Goal: Task Accomplishment & Management: Manage account settings

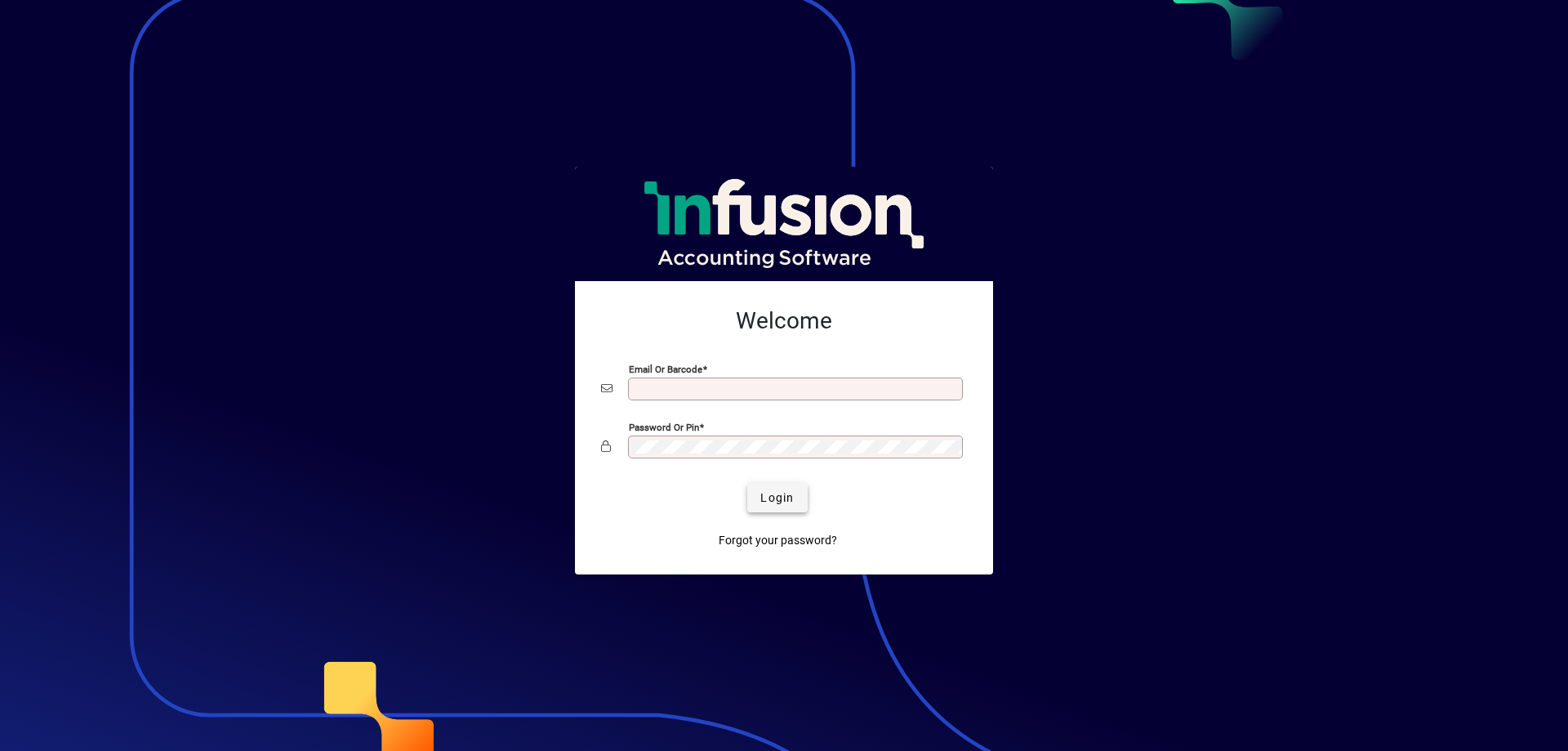
type input "**********"
click at [782, 508] on span "submit" at bounding box center [777, 498] width 60 height 39
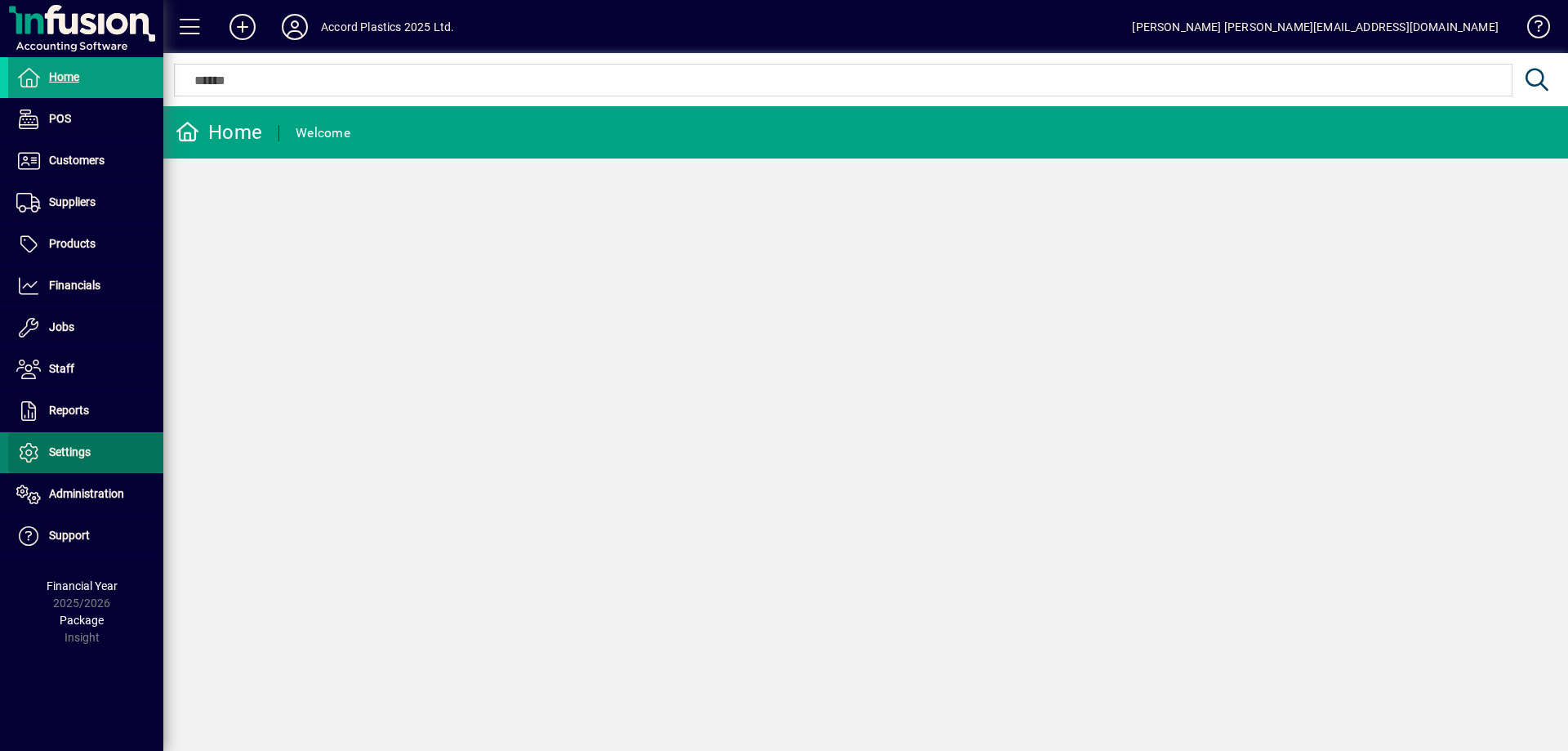
click at [87, 461] on span "Settings" at bounding box center [50, 452] width 82 height 20
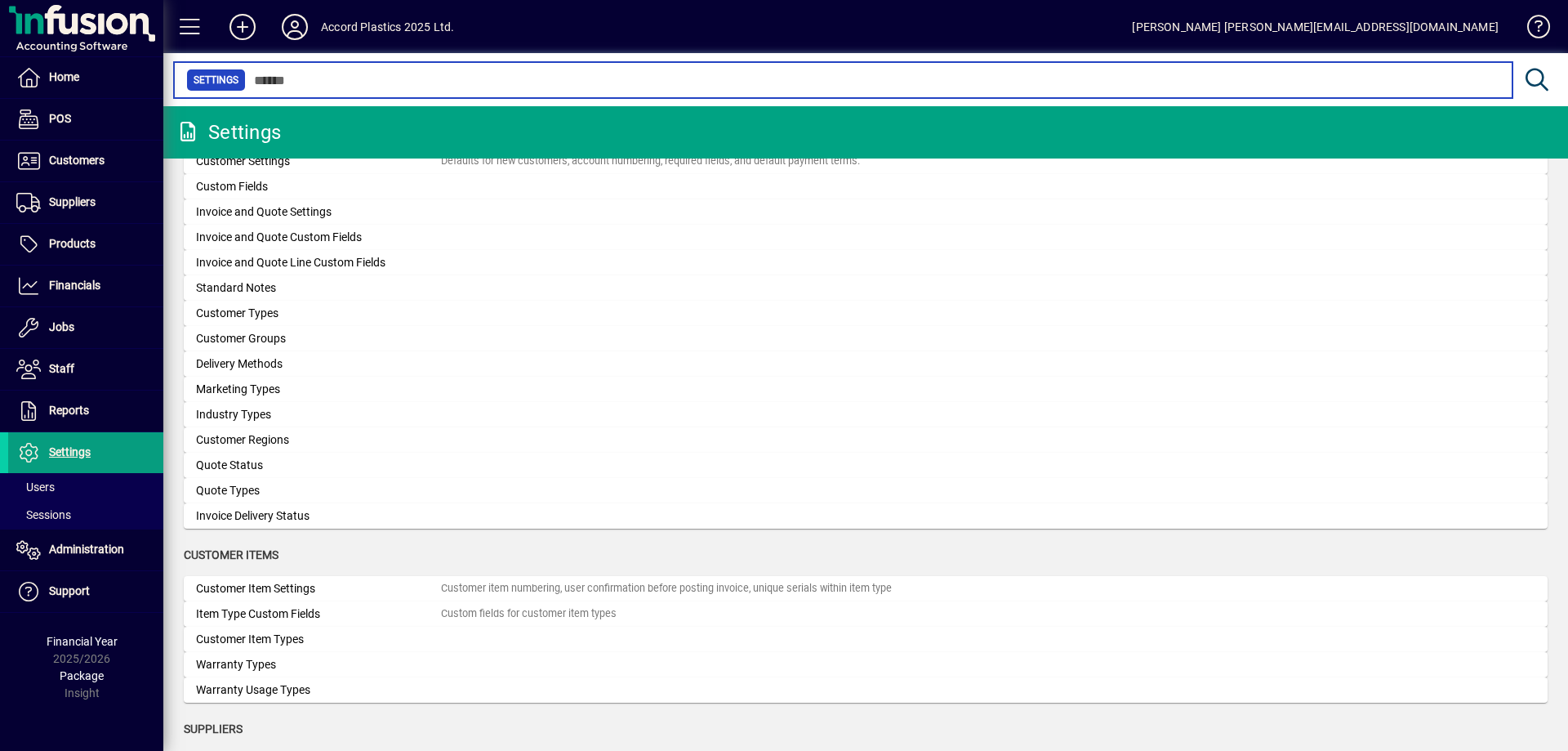
scroll to position [817, 0]
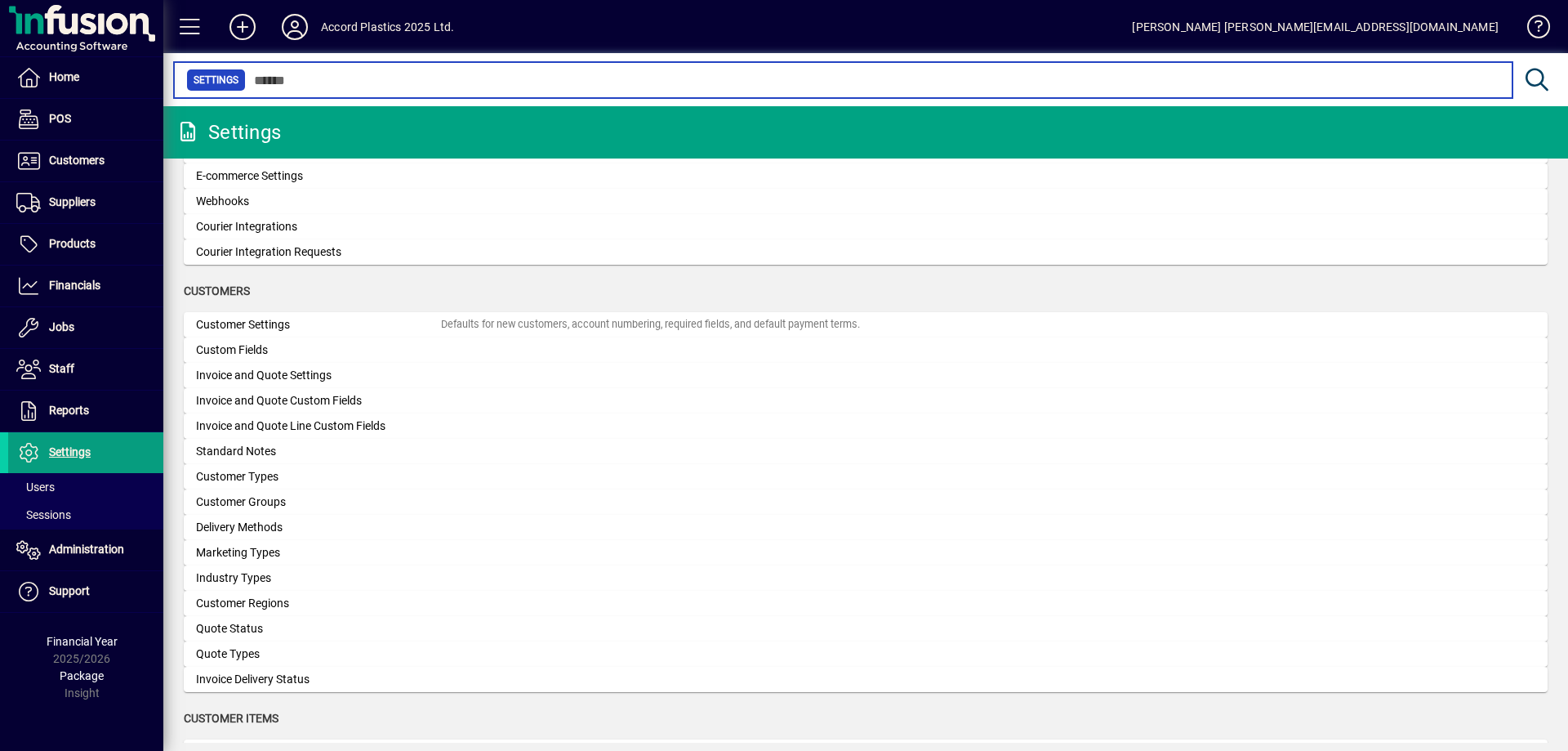
click at [346, 77] on input "text" at bounding box center [873, 80] width 1254 height 23
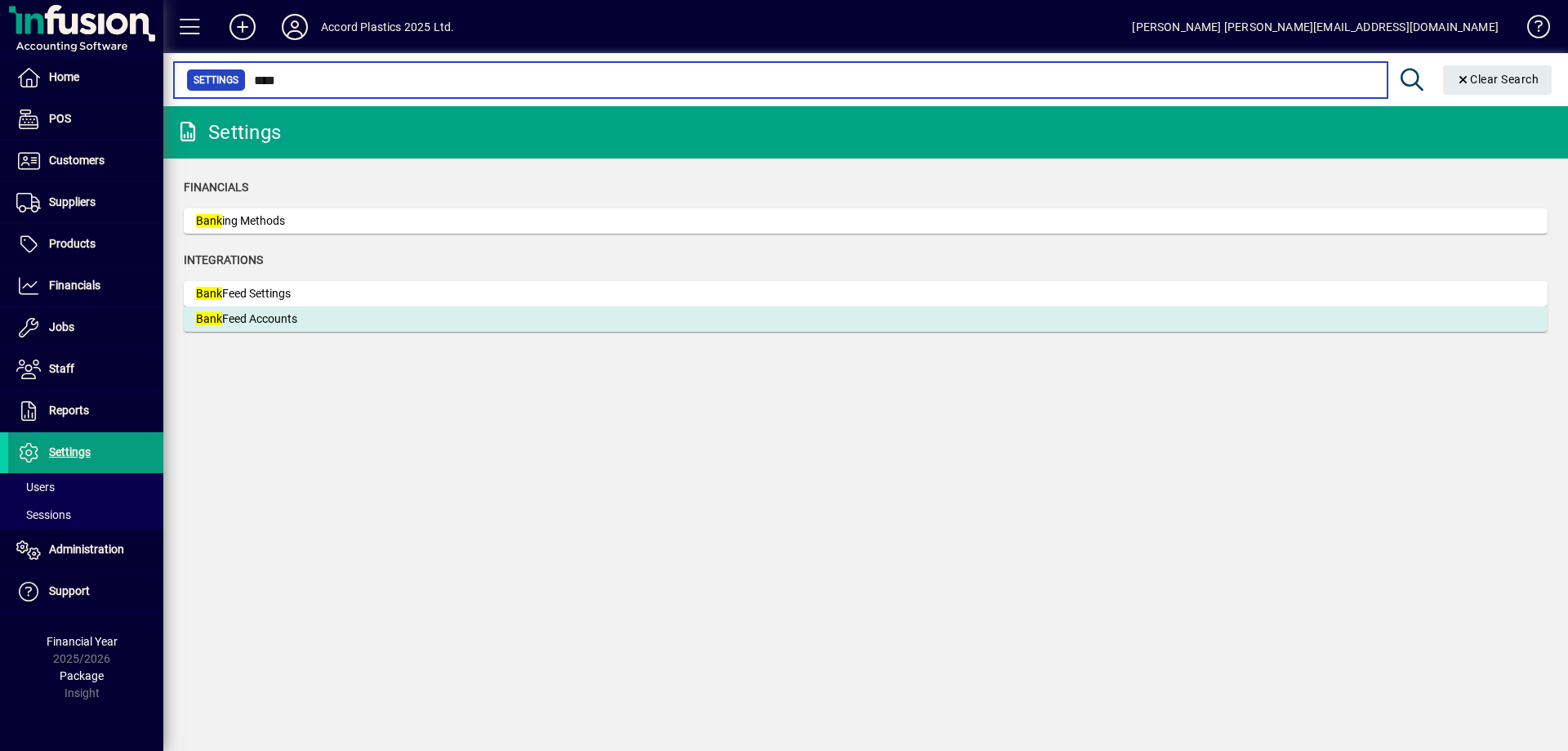
type input "****"
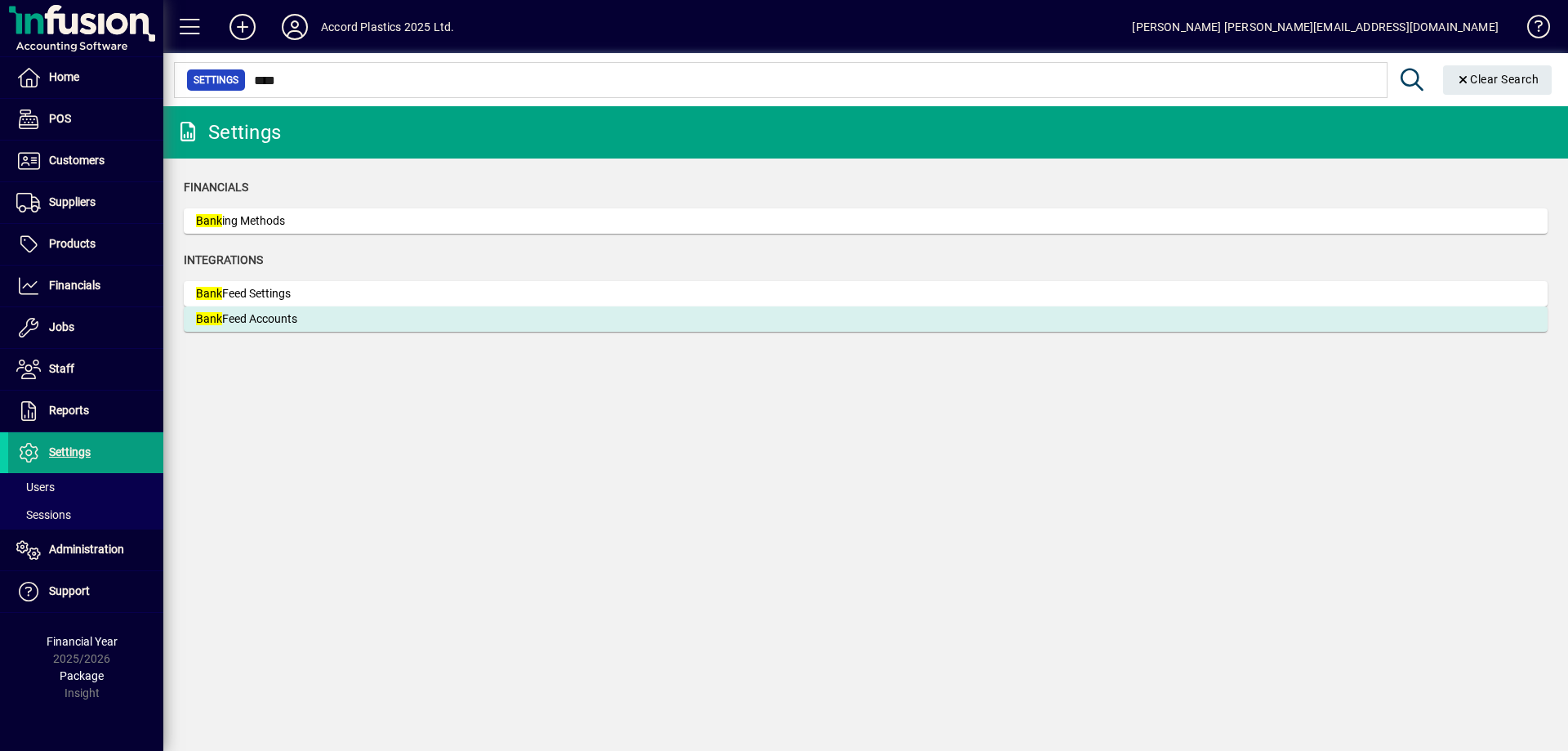
click at [317, 324] on div "Bank Feed Accounts" at bounding box center [318, 319] width 245 height 17
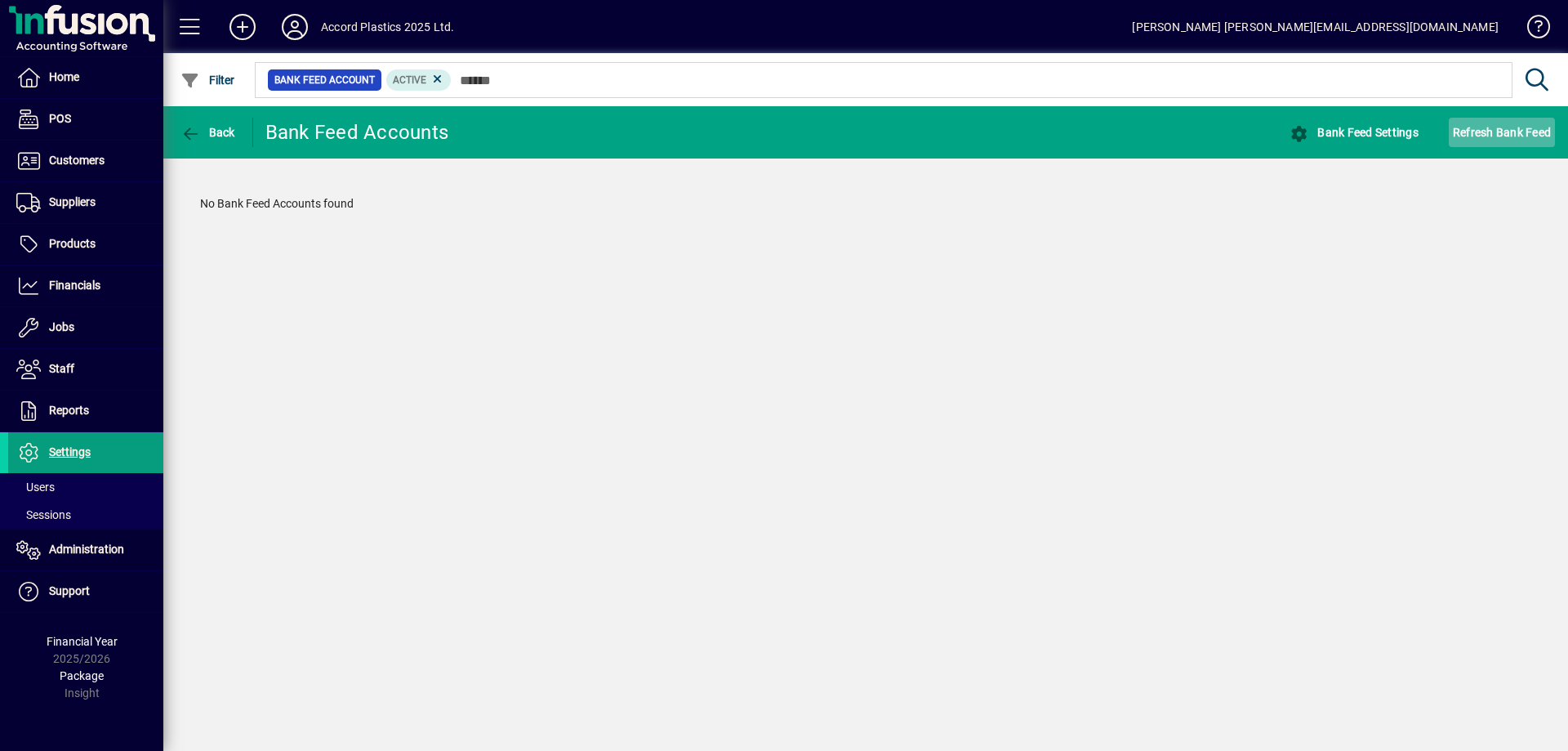
click at [1485, 130] on span "Refresh Bank Feed" at bounding box center [1501, 132] width 98 height 26
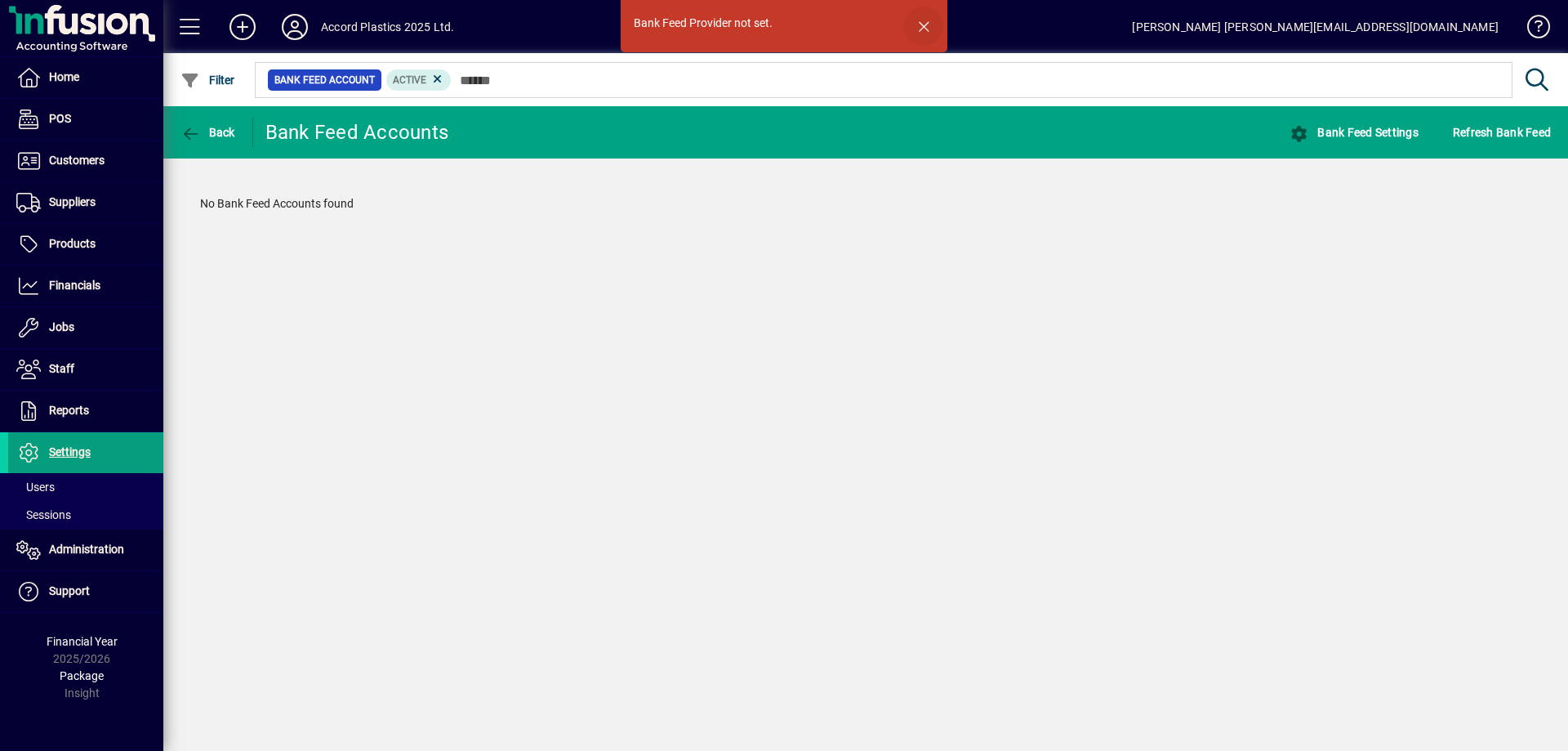
click at [927, 27] on span "button" at bounding box center [924, 26] width 39 height 39
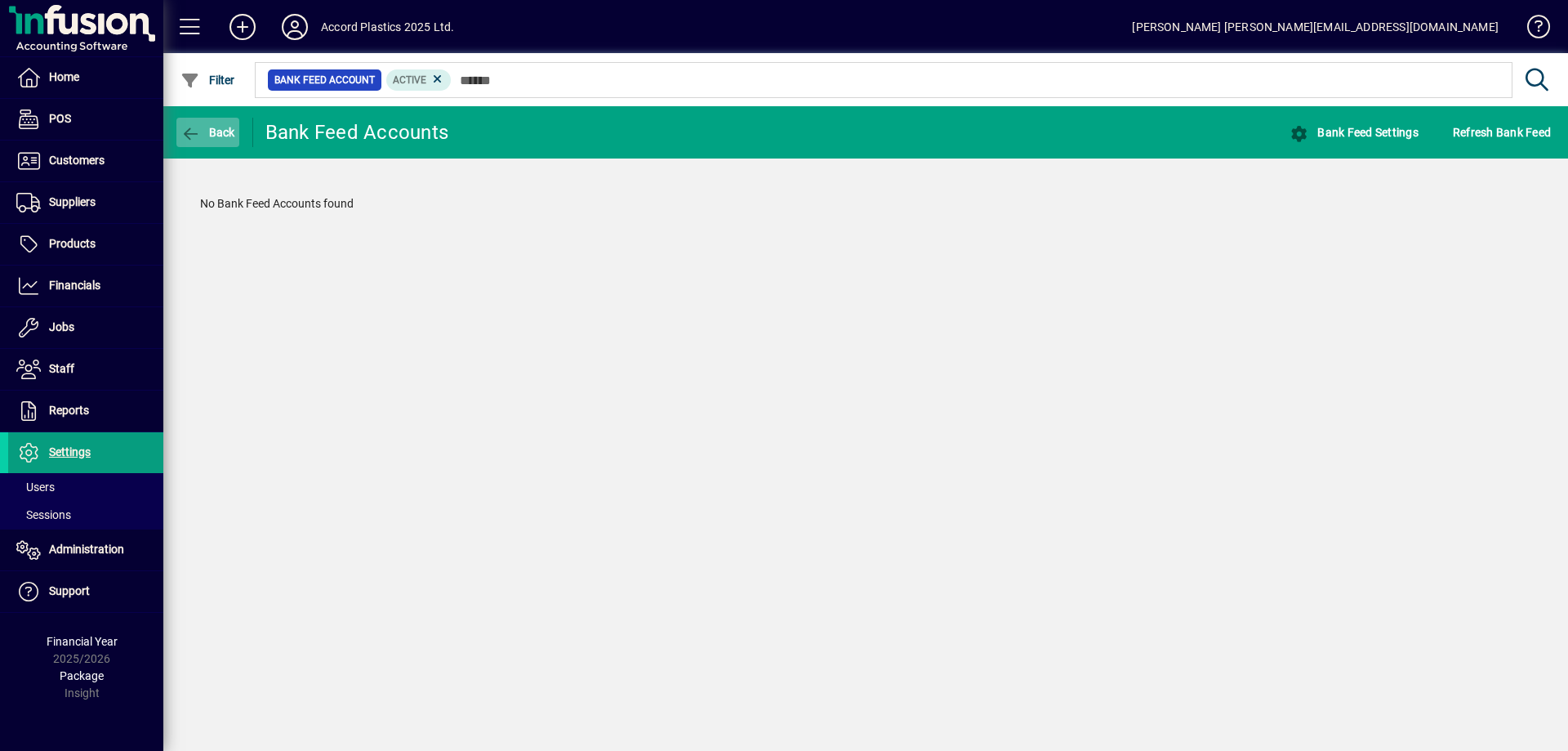
click at [206, 134] on span "Back" at bounding box center [208, 132] width 54 height 13
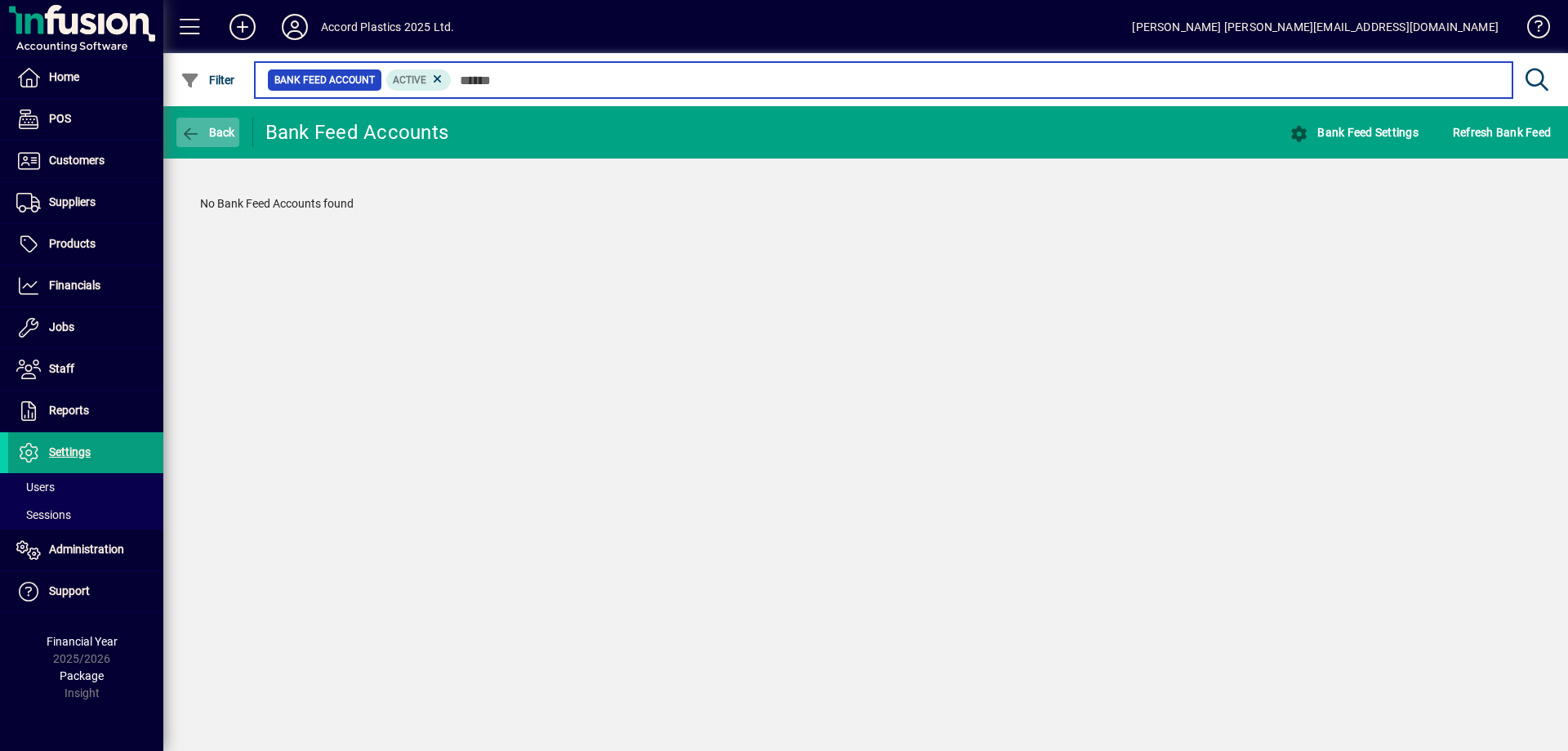
type input "****"
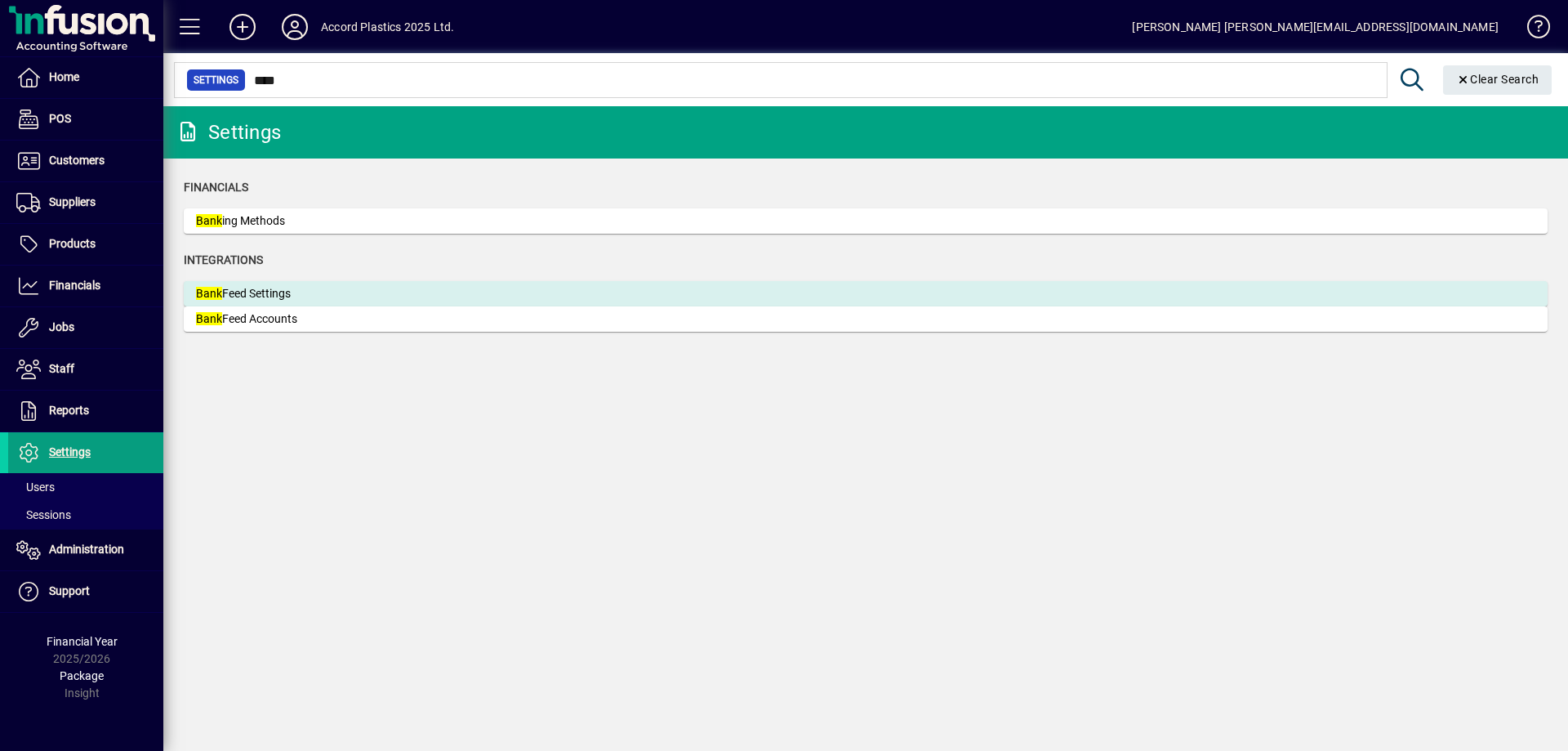
click at [249, 290] on div "Bank Feed Settings" at bounding box center [318, 293] width 245 height 17
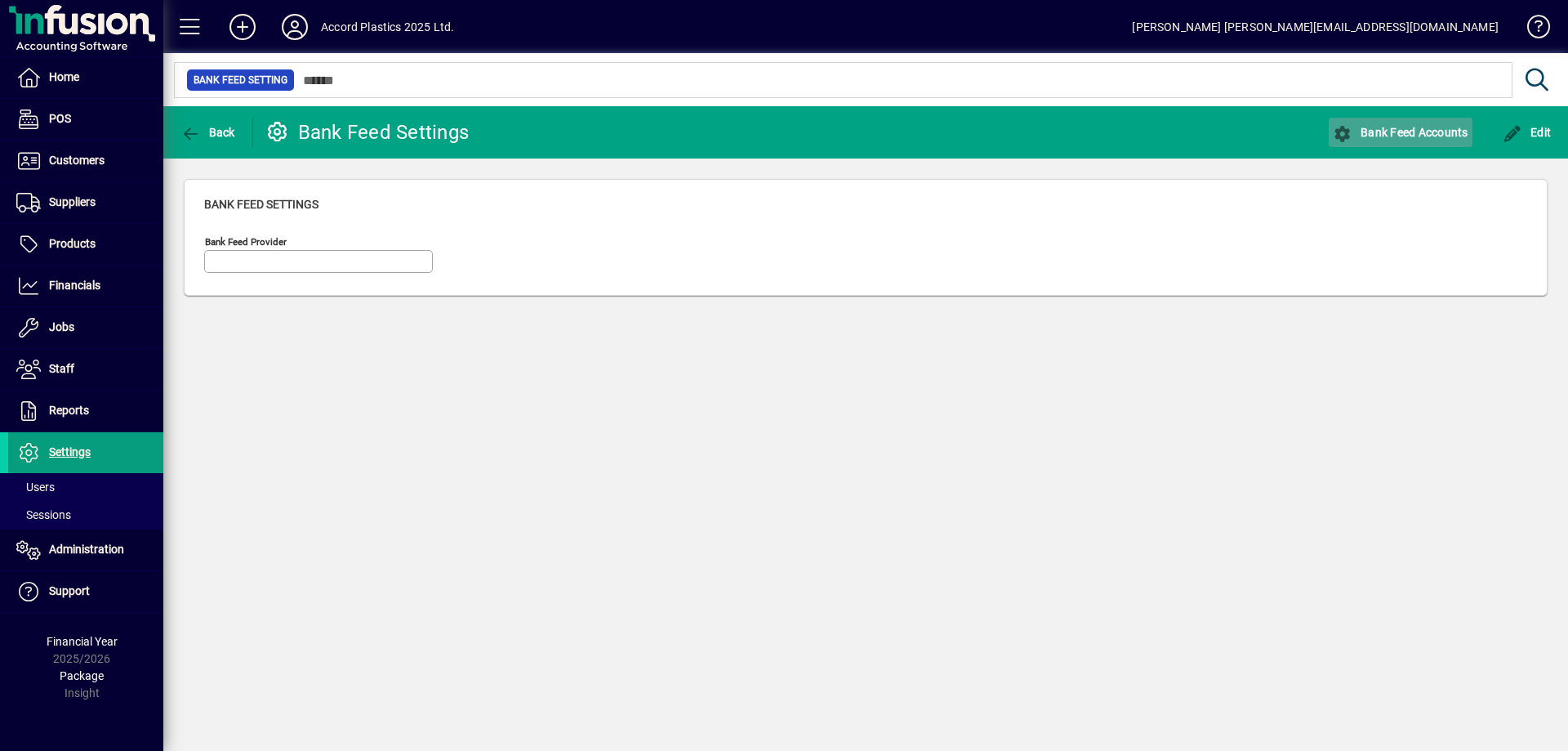
click at [1374, 138] on span "Bank Feed Accounts" at bounding box center [1400, 132] width 136 height 13
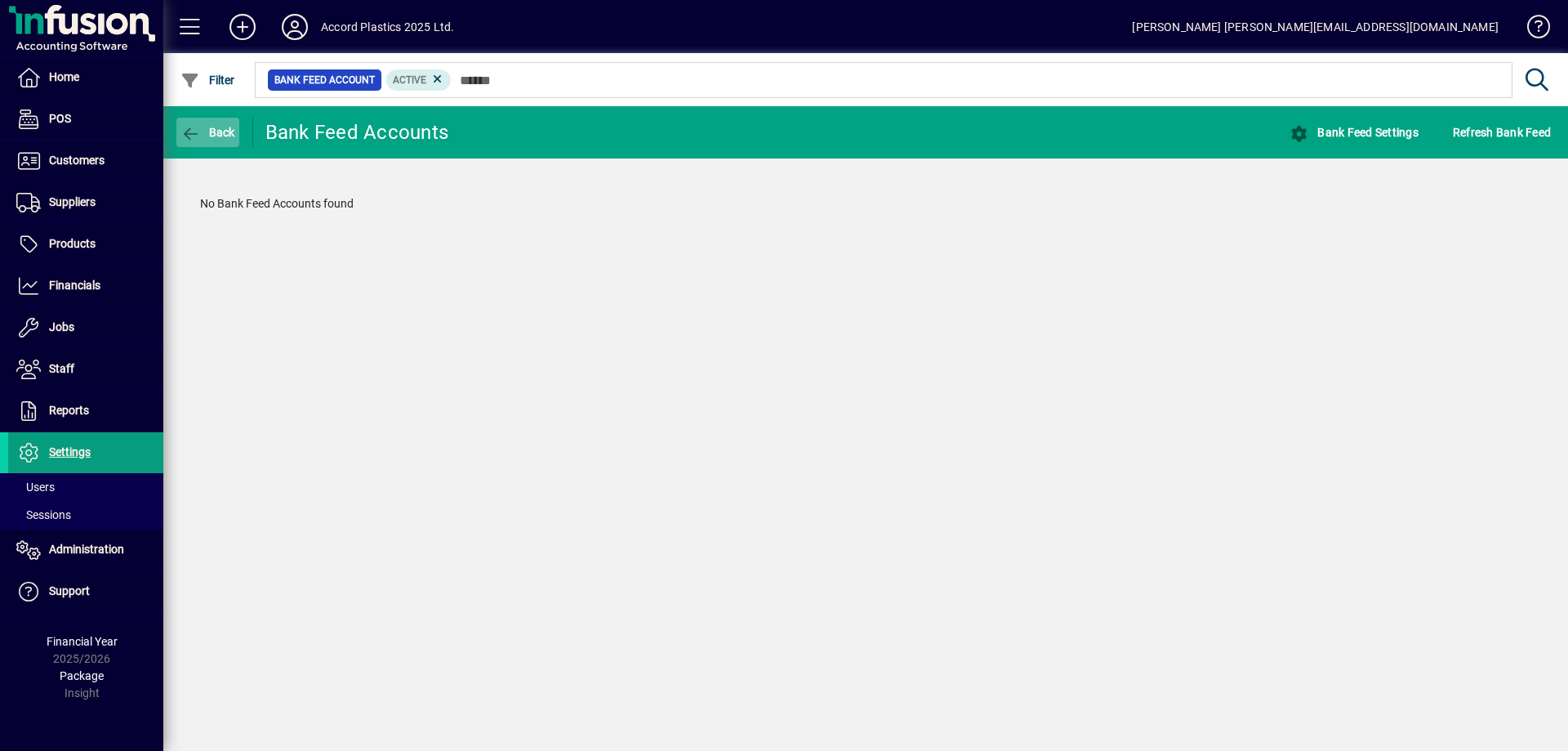
click at [202, 128] on span "Back" at bounding box center [208, 132] width 54 height 13
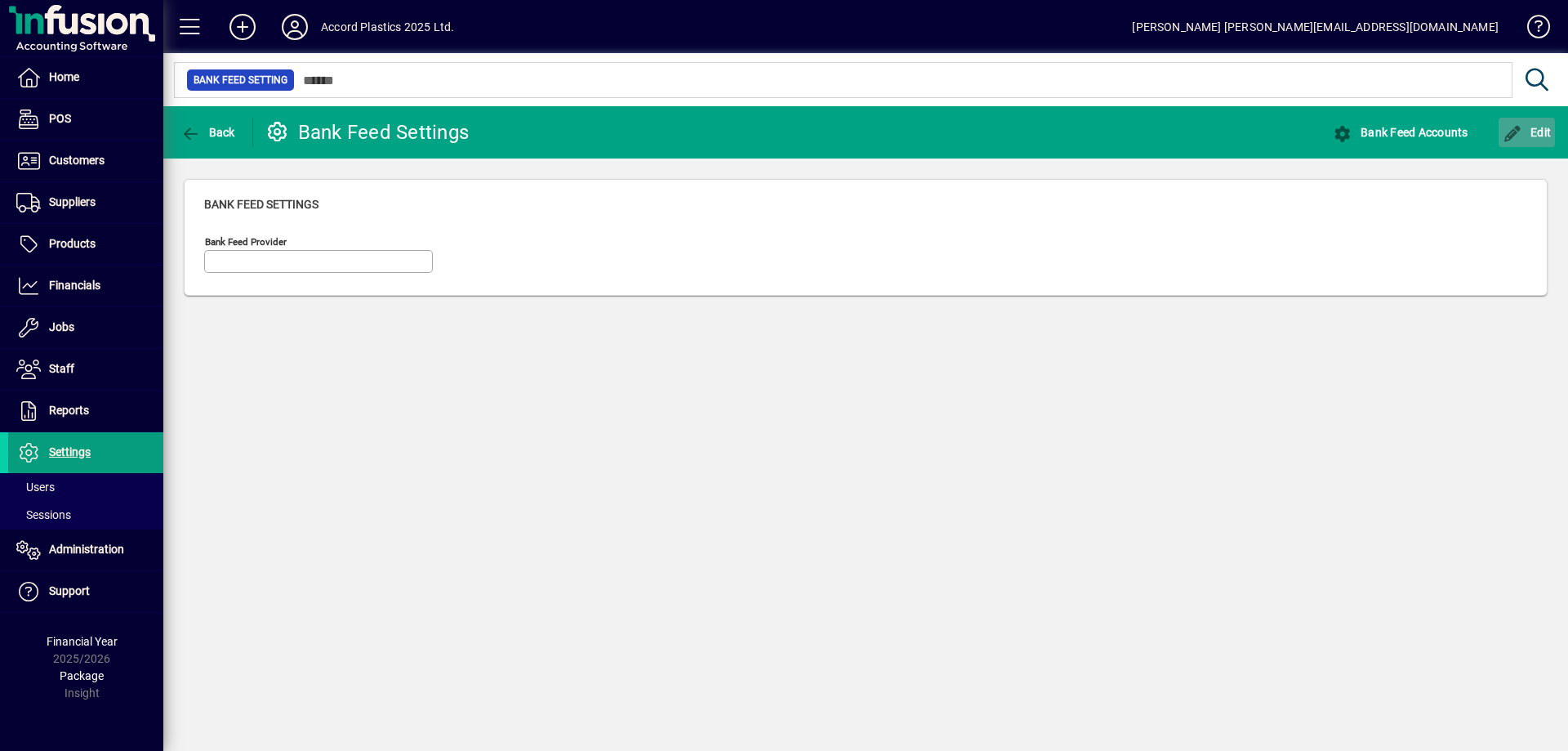
click at [1529, 133] on span "Edit" at bounding box center [1528, 132] width 49 height 13
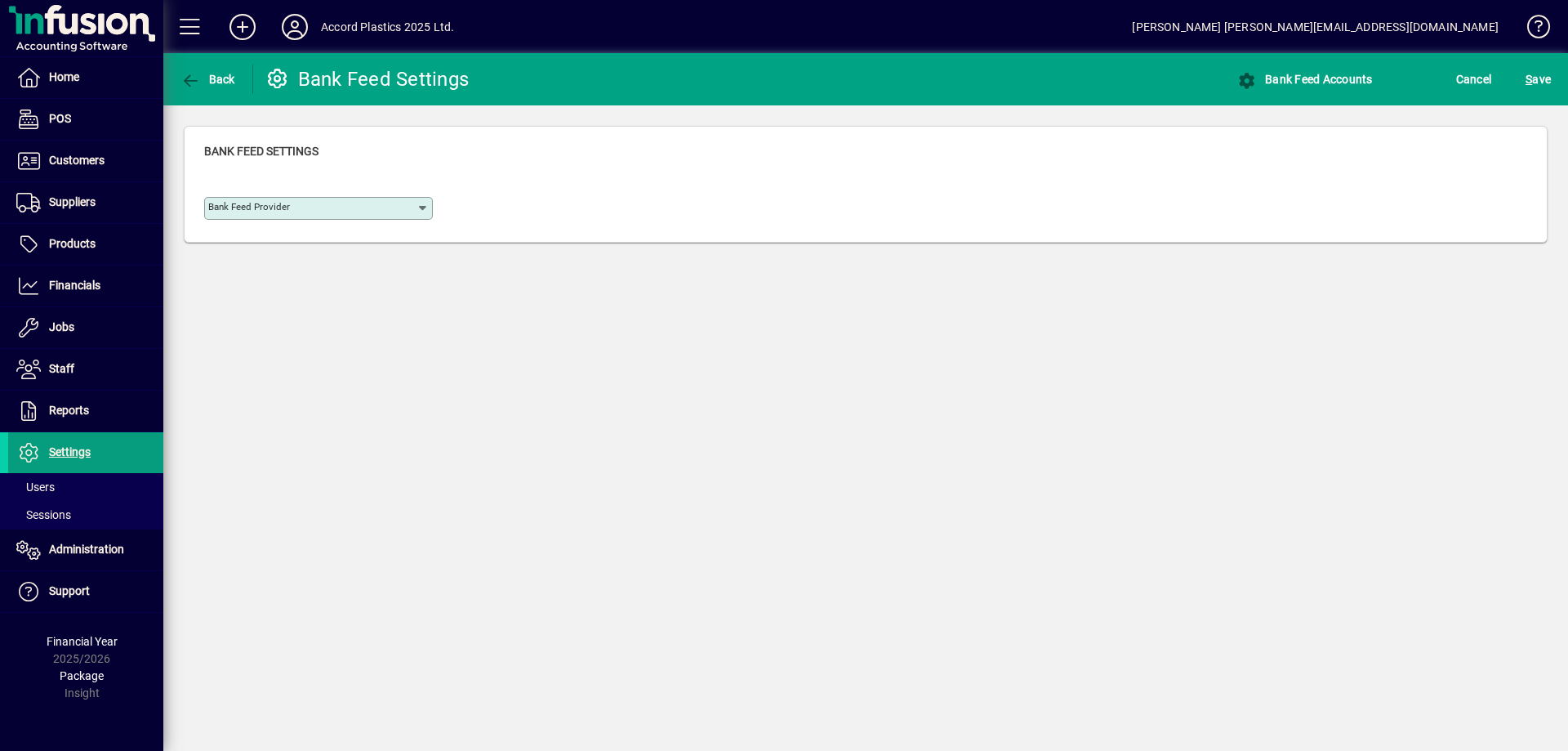
click at [374, 214] on input "Bank Feed Provider" at bounding box center [312, 208] width 208 height 13
click at [236, 271] on div "Yodlee" at bounding box center [235, 273] width 36 height 17
type input "******"
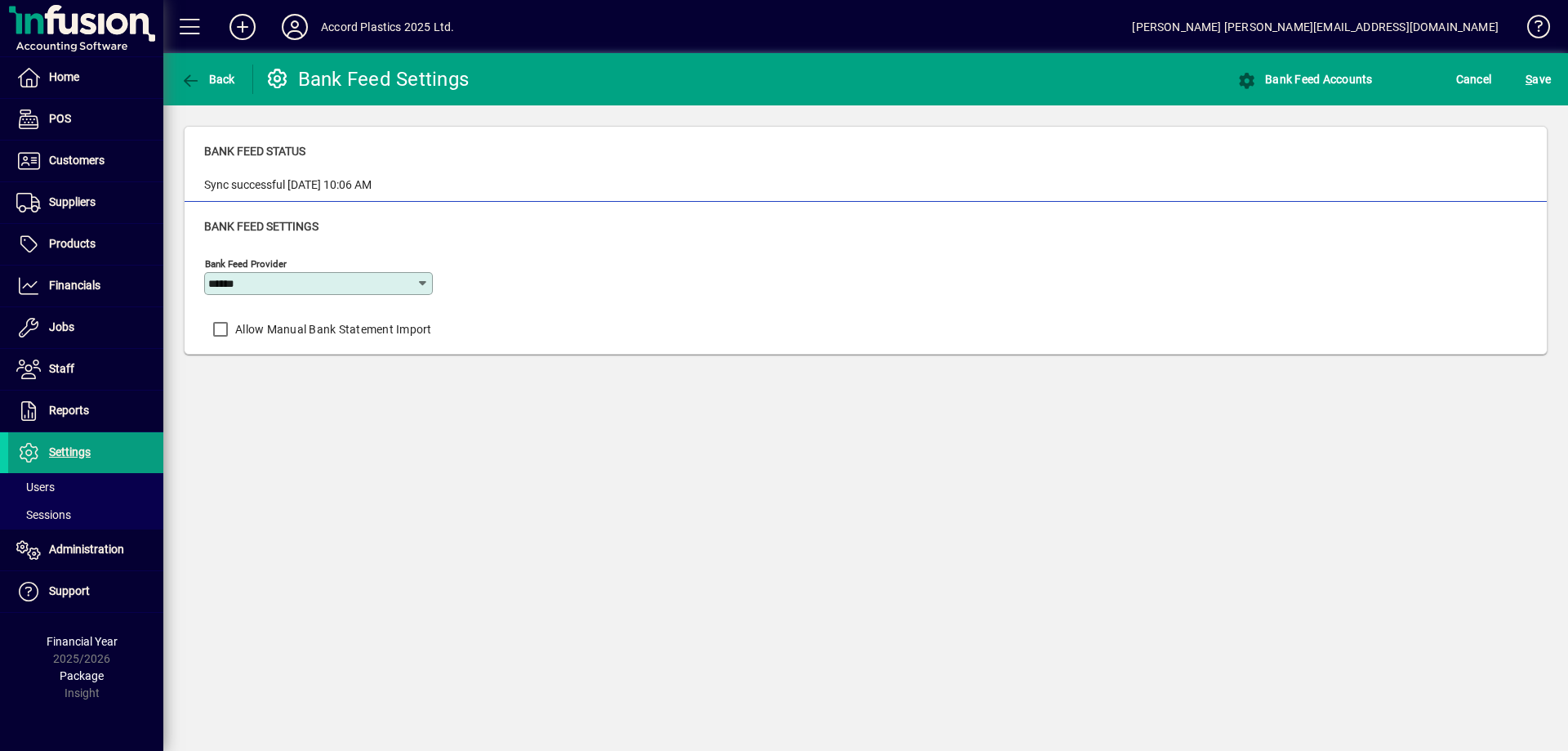
click at [595, 265] on div "Bank Feed Provider ****** Allow Manual Bank Statement Import" at bounding box center [866, 298] width 1323 height 94
click at [1545, 76] on span "S ave" at bounding box center [1538, 80] width 25 height 26
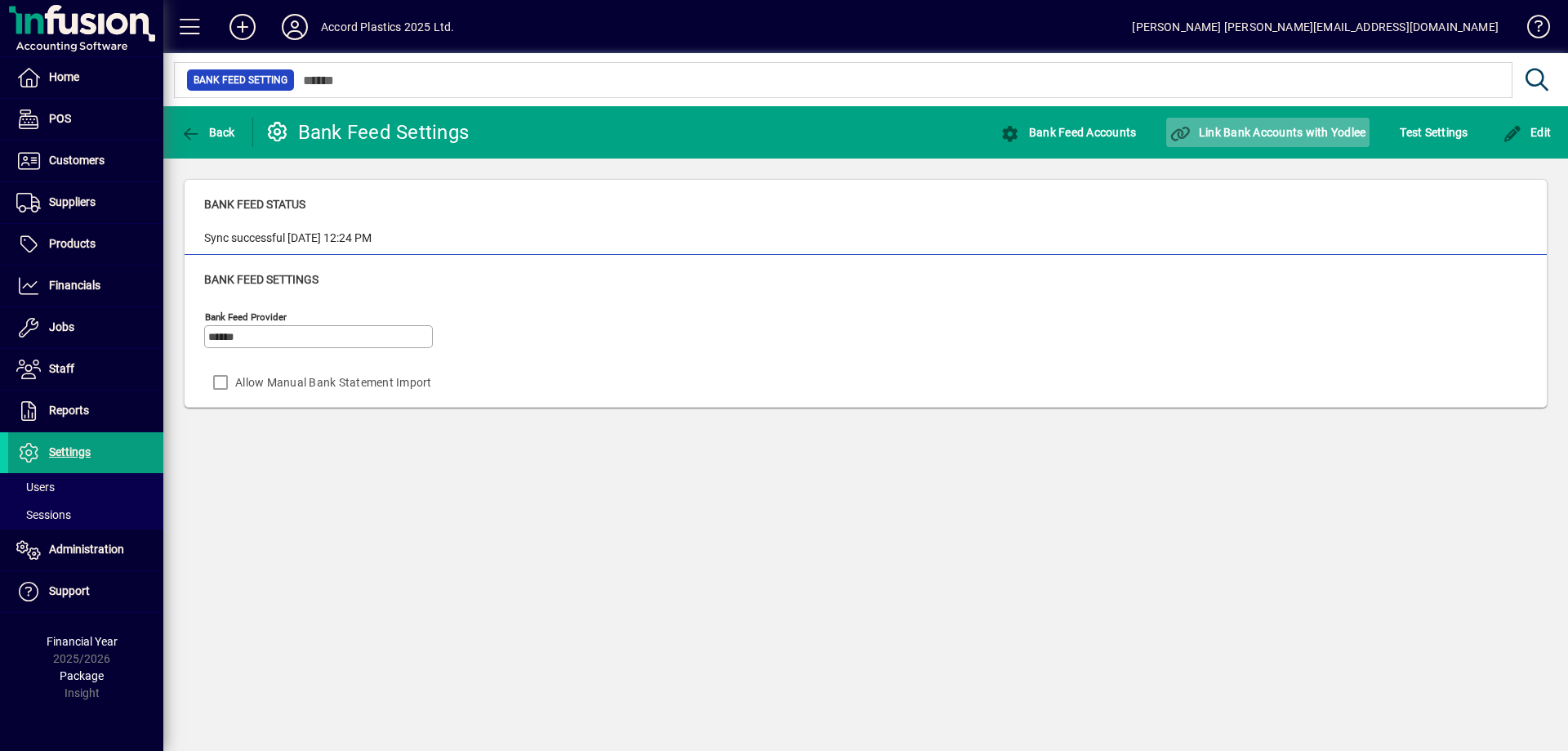
click at [1266, 137] on span "Link Bank Accounts with Yodlee" at bounding box center [1268, 132] width 195 height 13
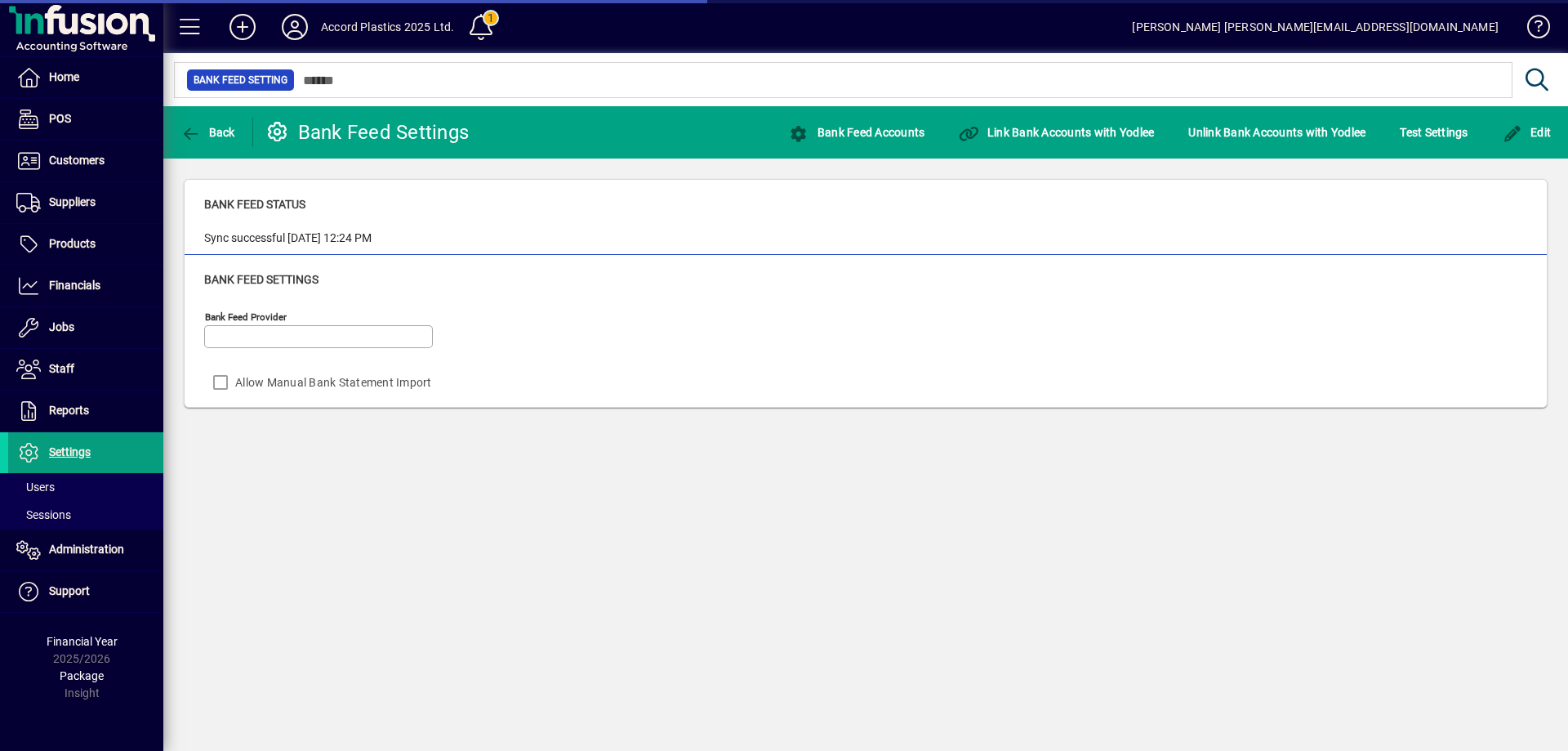
type input "******"
click at [480, 29] on span at bounding box center [481, 27] width 39 height 39
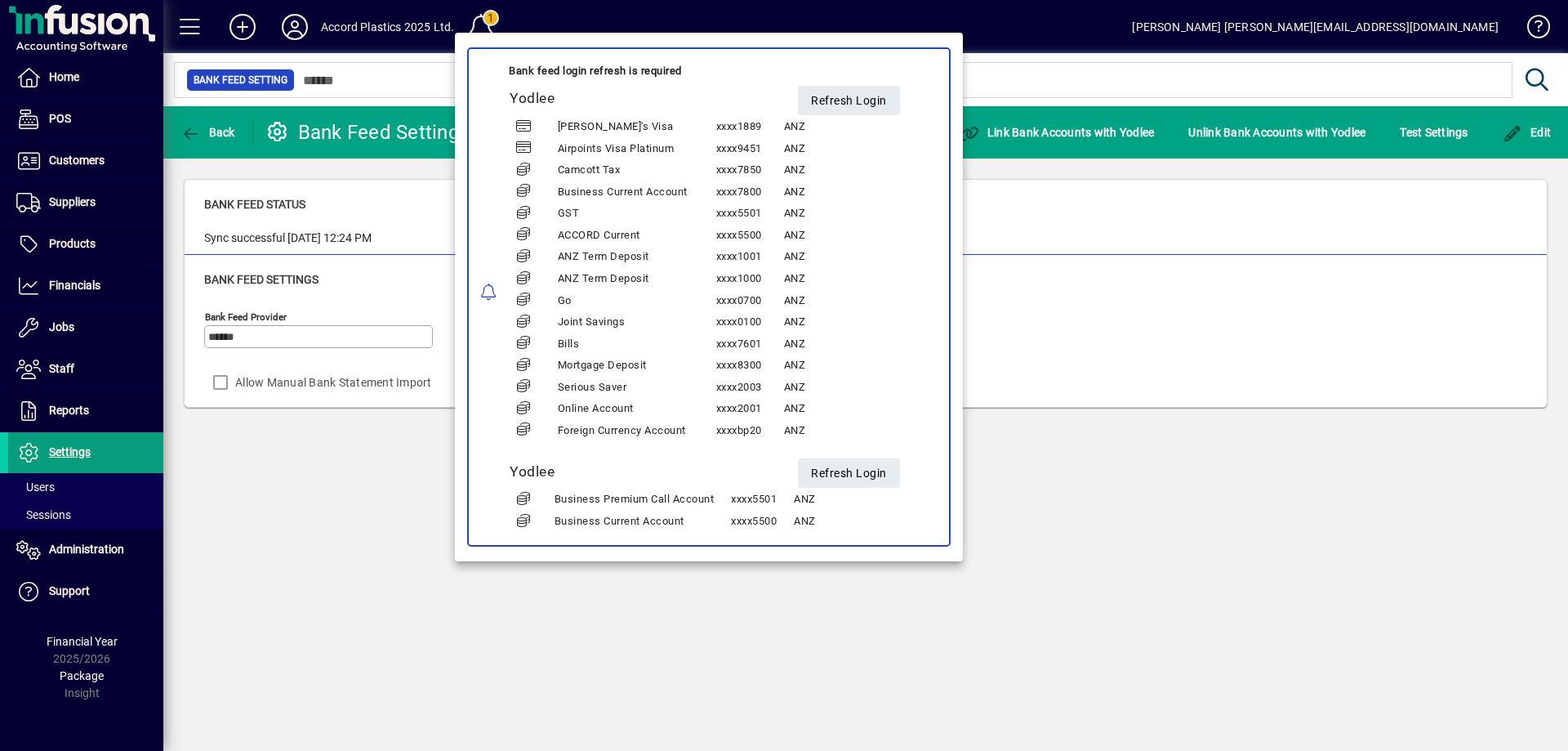
click at [750, 13] on div at bounding box center [784, 375] width 1568 height 751
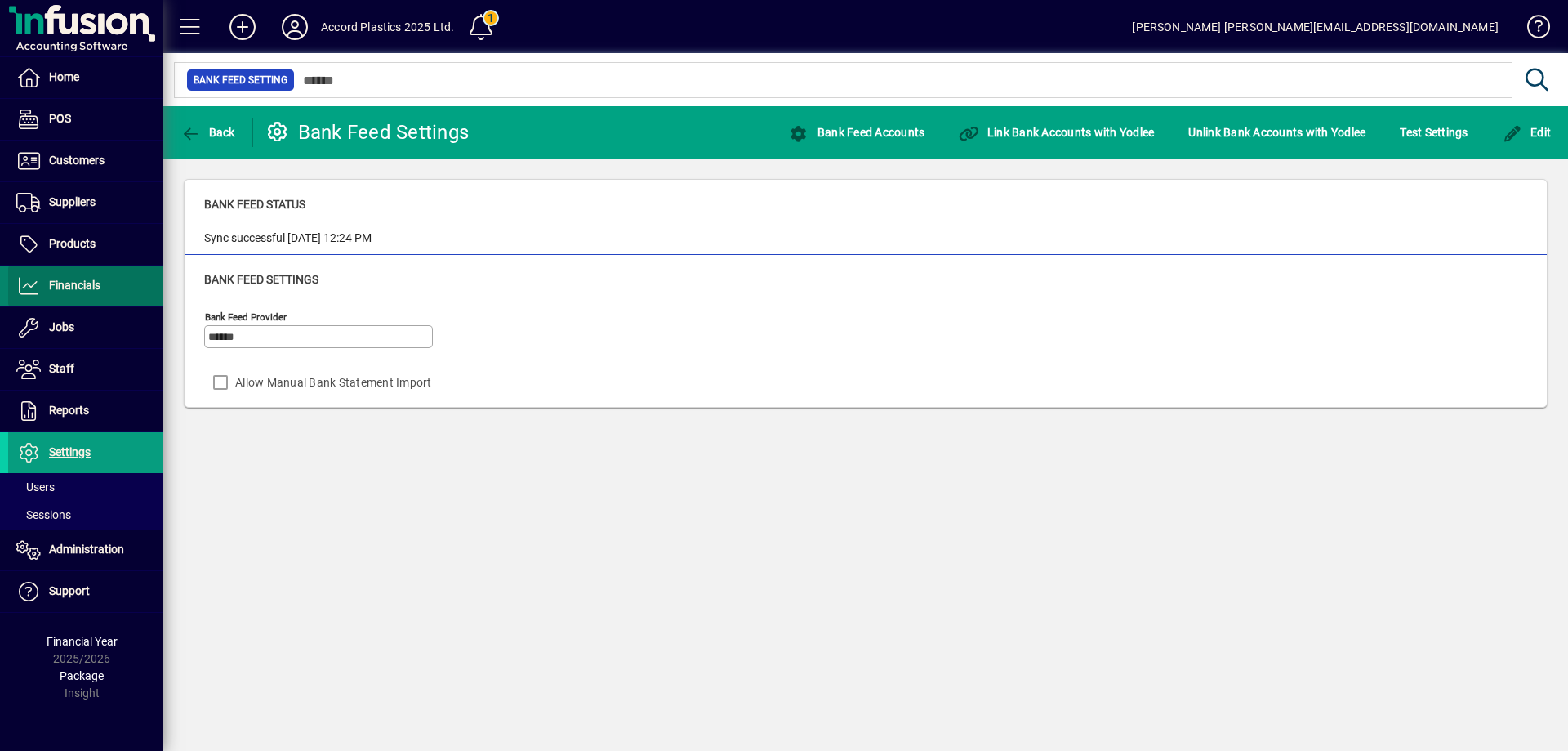
click at [70, 282] on span "Financials" at bounding box center [74, 285] width 52 height 13
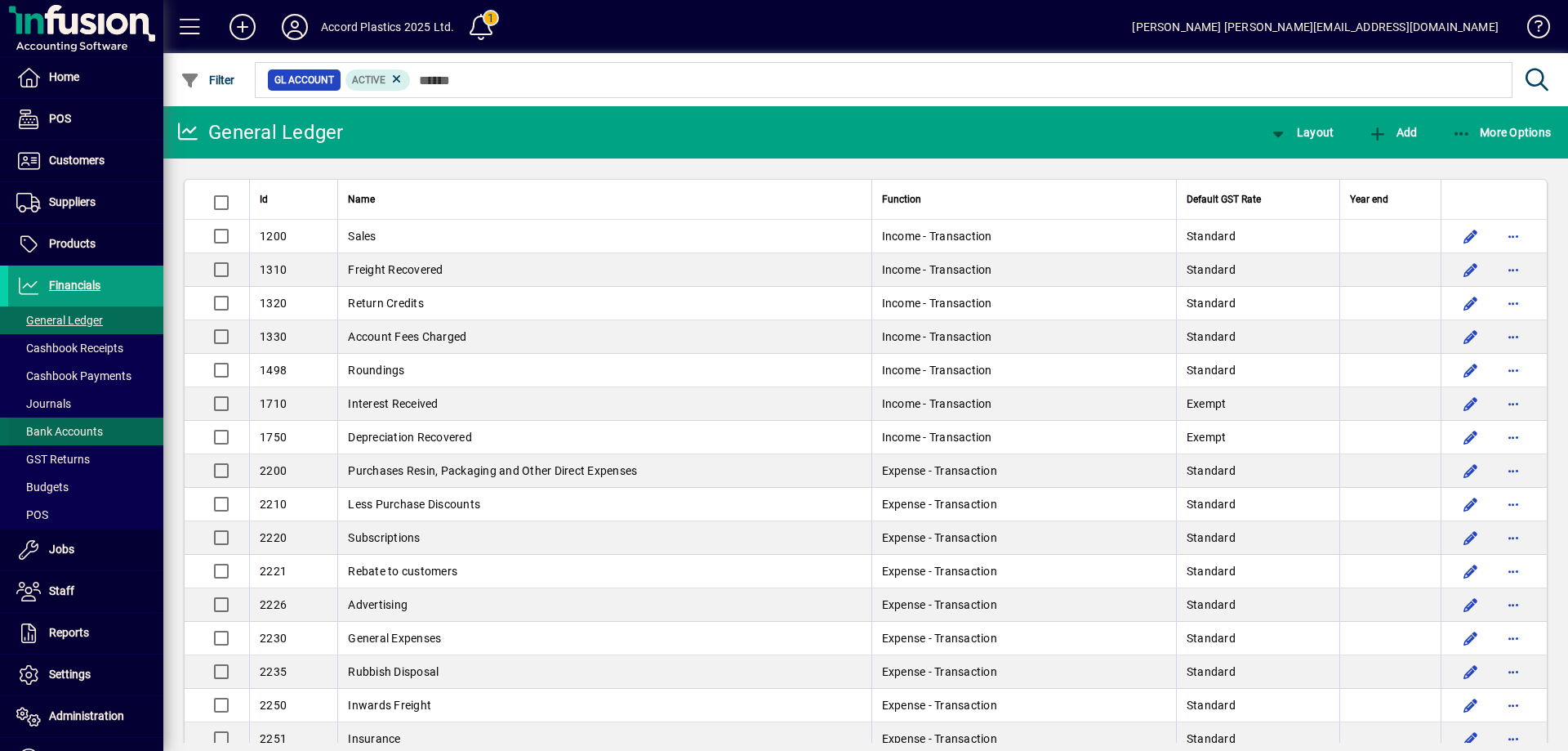
click at [87, 428] on span "Bank Accounts" at bounding box center [59, 431] width 86 height 13
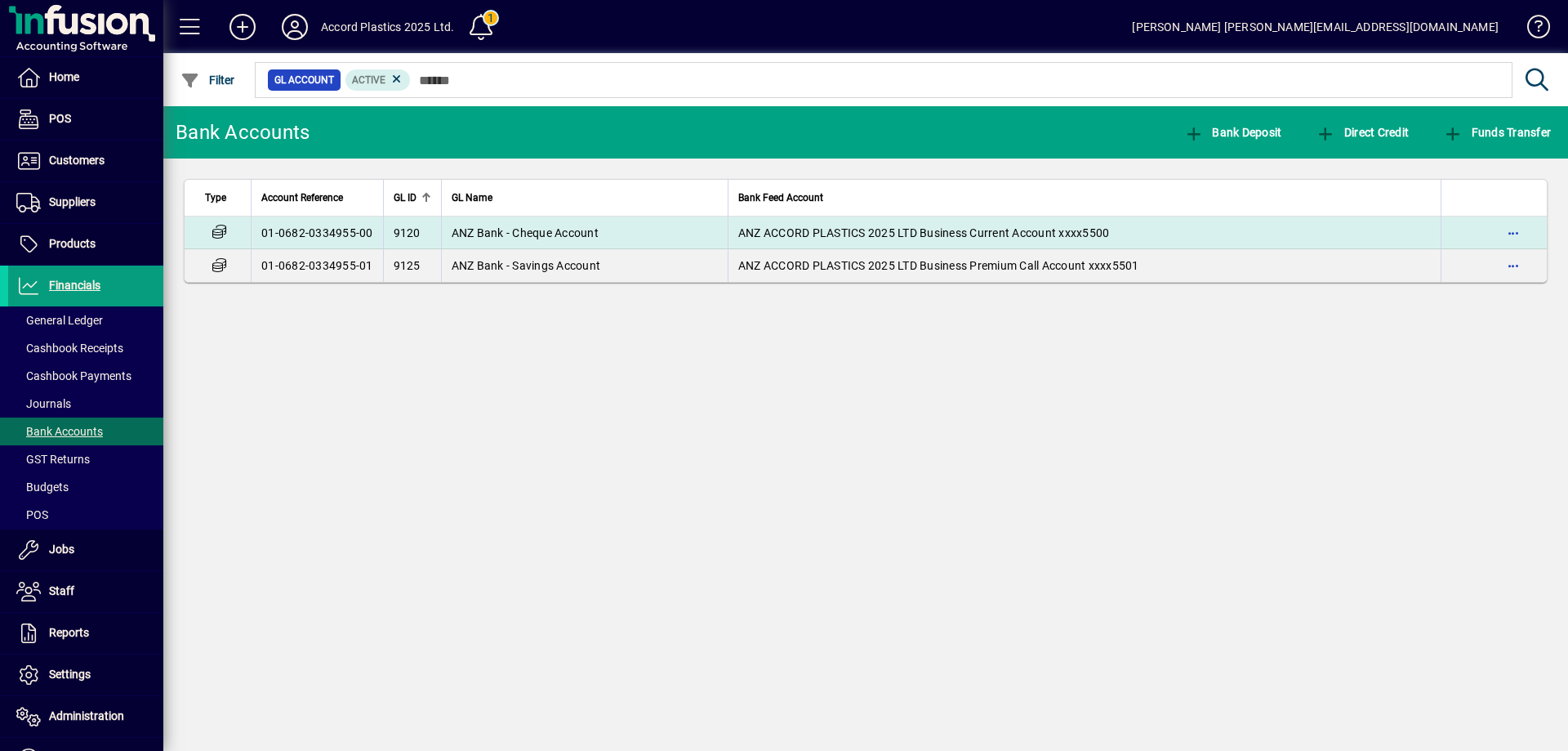
click at [569, 234] on span "ANZ Bank - Cheque Account" at bounding box center [525, 233] width 147 height 13
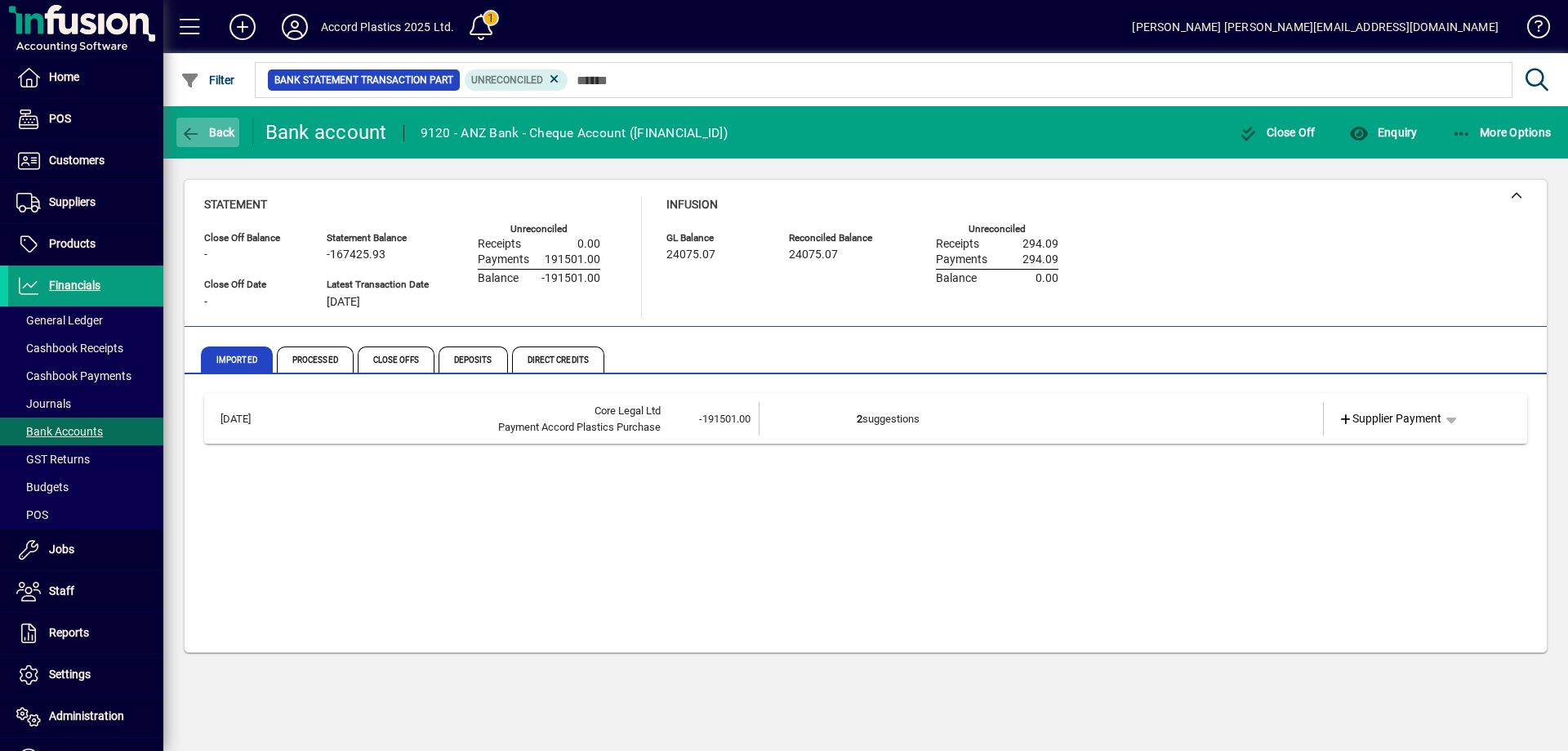
click at [215, 129] on span "Back" at bounding box center [208, 132] width 54 height 13
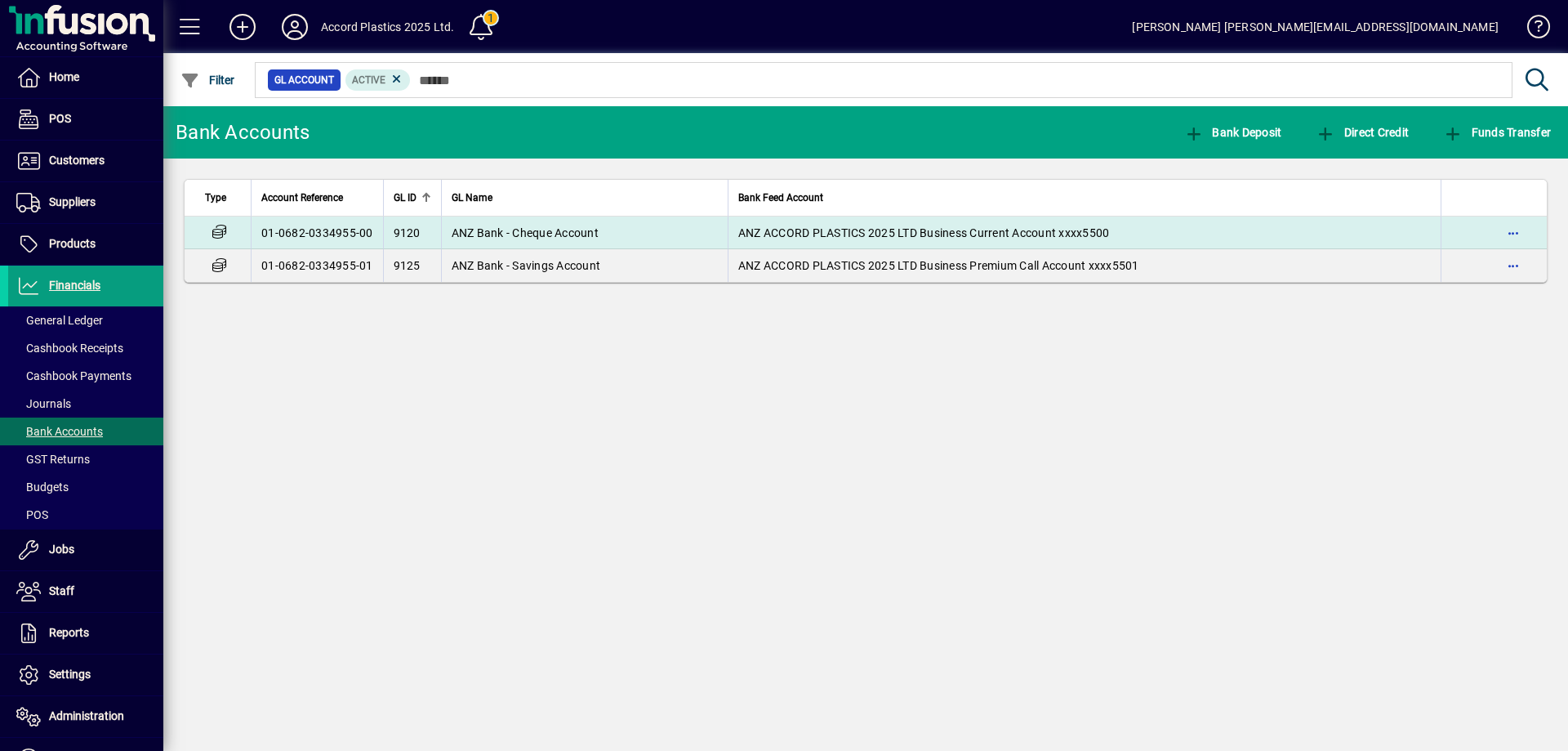
click at [584, 230] on span "ANZ Bank - Cheque Account" at bounding box center [525, 233] width 147 height 13
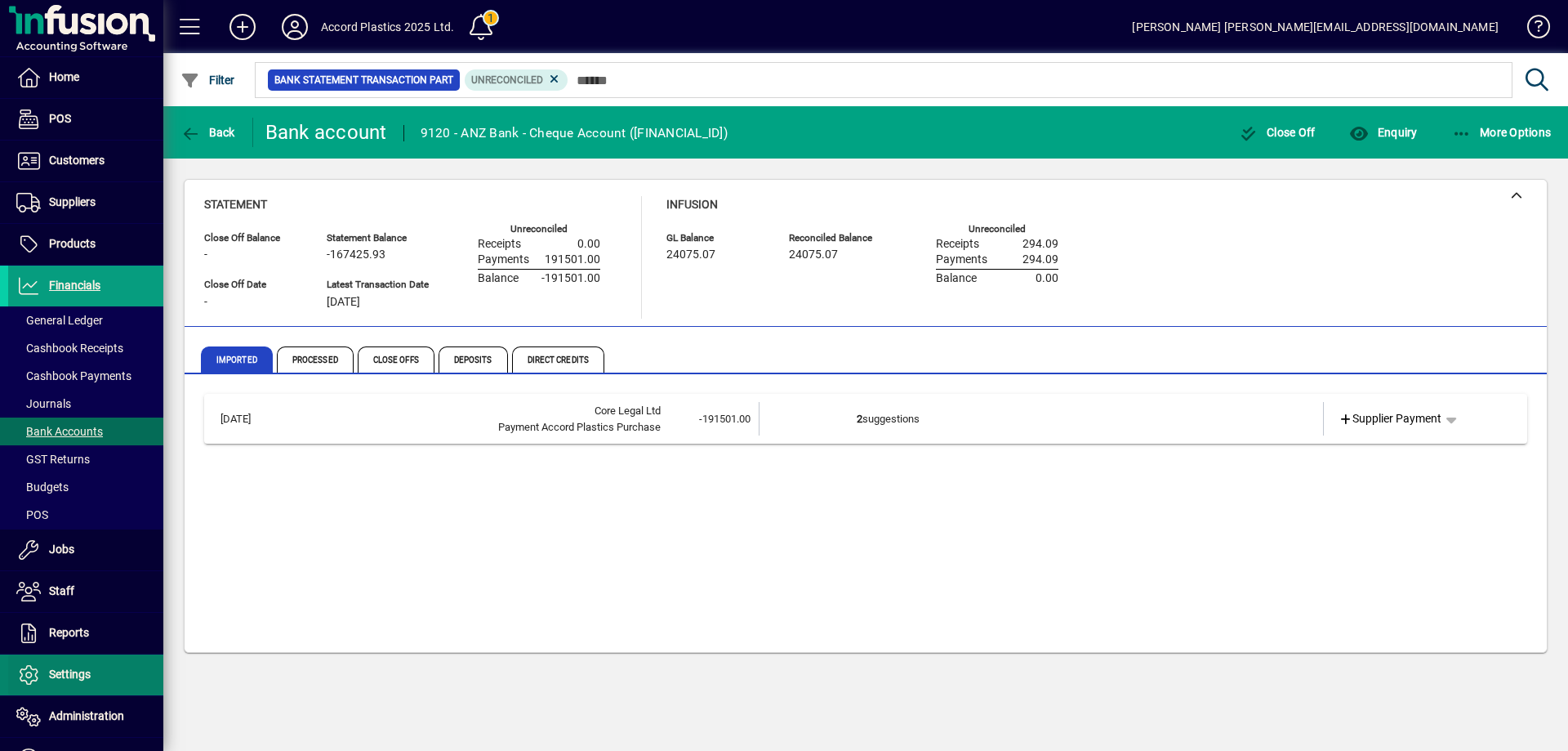
click at [62, 666] on span "Settings" at bounding box center [50, 674] width 82 height 20
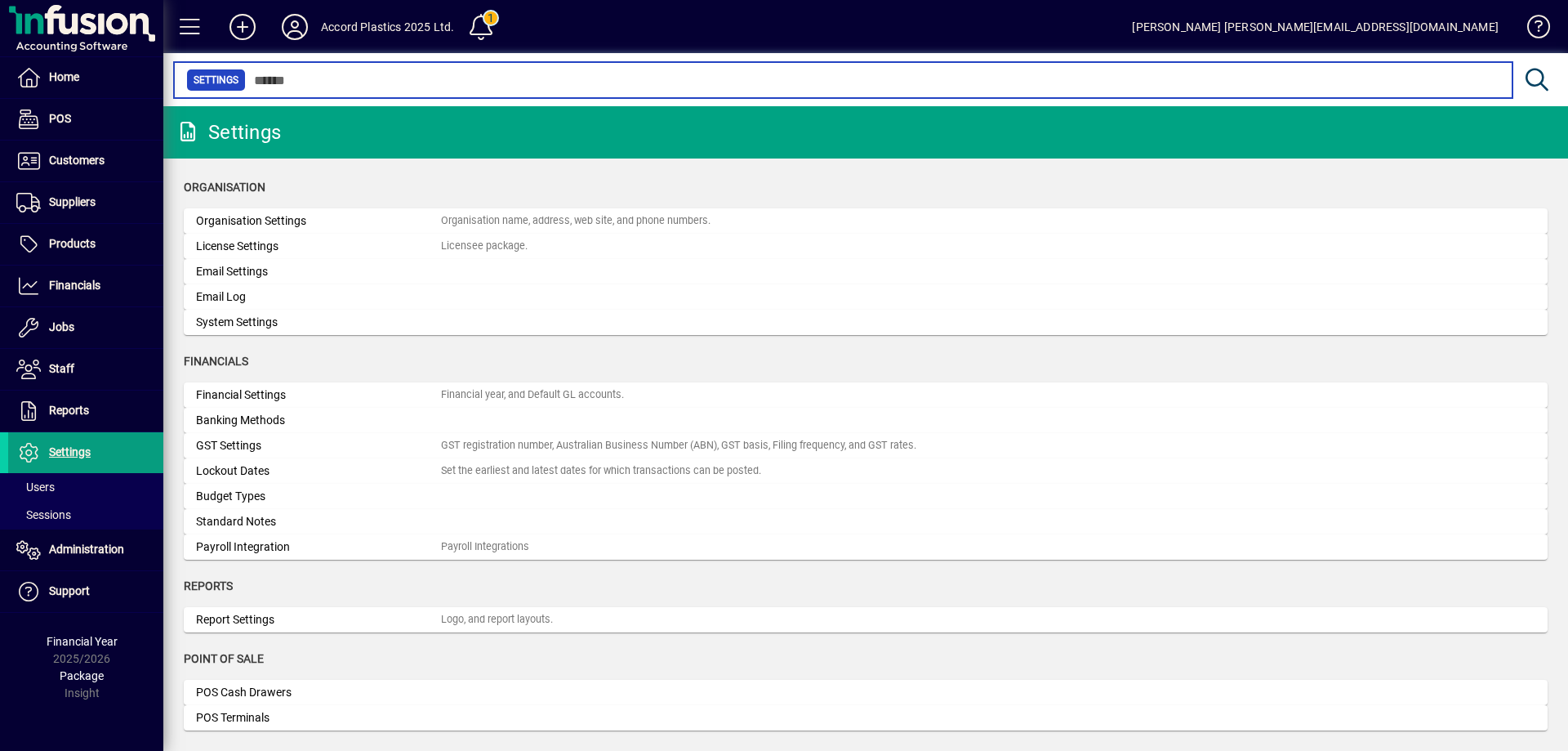
click at [323, 83] on input "text" at bounding box center [873, 80] width 1254 height 23
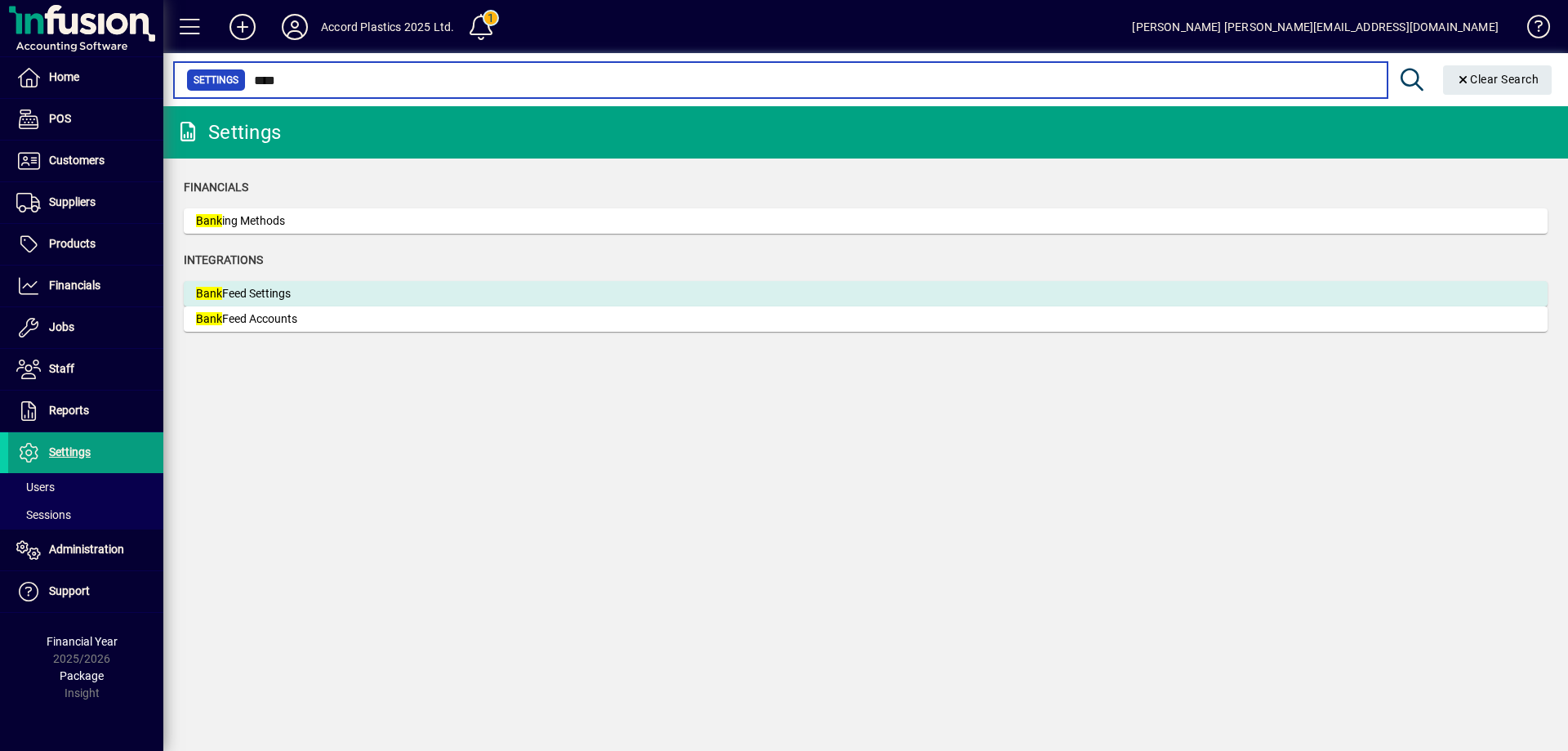
type input "****"
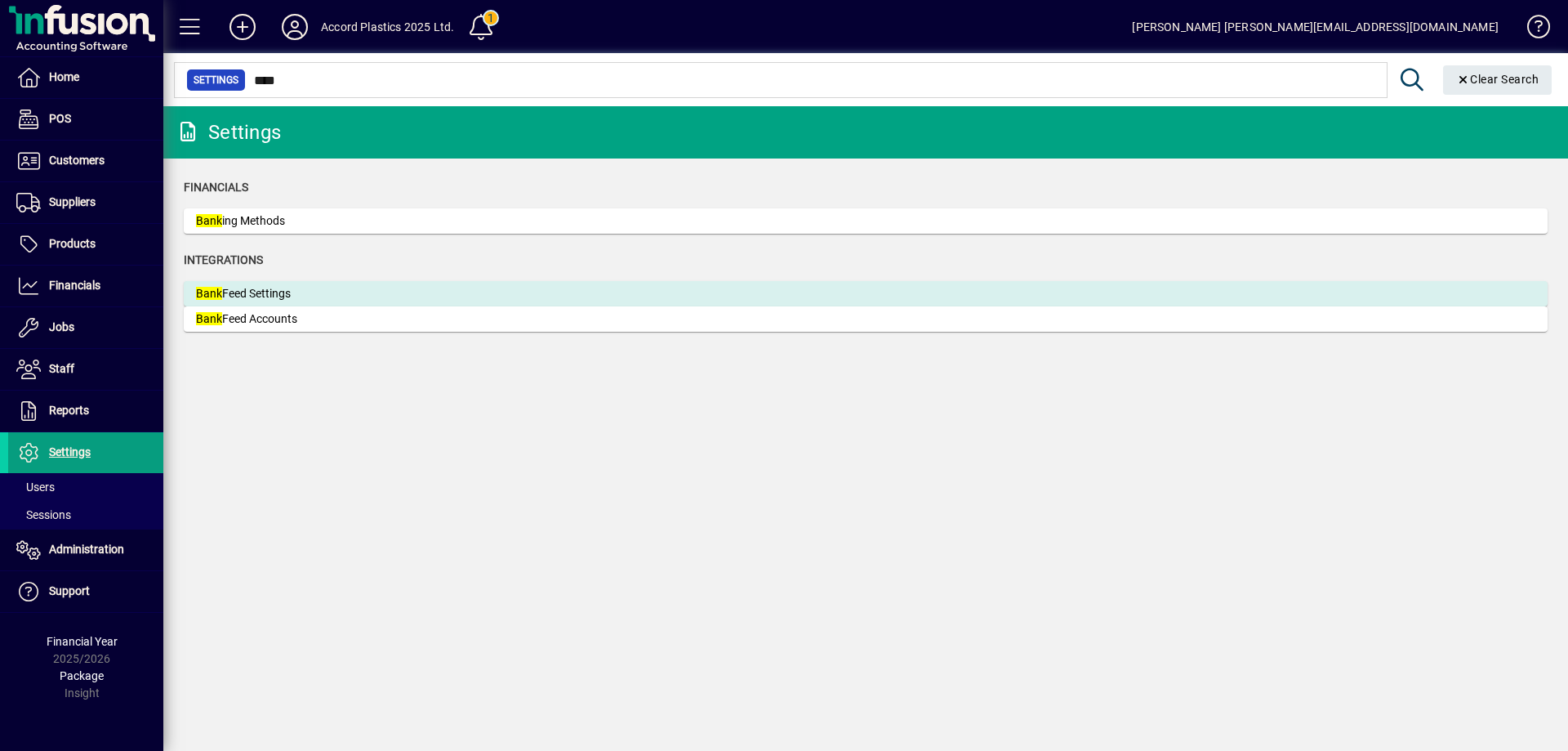
click at [295, 300] on div "Bank Feed Settings" at bounding box center [318, 293] width 245 height 17
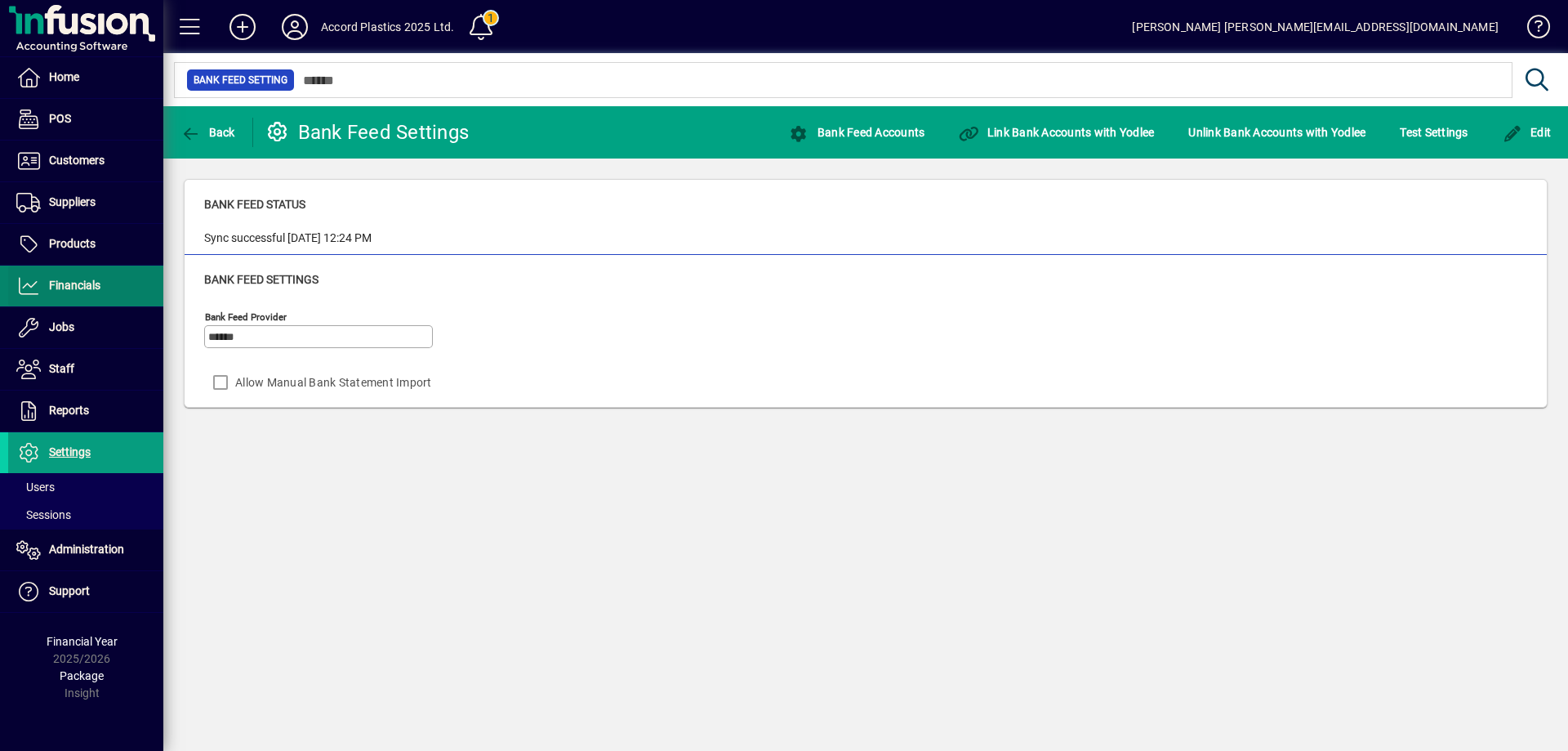
click at [76, 289] on span "Financials" at bounding box center [74, 285] width 52 height 13
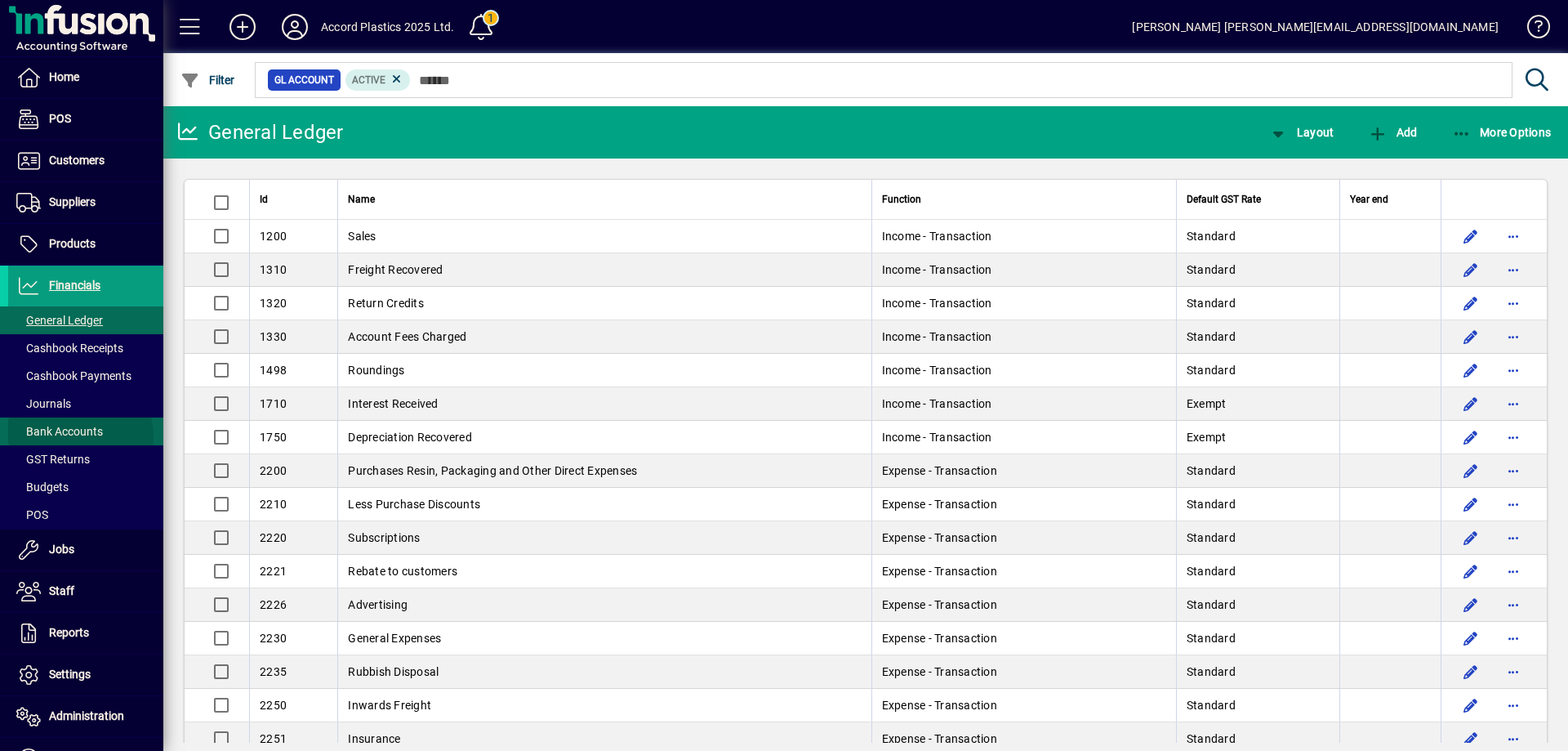
click at [69, 437] on span "Bank Accounts" at bounding box center [59, 431] width 86 height 13
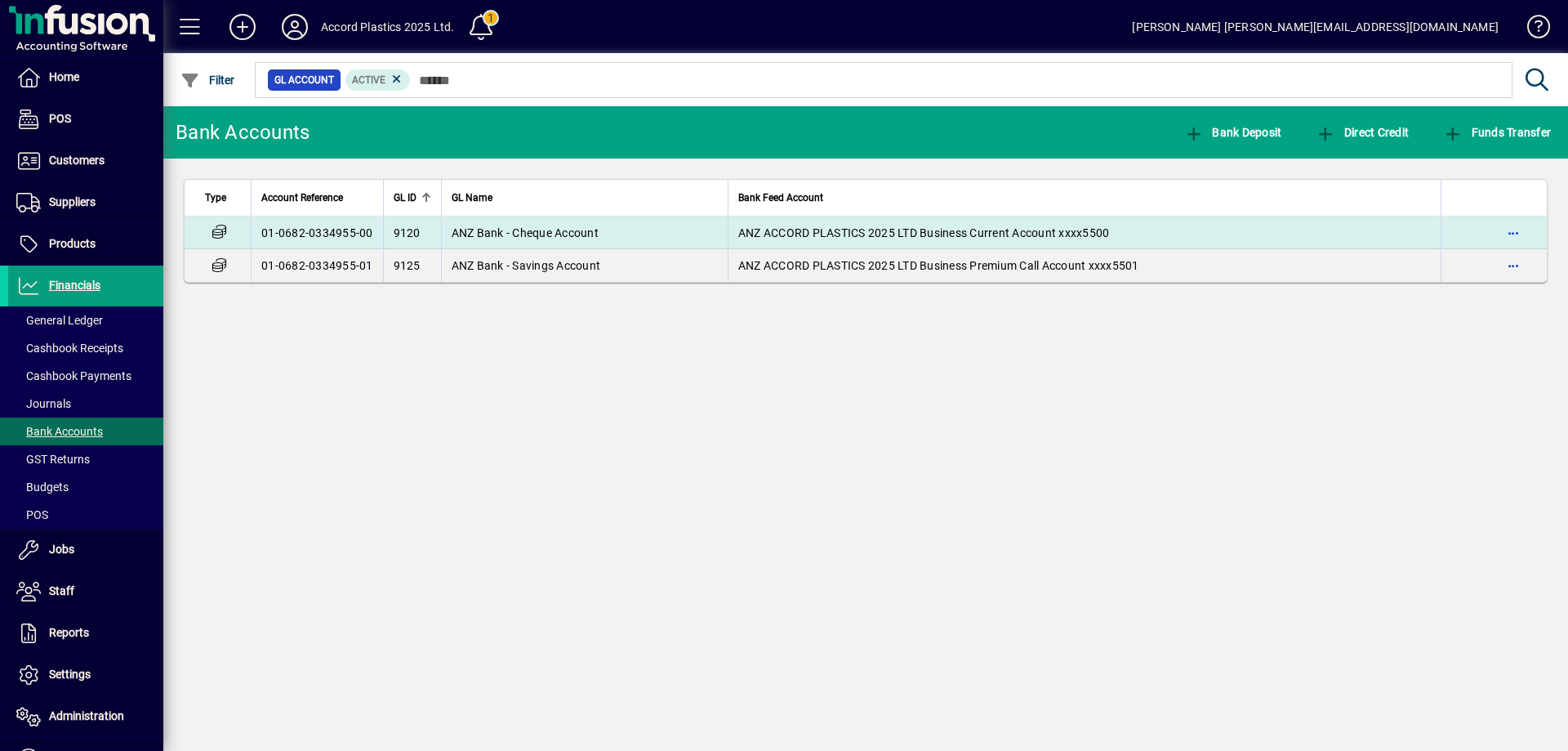
click at [607, 241] on td "ANZ Bank - Cheque Account" at bounding box center [585, 233] width 287 height 33
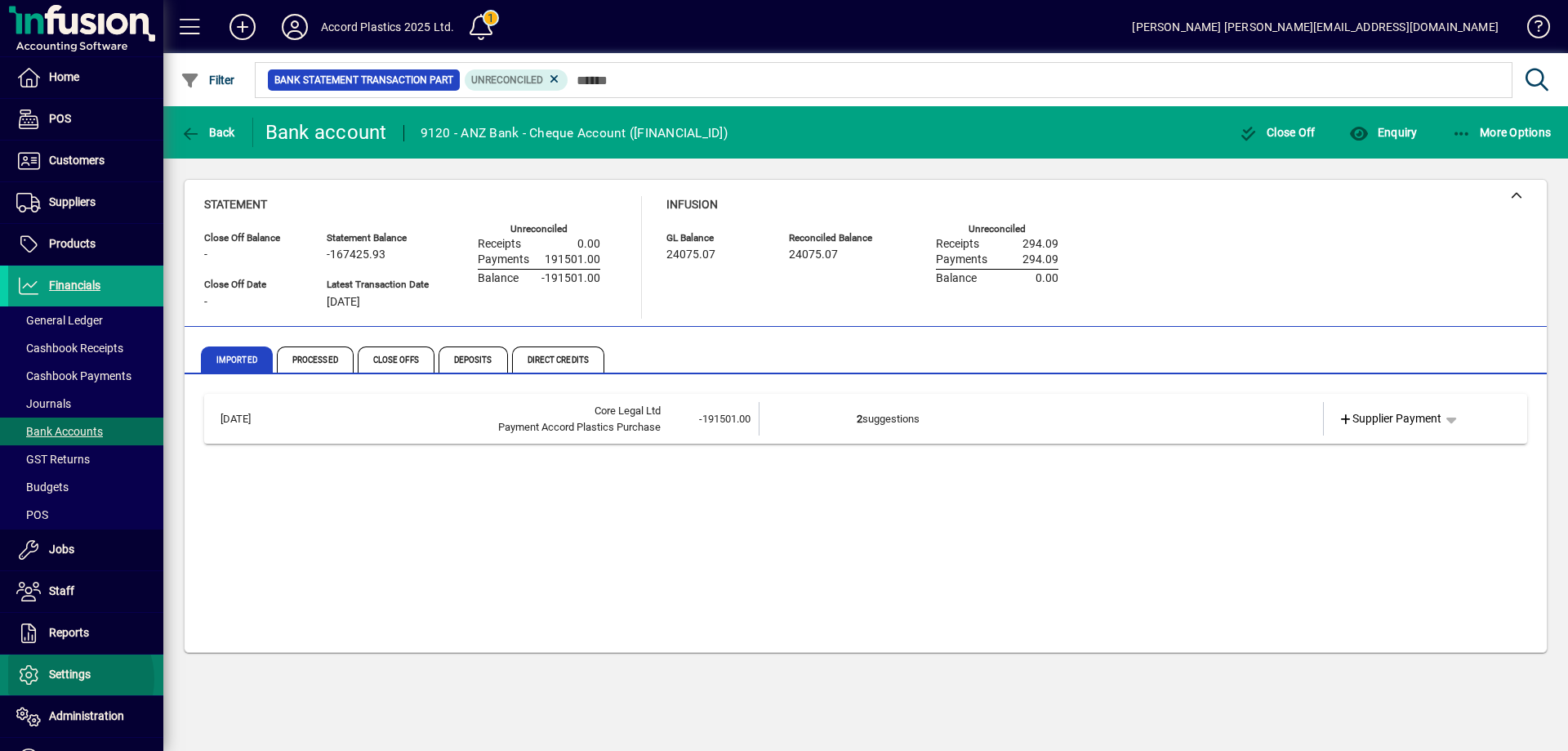
click at [69, 679] on span "Settings" at bounding box center [69, 674] width 41 height 13
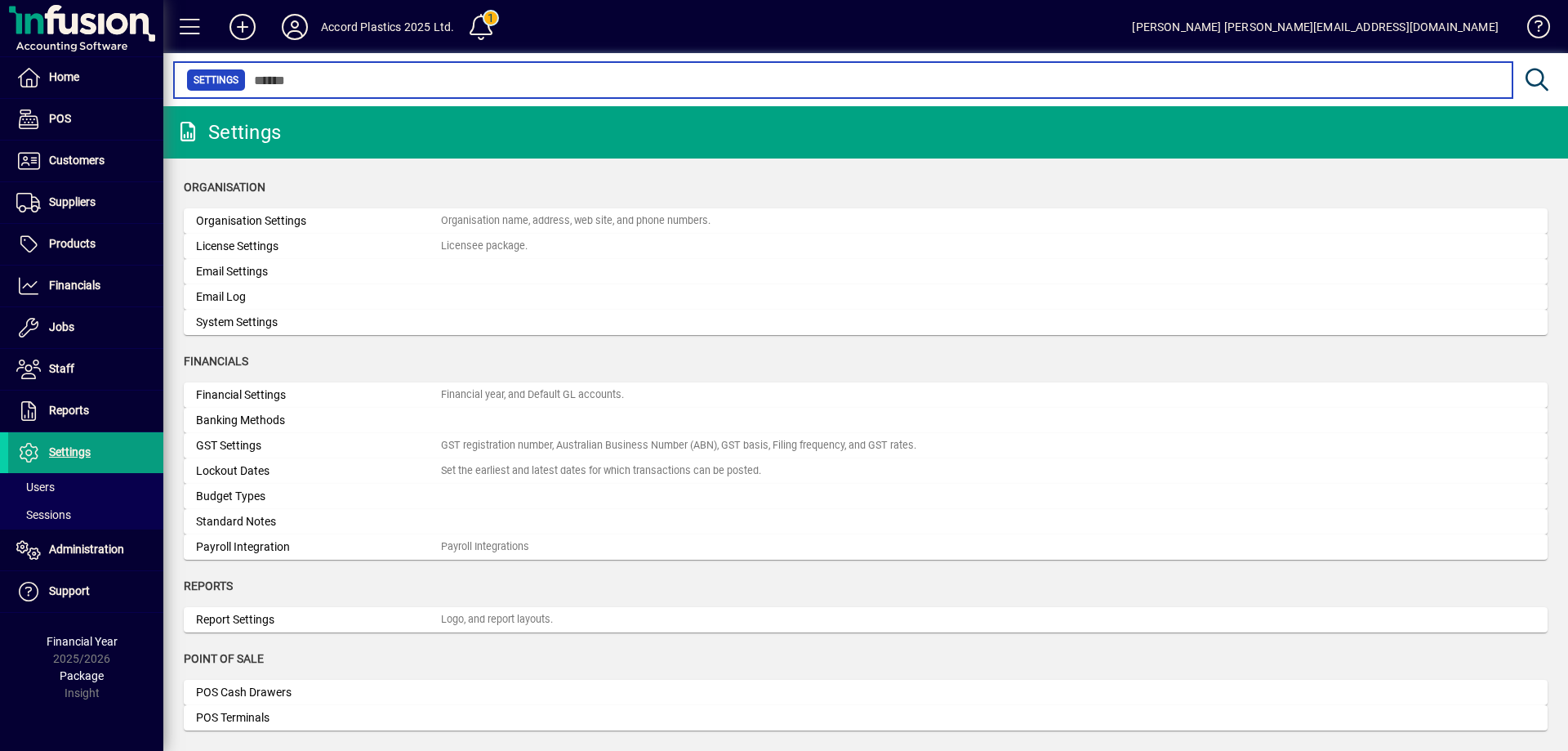
click at [331, 80] on input "text" at bounding box center [873, 80] width 1254 height 23
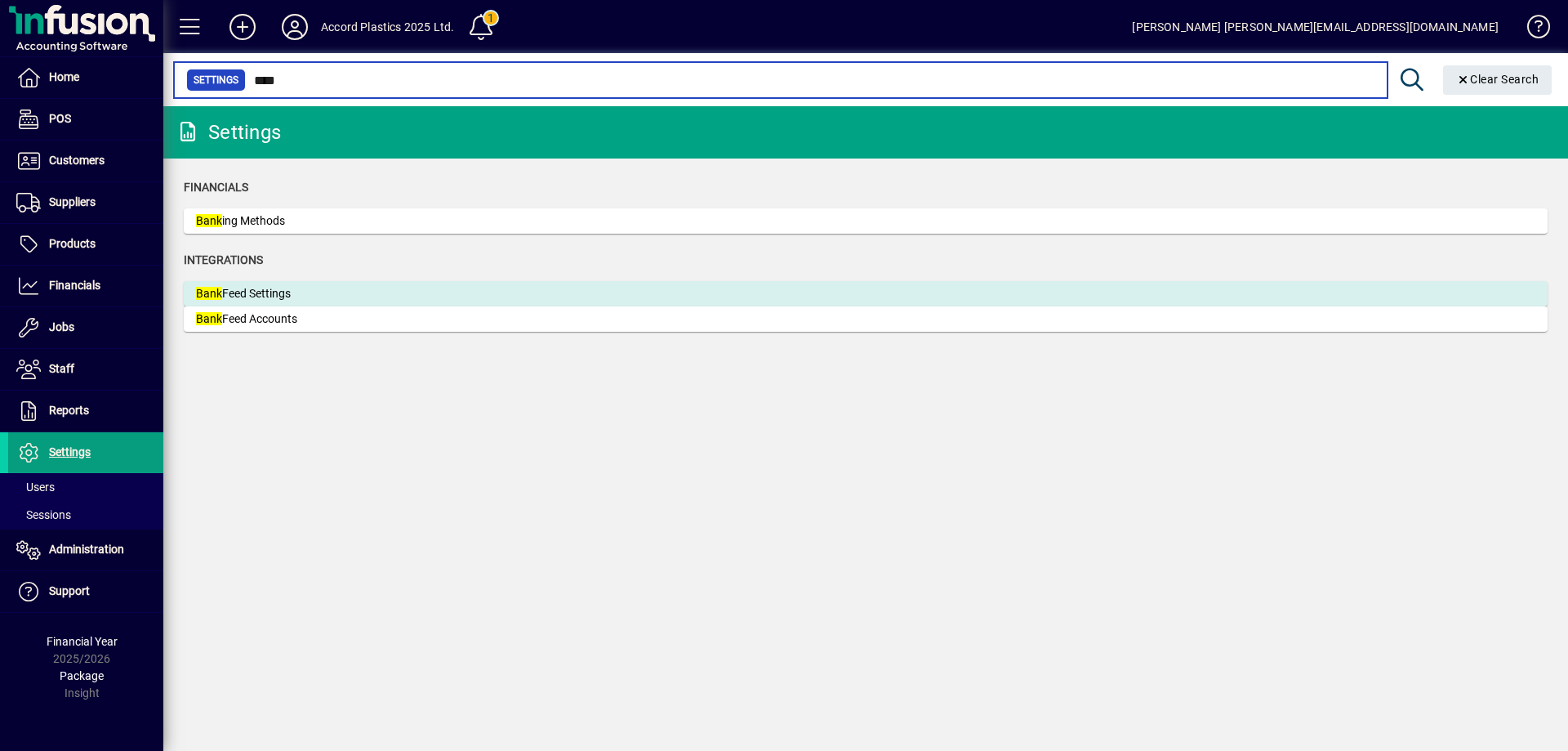
type input "****"
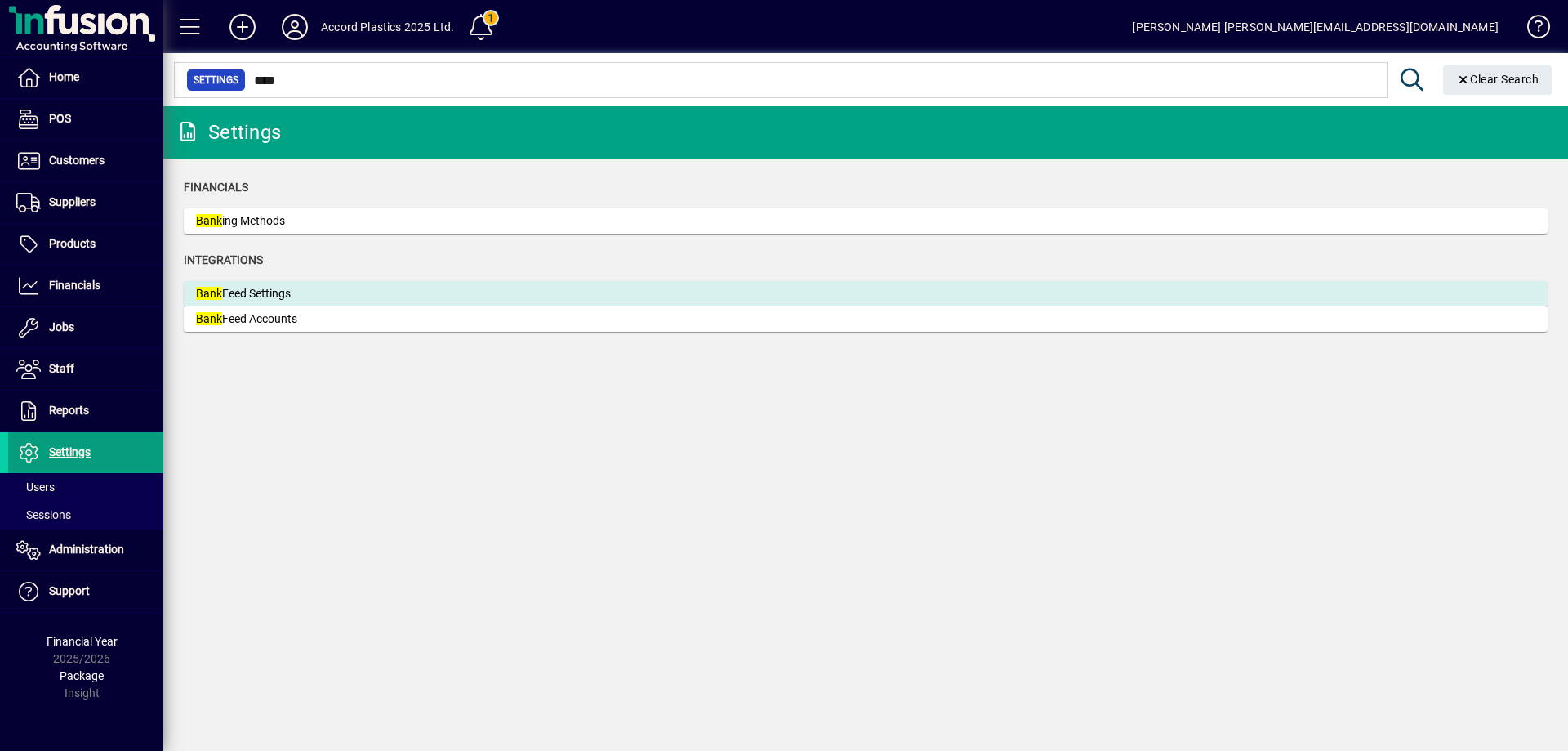
click at [291, 292] on div "Bank Feed Settings" at bounding box center [318, 293] width 245 height 17
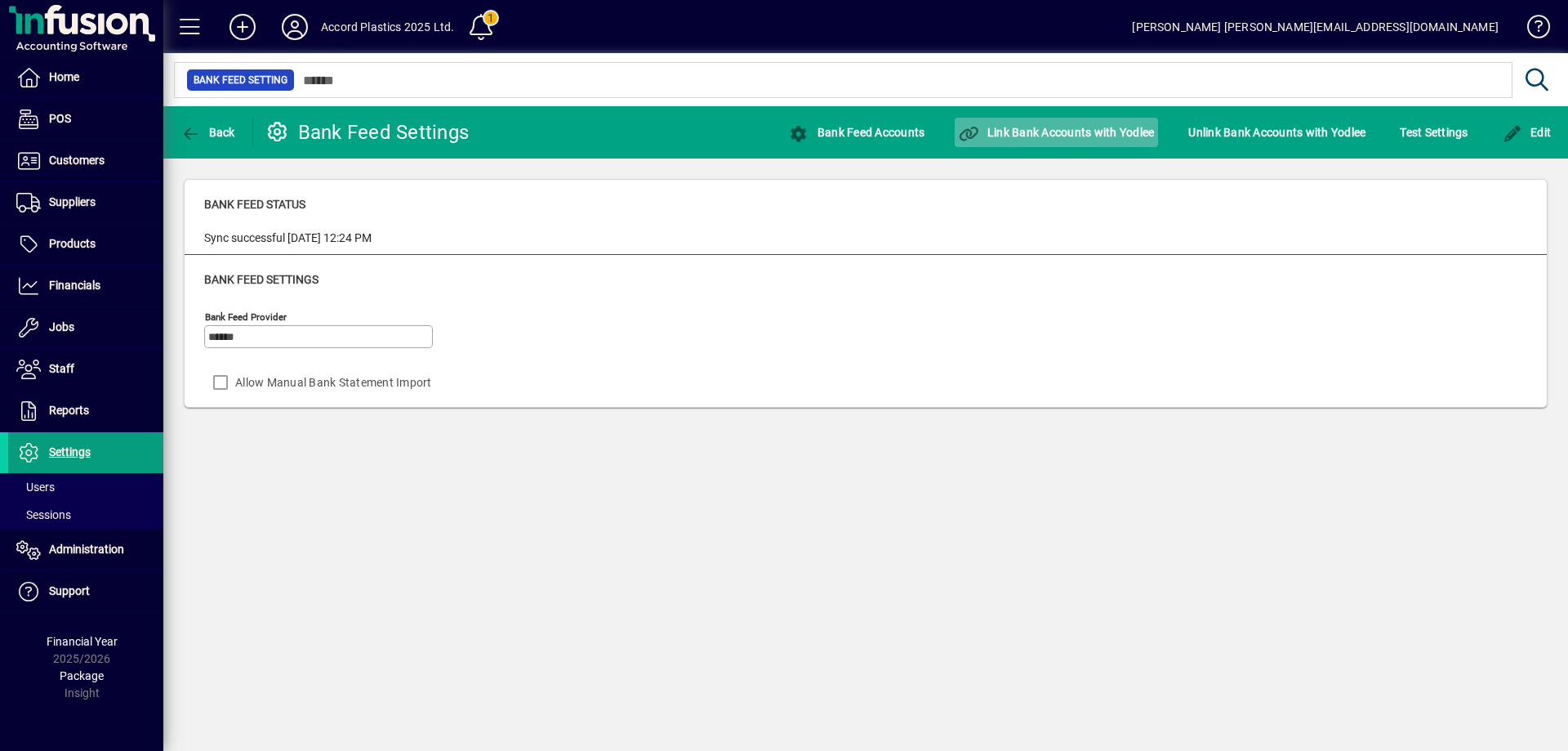
click at [1085, 136] on span "Link Bank Accounts with Yodlee" at bounding box center [1056, 132] width 195 height 13
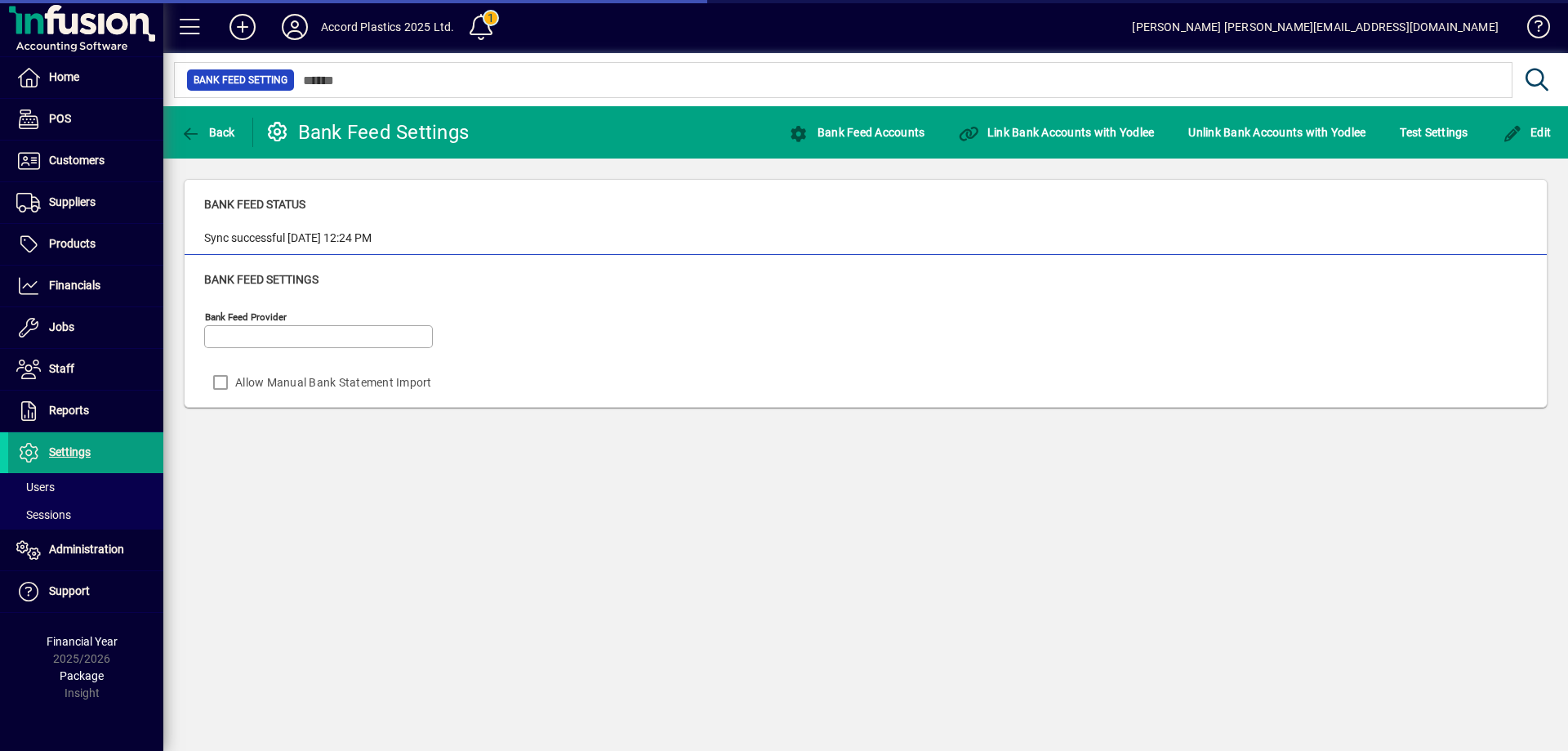
type input "******"
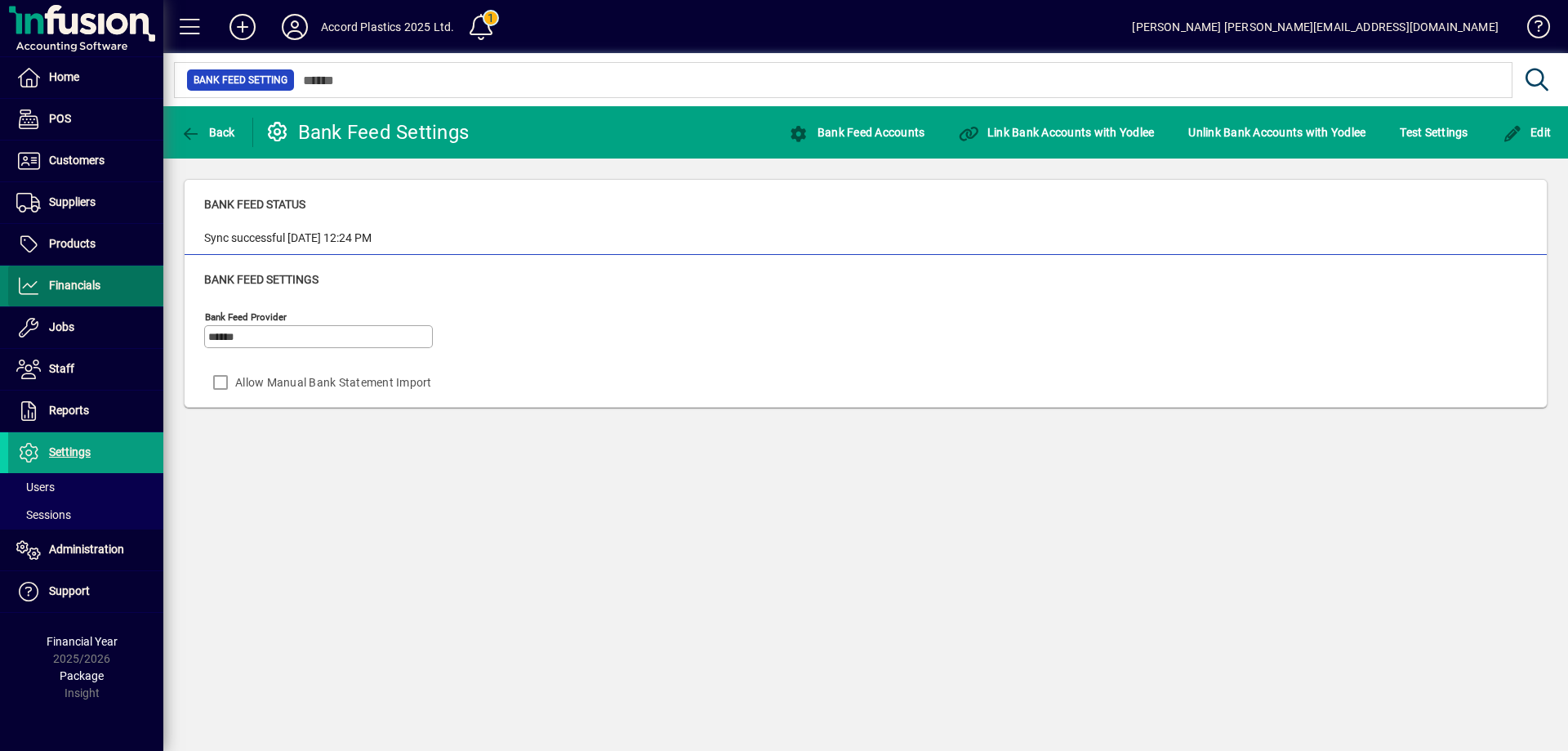
click at [55, 285] on span "Financials" at bounding box center [74, 285] width 52 height 13
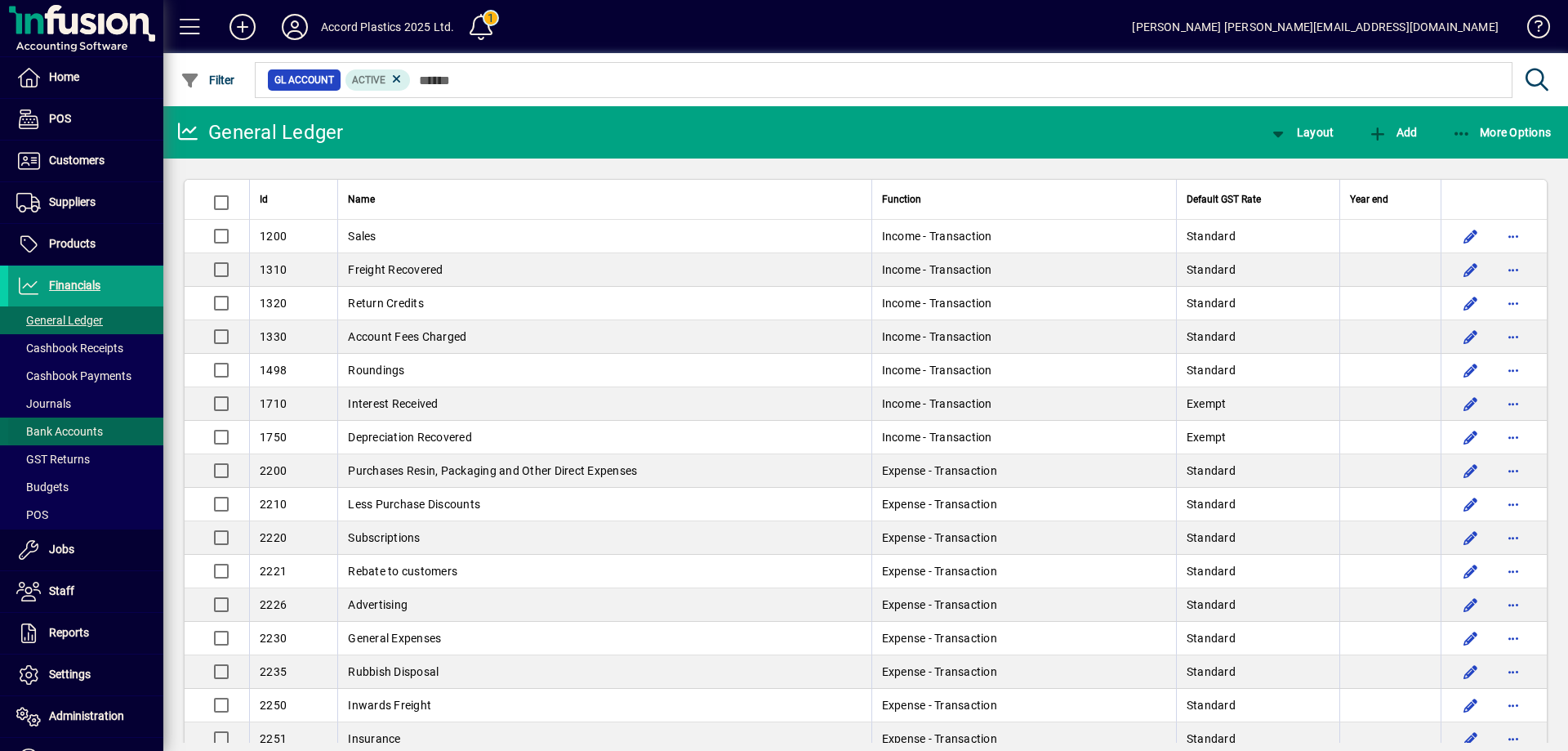
click at [71, 436] on span "Bank Accounts" at bounding box center [59, 431] width 86 height 13
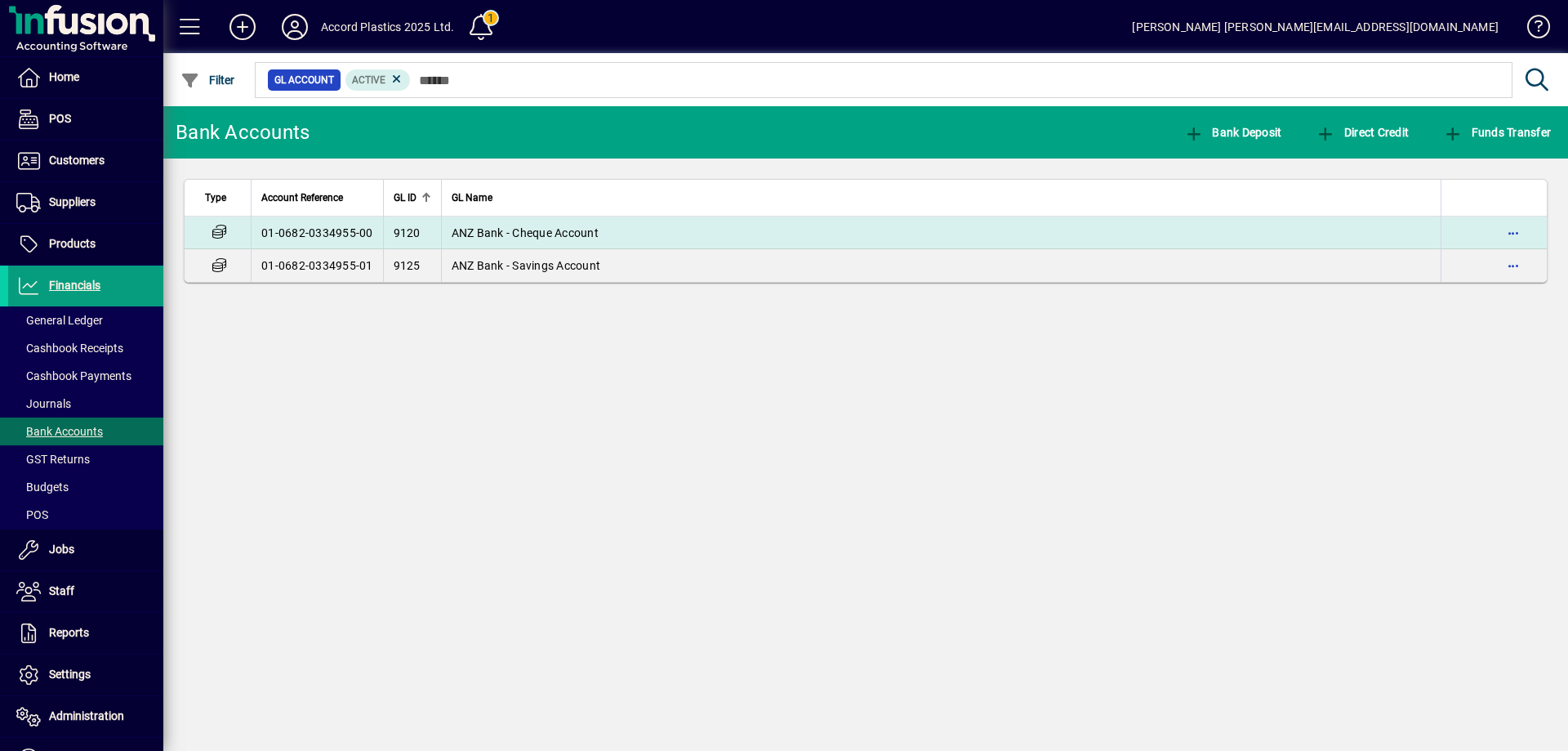
click at [626, 229] on td "ANZ Bank - Cheque Account" at bounding box center [942, 233] width 1001 height 33
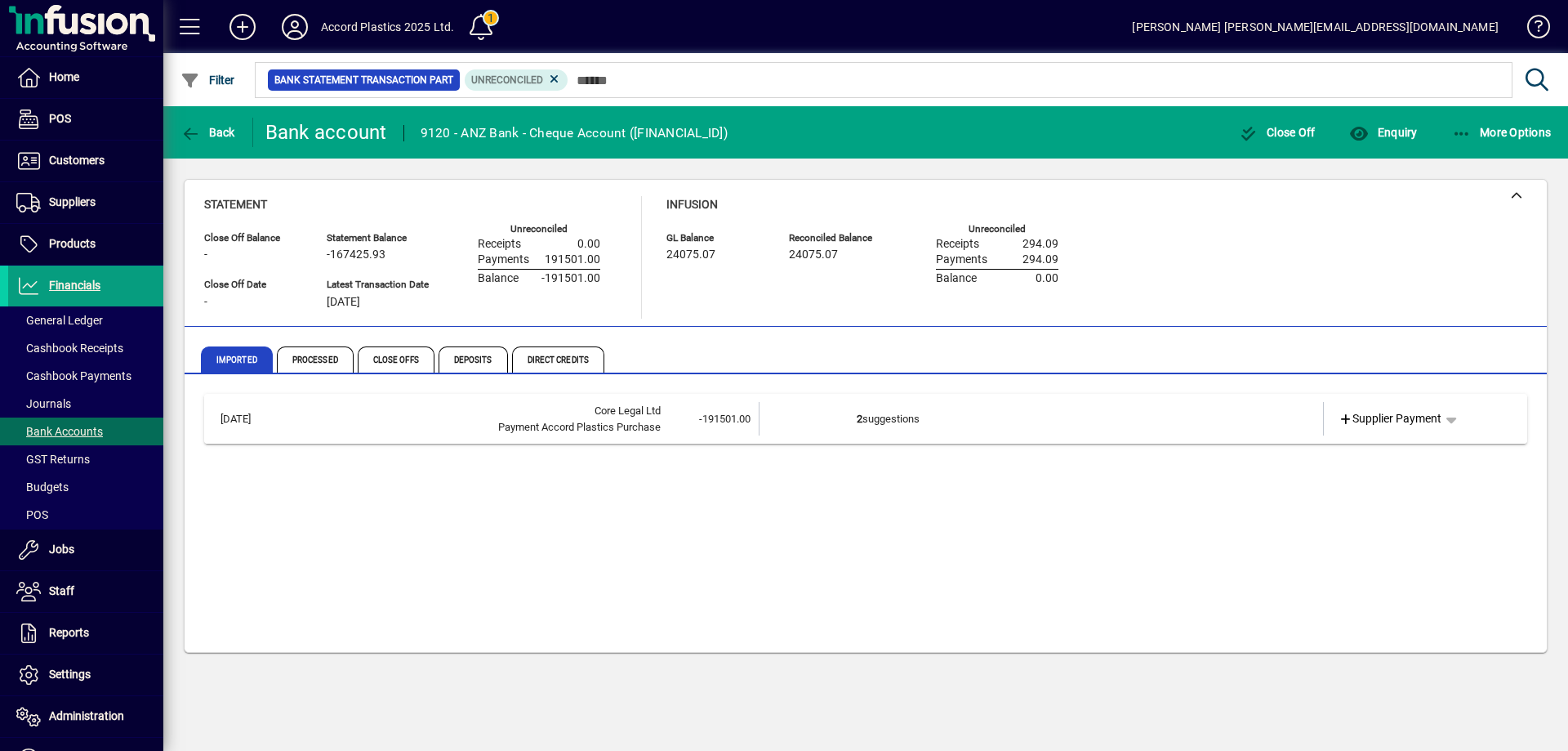
click at [594, 426] on div "Payment Accord Plastics Purchase" at bounding box center [475, 427] width 372 height 16
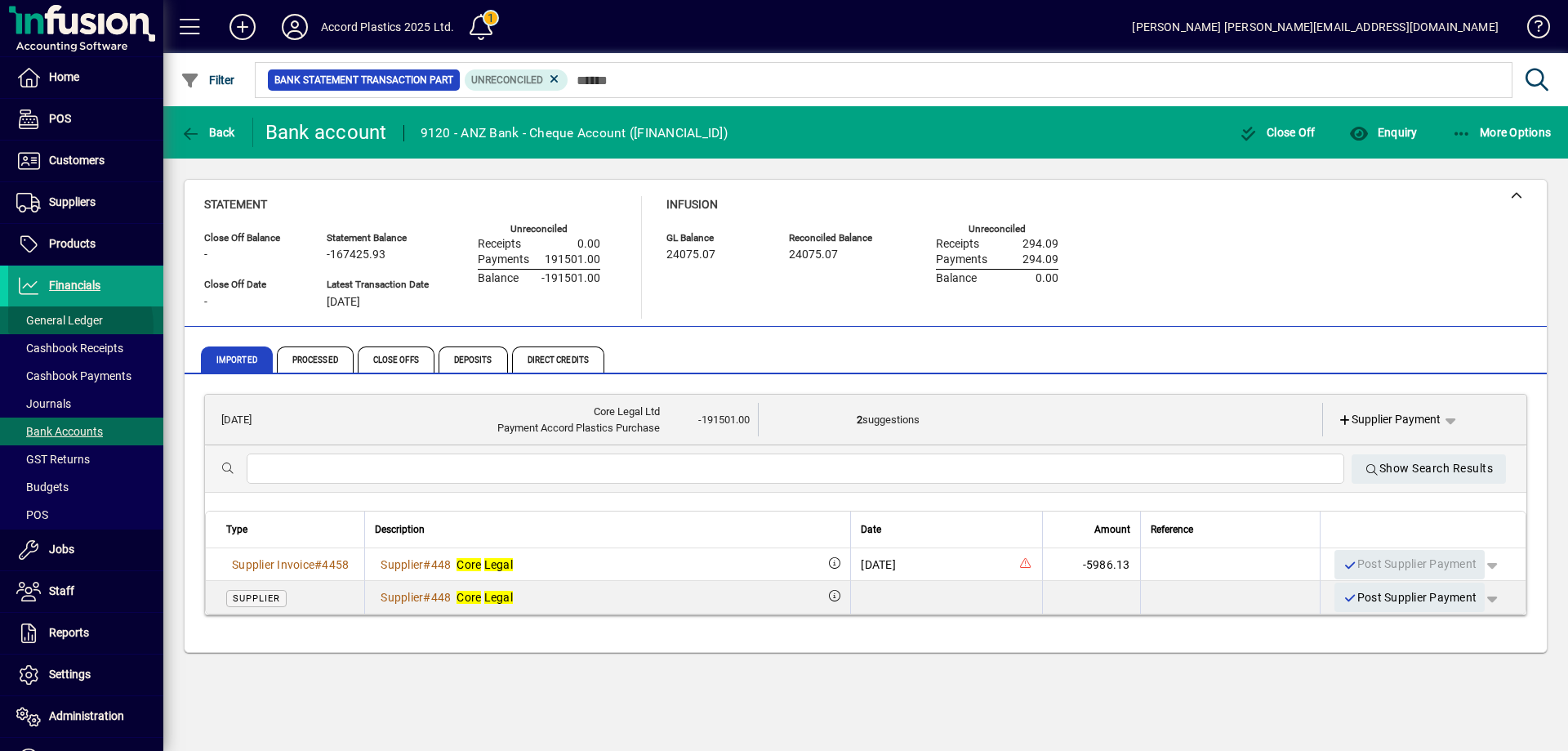
click at [60, 327] on span "General Ledger" at bounding box center [59, 321] width 86 height 13
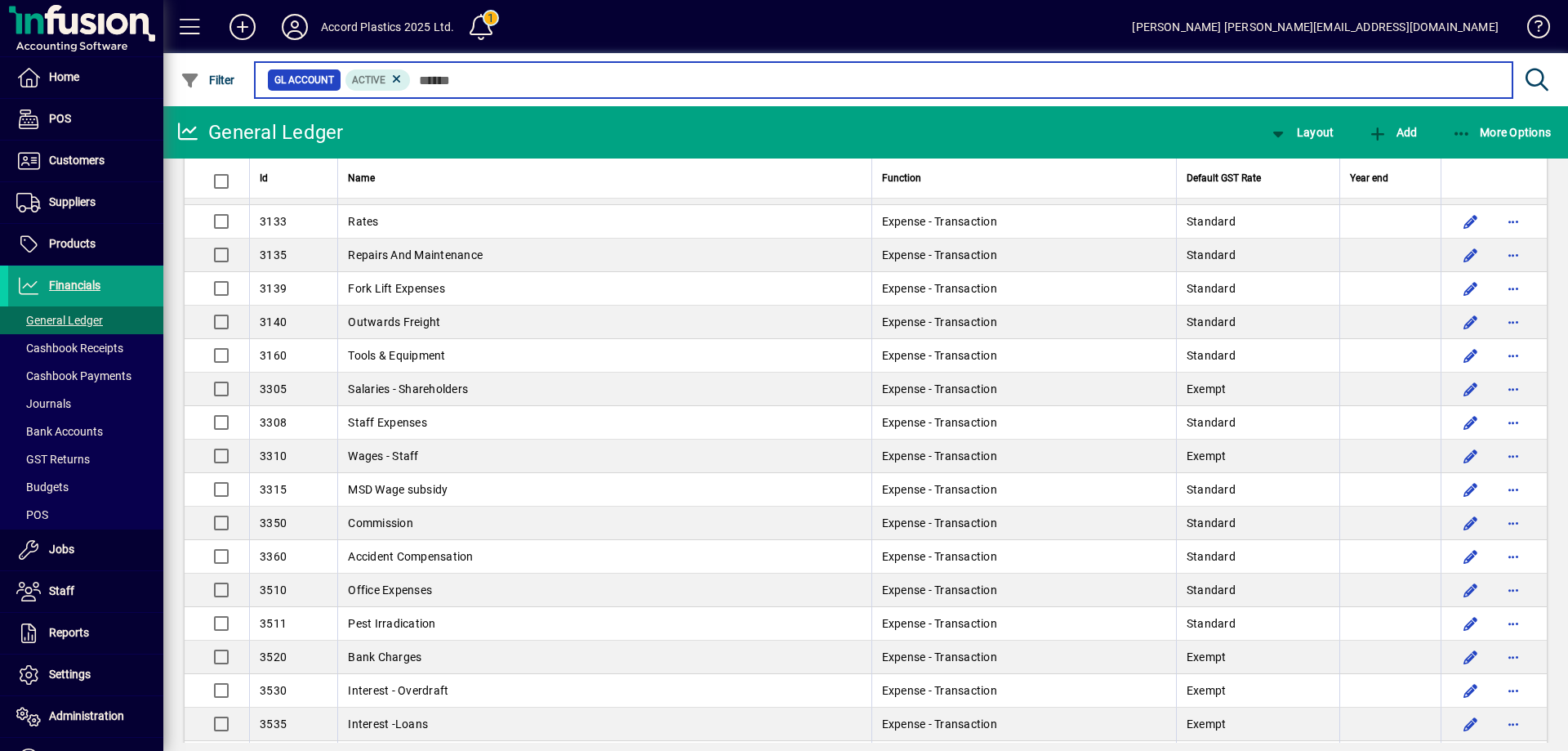
scroll to position [163, 0]
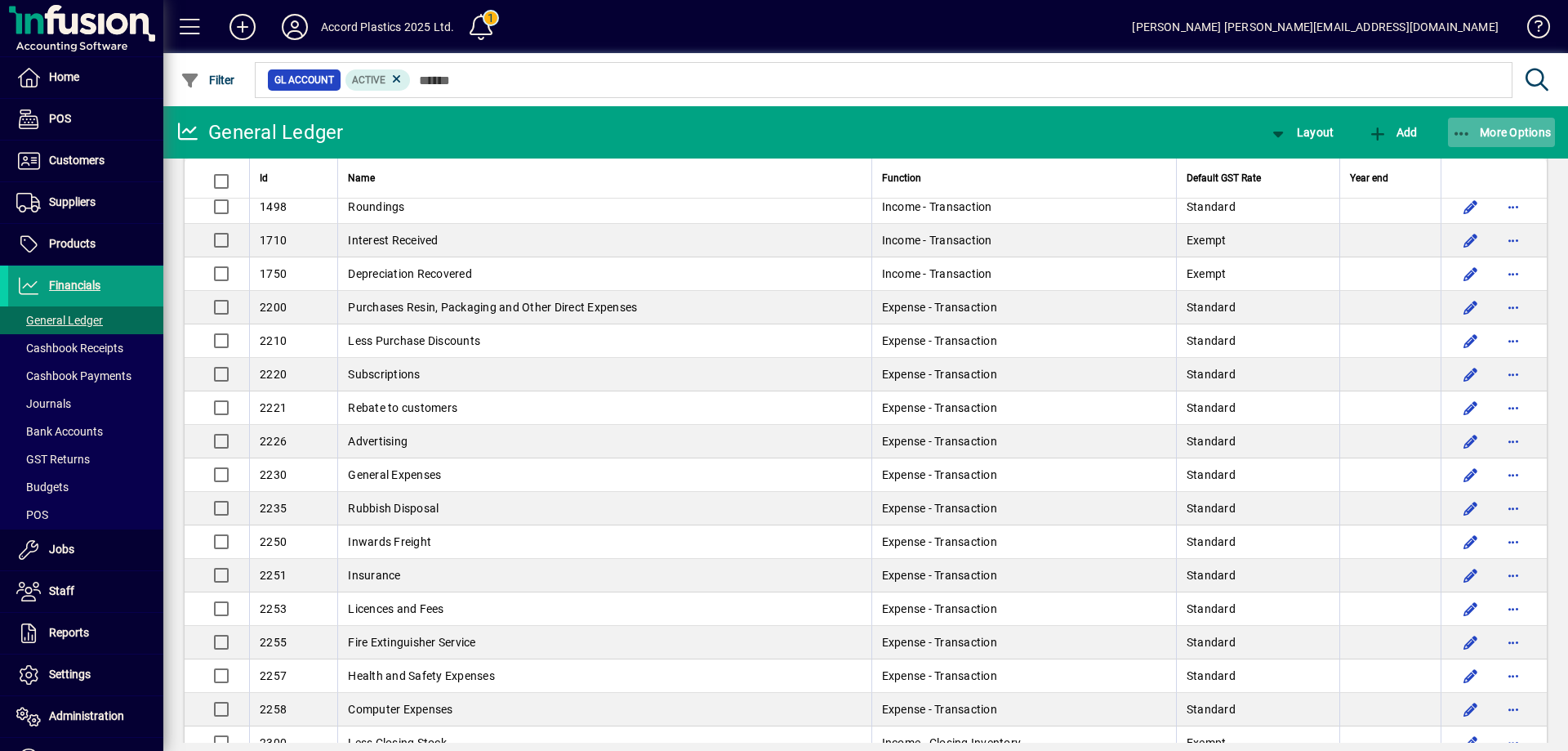
click at [1475, 123] on span "button" at bounding box center [1501, 132] width 108 height 39
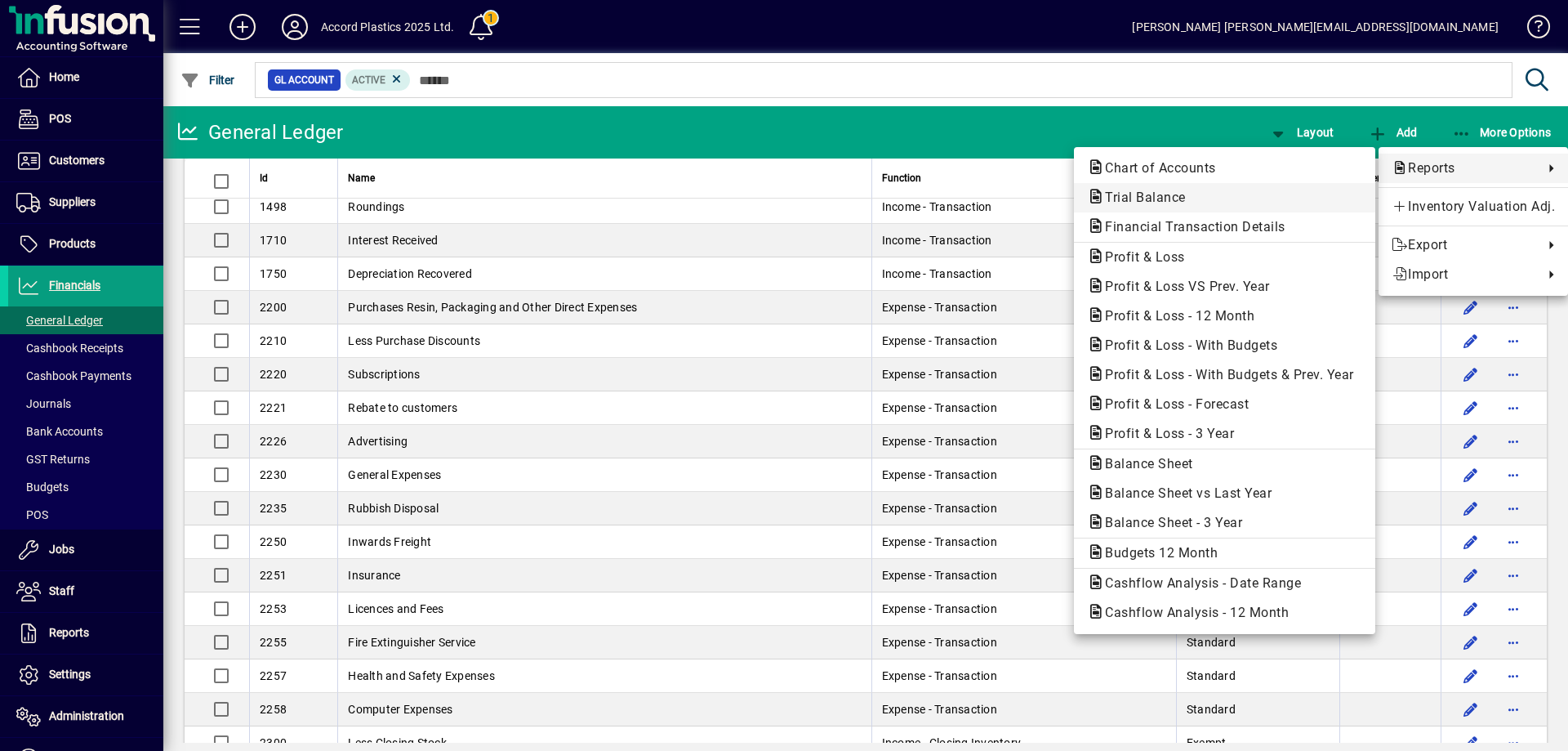
drag, startPoint x: 1235, startPoint y: 171, endPoint x: 1227, endPoint y: 196, distance: 26.2
click at [1227, 196] on div "Chart of Accounts Trial Balance Financial Transaction Details Profit & Loss Pro…" at bounding box center [1225, 390] width 302 height 487
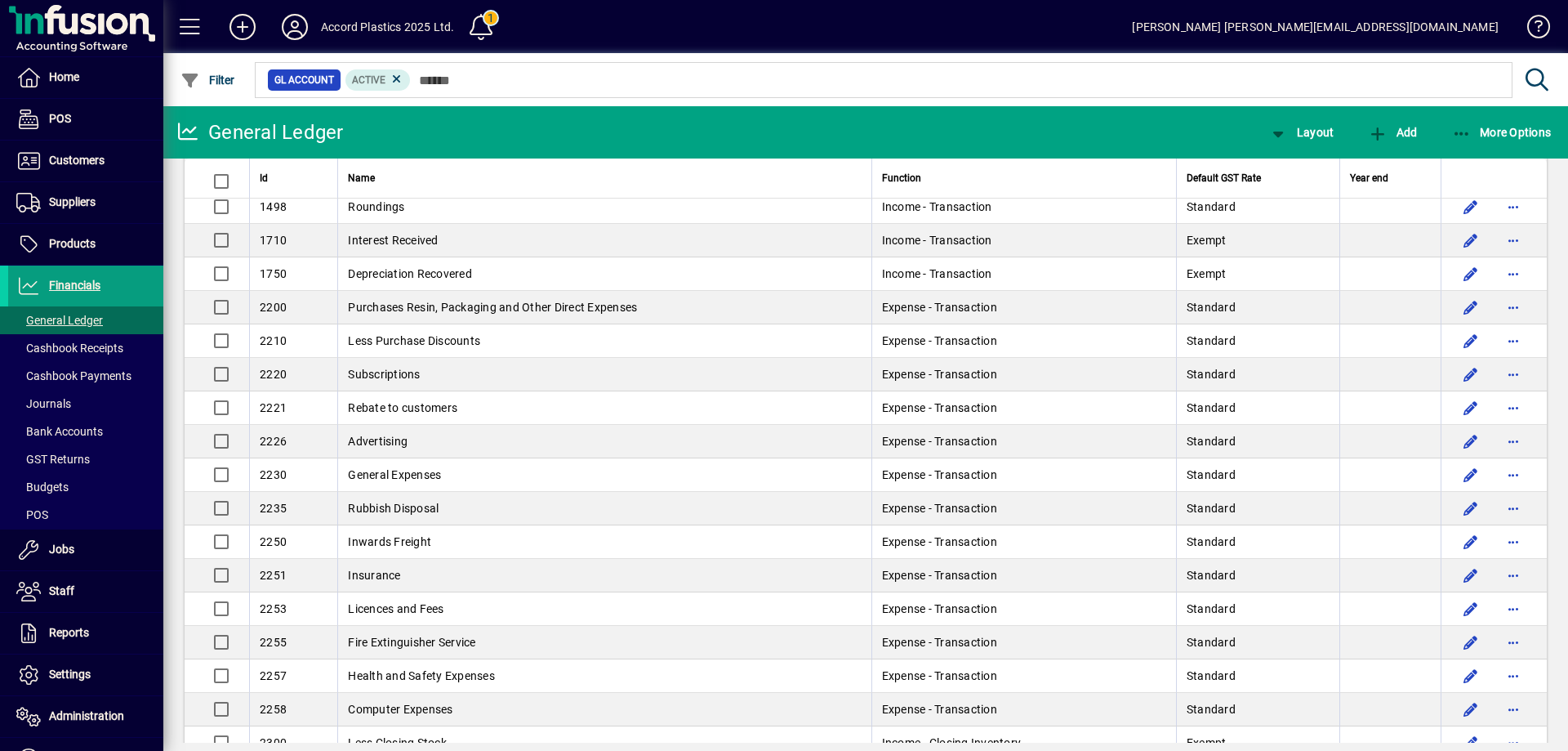
click at [1227, 196] on th "Default GST Rate" at bounding box center [1258, 178] width 163 height 40
click at [1542, 123] on span "button" at bounding box center [1501, 132] width 108 height 39
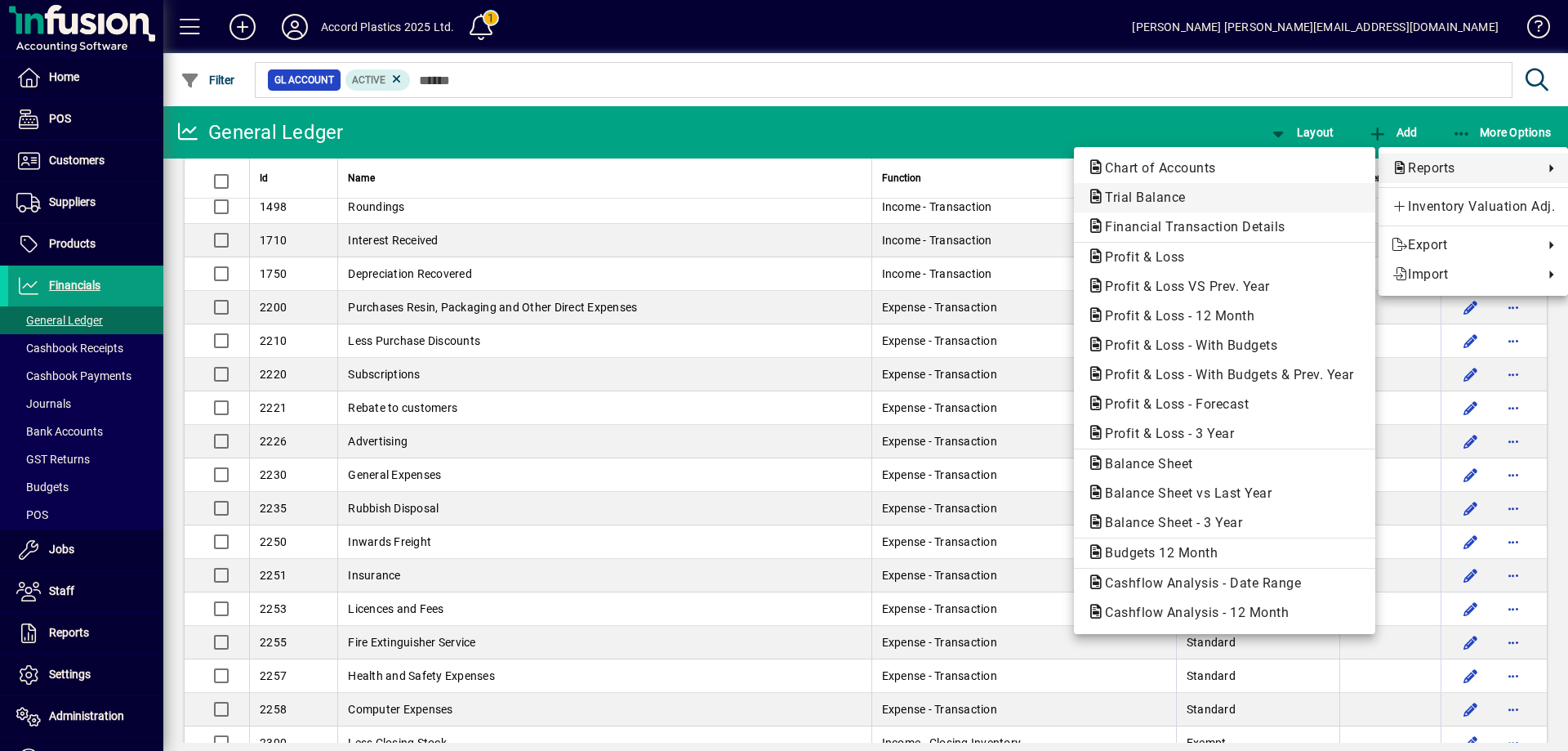
click at [1203, 201] on span "Trial Balance" at bounding box center [1225, 197] width 276 height 20
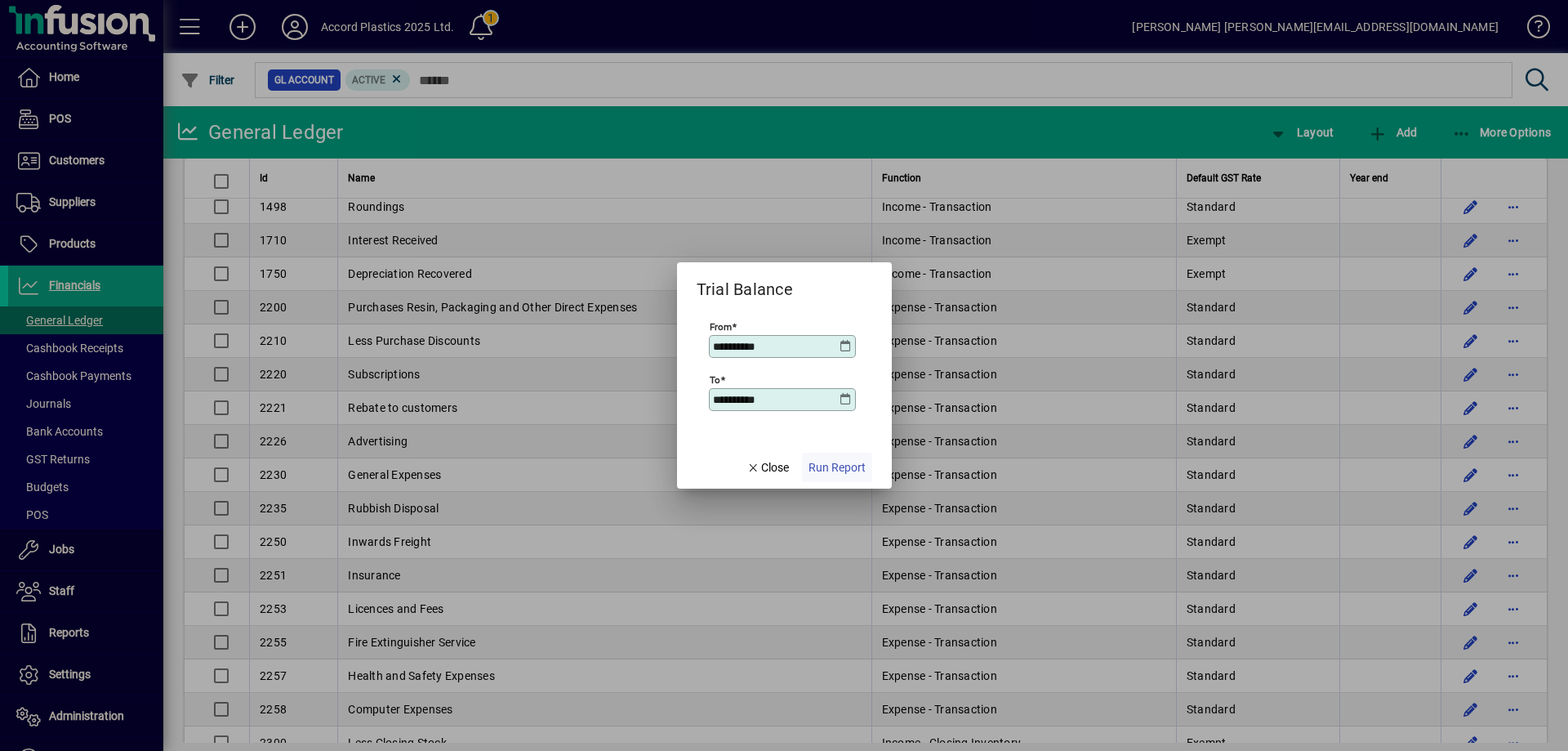
click at [836, 464] on span "Run Report" at bounding box center [837, 468] width 57 height 17
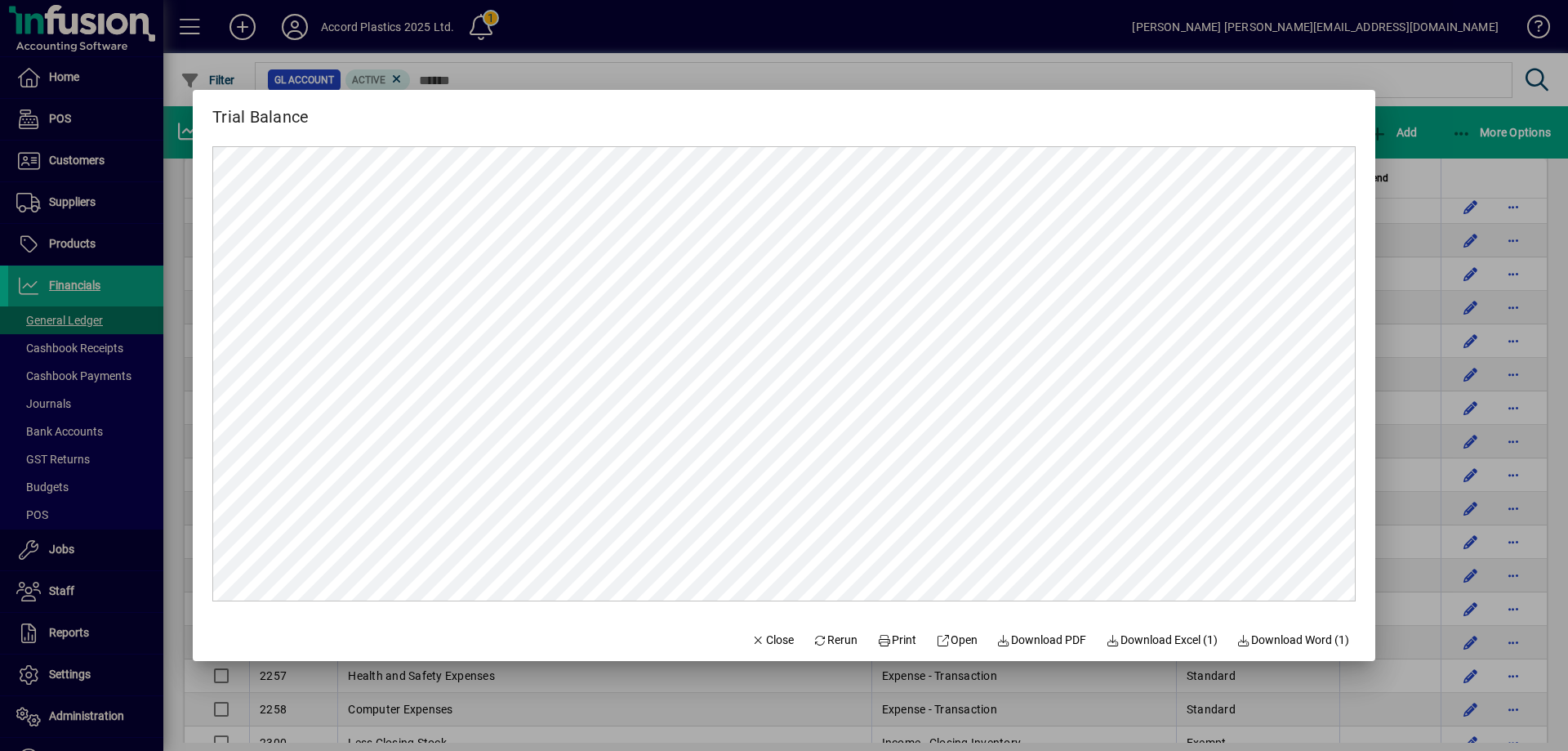
scroll to position [0, 0]
click at [938, 55] on div at bounding box center [784, 375] width 1568 height 751
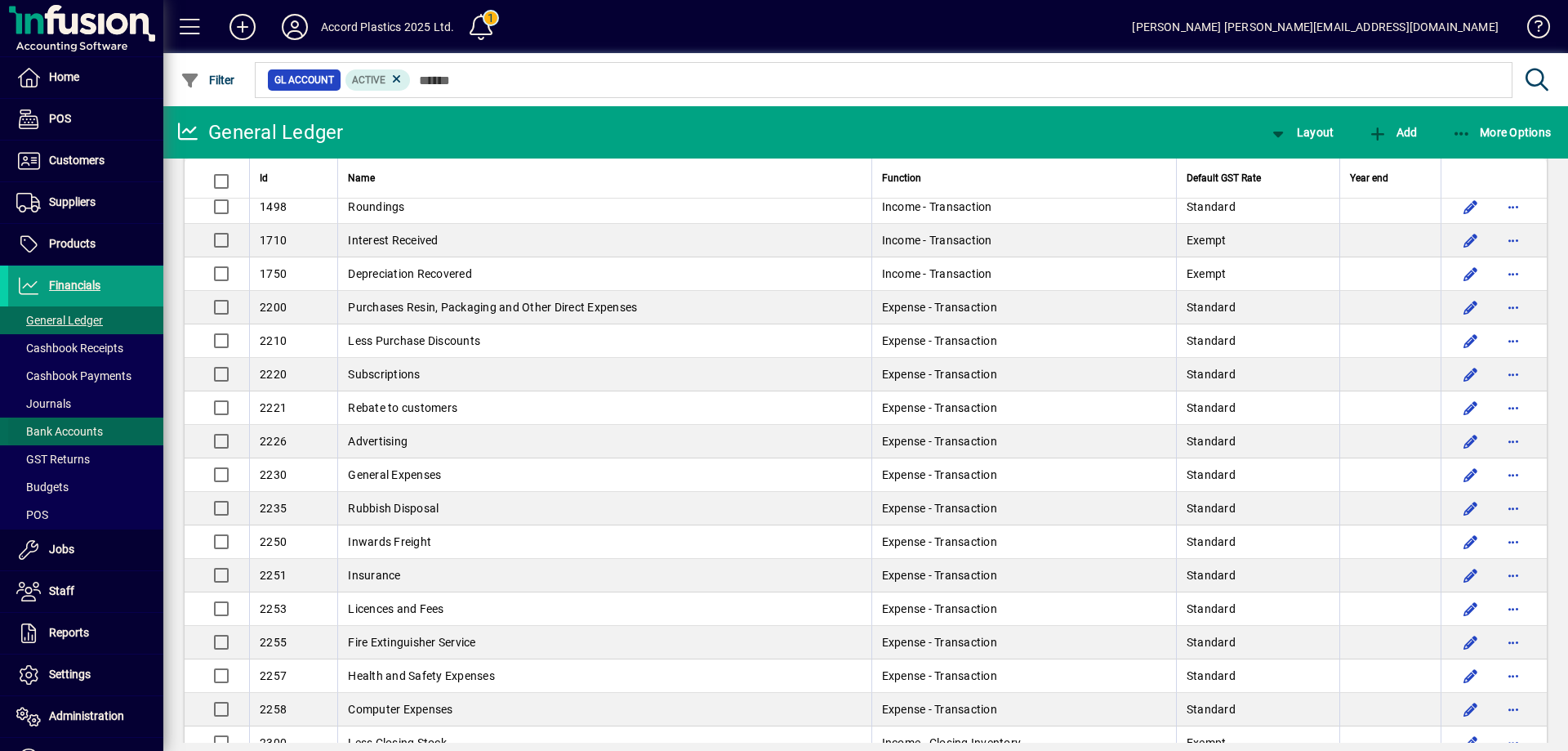
click at [67, 428] on span "Bank Accounts" at bounding box center [59, 431] width 86 height 13
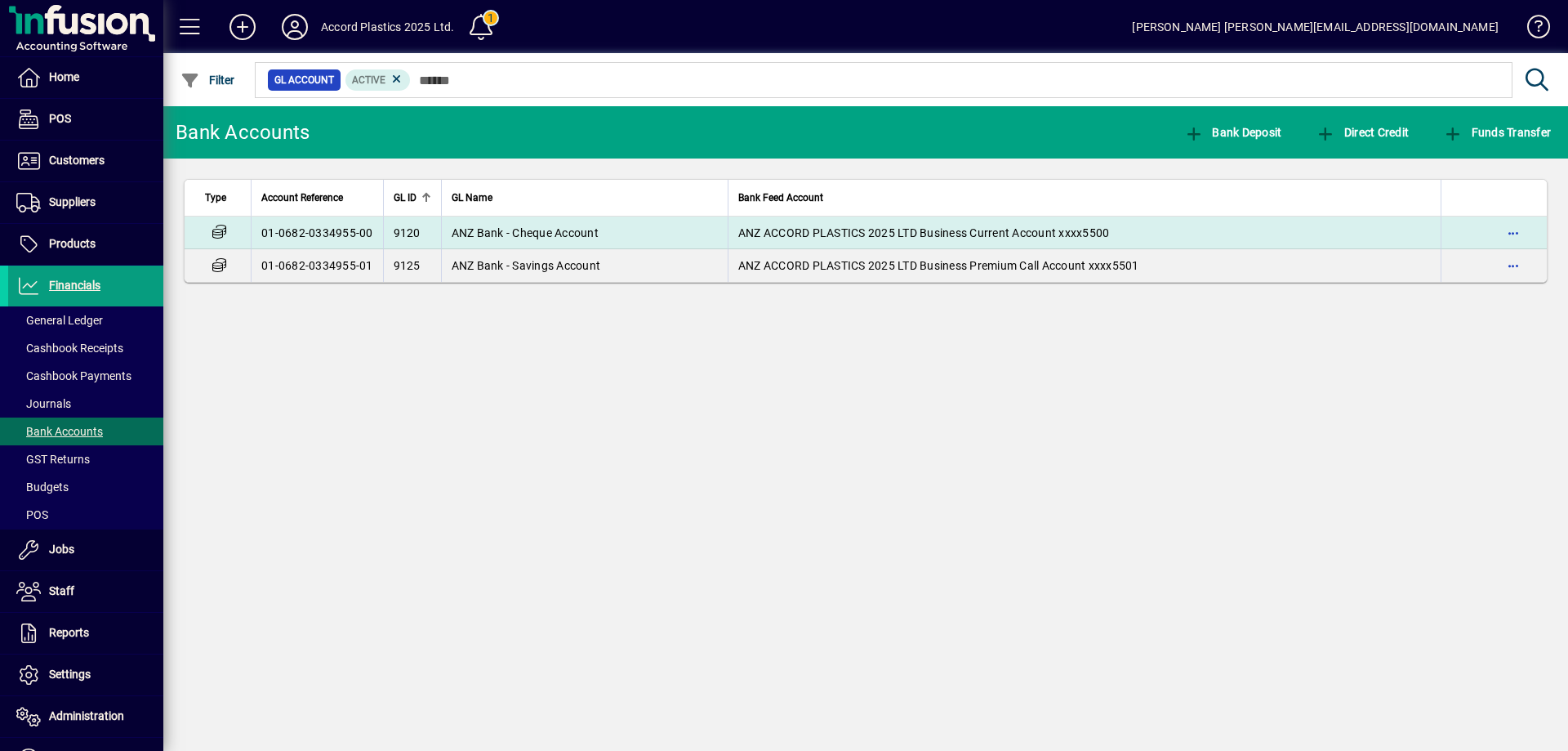
click at [613, 235] on td "ANZ Bank - Cheque Account" at bounding box center [585, 233] width 287 height 33
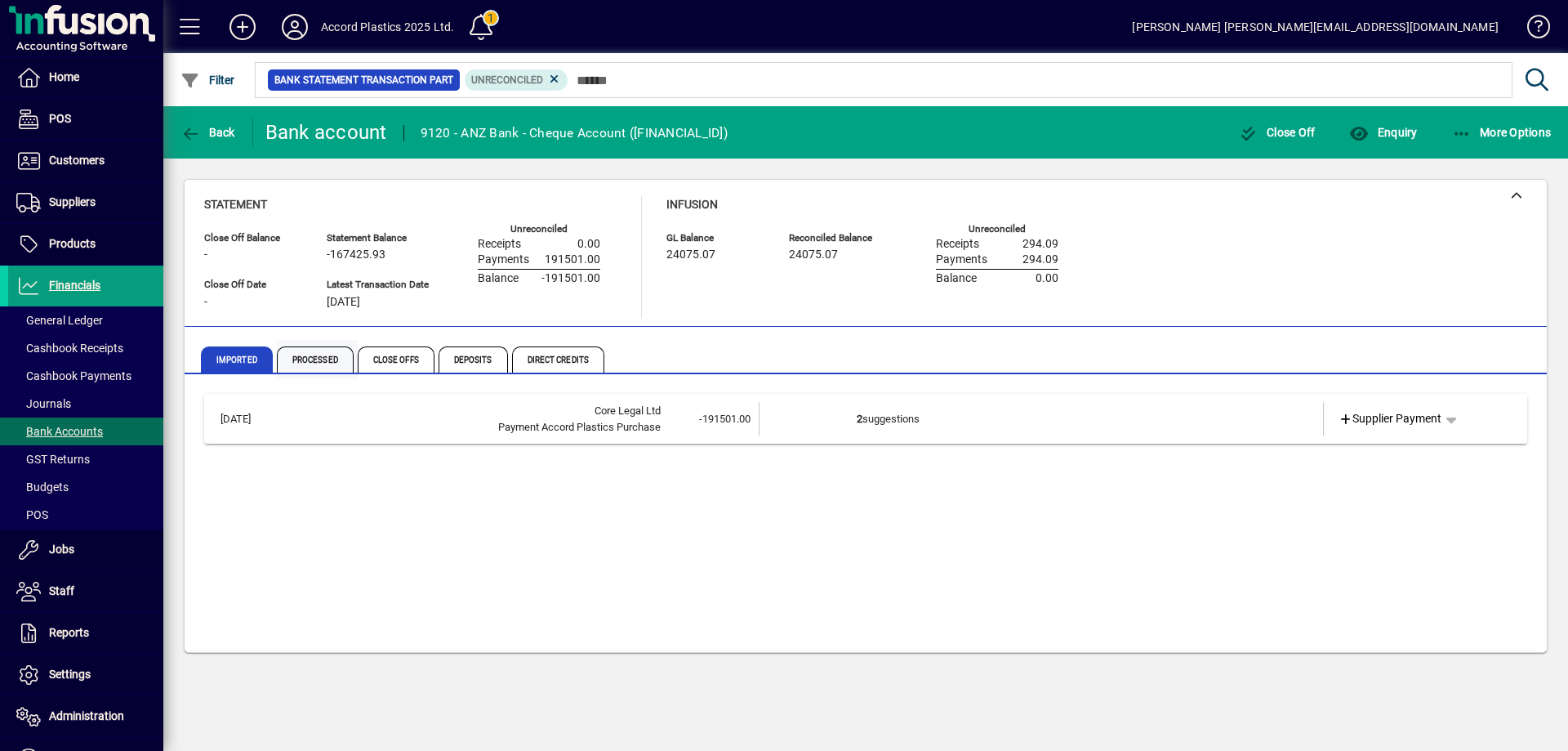
click at [317, 362] on span "Processed" at bounding box center [315, 360] width 77 height 26
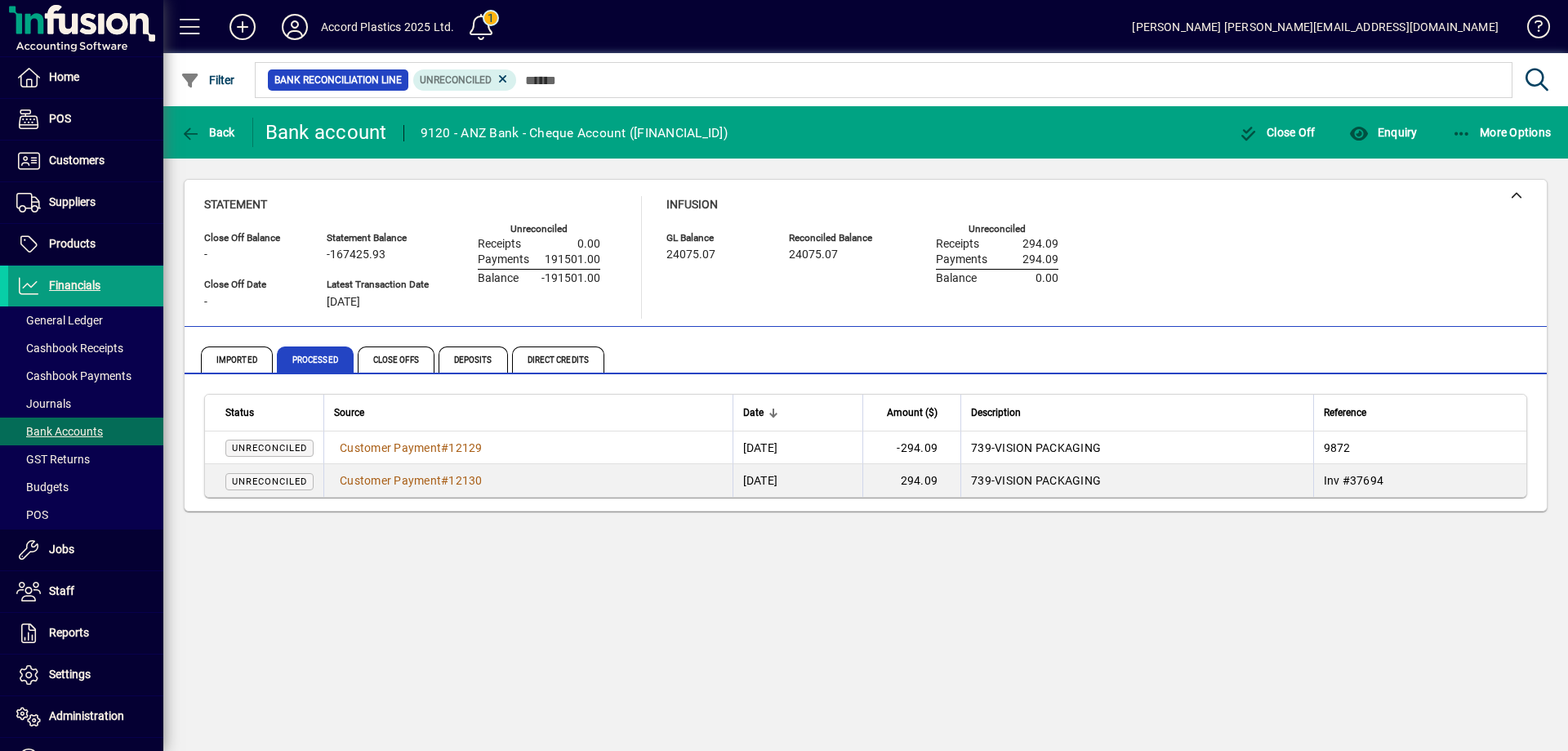
click at [508, 68] on div at bounding box center [954, 62] width 1405 height 18
click at [500, 82] on icon at bounding box center [503, 80] width 15 height 15
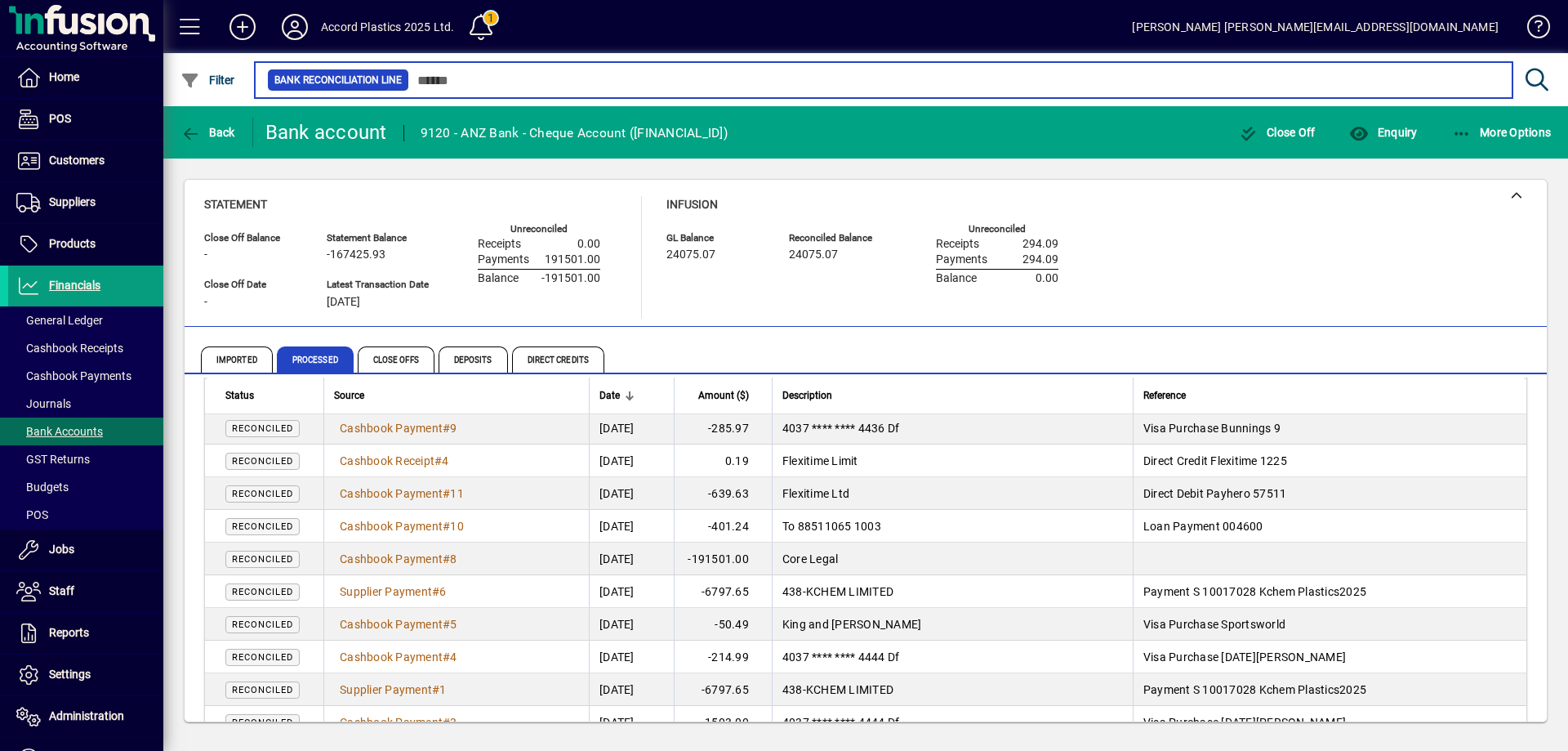
scroll to position [607, 0]
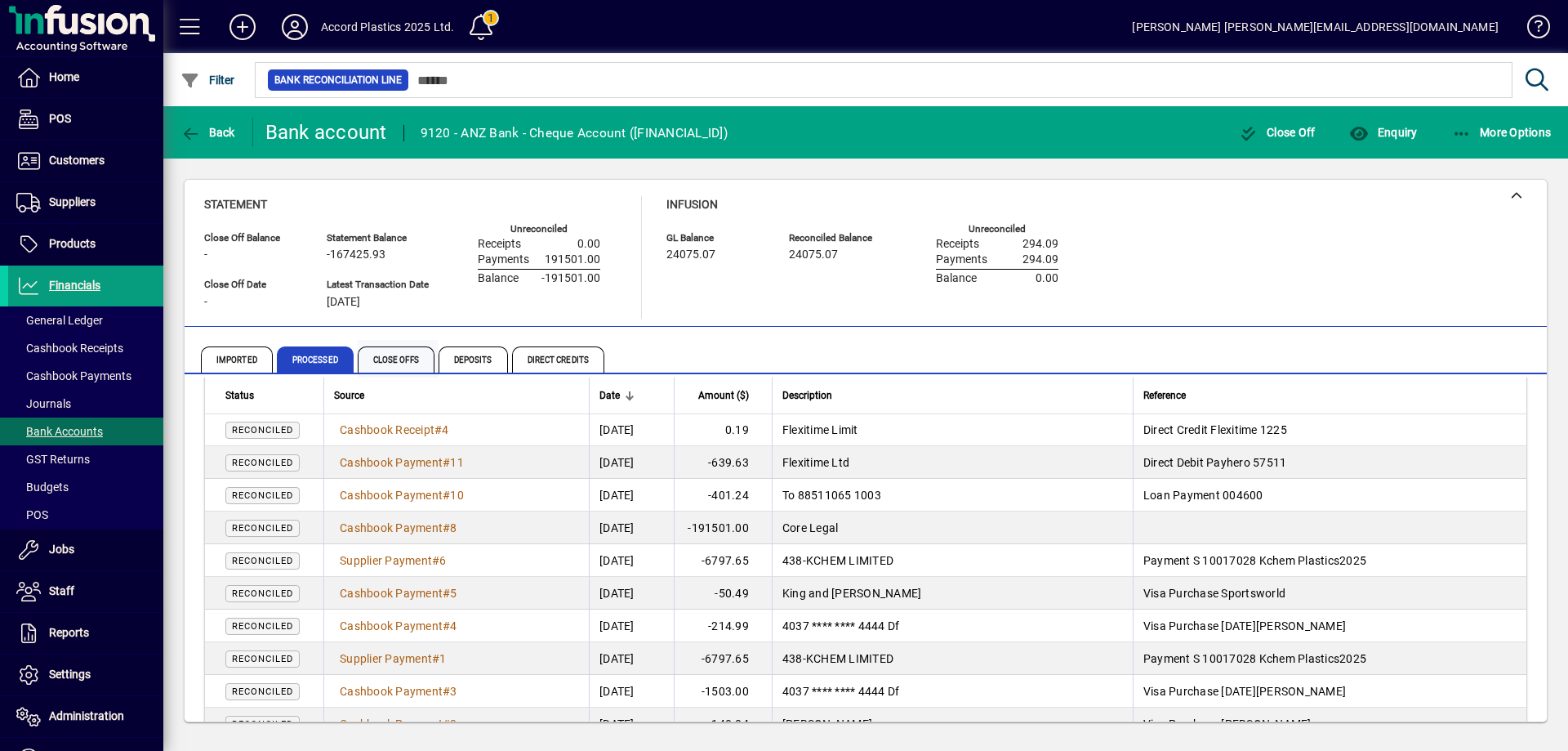
click at [390, 355] on span "Close Offs" at bounding box center [396, 360] width 77 height 26
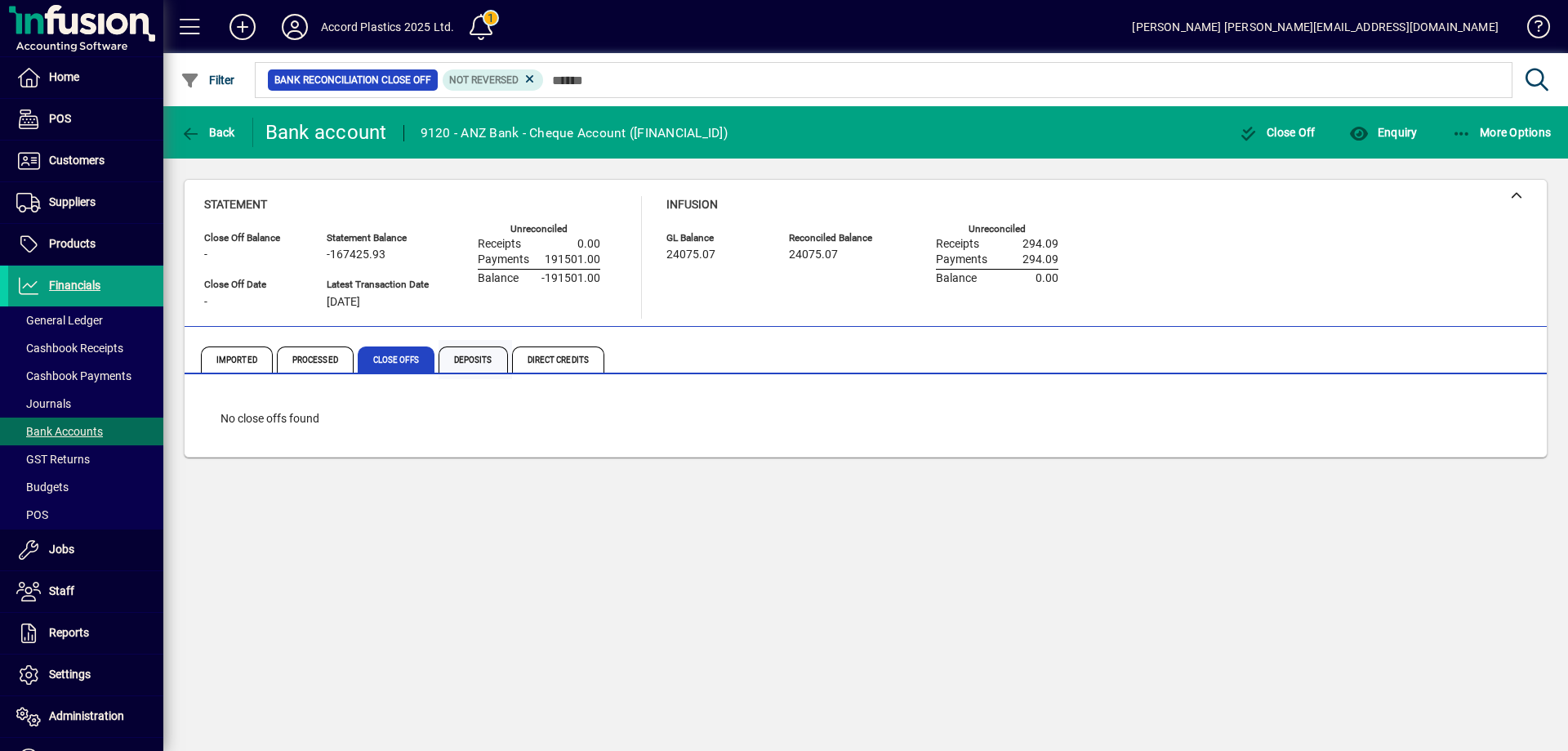
click at [473, 358] on span "Deposits" at bounding box center [473, 360] width 69 height 26
click at [563, 359] on span "Direct Credits" at bounding box center [558, 360] width 92 height 26
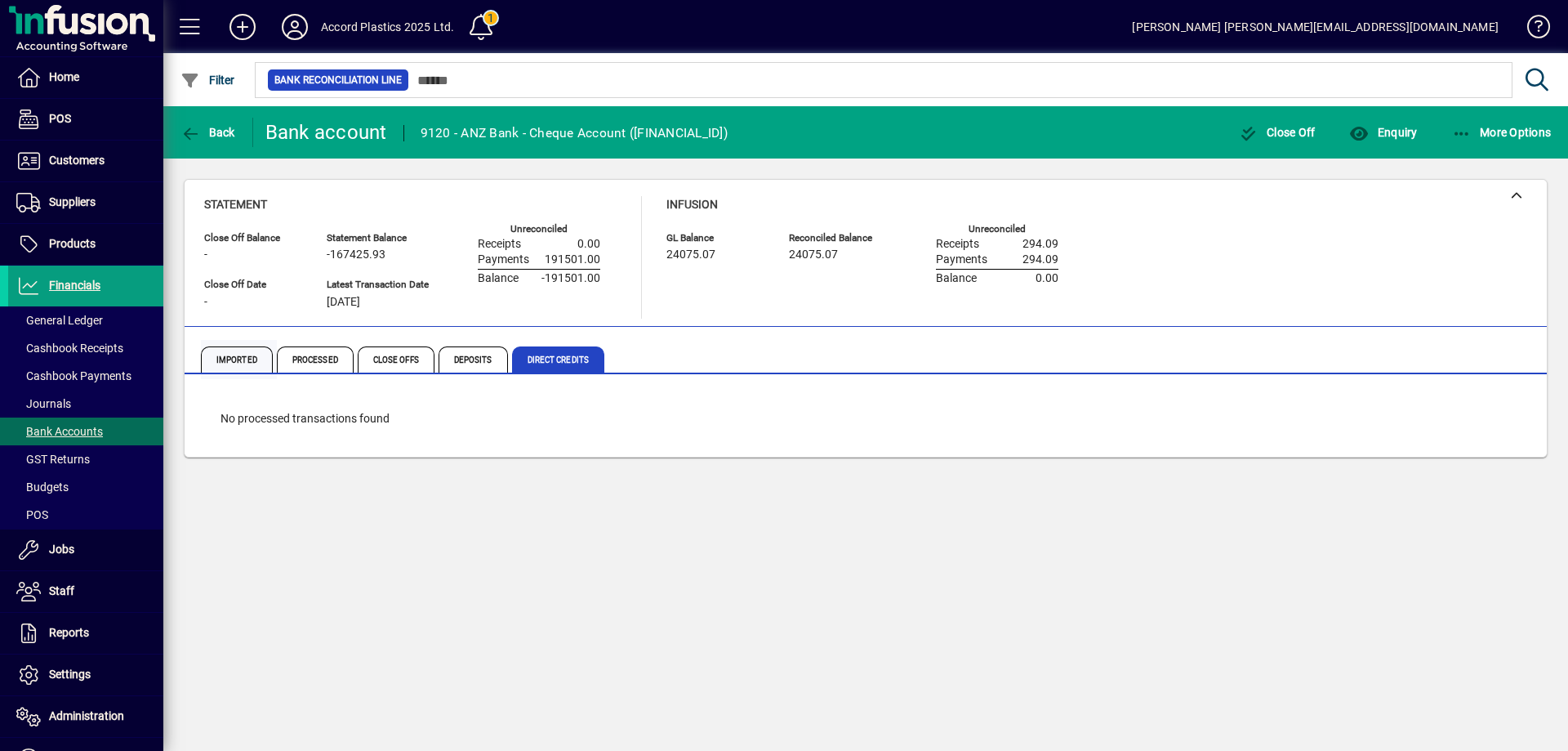
click at [234, 361] on span "Imported" at bounding box center [236, 360] width 72 height 26
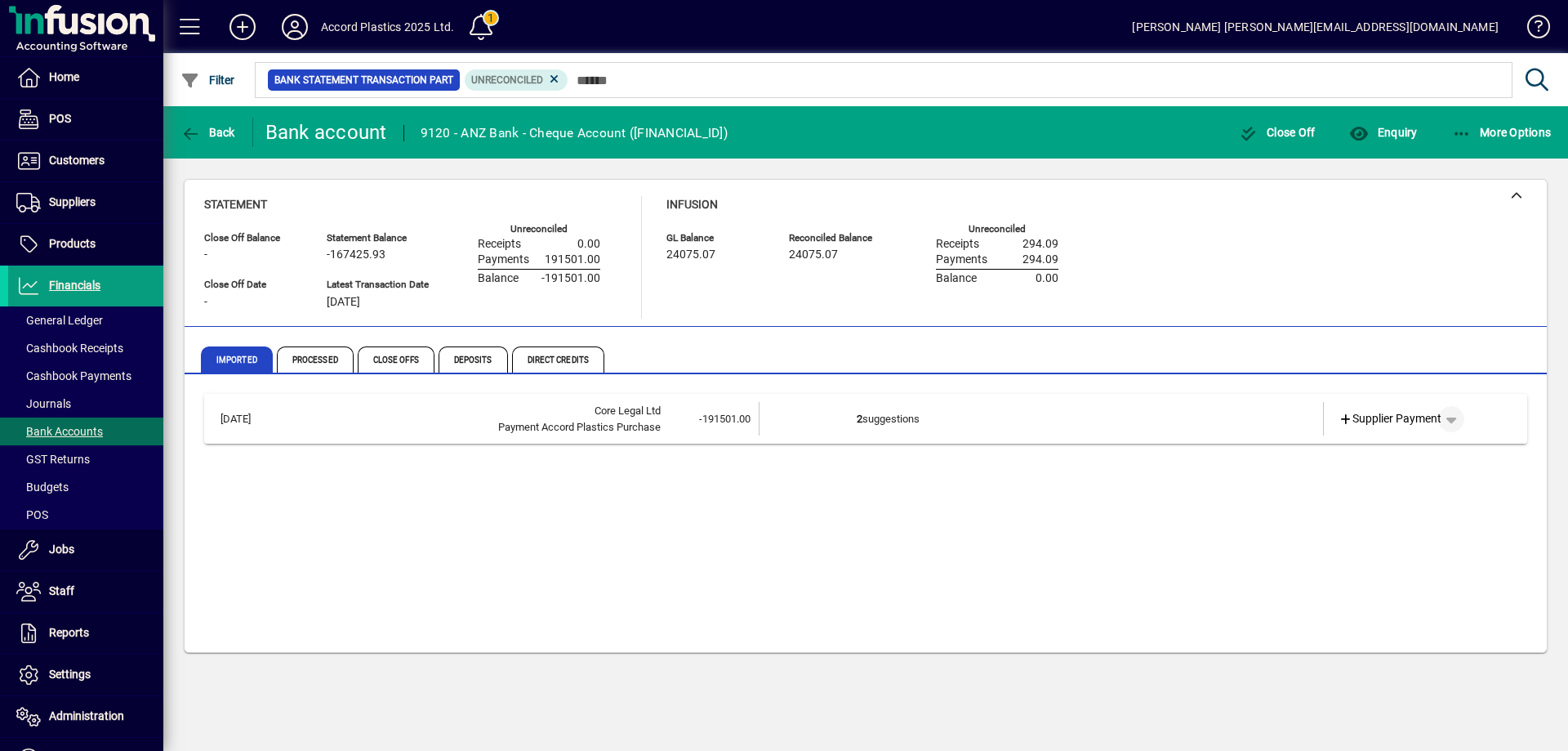
click at [1456, 420] on span "button" at bounding box center [1452, 419] width 39 height 39
click at [891, 533] on div at bounding box center [784, 375] width 1568 height 751
click at [554, 74] on icon at bounding box center [555, 80] width 15 height 15
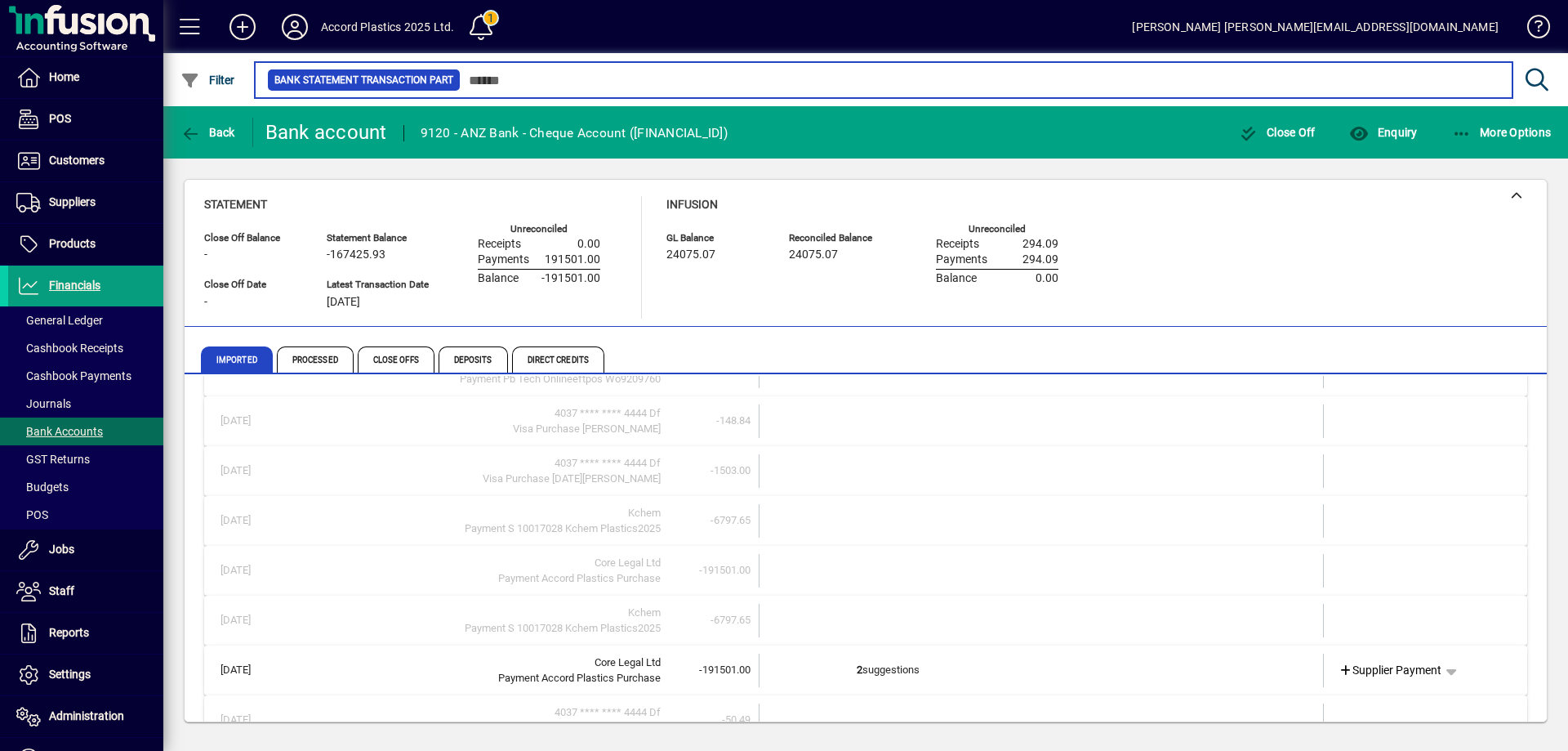
scroll to position [327, 0]
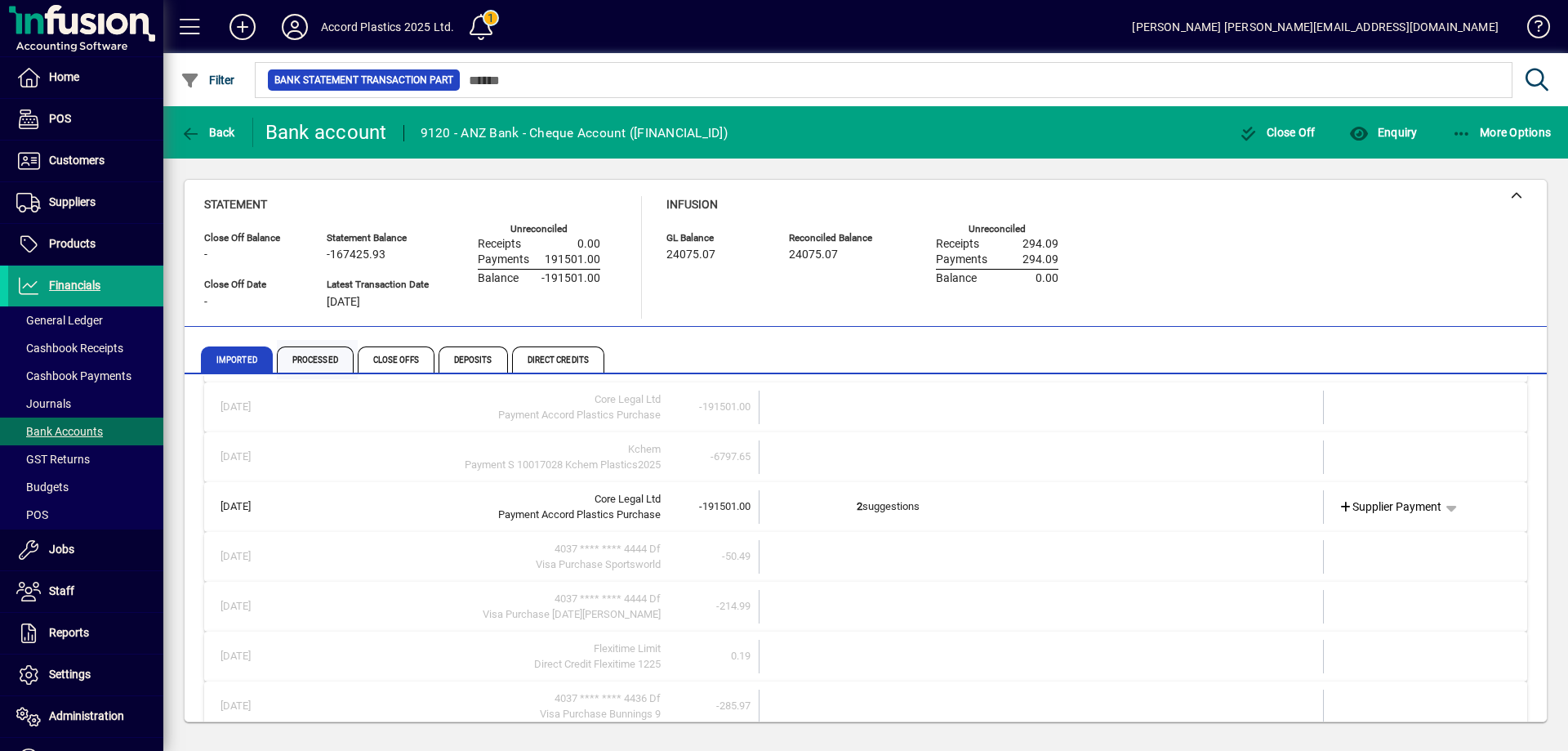
click at [312, 359] on span "Processed" at bounding box center [315, 360] width 77 height 26
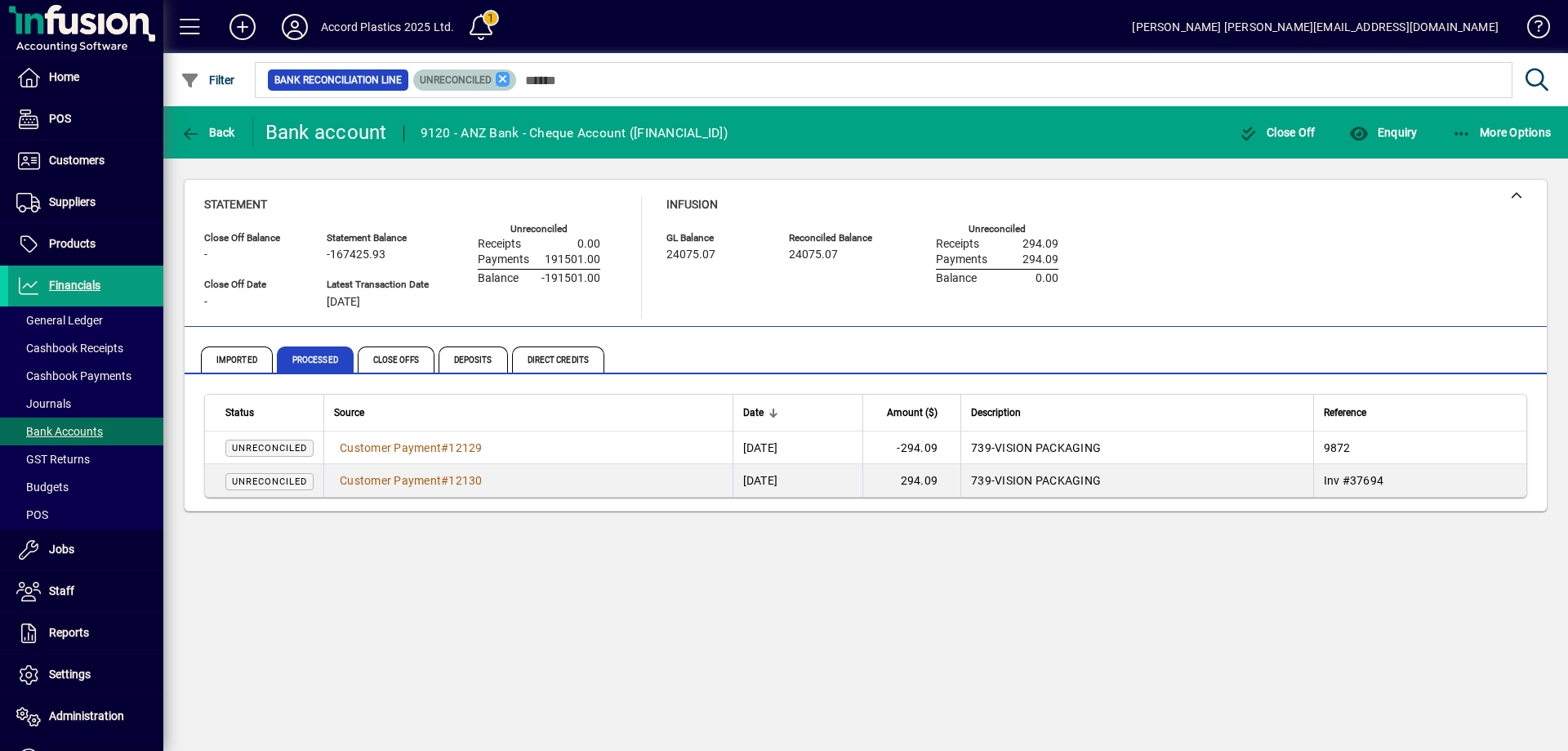
click at [508, 82] on icon at bounding box center [503, 80] width 15 height 15
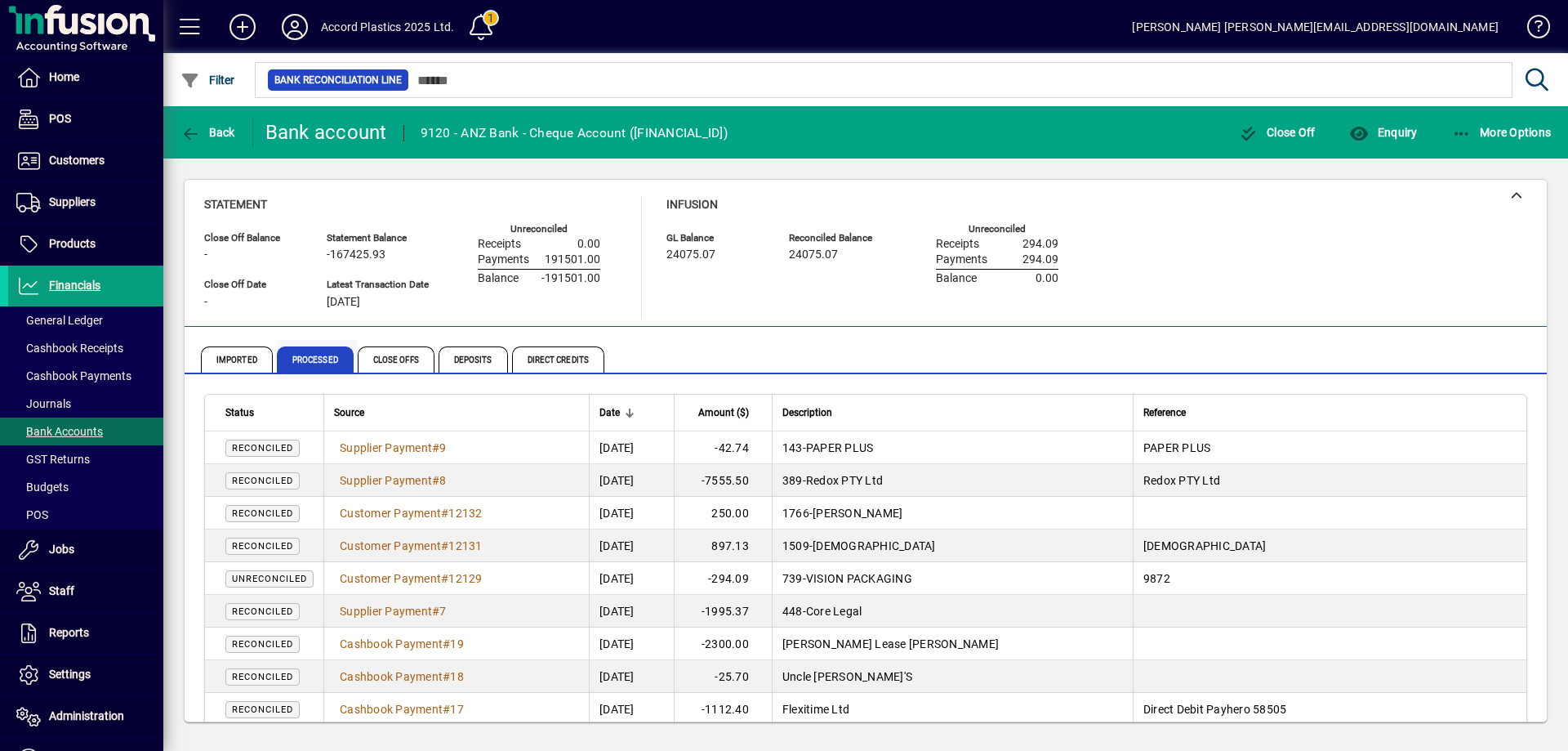
click at [328, 362] on span "Processed" at bounding box center [315, 360] width 77 height 26
click at [391, 357] on span "Close Offs" at bounding box center [396, 360] width 77 height 26
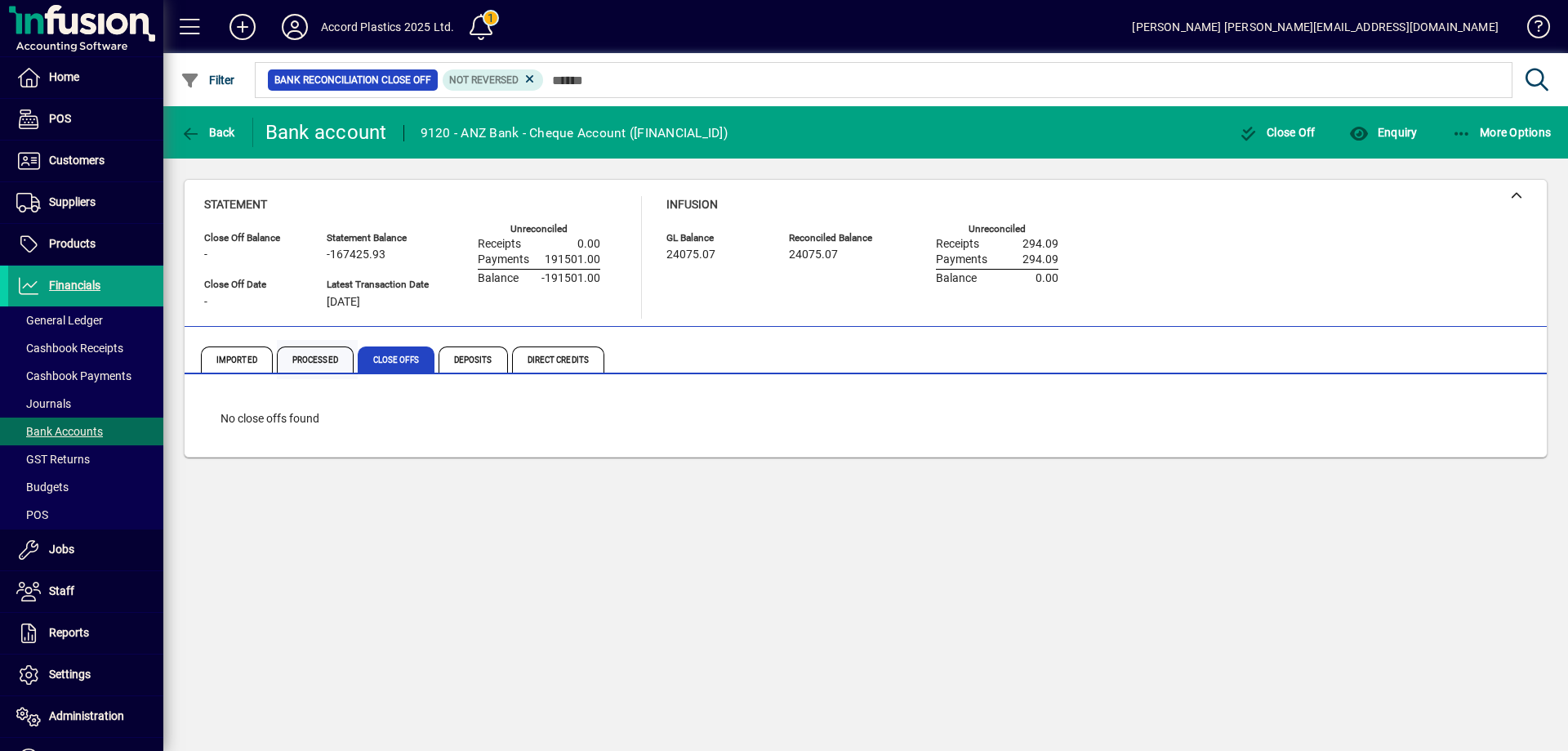
click at [305, 357] on span "Processed" at bounding box center [315, 360] width 77 height 26
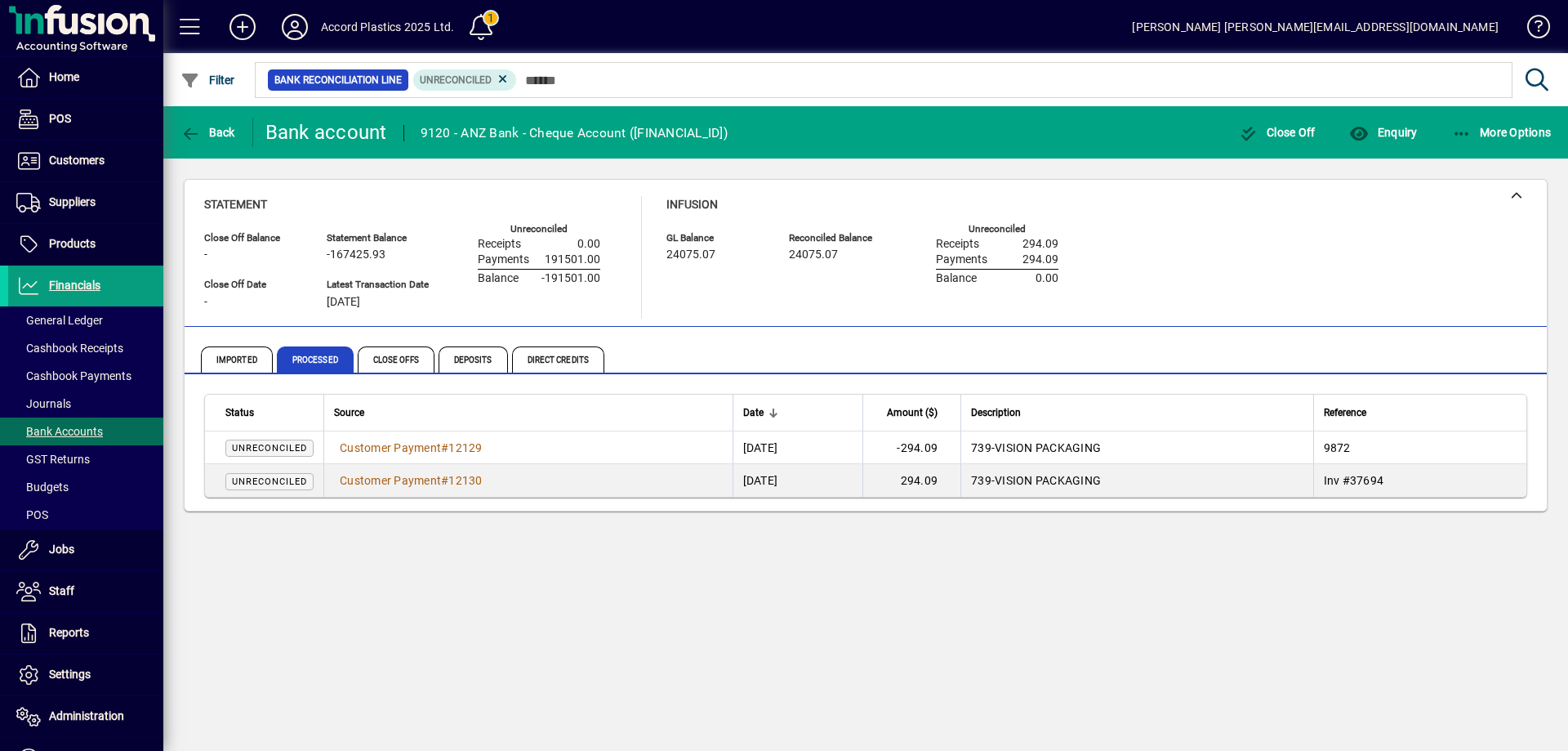
click at [575, 446] on td "Customer Payment # 12129" at bounding box center [528, 447] width 410 height 33
click at [770, 448] on td "[DATE]" at bounding box center [798, 447] width 130 height 33
click at [961, 444] on td "-294.09" at bounding box center [911, 447] width 98 height 33
click at [240, 362] on span "Imported" at bounding box center [236, 360] width 72 height 26
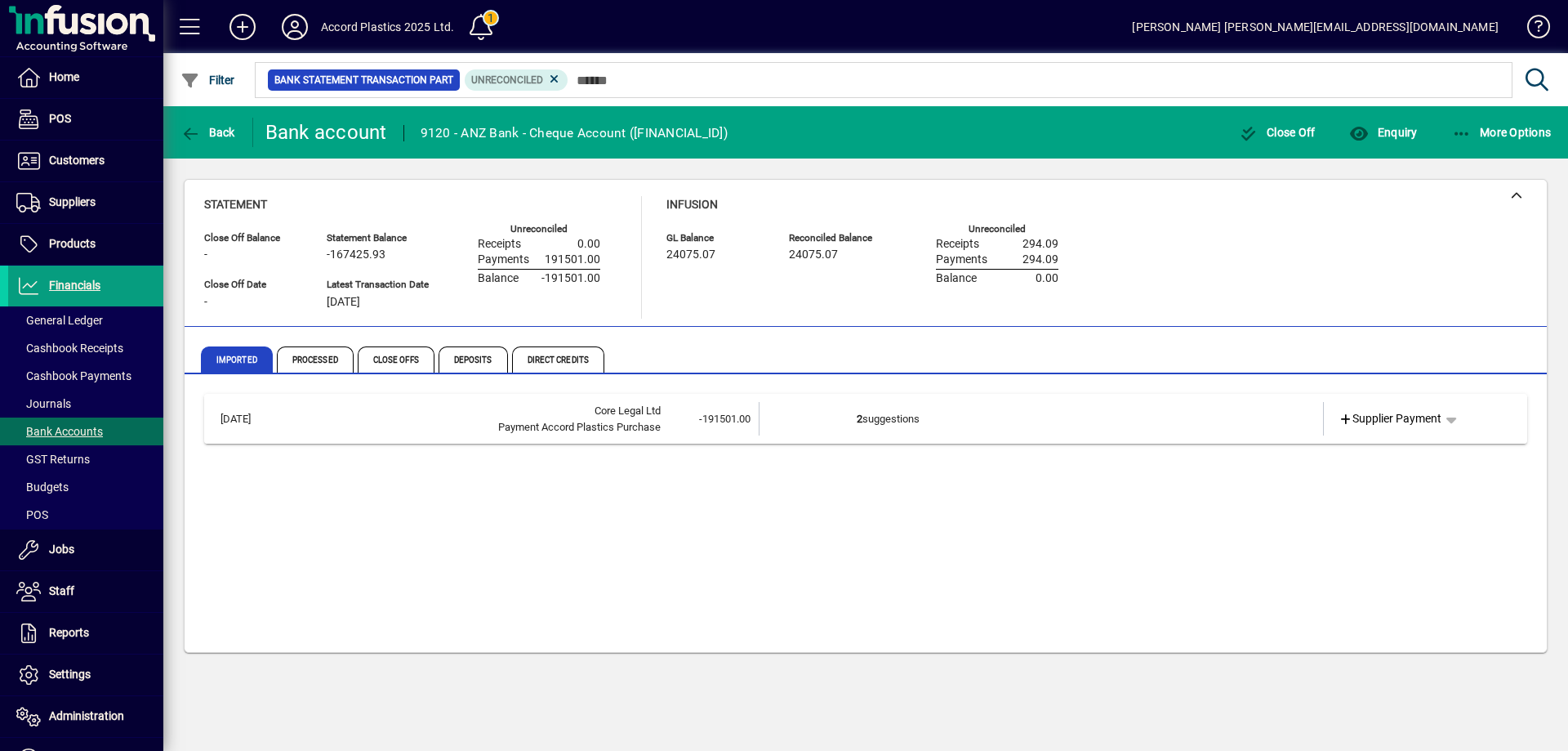
click at [876, 420] on td "2 suggestions" at bounding box center [1042, 419] width 372 height 34
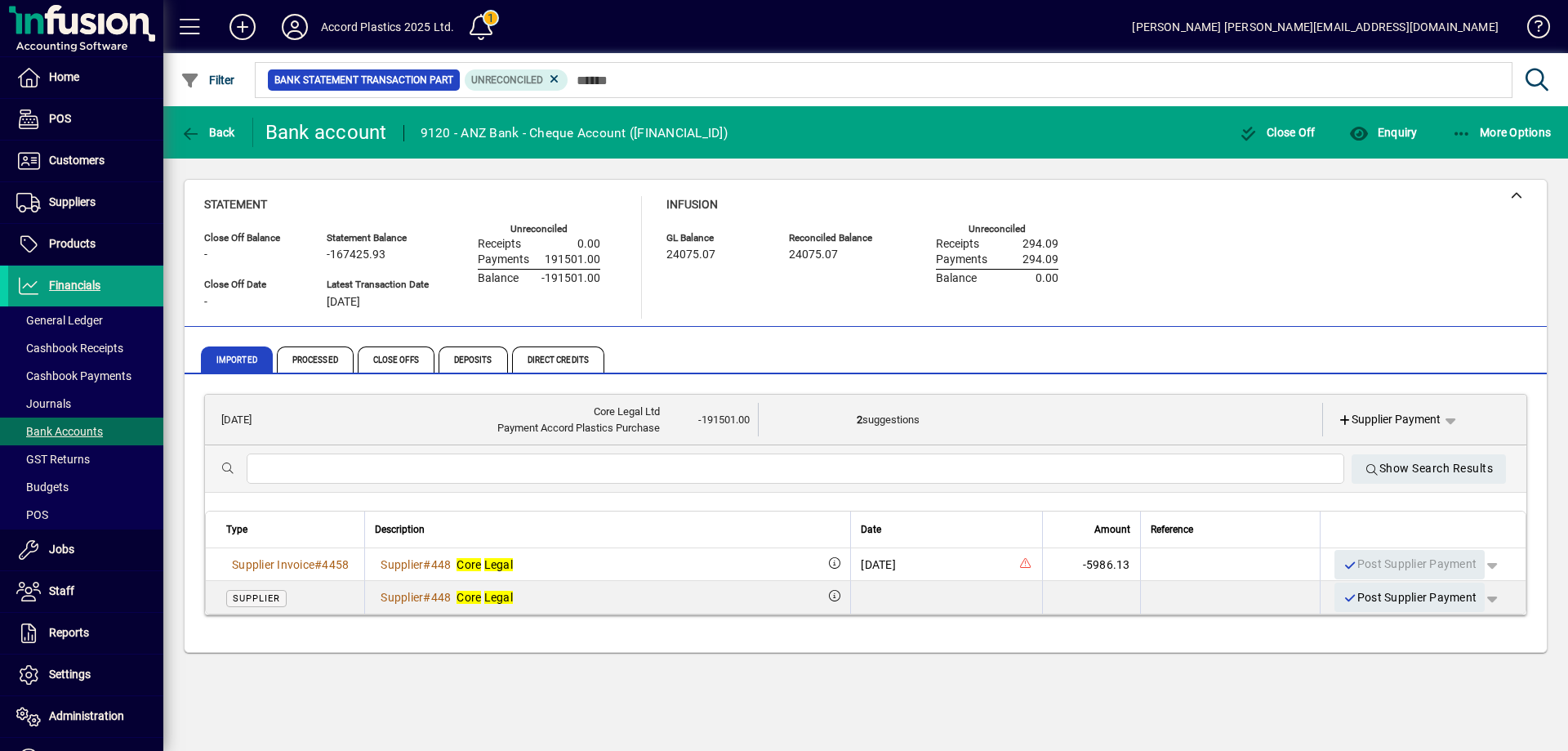
drag, startPoint x: 876, startPoint y: 420, endPoint x: 804, endPoint y: 360, distance: 93.7
click at [804, 360] on div "Imported Processed Close Offs Deposits Direct Credits" at bounding box center [771, 360] width 1142 height 39
click at [327, 361] on span "Processed" at bounding box center [315, 360] width 77 height 26
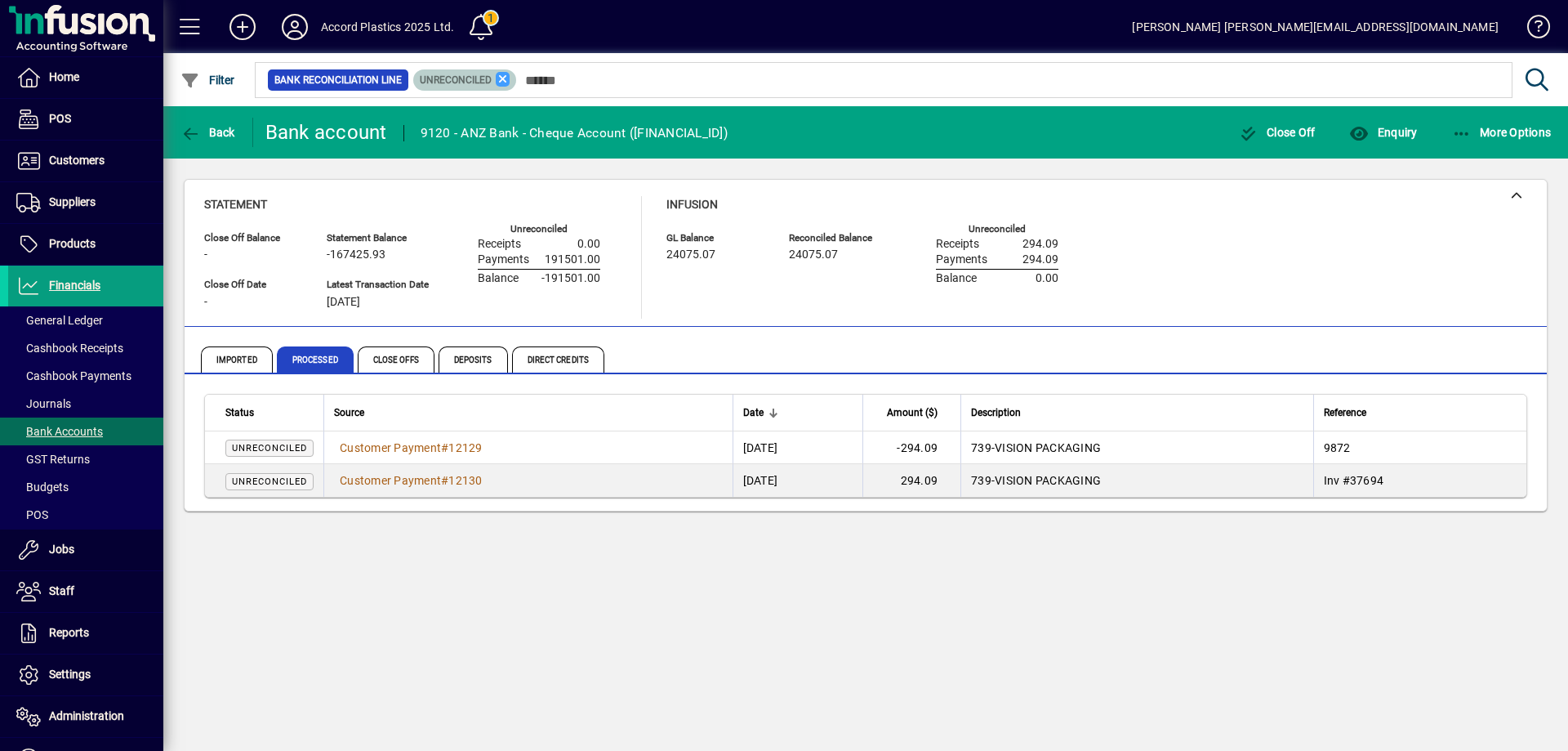
click at [502, 80] on icon at bounding box center [503, 80] width 15 height 15
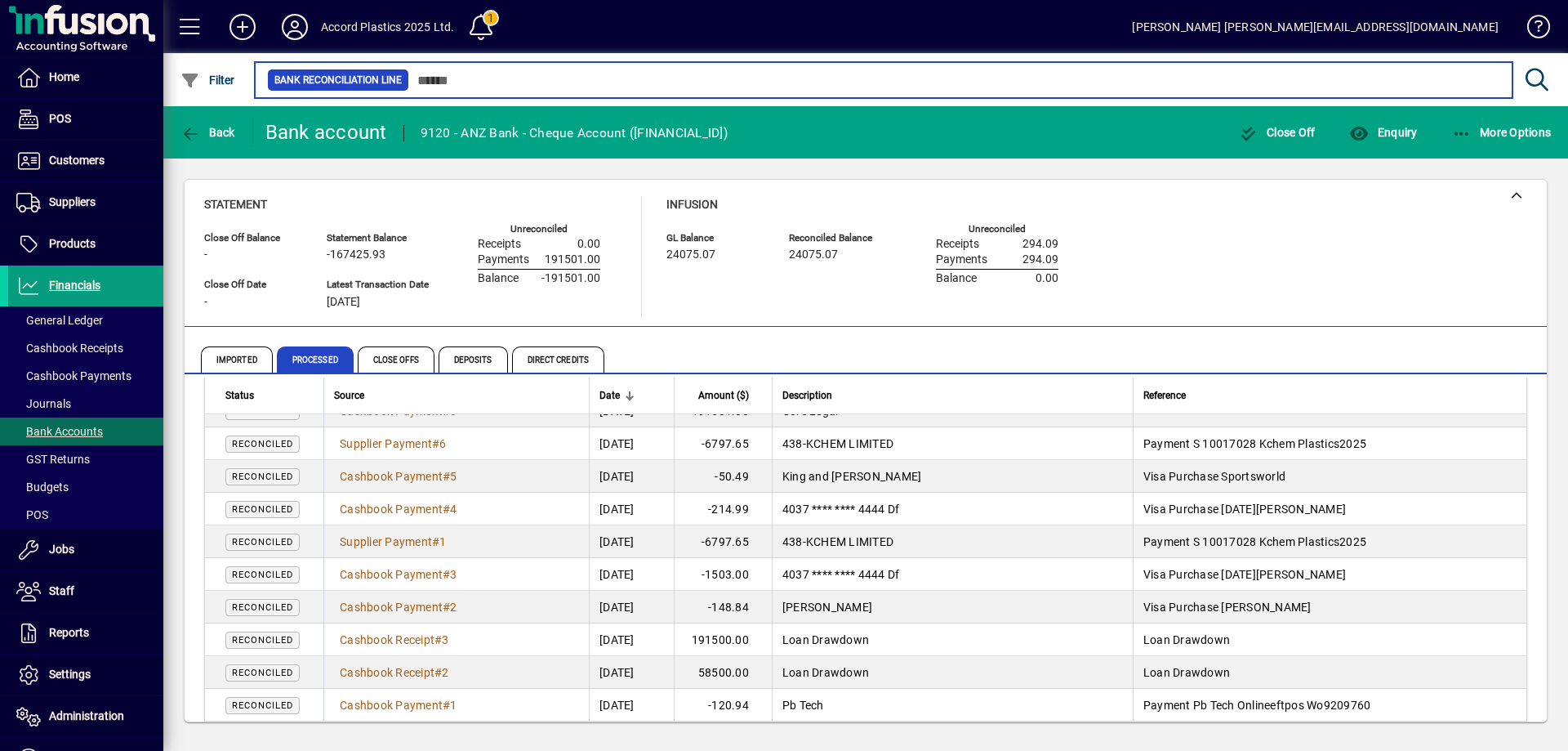
scroll to position [770, 0]
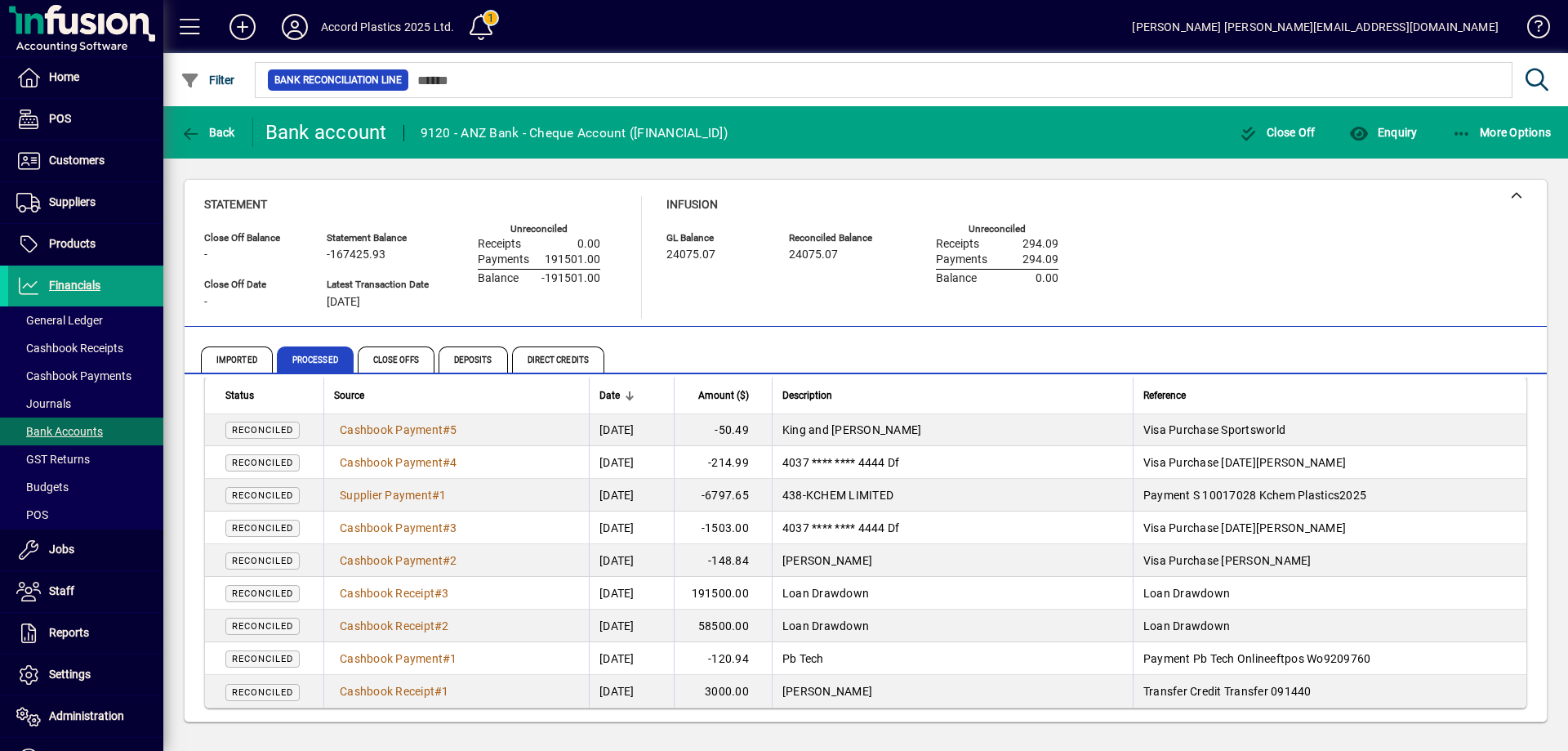
click at [740, 396] on span "Amount ($)" at bounding box center [724, 395] width 51 height 18
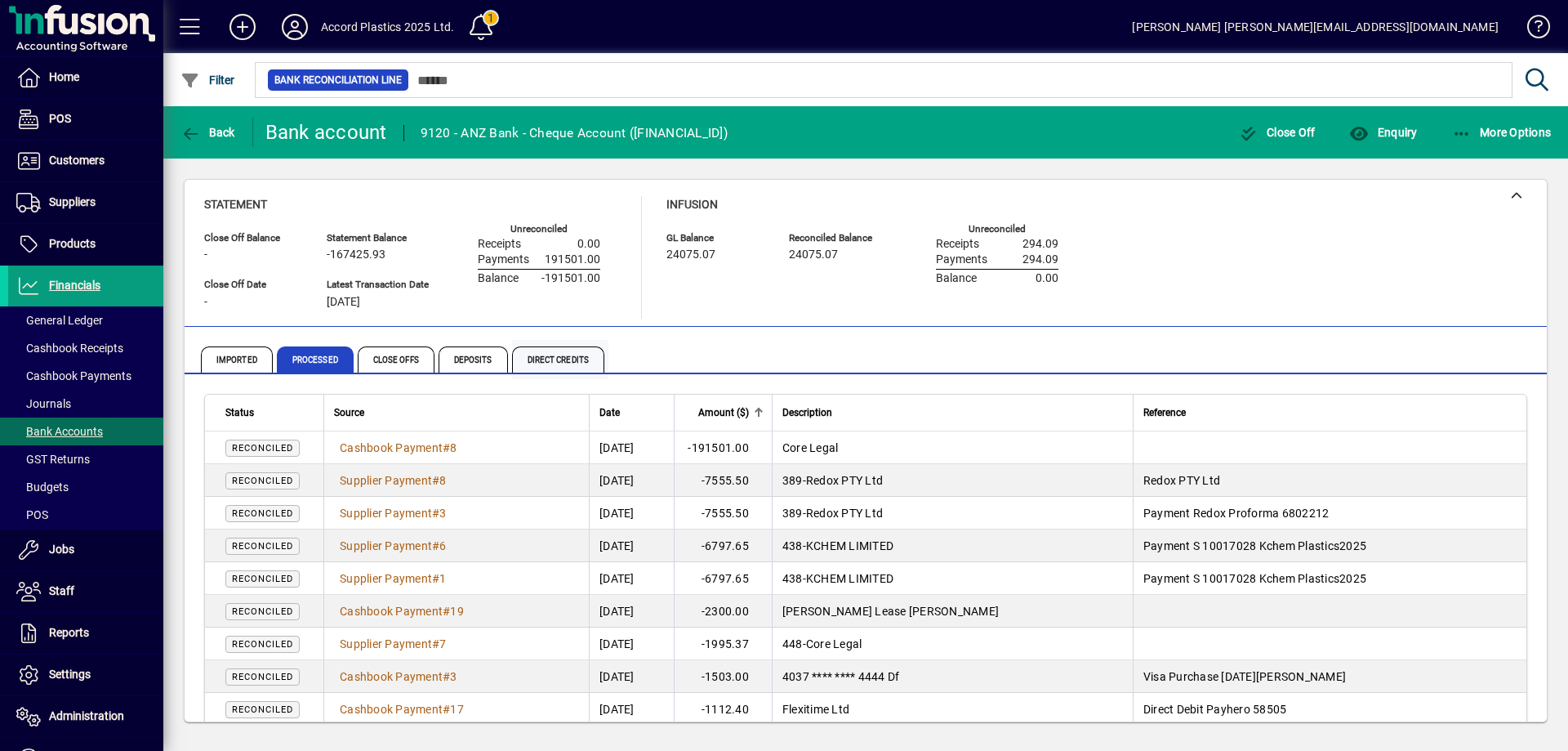
click at [537, 368] on span "Direct Credits" at bounding box center [558, 360] width 92 height 26
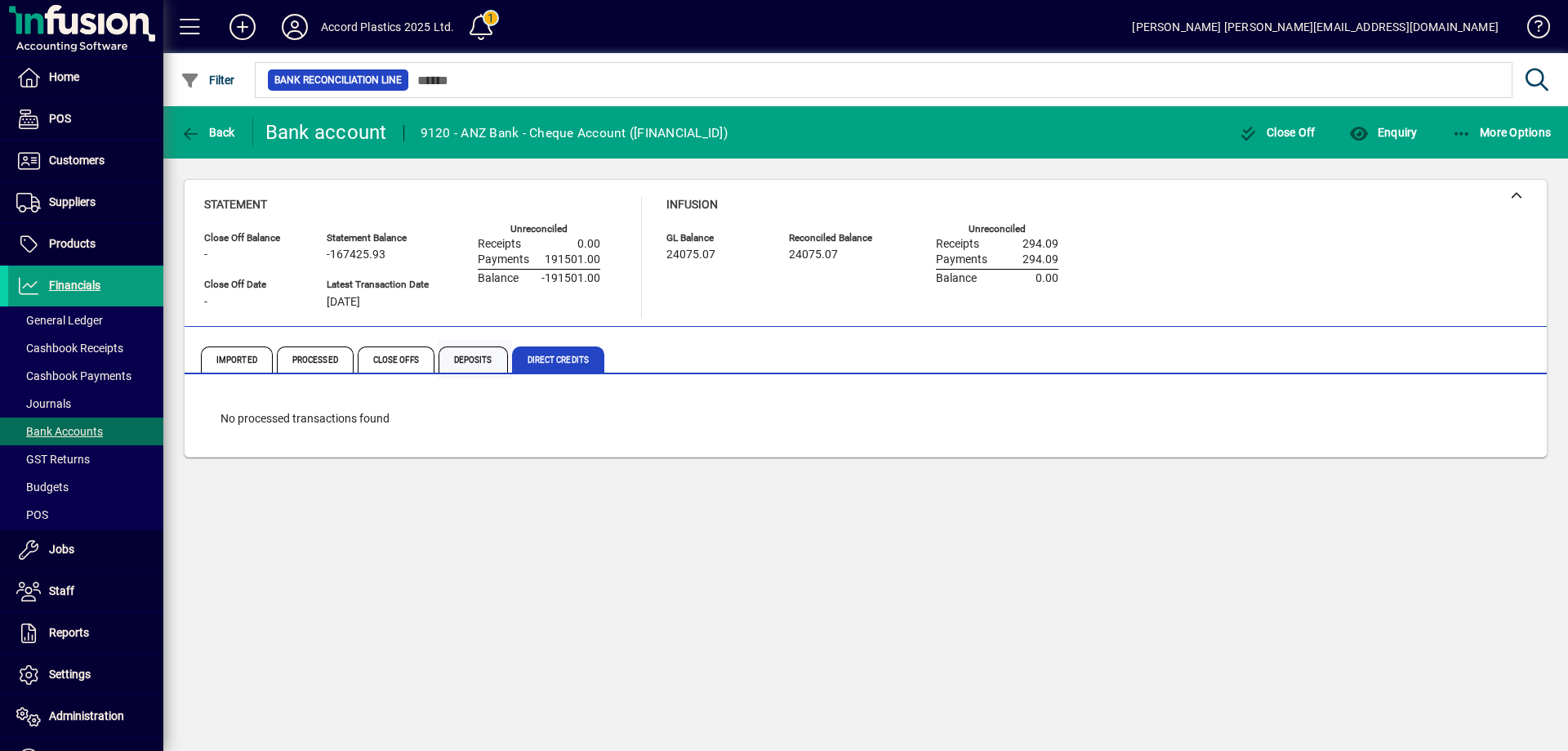
click at [453, 362] on span "Deposits" at bounding box center [473, 360] width 69 height 26
click at [394, 368] on span "Close Offs" at bounding box center [396, 360] width 77 height 26
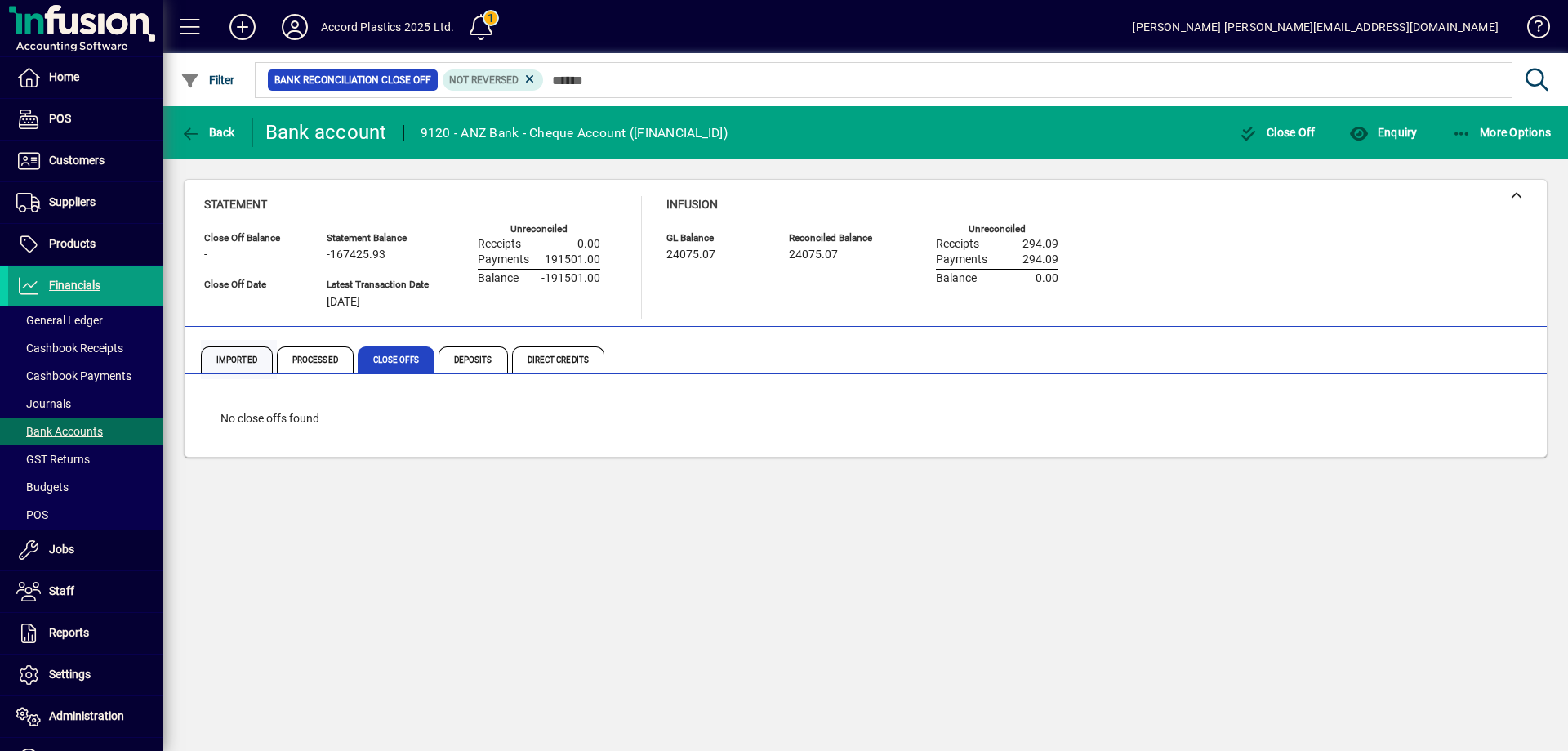
click at [245, 364] on span "Imported" at bounding box center [236, 360] width 72 height 26
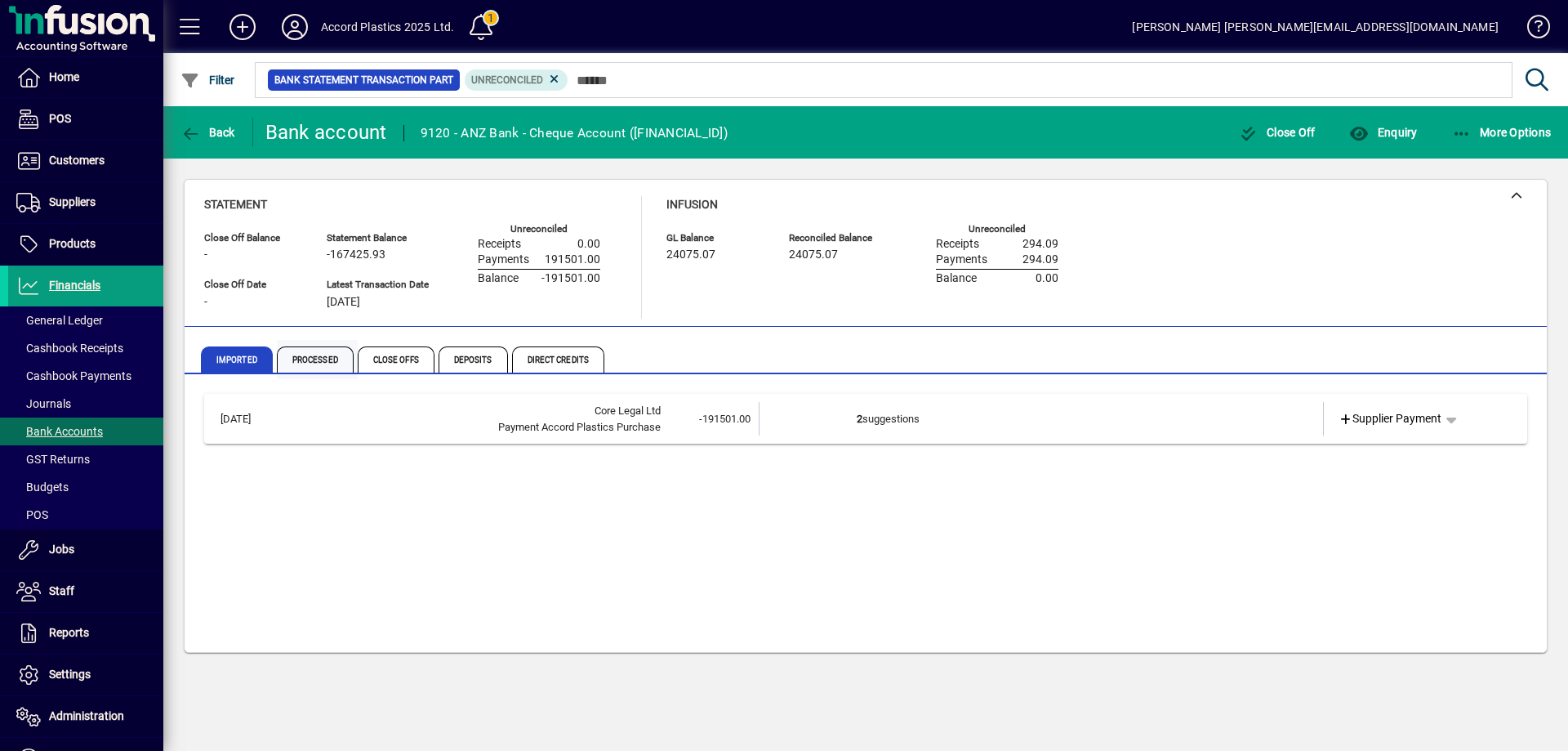
click at [332, 359] on span "Processed" at bounding box center [315, 360] width 77 height 26
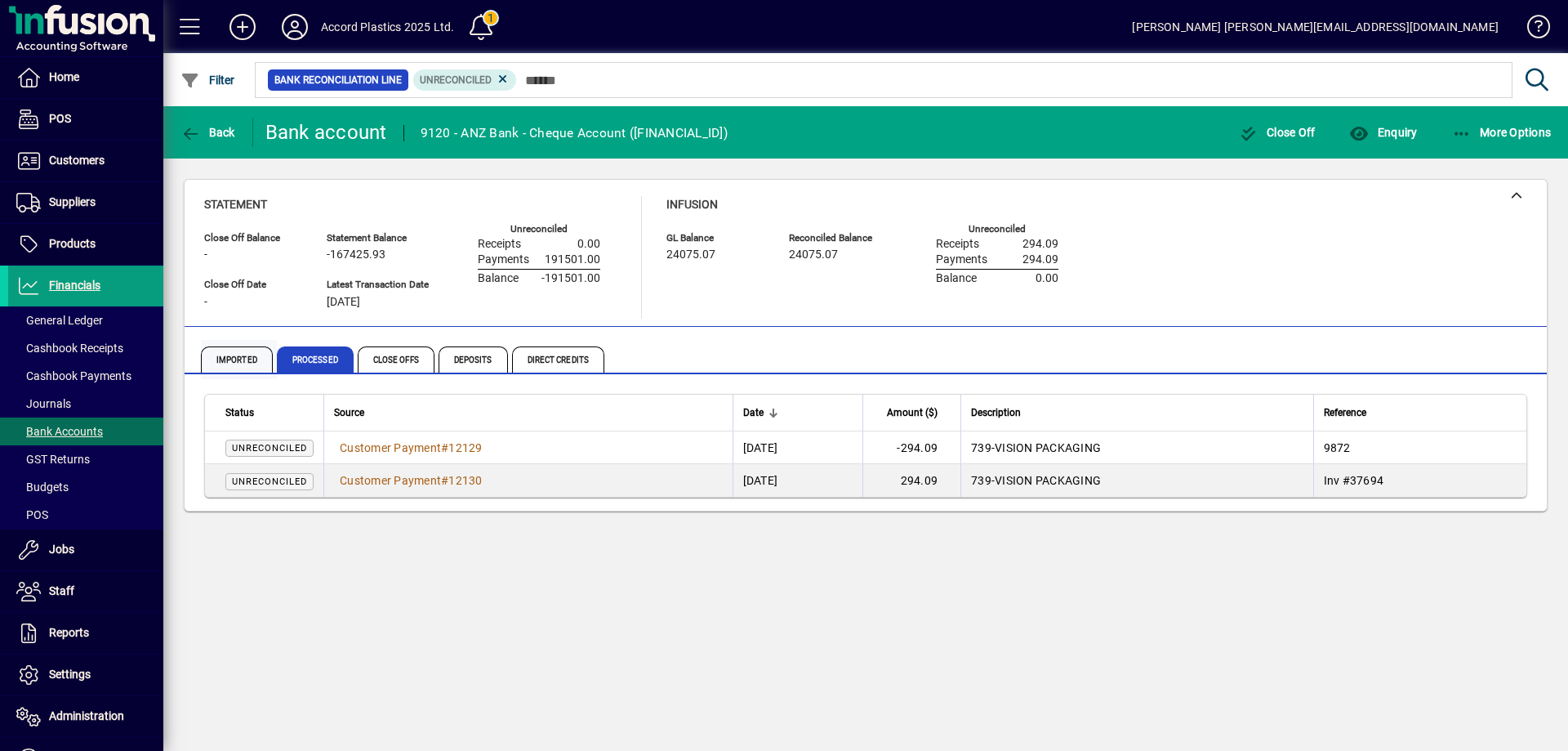
click at [244, 358] on span "Imported" at bounding box center [236, 360] width 72 height 26
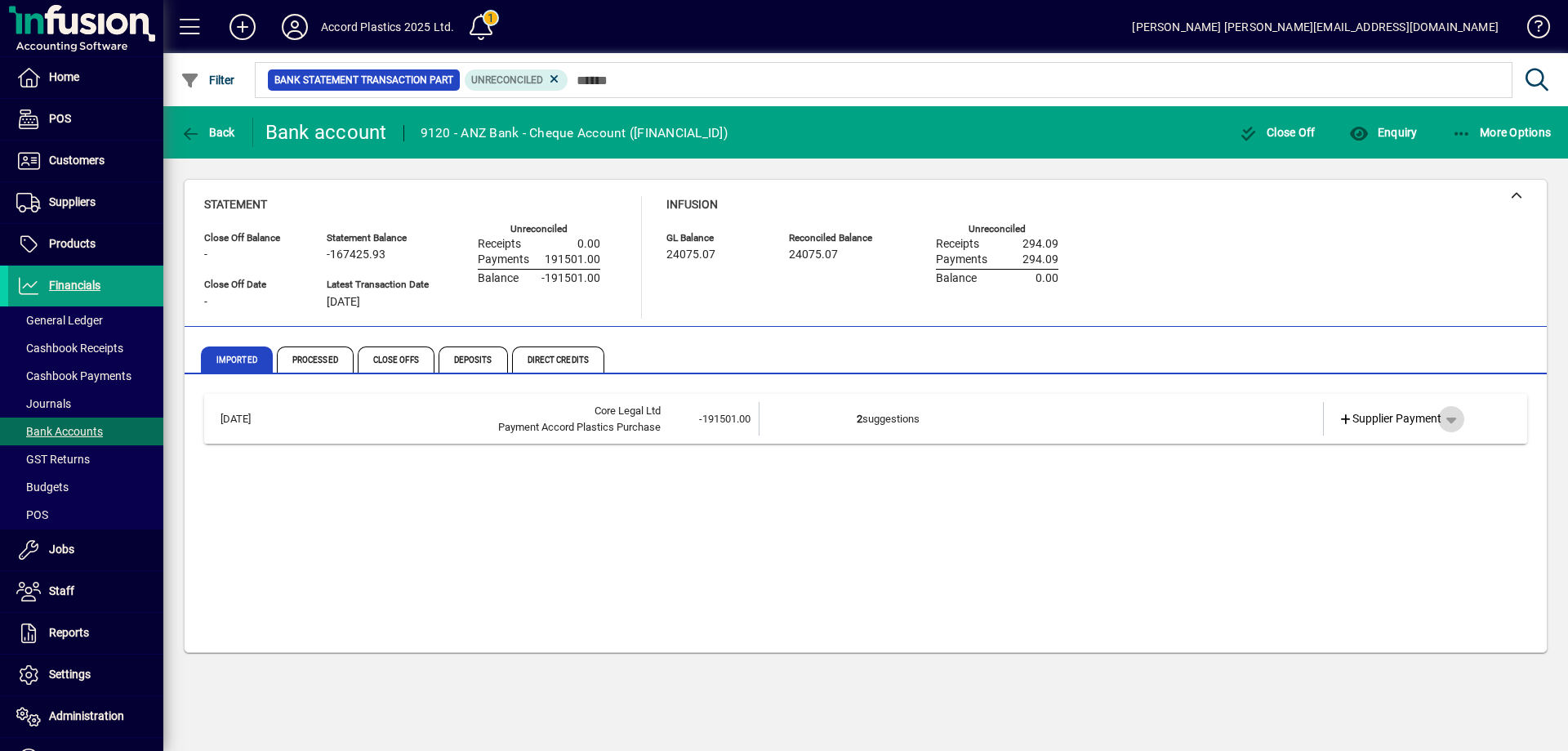
click at [1456, 420] on span "button" at bounding box center [1452, 419] width 39 height 39
click at [1135, 501] on div at bounding box center [784, 375] width 1568 height 751
click at [314, 356] on span "Processed" at bounding box center [315, 360] width 77 height 26
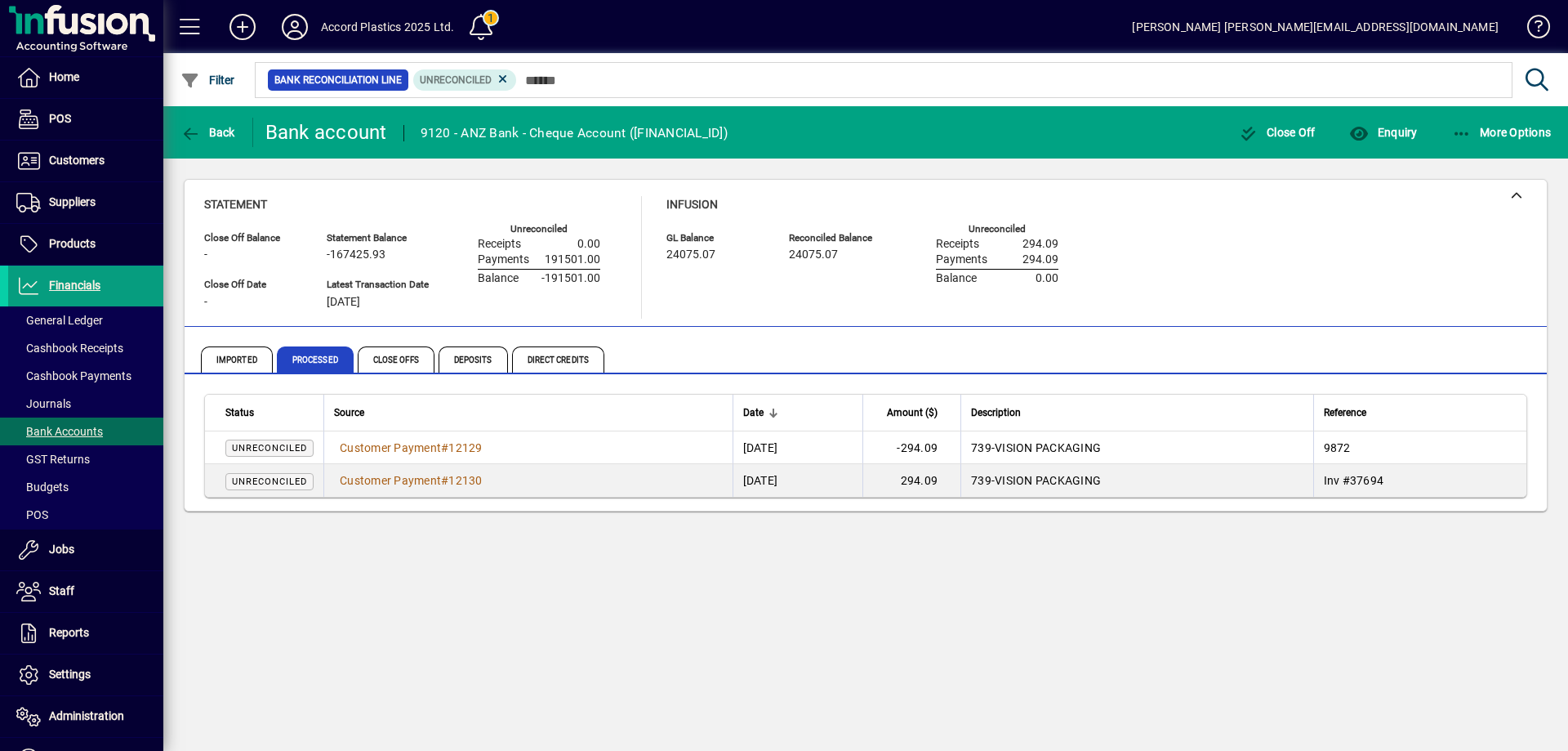
drag, startPoint x: 544, startPoint y: 443, endPoint x: 1491, endPoint y: 160, distance: 988.4
click at [1522, 226] on div "Statement Close Off Balance - Close Off Date - Statement Balance -167425.93 Lat…" at bounding box center [866, 257] width 1323 height 123
click at [1357, 127] on icon "button" at bounding box center [1360, 133] width 21 height 16
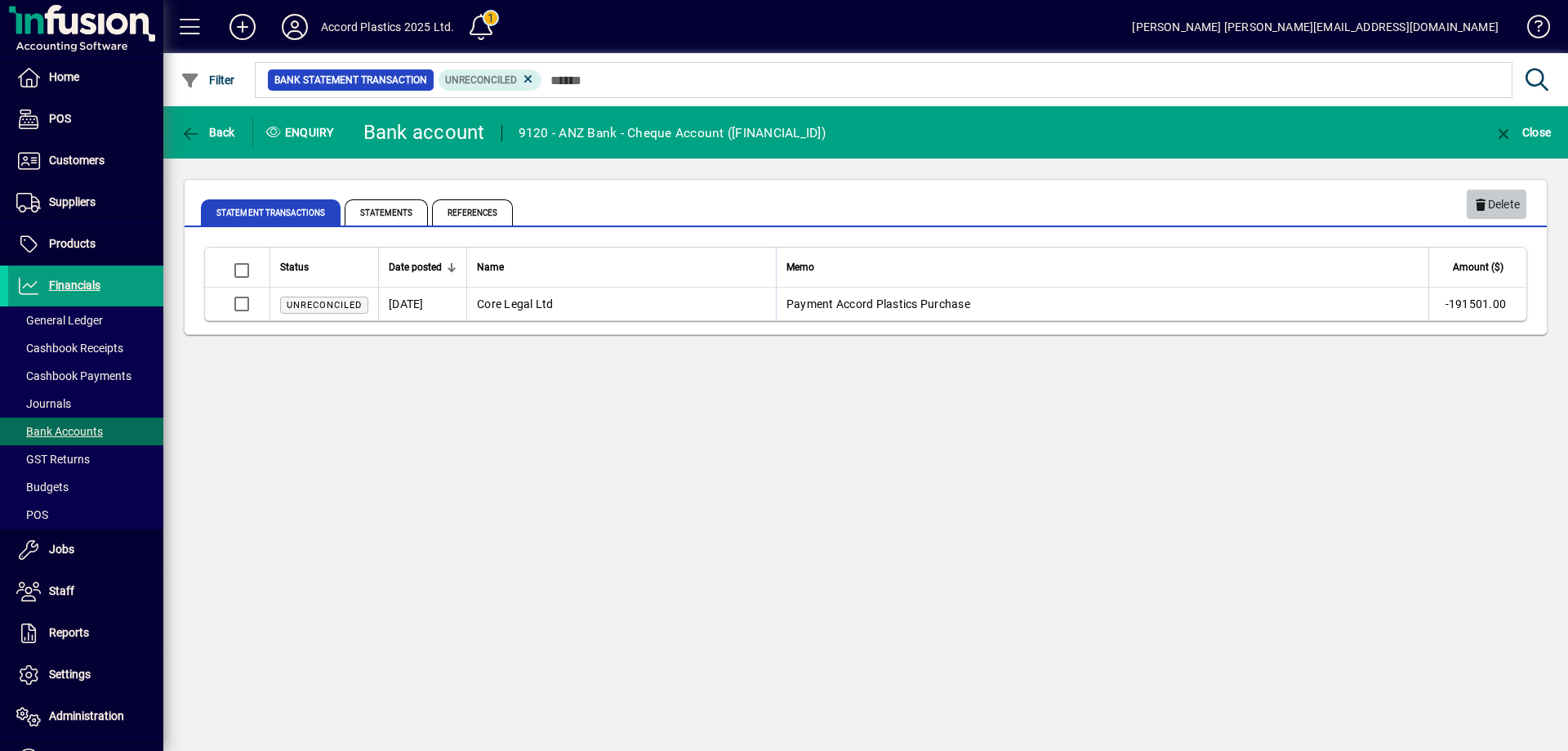
click at [1506, 206] on span "Delete" at bounding box center [1497, 204] width 47 height 27
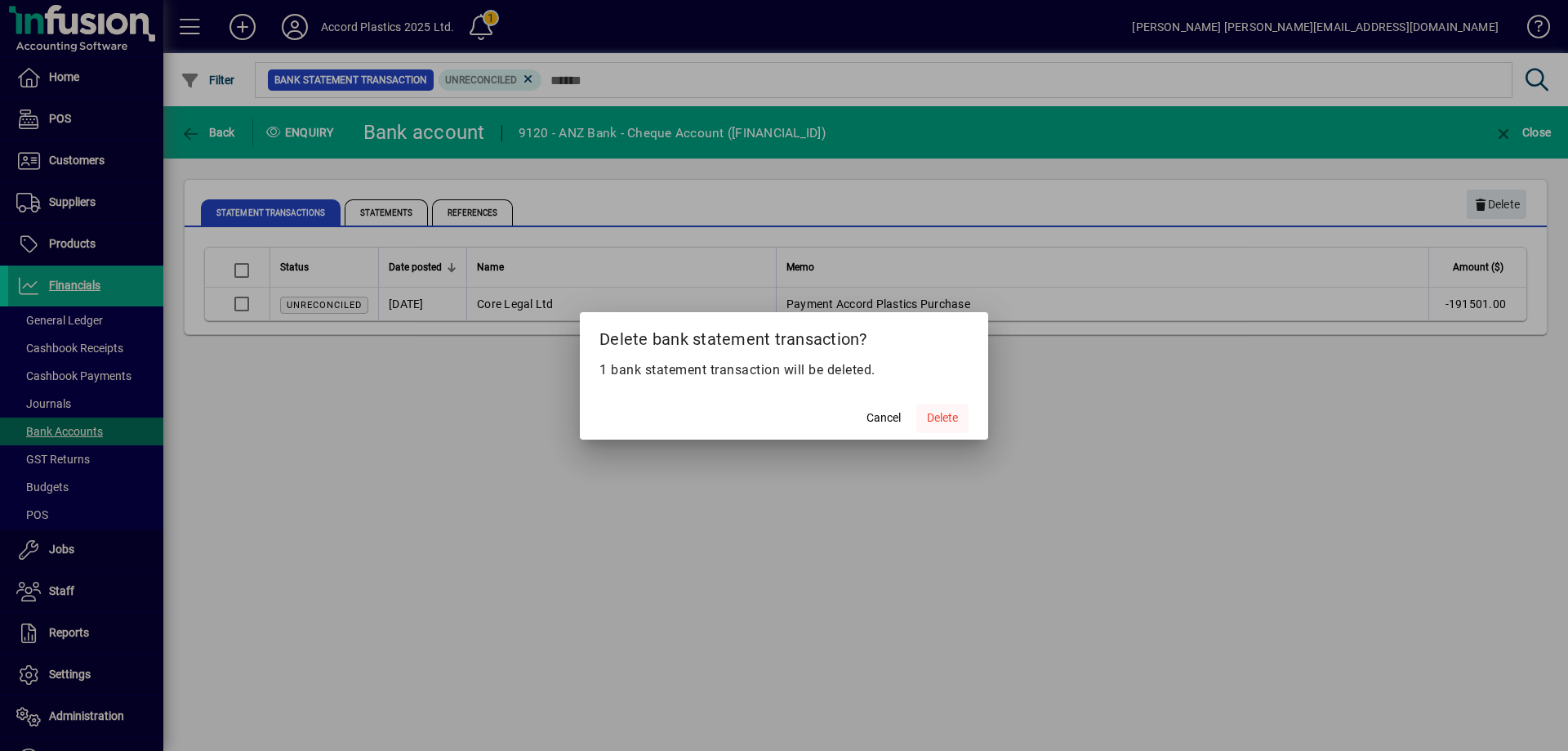
click at [932, 420] on span "Delete" at bounding box center [942, 418] width 31 height 17
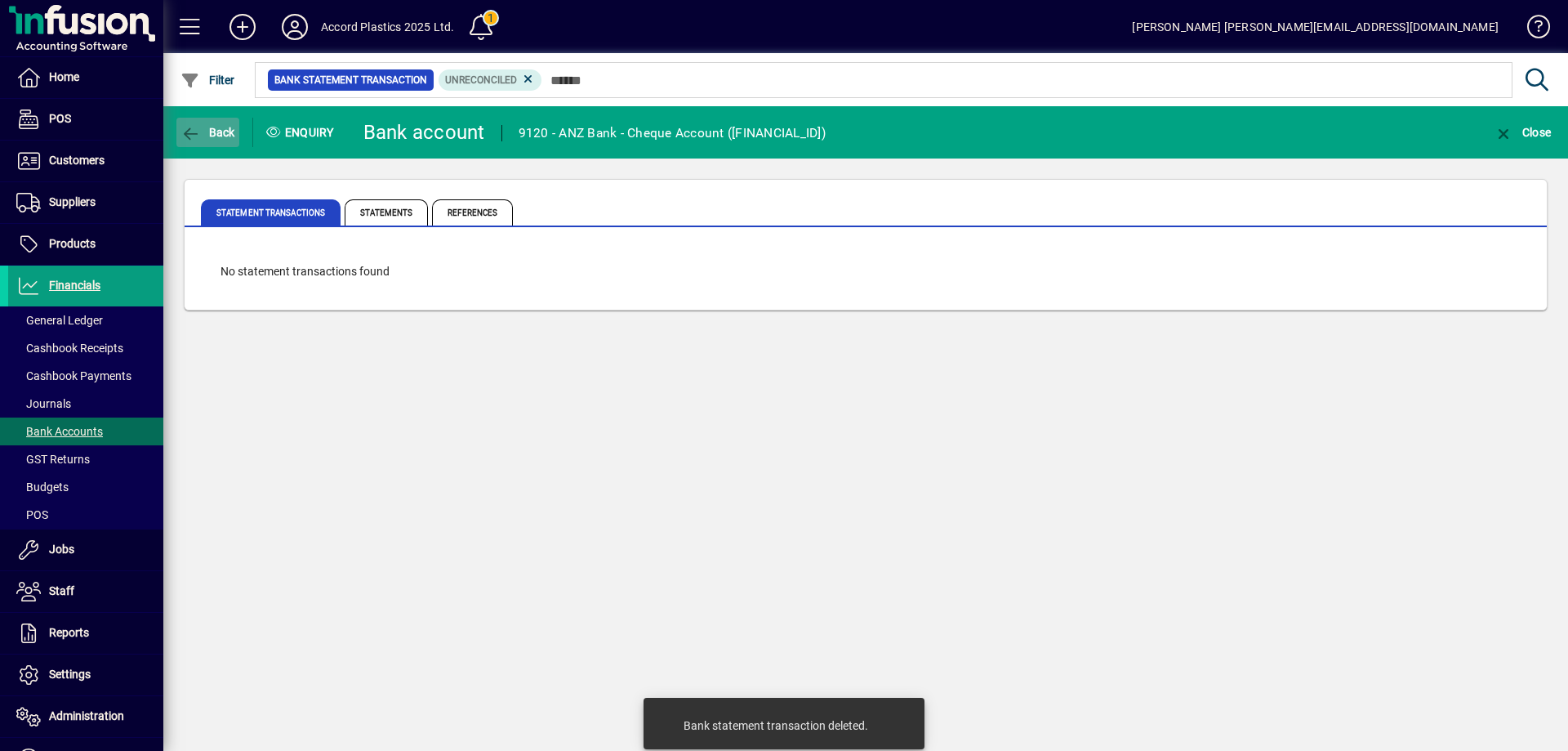
click at [214, 118] on span "button" at bounding box center [207, 132] width 63 height 39
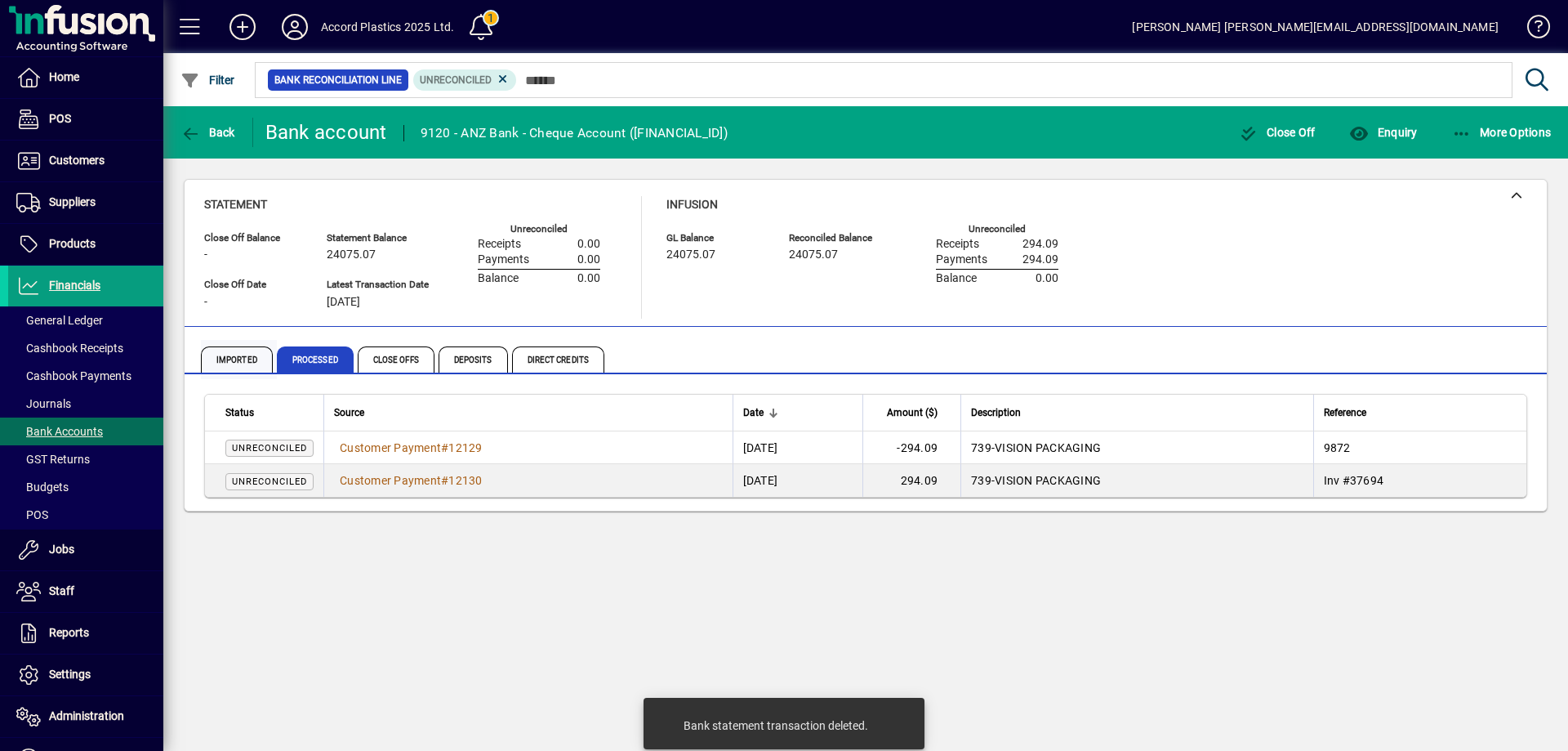
click at [236, 356] on span "Imported" at bounding box center [236, 360] width 72 height 26
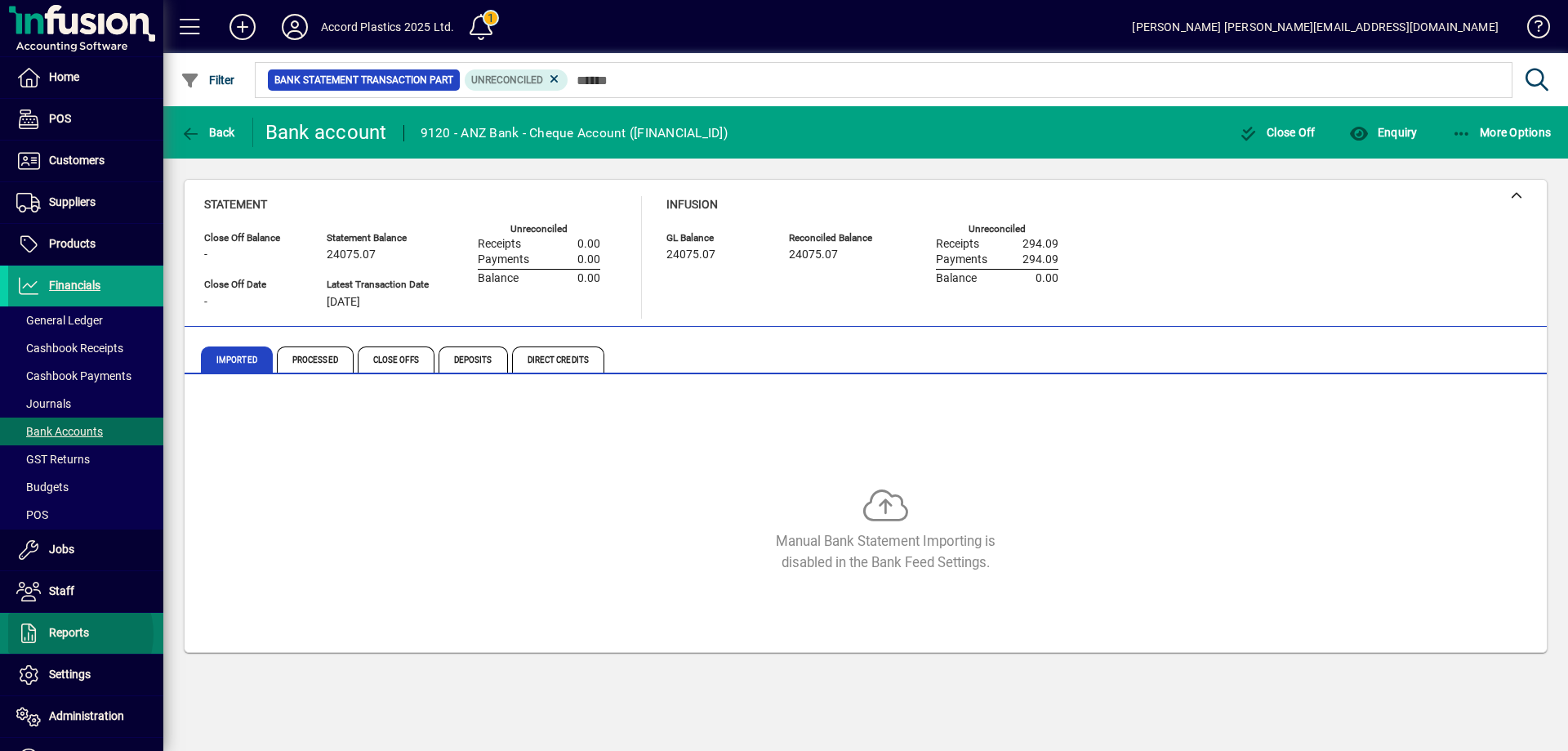
click at [67, 634] on span "Reports" at bounding box center [68, 633] width 40 height 13
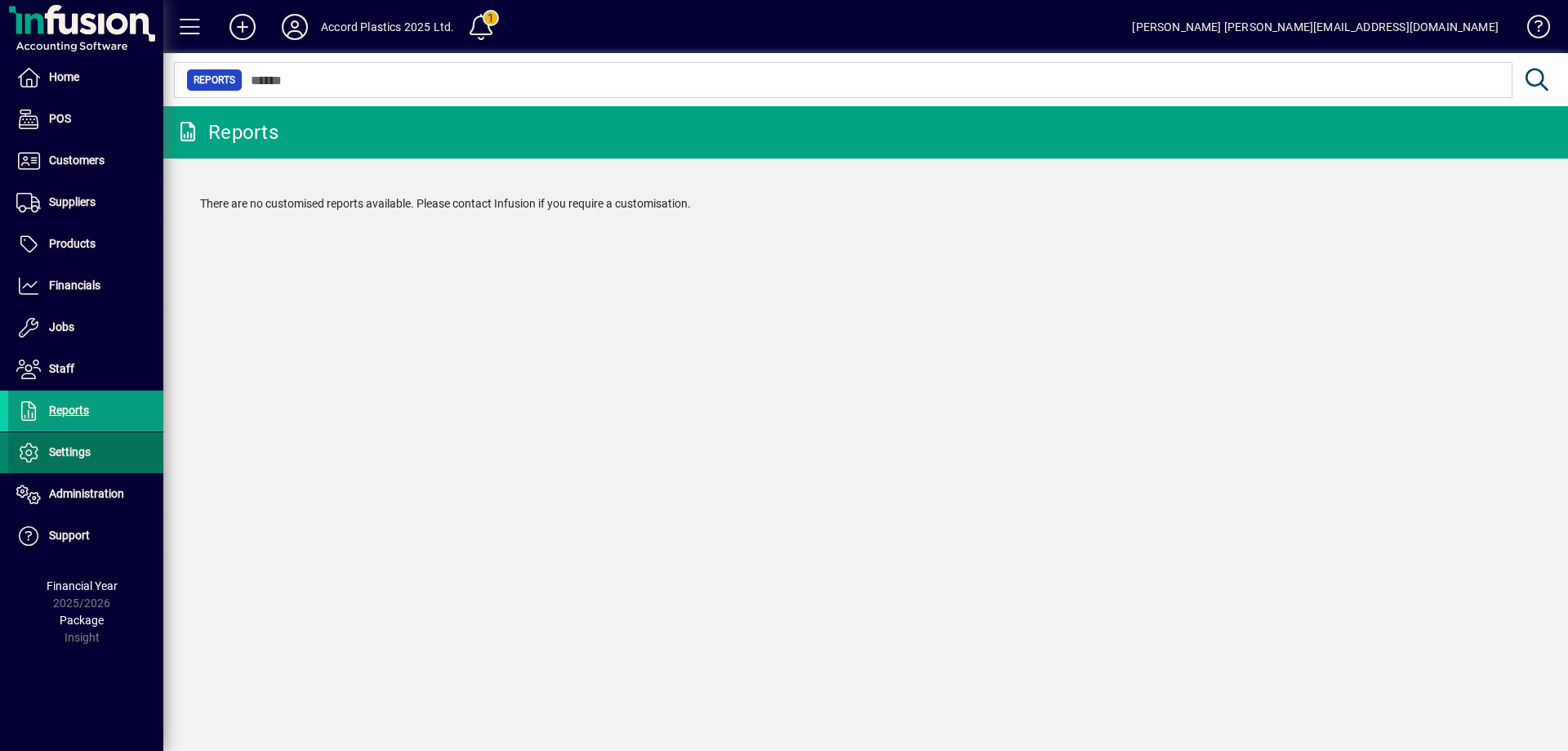
click at [66, 461] on span "Settings" at bounding box center [50, 452] width 82 height 20
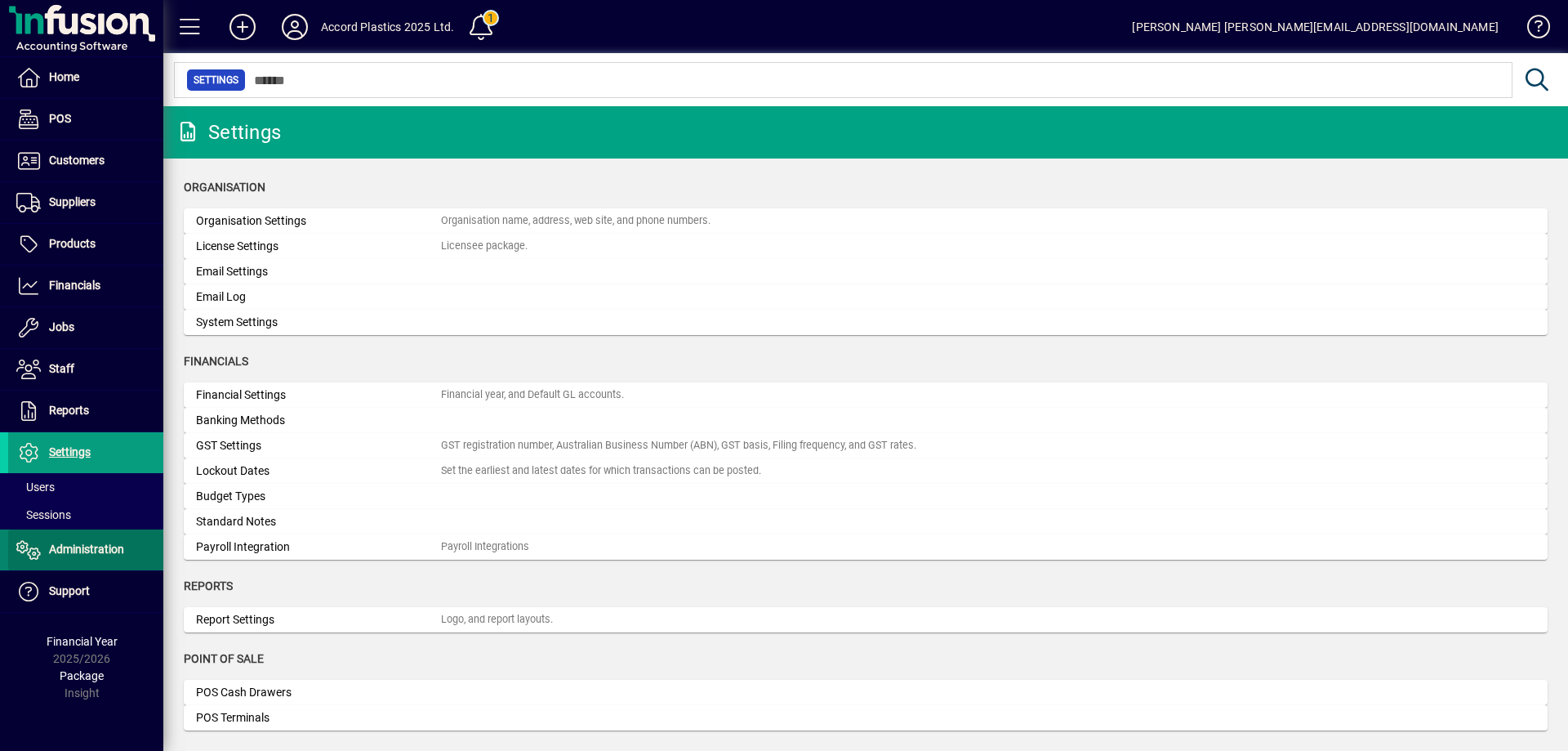
click at [69, 552] on span "Administration" at bounding box center [86, 549] width 75 height 13
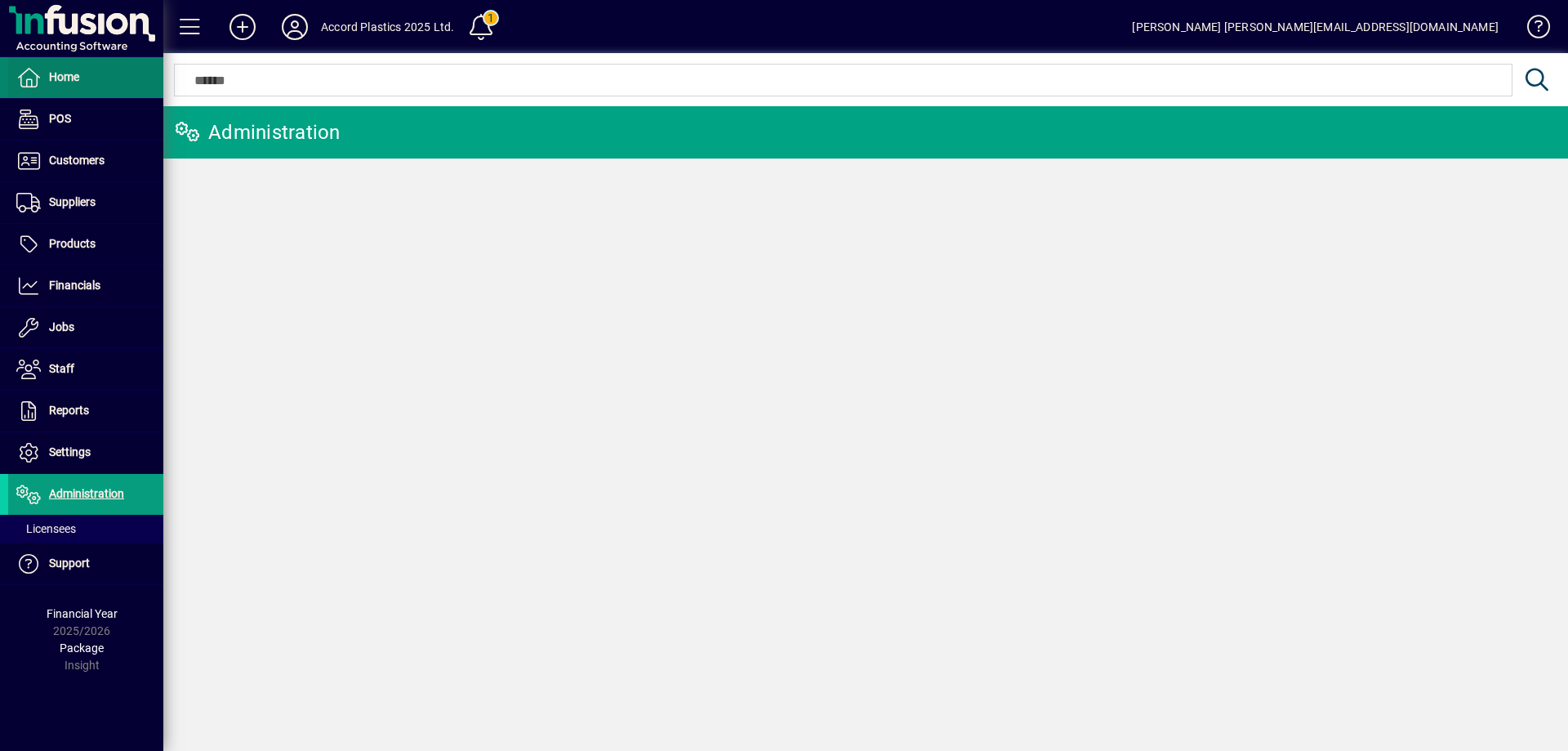
click at [80, 87] on span at bounding box center [86, 78] width 156 height 39
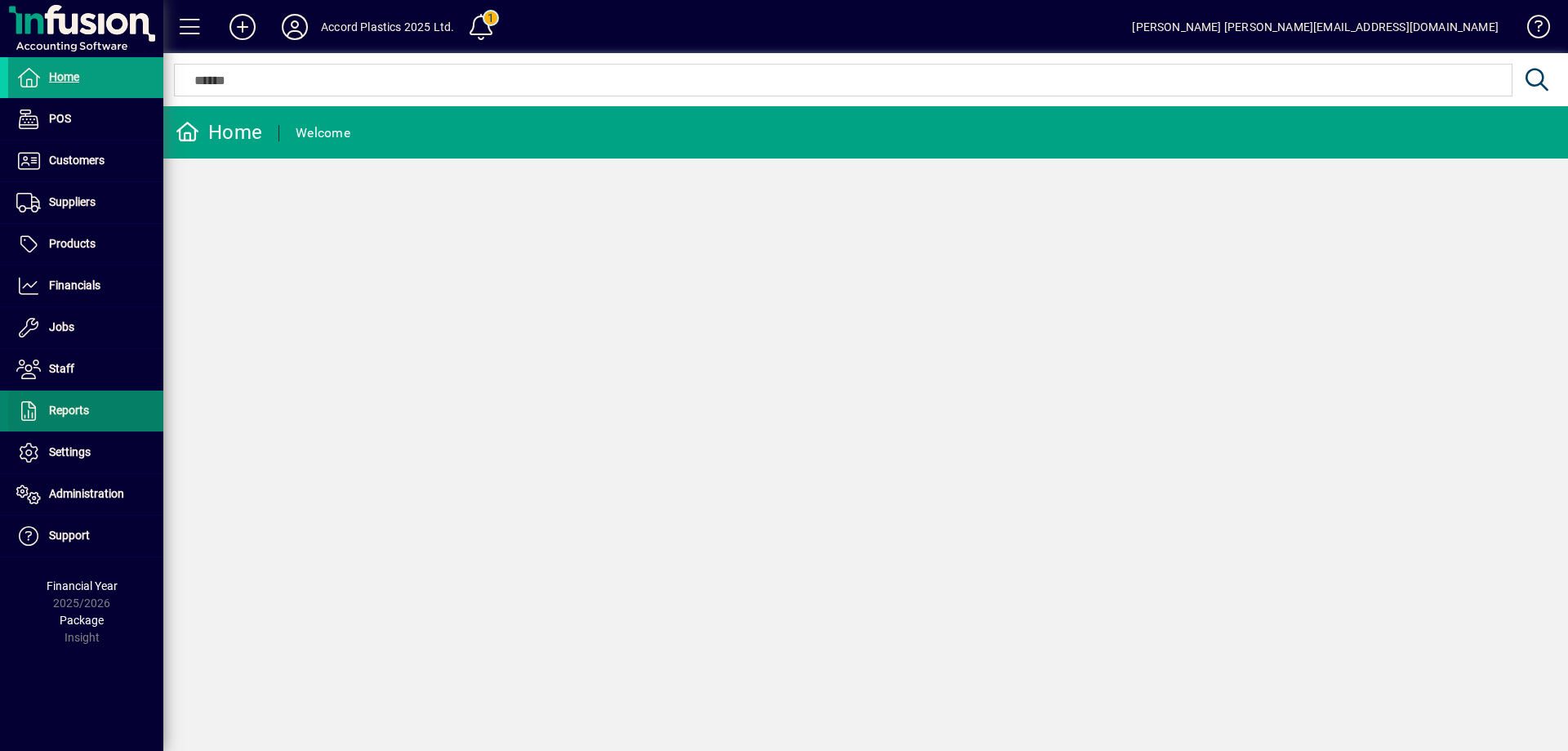
click at [69, 405] on span "Reports" at bounding box center [68, 411] width 40 height 13
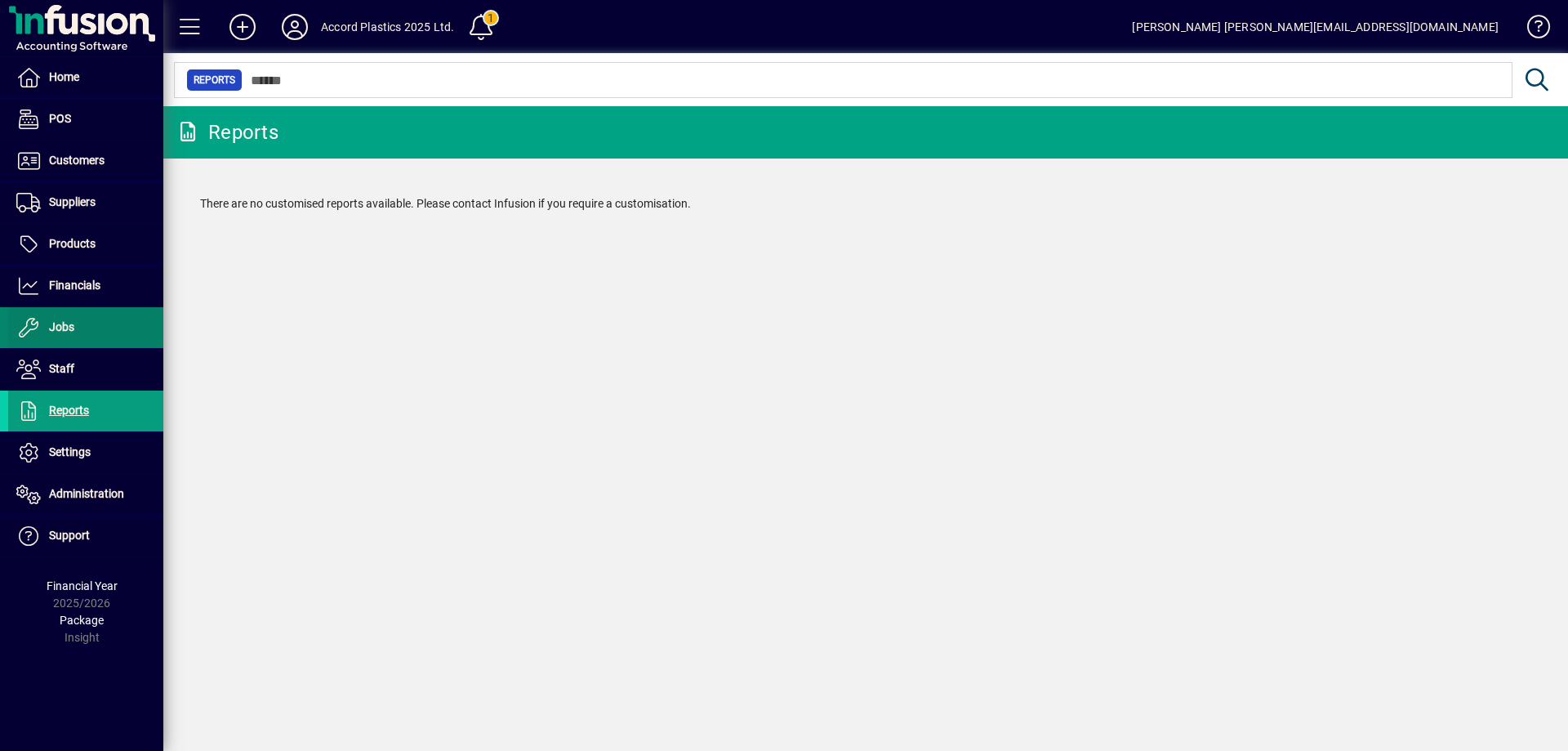
click at [111, 347] on span at bounding box center [86, 328] width 156 height 39
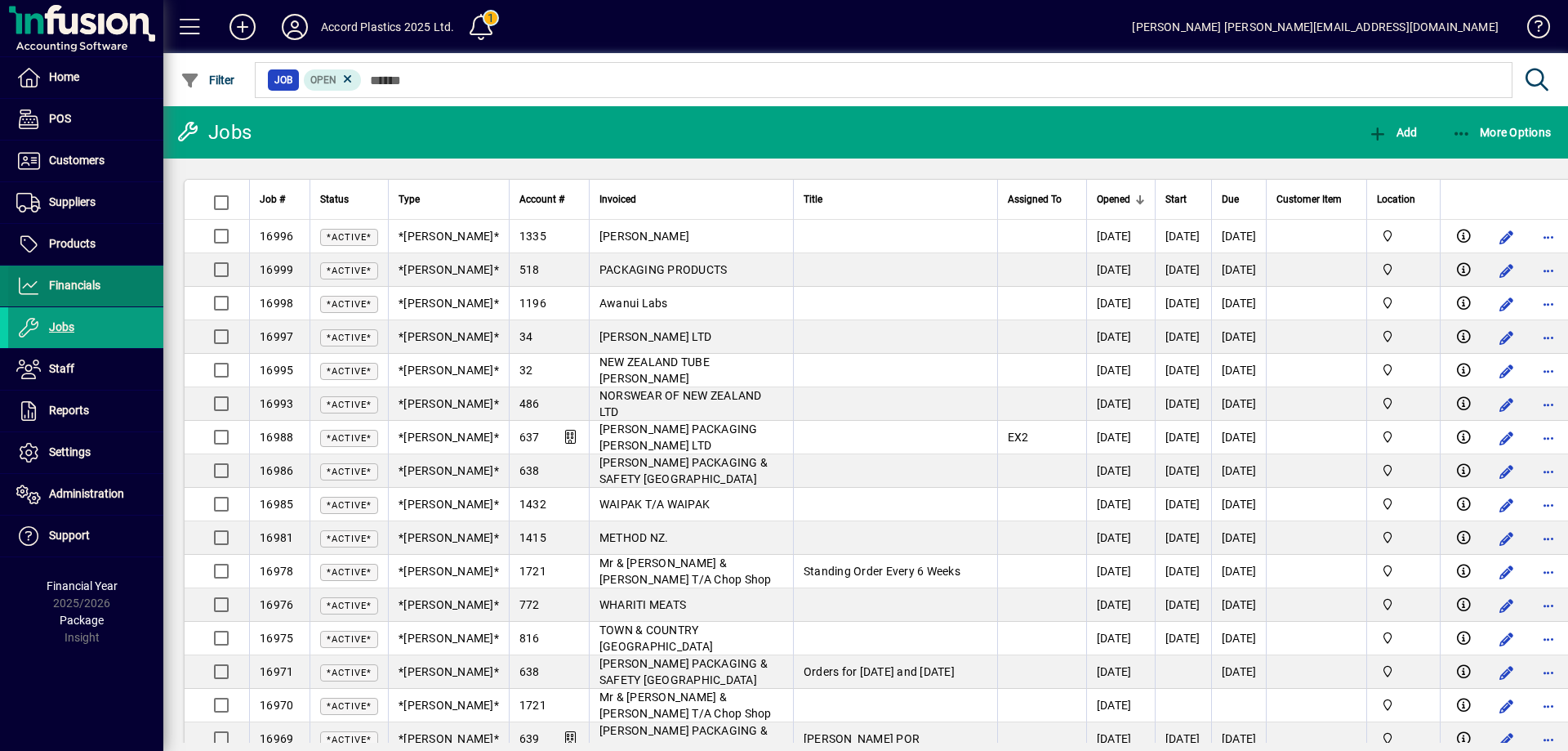
click at [110, 278] on span at bounding box center [86, 286] width 156 height 39
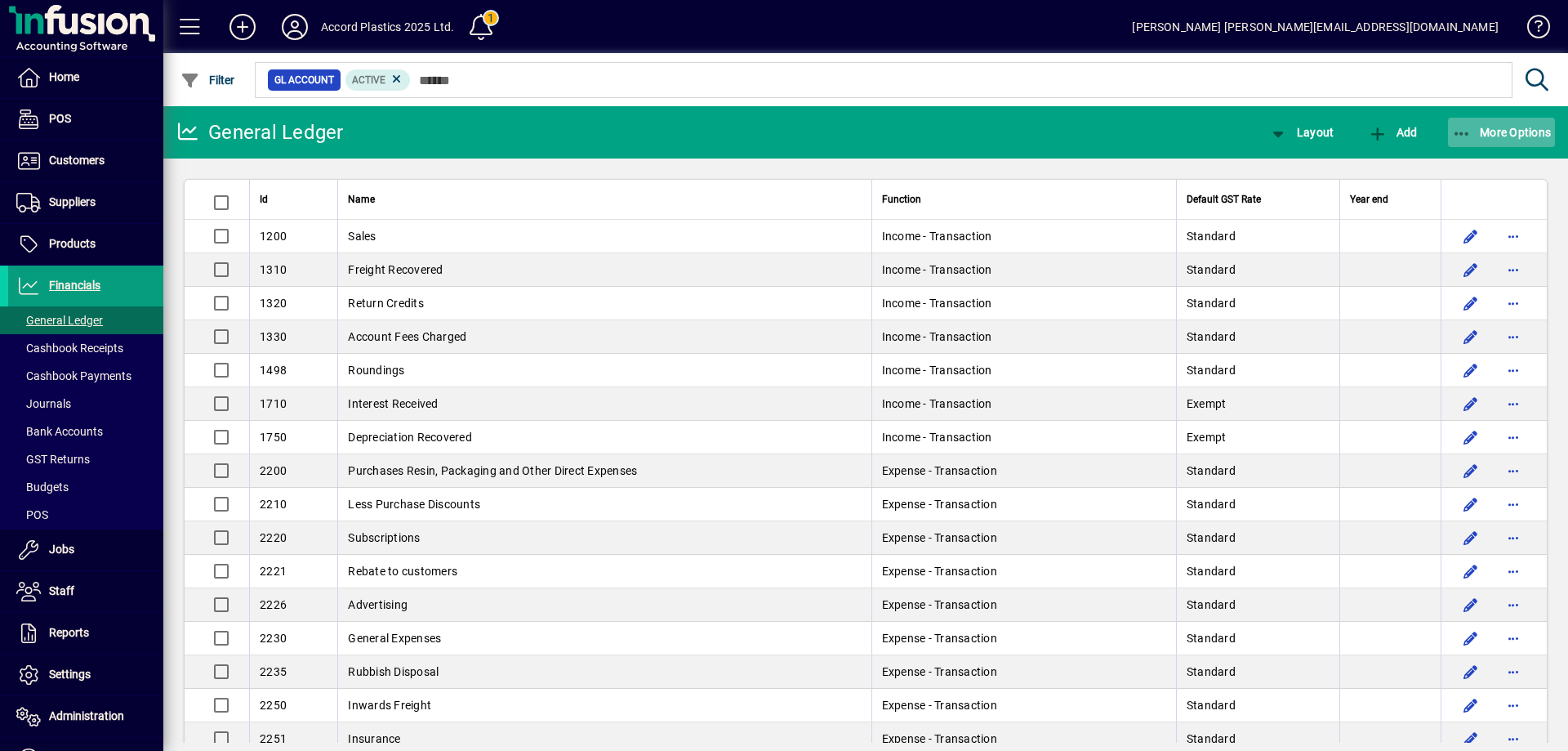
click at [1466, 134] on icon "button" at bounding box center [1463, 133] width 21 height 16
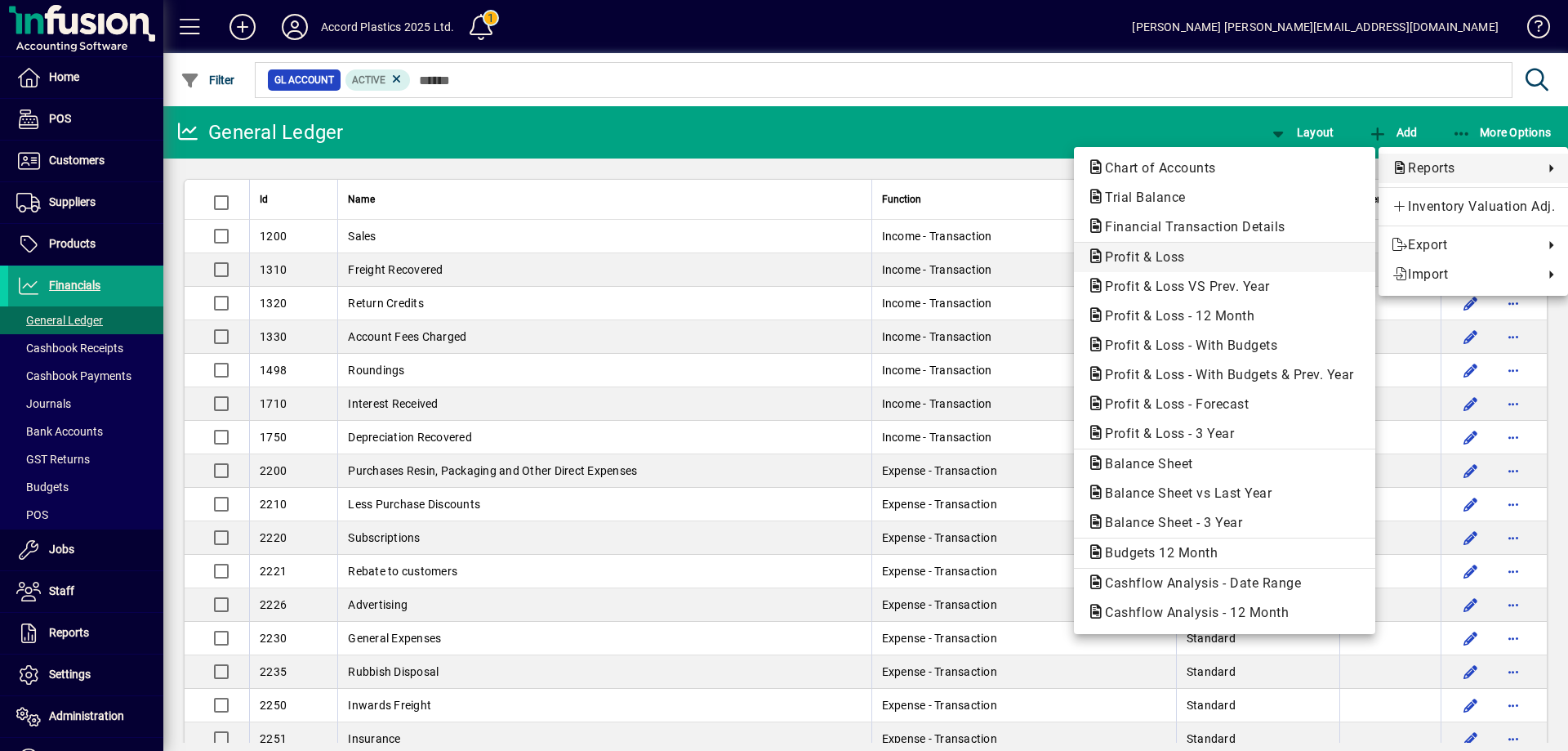
click at [1154, 251] on span "Profit & Loss" at bounding box center [1140, 257] width 106 height 16
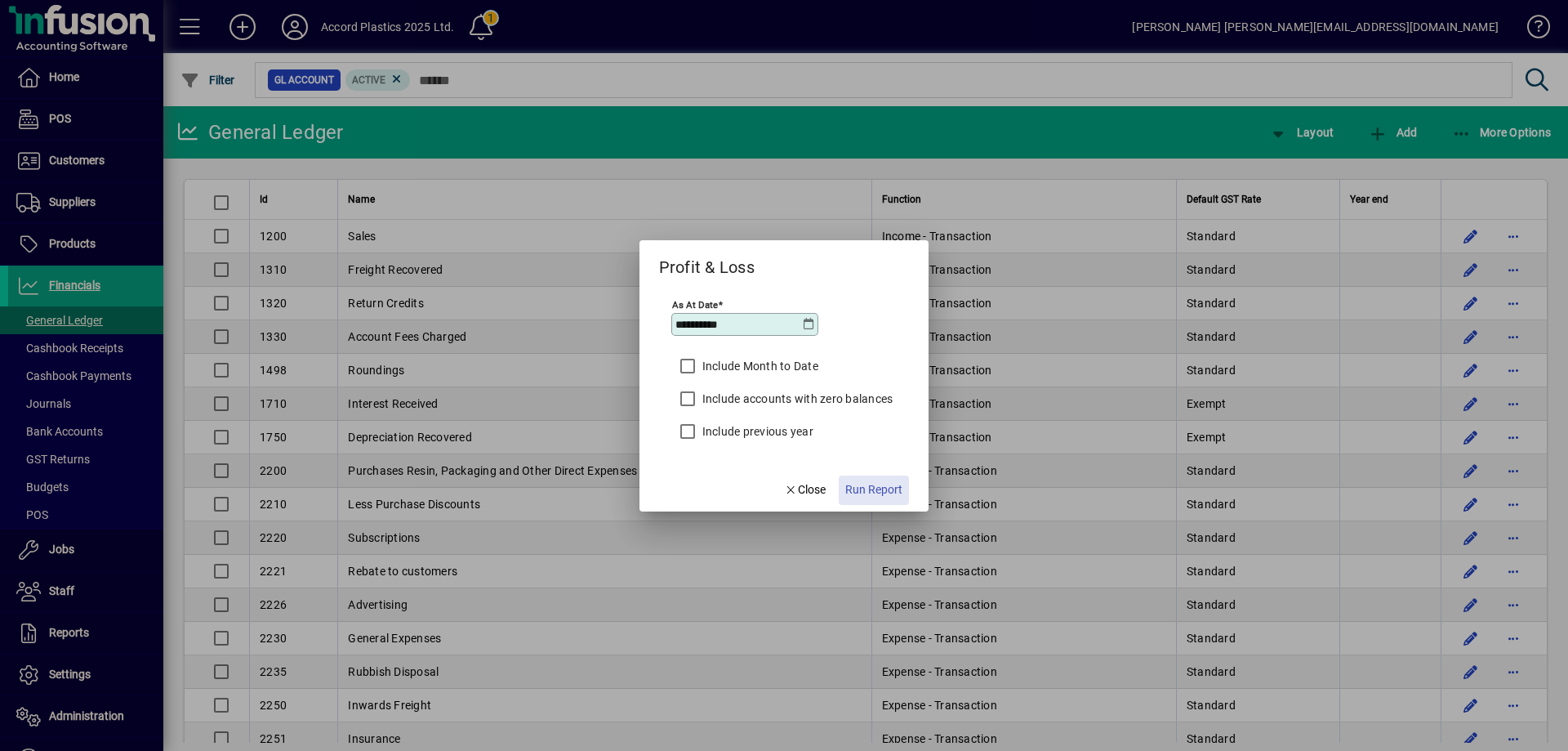
click at [874, 489] on span "Run Report" at bounding box center [874, 489] width 57 height 17
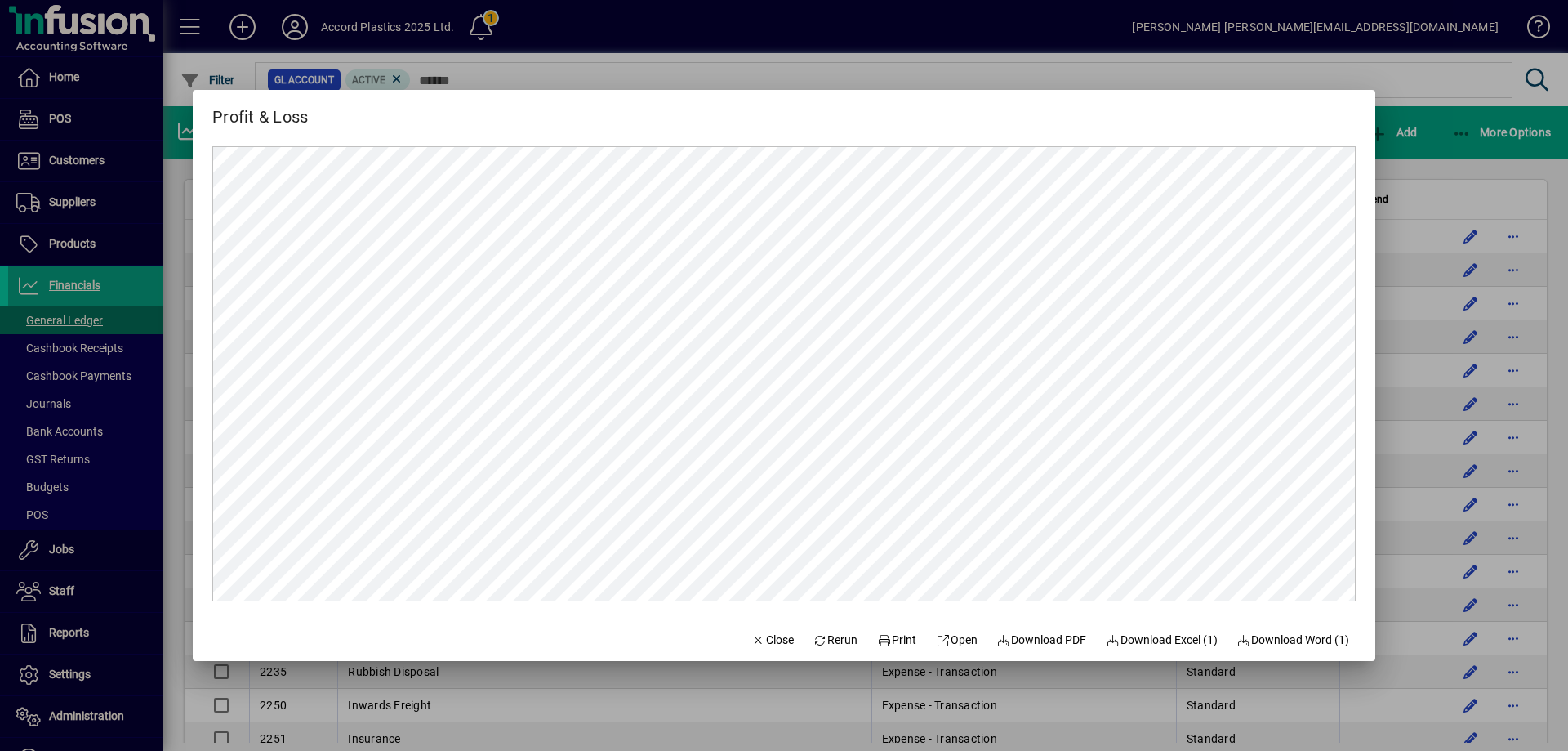
click at [1093, 53] on div at bounding box center [784, 375] width 1568 height 751
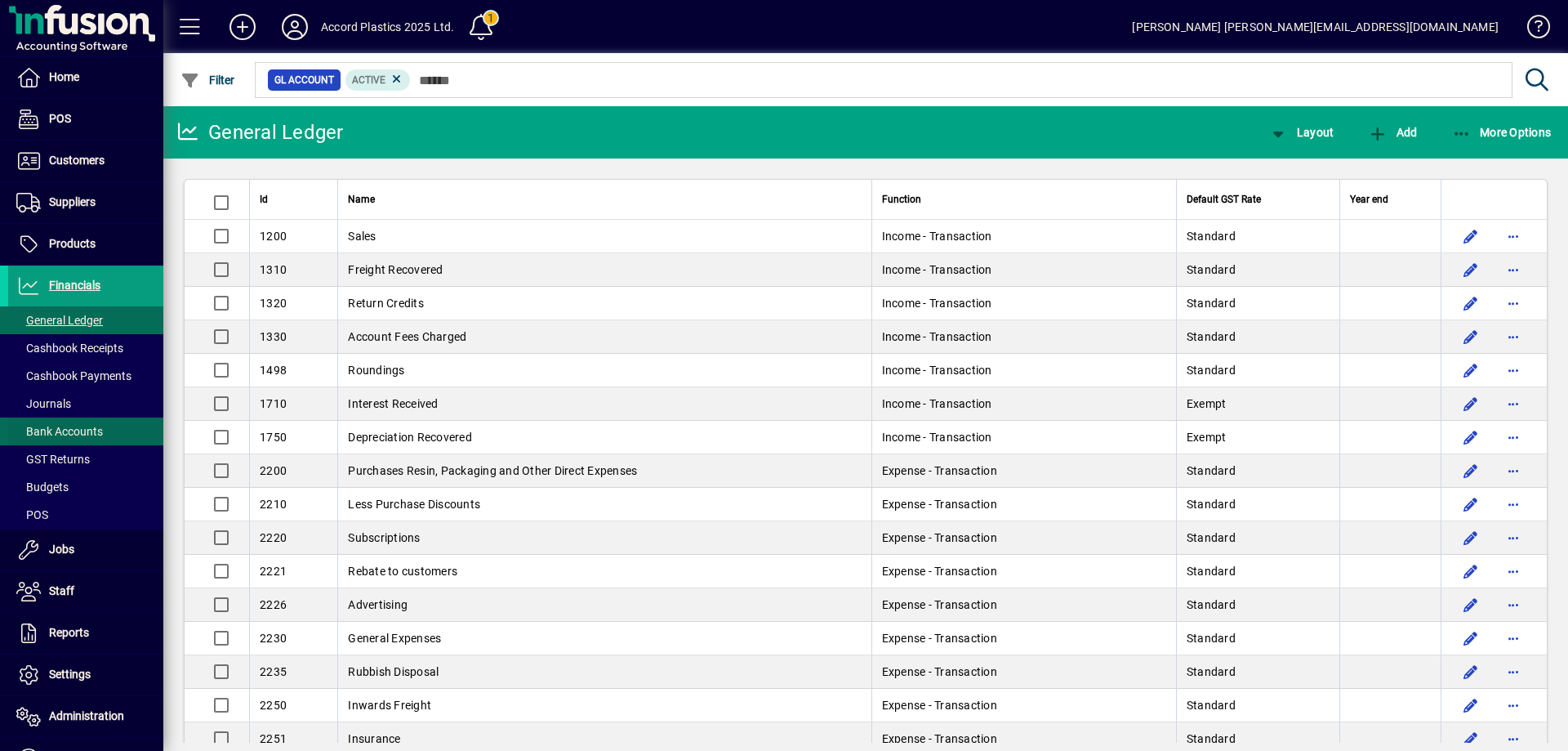
click at [52, 430] on span "Bank Accounts" at bounding box center [59, 431] width 86 height 13
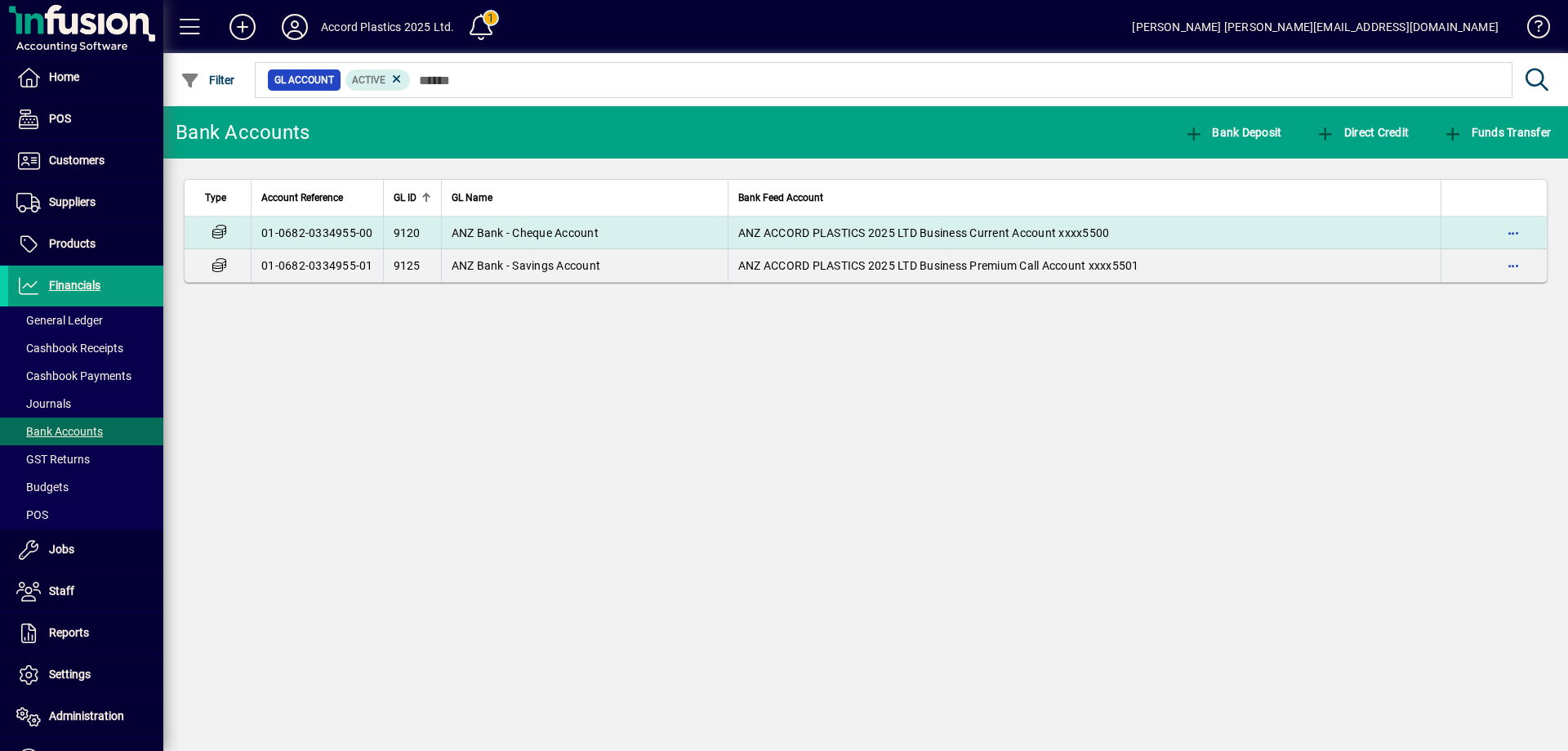
click at [518, 241] on td "ANZ Bank - Cheque Account" at bounding box center [585, 233] width 287 height 33
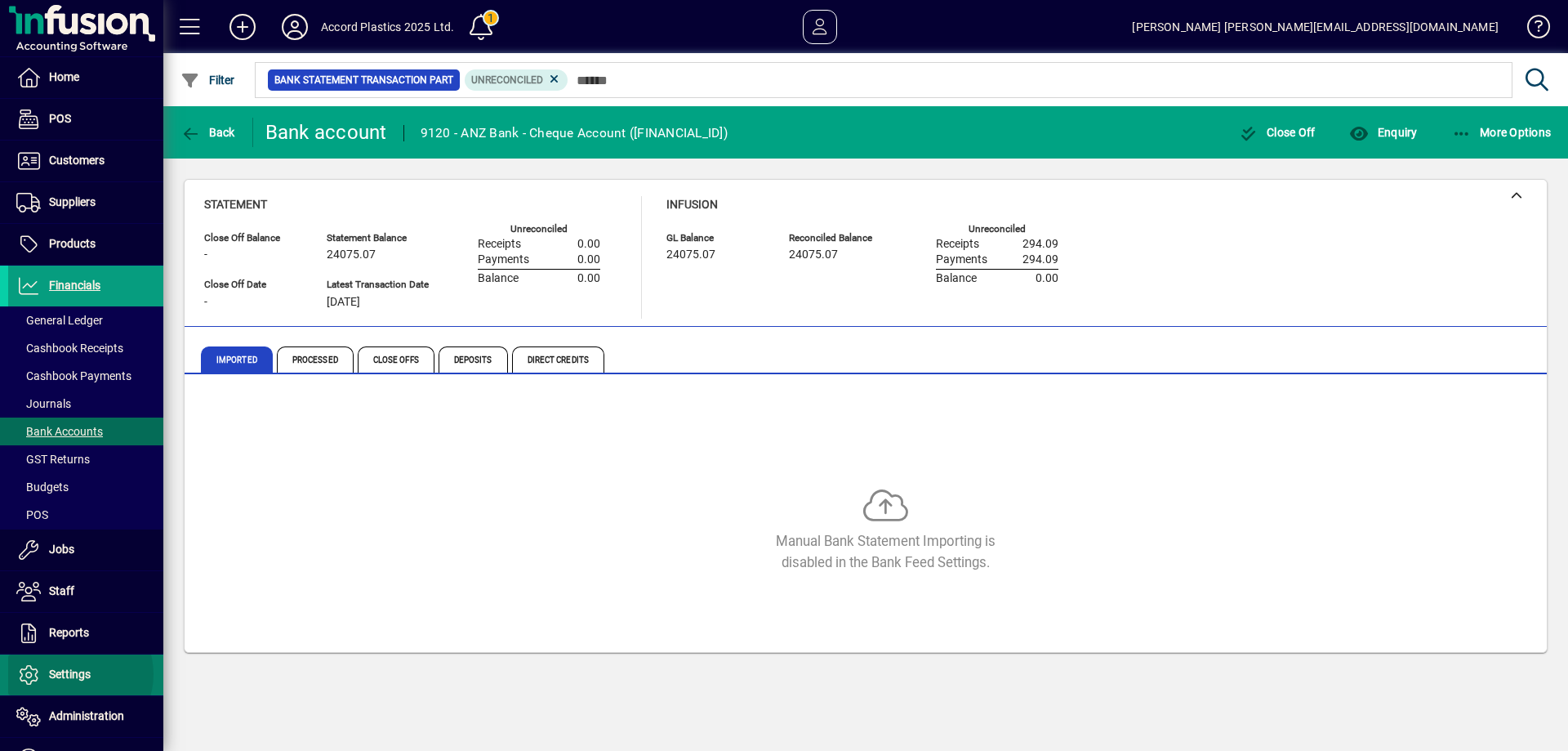
click at [73, 674] on span "Settings" at bounding box center [69, 674] width 41 height 13
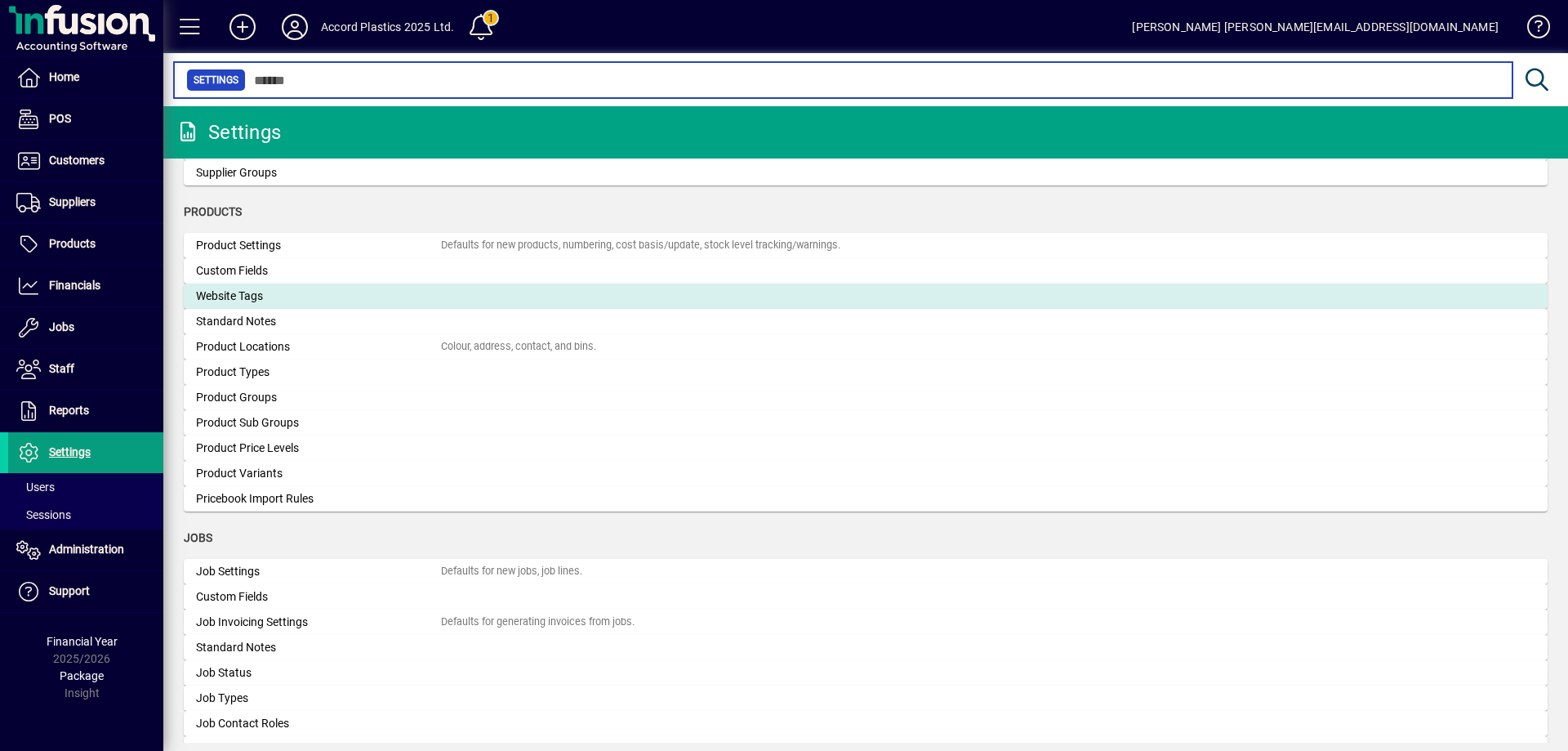
scroll to position [1878, 0]
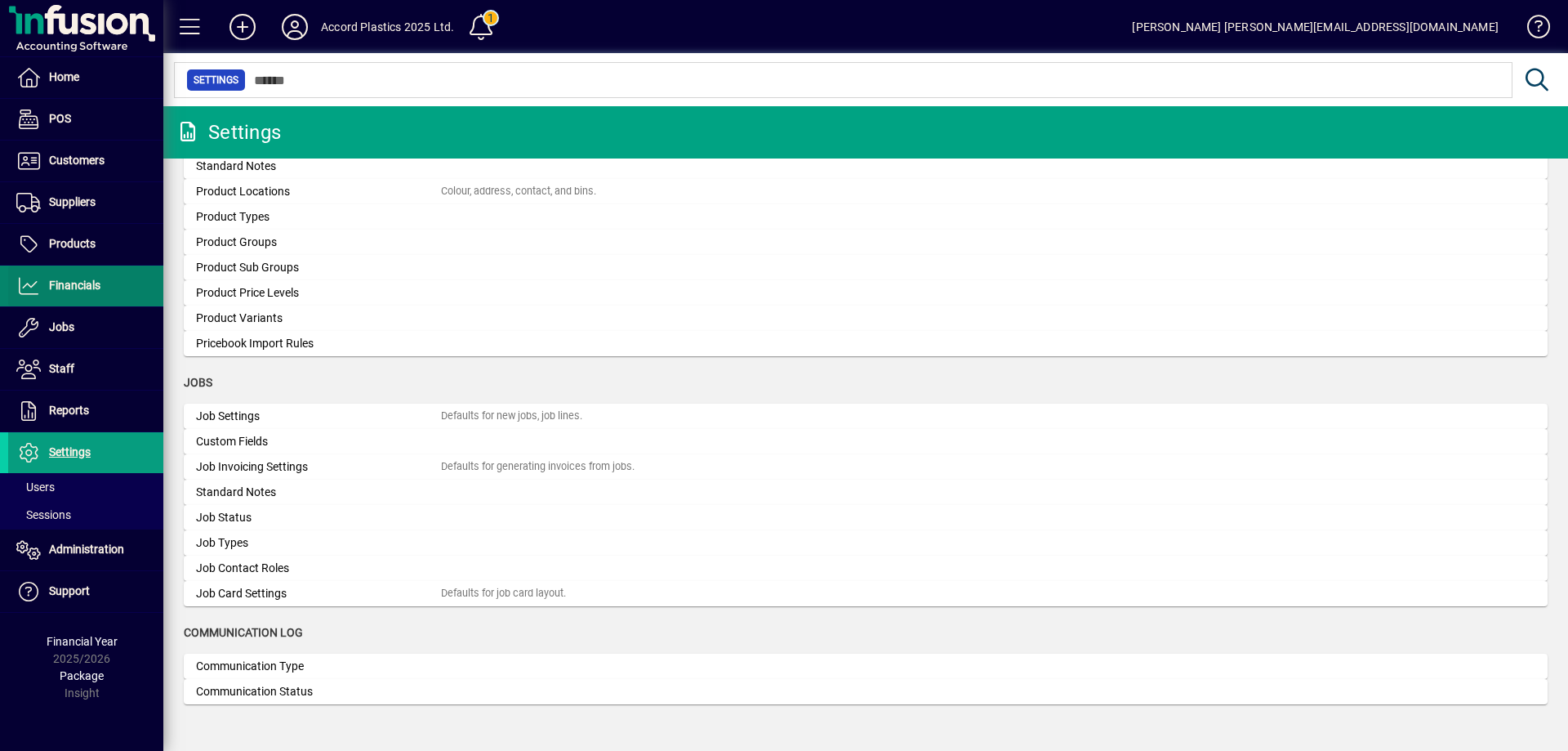
click at [106, 289] on span at bounding box center [86, 286] width 156 height 39
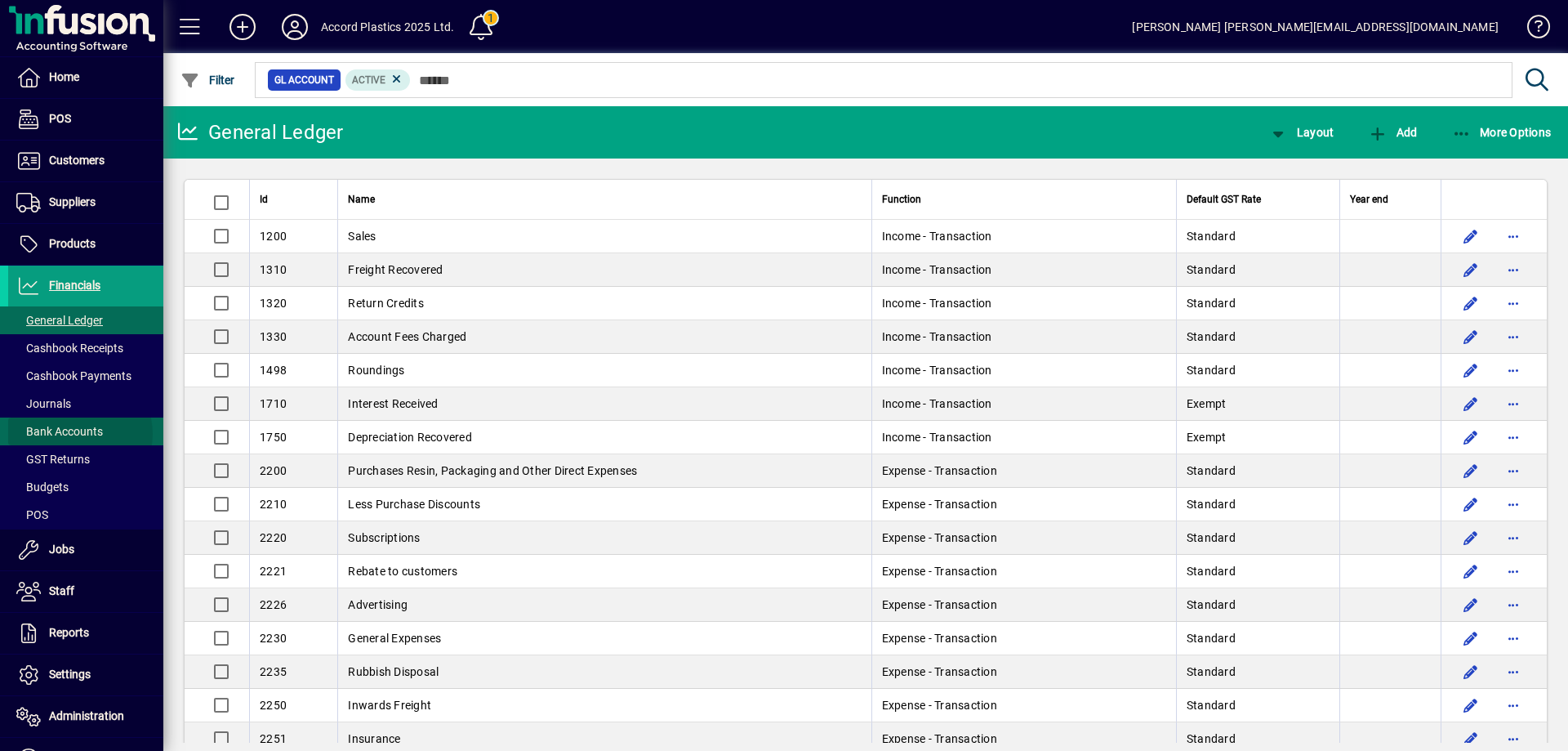
click at [76, 434] on span "Bank Accounts" at bounding box center [59, 431] width 86 height 13
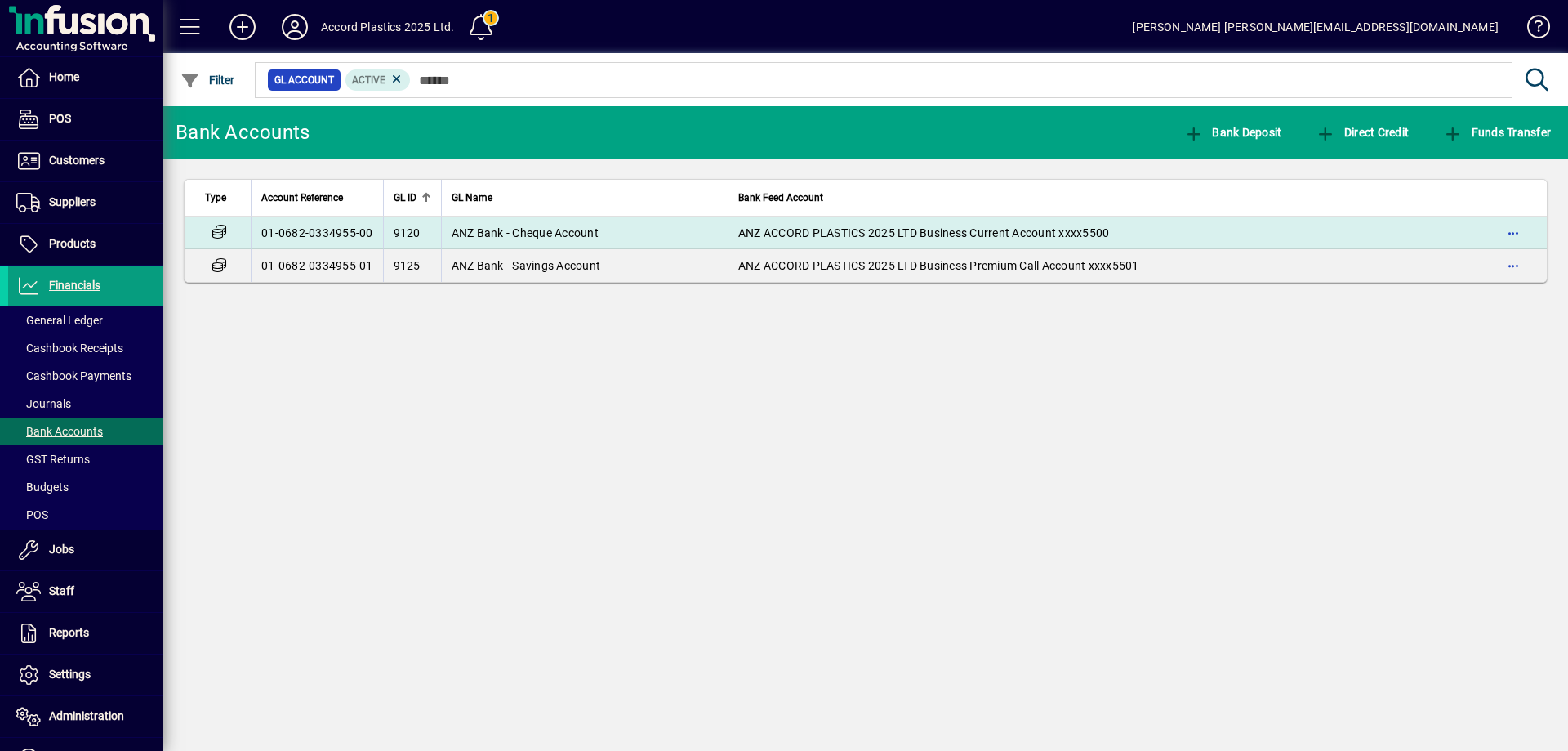
click at [507, 238] on span "ANZ Bank - Cheque Account" at bounding box center [525, 233] width 147 height 13
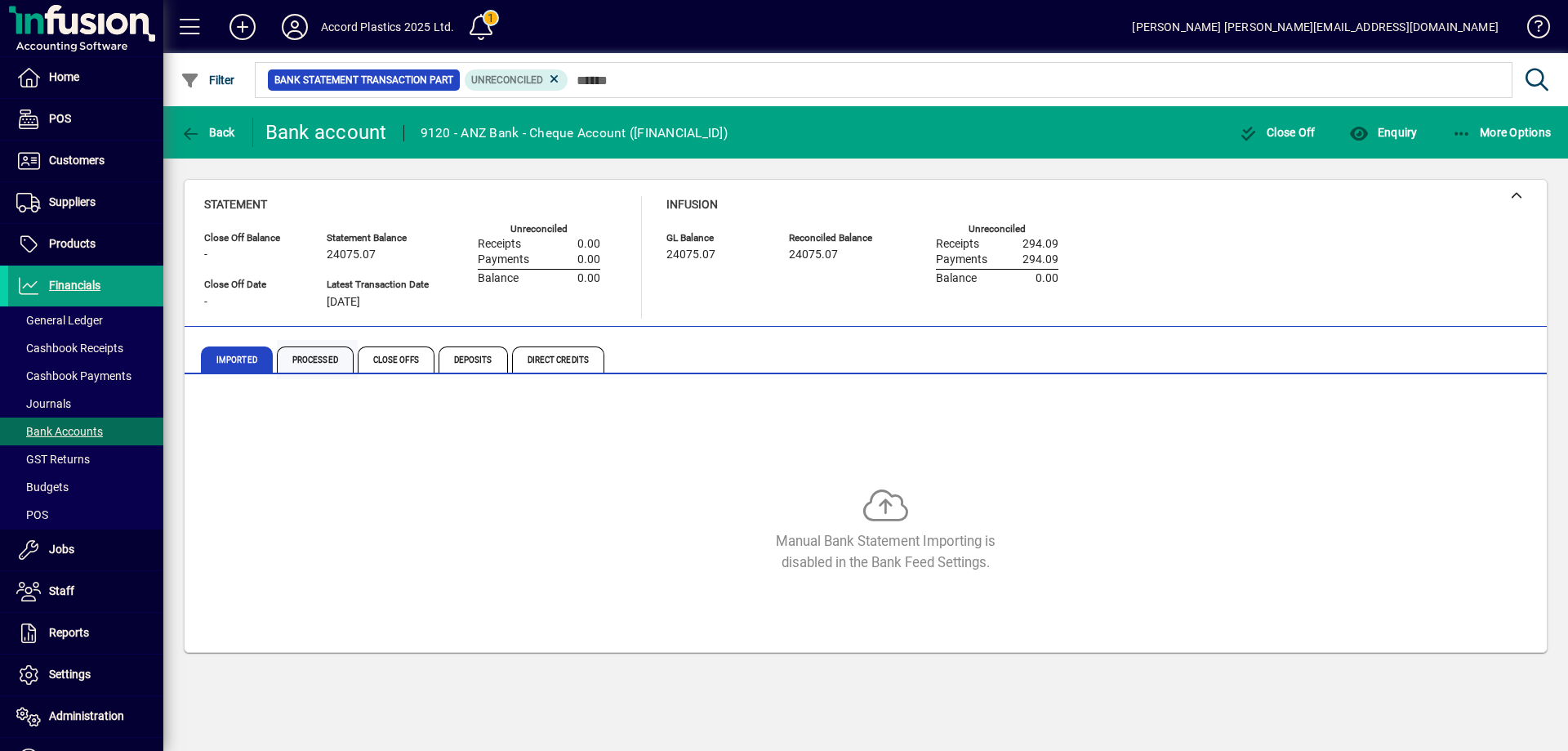
click at [321, 356] on span "Processed" at bounding box center [315, 360] width 77 height 26
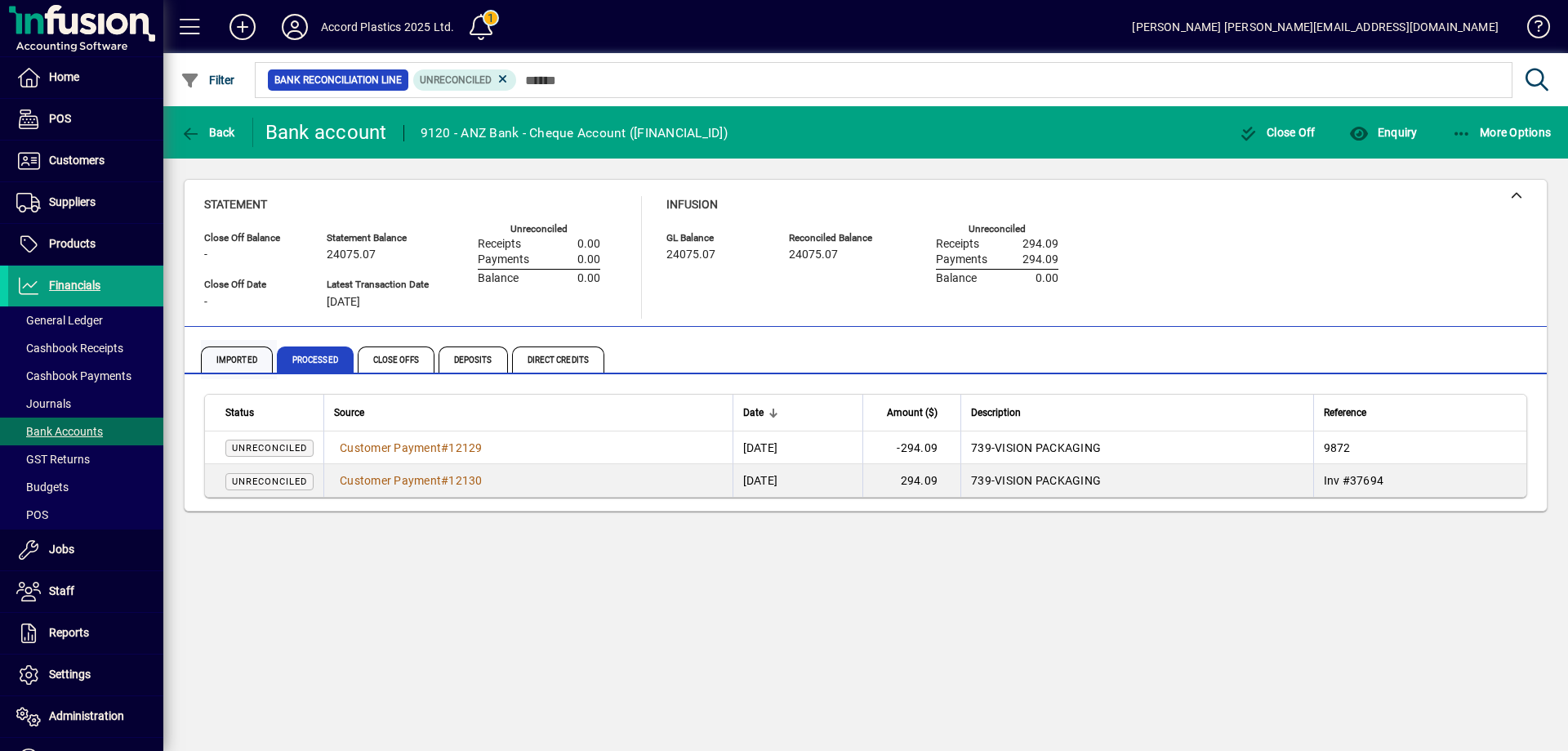
click at [245, 361] on span "Imported" at bounding box center [236, 360] width 72 height 26
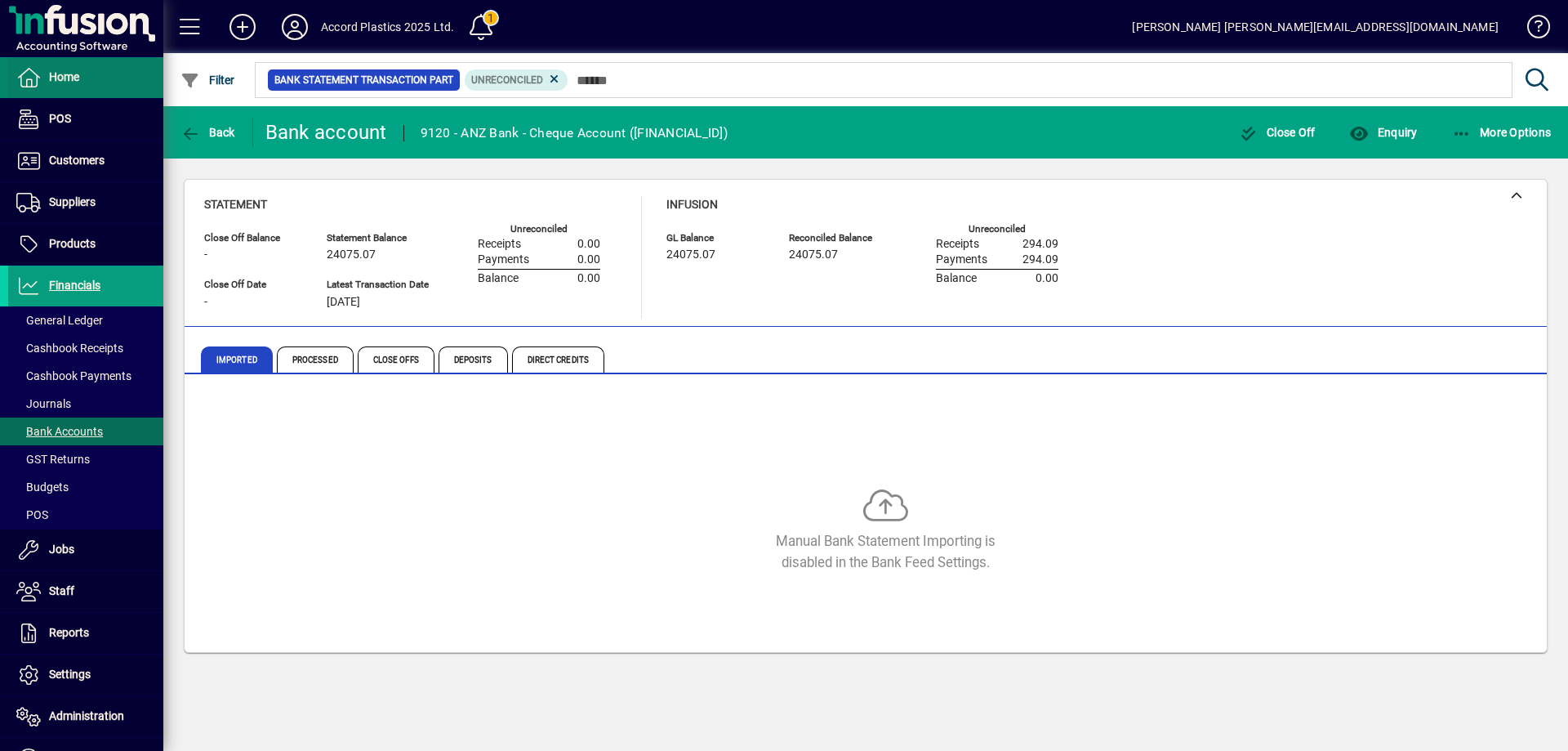
click at [92, 86] on span at bounding box center [86, 78] width 156 height 39
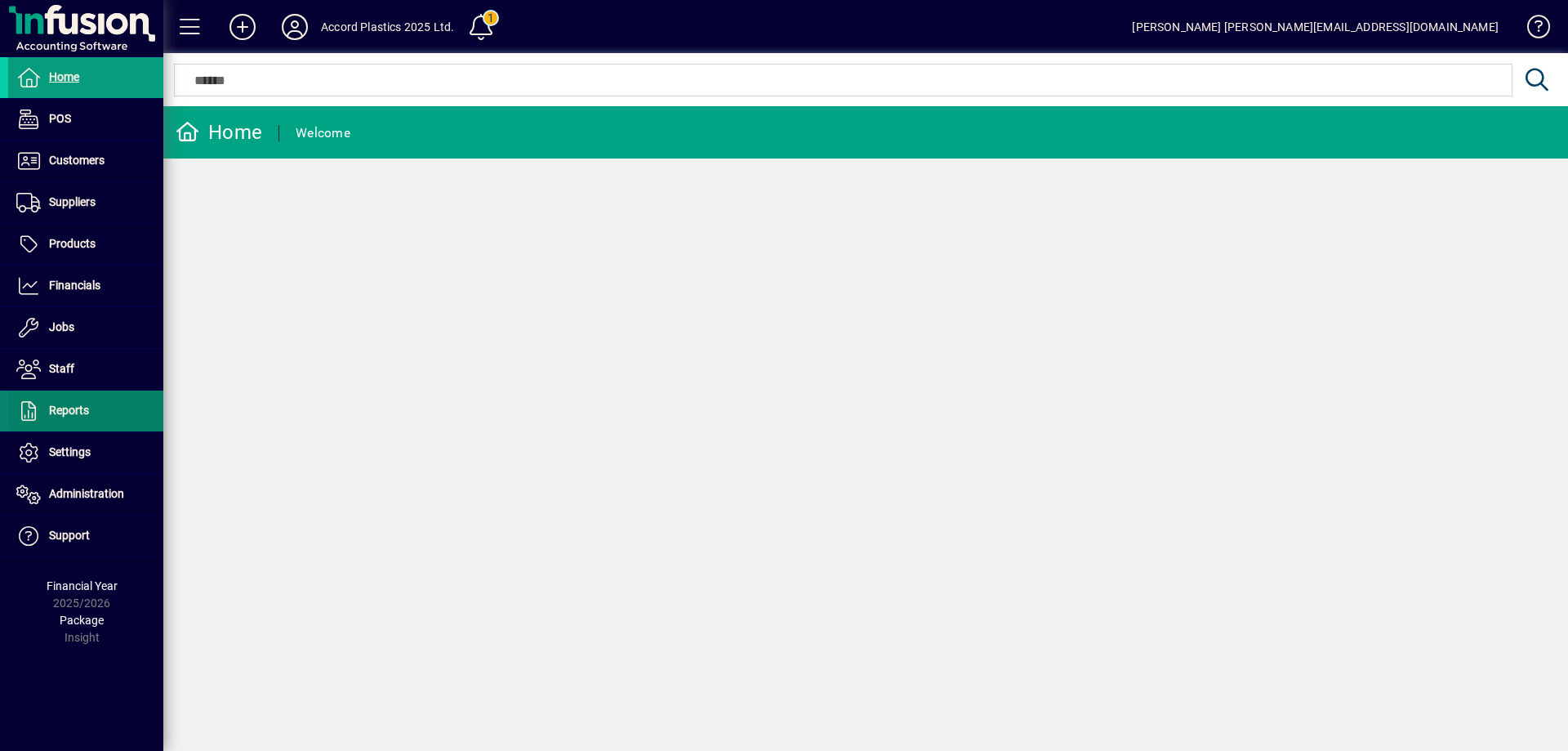
click at [76, 409] on span "Reports" at bounding box center [68, 411] width 40 height 13
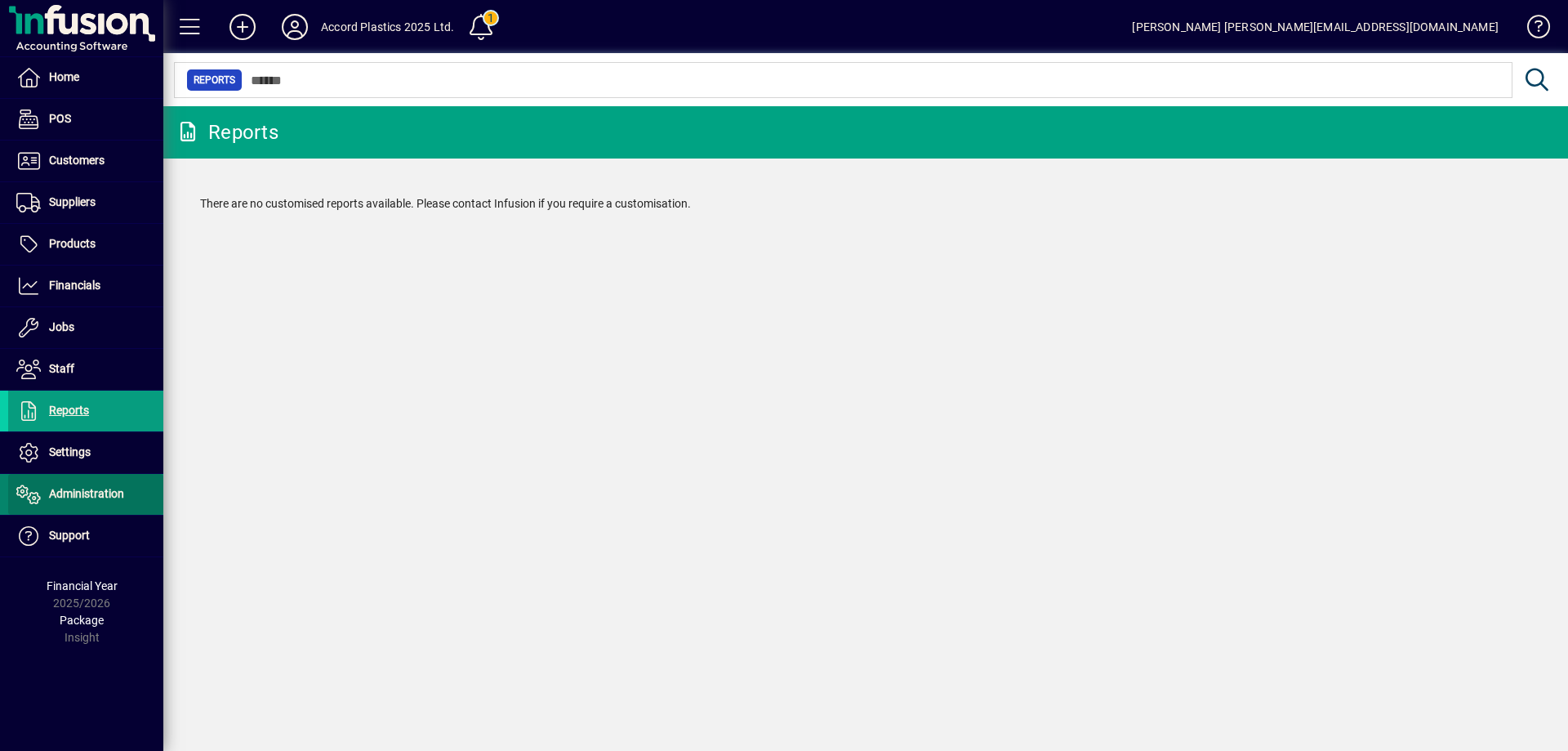
click at [80, 499] on span "Administration" at bounding box center [86, 493] width 75 height 13
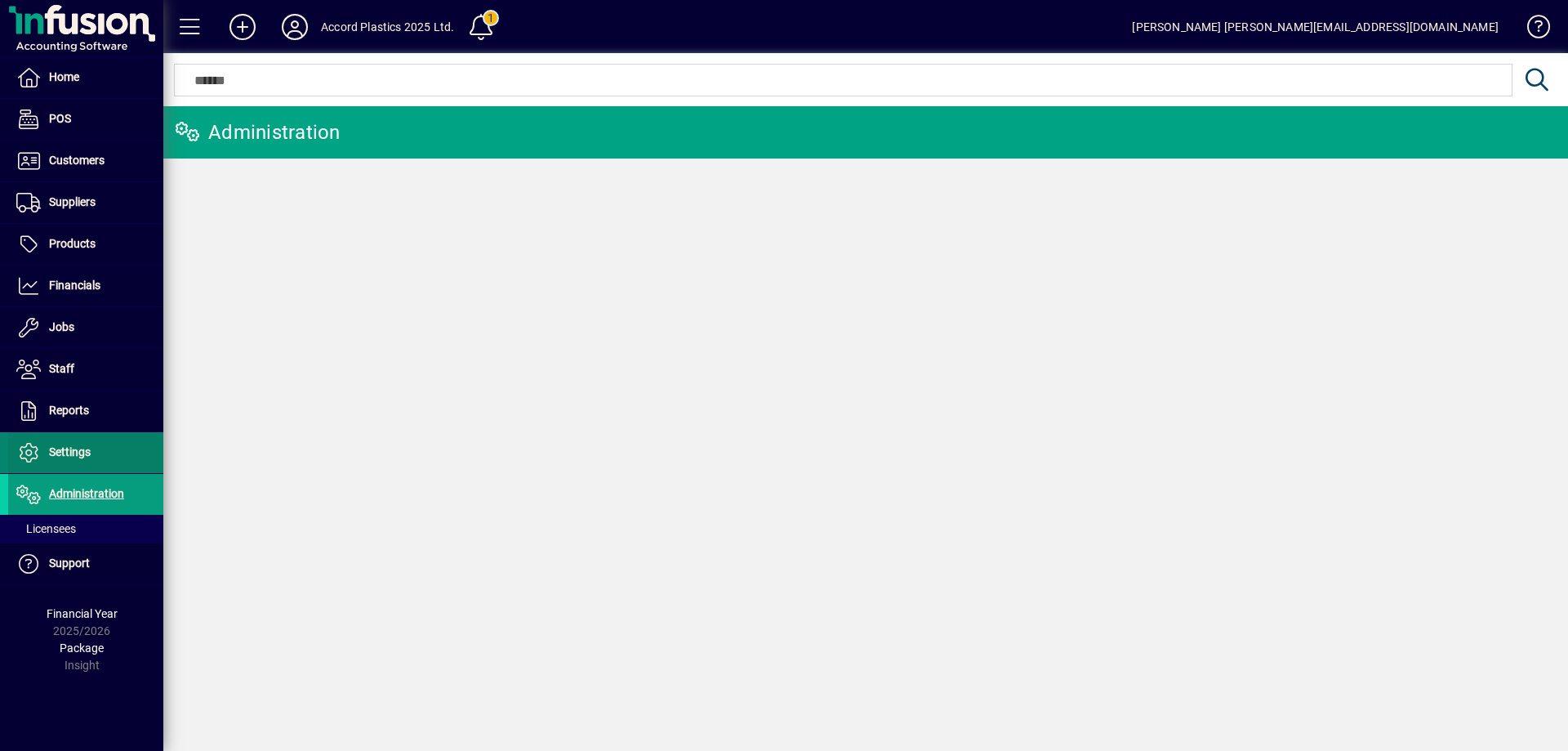
click at [87, 445] on span "Settings" at bounding box center [69, 452] width 41 height 13
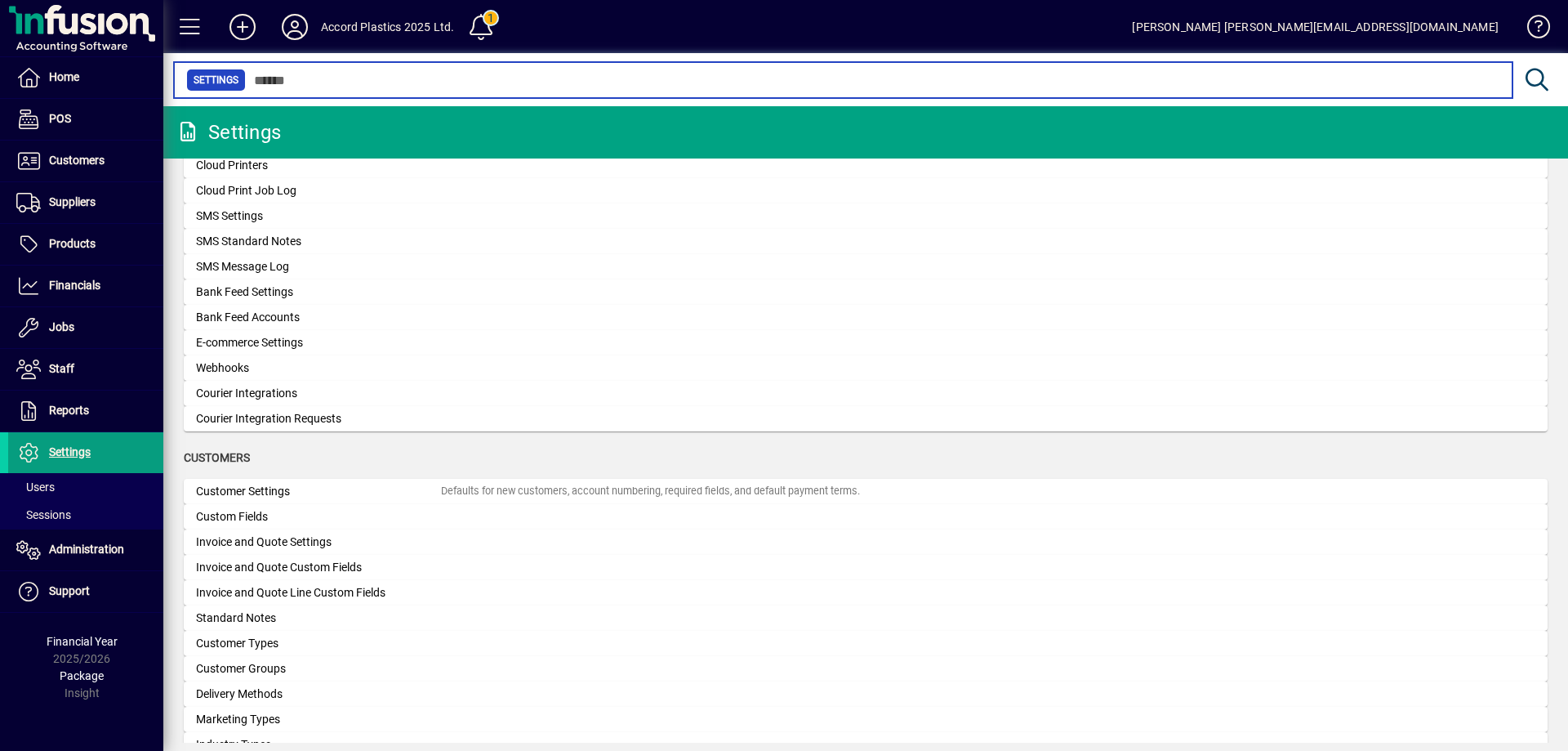
scroll to position [653, 0]
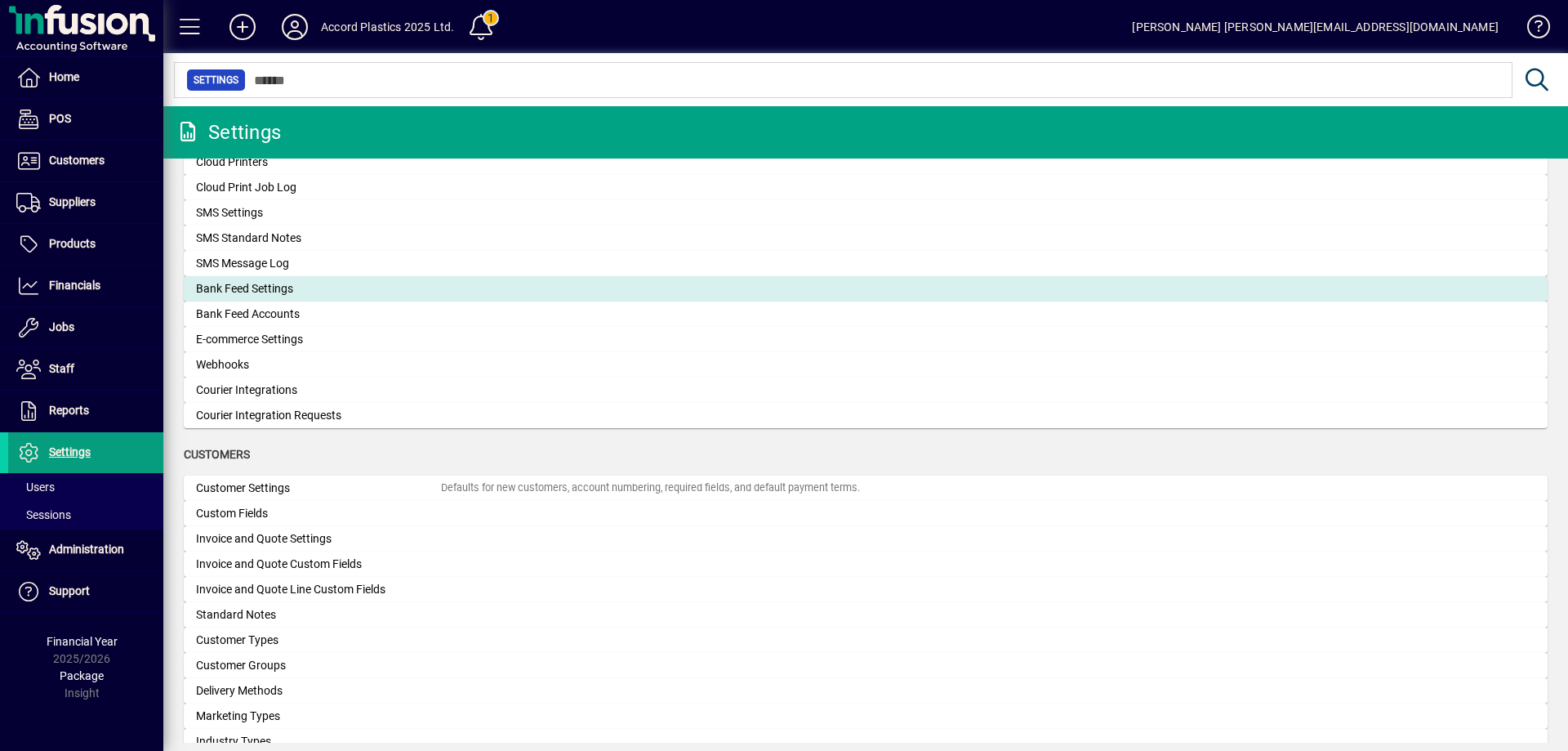
click at [276, 289] on div "Bank Feed Settings" at bounding box center [318, 289] width 245 height 17
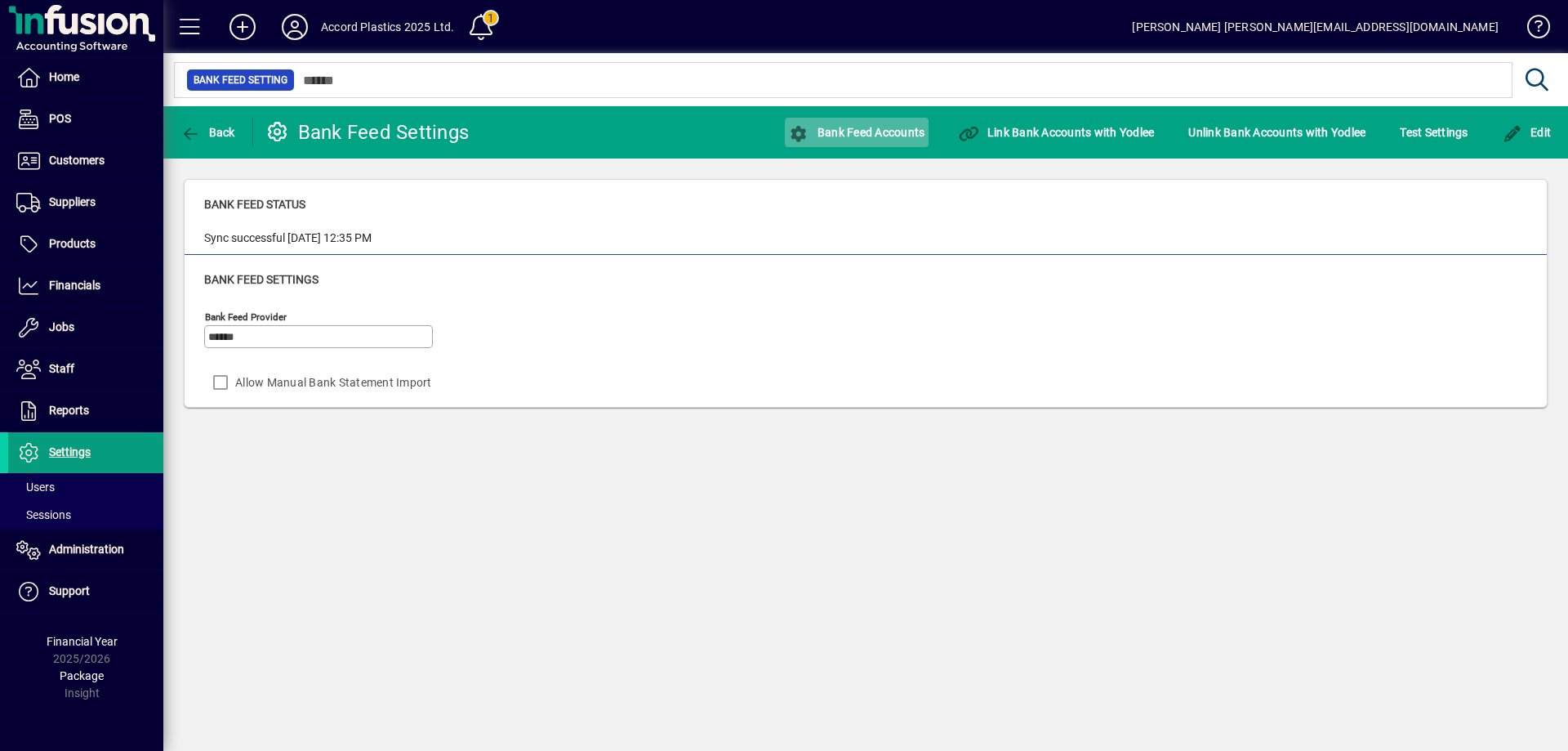
click at [852, 134] on span "Bank Feed Accounts" at bounding box center [857, 132] width 136 height 13
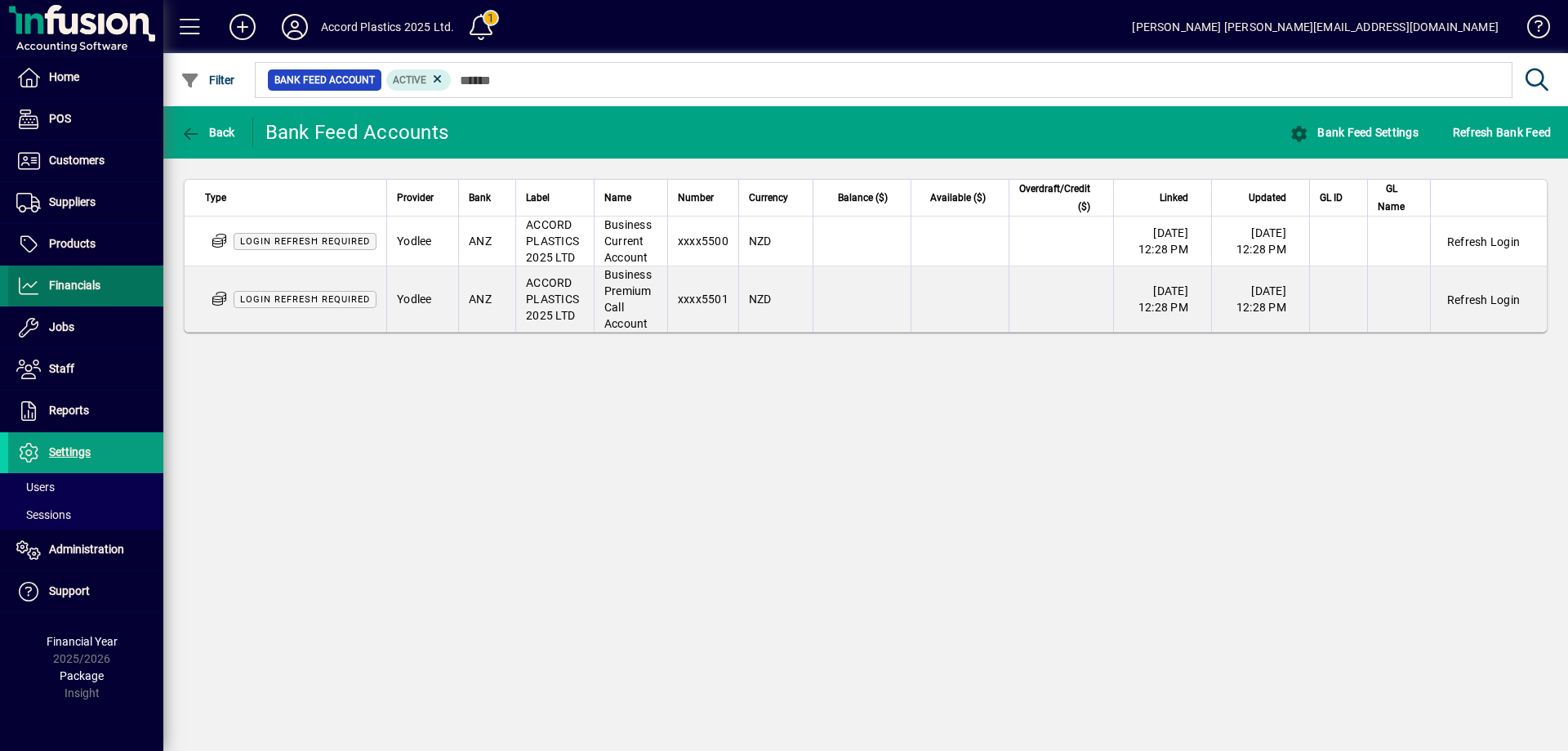
click at [73, 287] on span "Financials" at bounding box center [74, 285] width 52 height 13
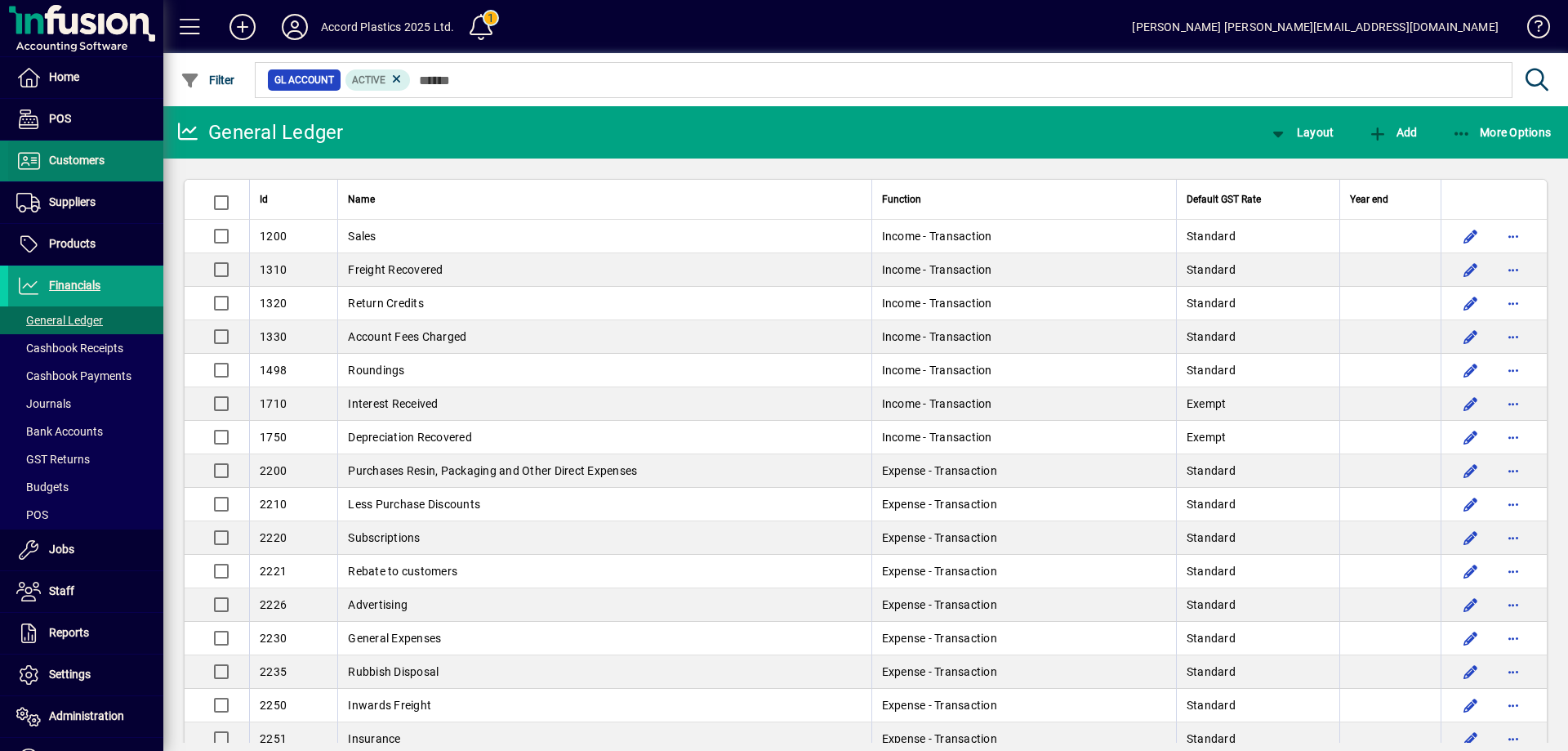
click at [87, 169] on span "Customers" at bounding box center [56, 160] width 97 height 20
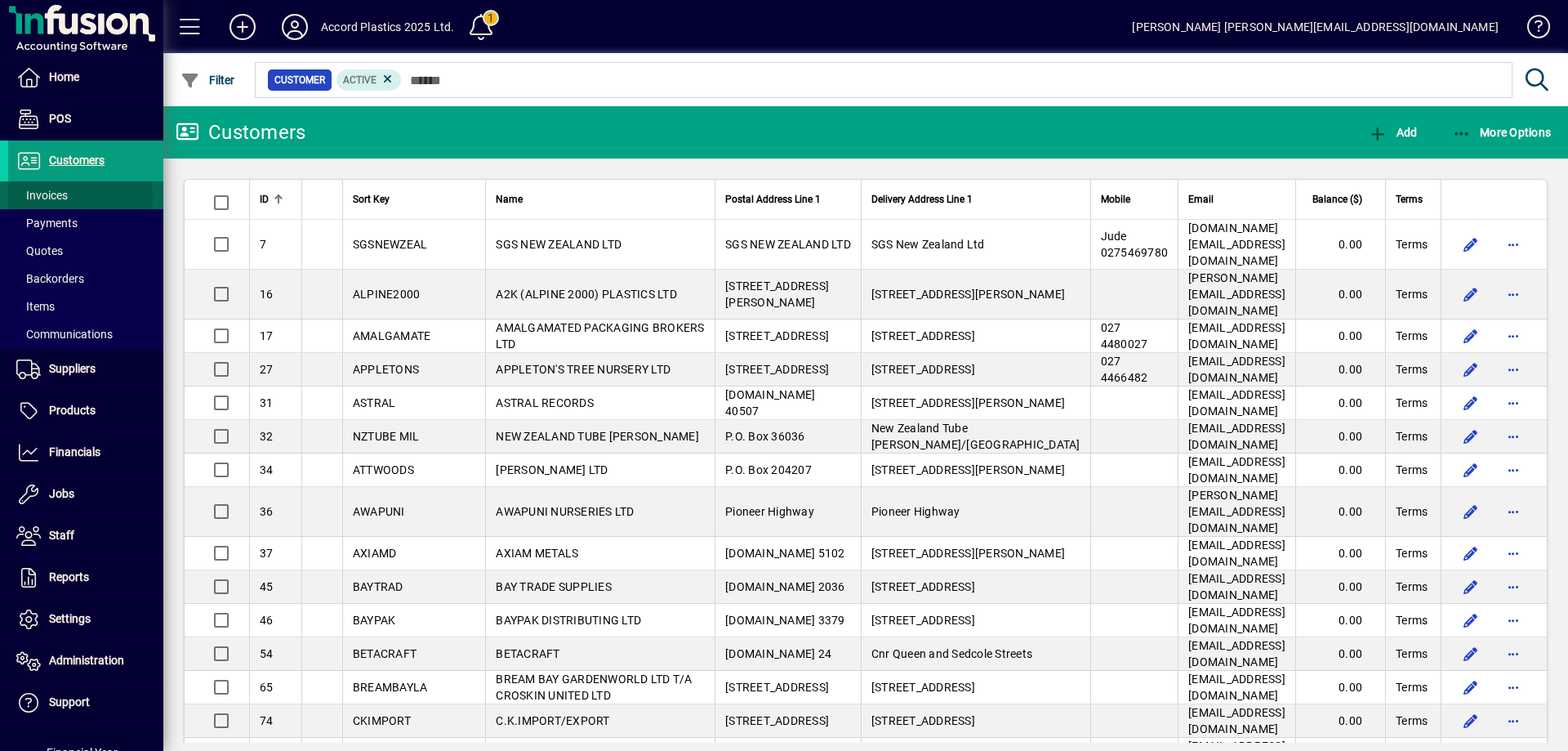
click at [65, 199] on span "Invoices" at bounding box center [41, 195] width 52 height 13
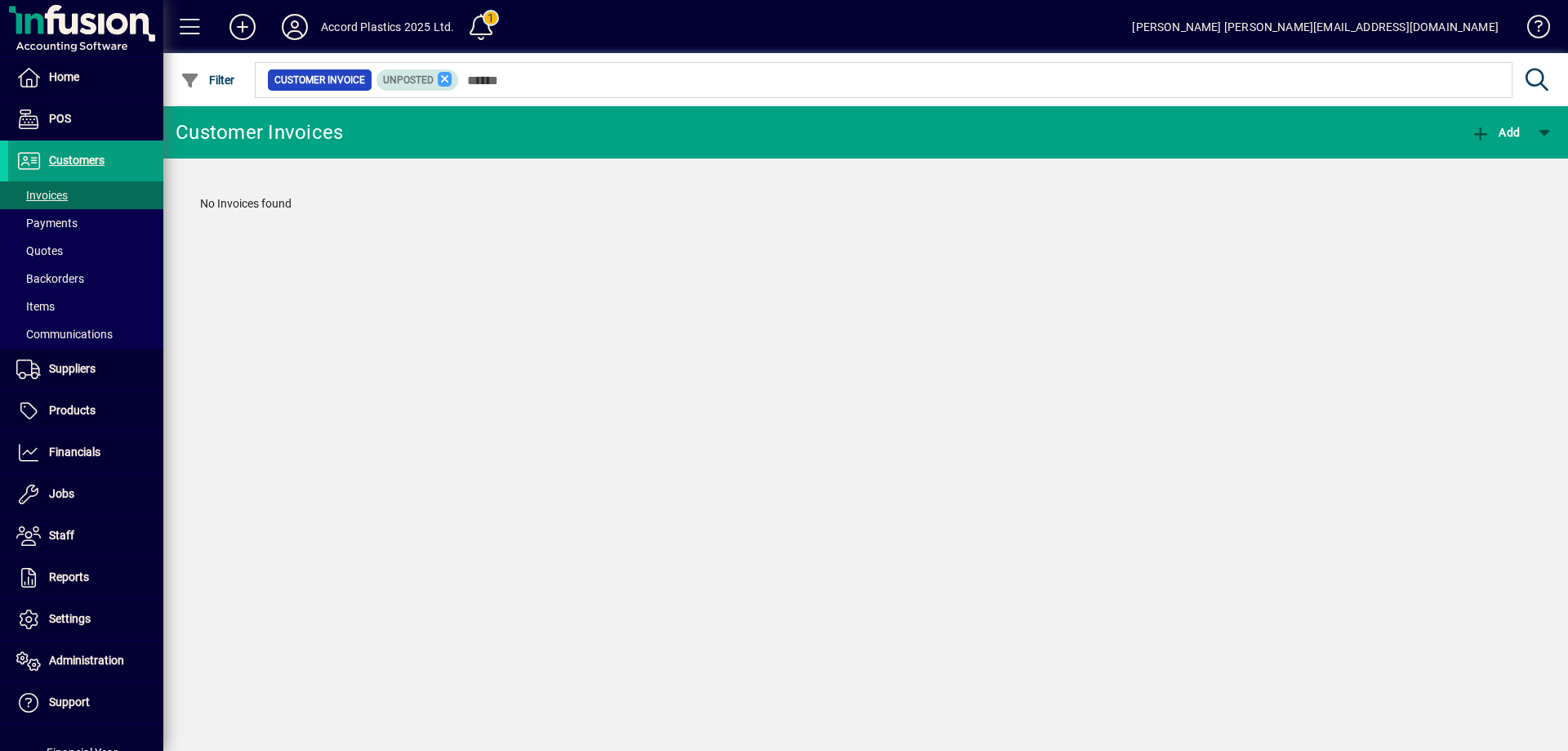
click at [447, 80] on icon at bounding box center [445, 80] width 15 height 15
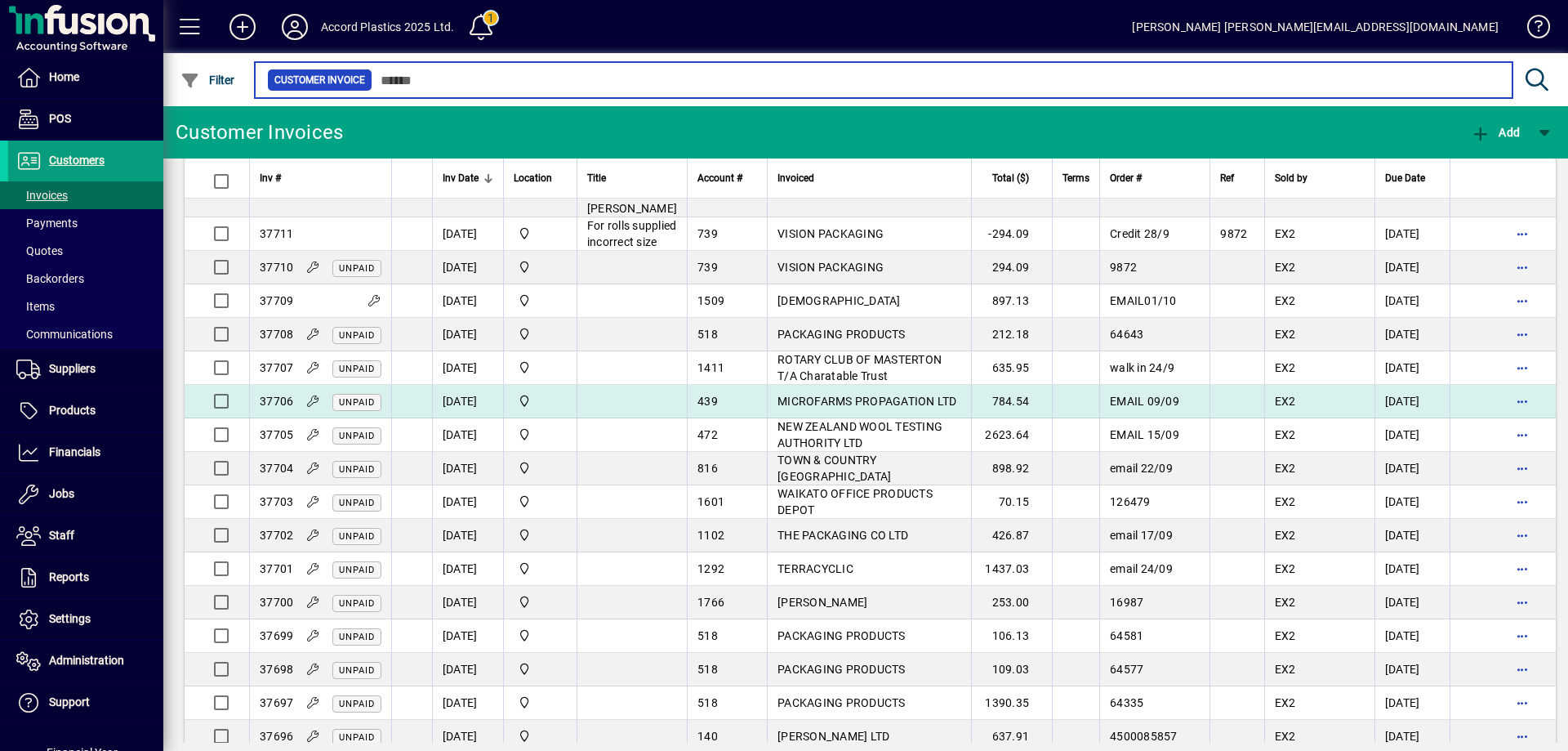
scroll to position [163, 0]
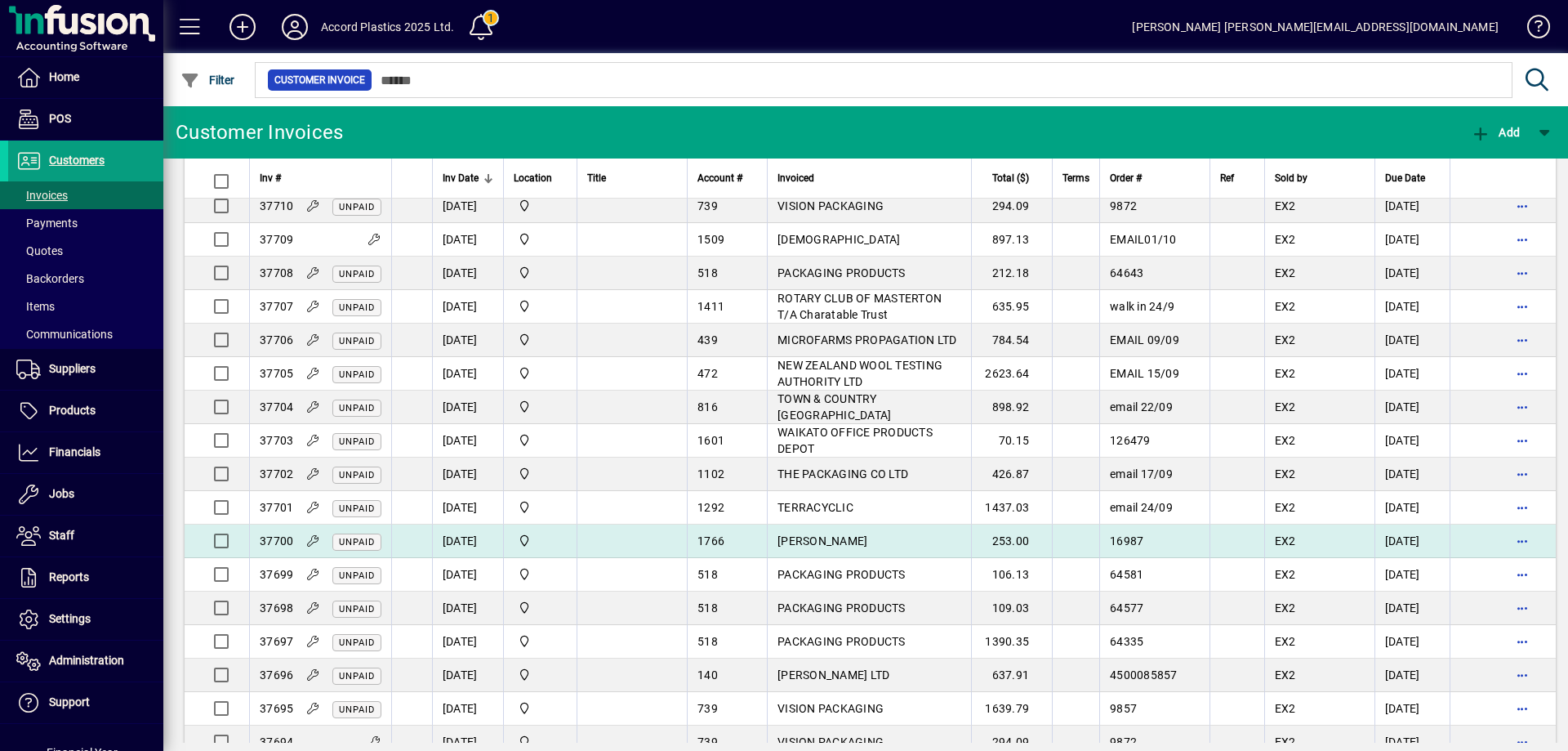
click at [778, 548] on span "Mr Richy Tweeddale" at bounding box center [823, 541] width 90 height 13
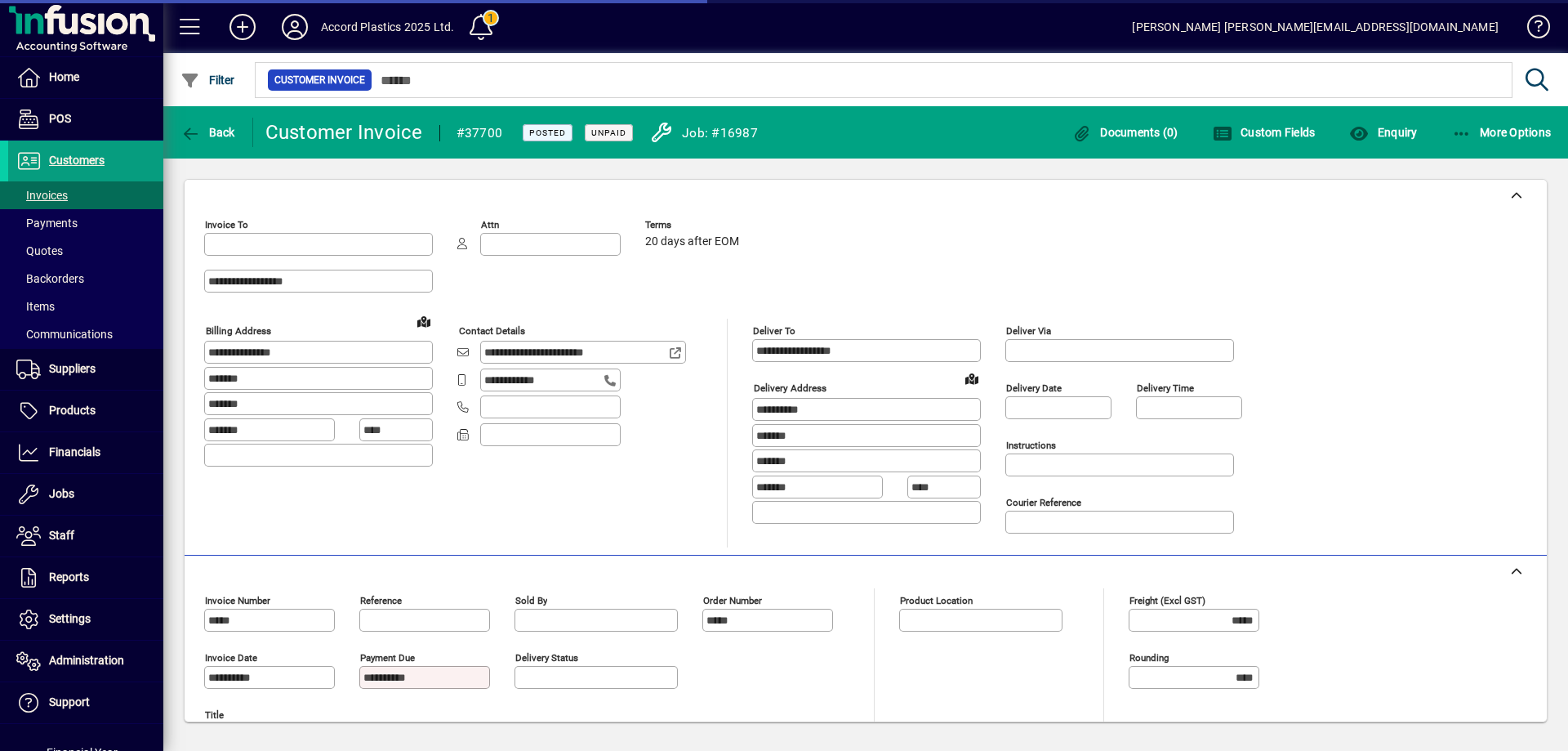
type input "**********"
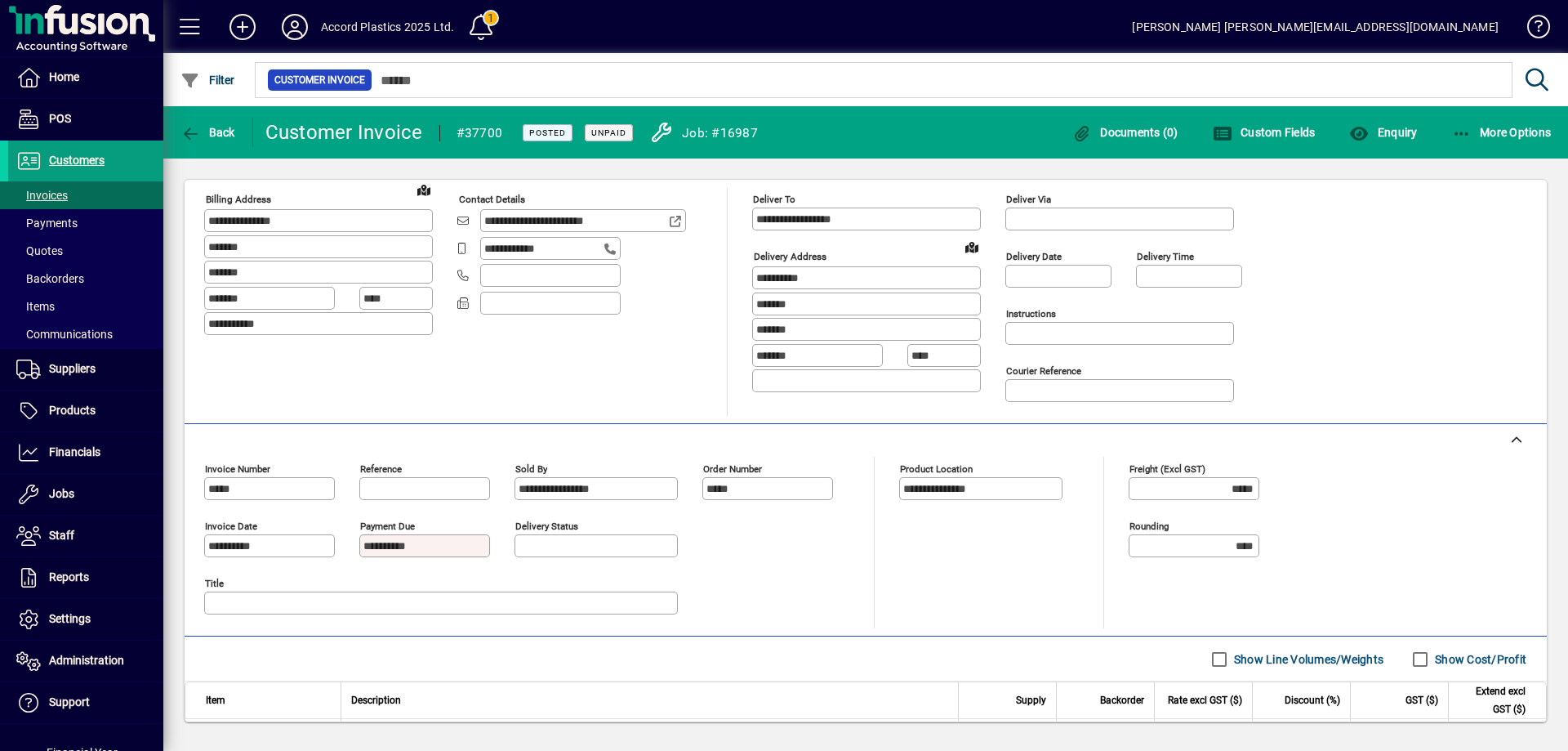
scroll to position [255, 0]
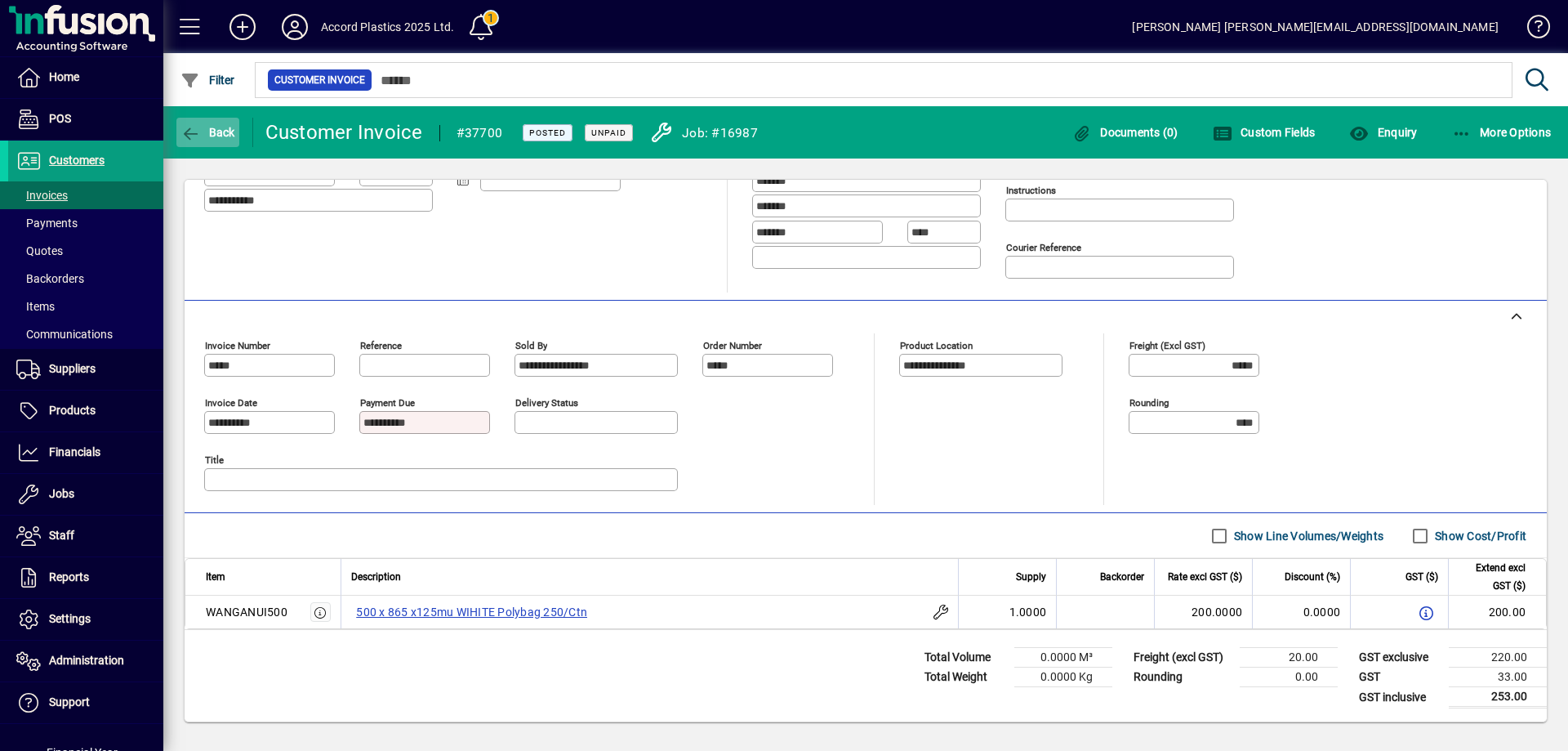
click at [217, 144] on span "button" at bounding box center [207, 132] width 63 height 39
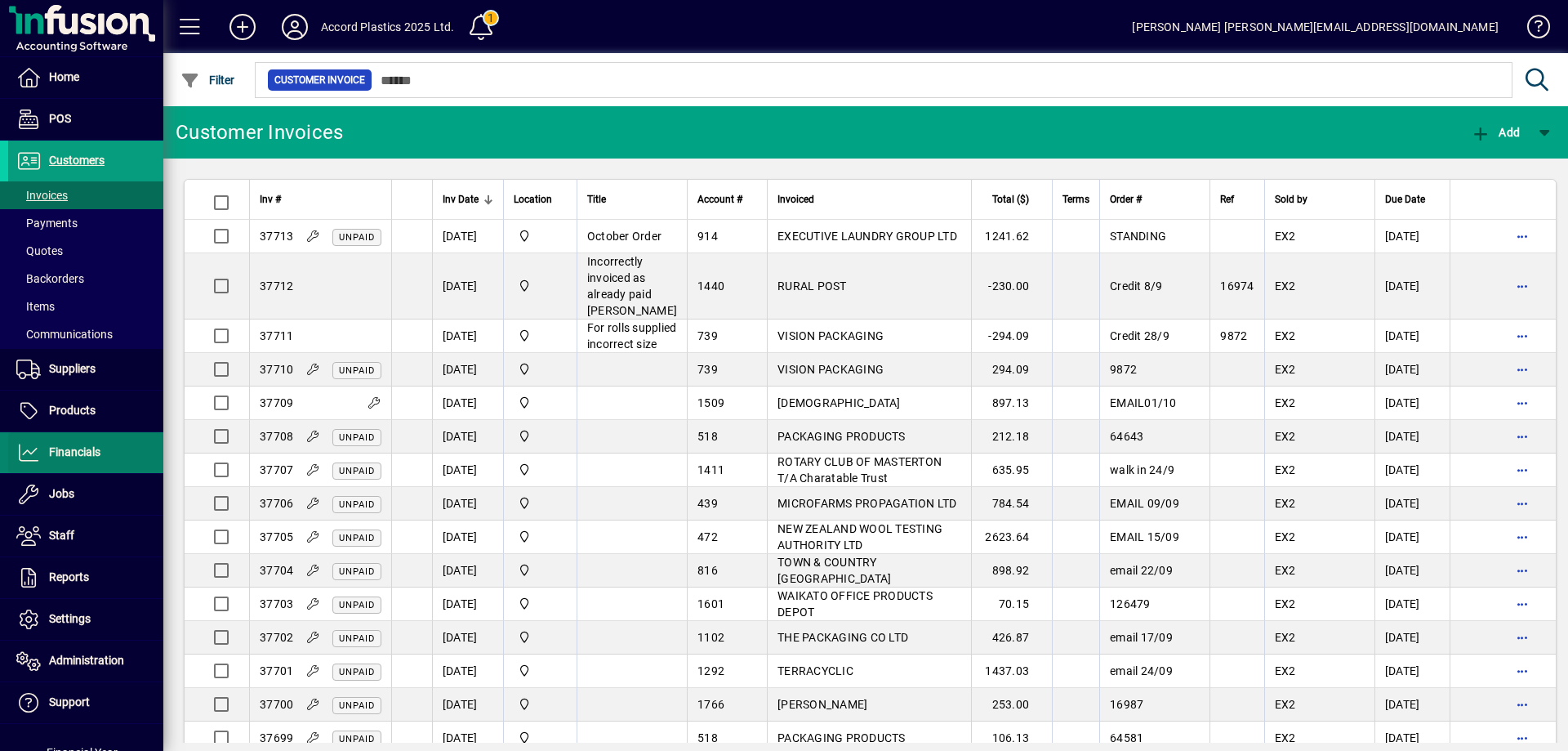
click at [85, 453] on span "Financials" at bounding box center [74, 452] width 52 height 13
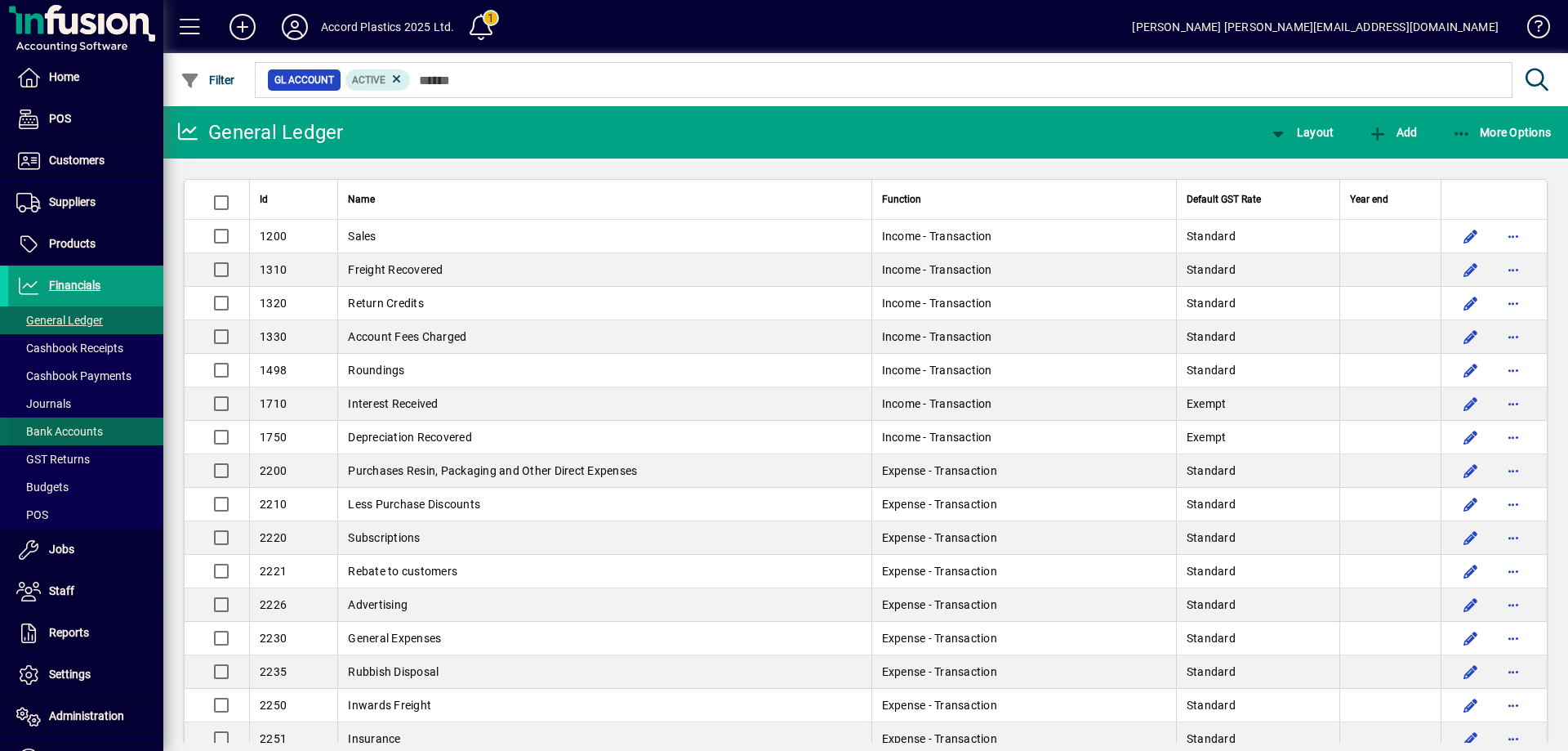
click at [67, 426] on span "Bank Accounts" at bounding box center [59, 431] width 86 height 13
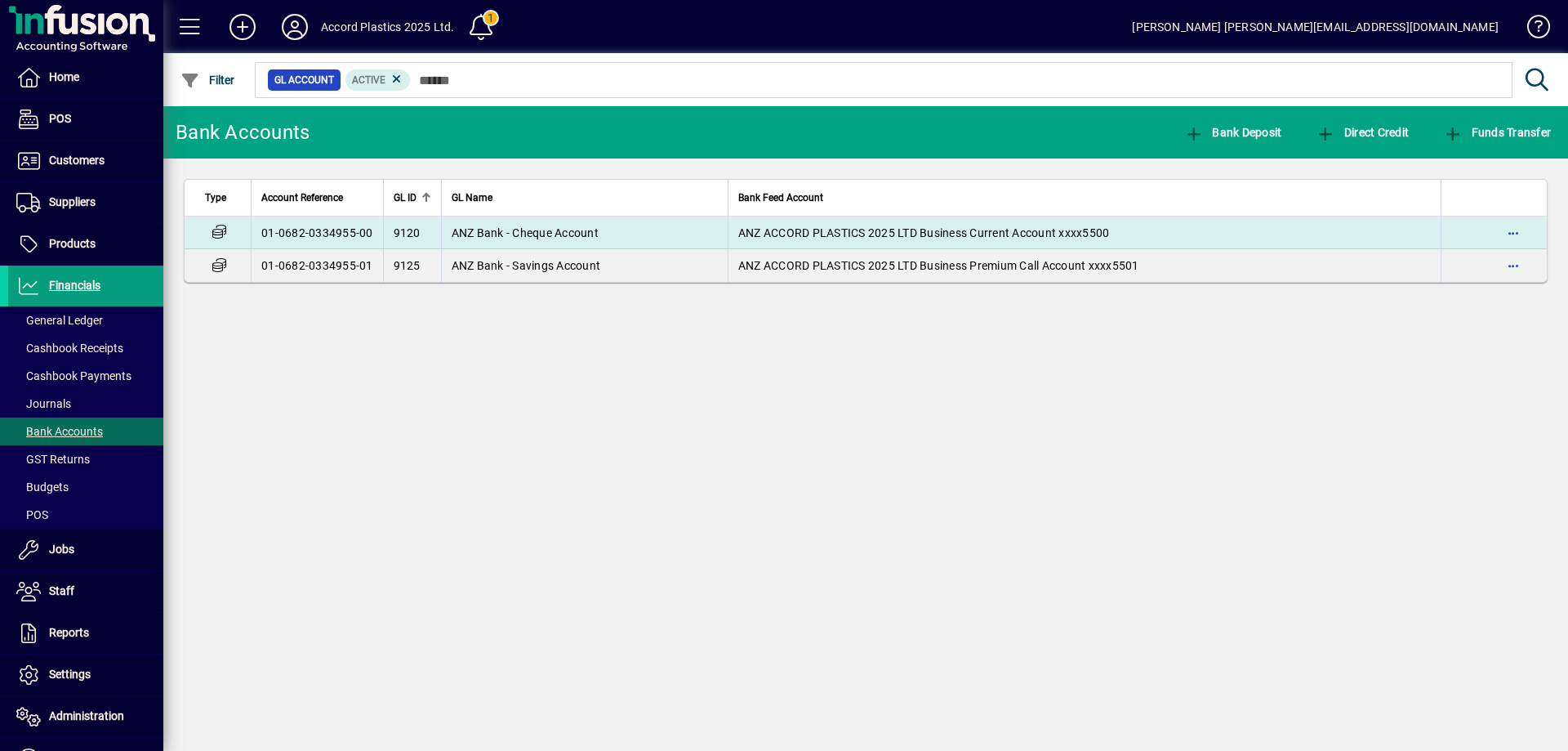
click at [475, 226] on span "ANZ Bank - Cheque Account" at bounding box center [525, 233] width 147 height 13
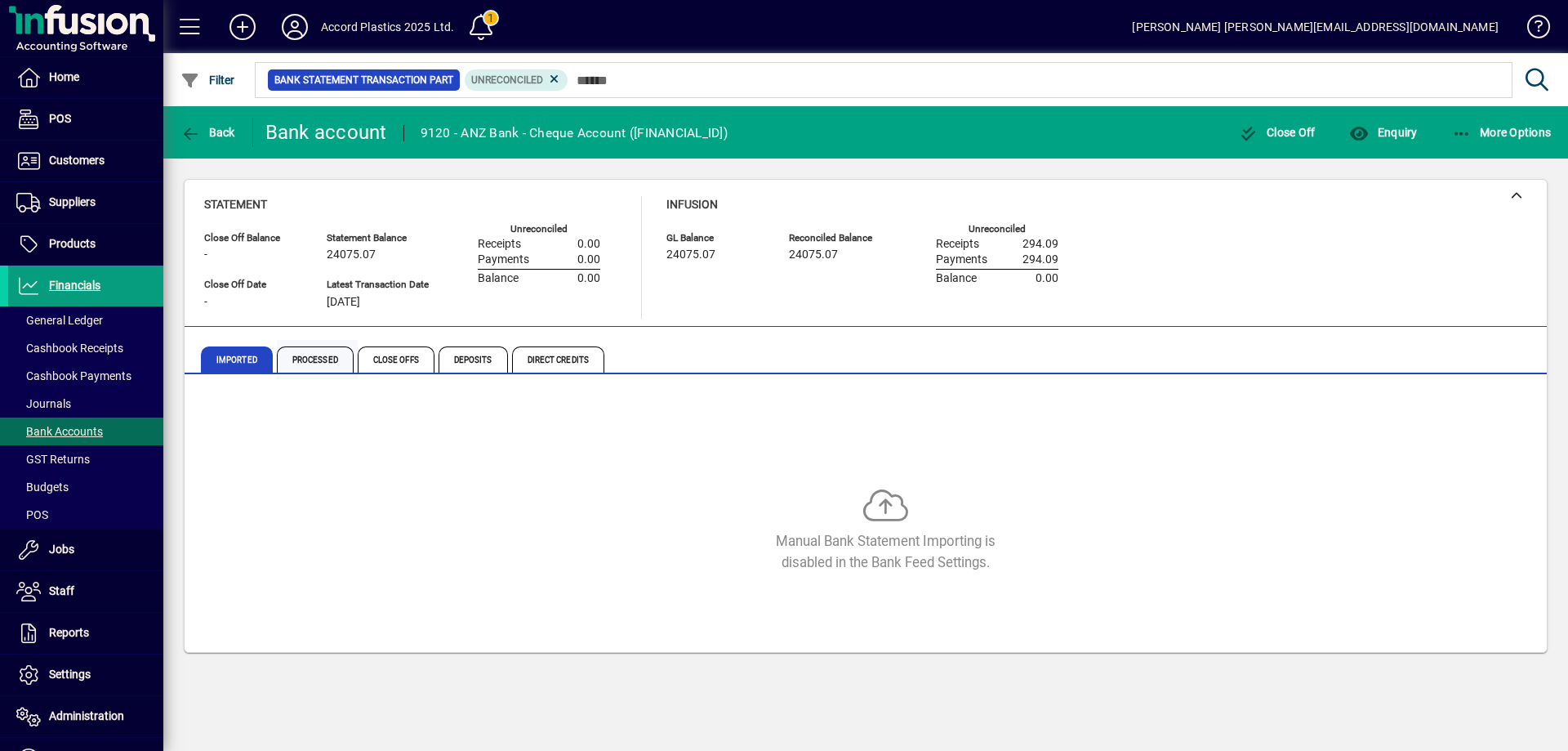
click at [327, 361] on span "Processed" at bounding box center [315, 360] width 77 height 26
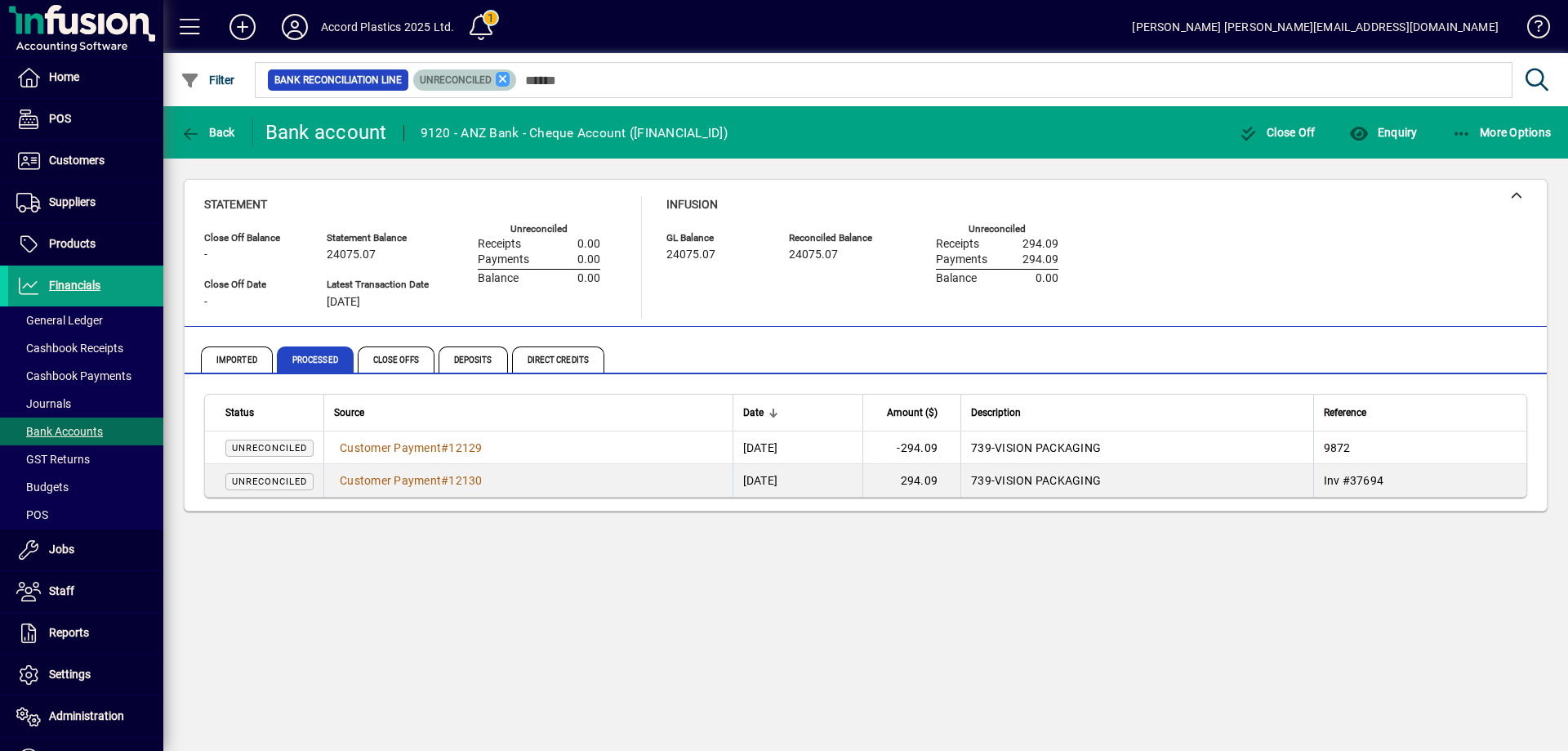
click at [500, 79] on icon at bounding box center [503, 80] width 15 height 15
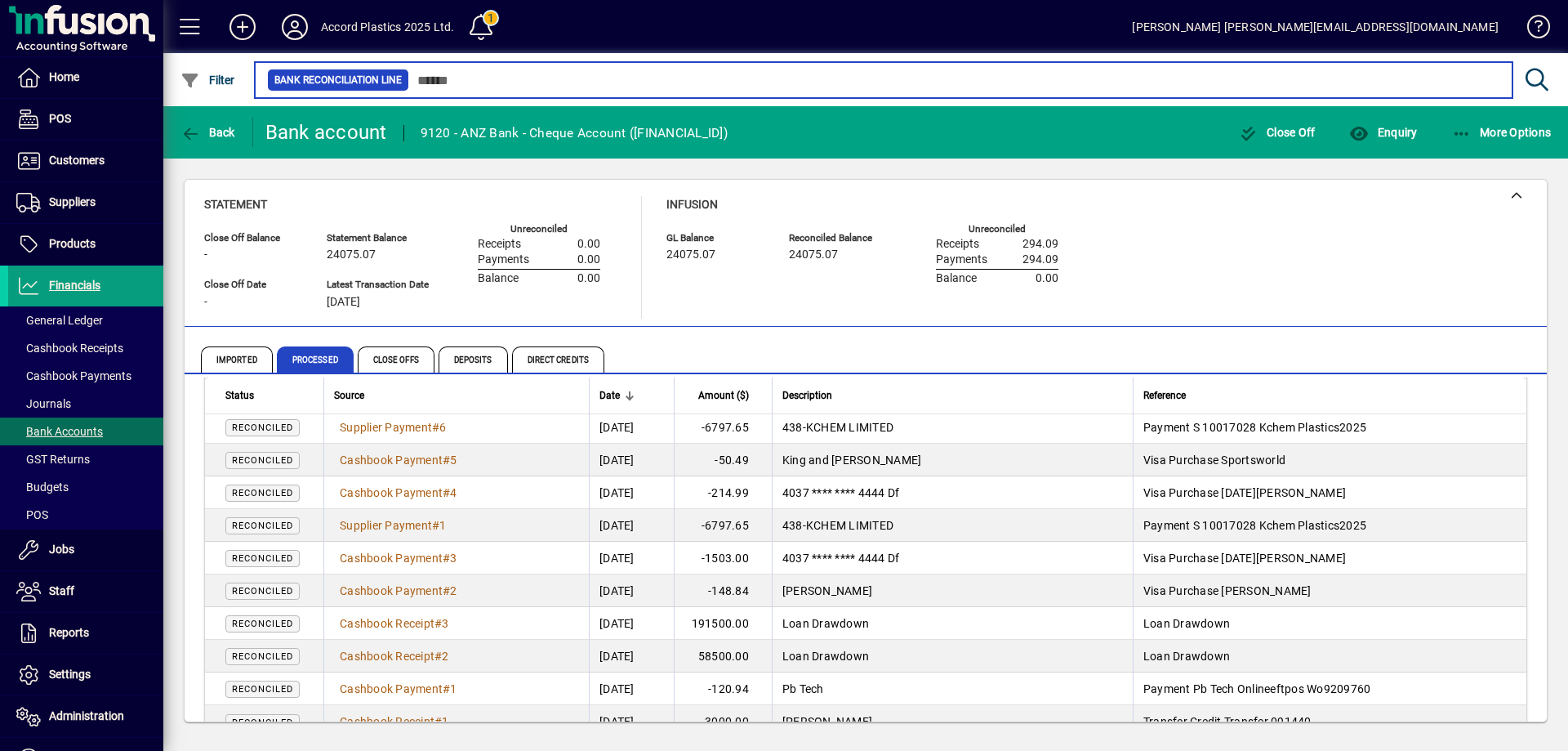
scroll to position [770, 0]
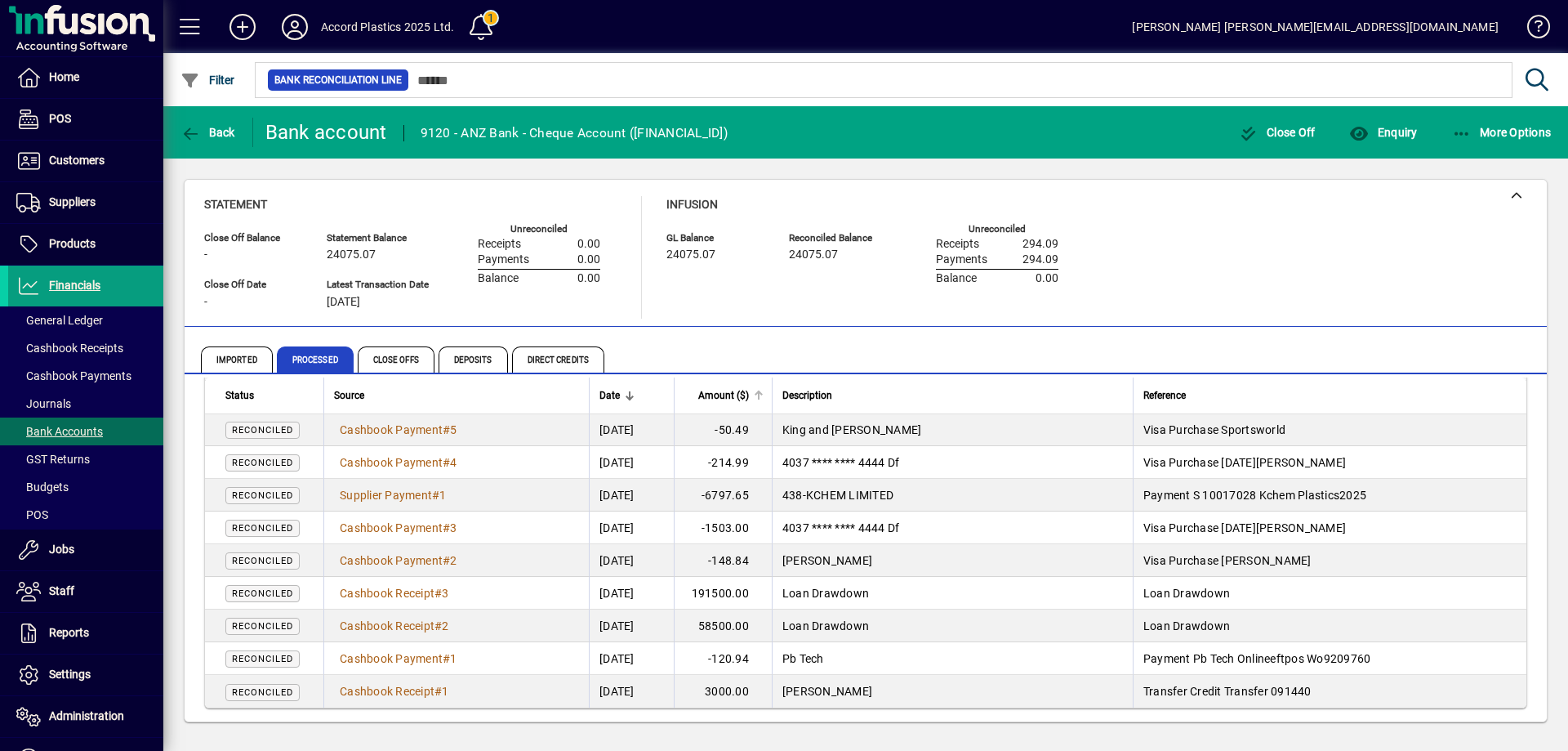
click at [742, 393] on span "Amount ($)" at bounding box center [724, 395] width 51 height 18
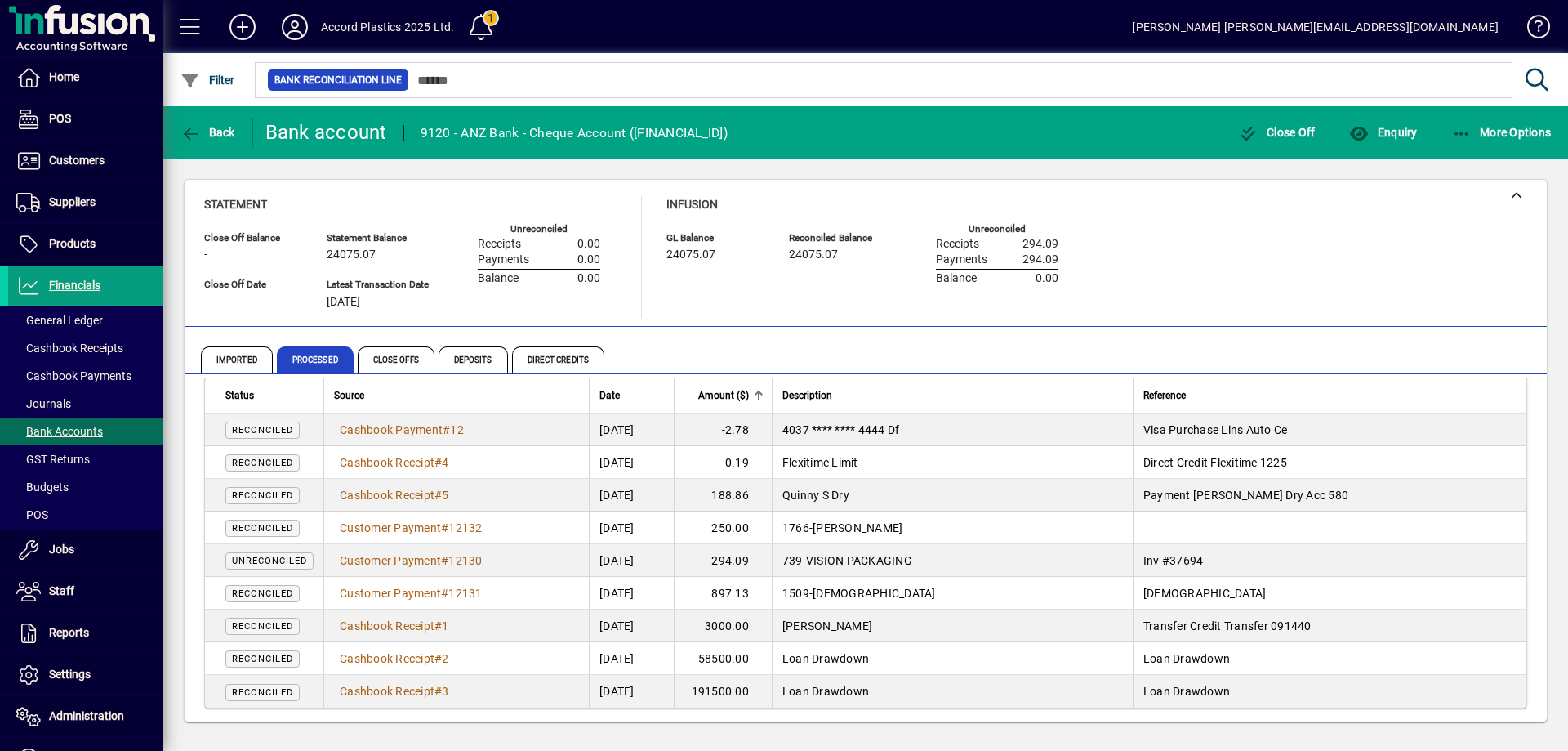
click at [762, 526] on td "250.00" at bounding box center [723, 528] width 98 height 33
click at [427, 527] on span "Customer Payment" at bounding box center [391, 528] width 101 height 13
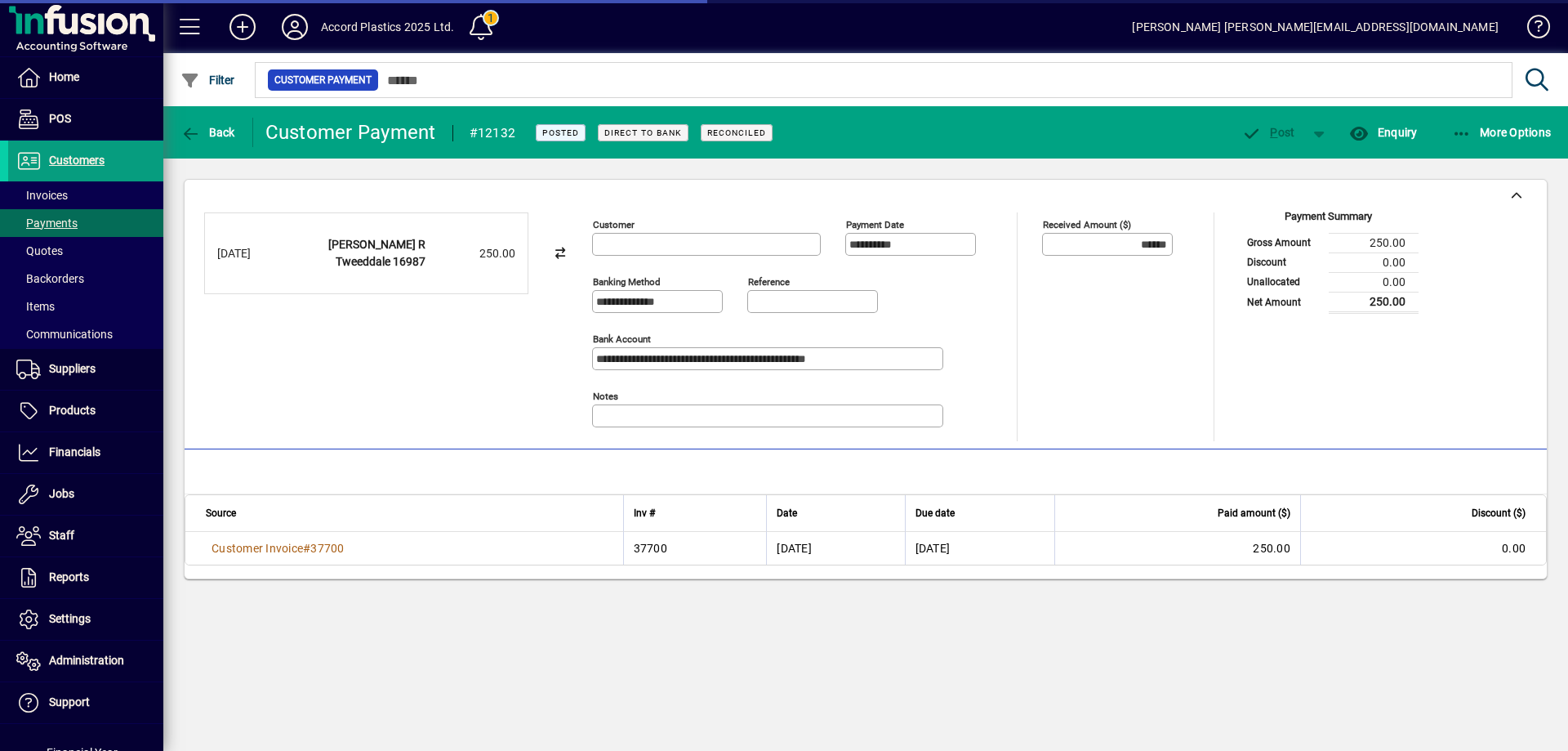
type input "**********"
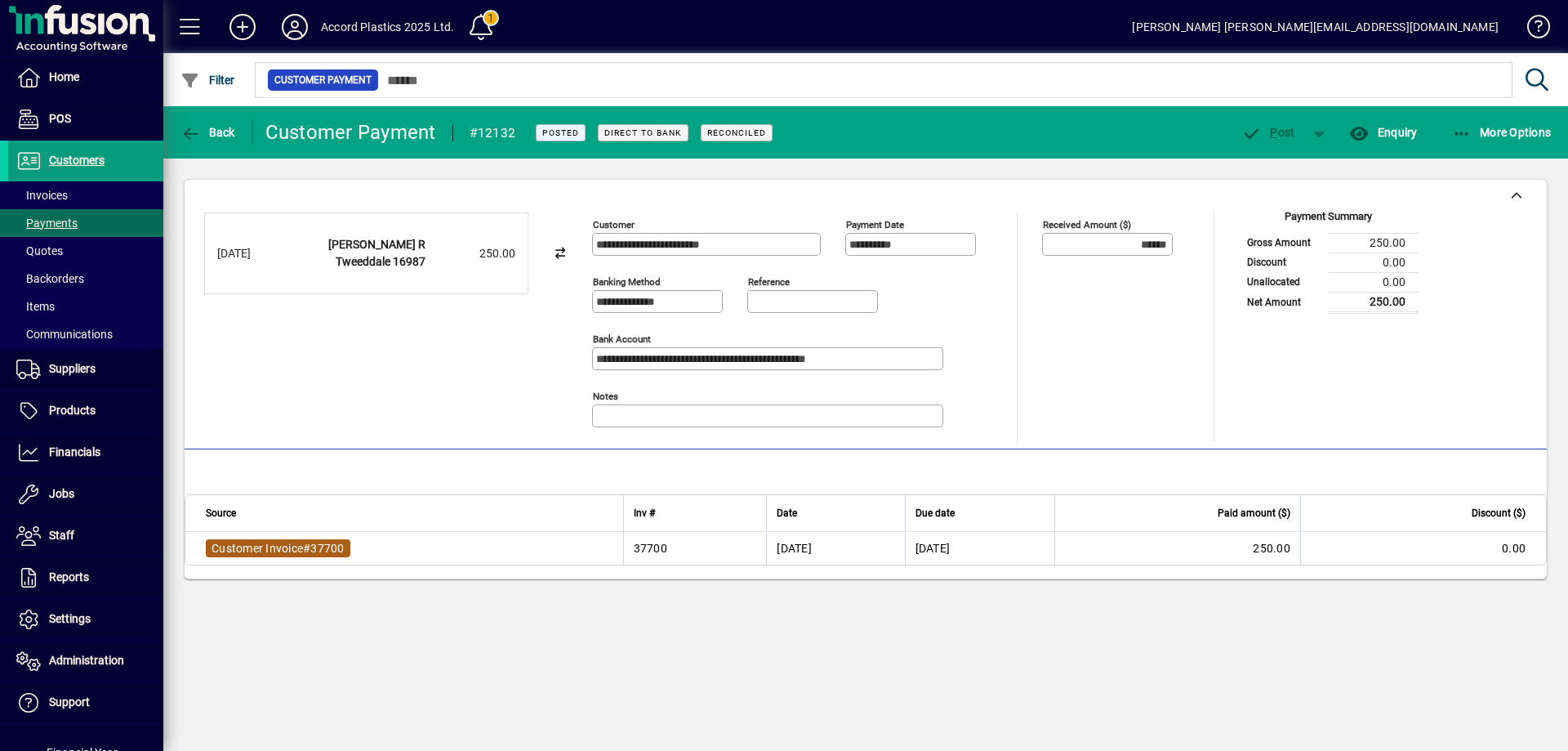
click at [293, 544] on span "Customer Invoice" at bounding box center [258, 548] width 92 height 13
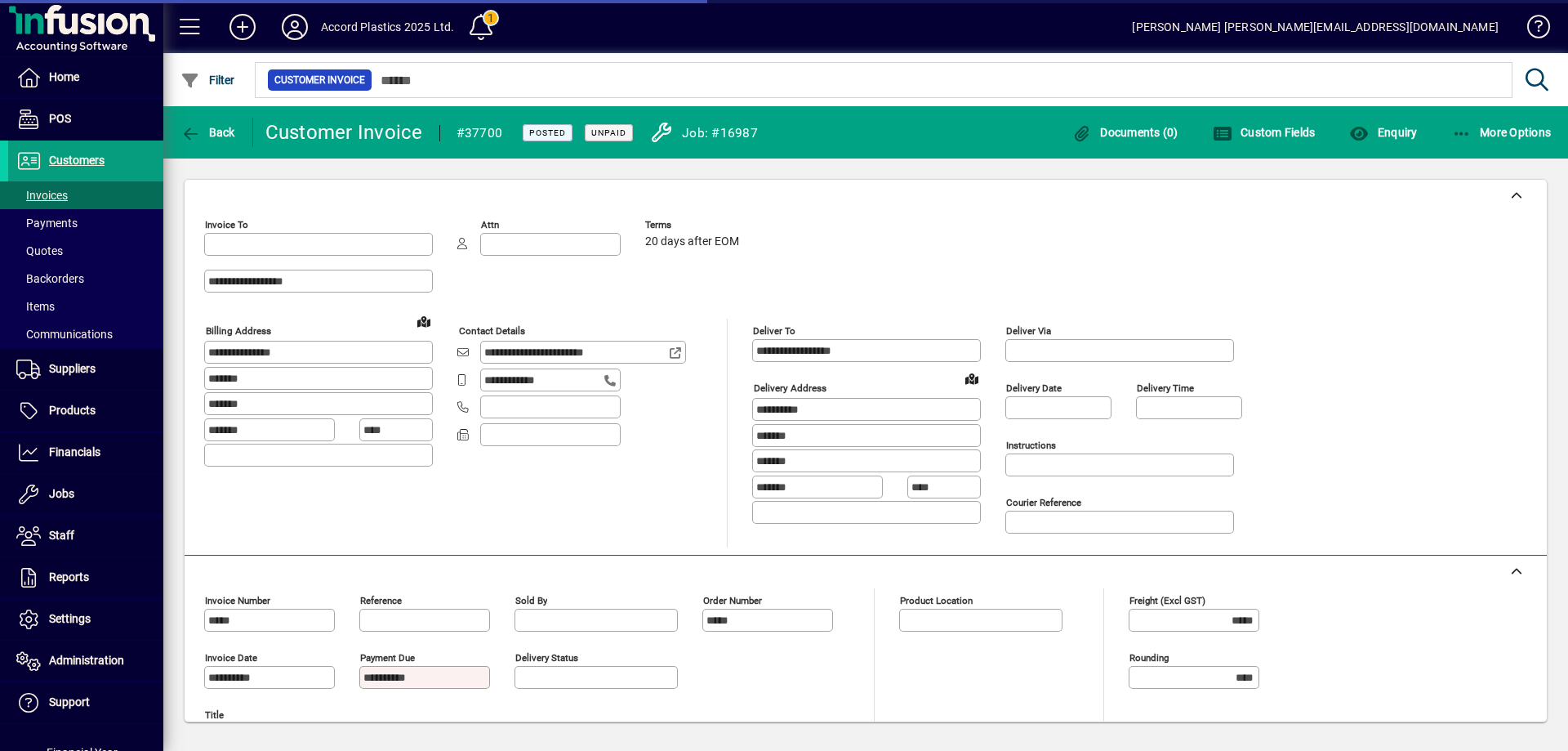
type input "**********"
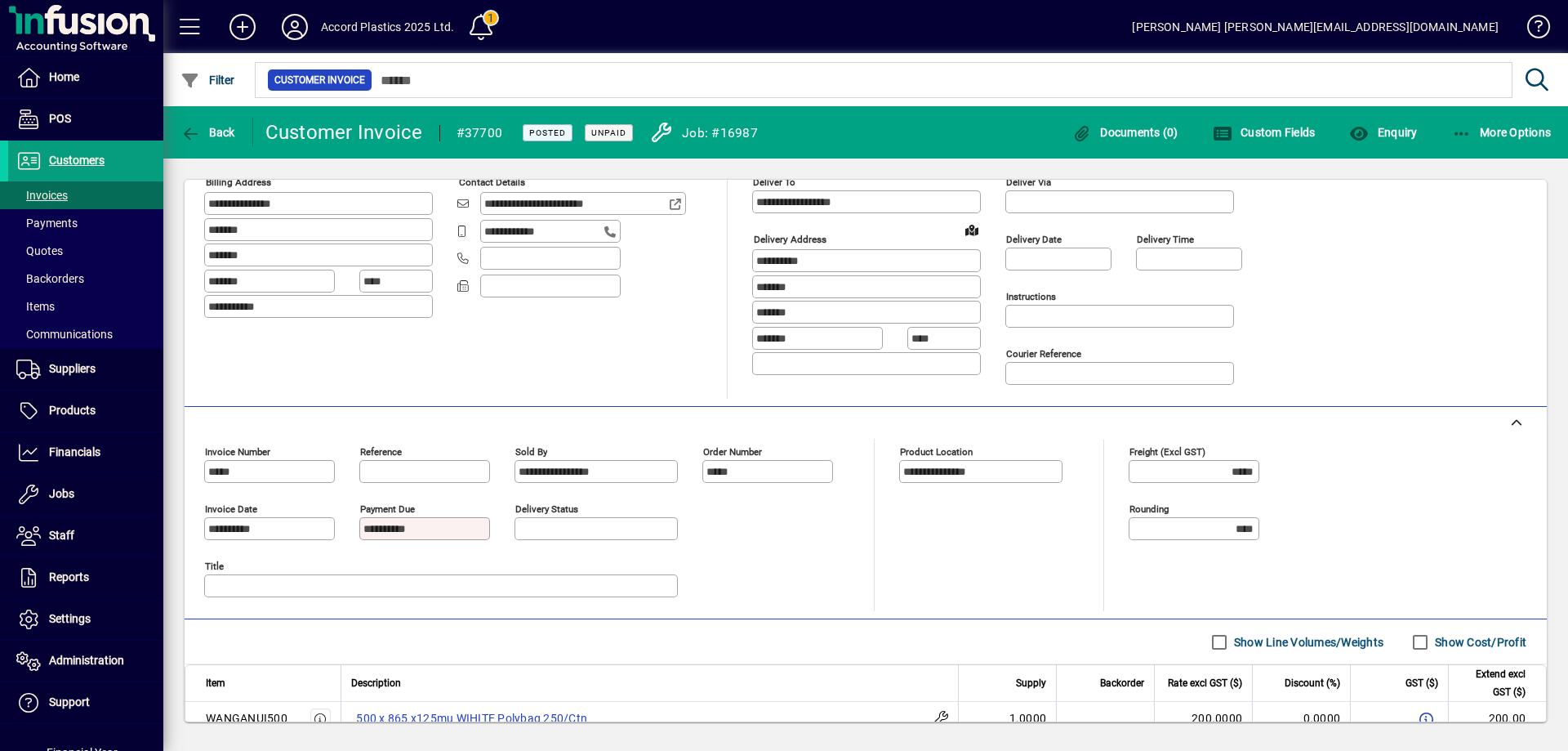
scroll to position [255, 0]
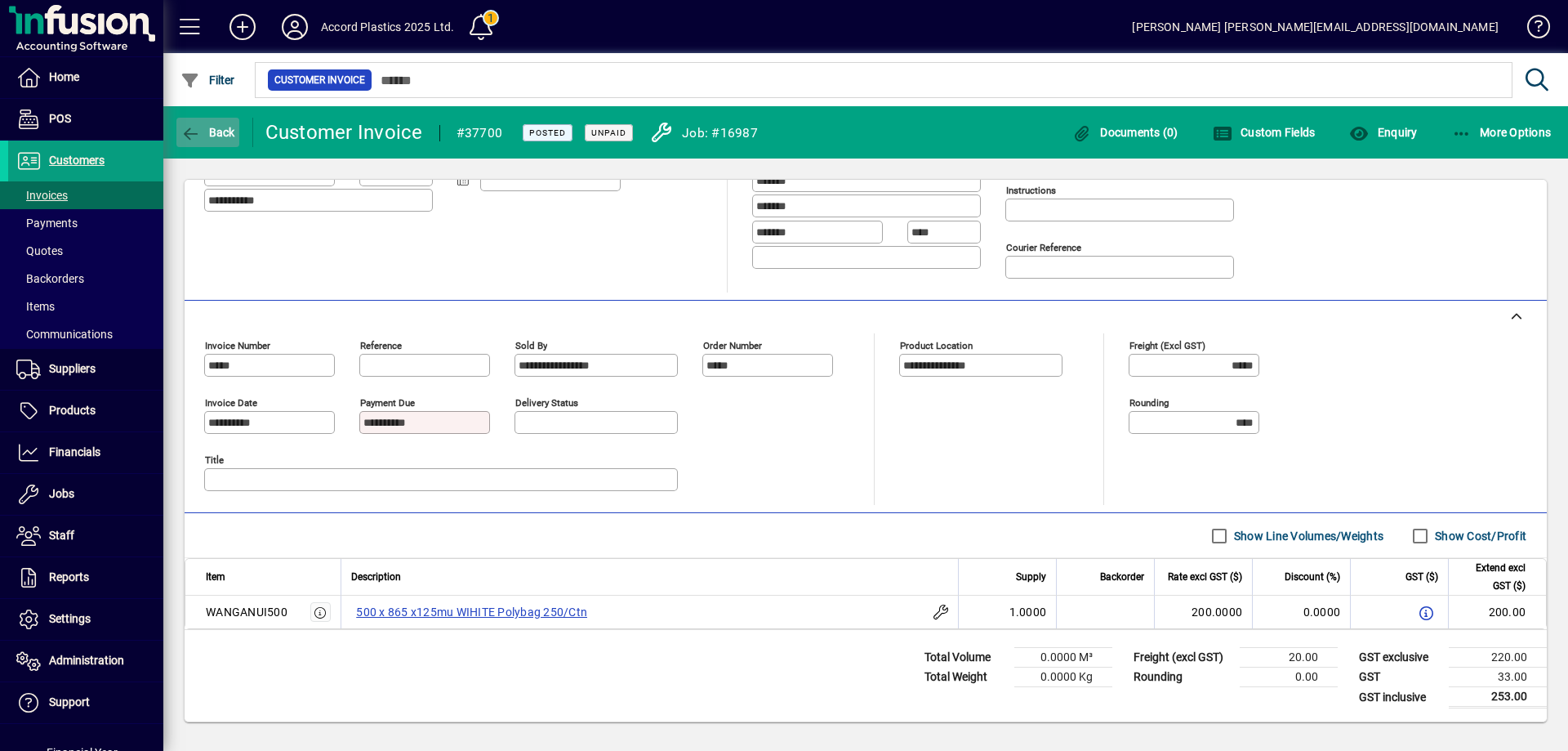
click at [212, 138] on span "Back" at bounding box center [208, 132] width 54 height 13
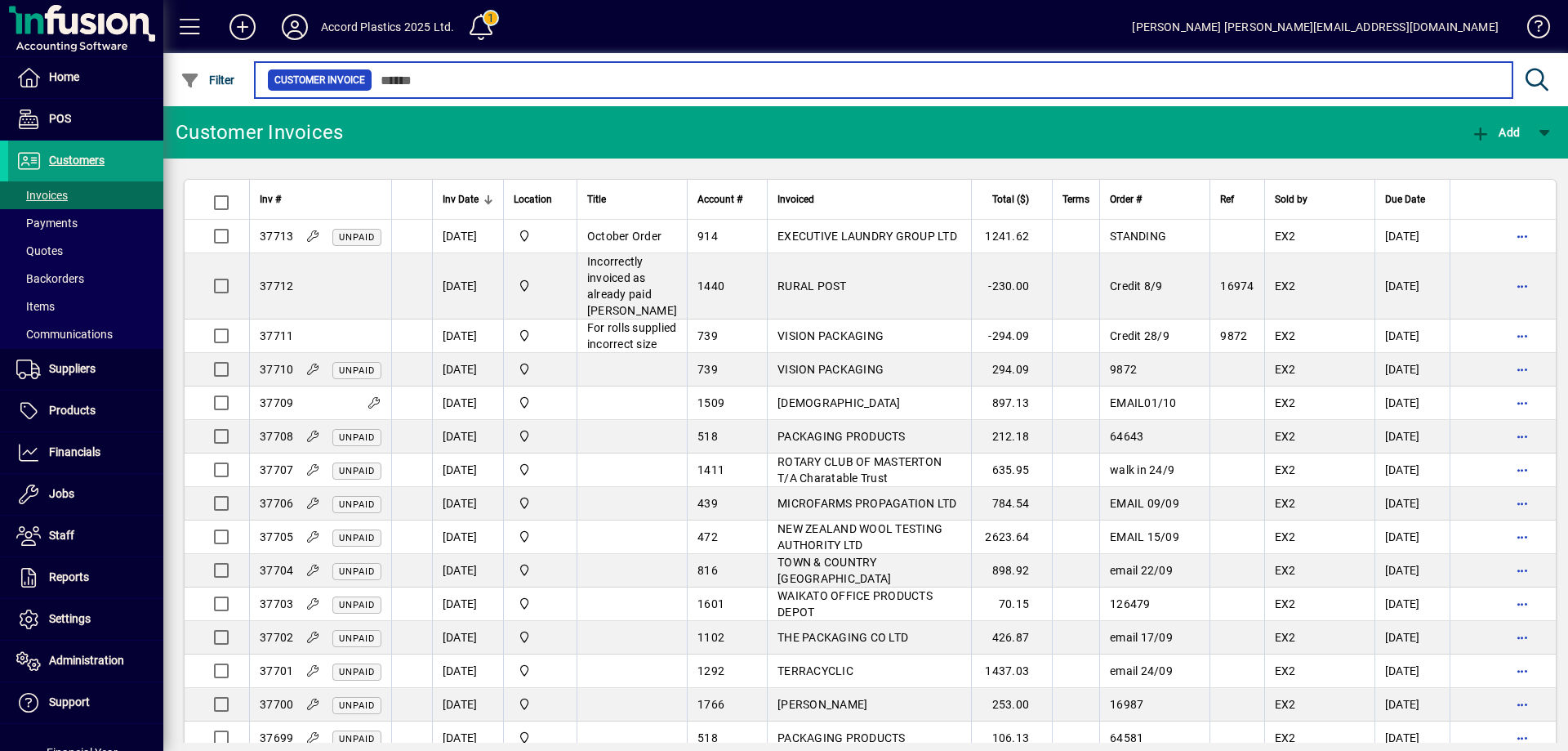
click at [674, 82] on input "text" at bounding box center [935, 80] width 1127 height 23
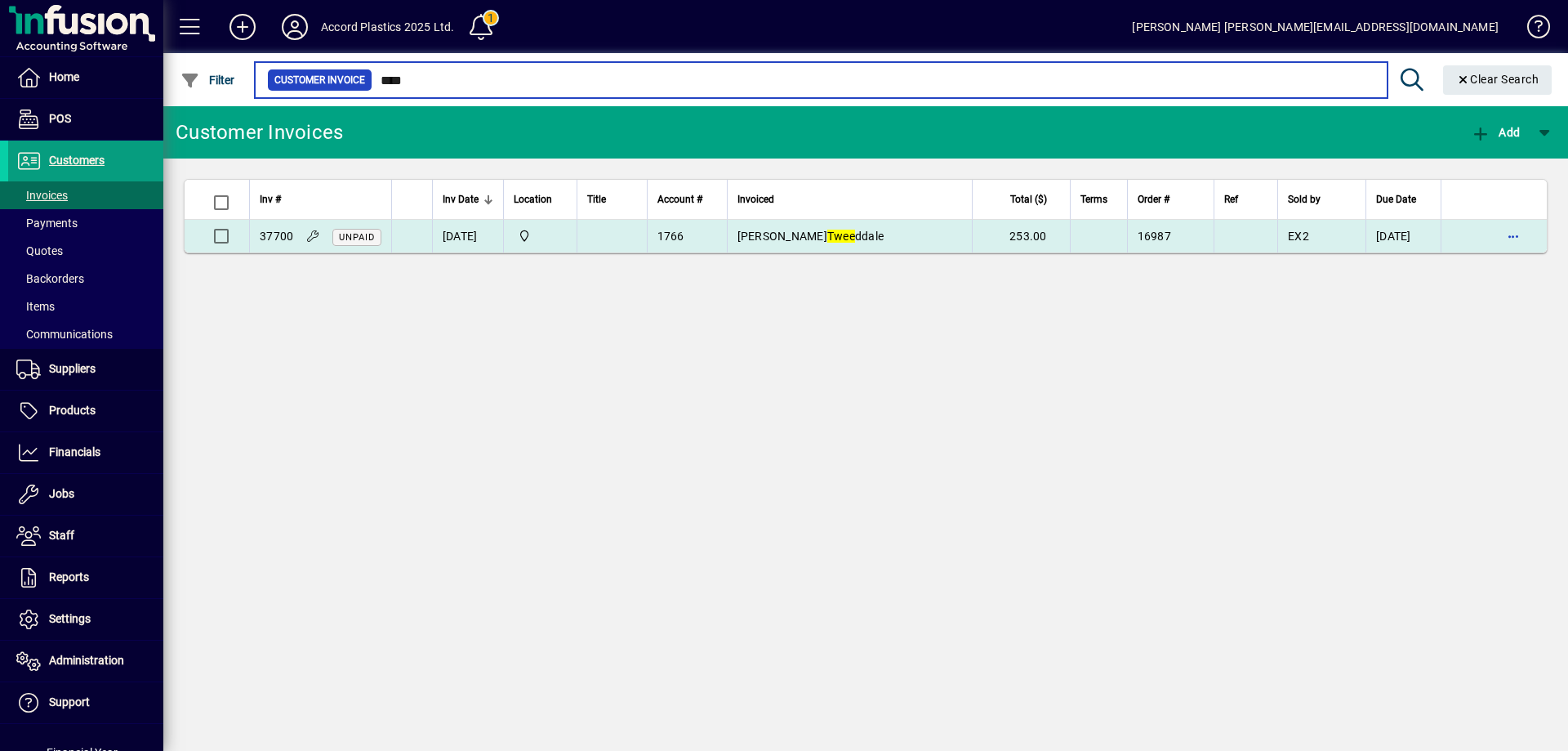
type input "****"
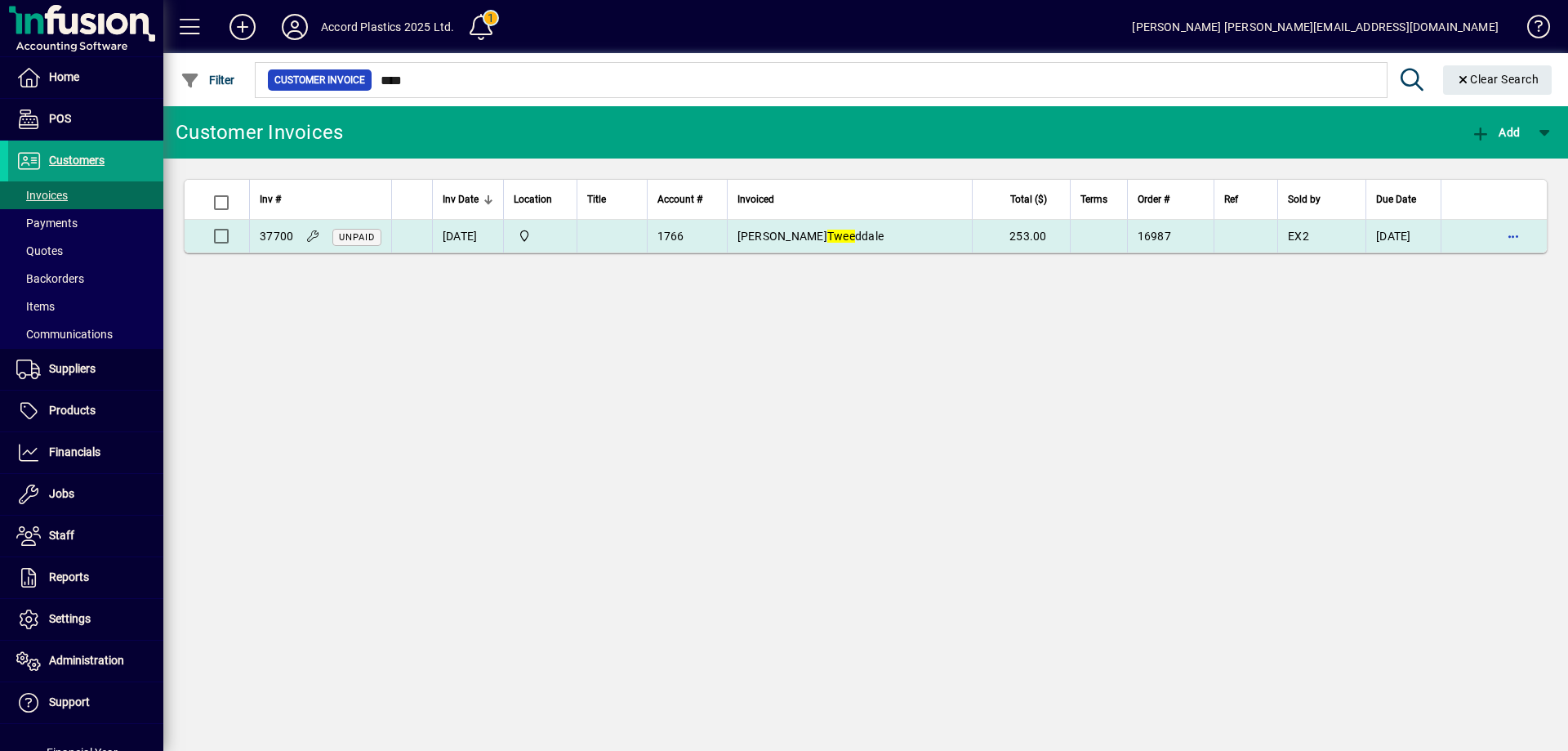
click at [763, 239] on span "Mr Richy Twee ddale" at bounding box center [811, 236] width 147 height 13
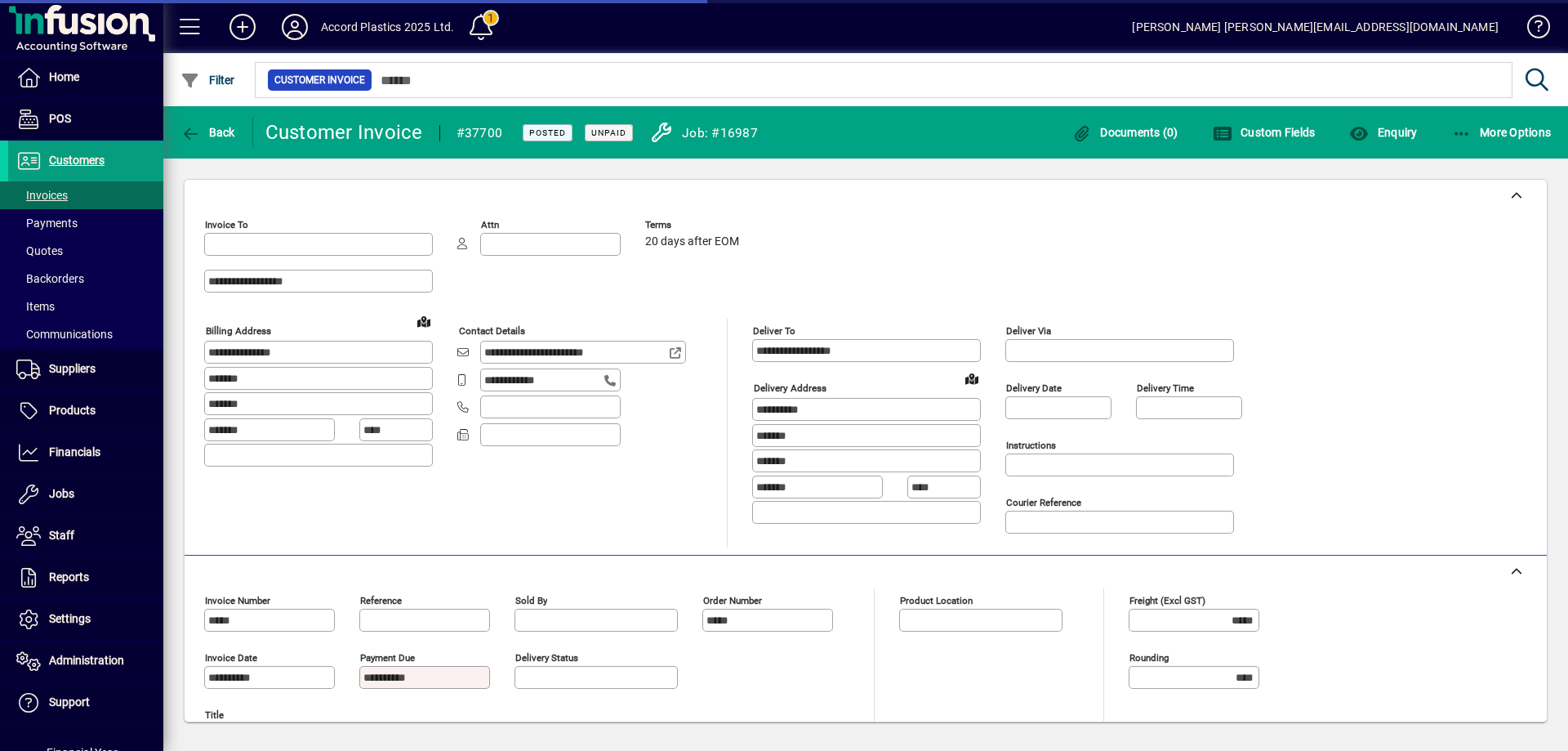
type input "**********"
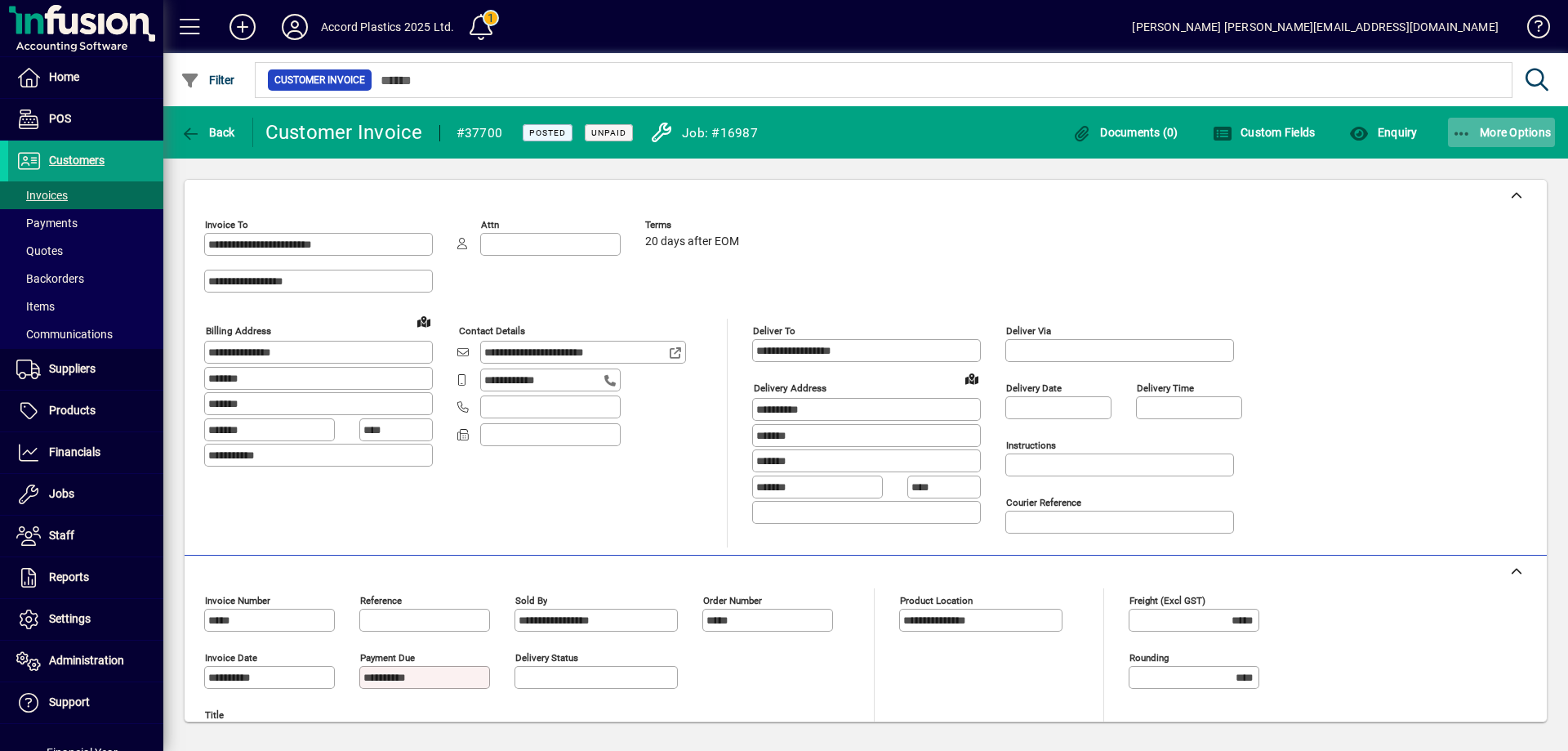
click at [1468, 130] on icon "button" at bounding box center [1463, 133] width 21 height 16
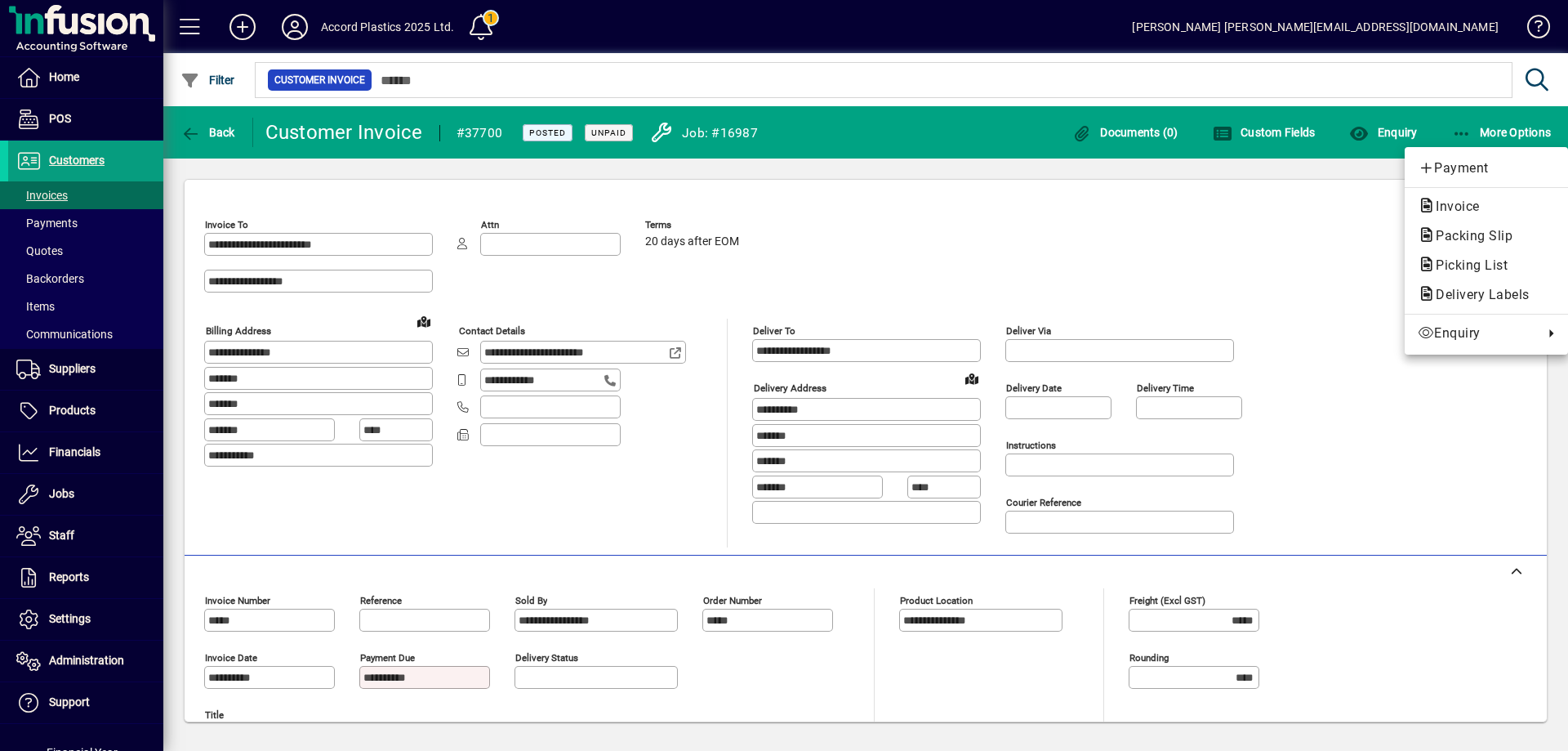
click at [1084, 169] on div at bounding box center [784, 375] width 1568 height 751
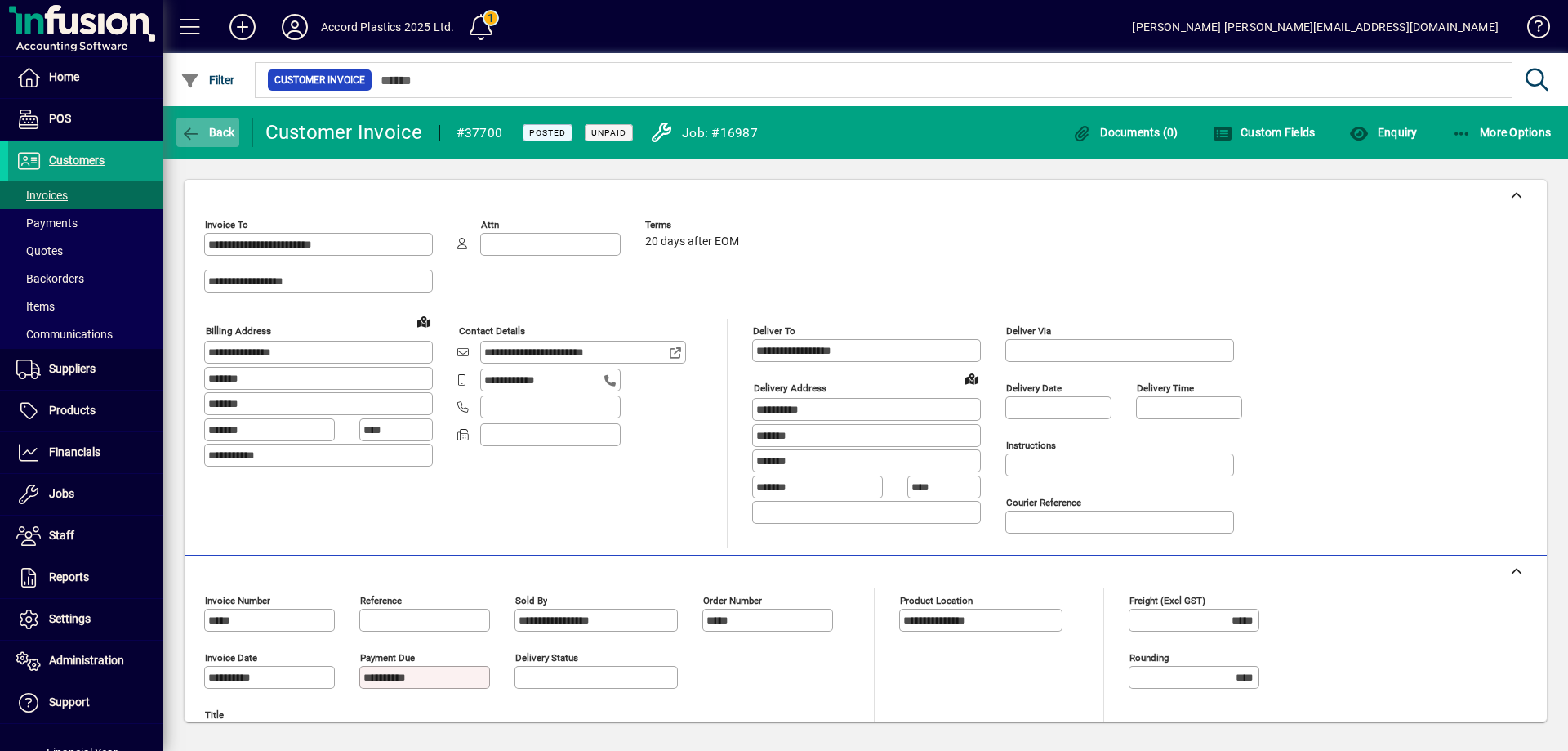
click at [208, 138] on span "Back" at bounding box center [208, 132] width 54 height 13
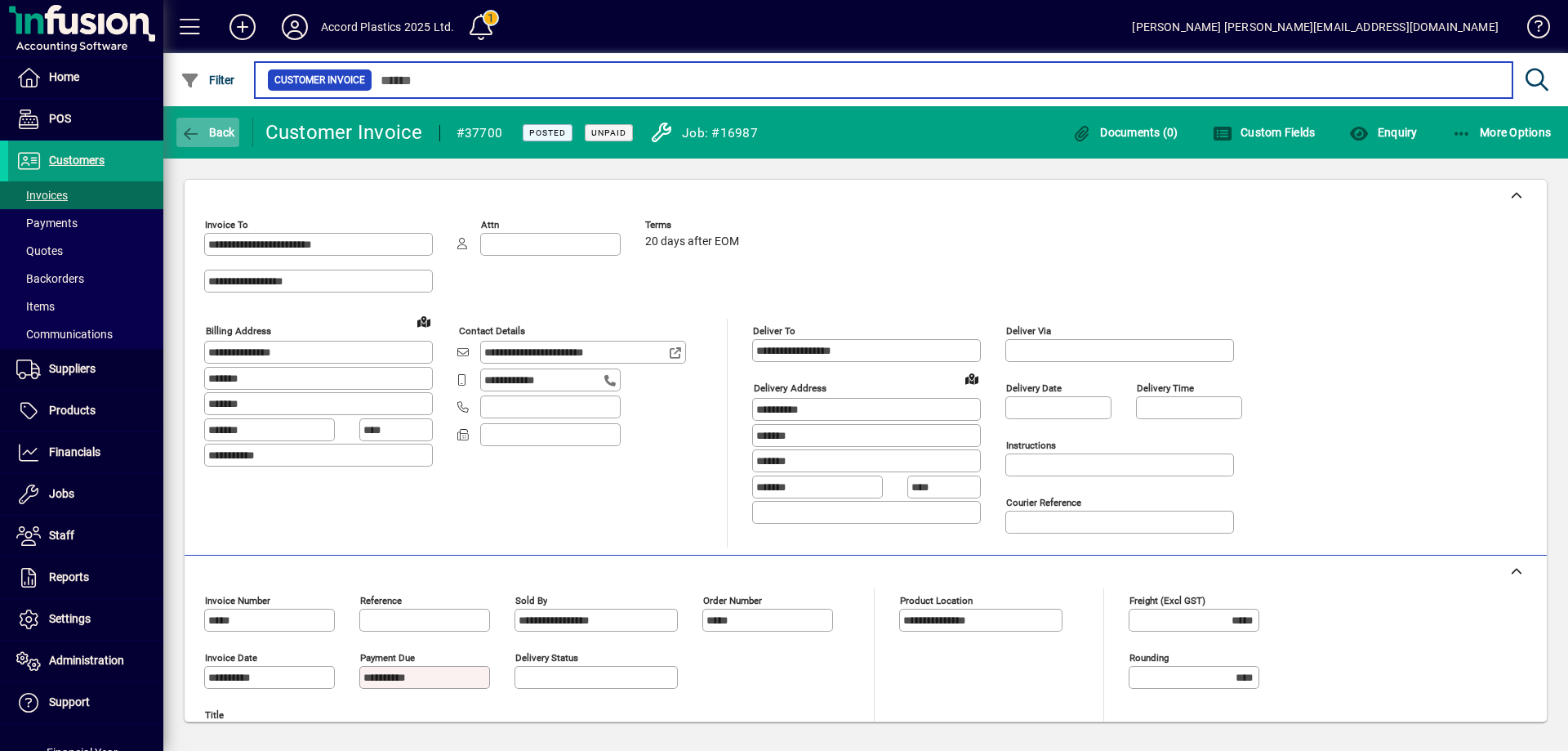
type input "****"
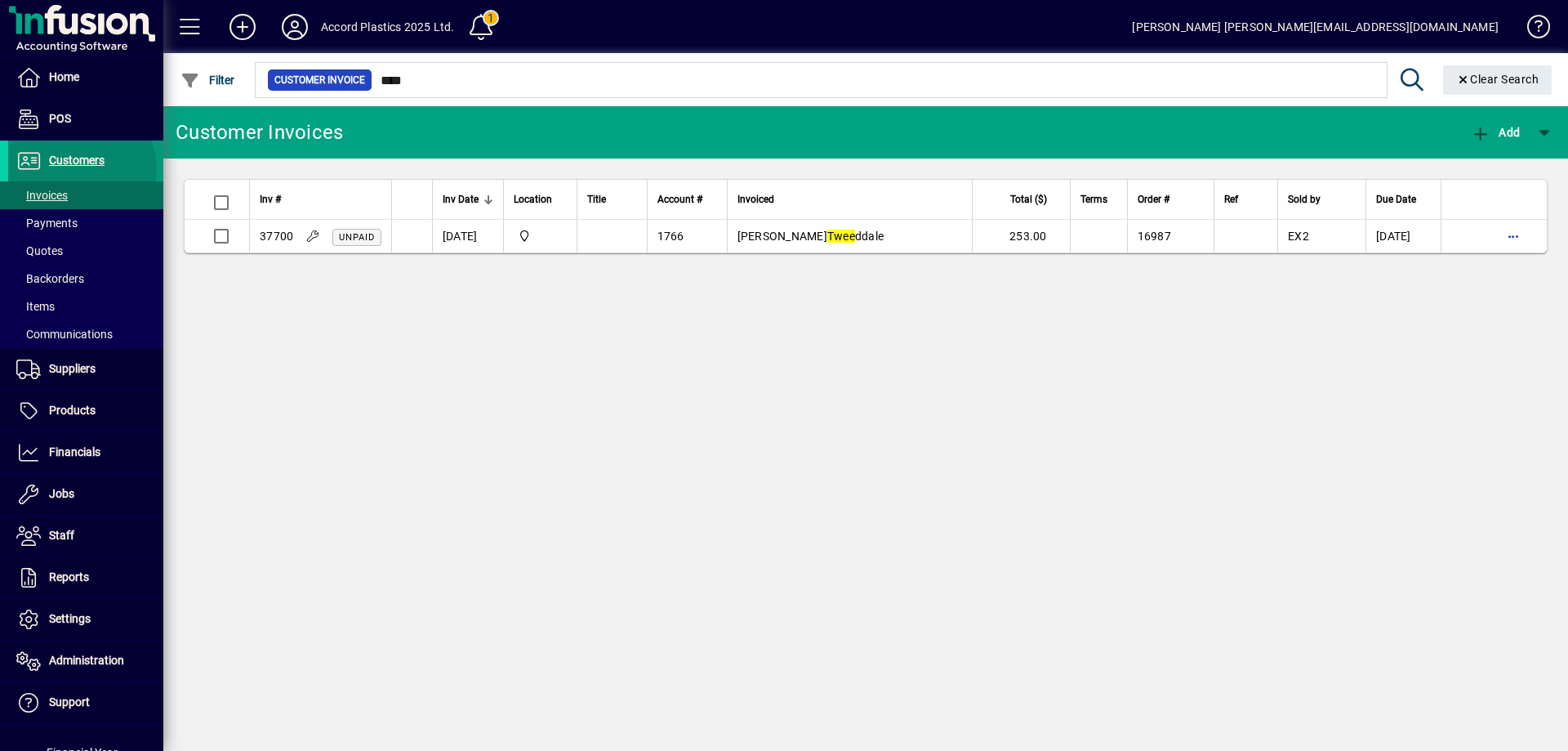
click at [74, 170] on span "Customers" at bounding box center [56, 160] width 97 height 20
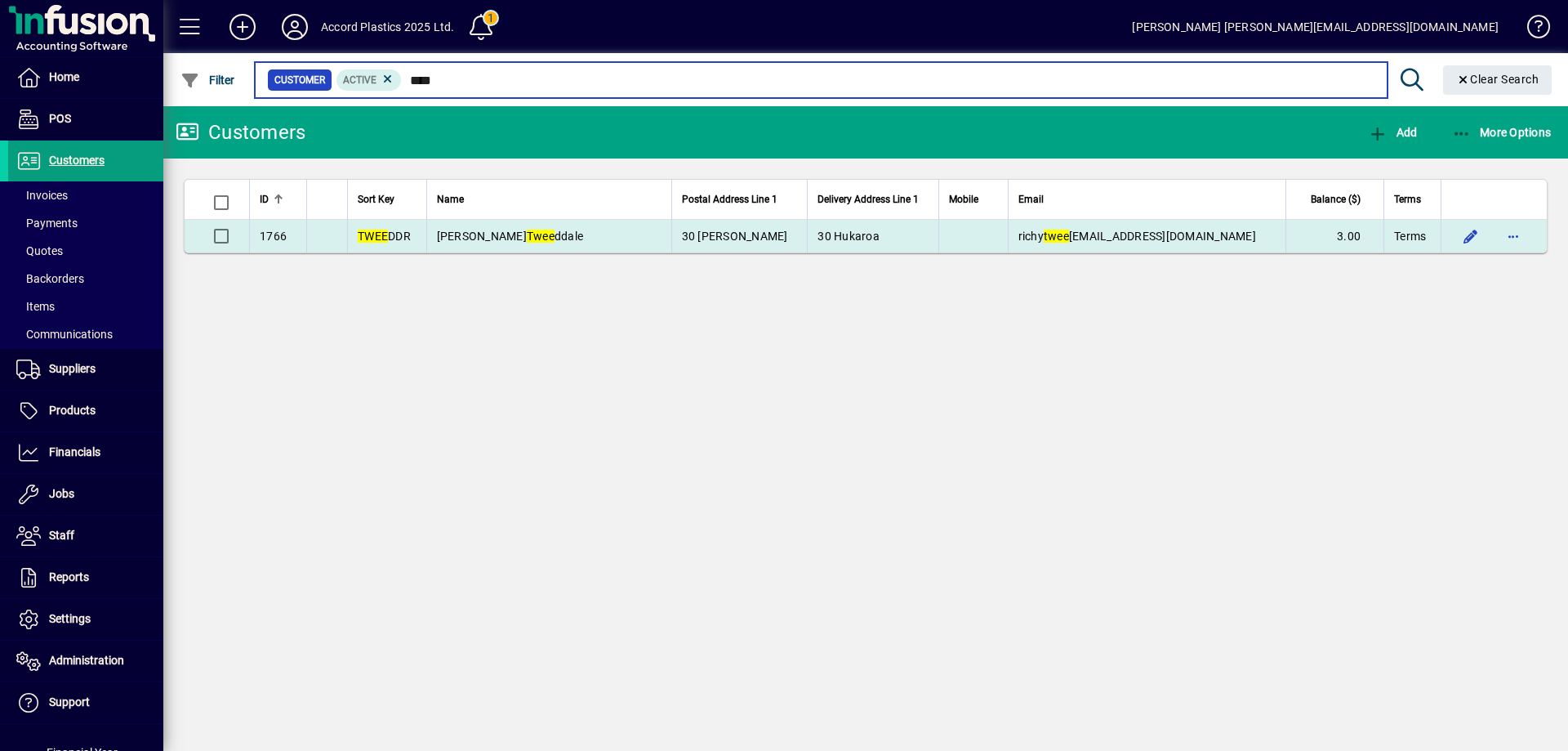
type input "****"
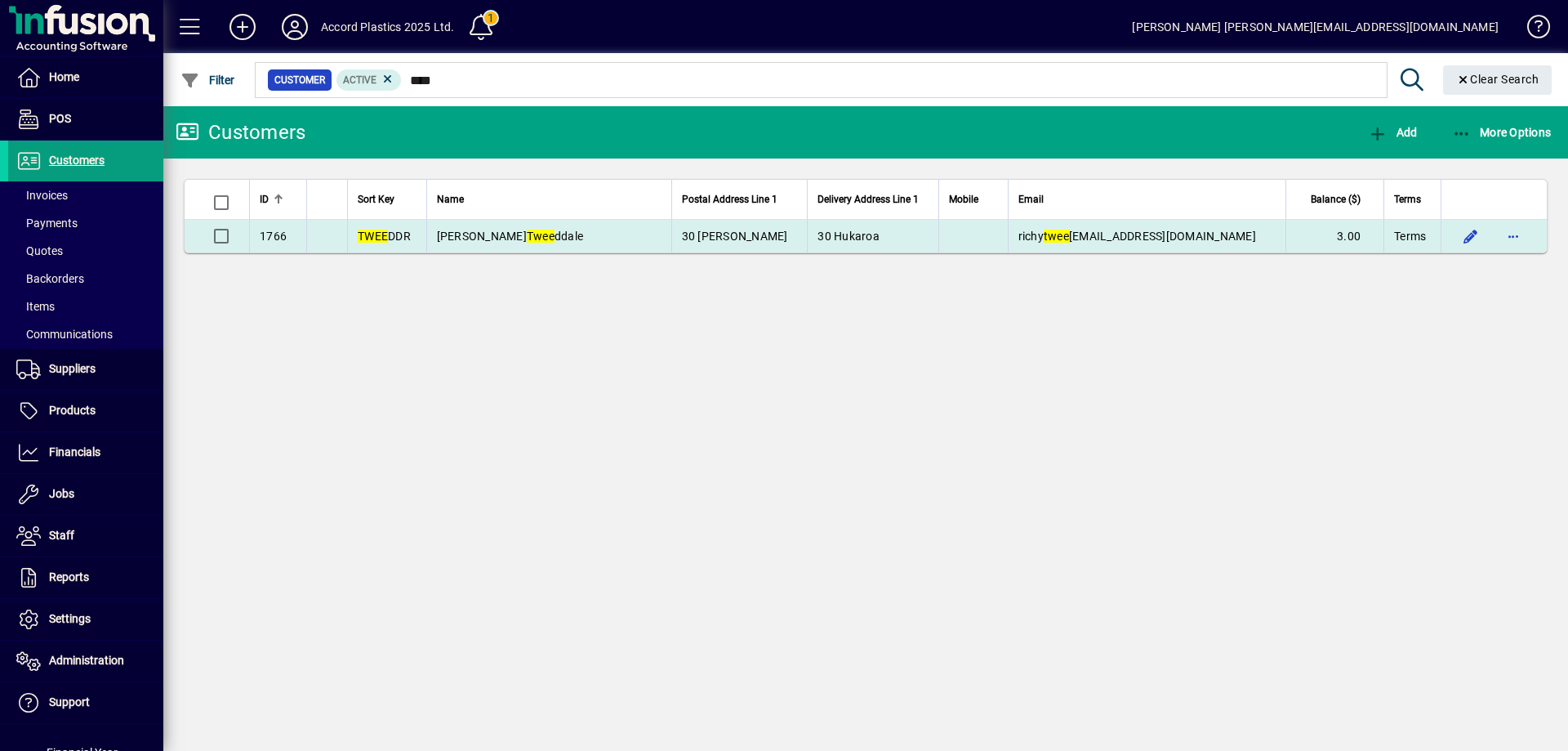
click at [530, 238] on span "Mr Richy Twee ddale" at bounding box center [510, 236] width 147 height 13
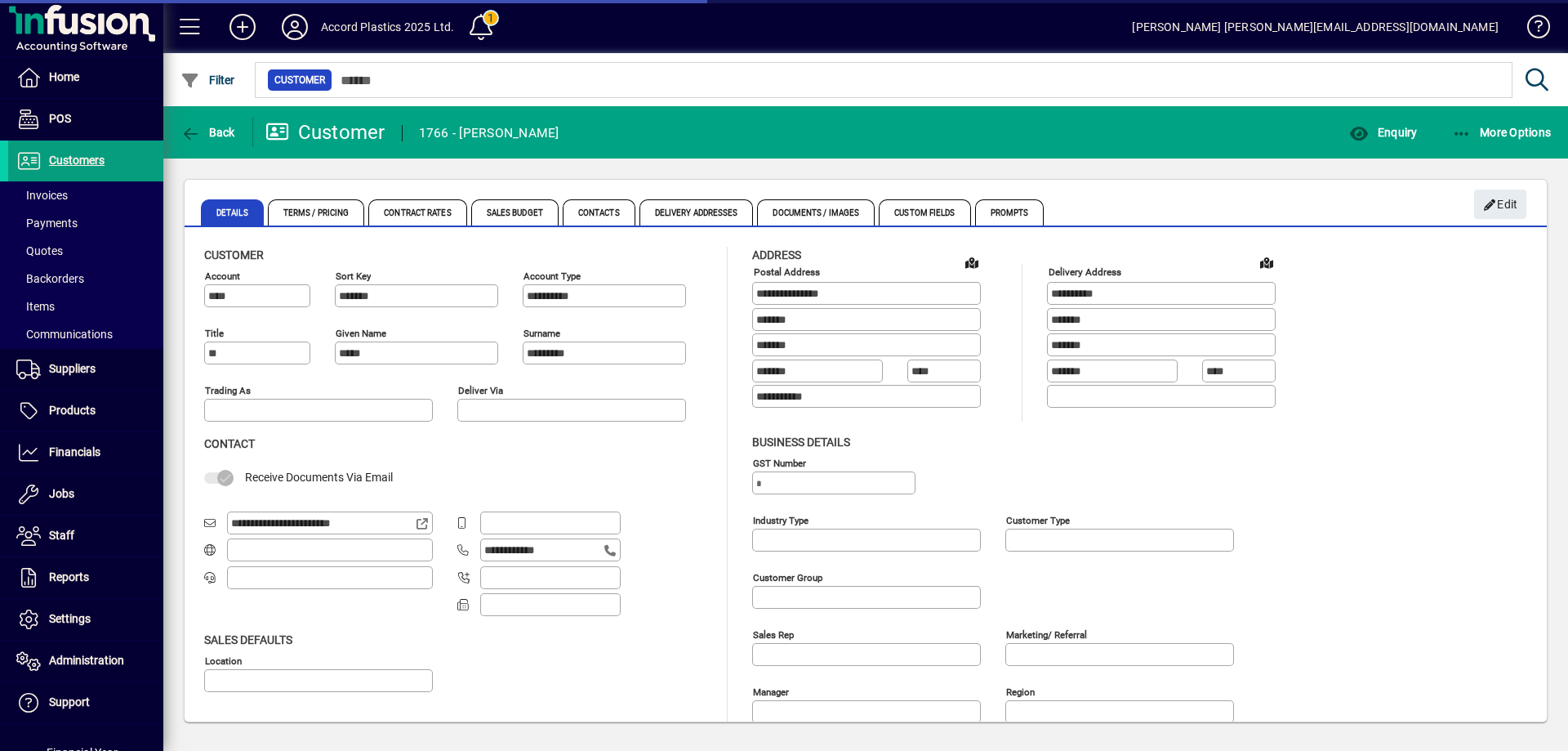
type input "**********"
click at [341, 213] on span "Terms / Pricing" at bounding box center [317, 213] width 97 height 26
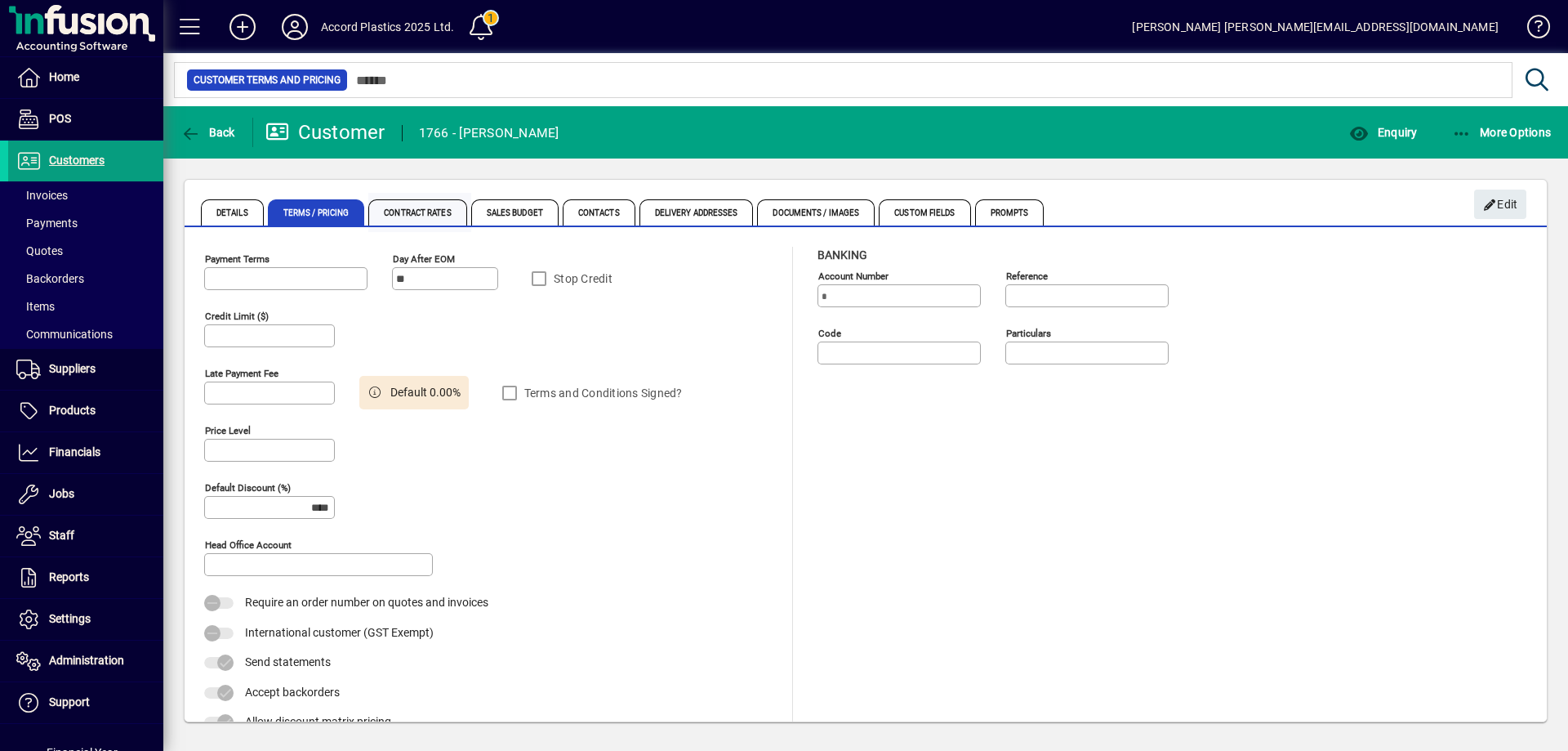
type input "**********"
type input "*****"
click at [420, 209] on span "Contract Rates" at bounding box center [417, 213] width 98 height 26
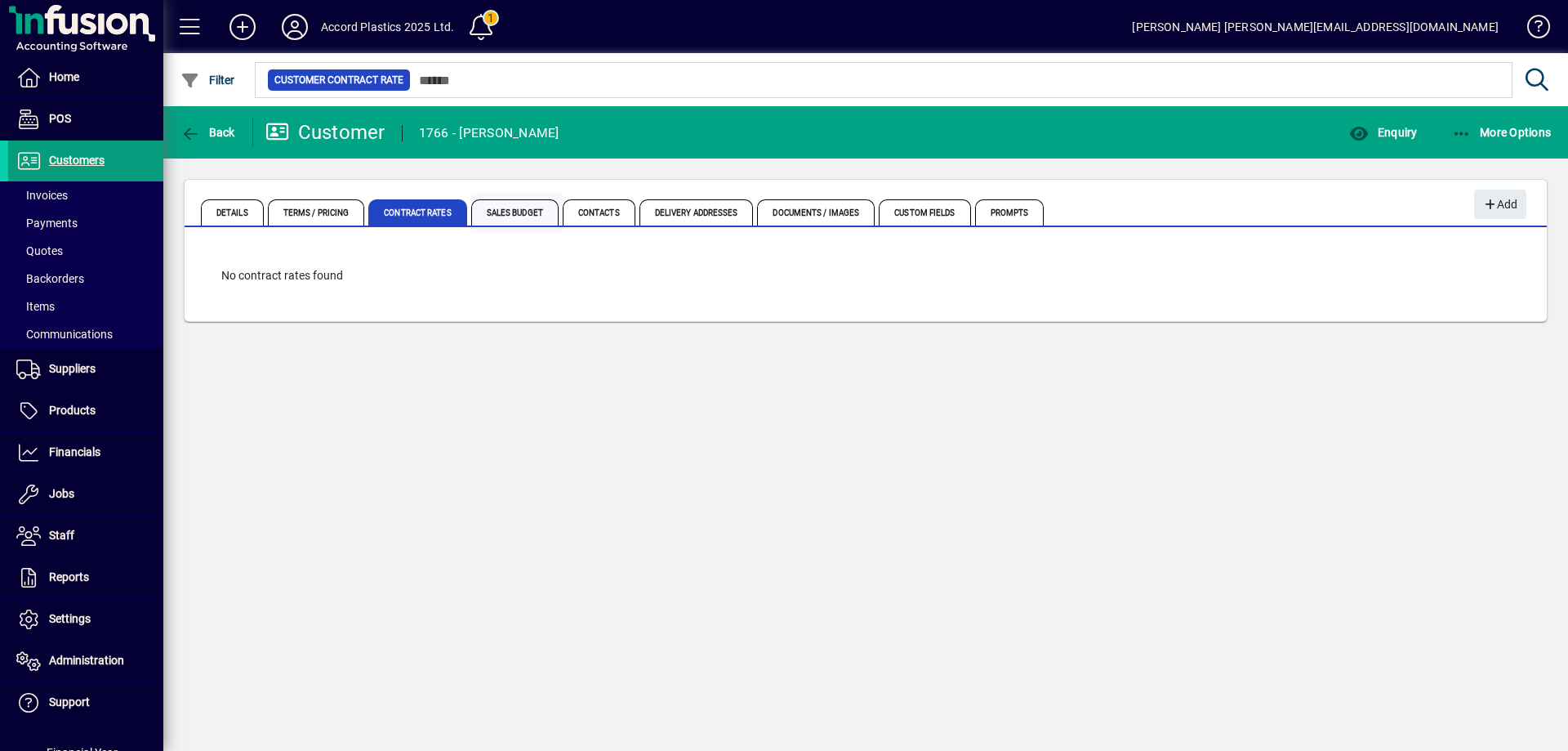
click at [531, 216] on span "Sales Budget" at bounding box center [515, 213] width 87 height 26
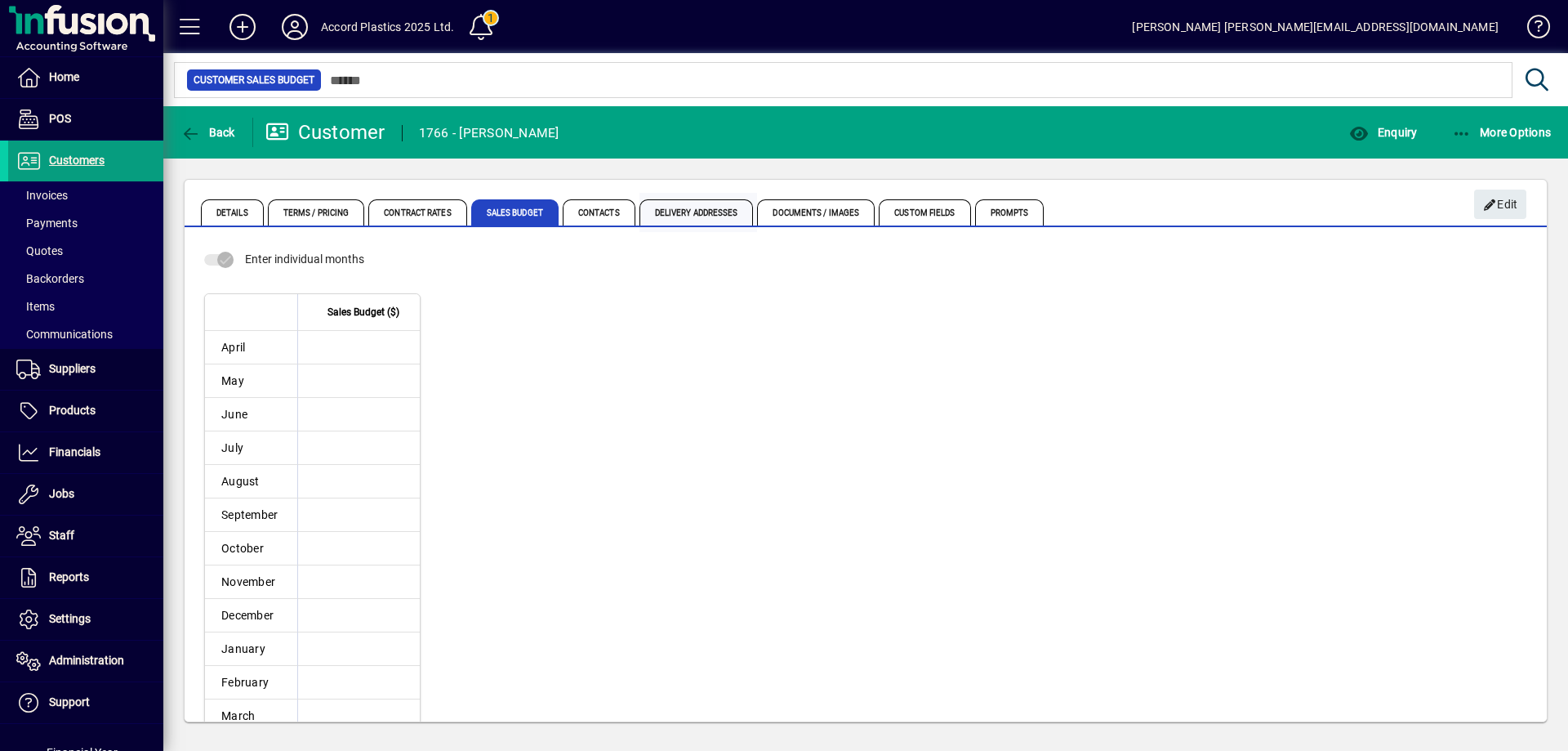
click at [690, 217] on span "Delivery Addresses" at bounding box center [696, 213] width 114 height 26
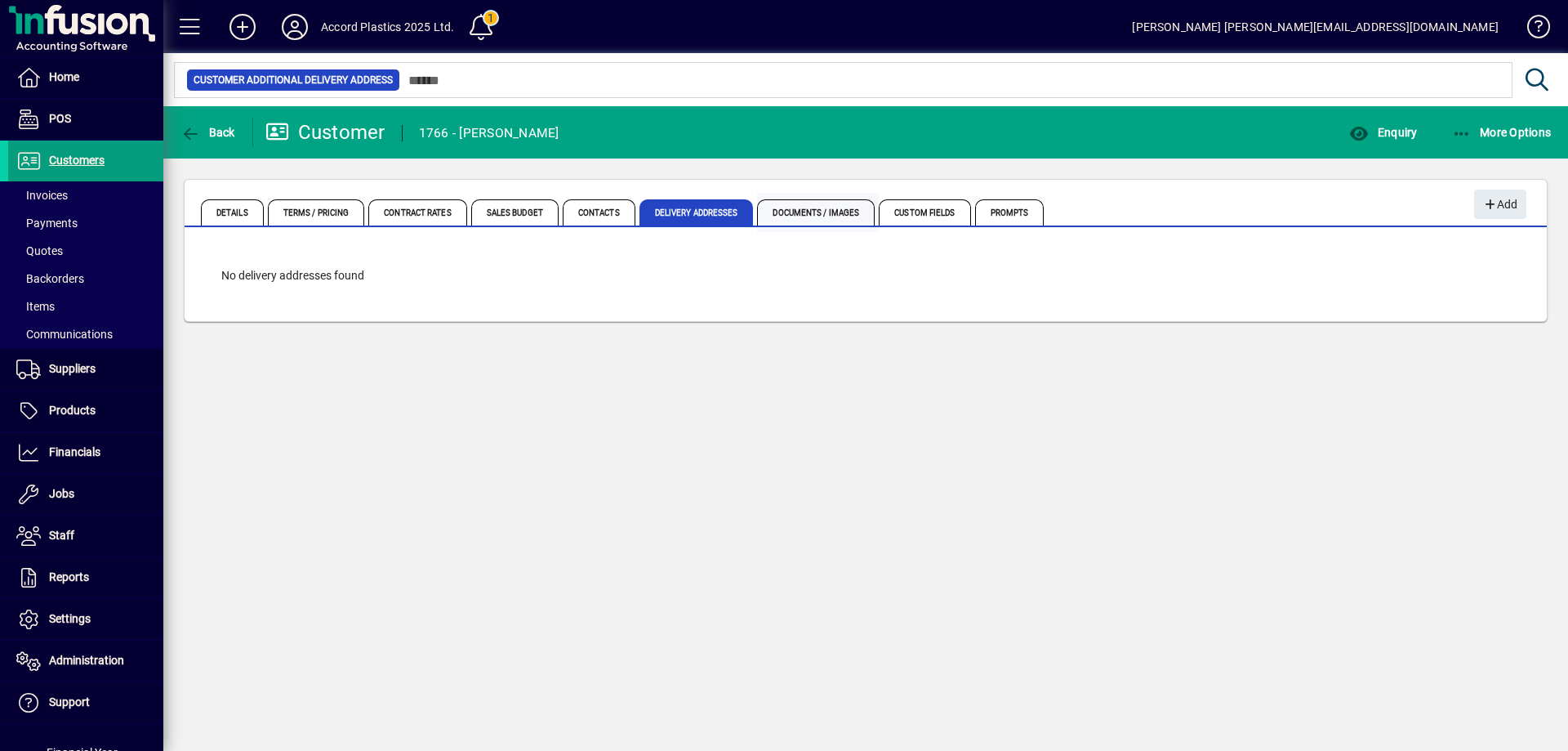
click at [819, 216] on span "Documents / Images" at bounding box center [815, 213] width 117 height 26
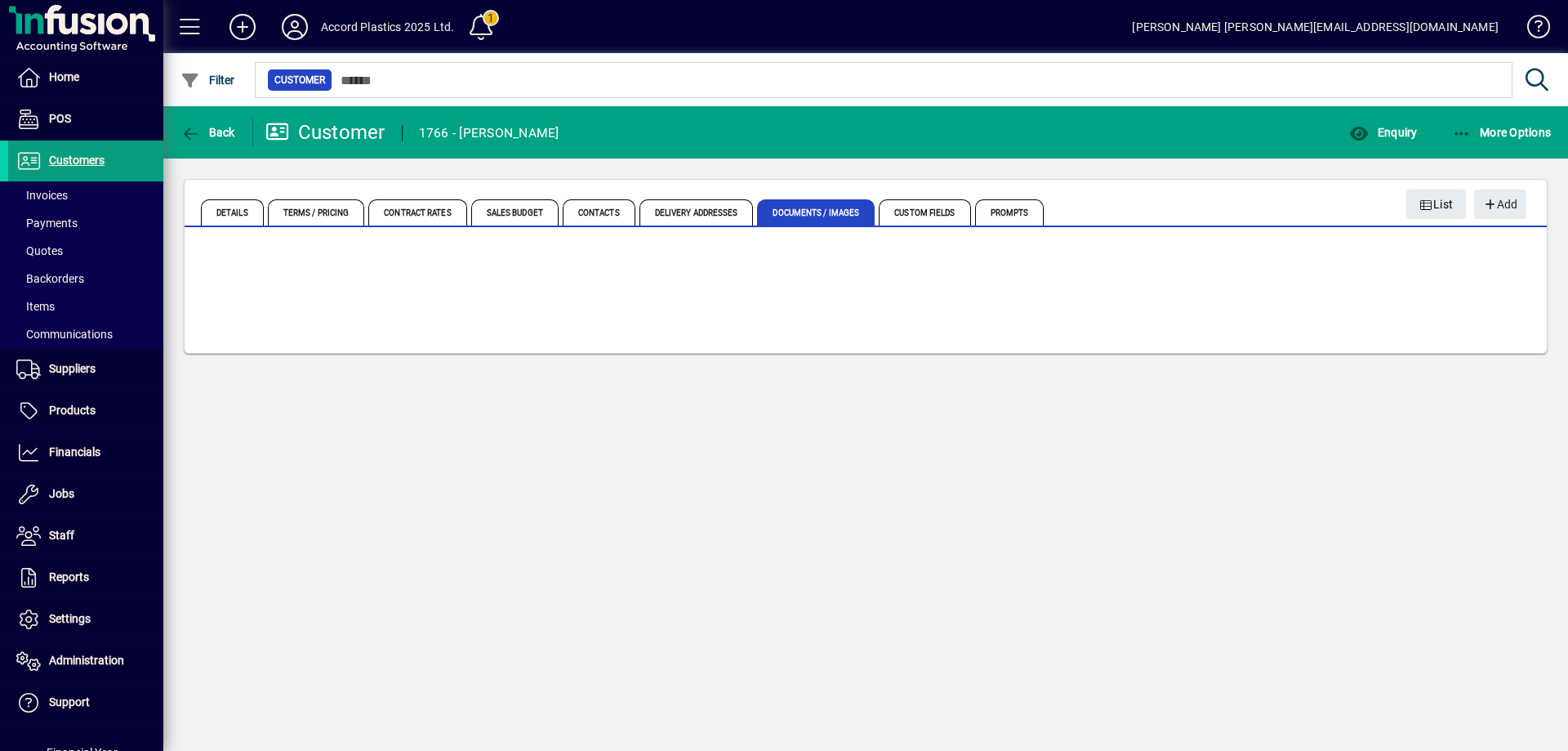
click at [946, 225] on span "Custom Fields" at bounding box center [925, 213] width 92 height 26
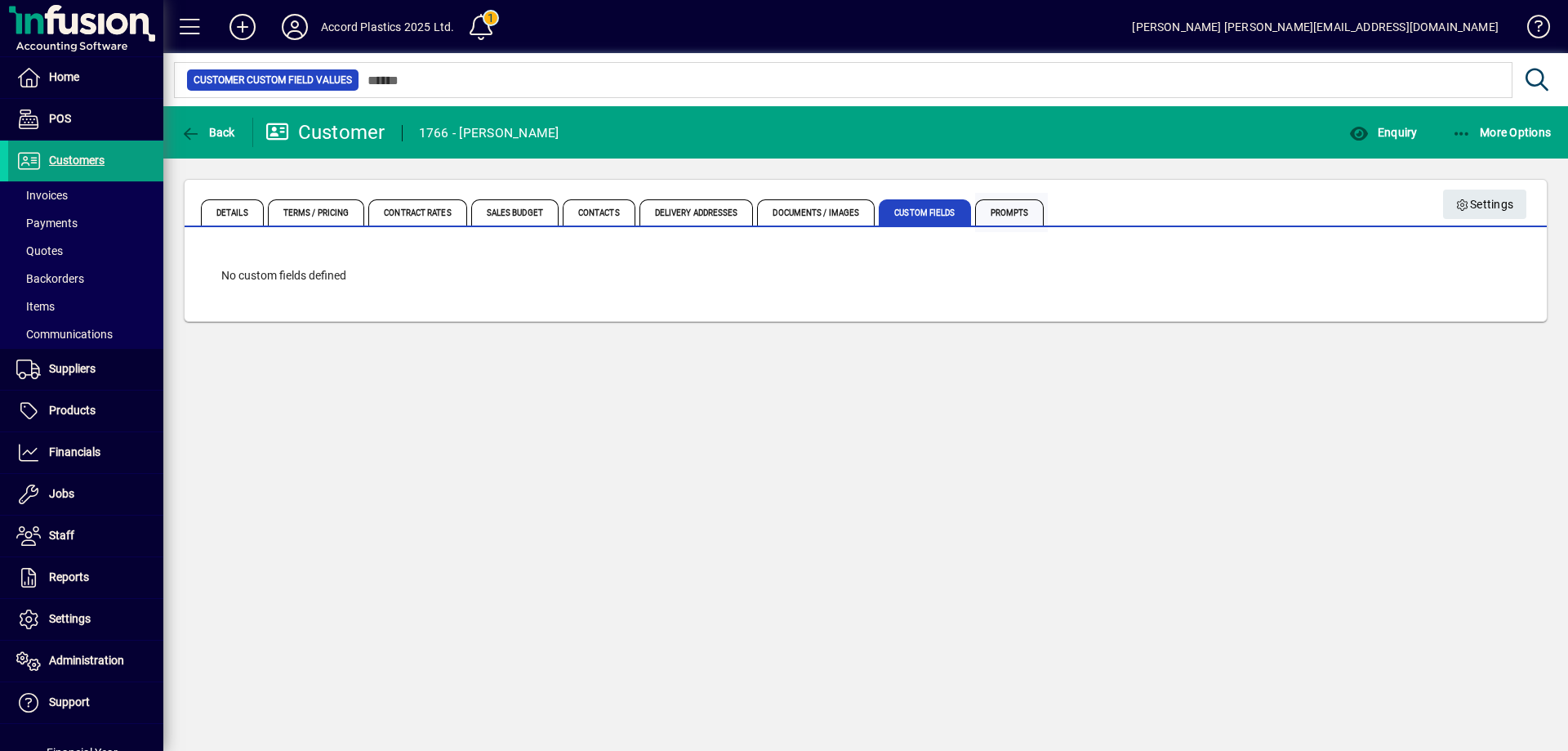
click at [1023, 218] on span "Prompts" at bounding box center [1010, 213] width 69 height 26
click at [535, 215] on span "Sales Budget" at bounding box center [515, 213] width 87 height 26
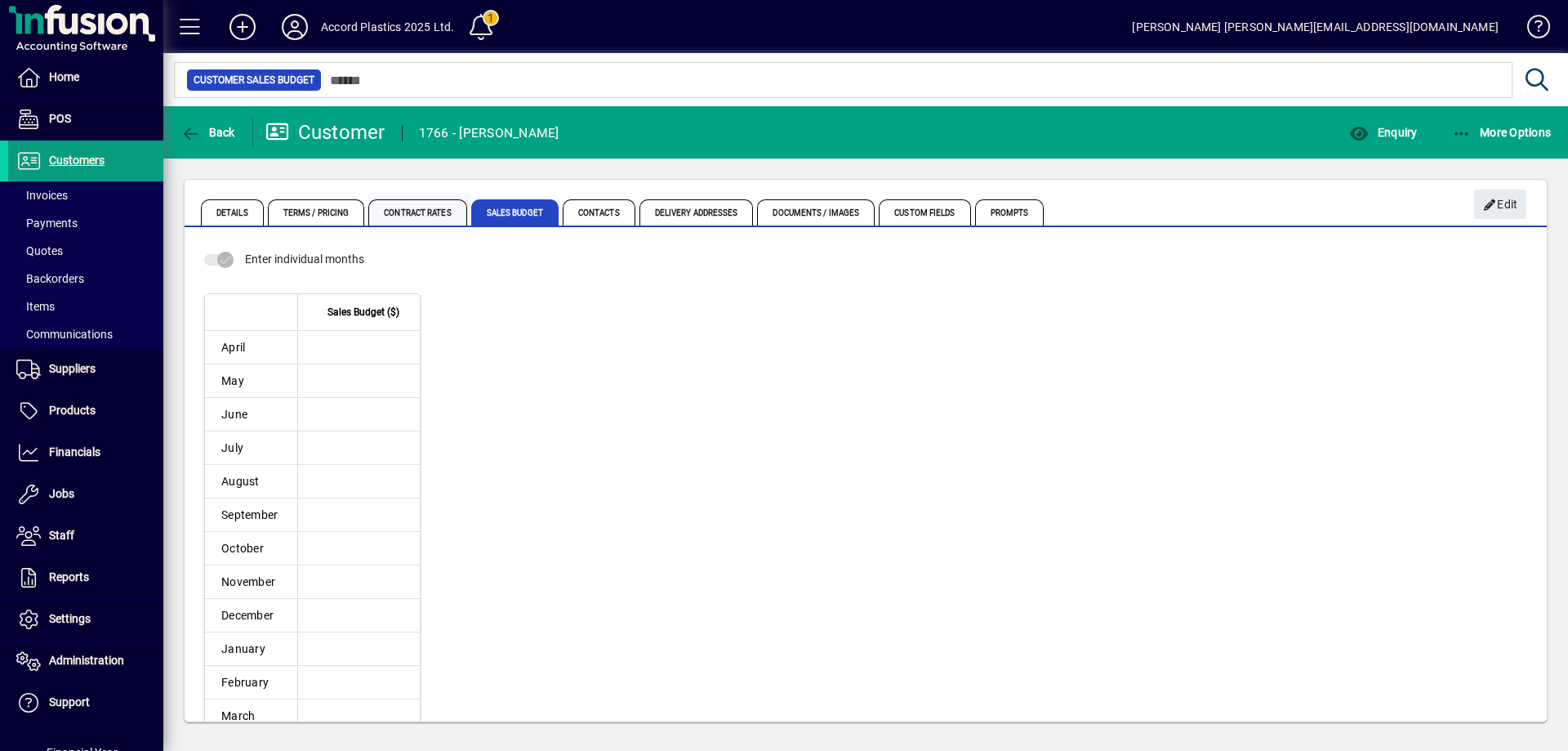
click at [412, 218] on span "Contract Rates" at bounding box center [417, 213] width 98 height 26
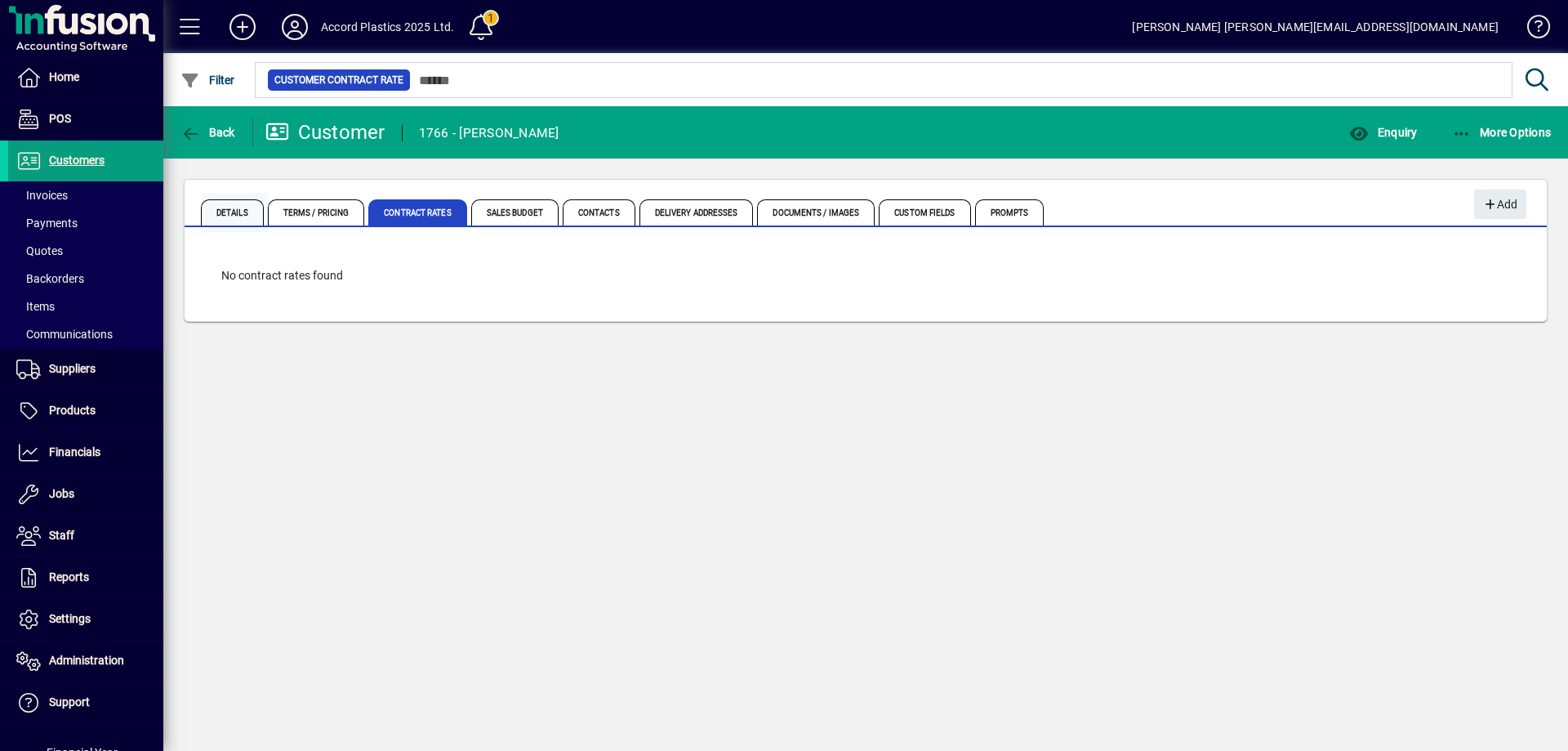
click at [261, 218] on span "Details" at bounding box center [231, 213] width 63 height 26
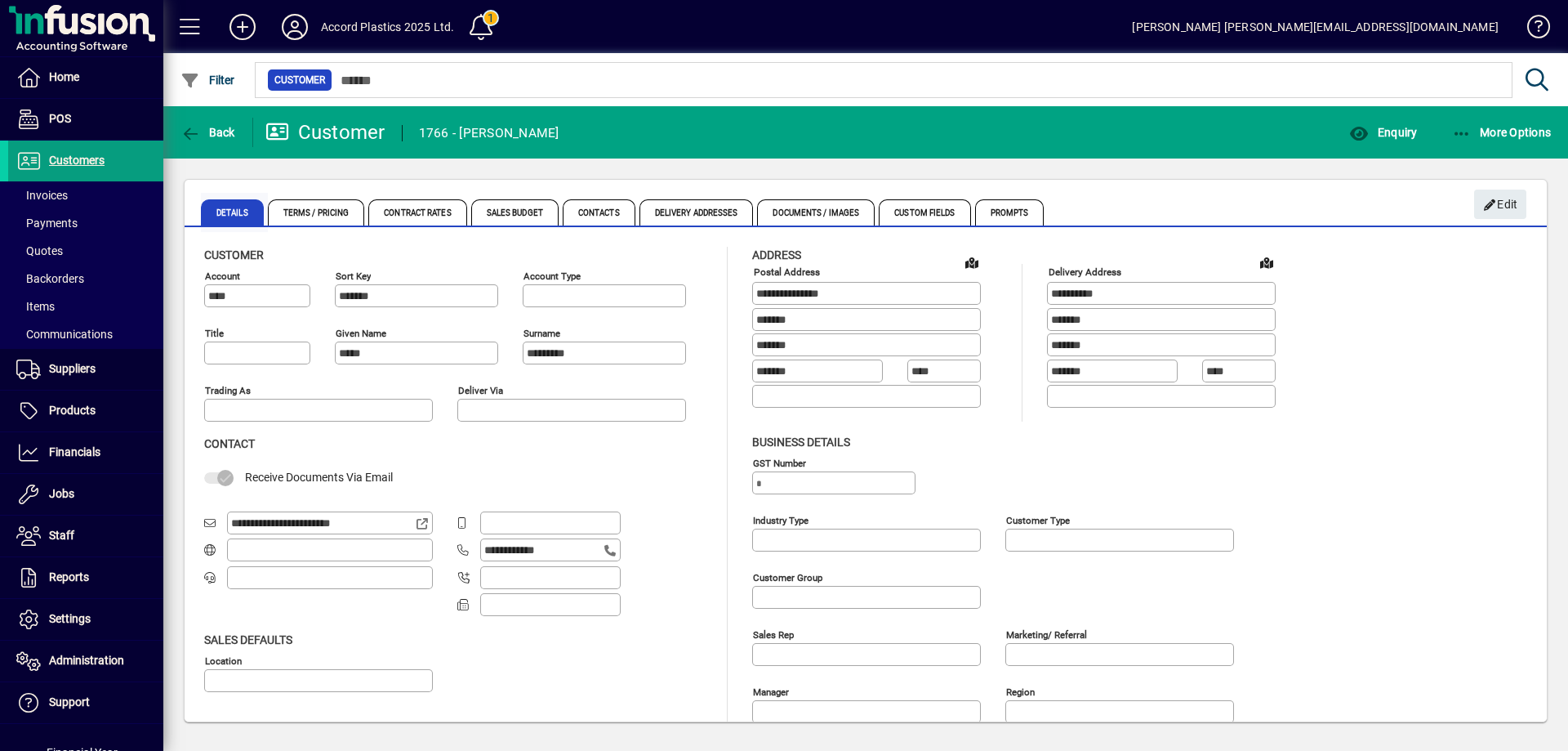
type input "**********"
type input "**"
type input "**********"
click at [73, 458] on span "Financials" at bounding box center [74, 452] width 52 height 13
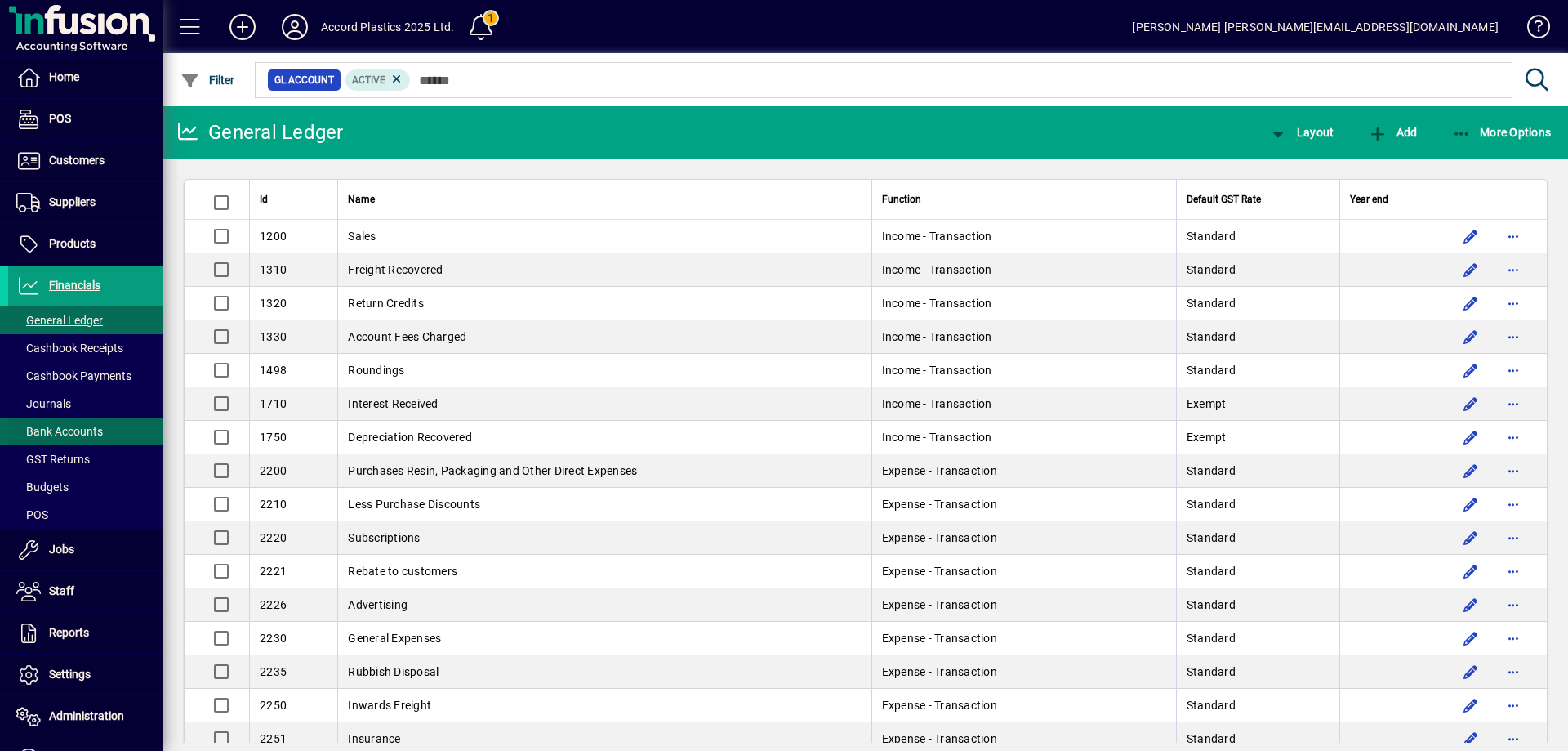
click at [73, 431] on span "Bank Accounts" at bounding box center [59, 431] width 86 height 13
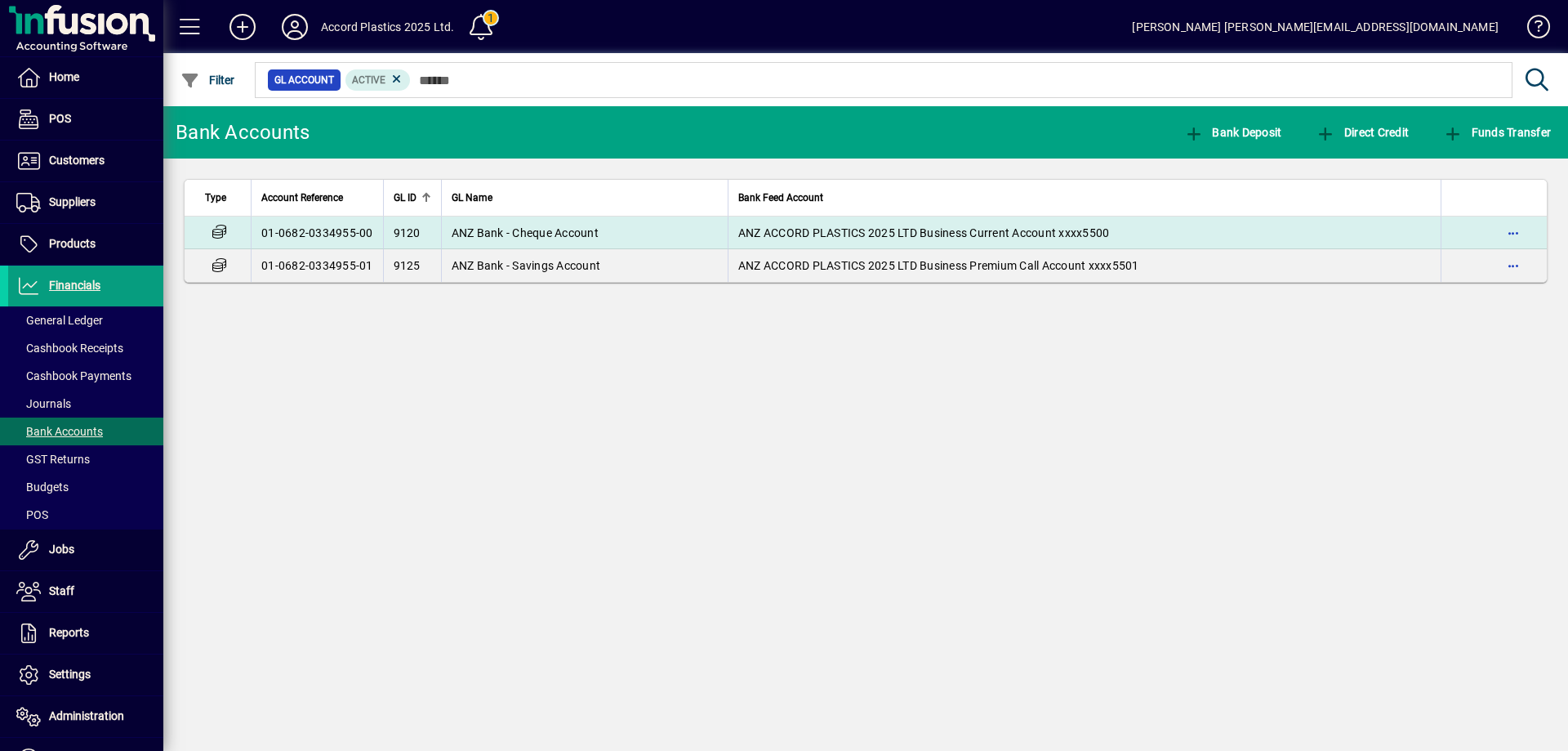
click at [526, 235] on span "ANZ Bank - Cheque Account" at bounding box center [525, 233] width 147 height 13
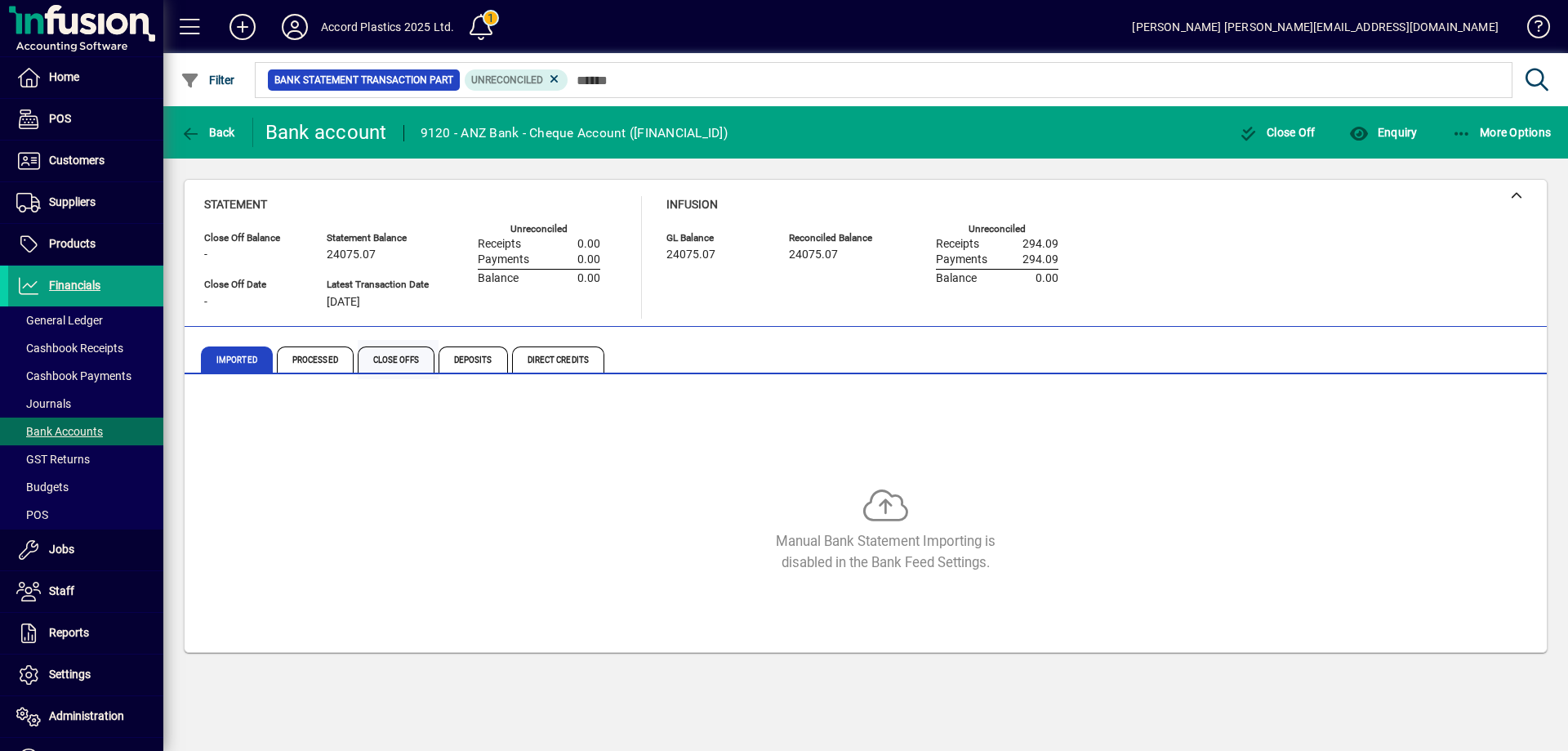
click at [382, 363] on span "Close Offs" at bounding box center [396, 360] width 77 height 26
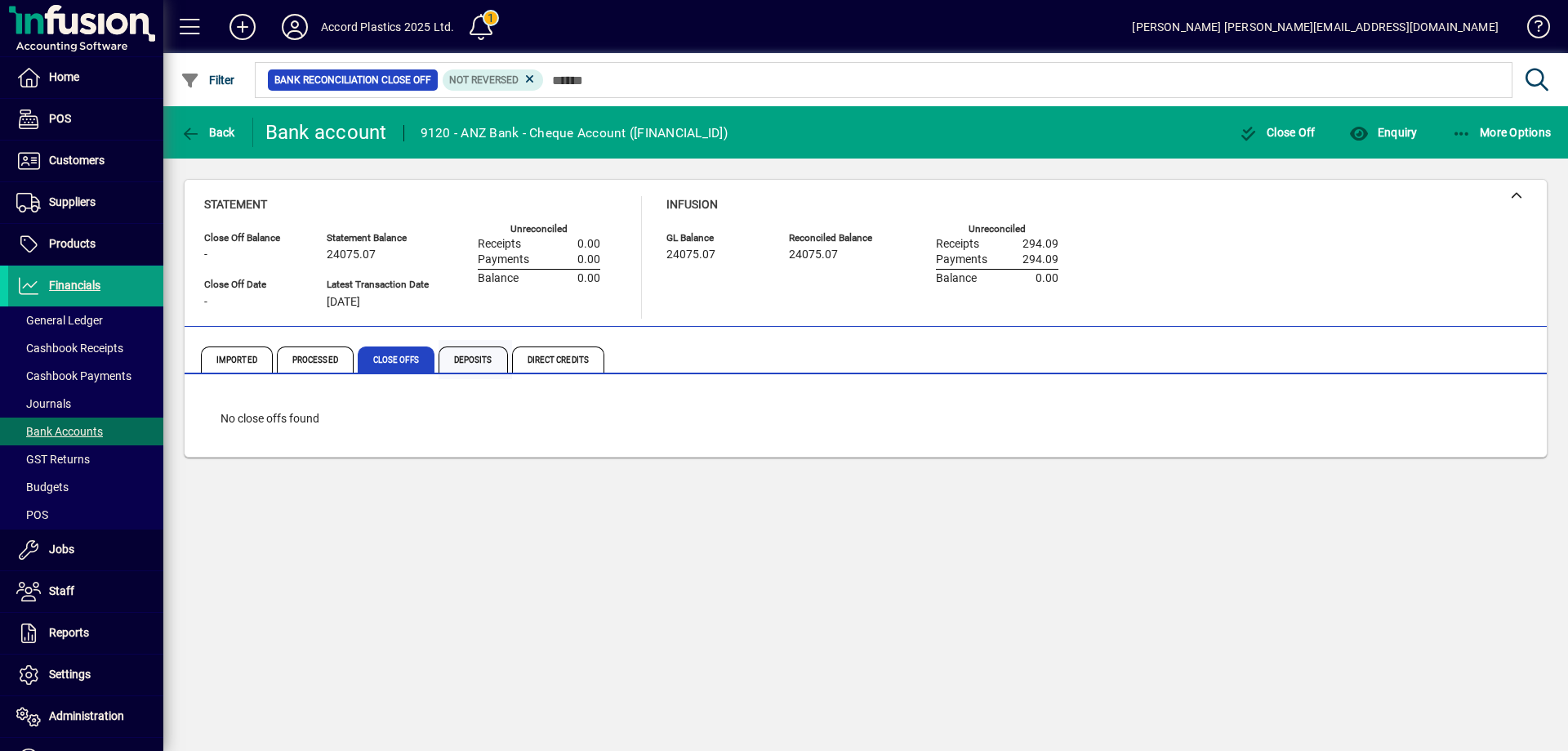
click at [486, 366] on span "Deposits" at bounding box center [473, 360] width 69 height 26
click at [534, 359] on span "Direct Credits" at bounding box center [558, 360] width 92 height 26
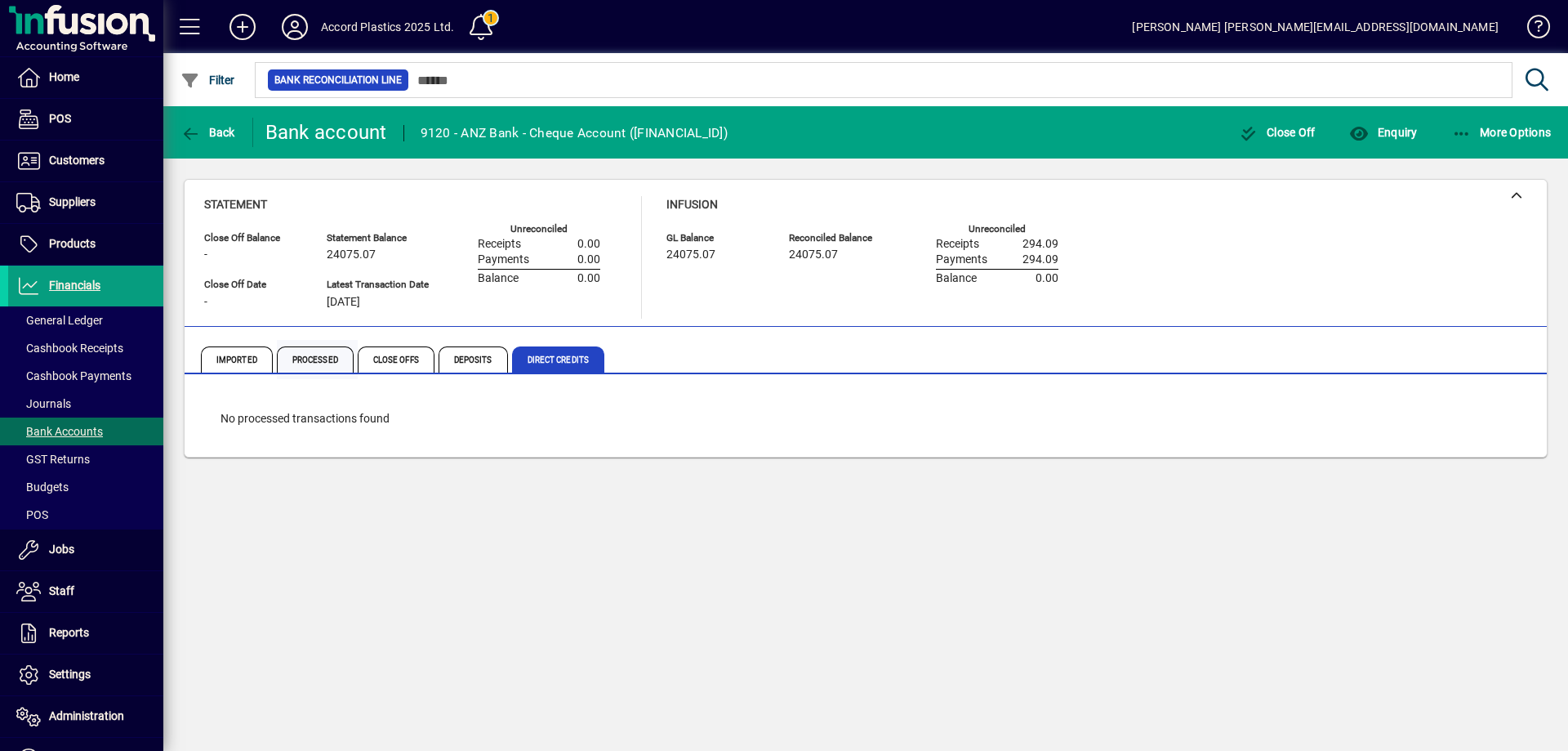
click at [352, 364] on span "Processed" at bounding box center [317, 360] width 81 height 39
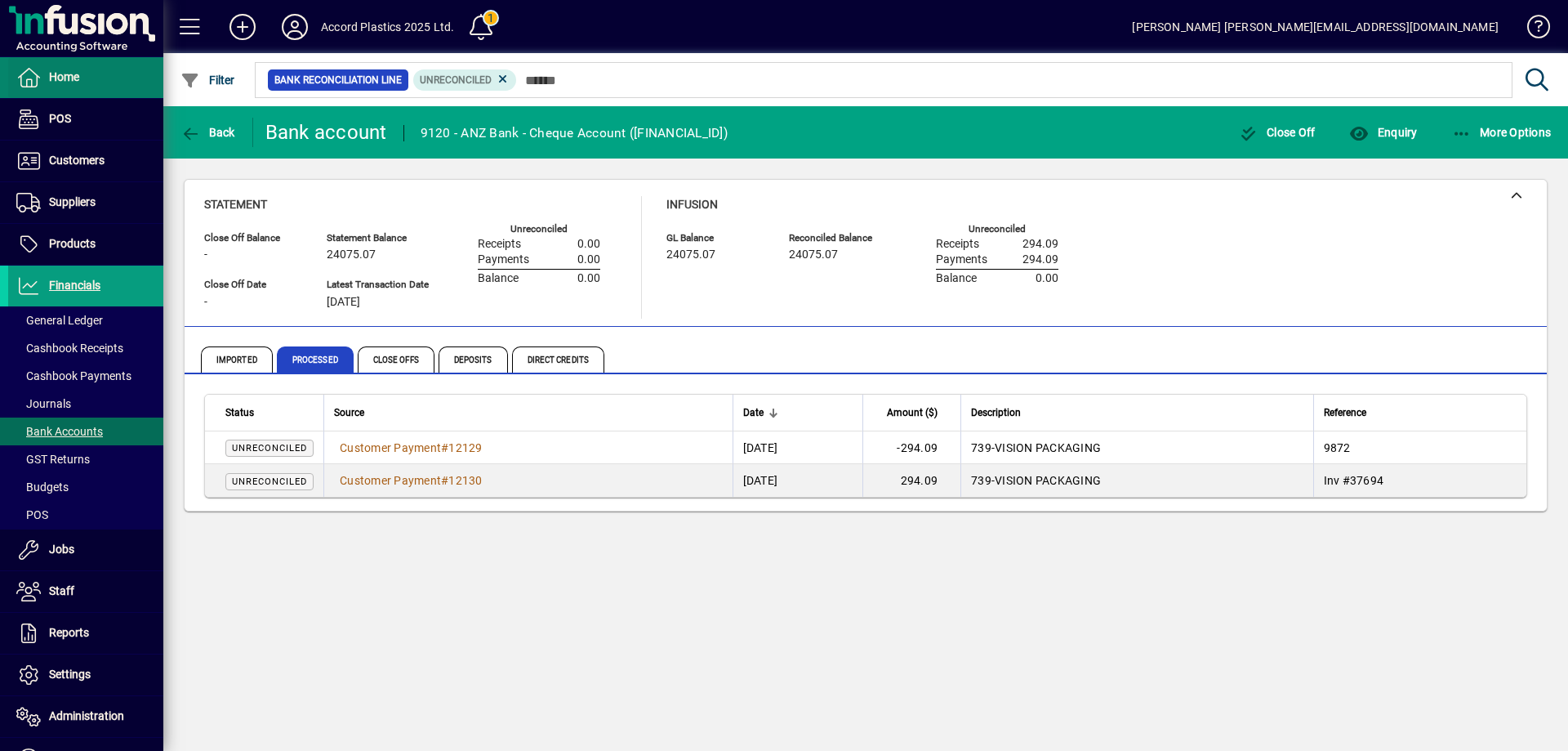
click at [71, 83] on span "Home" at bounding box center [64, 77] width 30 height 13
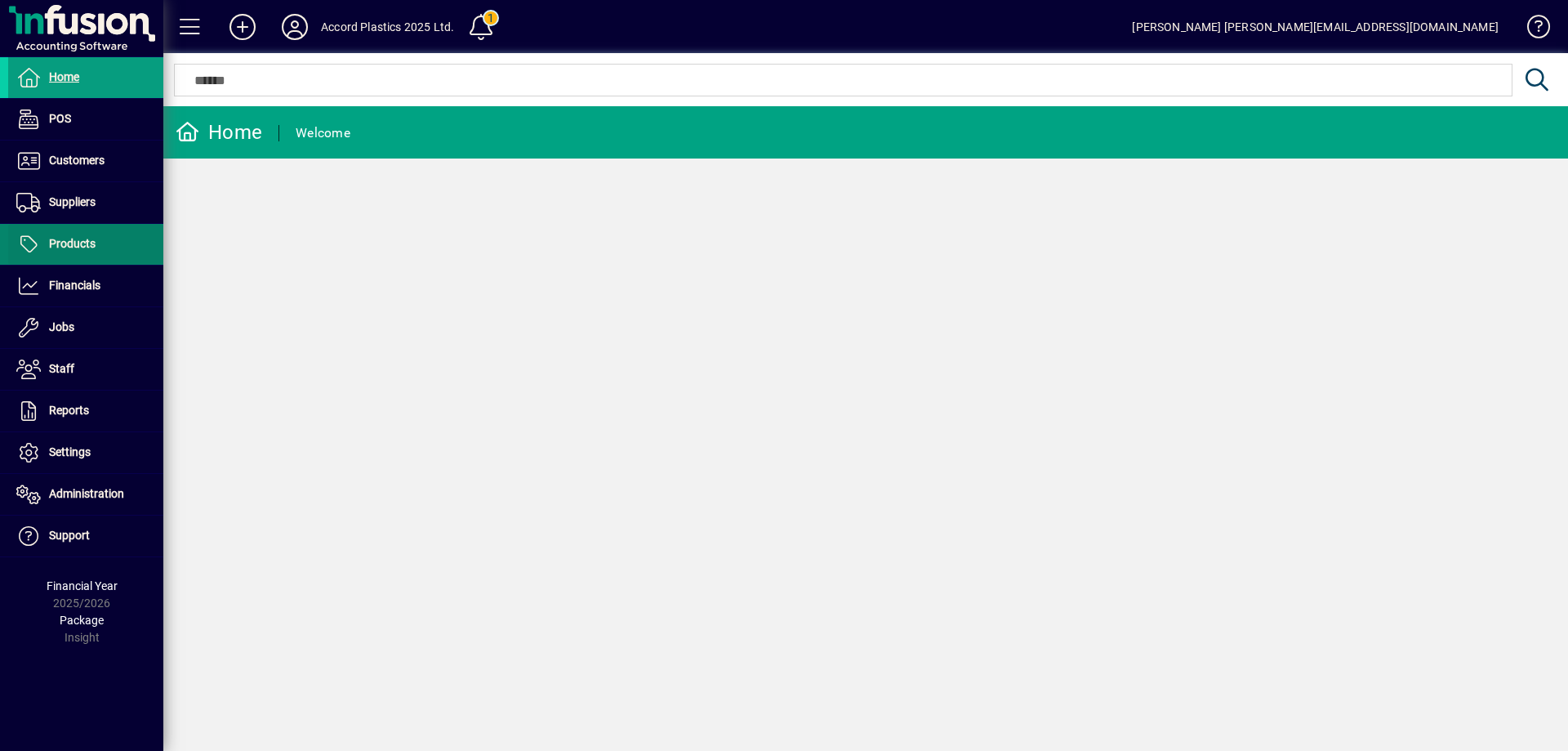
click at [82, 248] on span "Products" at bounding box center [72, 244] width 47 height 13
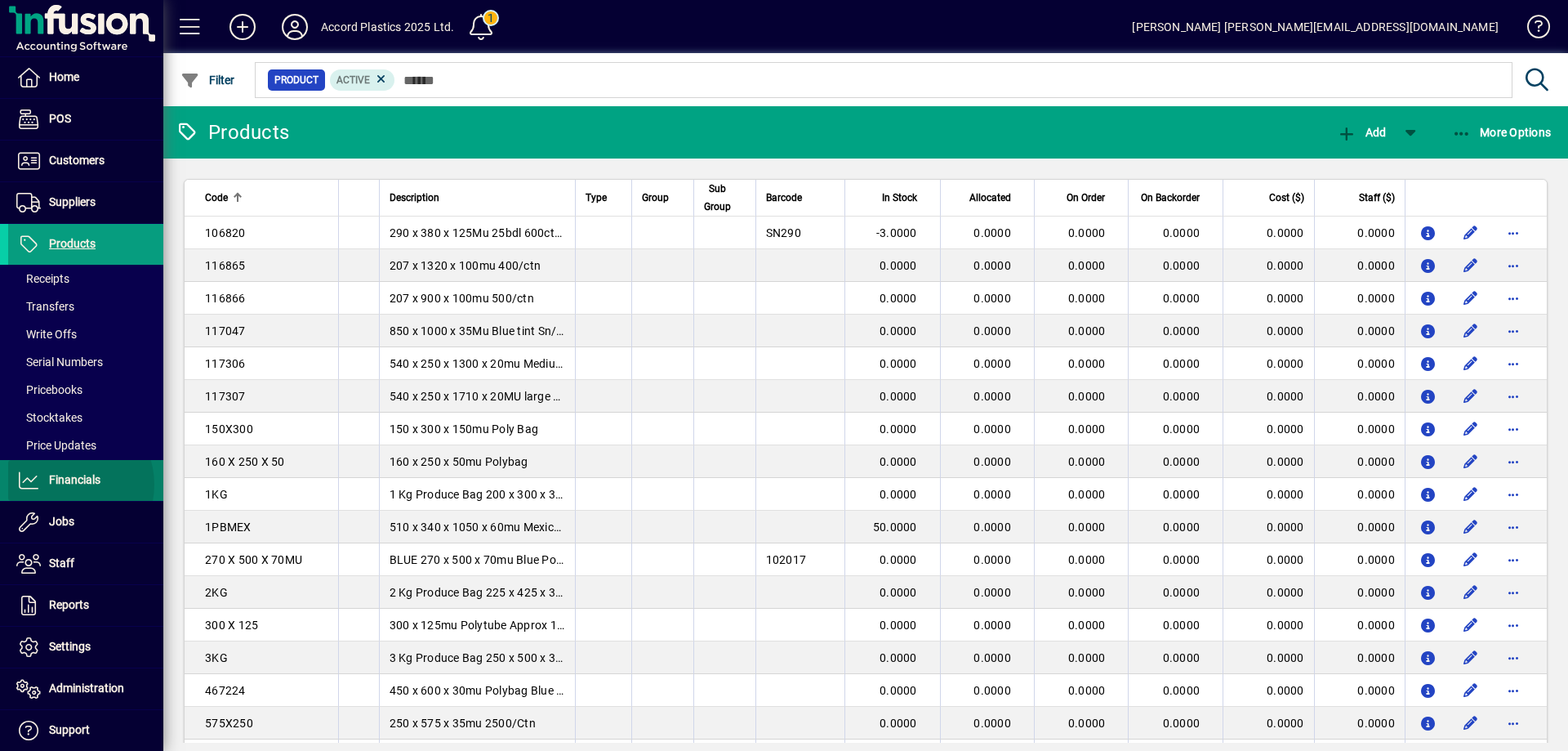
click at [66, 485] on span "Financials" at bounding box center [74, 480] width 52 height 13
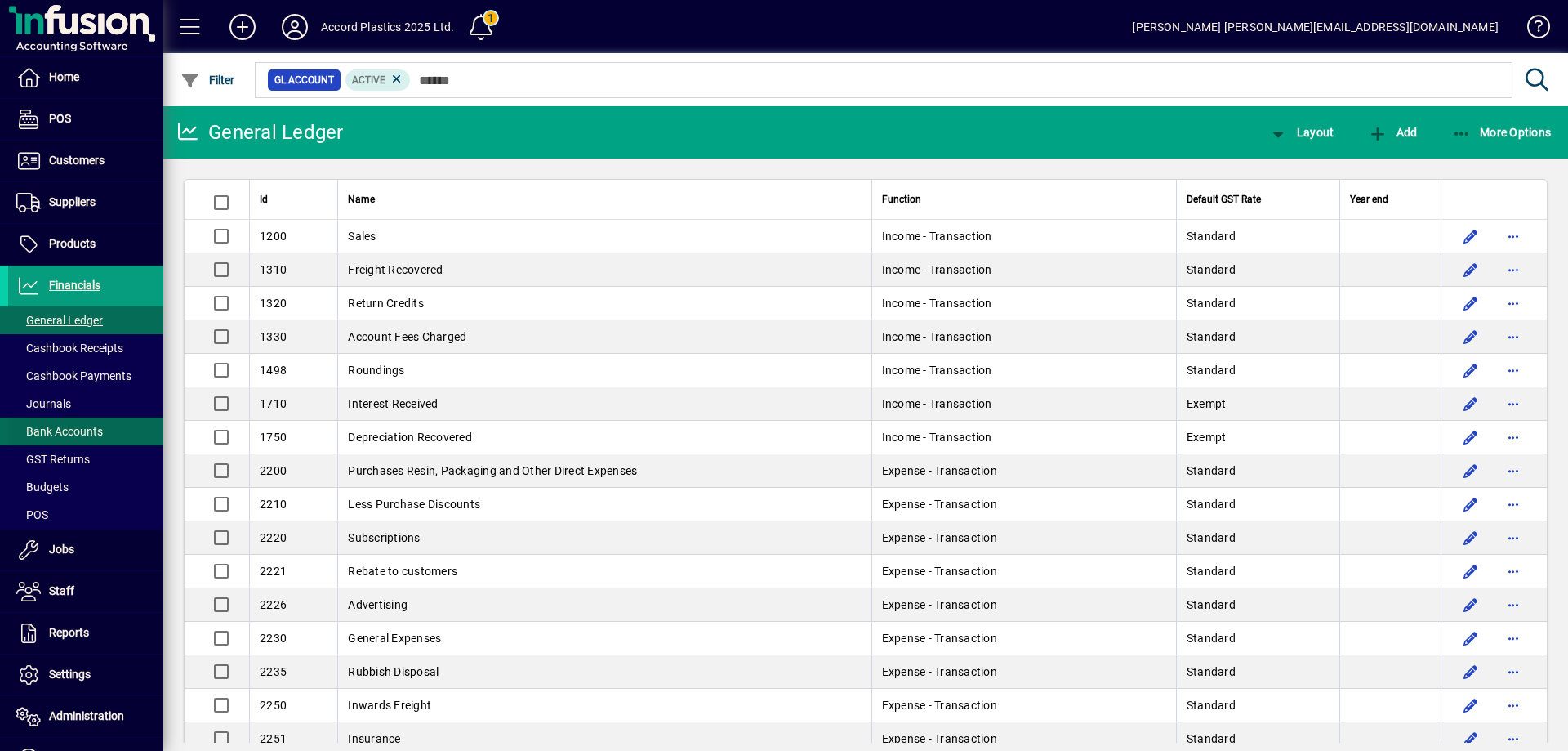
click at [74, 436] on span "Bank Accounts" at bounding box center [59, 431] width 86 height 13
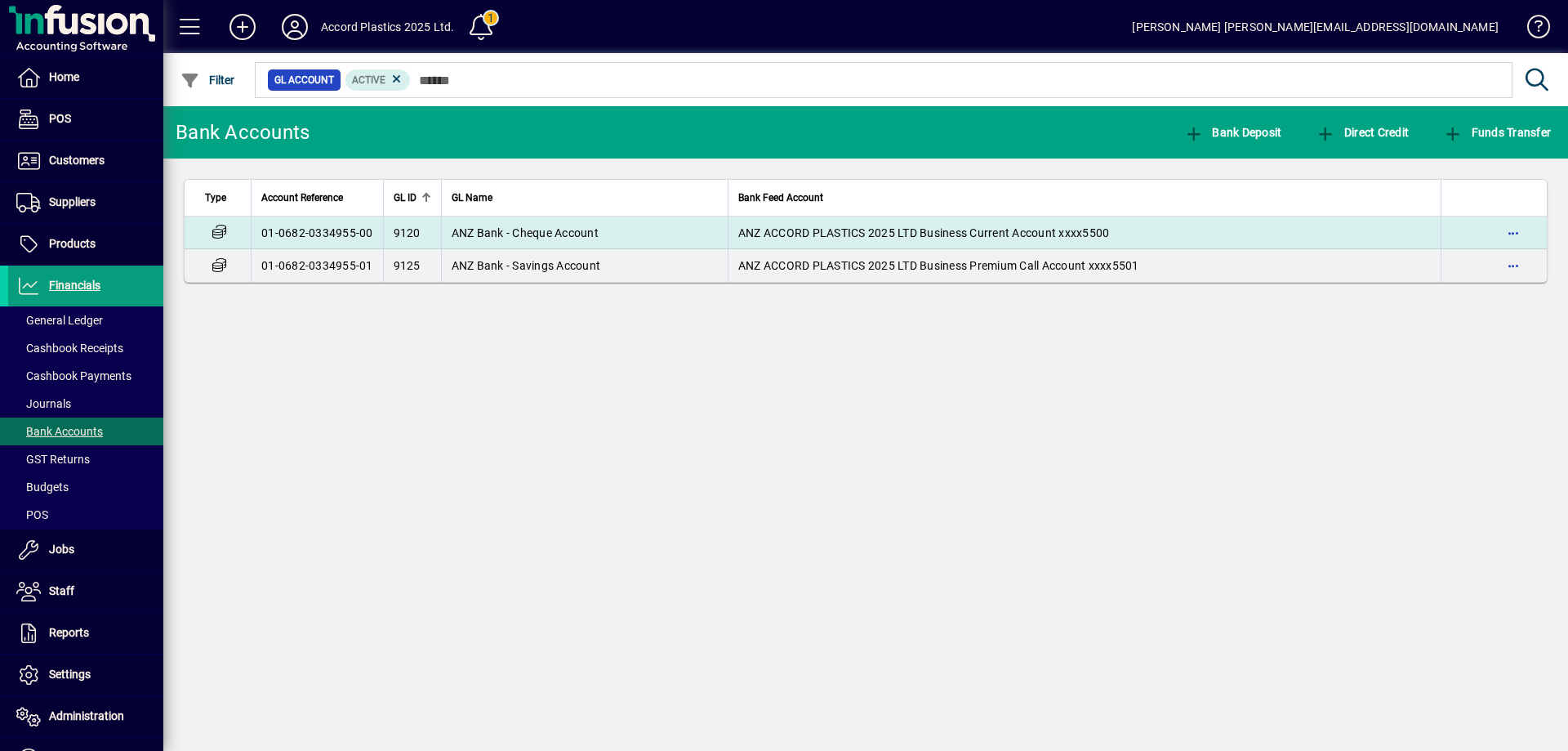
click at [579, 233] on span "ANZ Bank - Cheque Account" at bounding box center [525, 233] width 147 height 13
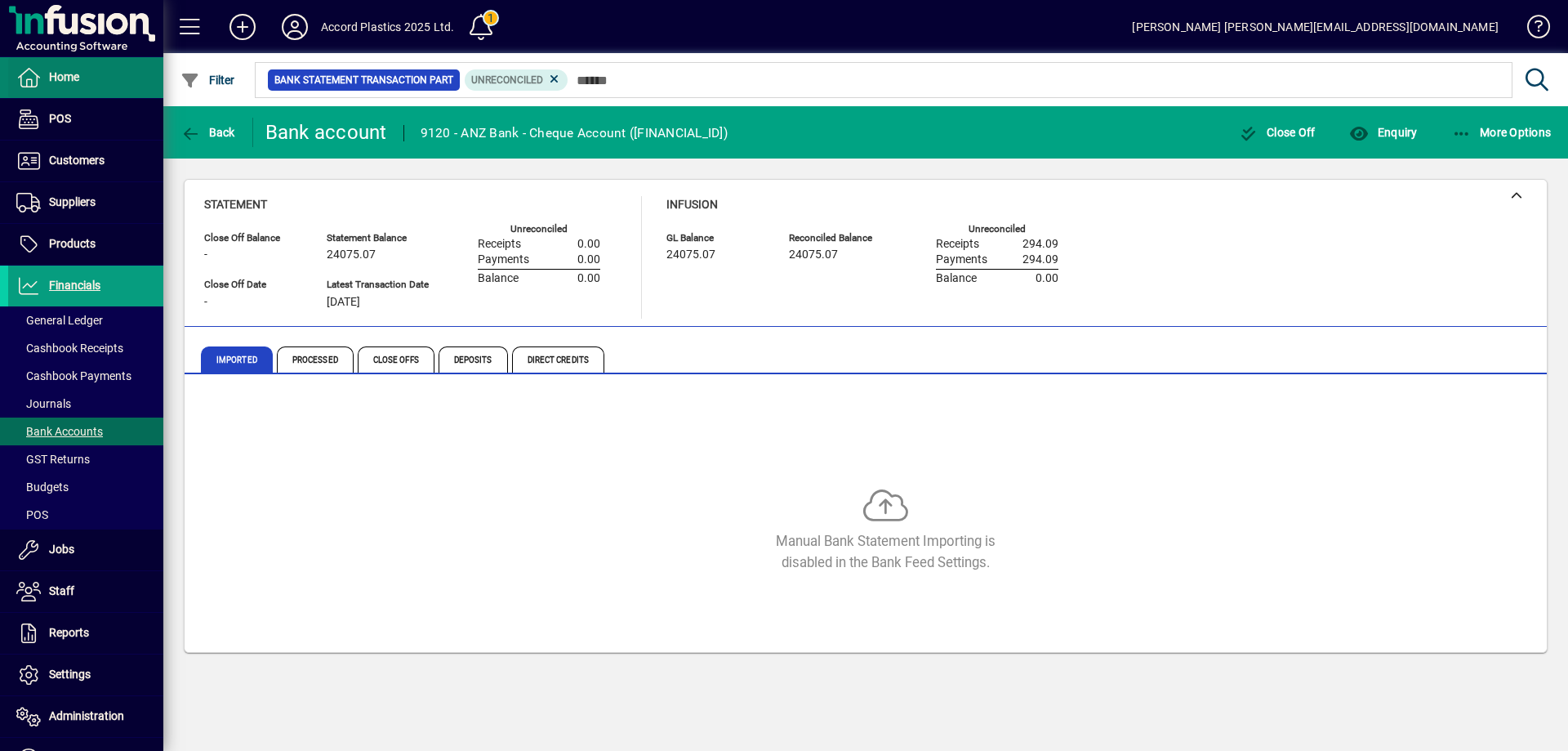
click at [75, 81] on span "Home" at bounding box center [64, 77] width 30 height 13
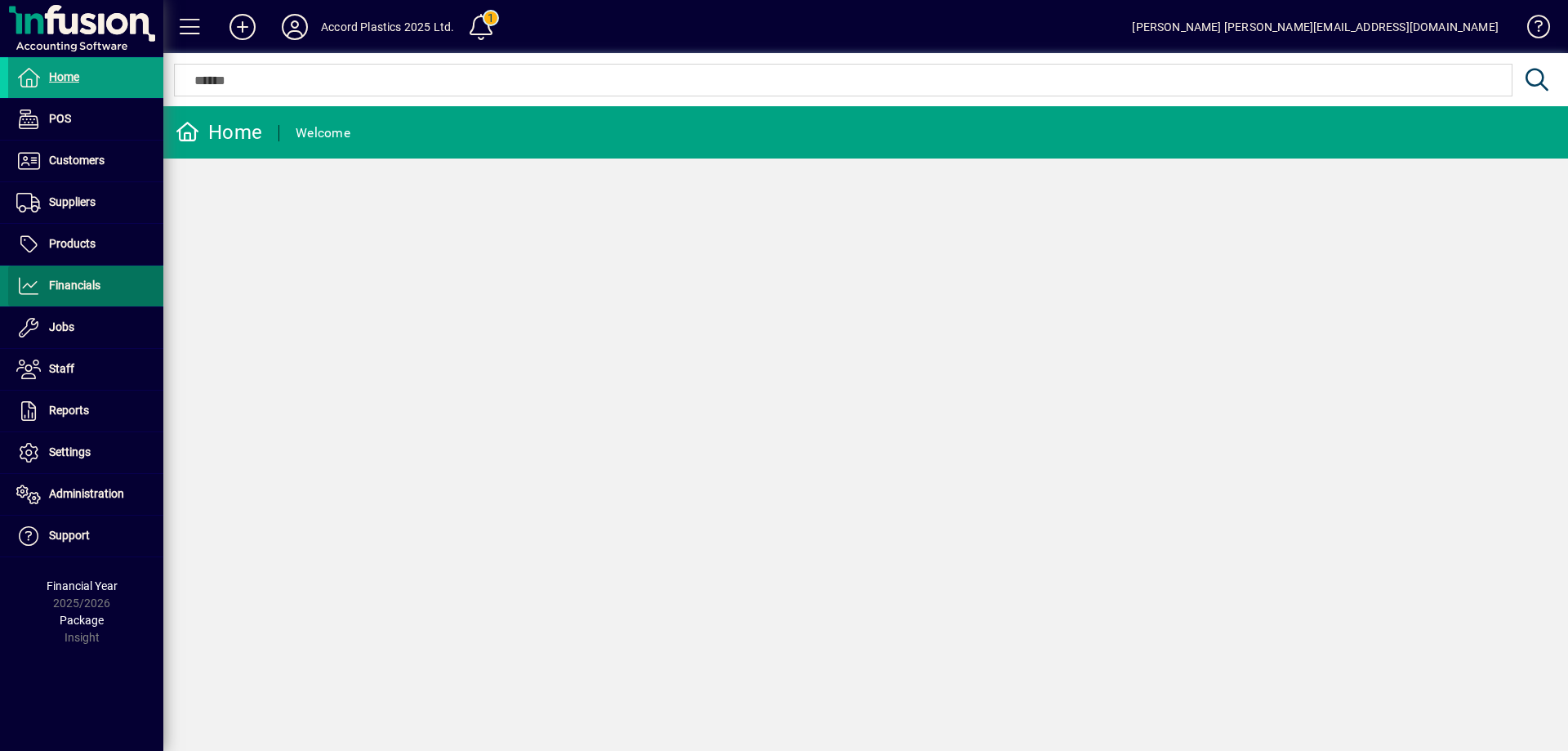
click at [97, 298] on span at bounding box center [86, 286] width 156 height 39
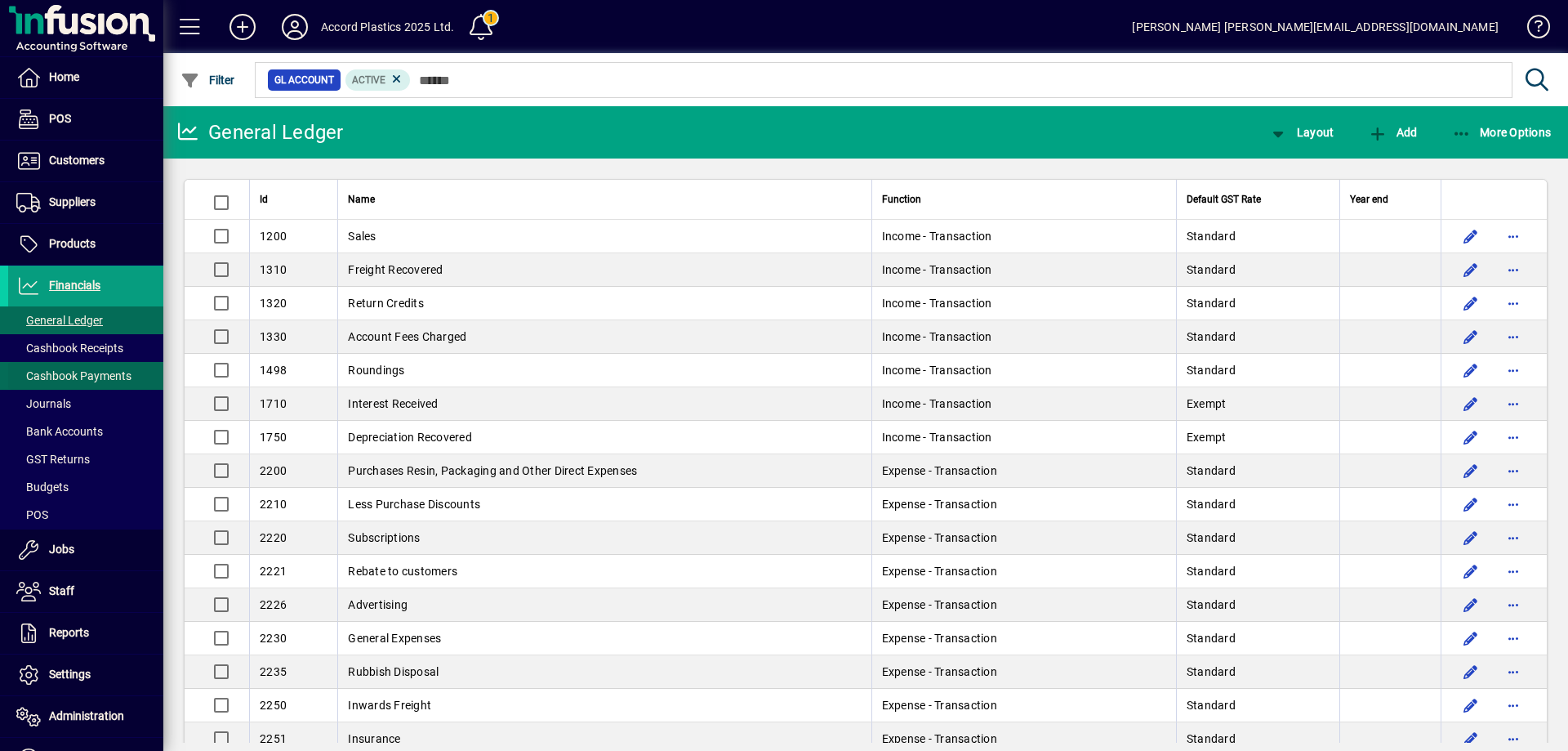
click at [87, 373] on span "Cashbook Payments" at bounding box center [73, 376] width 115 height 13
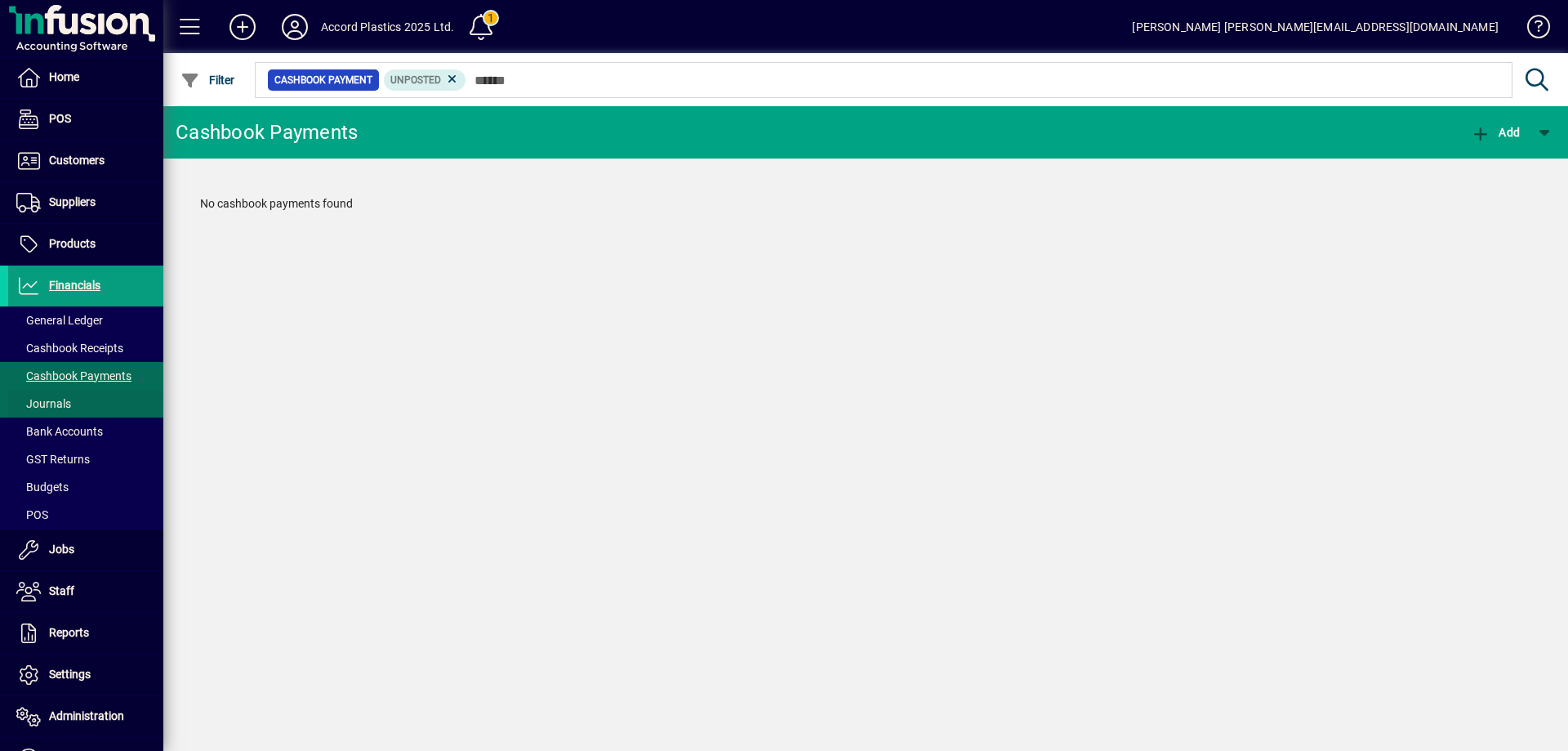
click at [79, 403] on span at bounding box center [86, 404] width 156 height 39
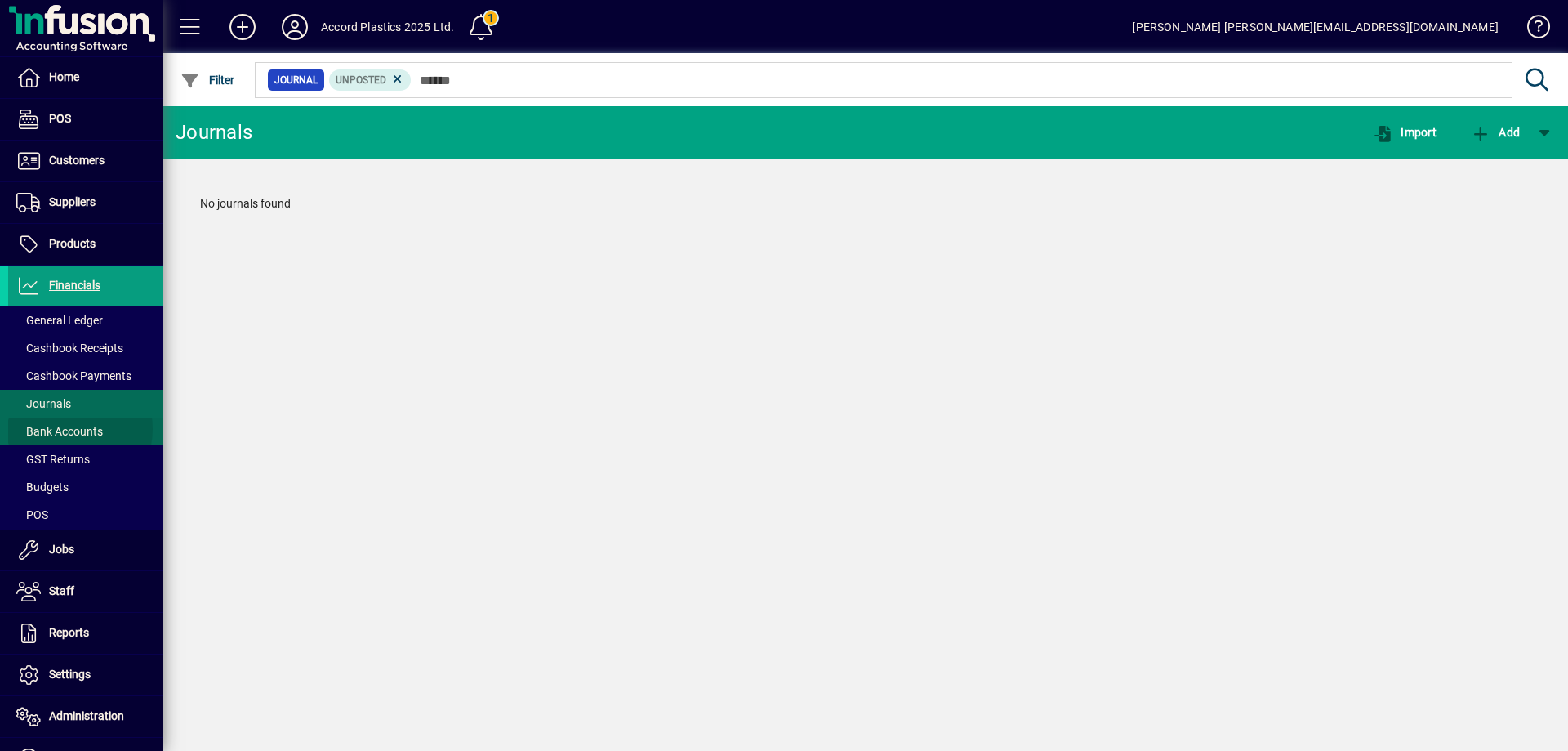
click at [67, 429] on span "Bank Accounts" at bounding box center [59, 431] width 86 height 13
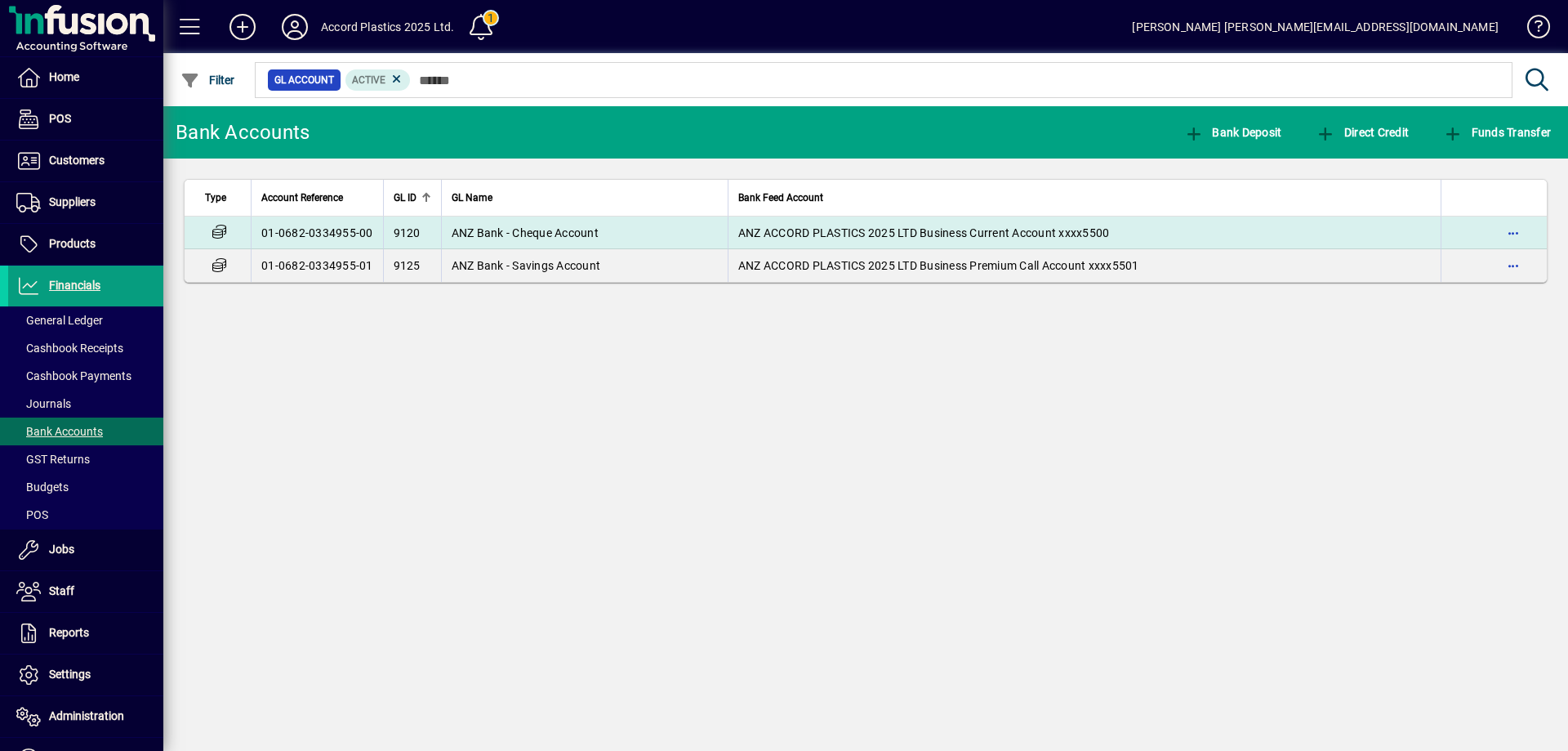
click at [602, 230] on td "ANZ Bank - Cheque Account" at bounding box center [585, 233] width 287 height 33
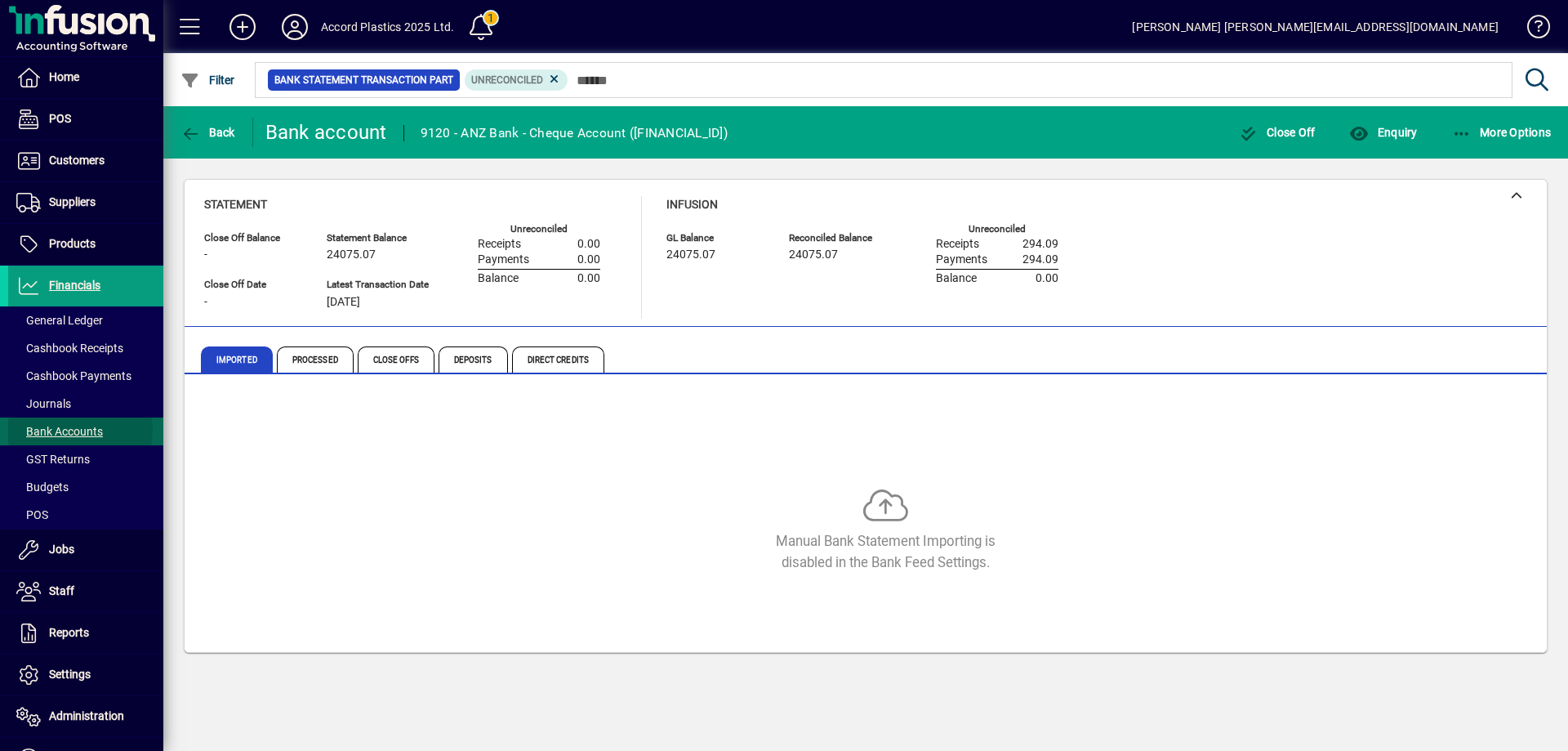
click at [79, 429] on span "Bank Accounts" at bounding box center [59, 431] width 86 height 13
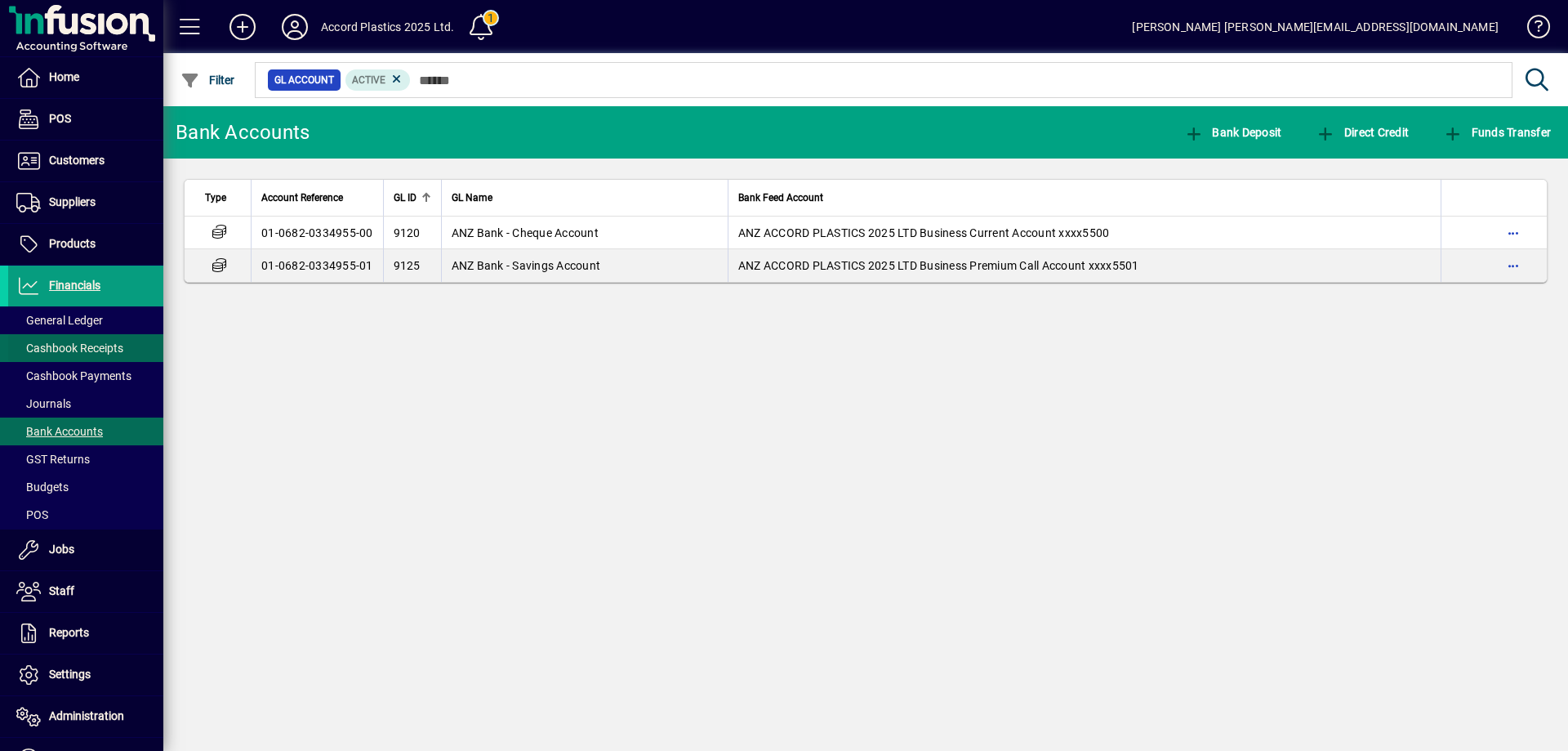
click at [72, 338] on span at bounding box center [86, 348] width 156 height 39
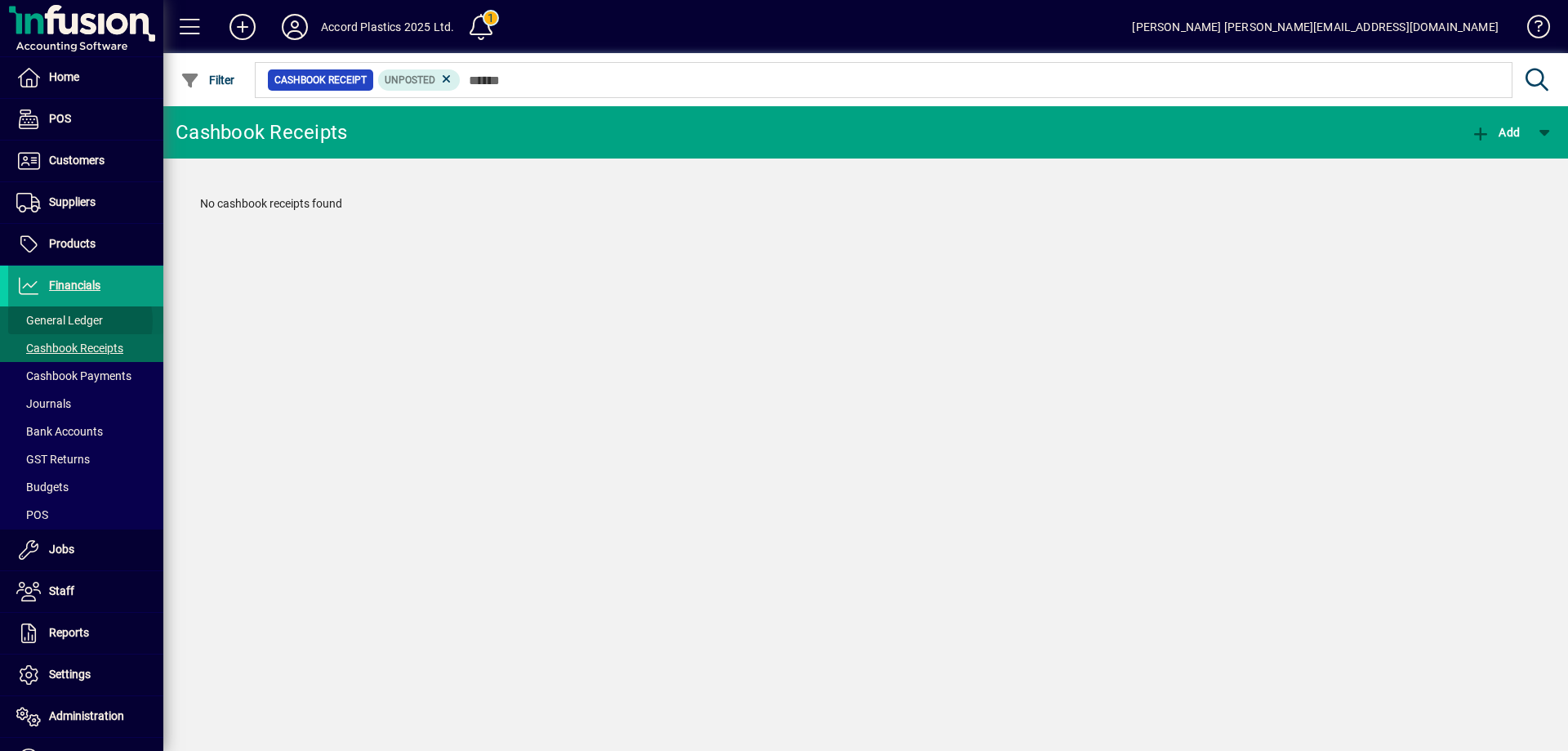
click at [76, 321] on span "General Ledger" at bounding box center [59, 321] width 86 height 13
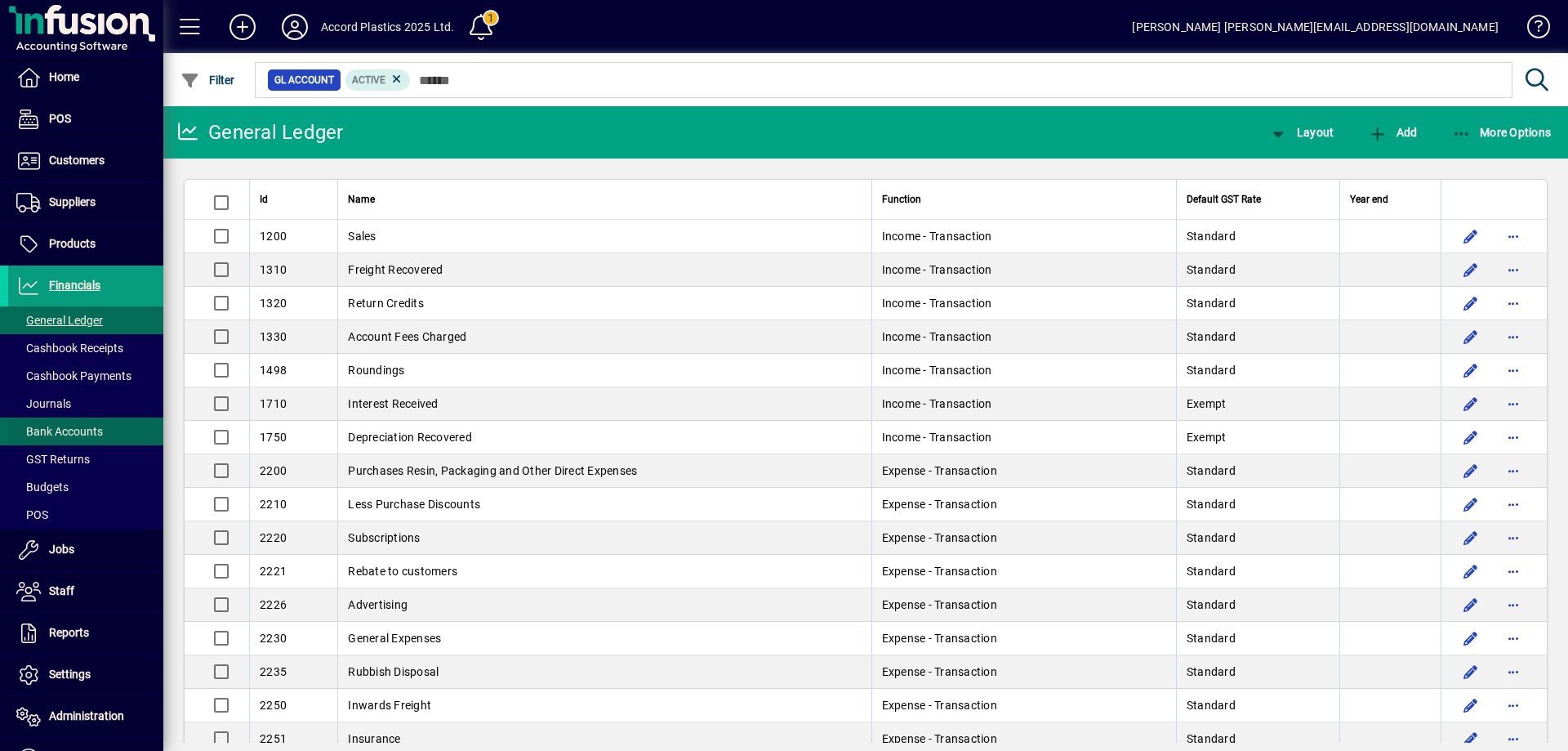
click at [103, 424] on span at bounding box center [86, 431] width 156 height 39
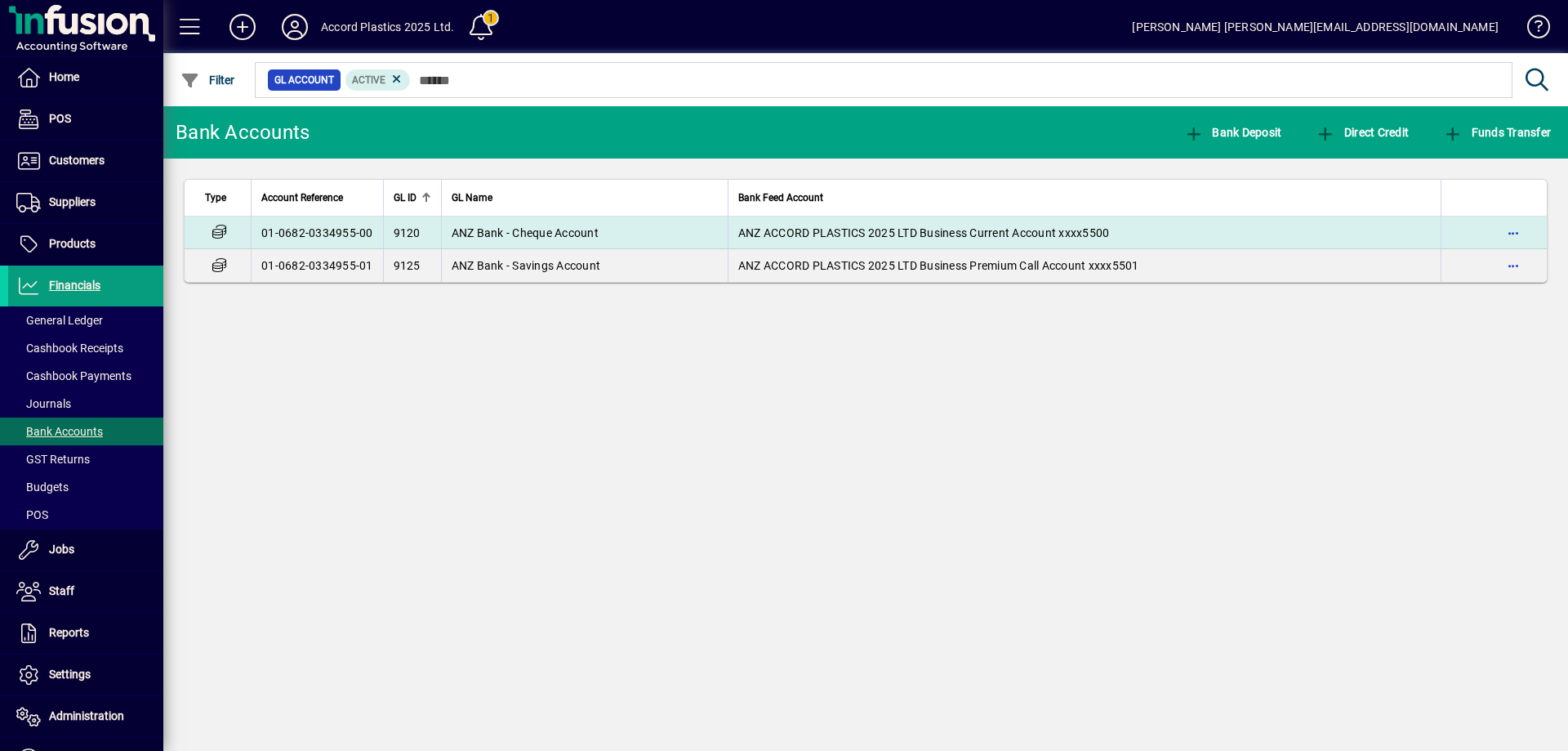
click at [454, 227] on span "ANZ Bank - Cheque Account" at bounding box center [525, 233] width 147 height 13
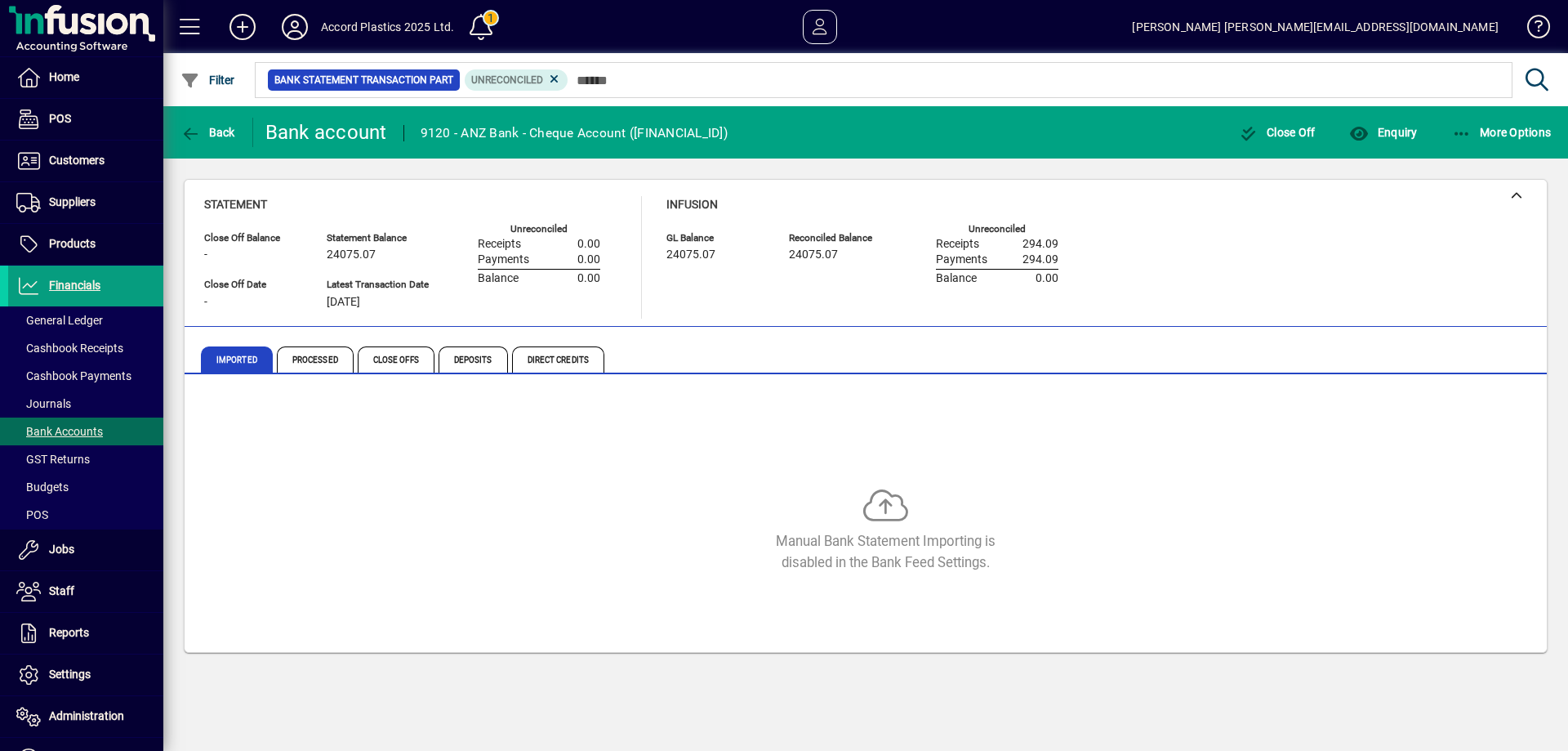
click at [542, 68] on div at bounding box center [954, 62] width 1405 height 18
click at [554, 80] on icon at bounding box center [555, 80] width 15 height 15
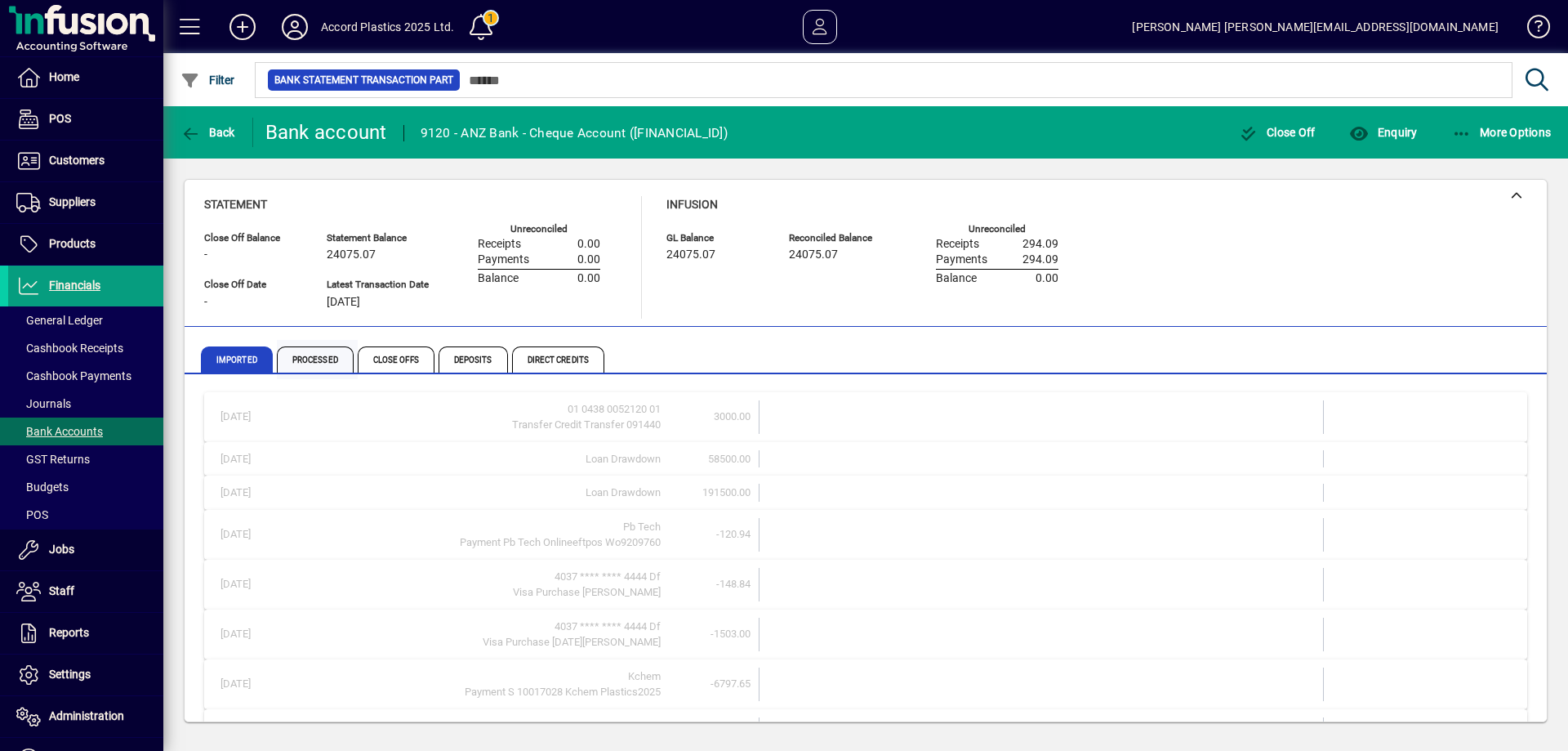
click at [305, 356] on span "Processed" at bounding box center [315, 360] width 77 height 26
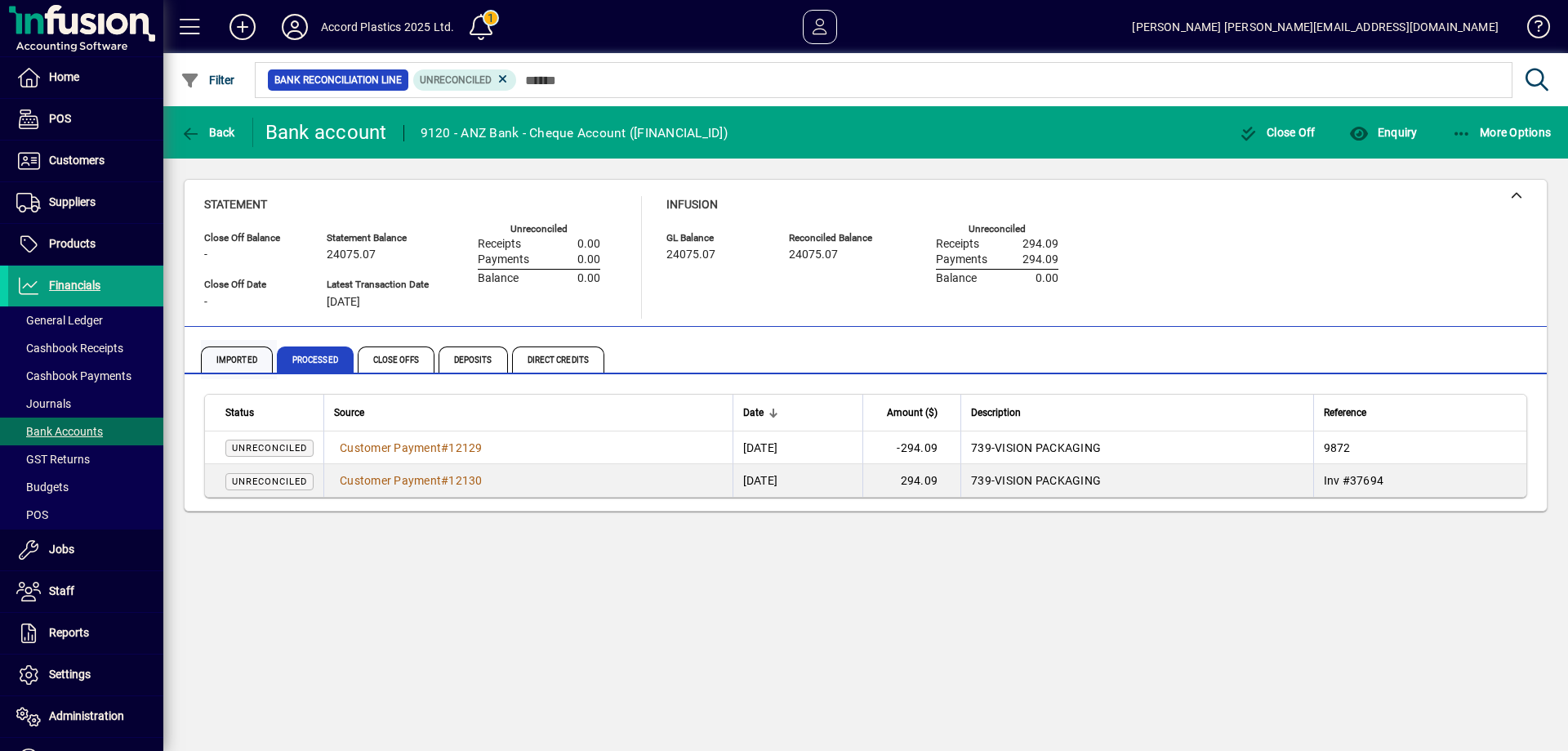
click at [241, 360] on span "Imported" at bounding box center [236, 360] width 72 height 26
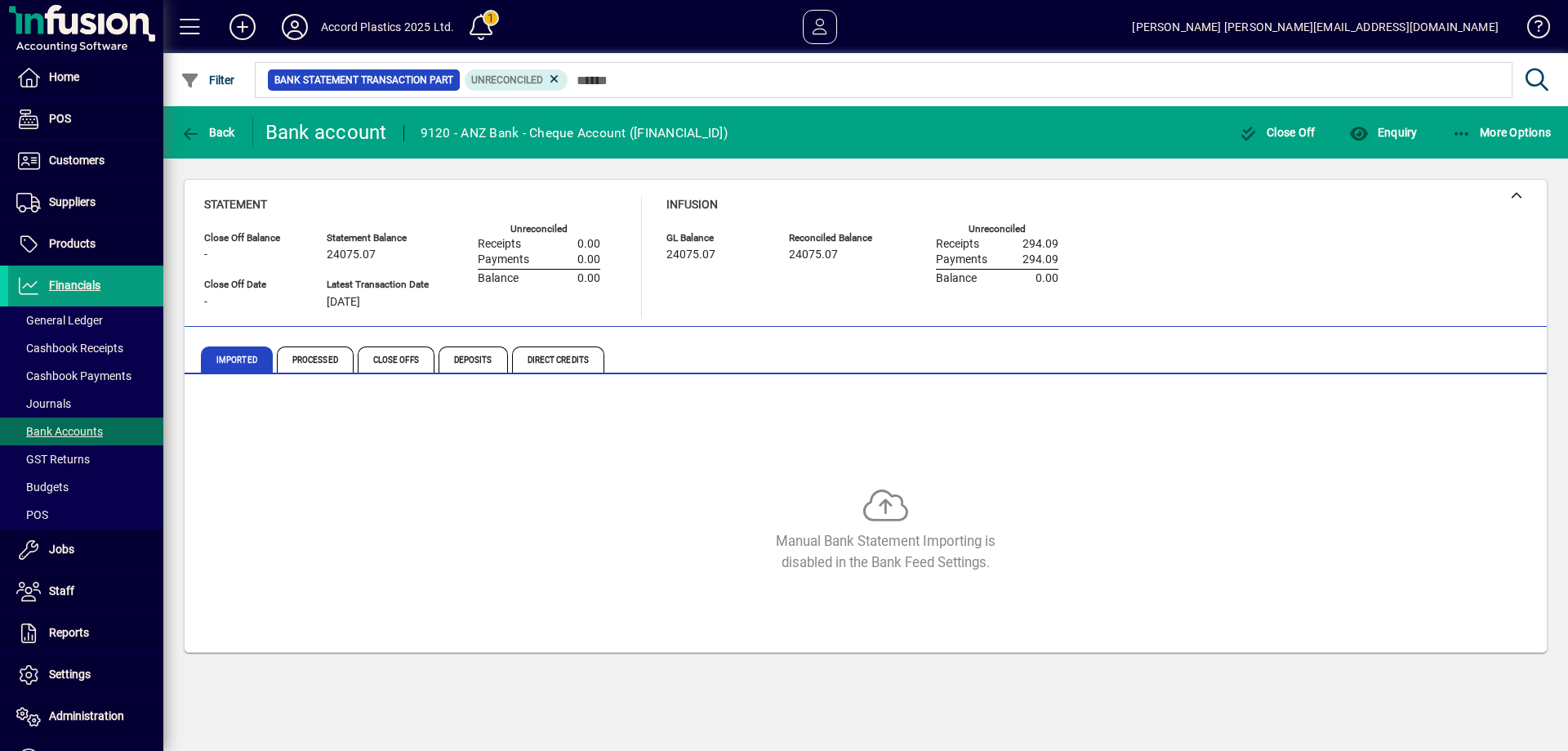
click at [241, 360] on span "Imported" at bounding box center [236, 360] width 72 height 26
click at [89, 166] on span "Customers" at bounding box center [76, 160] width 55 height 13
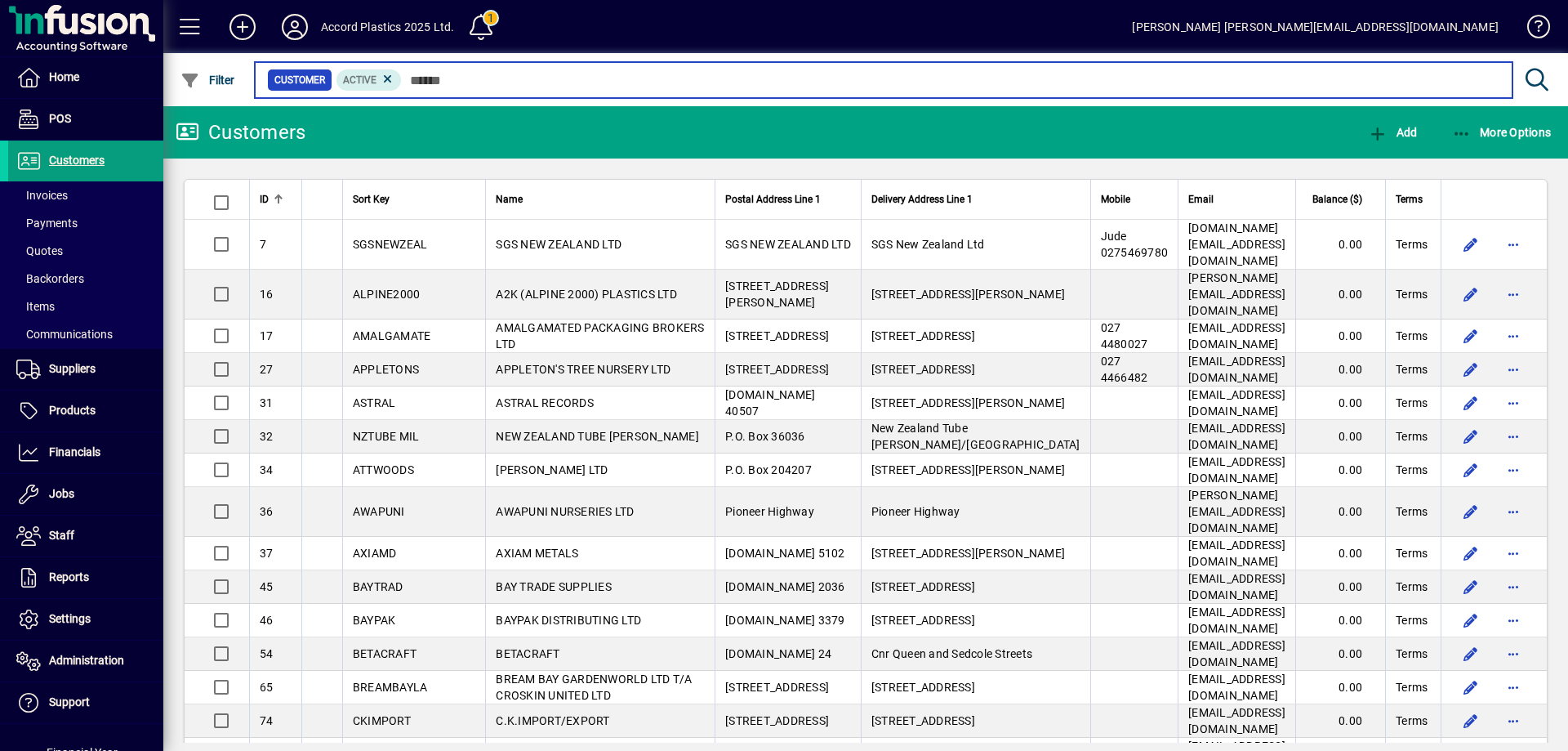
click at [525, 85] on input "text" at bounding box center [950, 80] width 1098 height 23
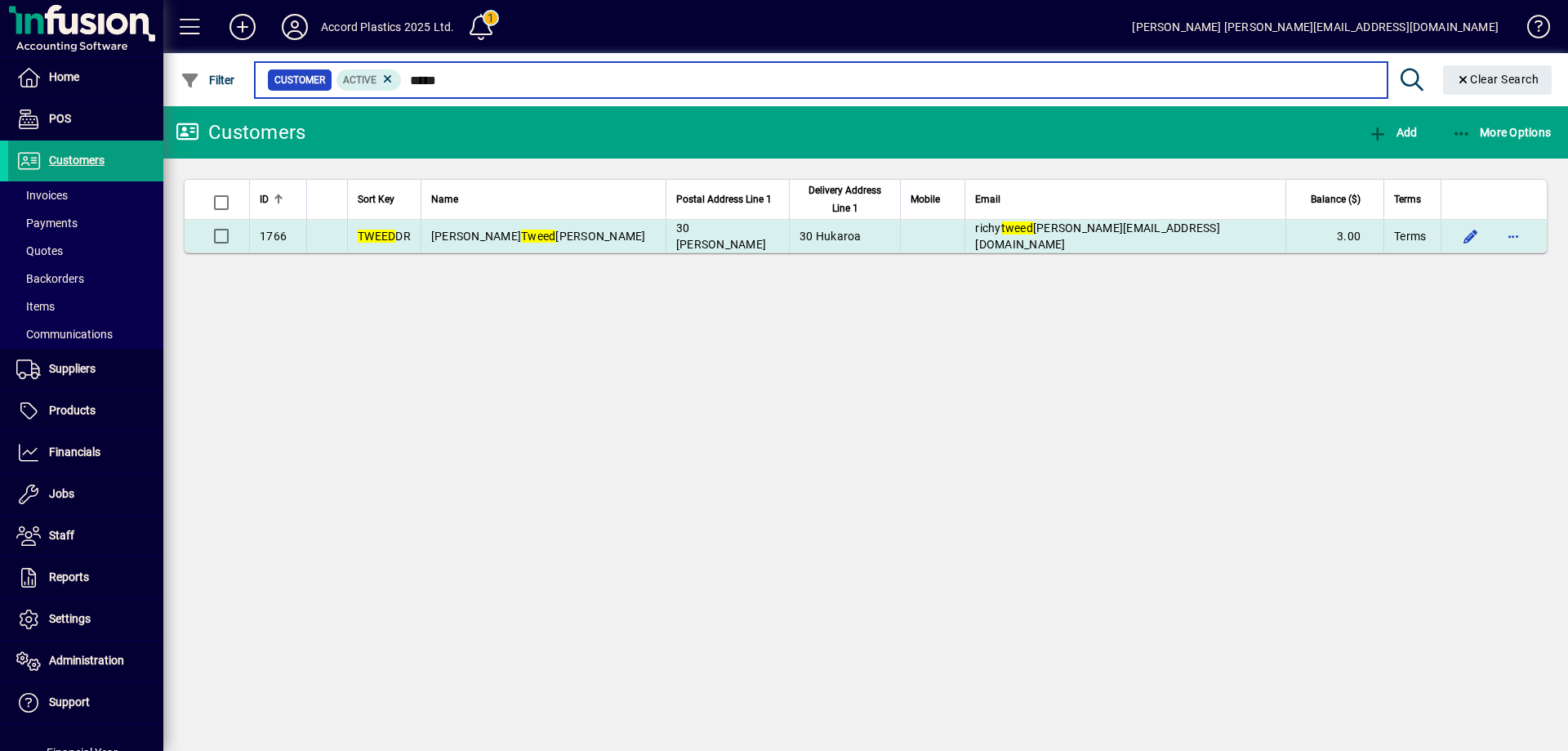
type input "*****"
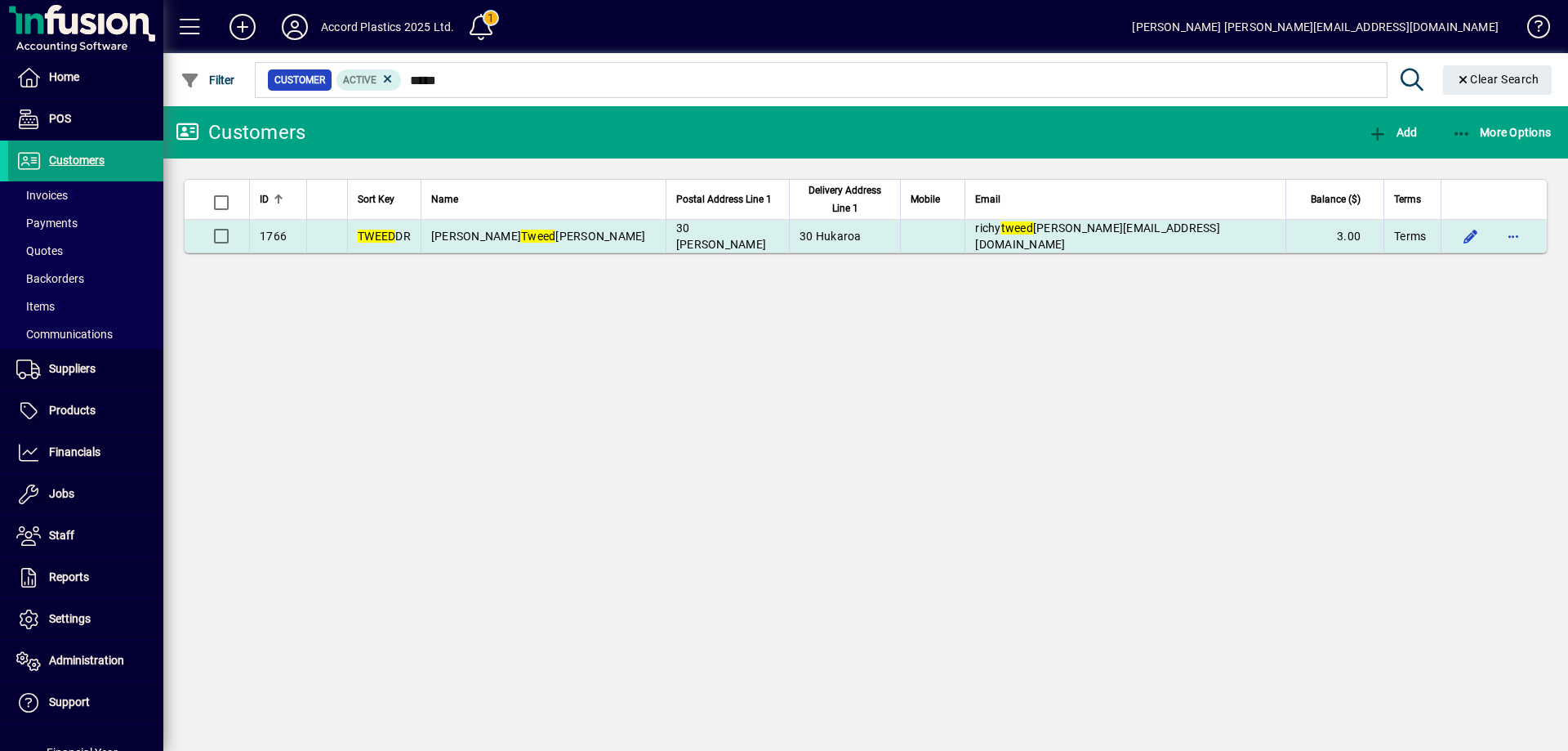
click at [537, 237] on span "Mr Richy Tweed dale" at bounding box center [538, 236] width 215 height 13
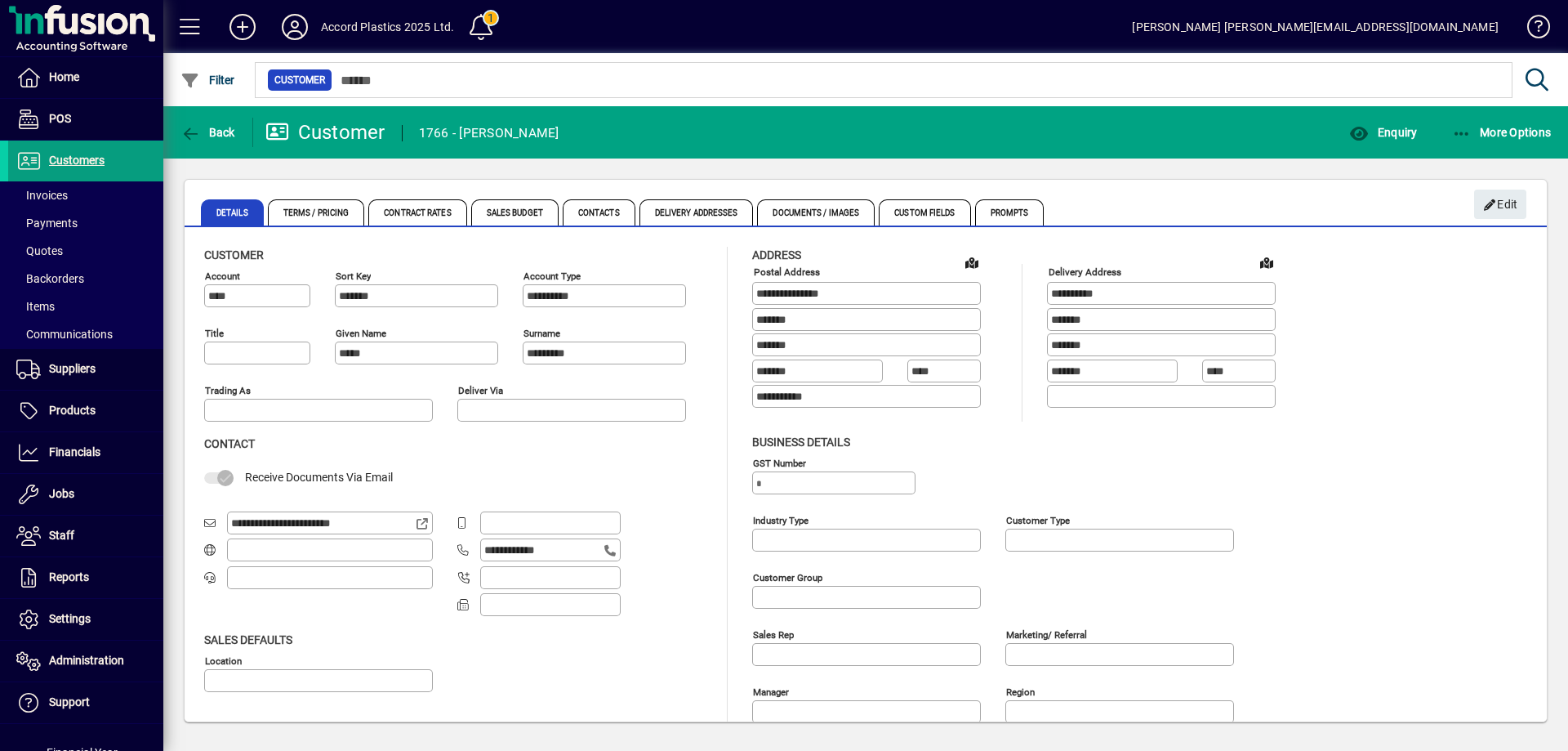
type input "**"
type input "**********"
click at [313, 206] on span "Terms / Pricing" at bounding box center [317, 213] width 97 height 26
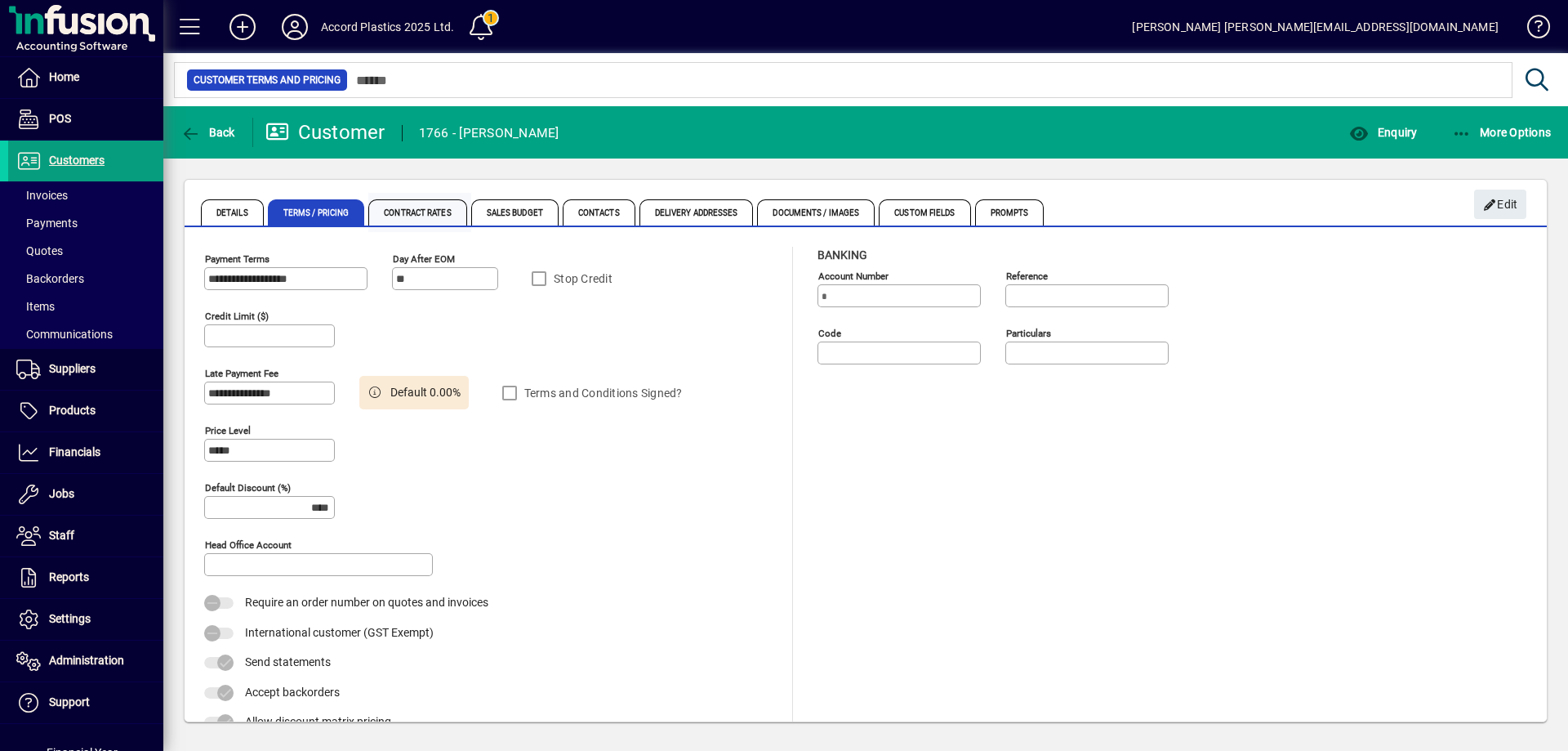
click at [404, 212] on span "Contract Rates" at bounding box center [417, 213] width 98 height 26
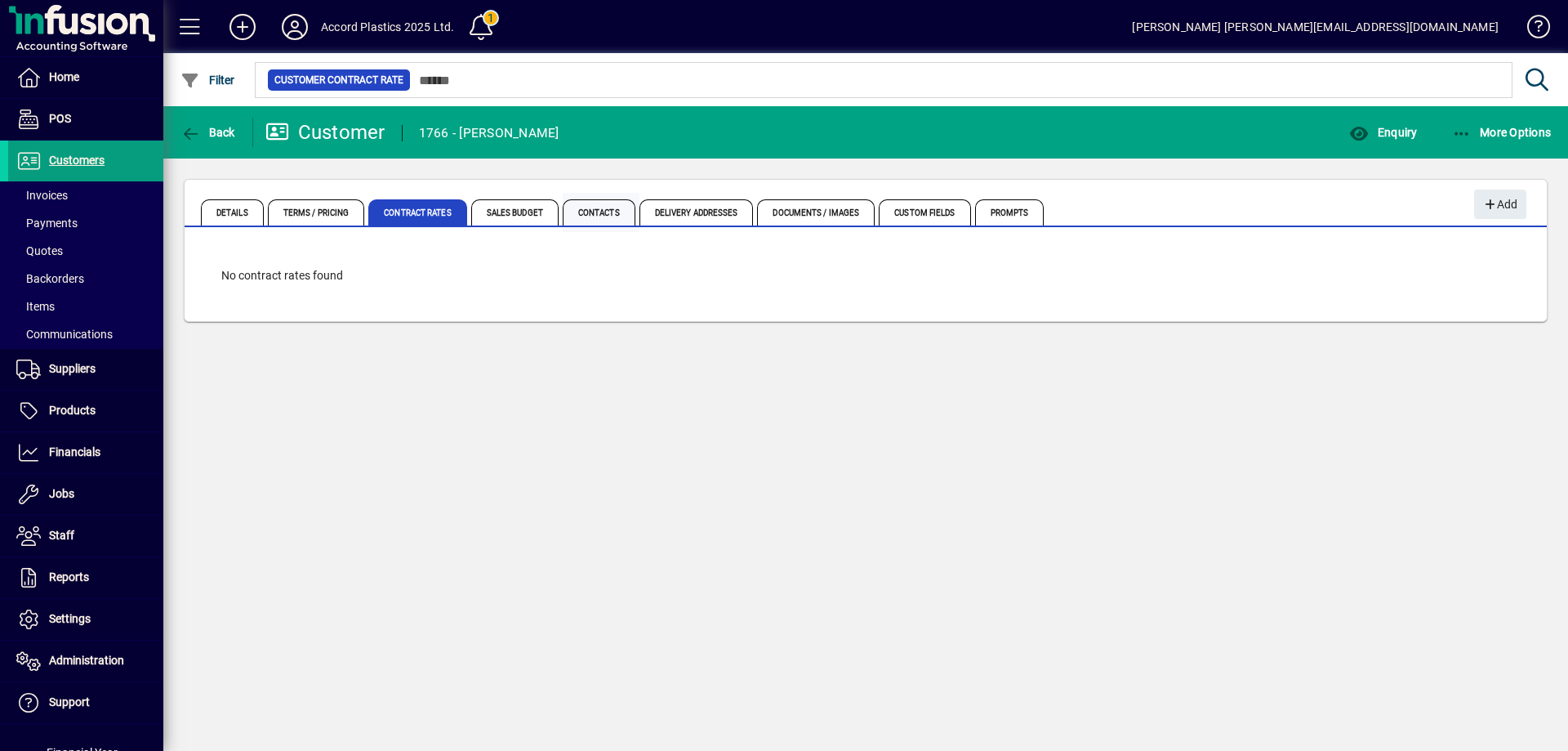
click at [613, 208] on span "Contacts" at bounding box center [599, 213] width 73 height 26
click at [709, 209] on span "Delivery Addresses" at bounding box center [696, 213] width 114 height 26
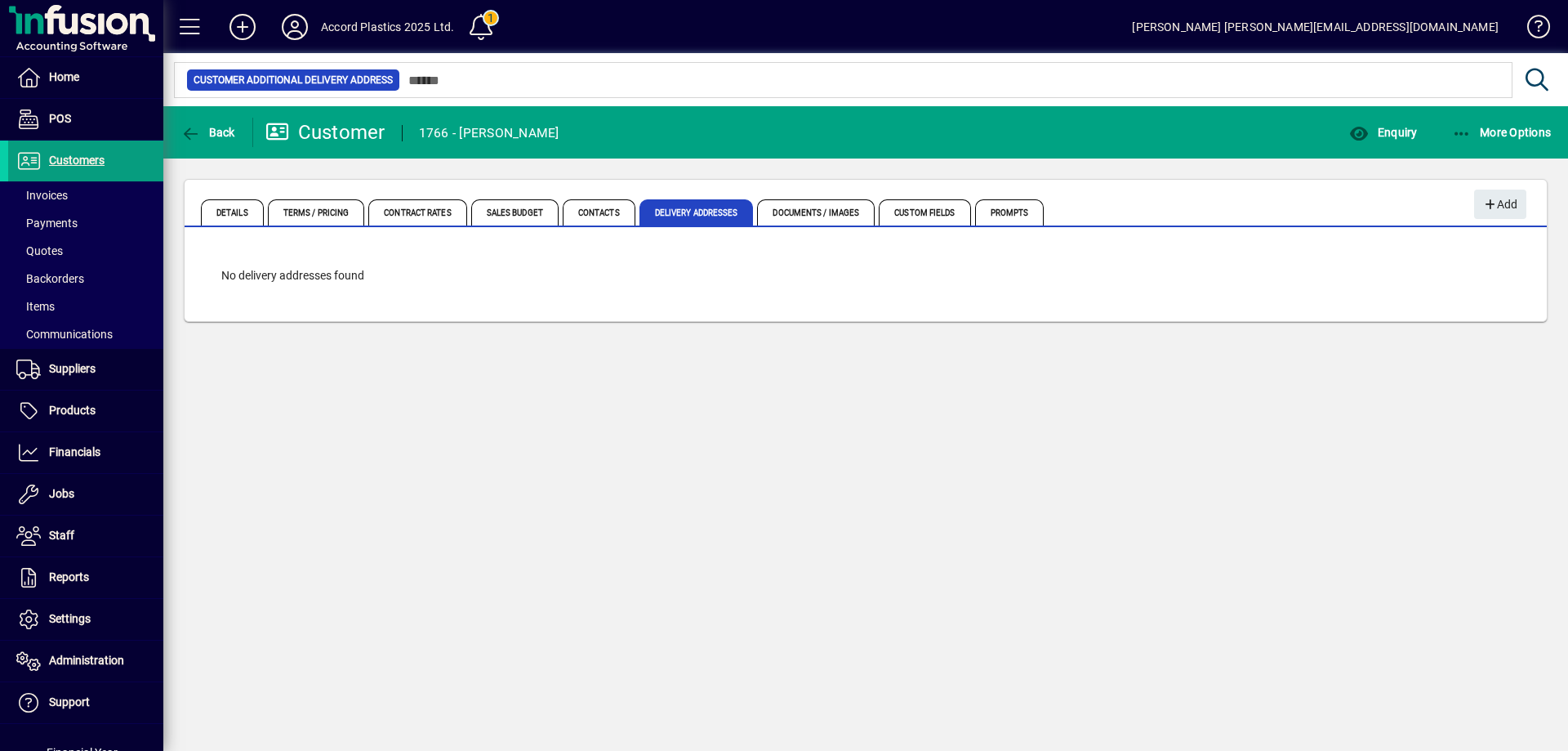
click at [844, 214] on span "Documents / Images" at bounding box center [815, 213] width 117 height 26
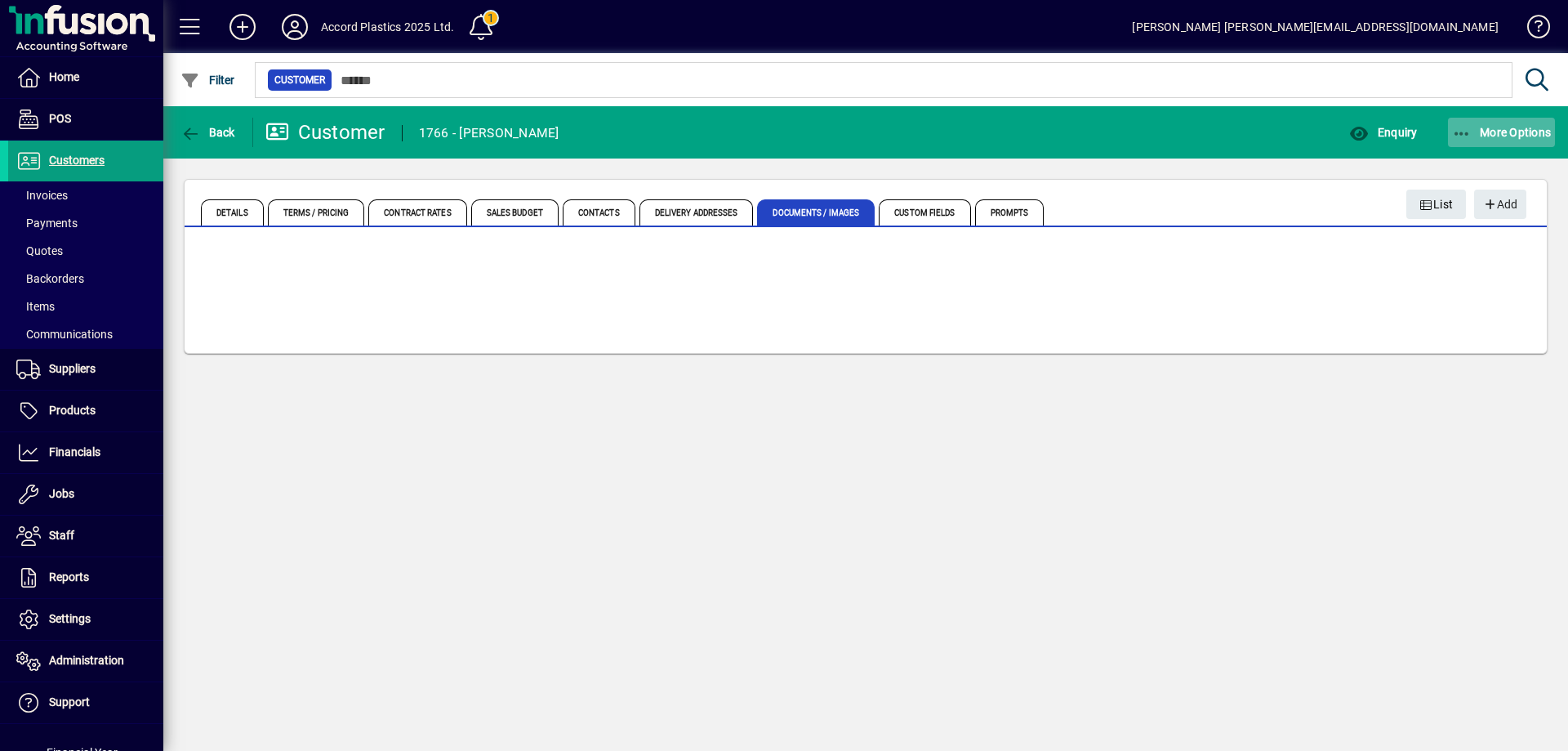
click at [1490, 133] on span "More Options" at bounding box center [1502, 132] width 99 height 13
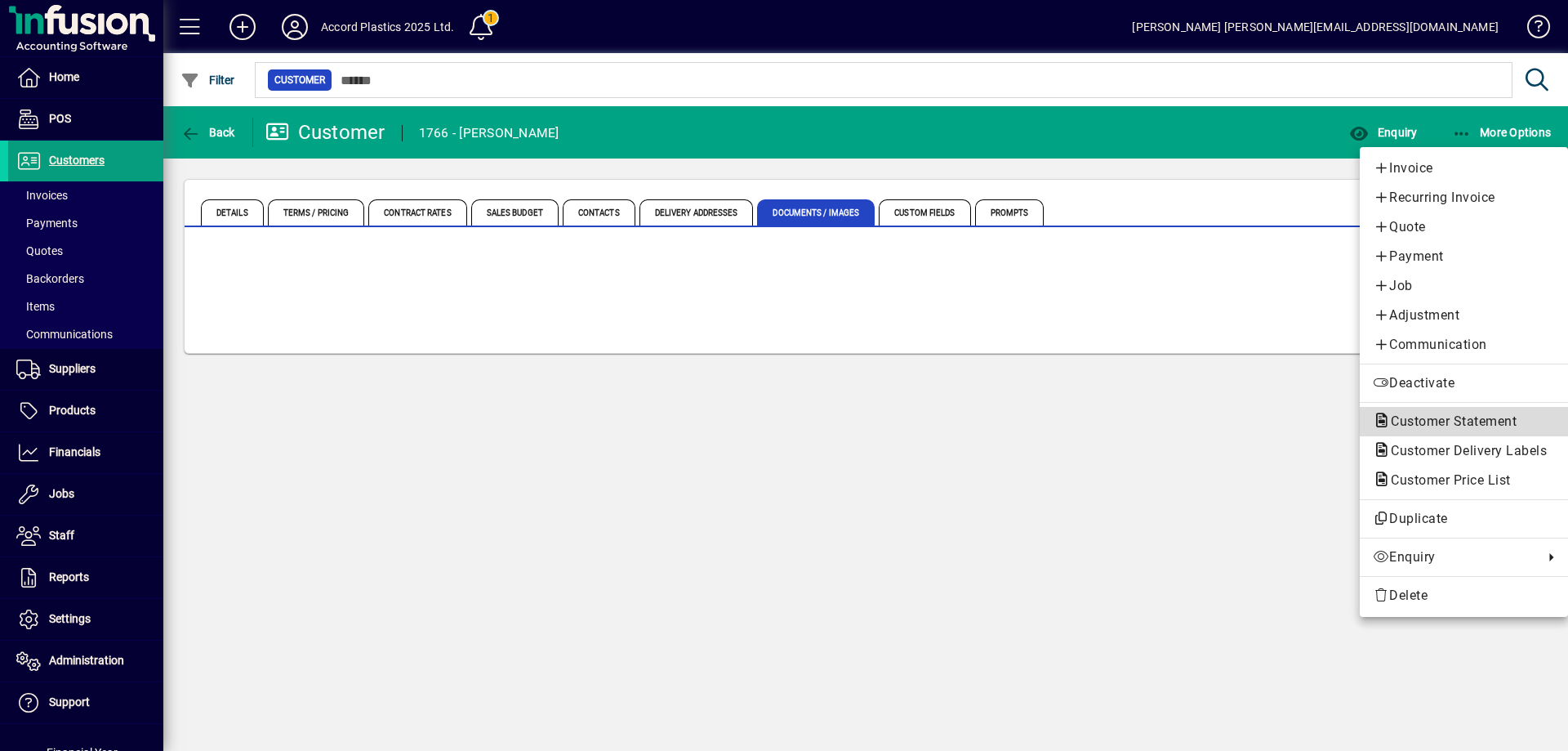
click at [1444, 421] on span "Customer Statement" at bounding box center [1449, 421] width 152 height 16
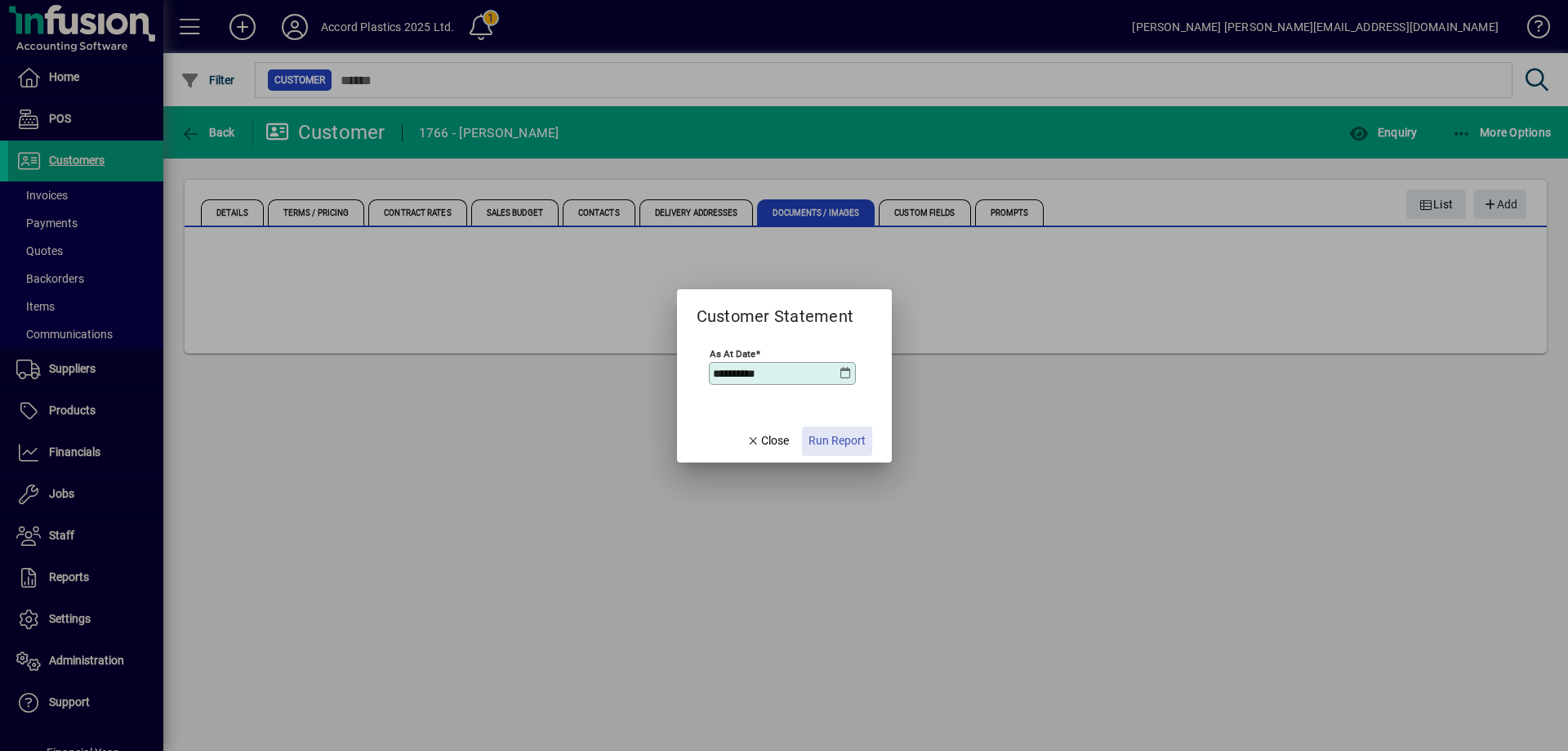
click at [857, 439] on span "Run Report" at bounding box center [837, 441] width 57 height 17
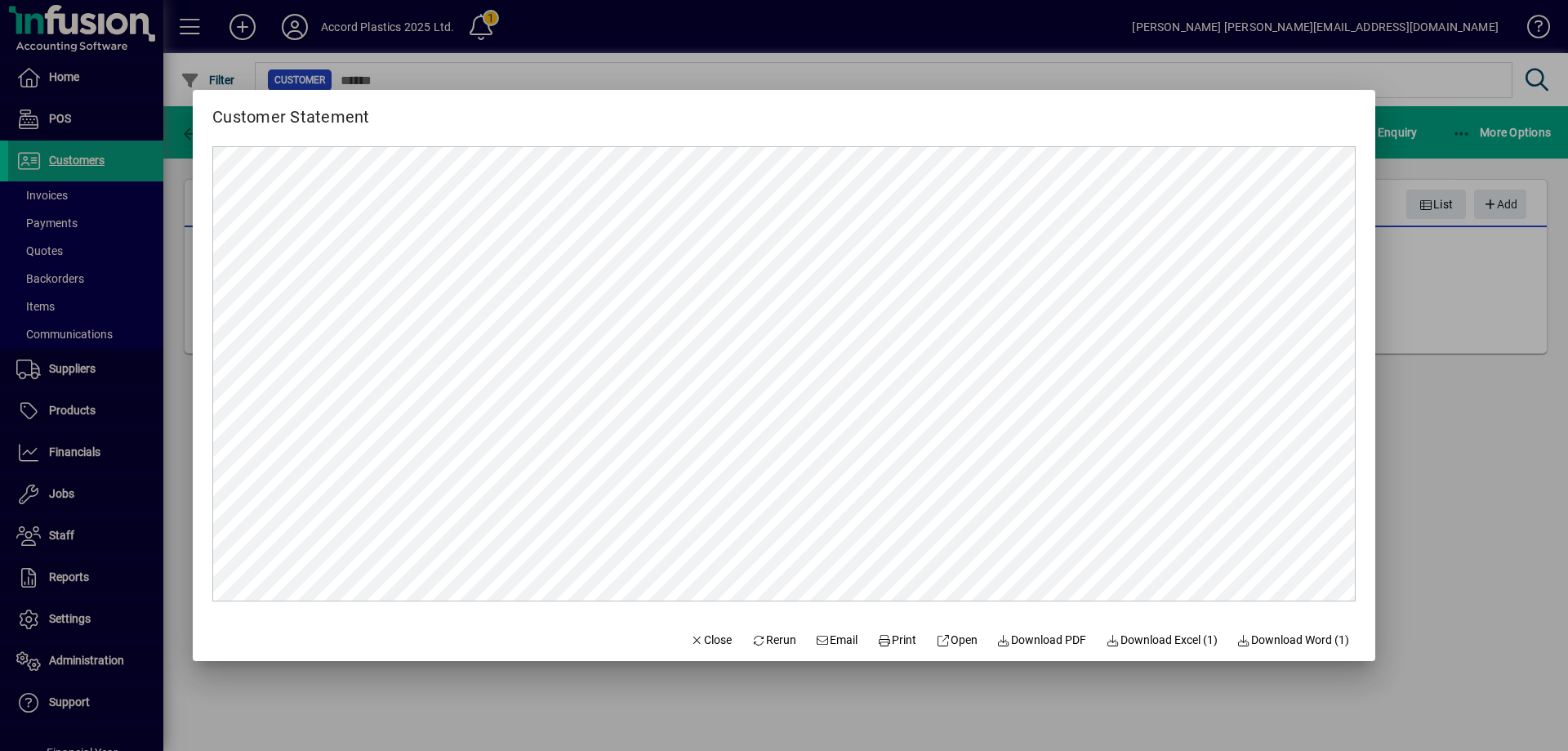
click at [1486, 423] on div at bounding box center [784, 375] width 1568 height 751
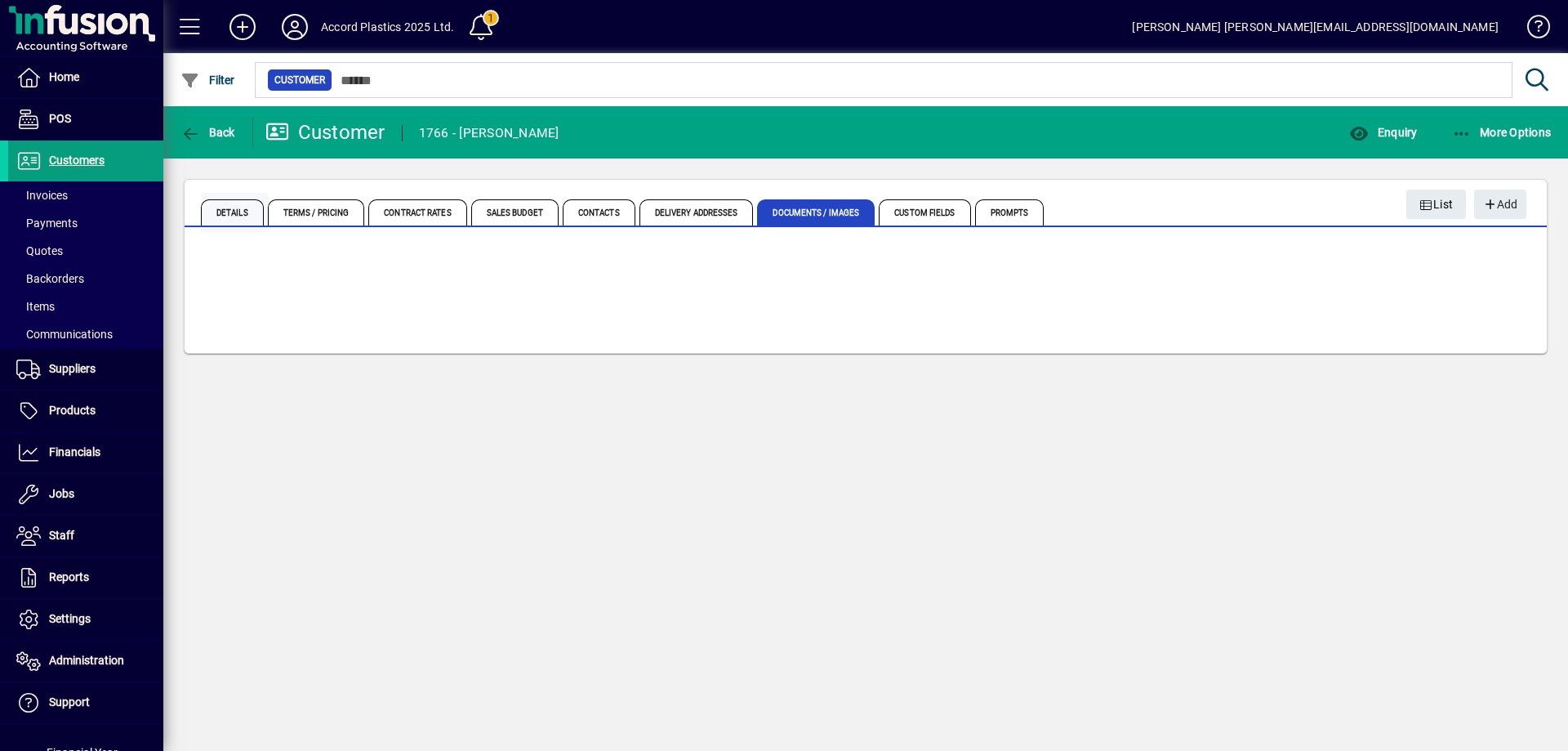
click at [236, 214] on span "Details" at bounding box center [231, 213] width 63 height 26
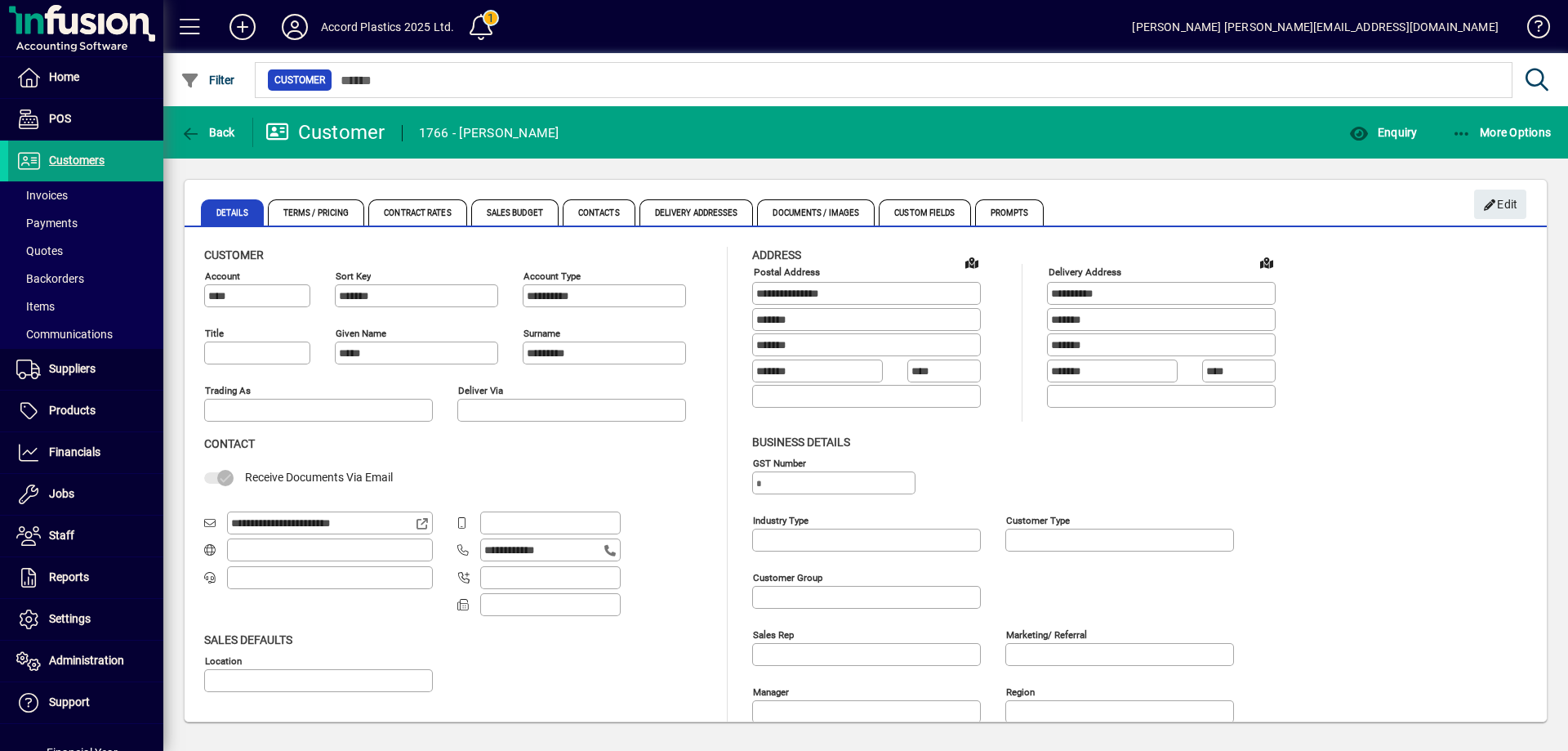
type input "**********"
type input "**"
click at [228, 137] on span "Back" at bounding box center [208, 132] width 54 height 13
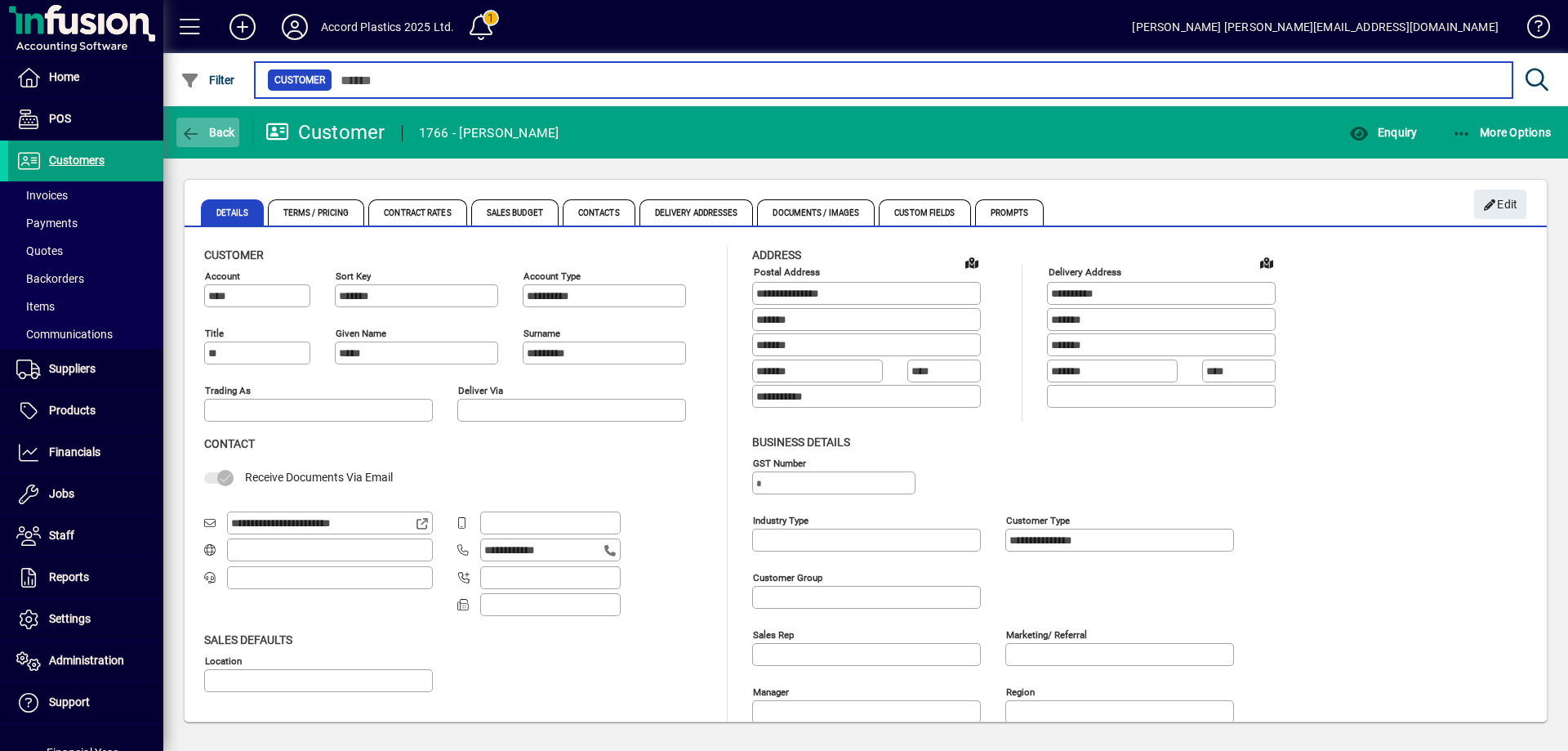
type input "*****"
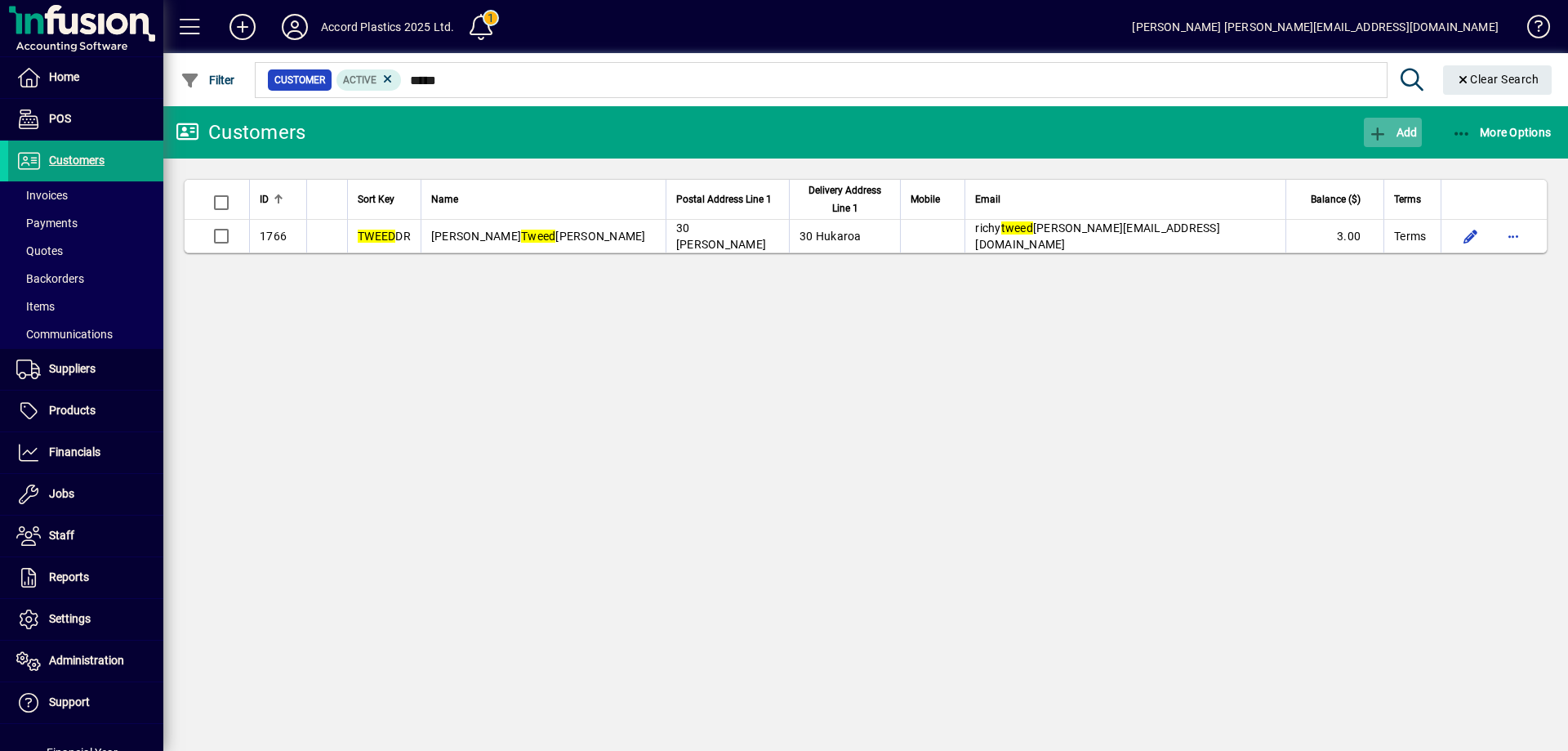
click at [1401, 137] on span "Add" at bounding box center [1393, 132] width 49 height 13
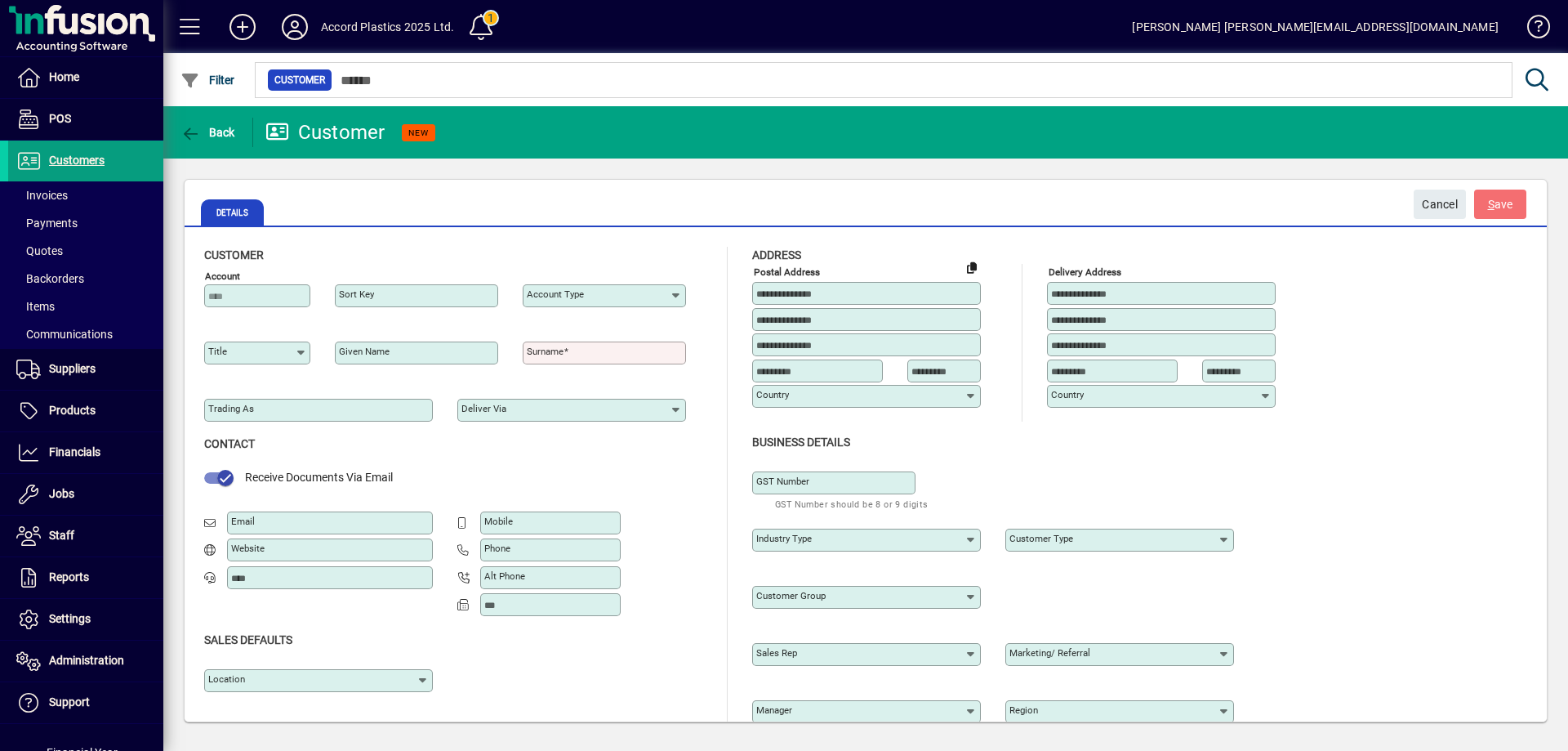
type input "**********"
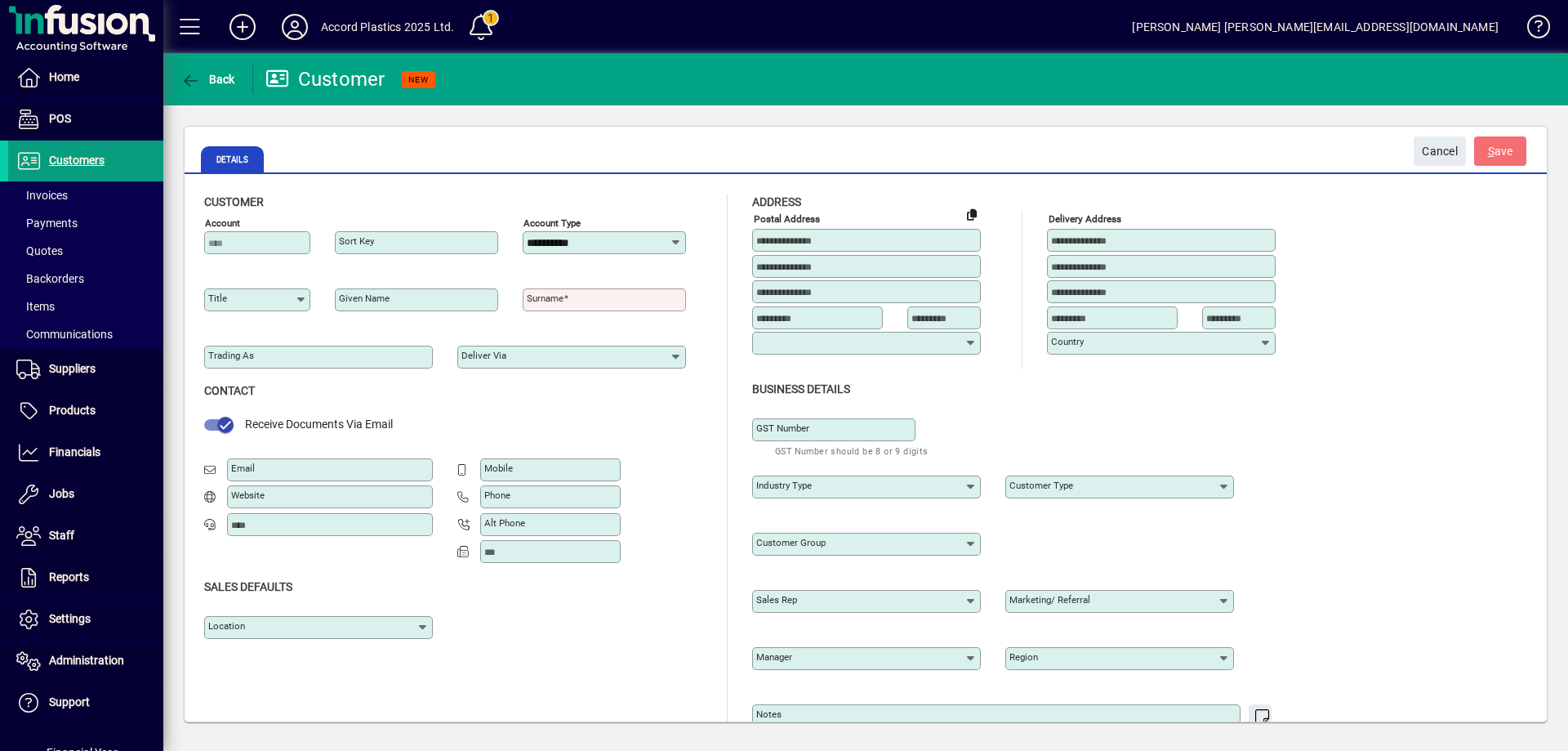
type input "**********"
click at [411, 250] on mat-form-field "Sort key" at bounding box center [416, 243] width 163 height 57
click at [276, 250] on mat-form-field "Account" at bounding box center [257, 243] width 106 height 57
click at [225, 83] on span "Back" at bounding box center [208, 80] width 54 height 13
type input "*****"
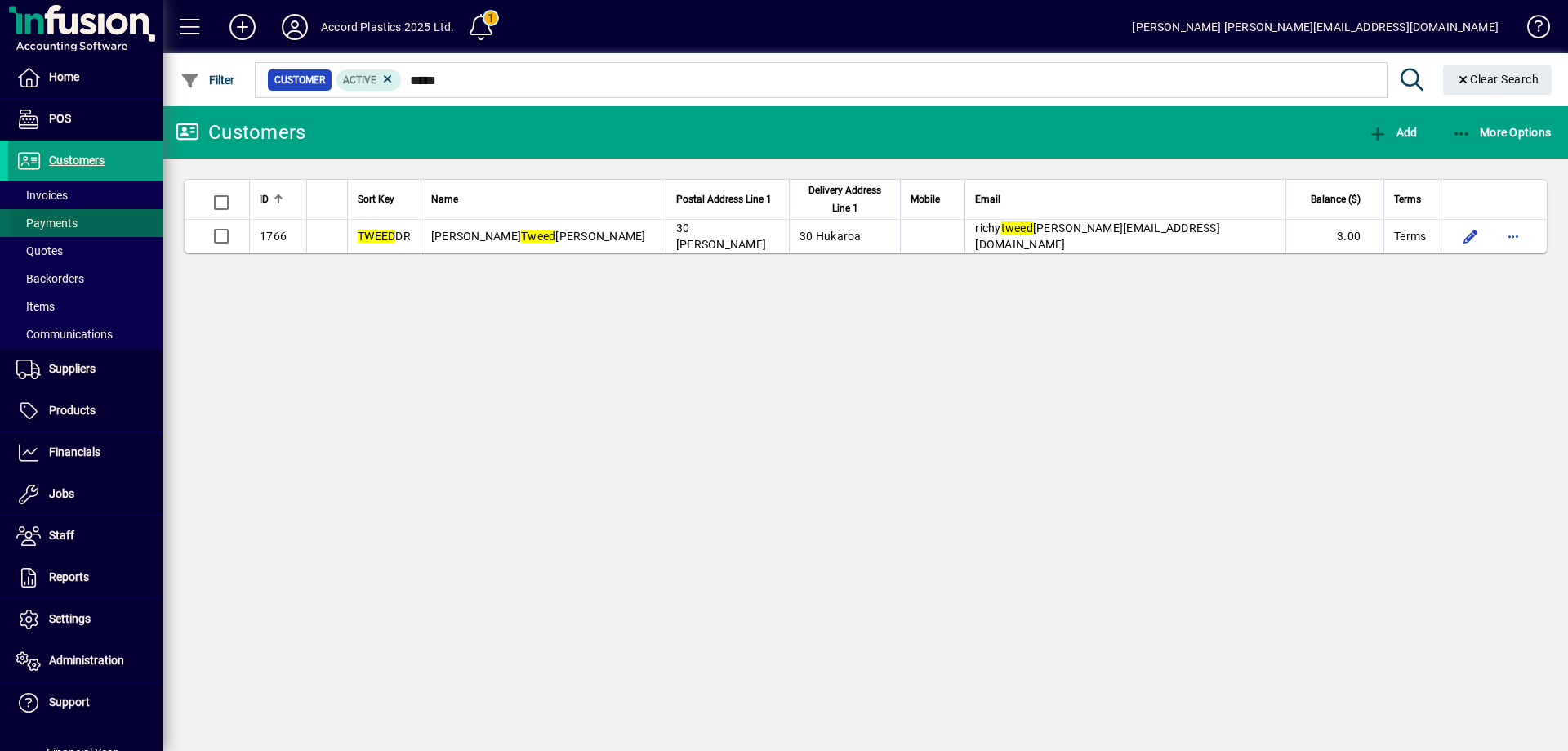
click at [54, 231] on span "Payments" at bounding box center [43, 223] width 69 height 17
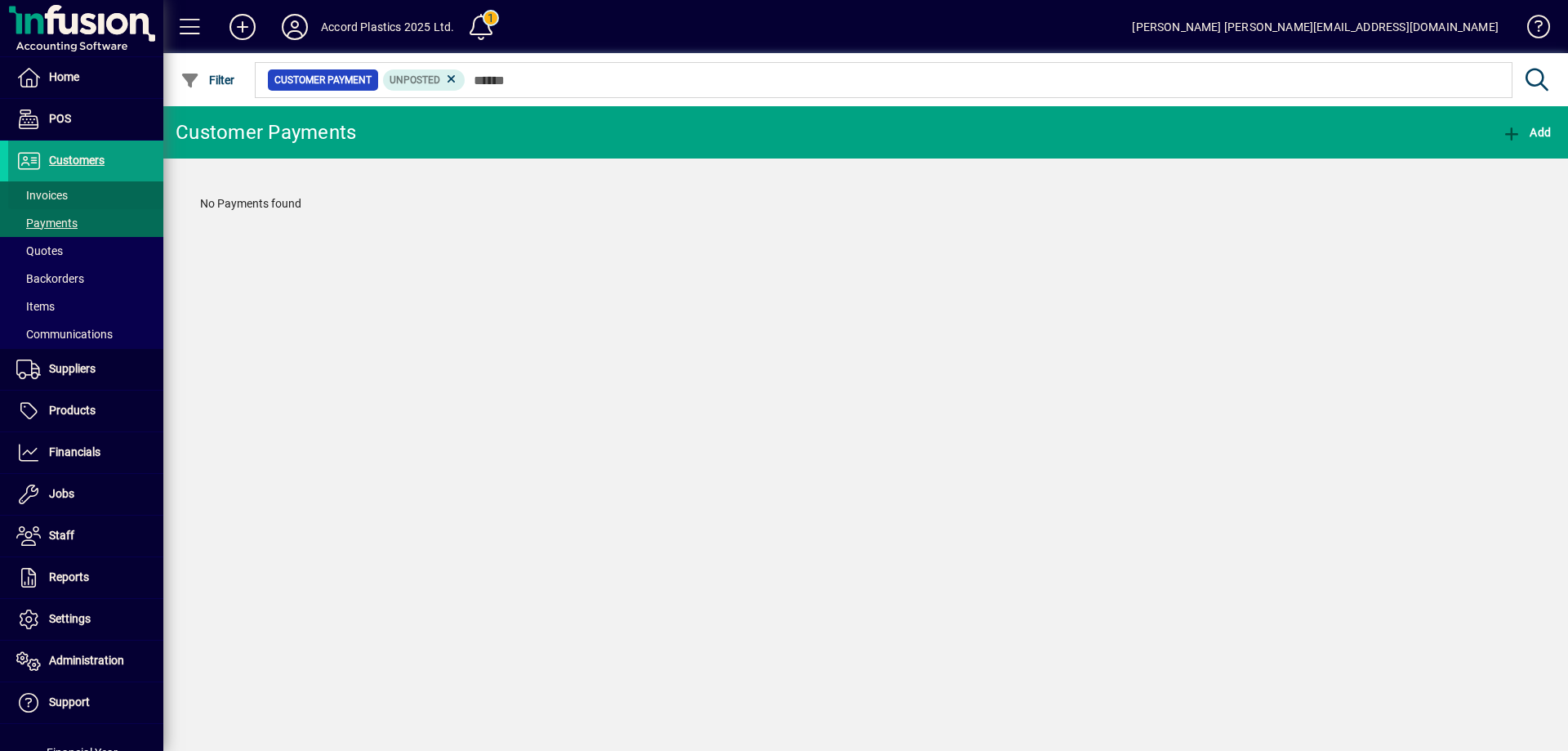
click at [73, 201] on span at bounding box center [86, 195] width 156 height 39
click at [1508, 141] on span "button" at bounding box center [1495, 132] width 57 height 39
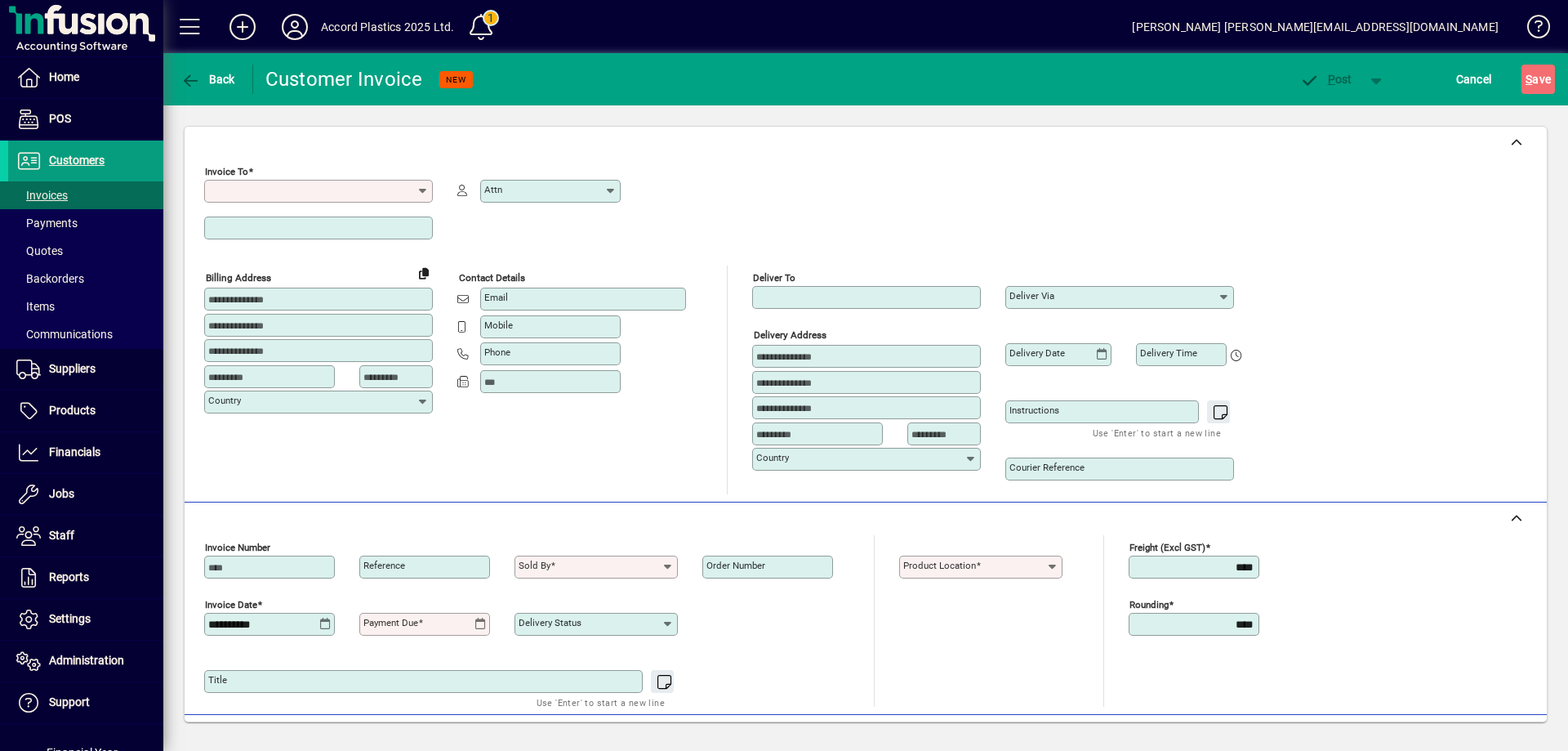
click at [271, 189] on input "Invoice To" at bounding box center [312, 191] width 208 height 13
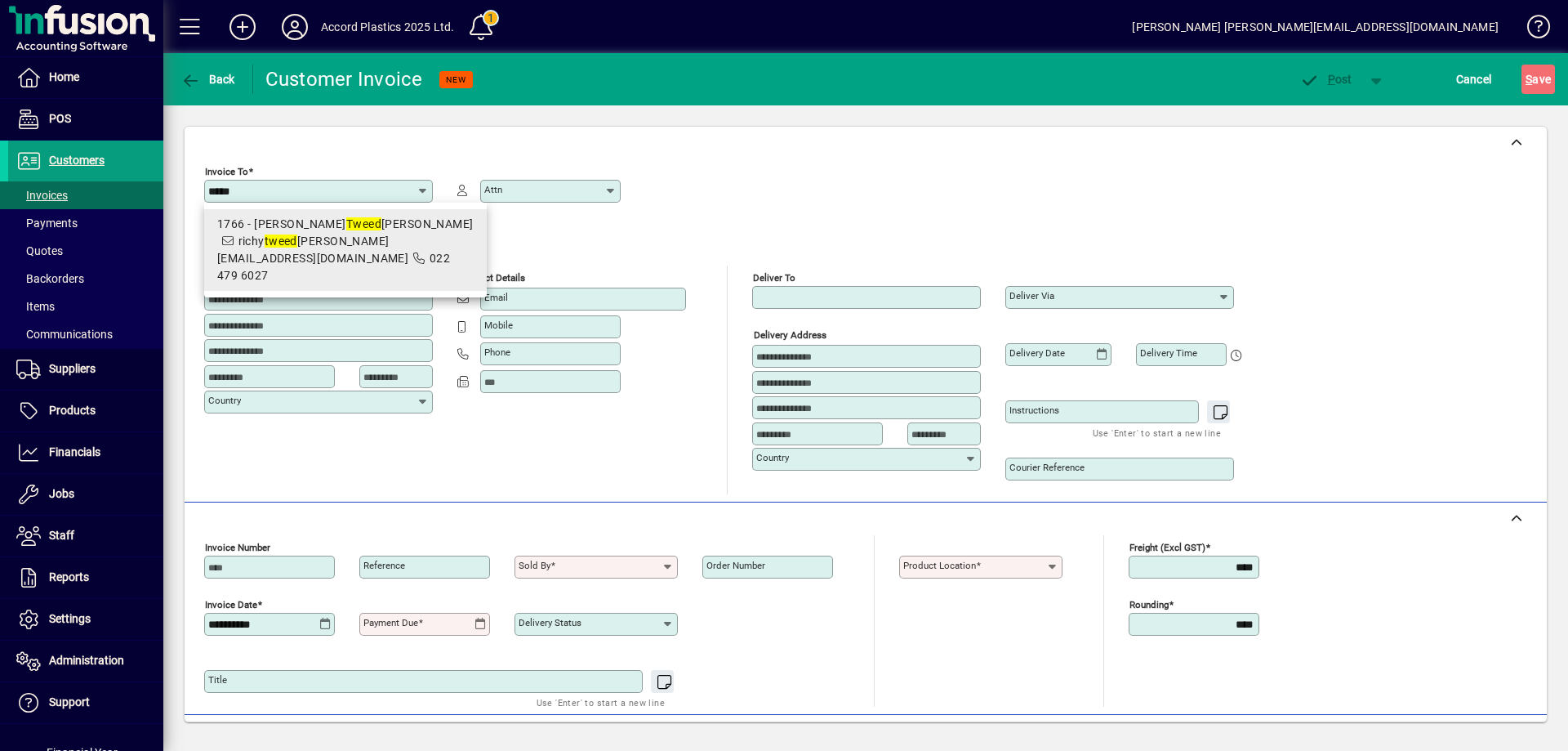
click at [296, 234] on span "1766 - Mr Richy Tweed dale richy tweed dale@gmail.com 022 479 6027" at bounding box center [346, 249] width 257 height 68
type input "**********"
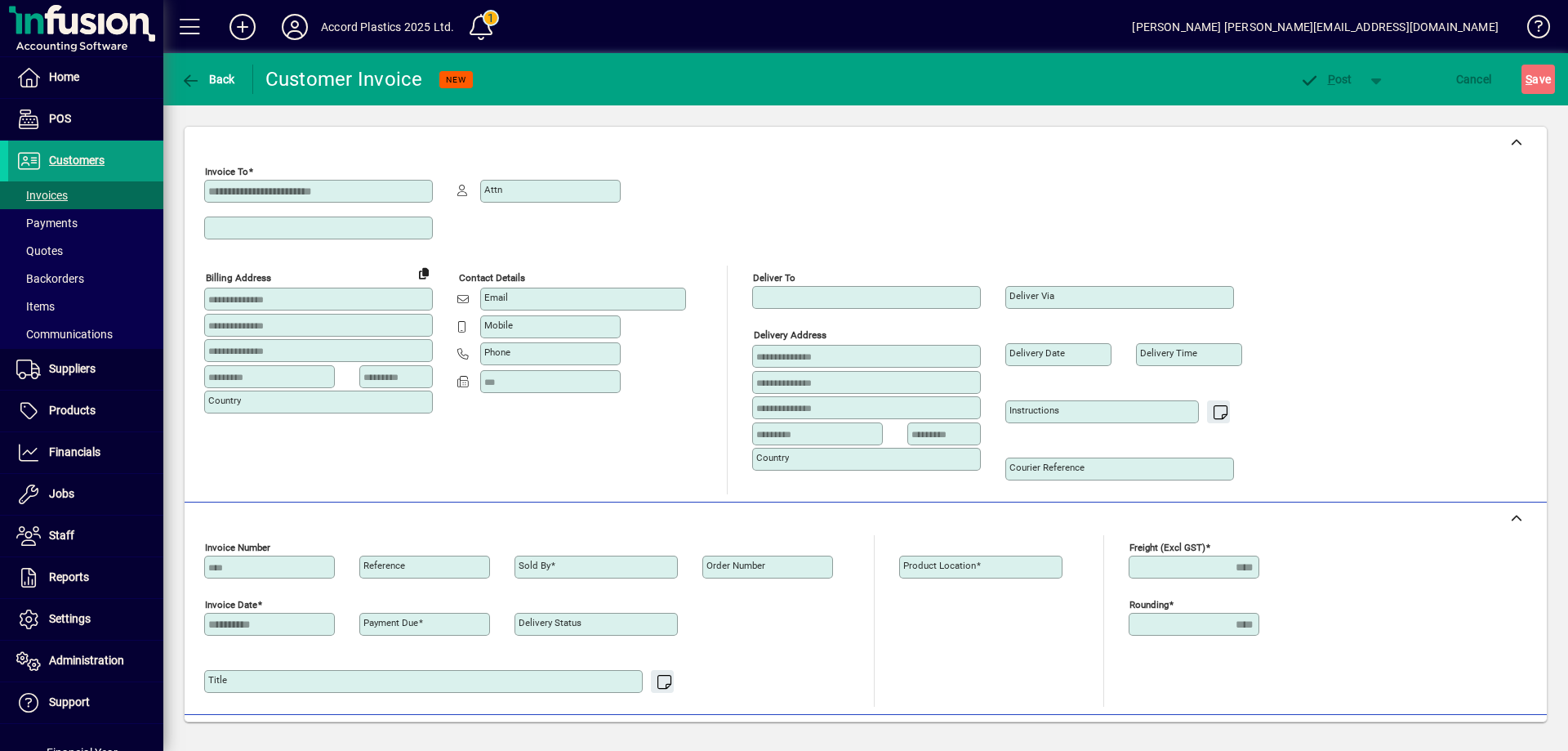
type input "**********"
type input "*******"
type input "****"
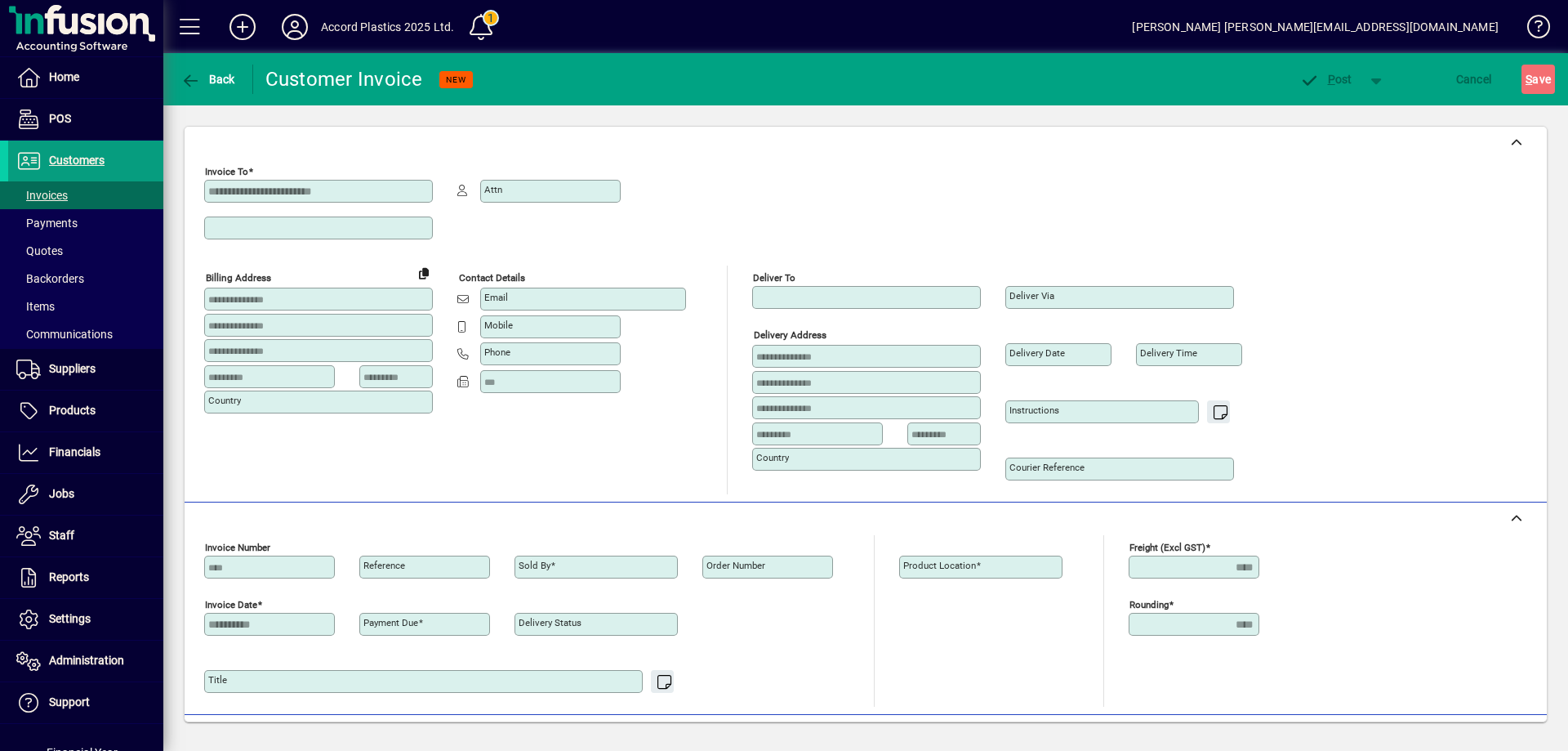
type input "**********"
type input "*******"
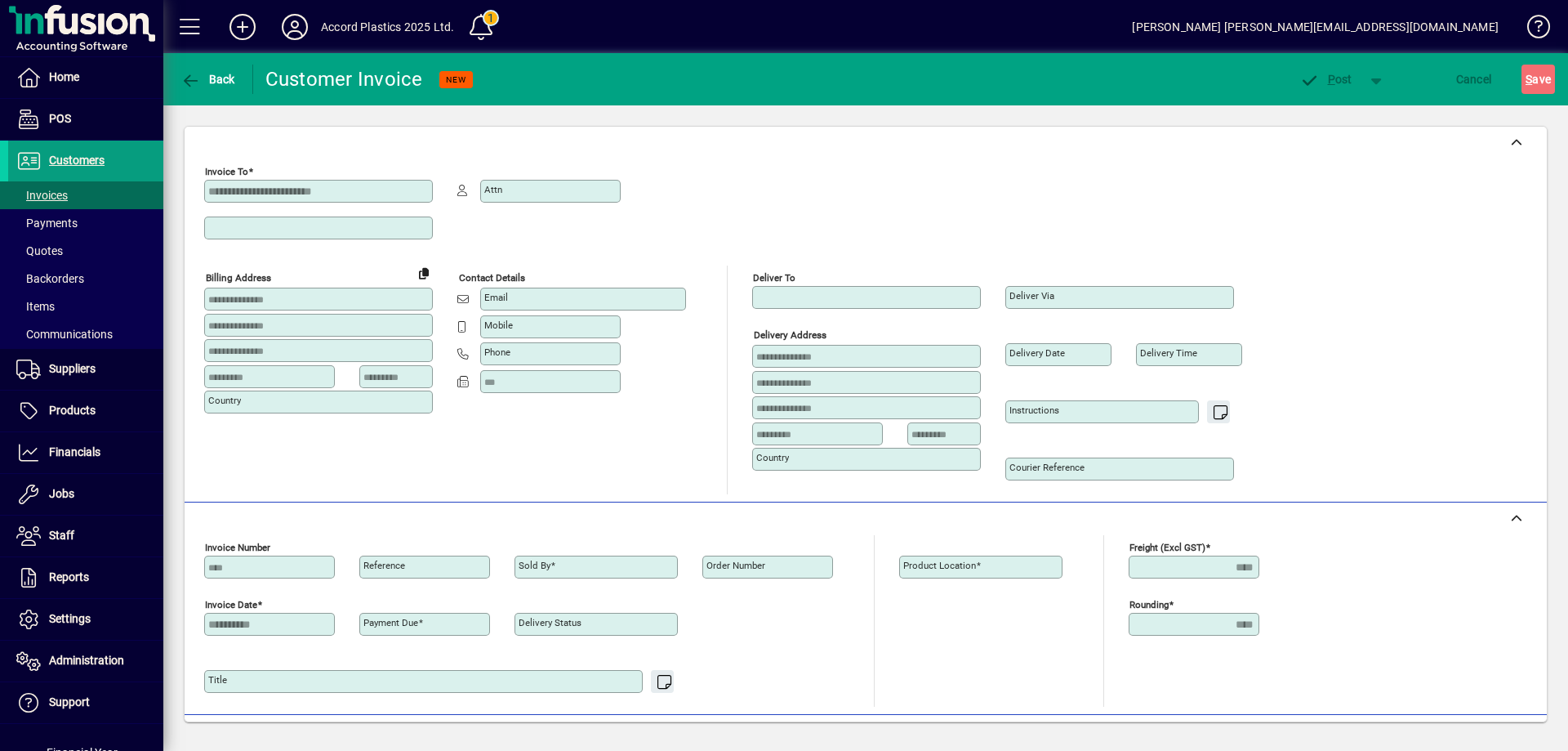
type input "*******"
type input "****"
type input "**********"
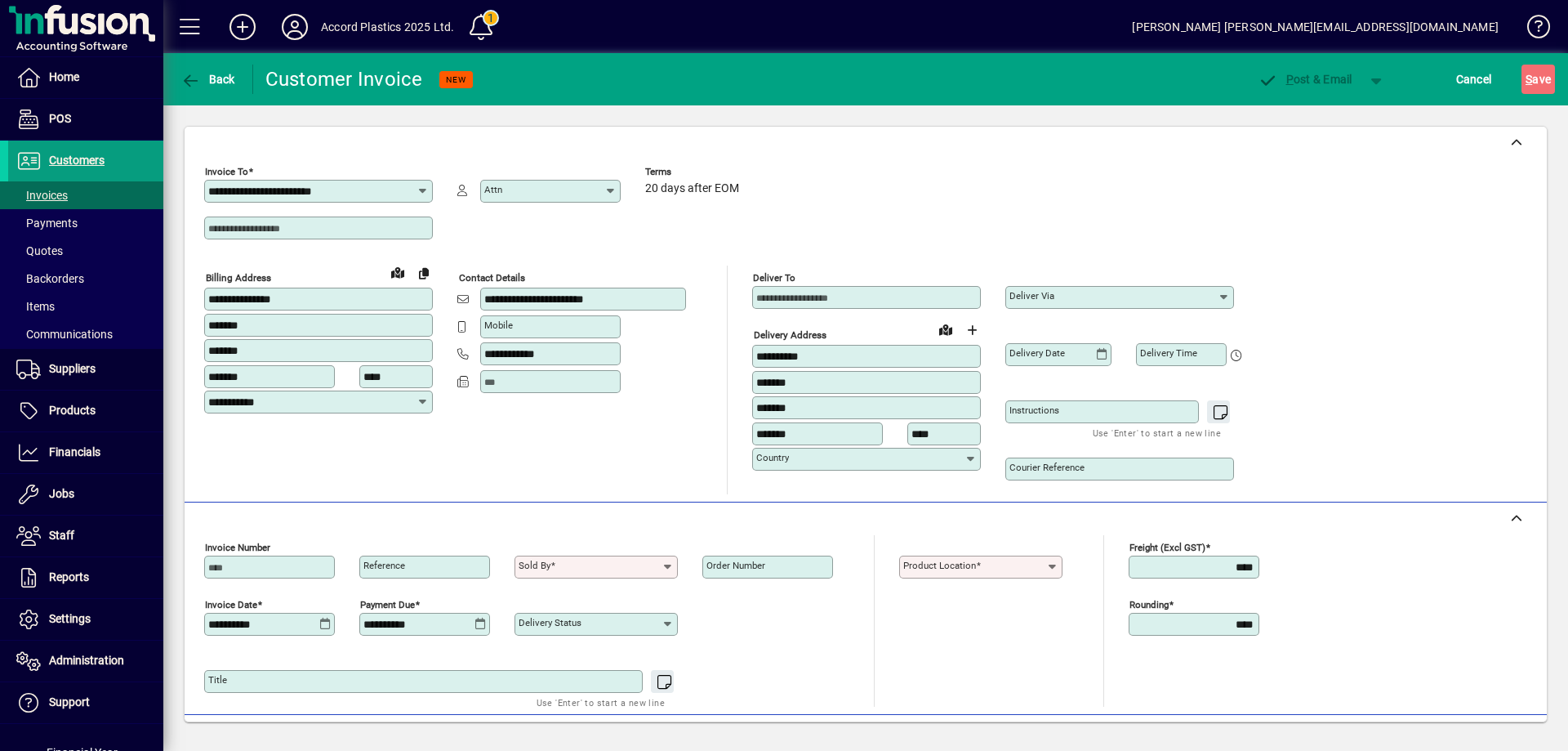
click at [658, 567] on input "Sold by" at bounding box center [590, 567] width 143 height 13
click at [626, 597] on div "CA - Cathy Cameron" at bounding box center [589, 601] width 123 height 17
type input "**********"
drag, startPoint x: 1051, startPoint y: 572, endPoint x: 1036, endPoint y: 570, distance: 15.1
click at [1051, 571] on icon at bounding box center [1053, 567] width 13 height 13
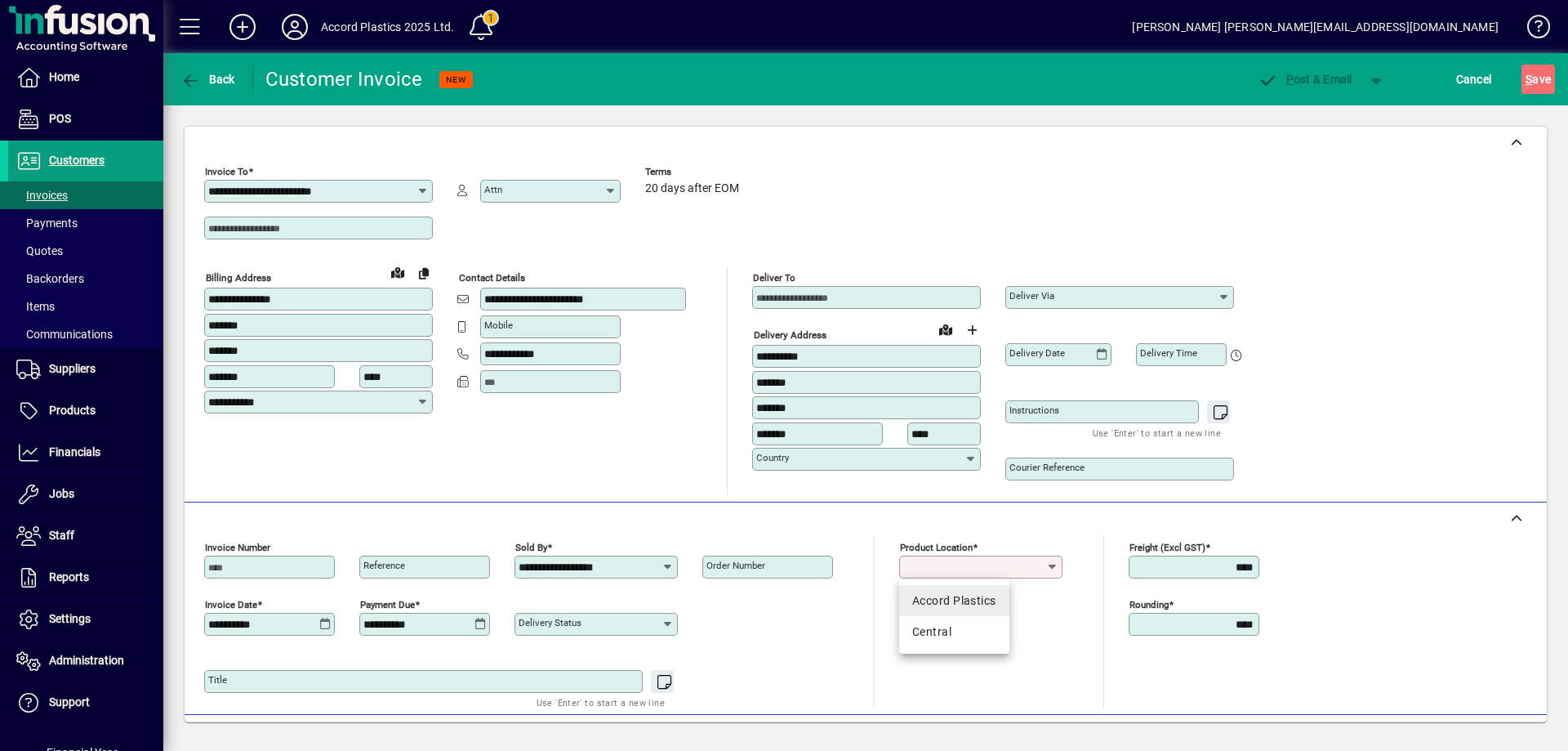
click at [976, 602] on div "Accord Plastics" at bounding box center [954, 601] width 84 height 17
type input "**********"
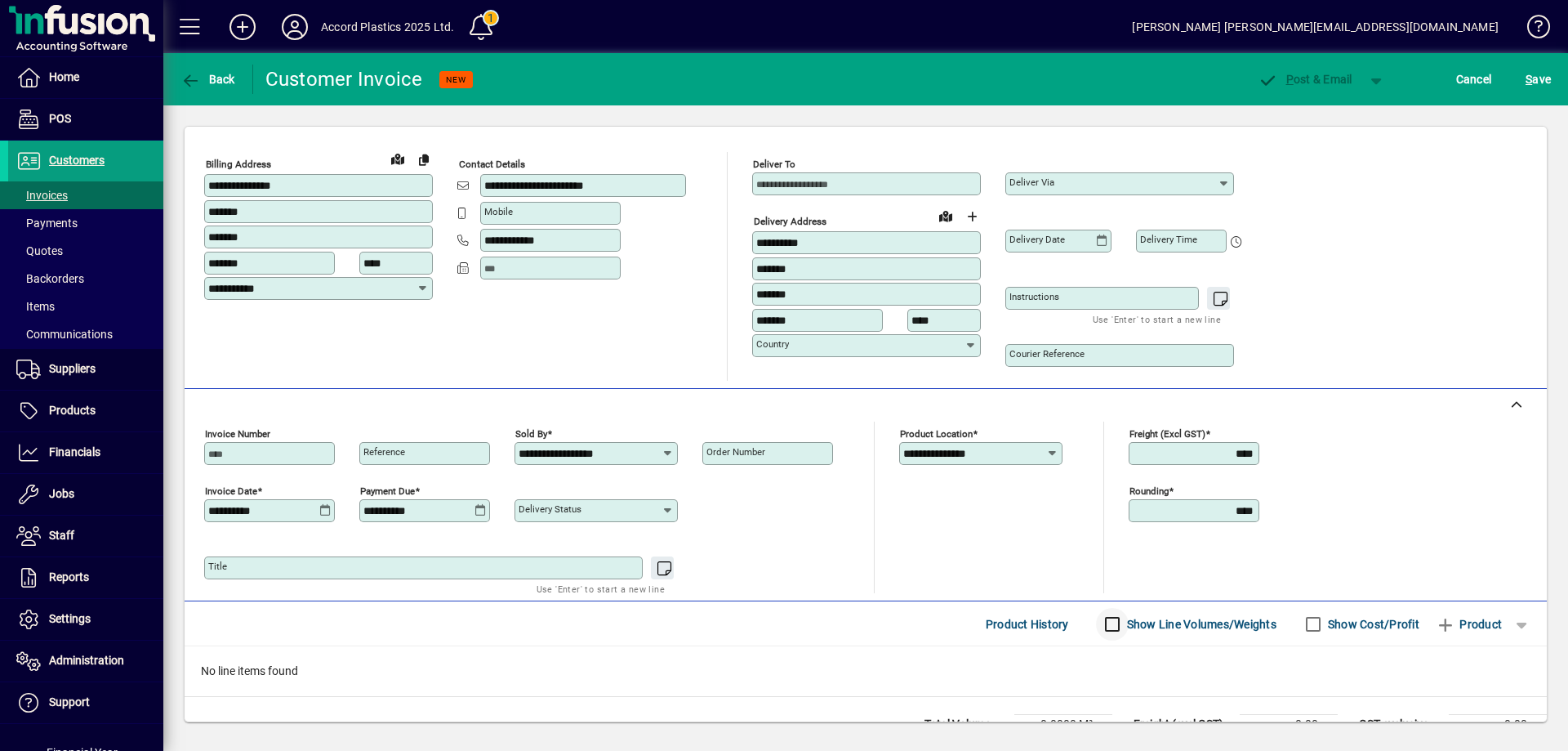
scroll to position [181, 0]
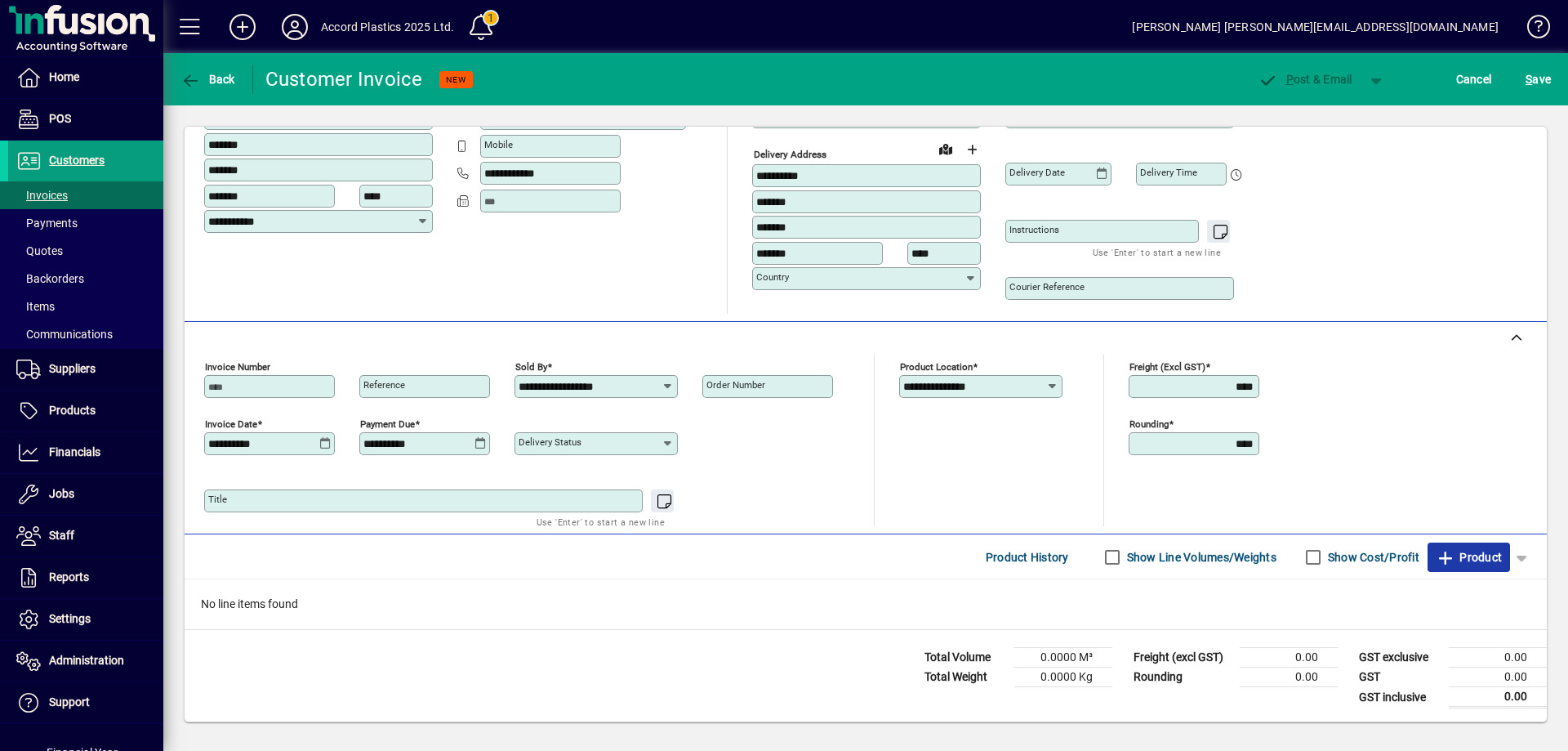
click at [1483, 556] on span "Product" at bounding box center [1469, 557] width 67 height 26
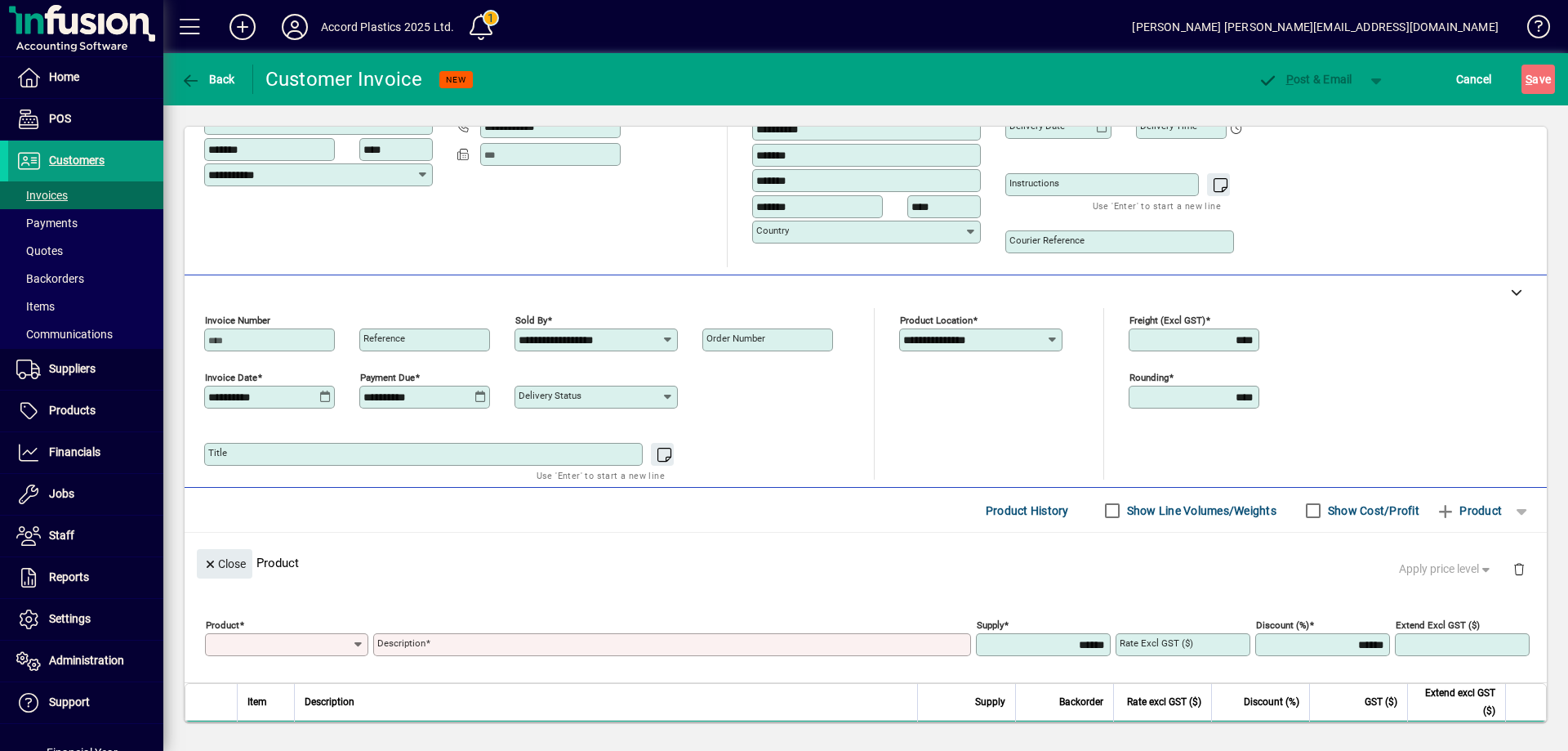
scroll to position [0, 0]
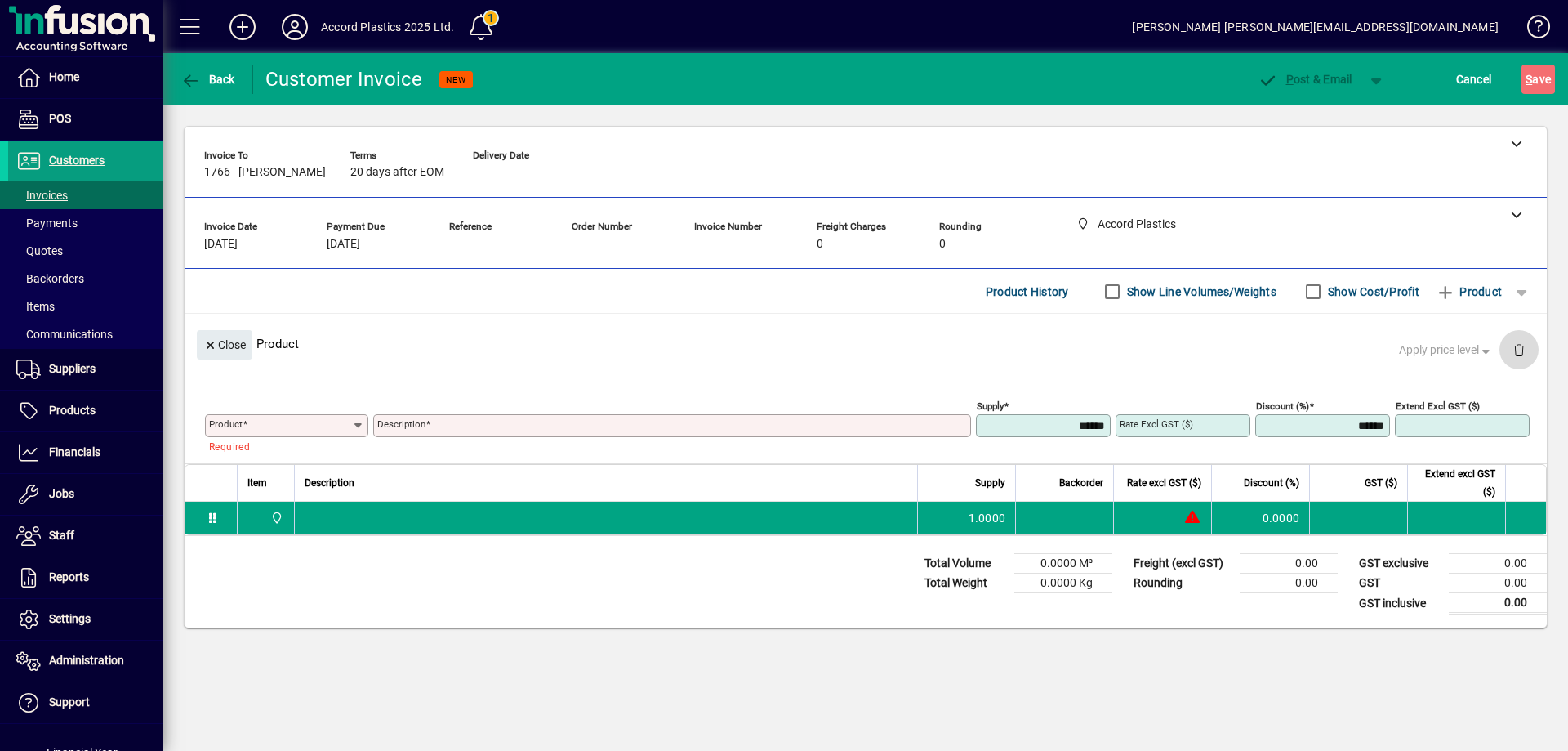
click at [1524, 354] on span "button" at bounding box center [1519, 350] width 39 height 39
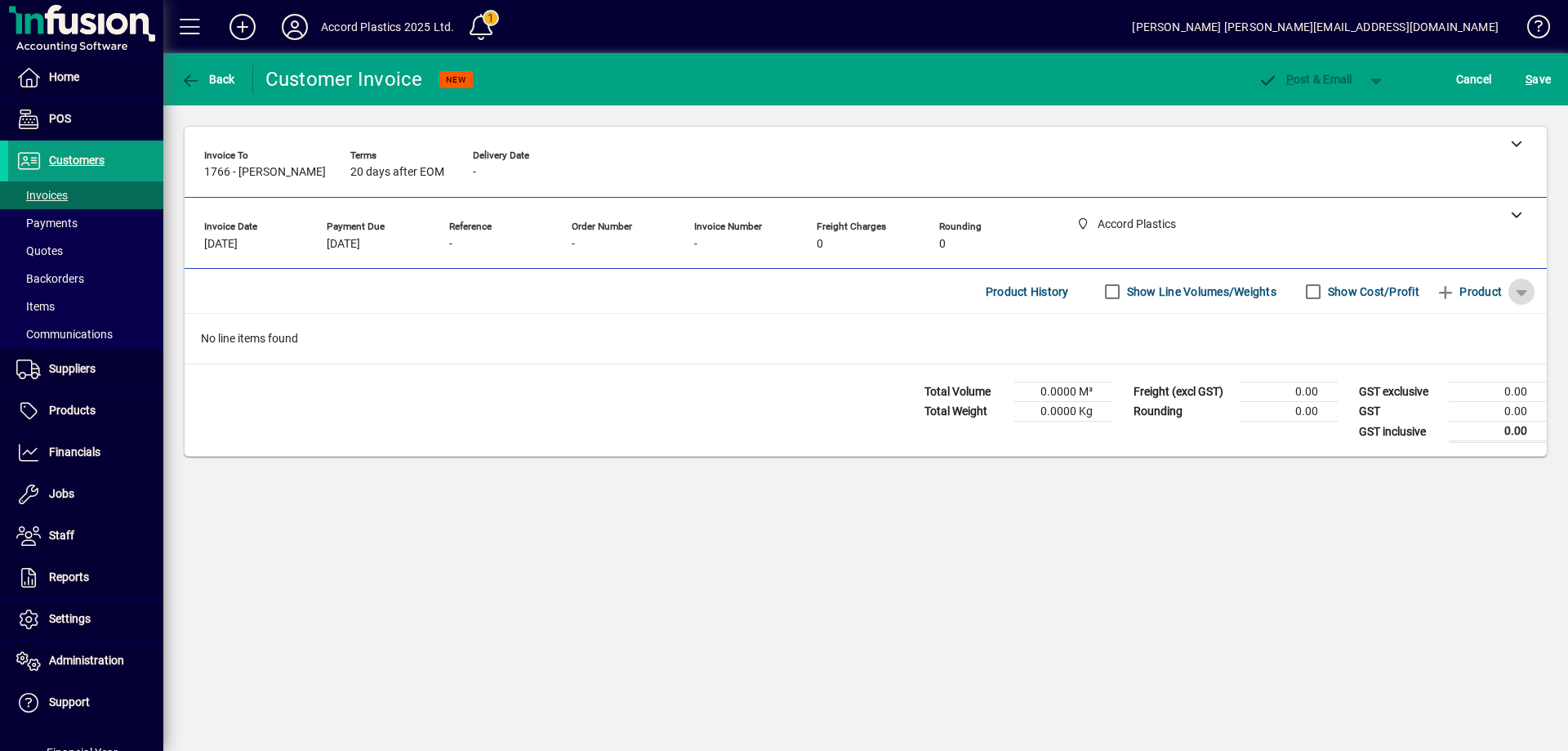
click at [1512, 294] on span "button" at bounding box center [1522, 292] width 39 height 39
click at [1466, 323] on span "GL Account" at bounding box center [1471, 325] width 79 height 20
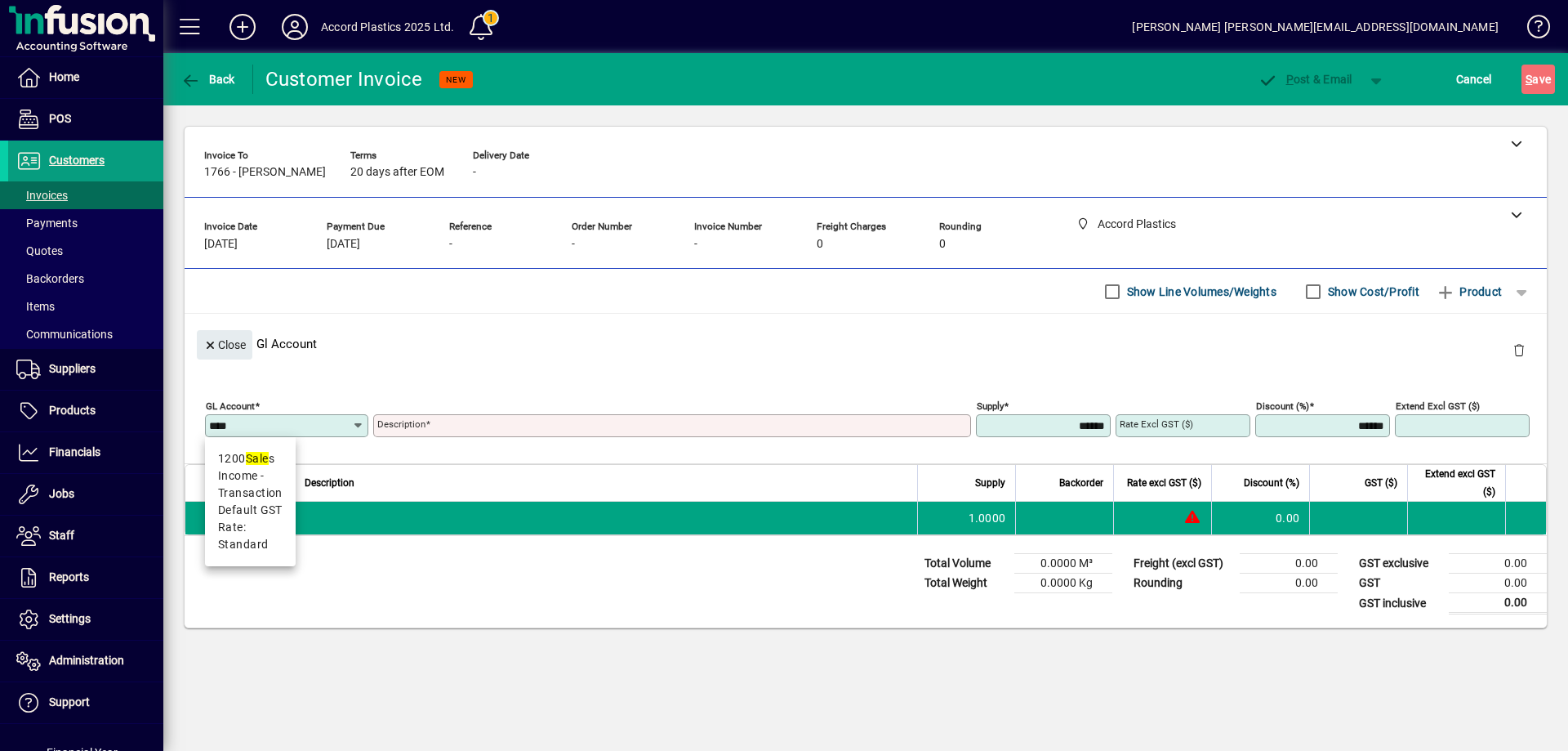
type input "*****"
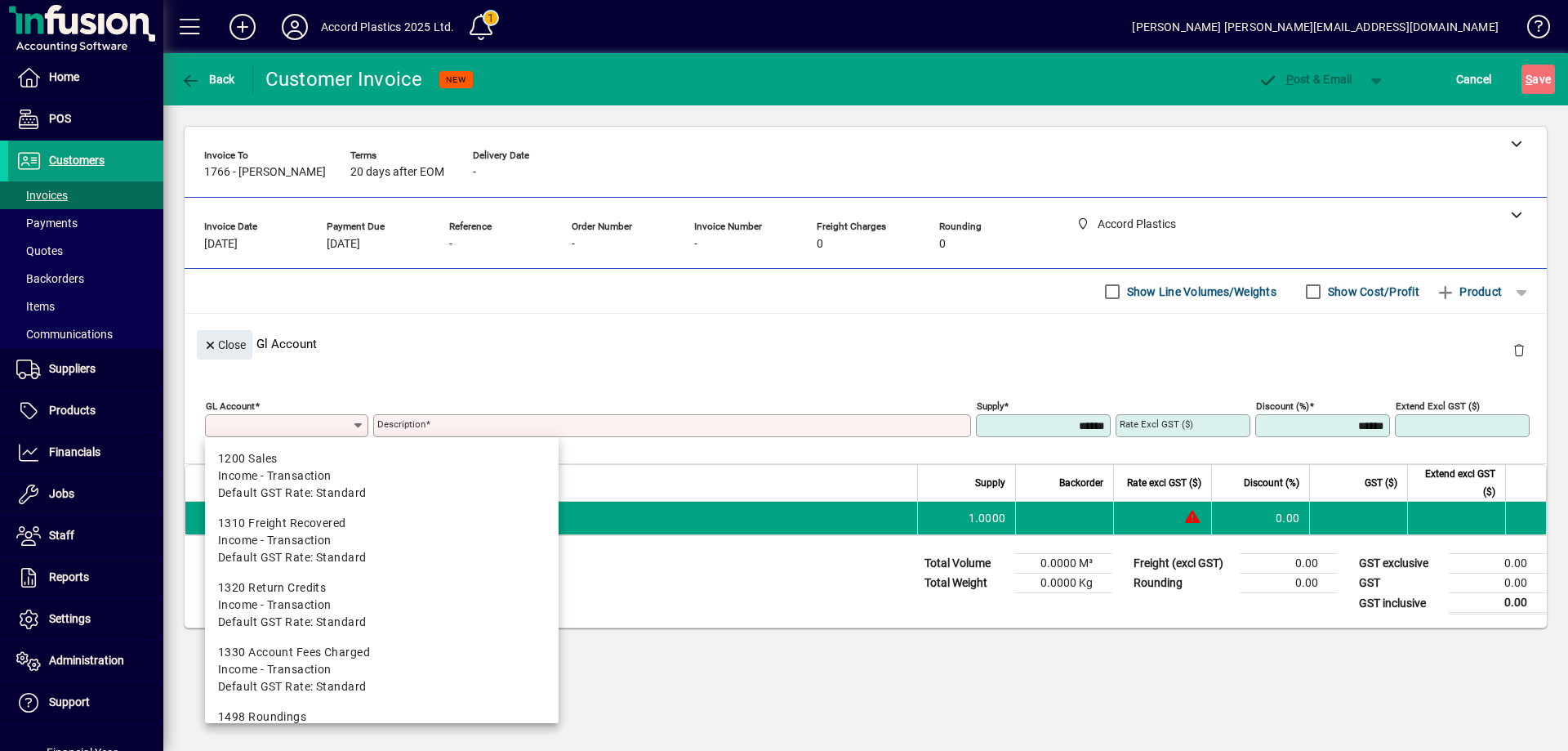
click at [294, 424] on input "GL Account" at bounding box center [280, 426] width 143 height 13
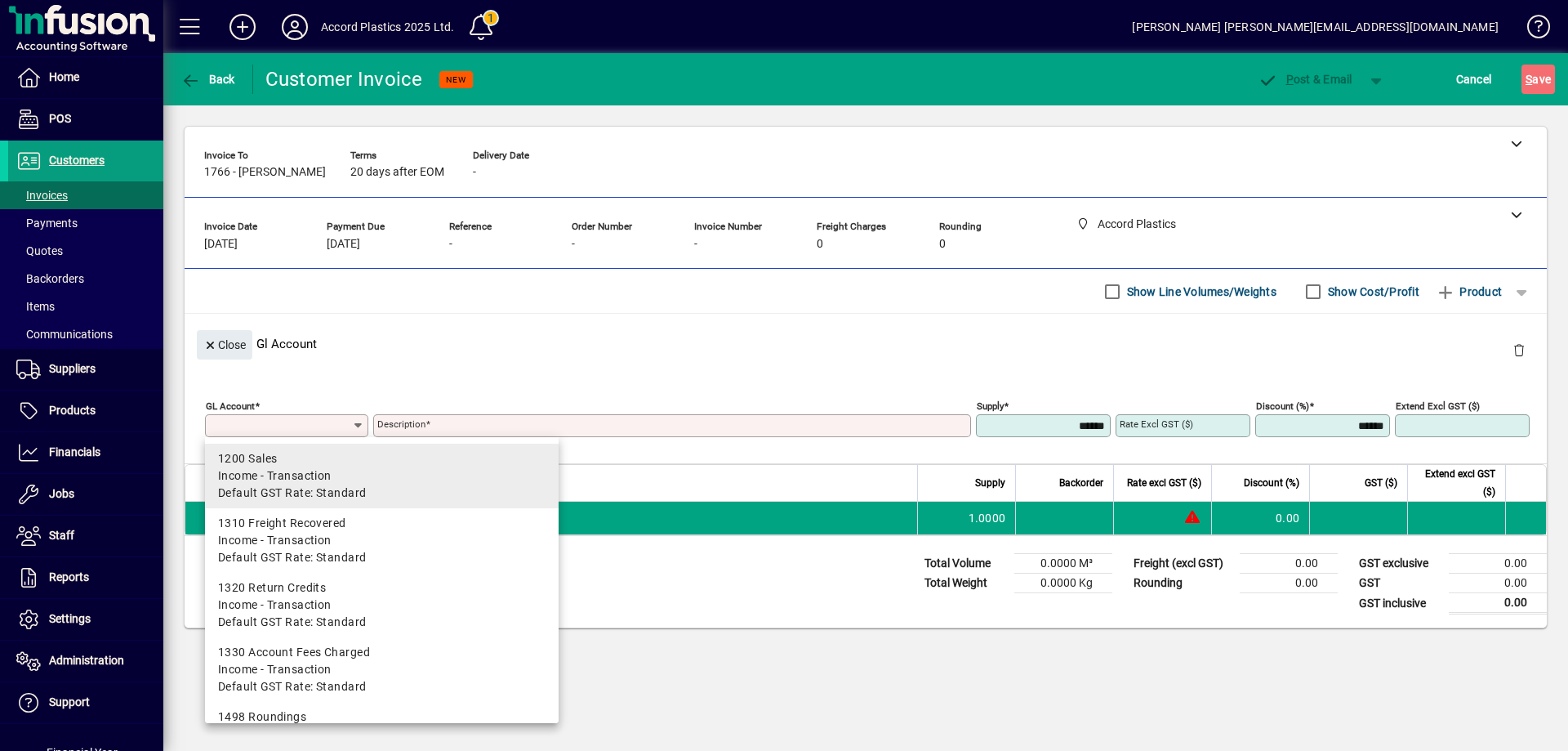
click at [285, 476] on span "Income - Transaction" at bounding box center [275, 475] width 113 height 17
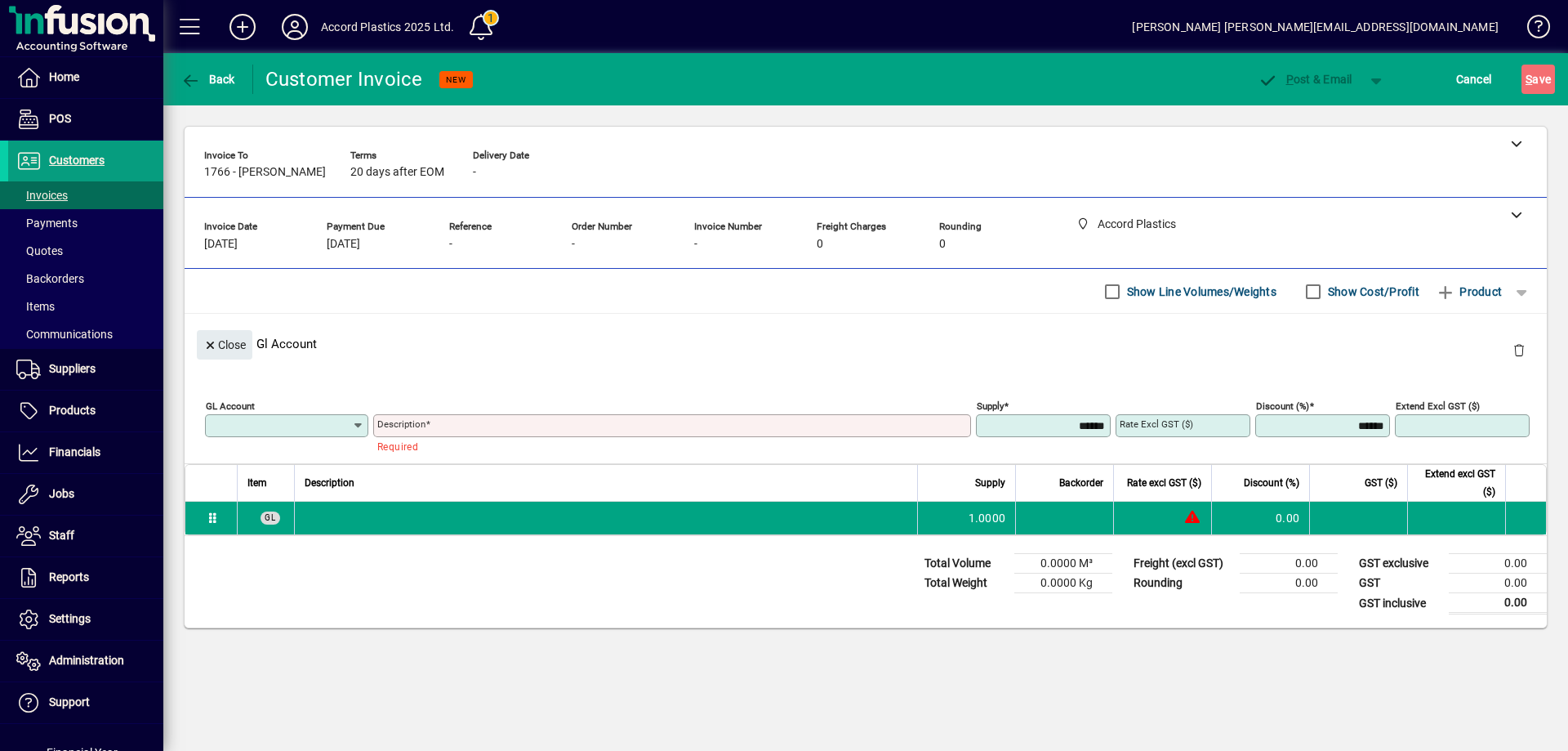
type input "****"
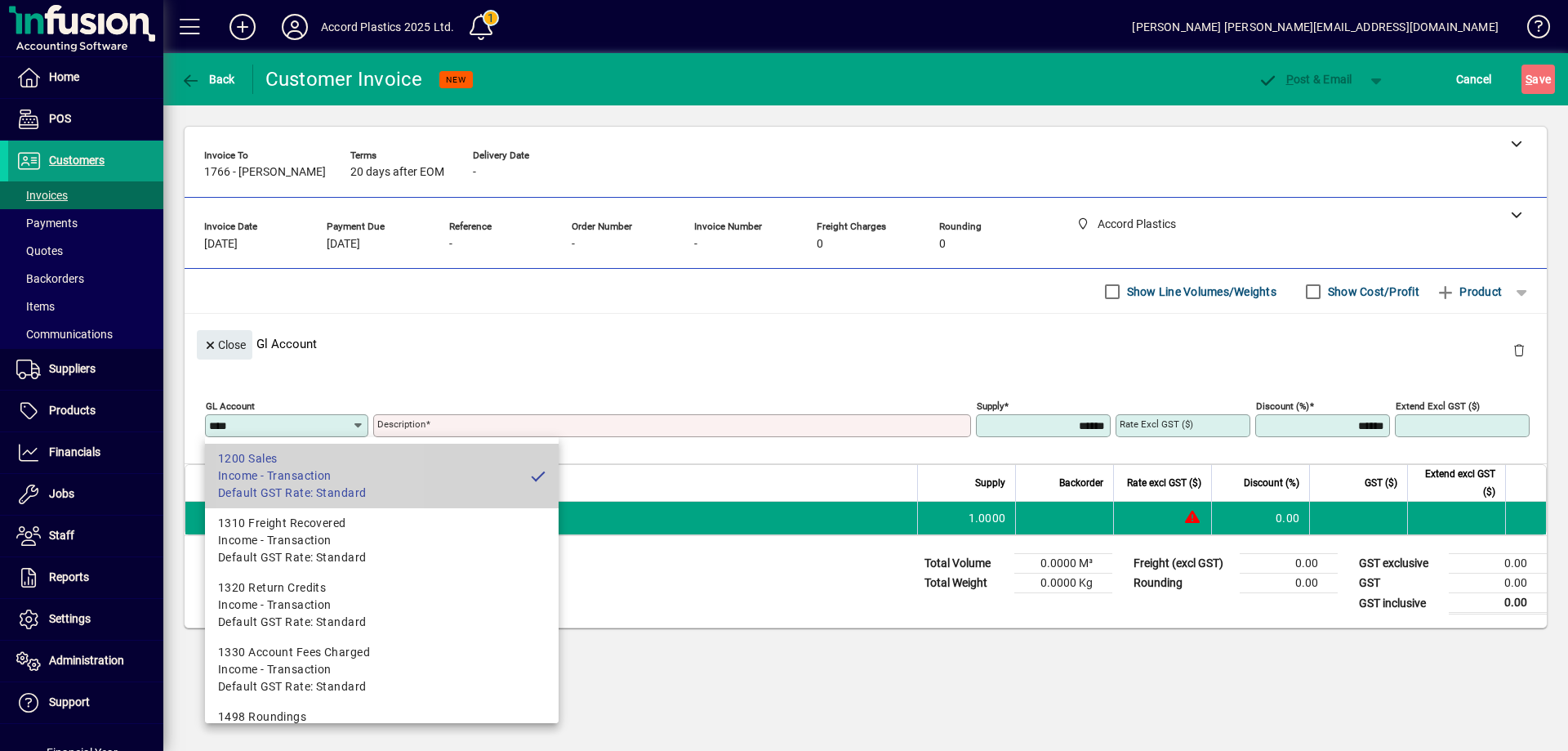
type input "*****"
type input "****"
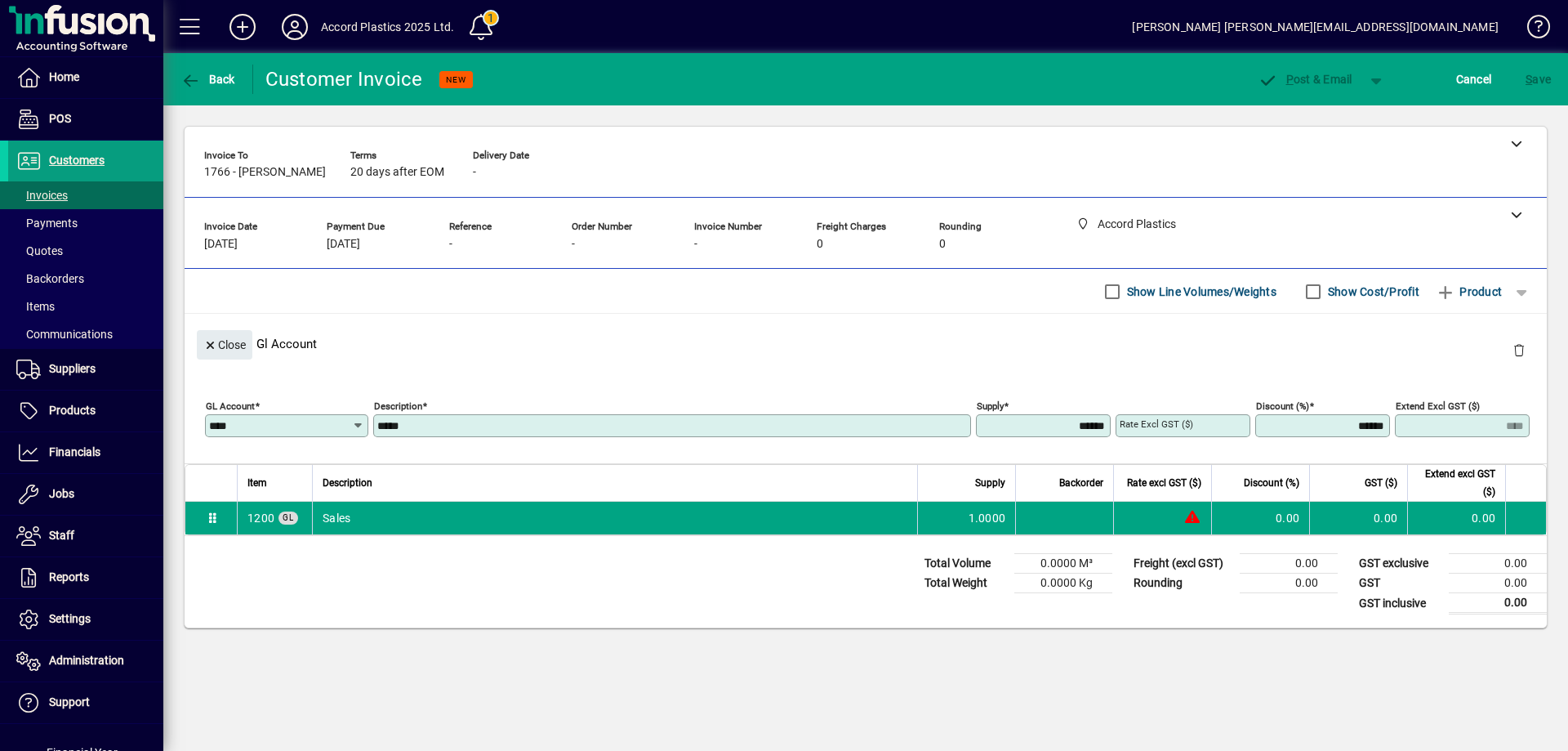
click at [1159, 435] on div "Rate excl GST ($)" at bounding box center [1183, 426] width 135 height 23
click at [1210, 428] on input "Rate excl GST ($)" at bounding box center [1185, 426] width 130 height 13
type input "*"
type input "******"
type input "****"
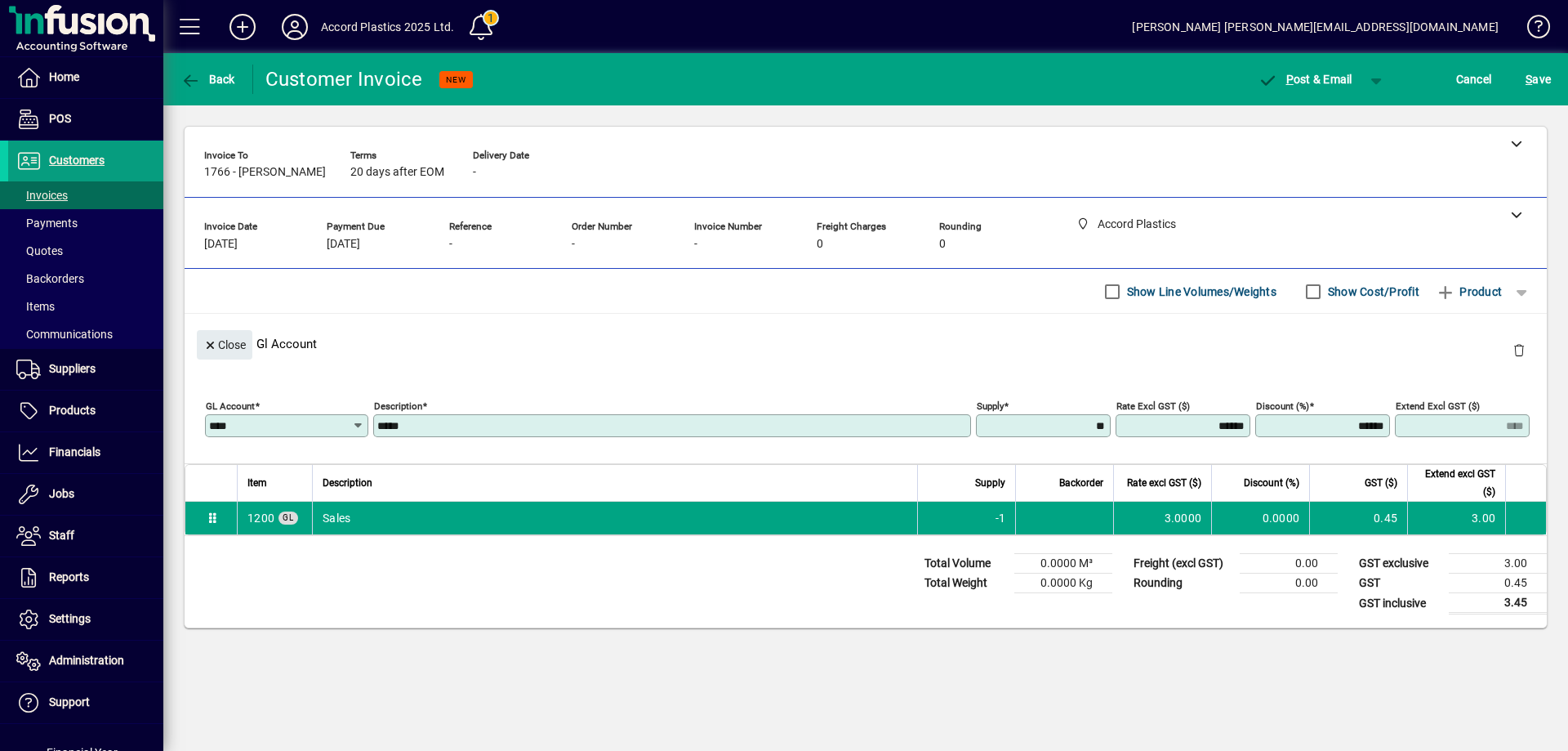
type input "*******"
type input "*****"
click at [1282, 226] on div at bounding box center [866, 214] width 1363 height 33
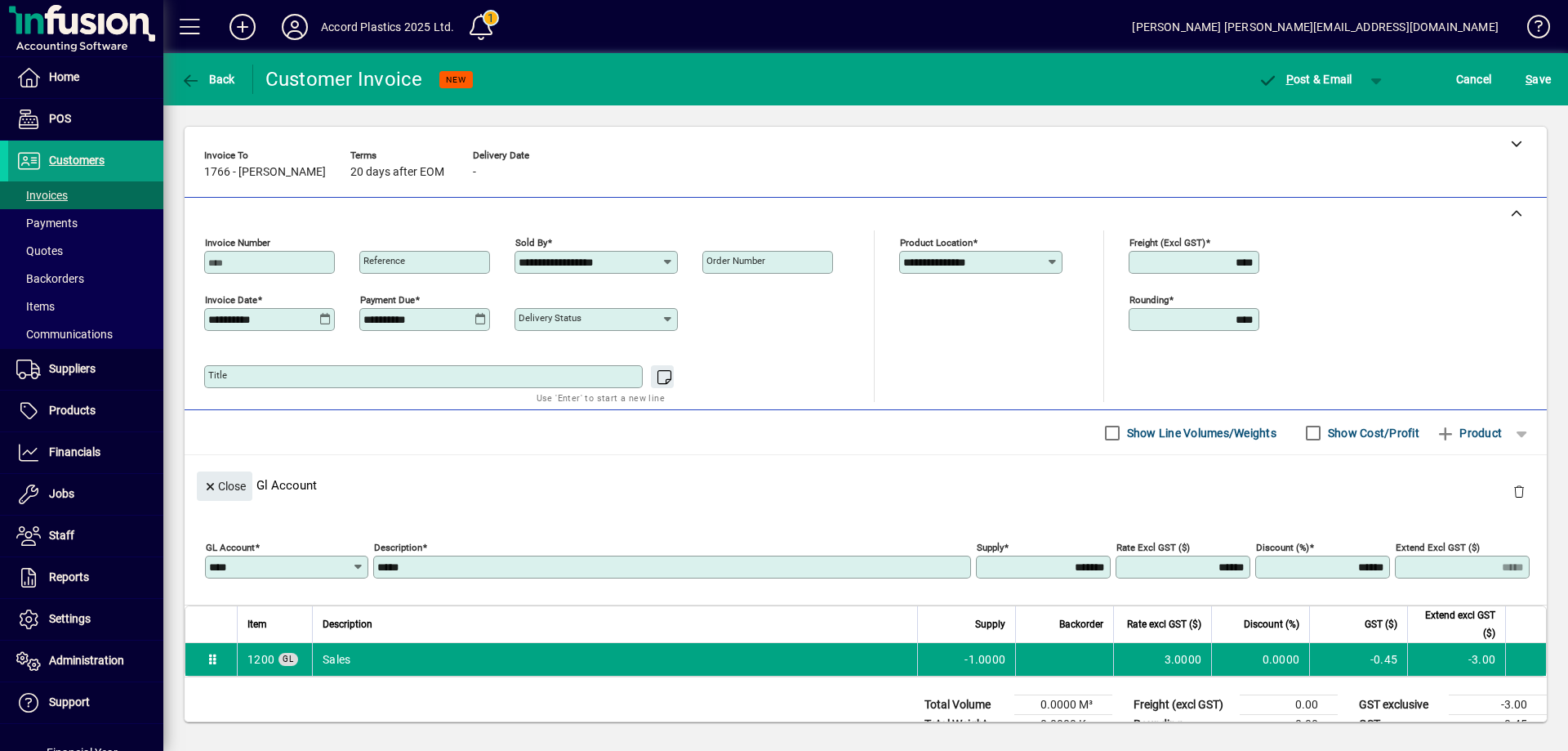
click at [1182, 568] on input "******" at bounding box center [1185, 567] width 130 height 13
type input "******"
type input "*****"
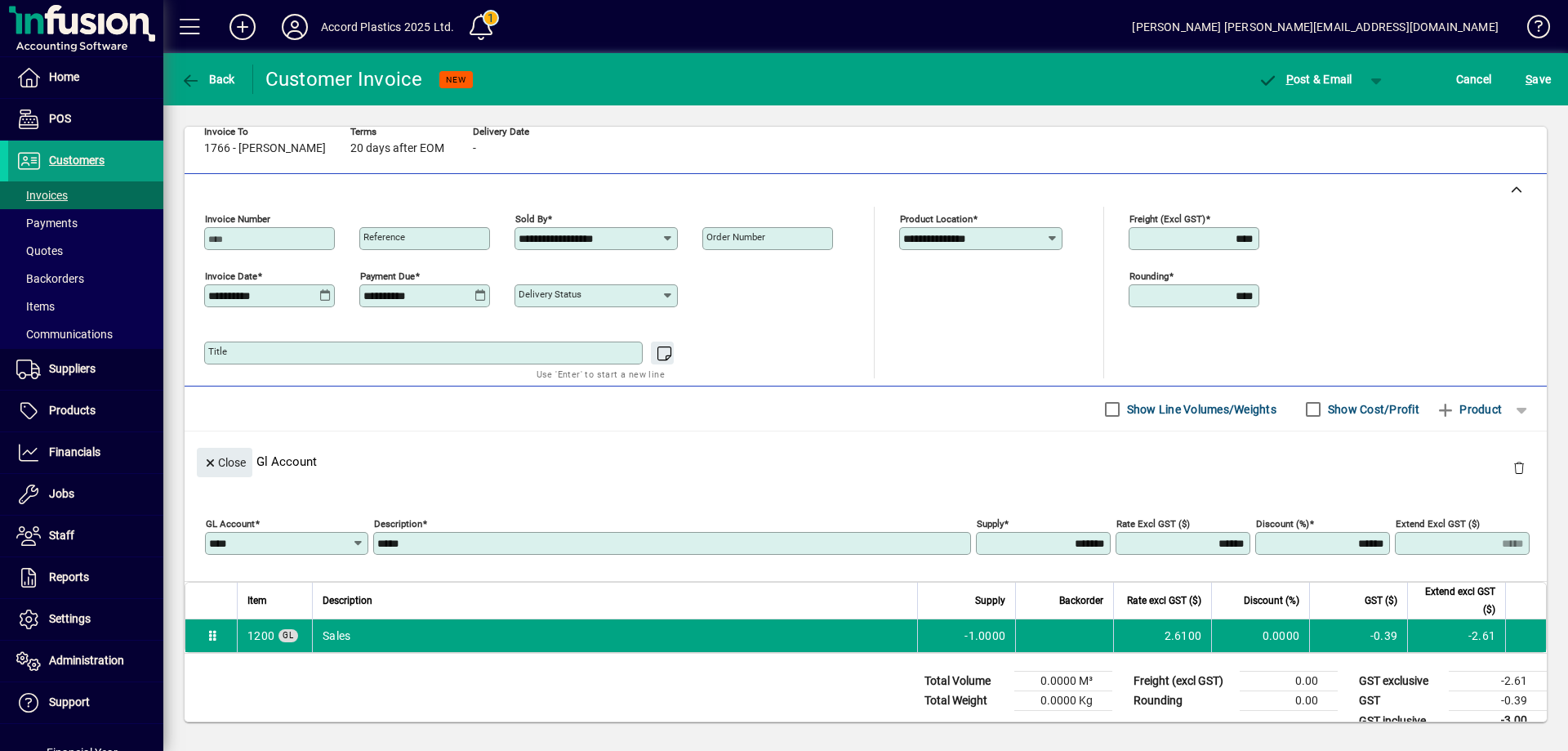
scroll to position [48, 0]
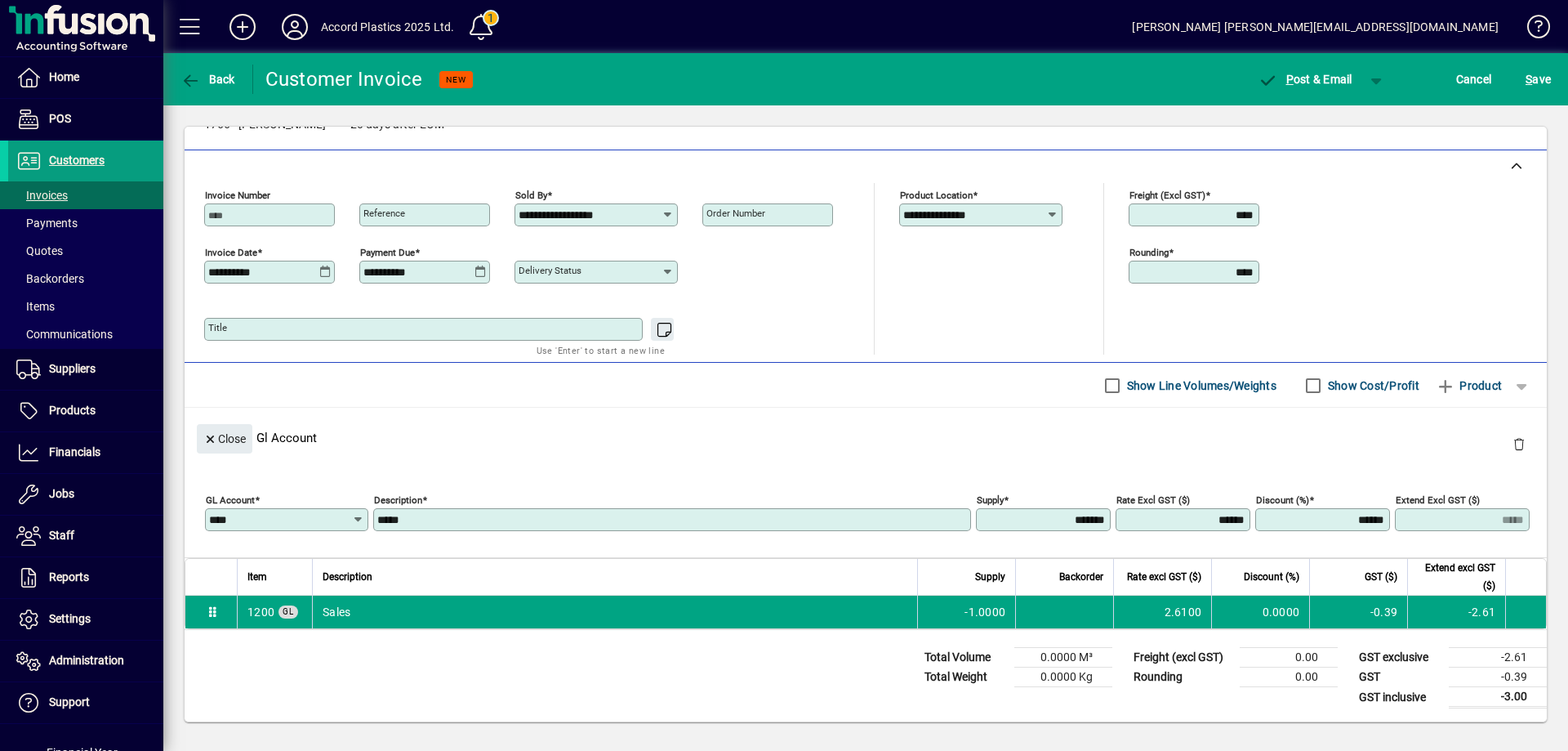
click at [852, 411] on div "Close Gl Account" at bounding box center [866, 438] width 1363 height 60
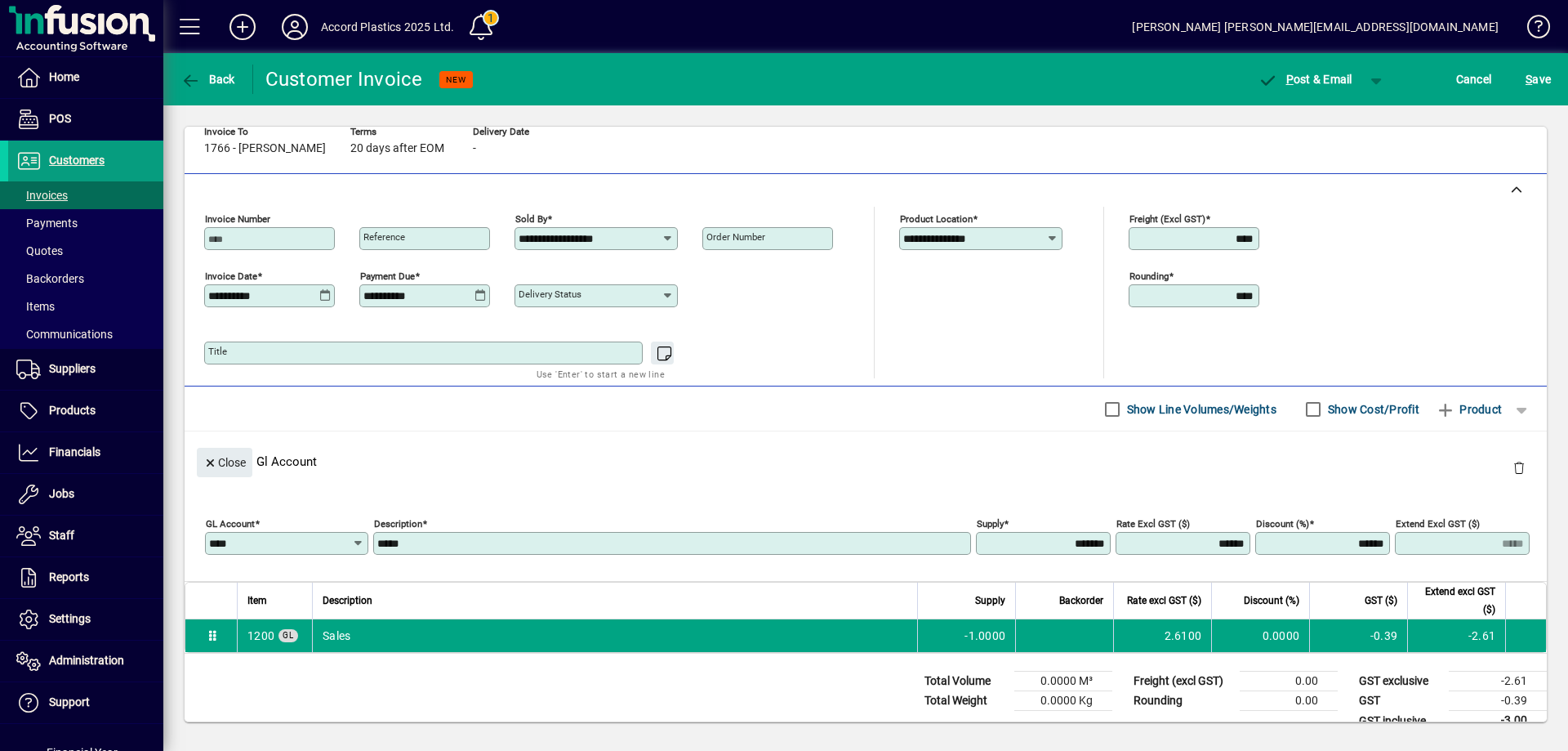
scroll to position [0, 0]
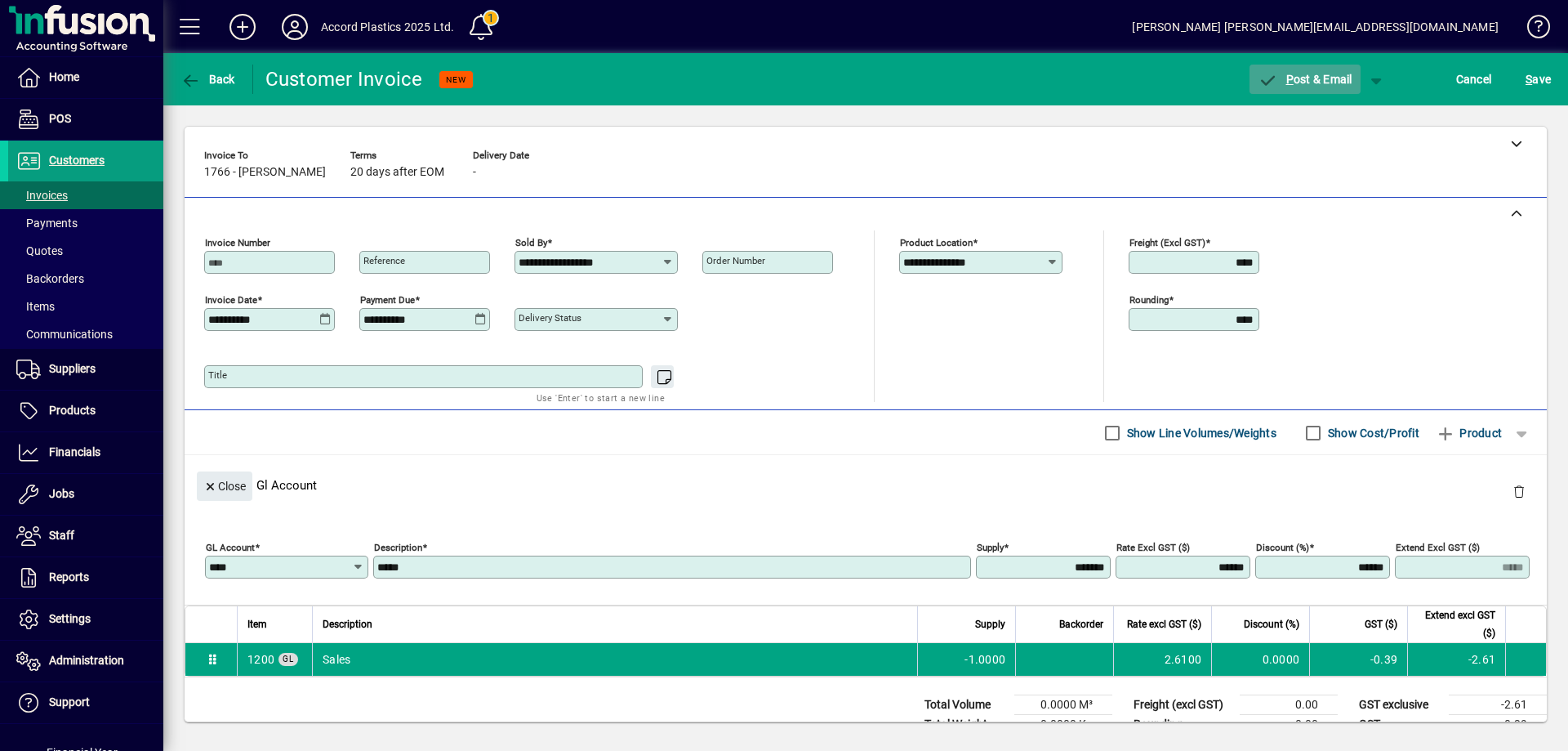
click at [1299, 88] on span "button" at bounding box center [1305, 80] width 112 height 39
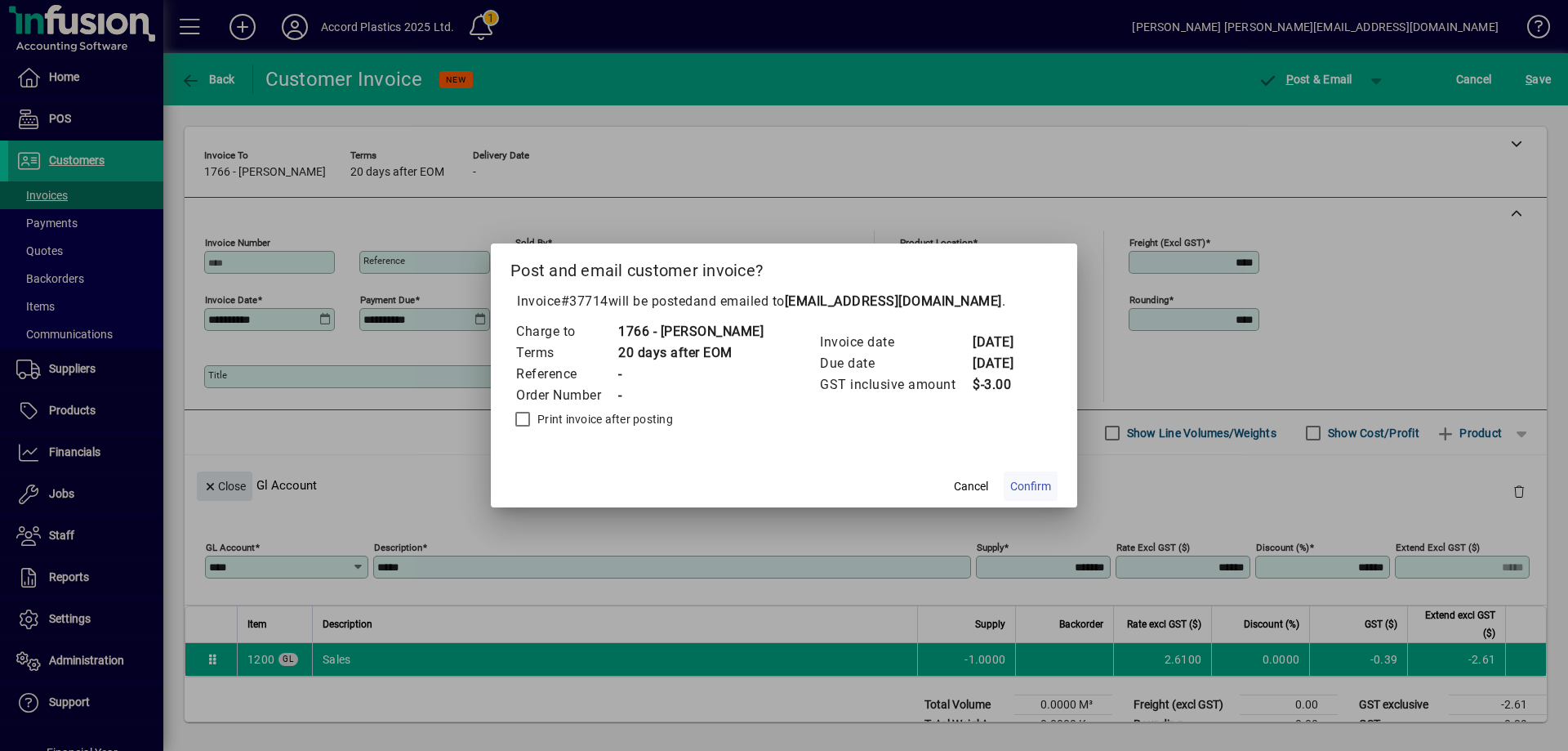
click at [1044, 478] on span "Confirm" at bounding box center [1031, 487] width 41 height 17
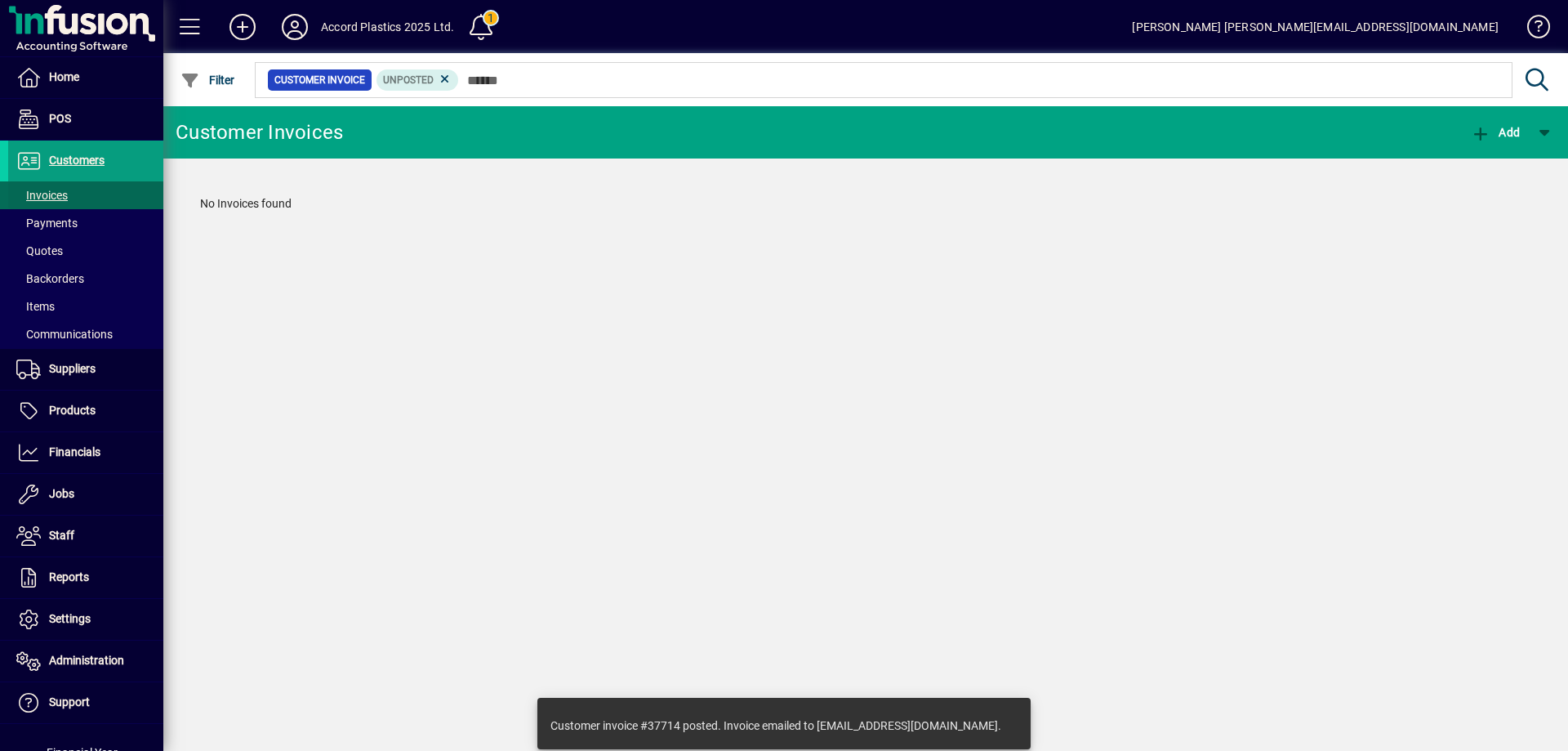
click at [68, 199] on span at bounding box center [86, 195] width 156 height 39
click at [441, 74] on icon at bounding box center [445, 80] width 15 height 15
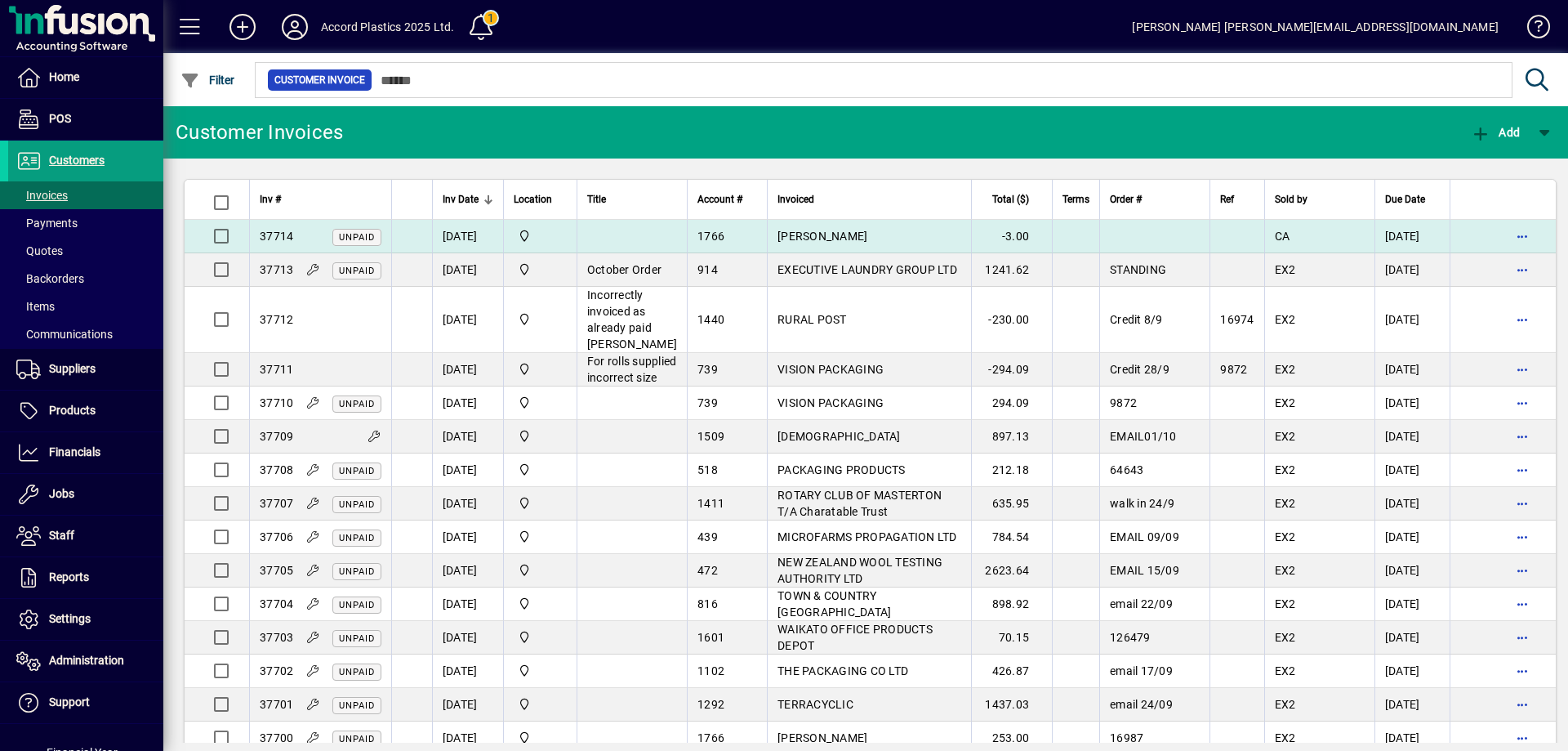
click at [650, 247] on td at bounding box center [632, 236] width 111 height 34
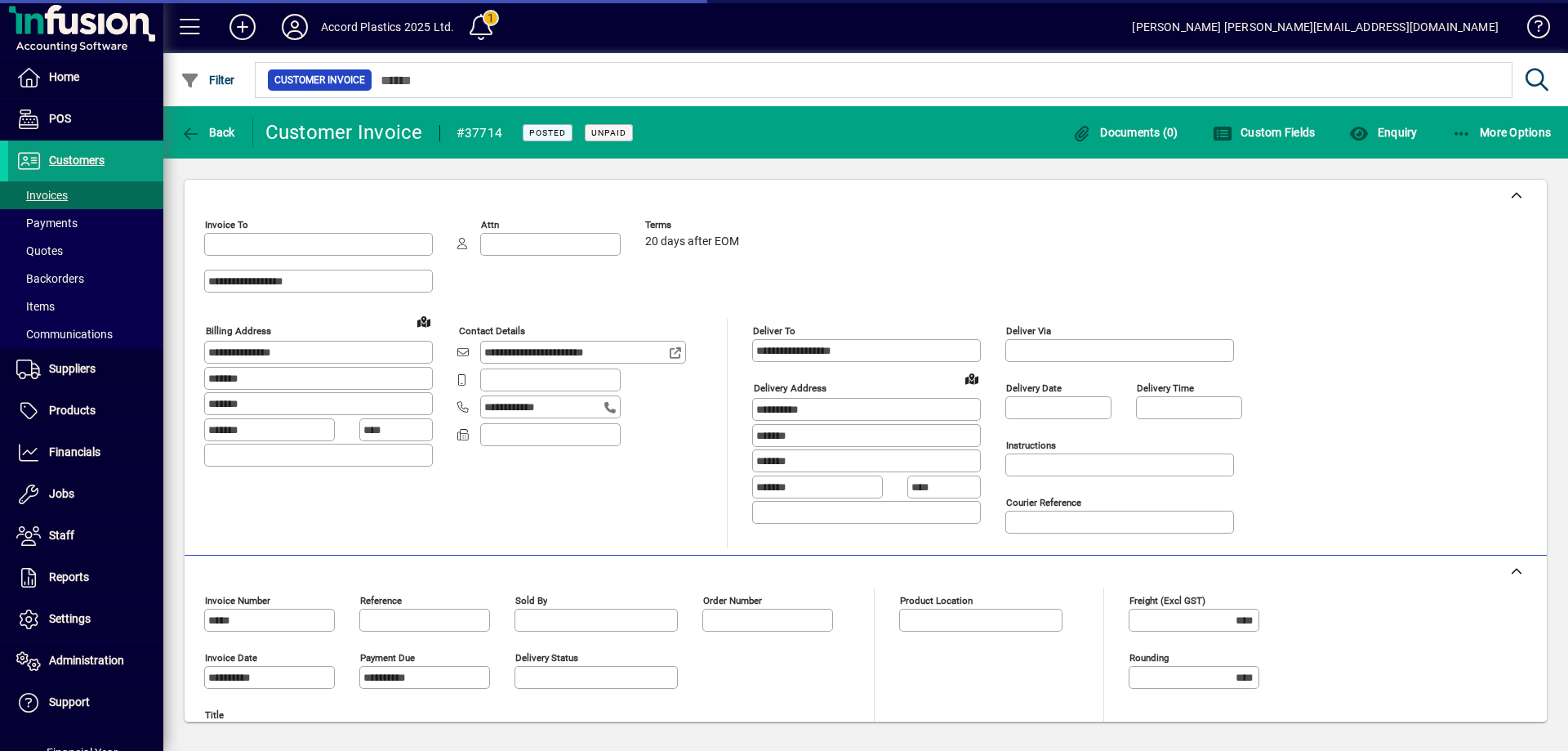
type input "**********"
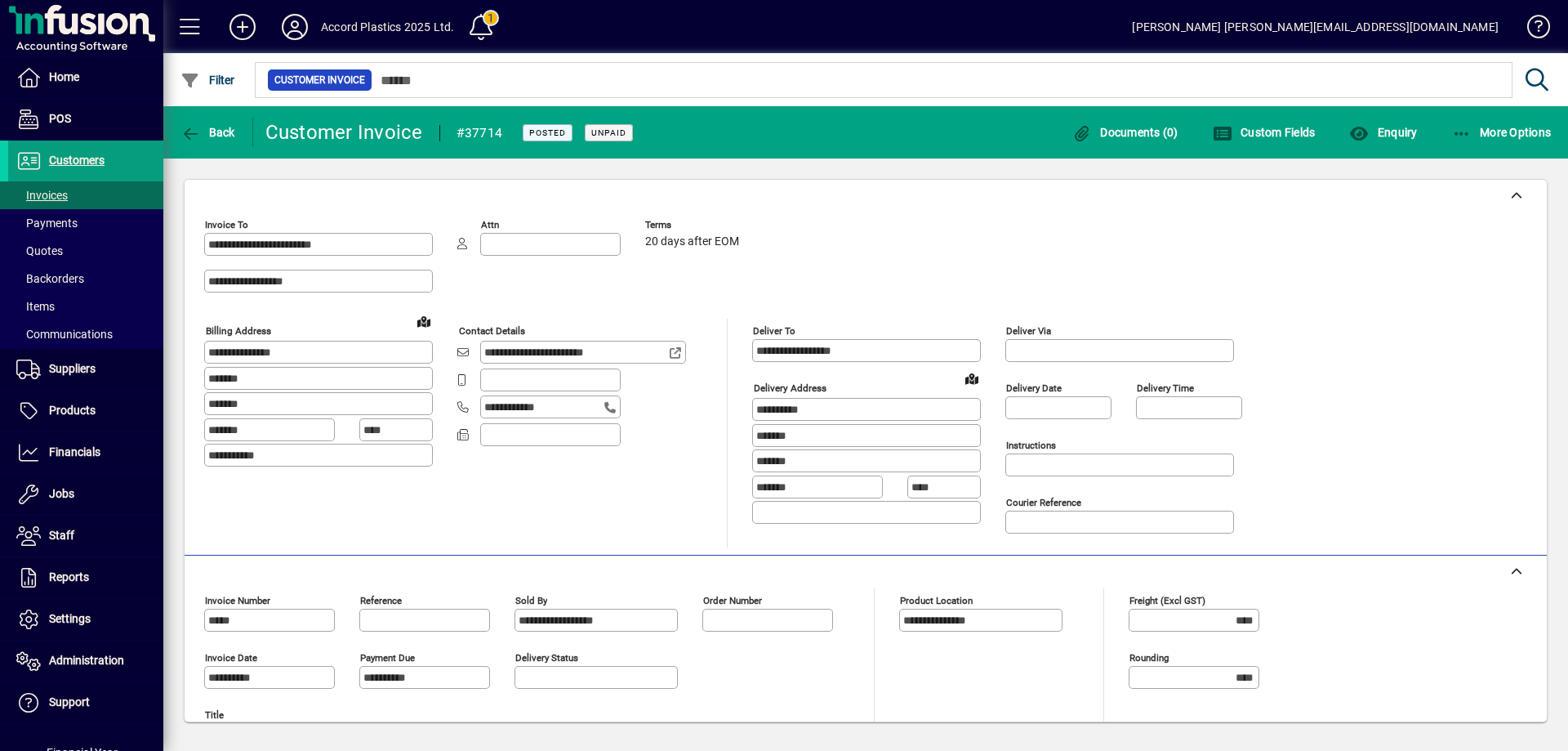
scroll to position [255, 0]
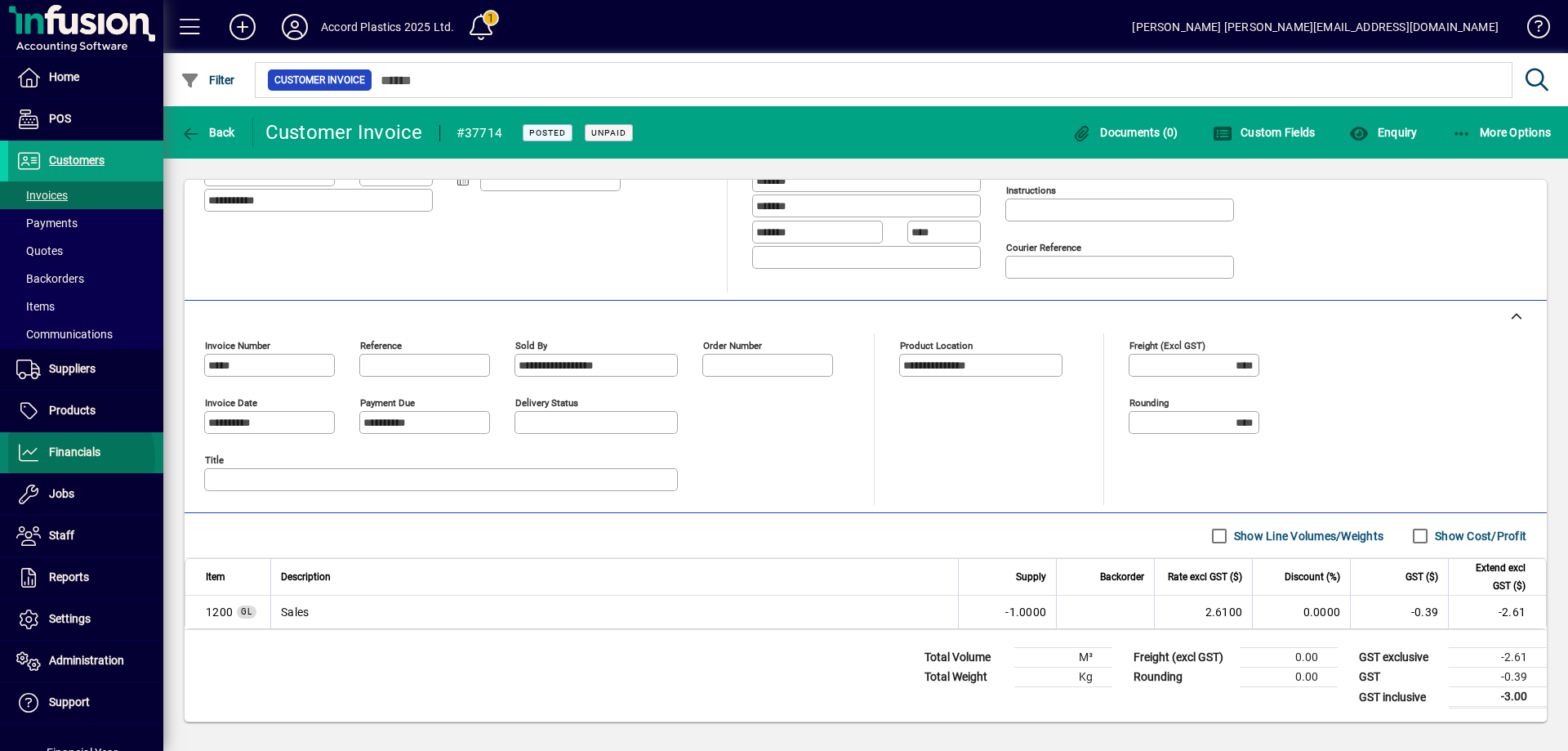
click at [70, 458] on span "Financials" at bounding box center [74, 452] width 52 height 13
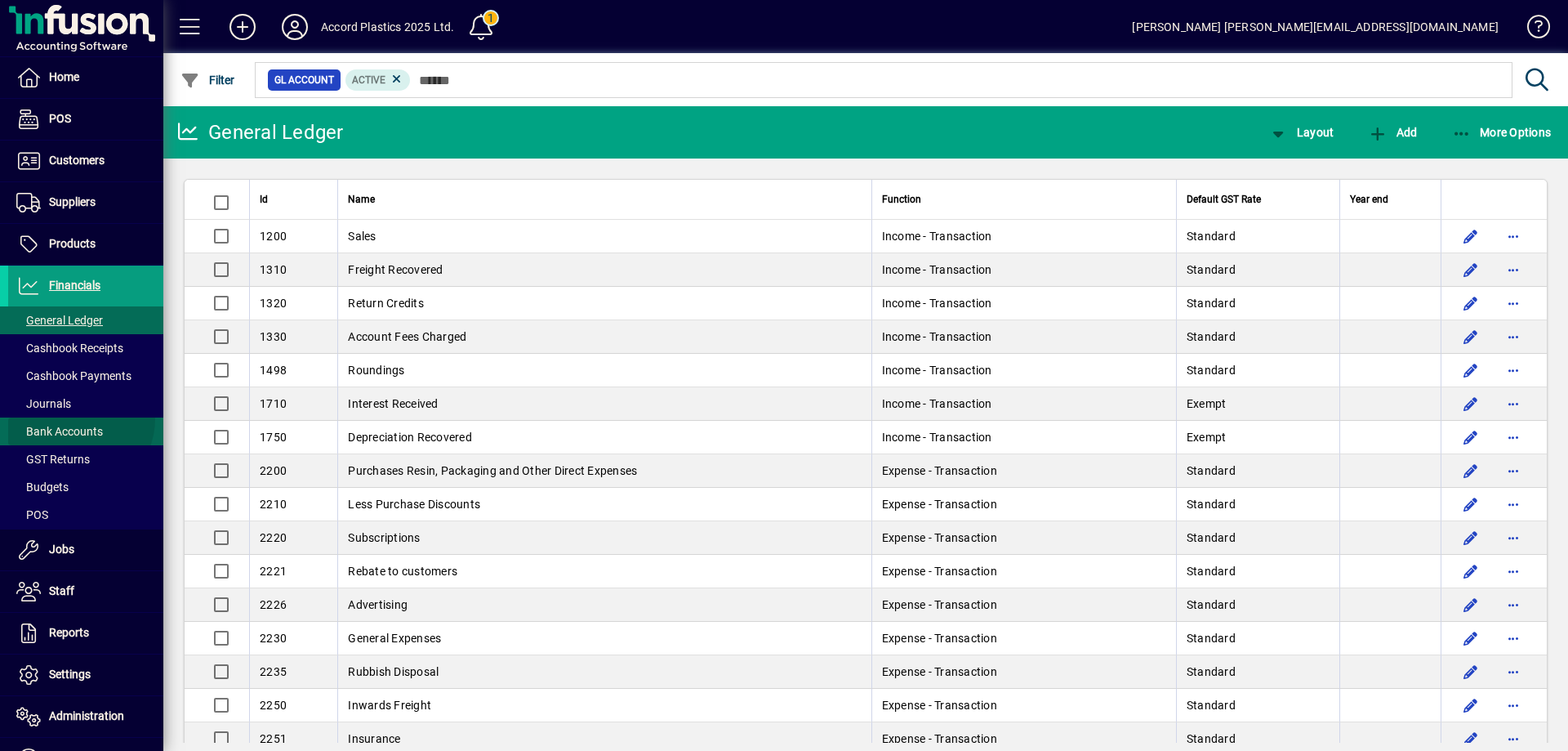
click at [77, 419] on span at bounding box center [86, 431] width 156 height 39
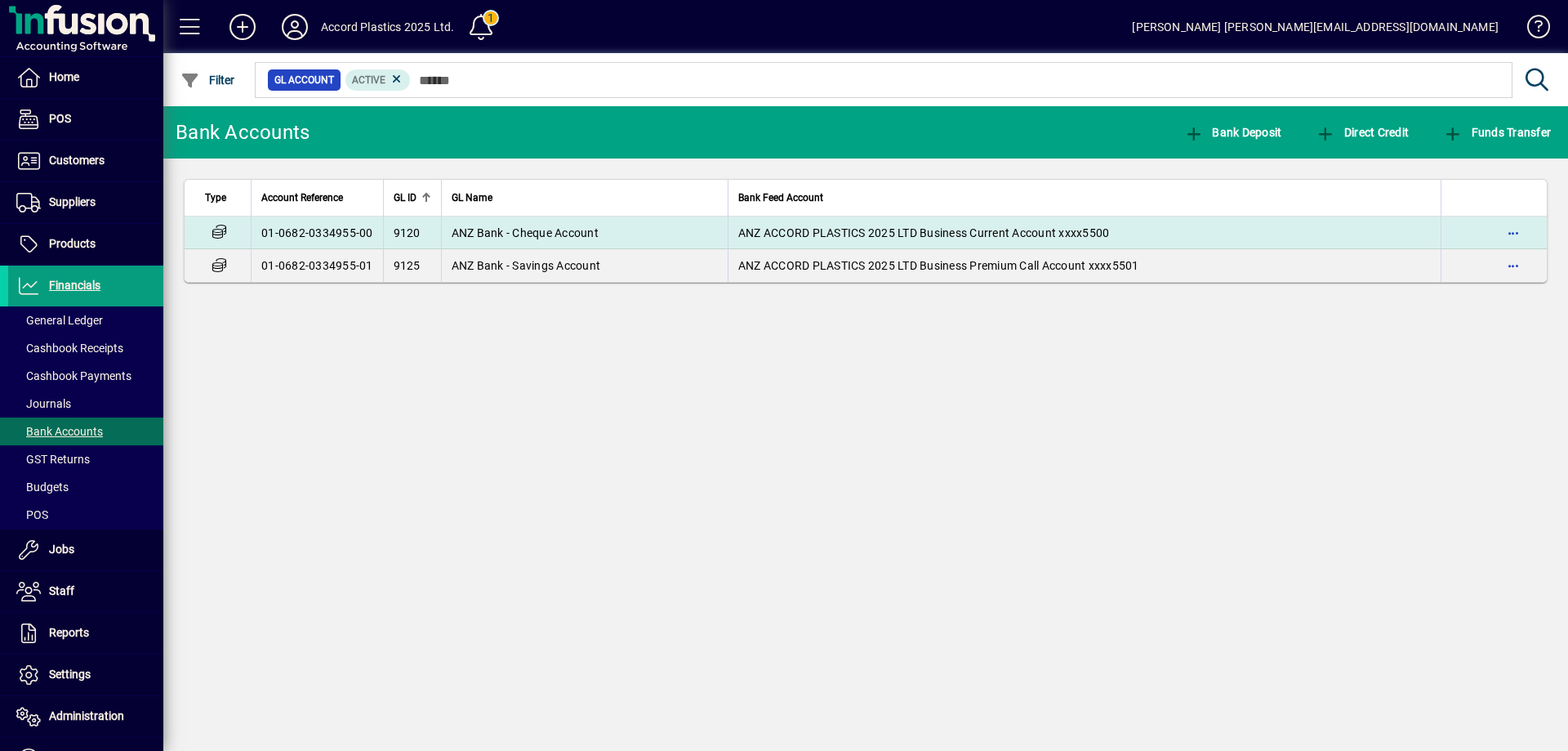
click at [530, 226] on span "ANZ Bank - Cheque Account" at bounding box center [525, 233] width 147 height 13
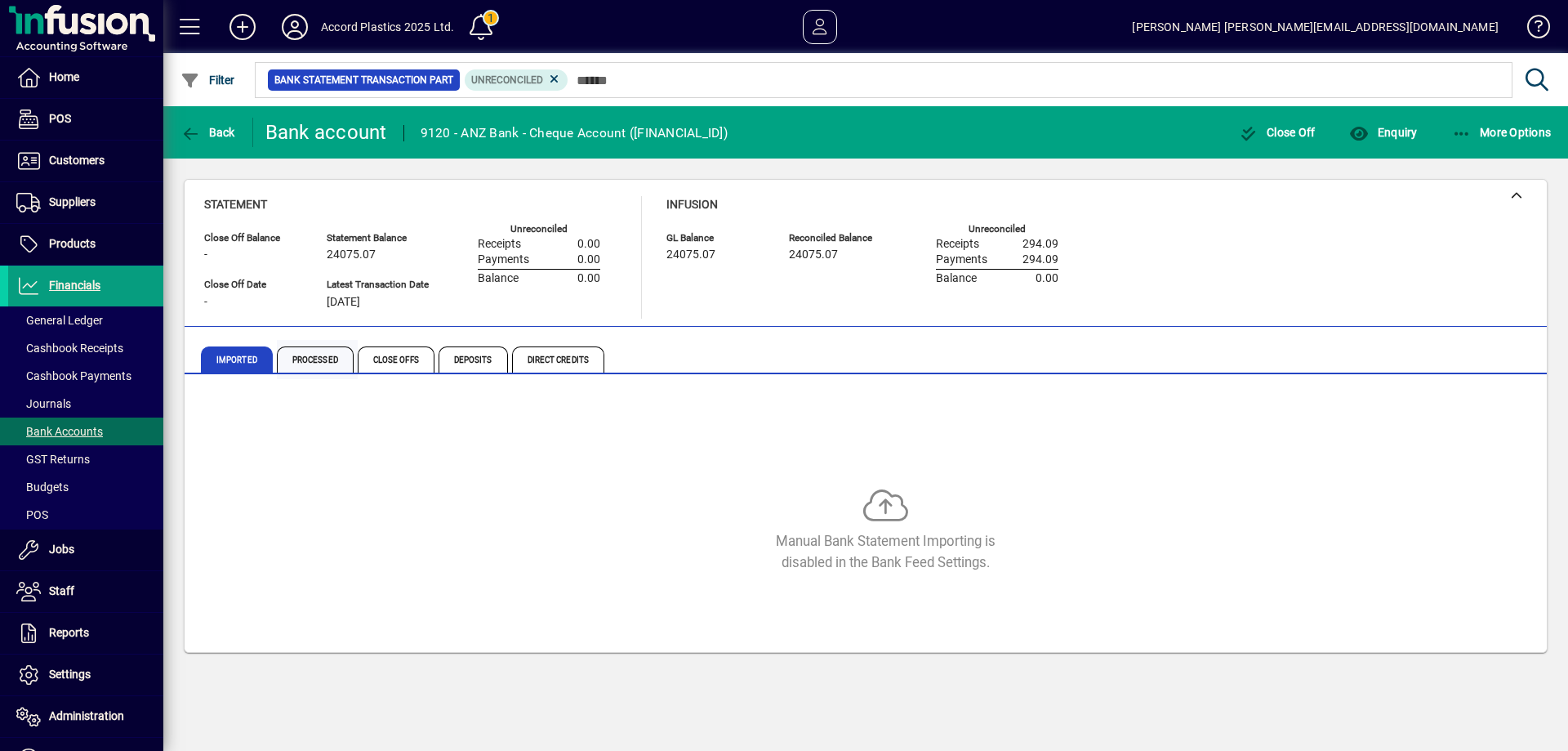
click at [324, 360] on span "Processed" at bounding box center [315, 360] width 77 height 26
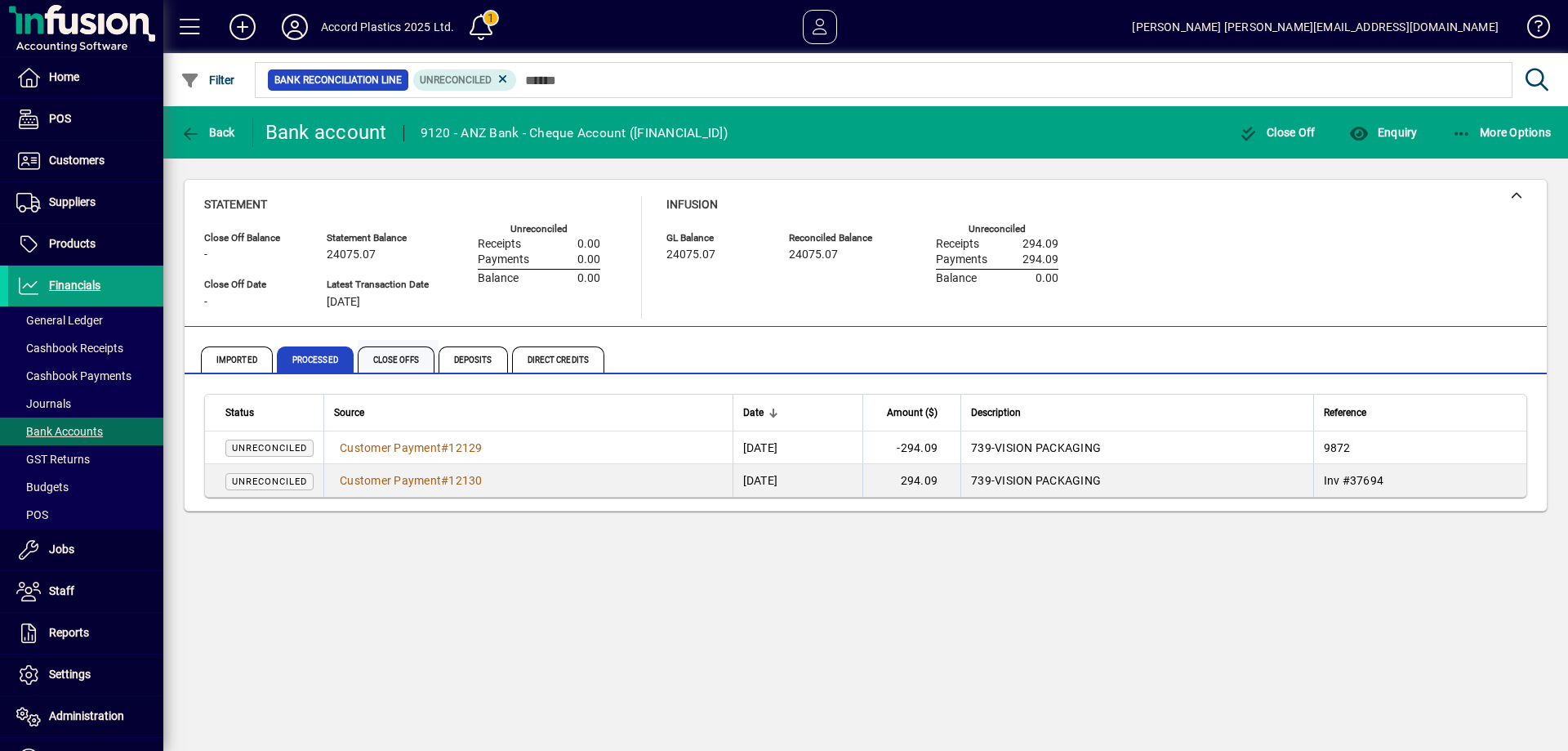
click at [376, 359] on span "Close Offs" at bounding box center [396, 360] width 77 height 26
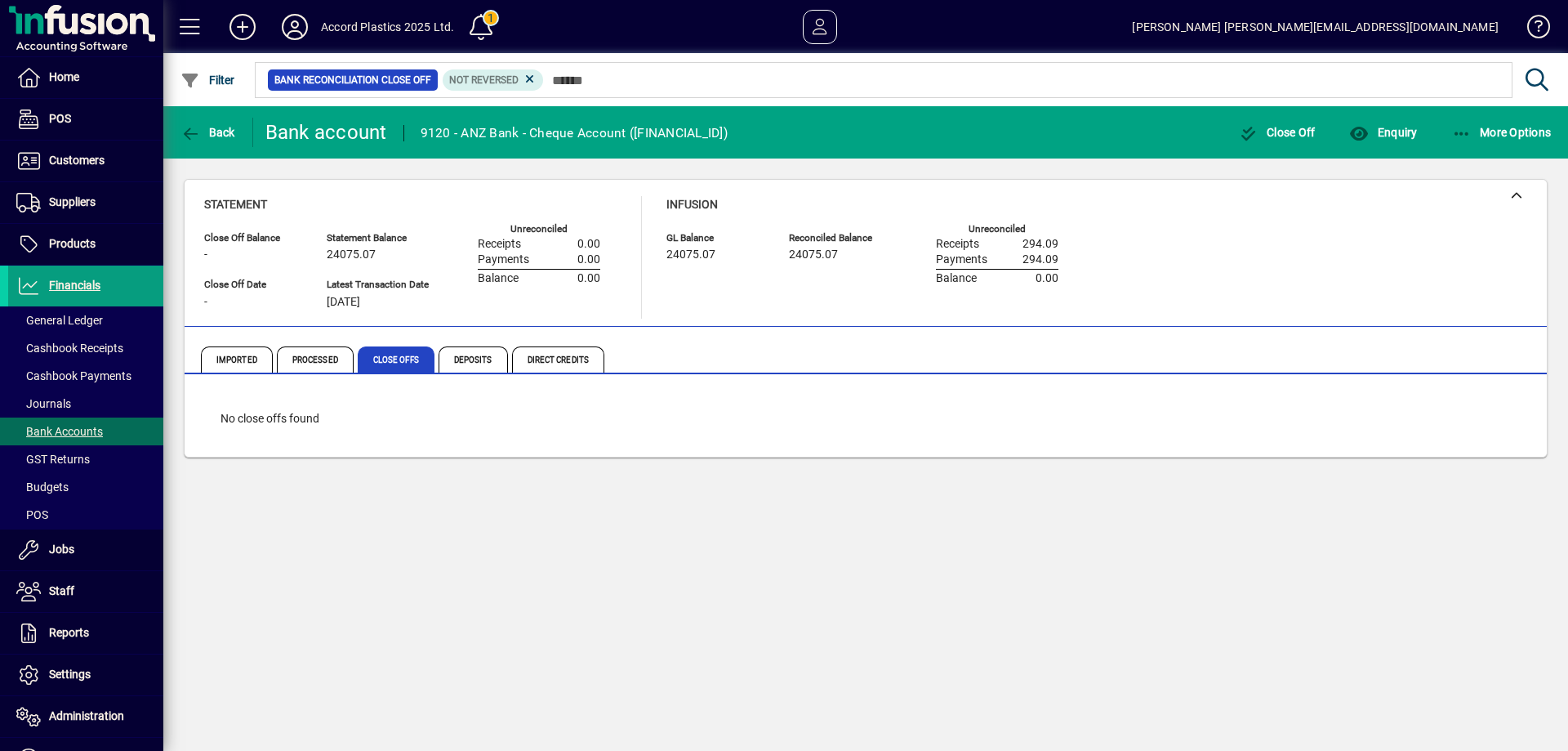
click at [488, 354] on span "Deposits" at bounding box center [473, 360] width 69 height 26
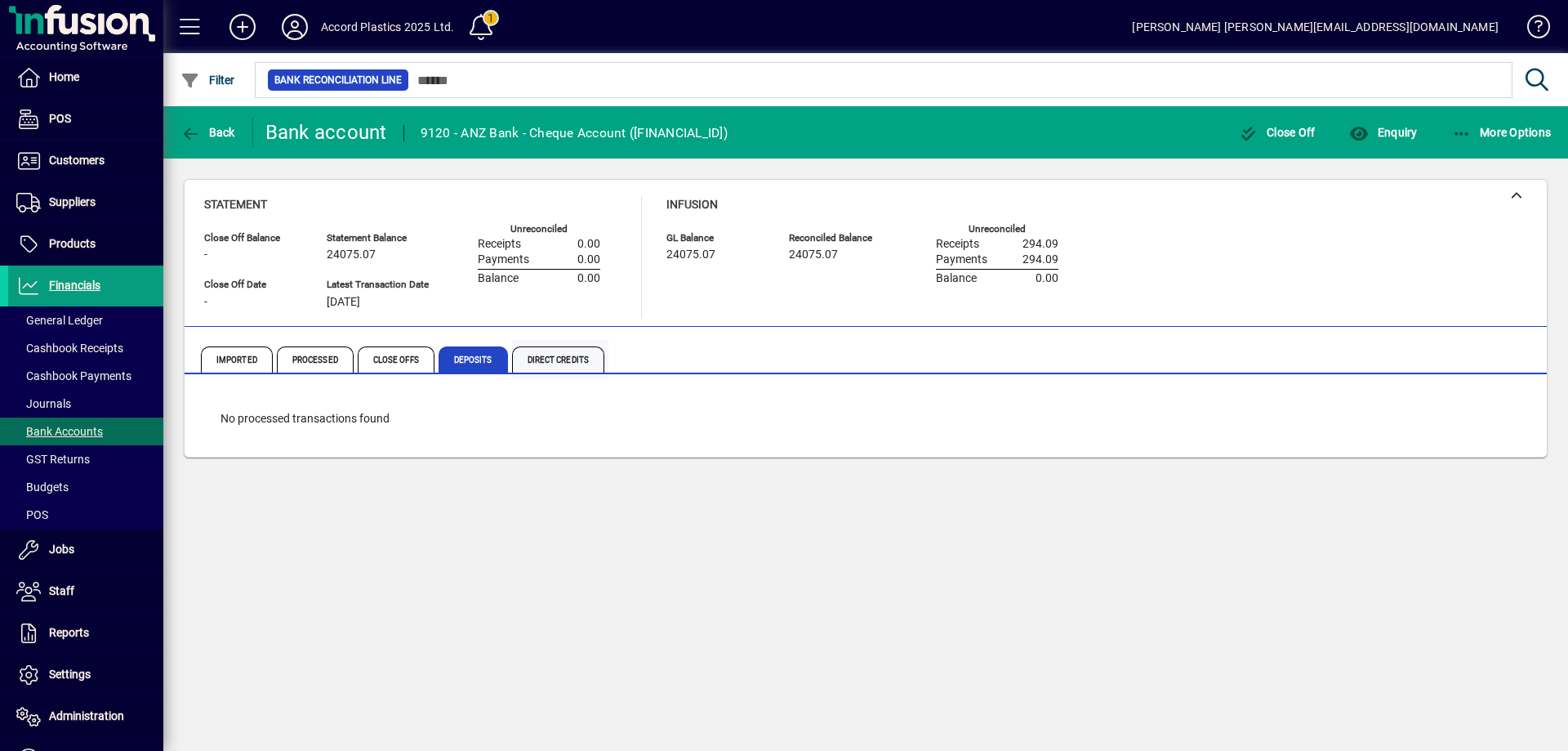
click at [566, 359] on span "Direct Credits" at bounding box center [558, 360] width 92 height 26
click at [218, 361] on span "Imported" at bounding box center [236, 360] width 72 height 26
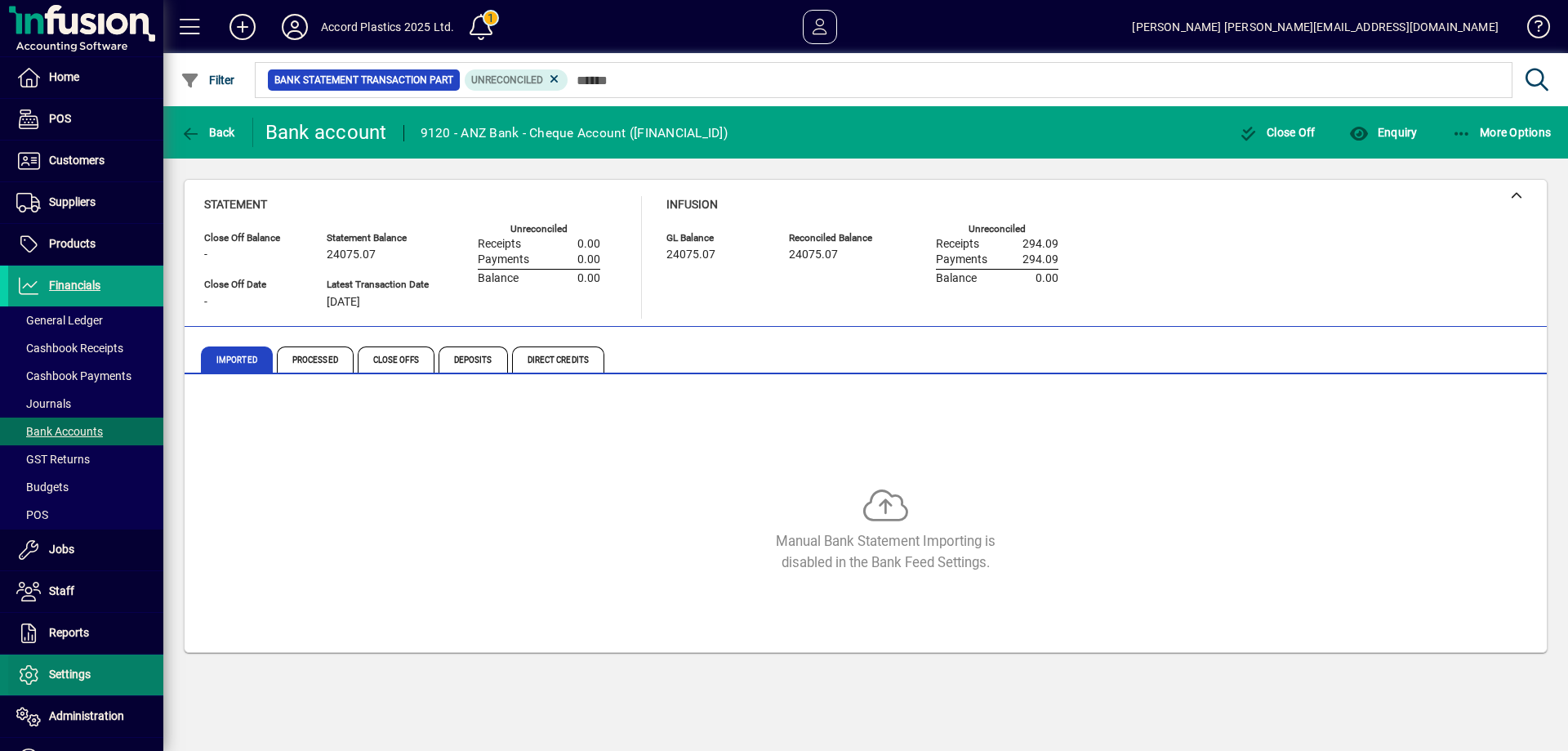
click at [59, 677] on span "Settings" at bounding box center [69, 674] width 41 height 13
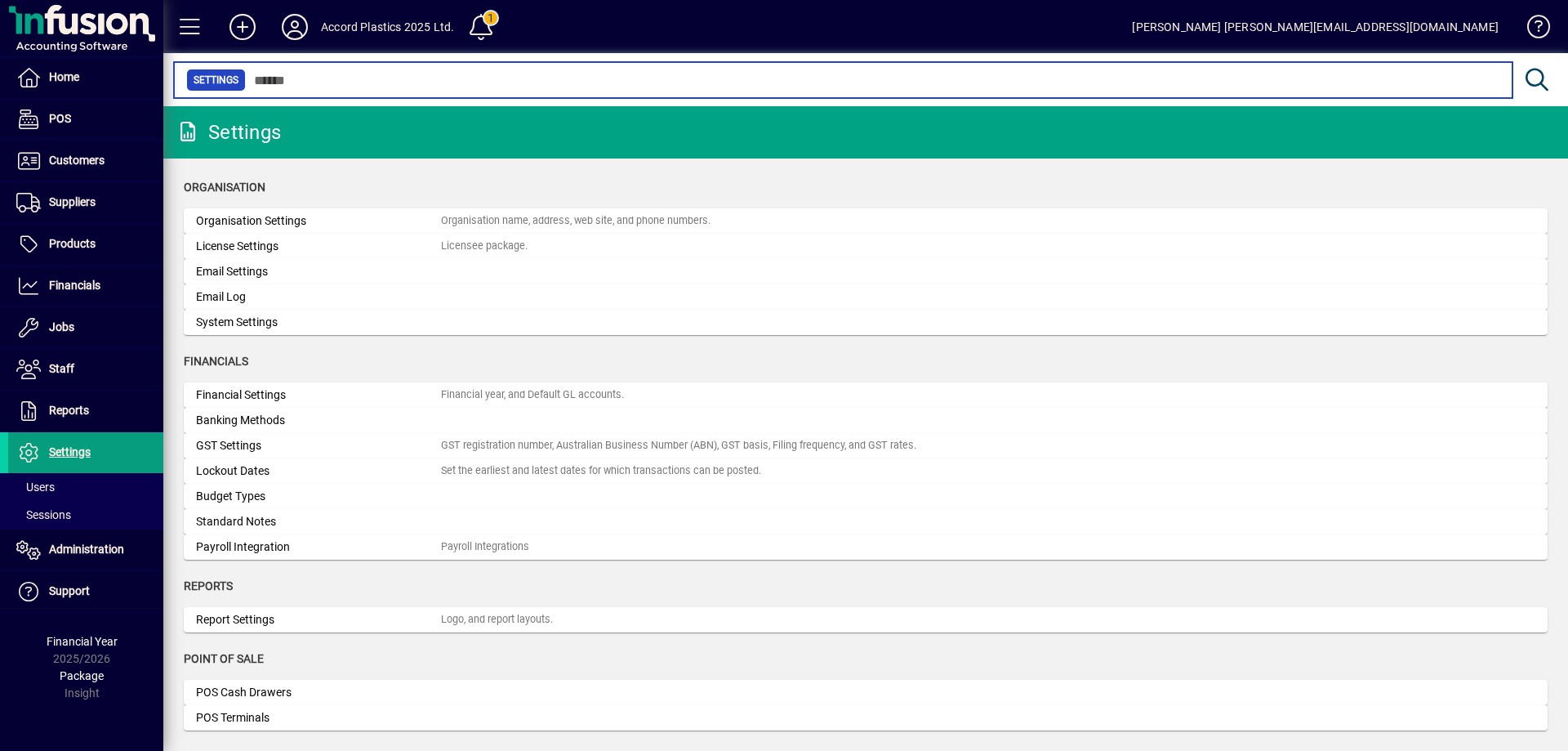
click at [309, 86] on input "text" at bounding box center [873, 80] width 1254 height 23
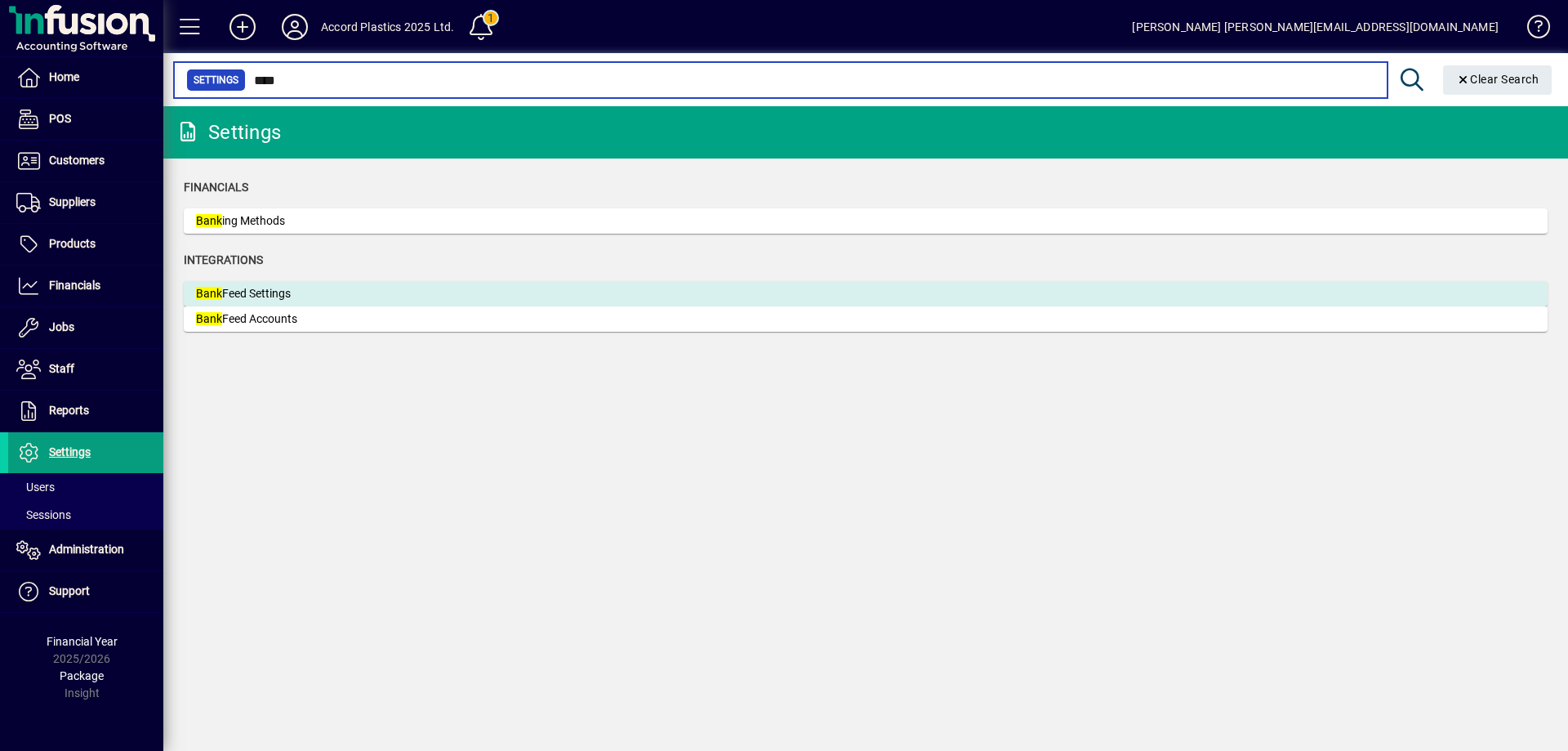
type input "****"
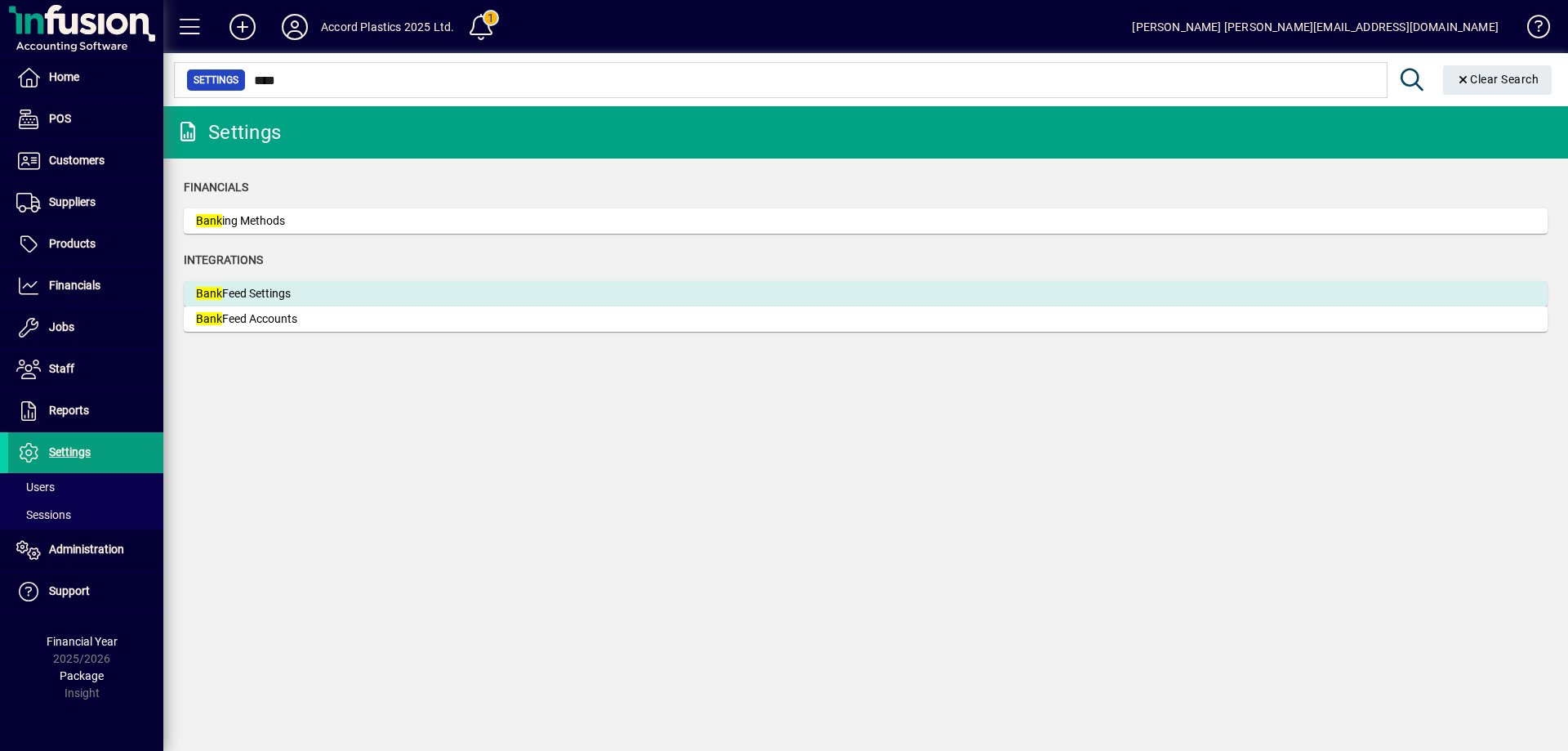
click at [275, 289] on div "Bank Feed Settings" at bounding box center [318, 293] width 245 height 17
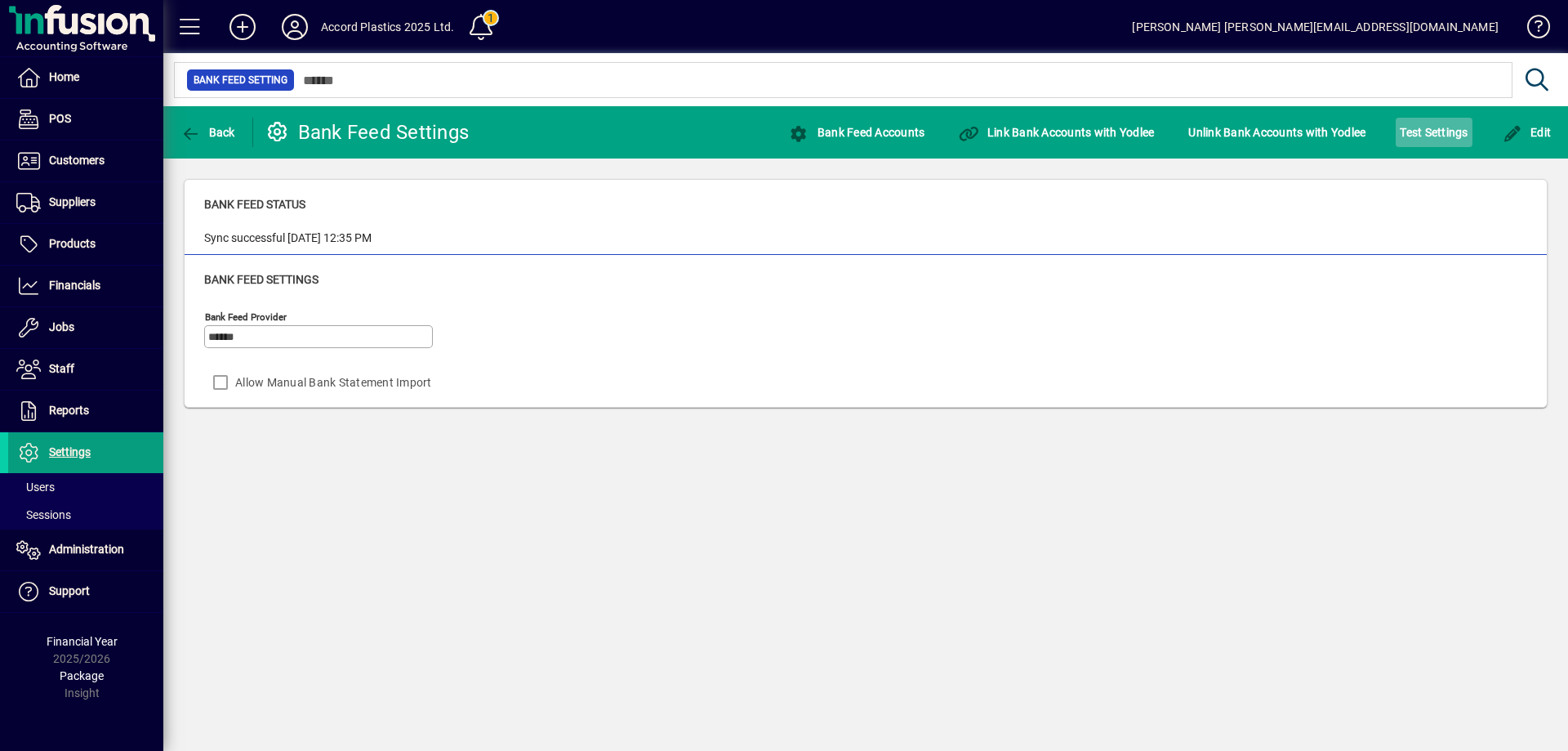
click at [1413, 137] on span "Test Settings" at bounding box center [1434, 132] width 67 height 26
click at [1433, 133] on span "Test Settings" at bounding box center [1434, 132] width 67 height 26
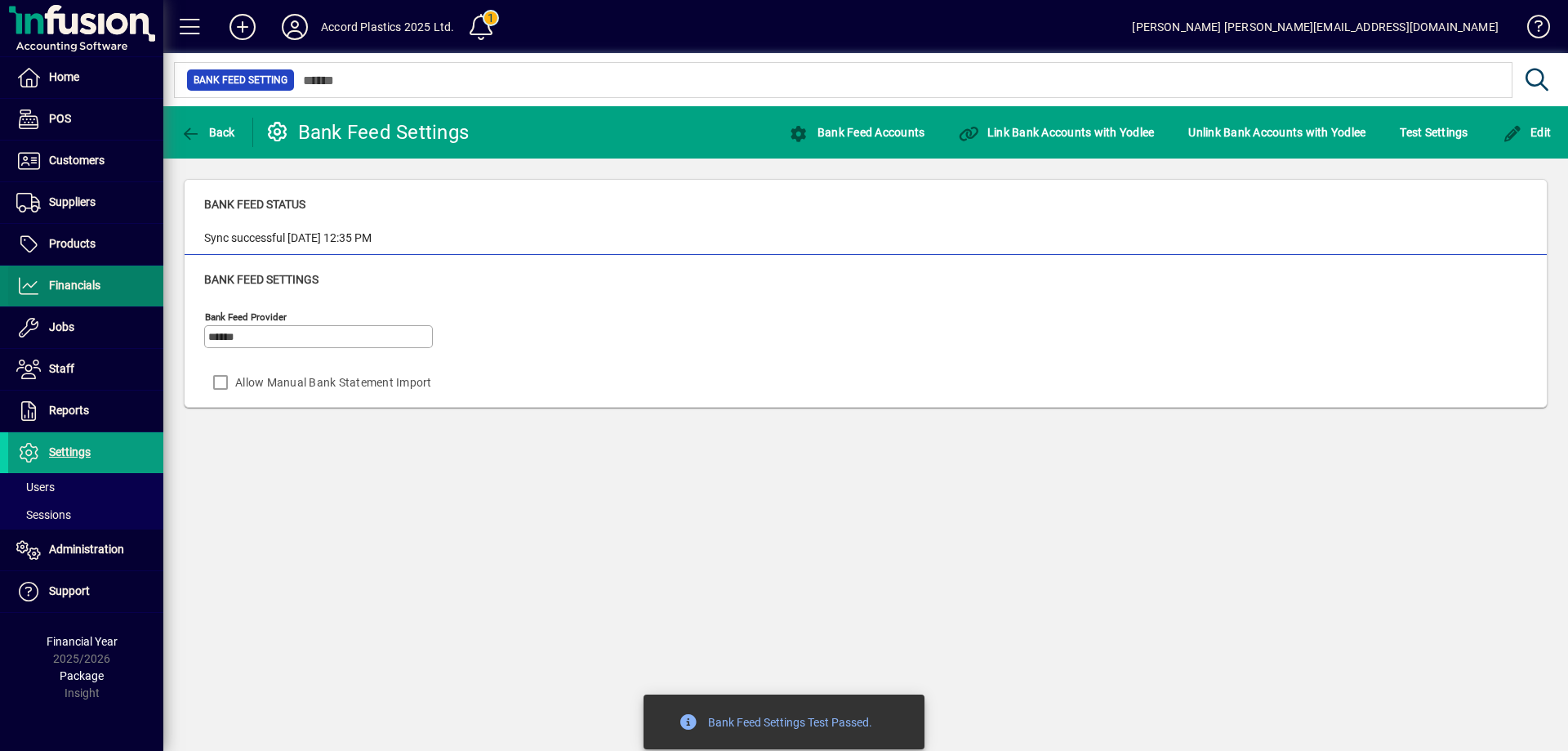
click at [76, 290] on span "Financials" at bounding box center [74, 285] width 52 height 13
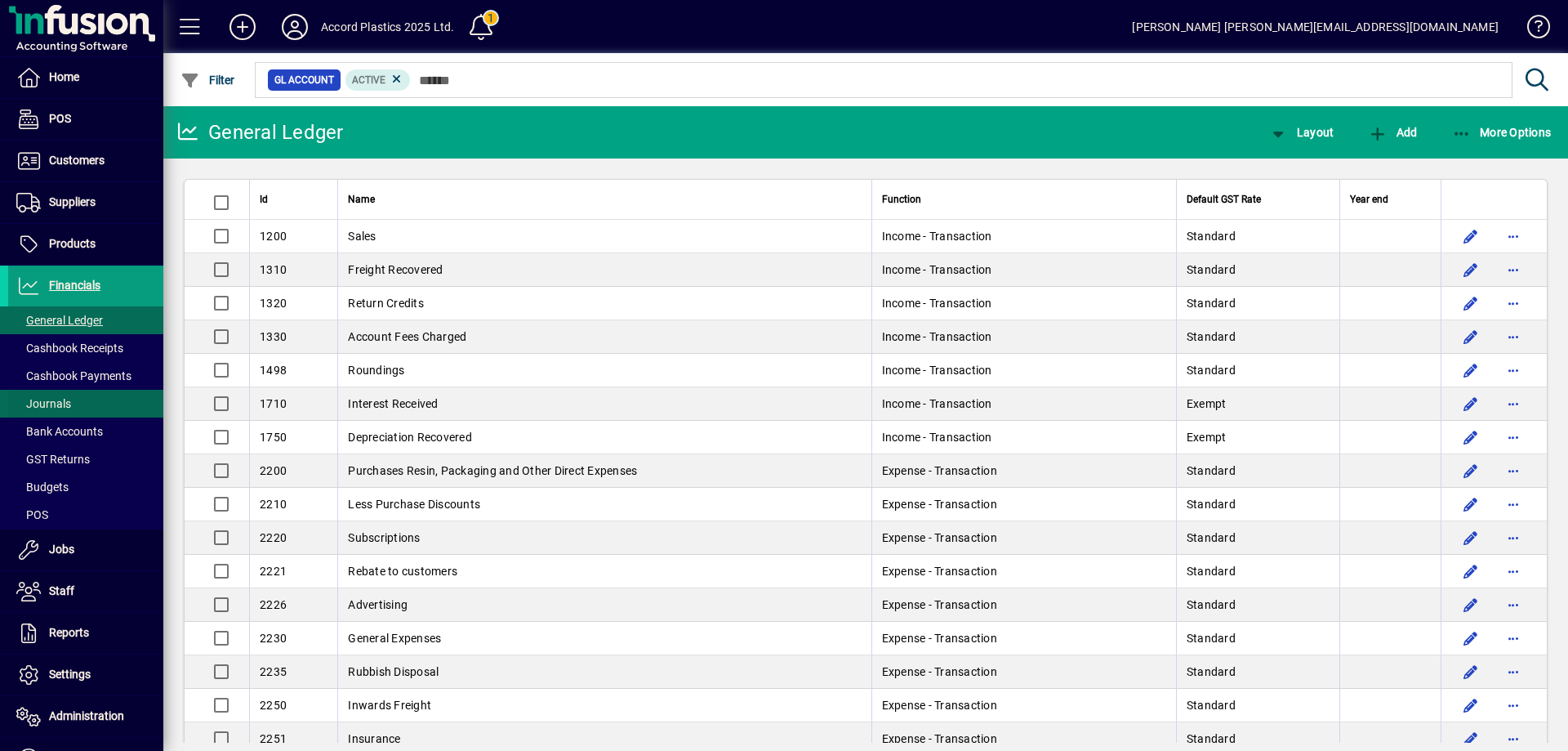
click at [61, 404] on span "Journals" at bounding box center [43, 404] width 54 height 13
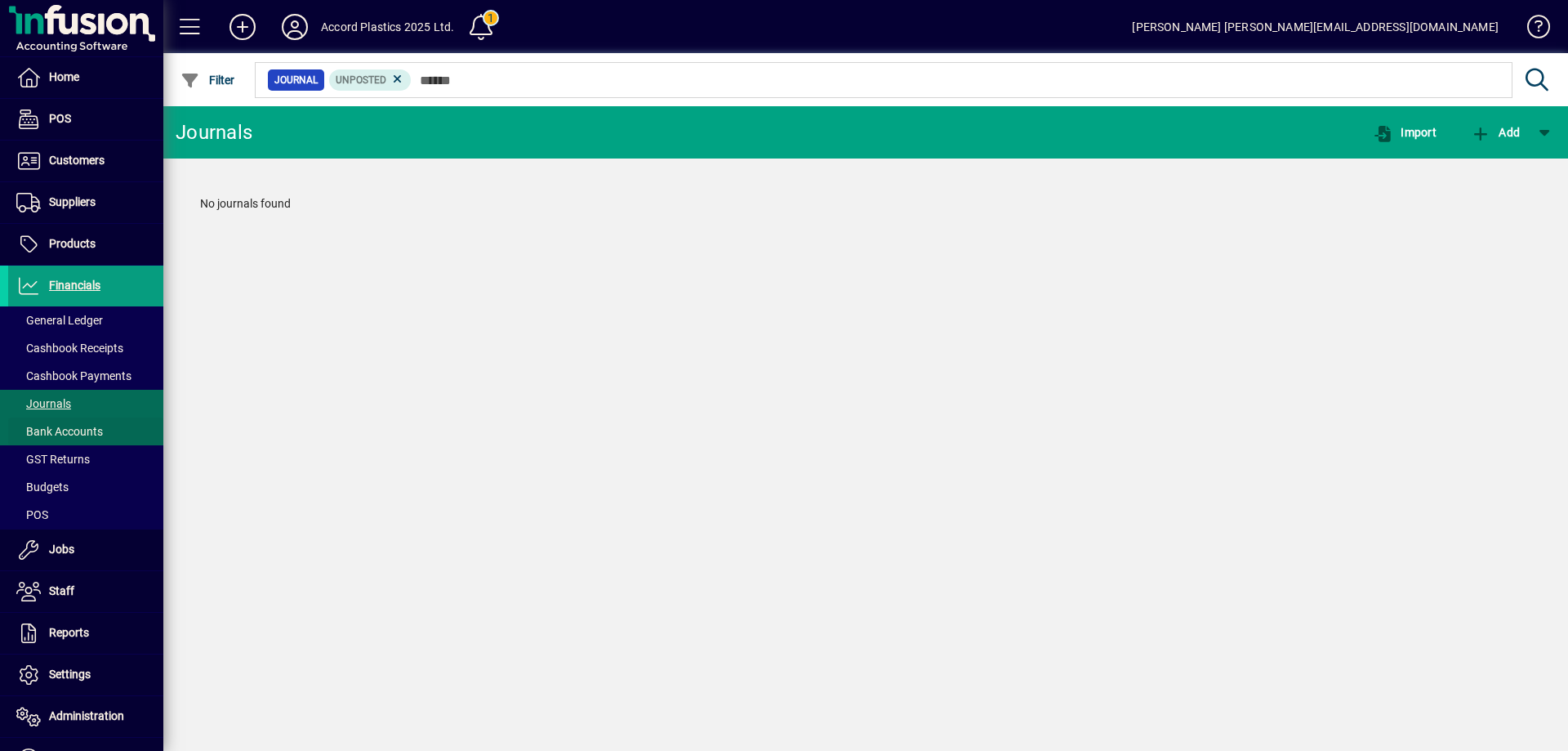
click at [56, 432] on span "Bank Accounts" at bounding box center [59, 431] width 86 height 13
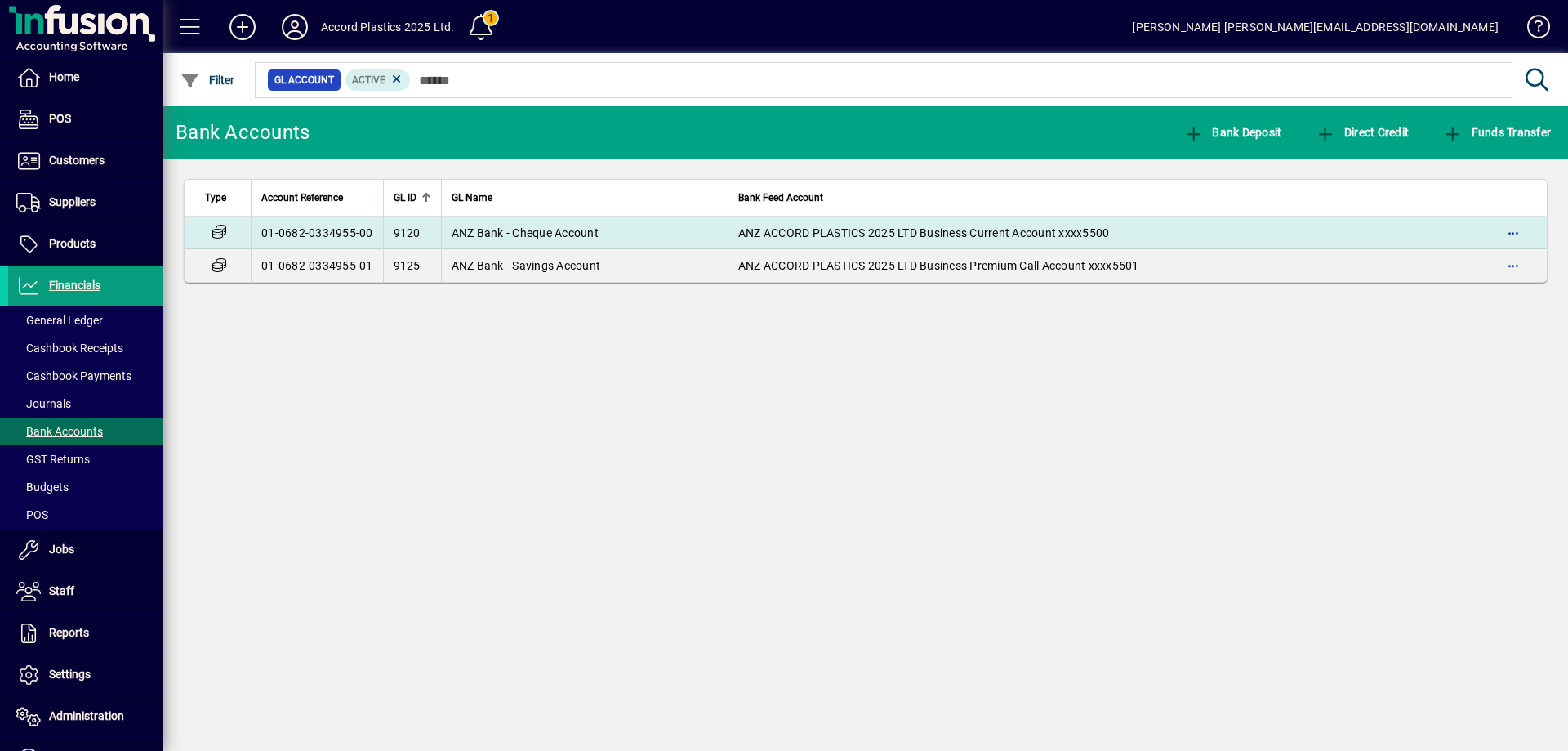
click at [868, 233] on span "ANZ ACCORD PLASTICS 2025 LTD Business Current Account xxxx5500" at bounding box center [924, 233] width 372 height 13
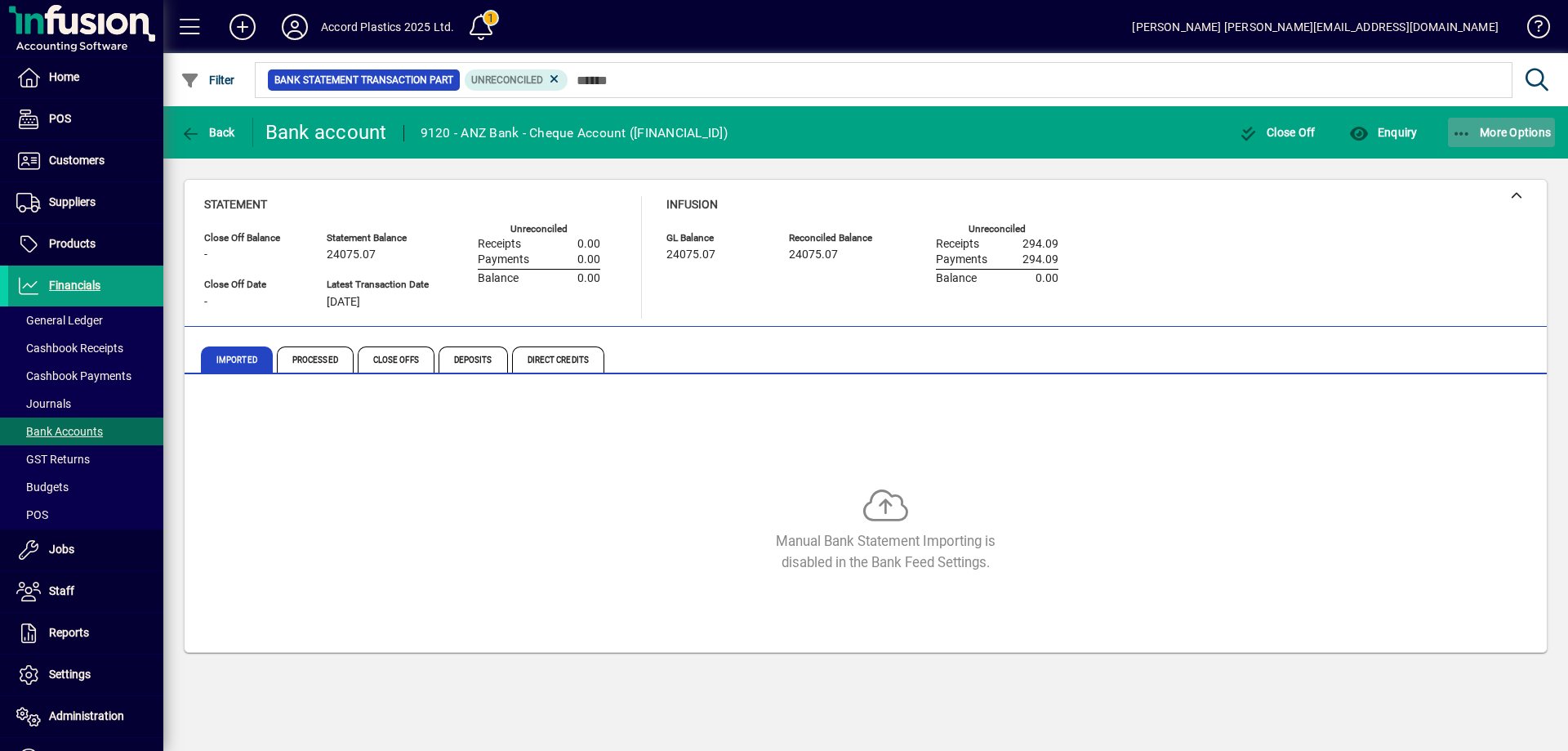
click at [1516, 128] on span "More Options" at bounding box center [1502, 132] width 99 height 13
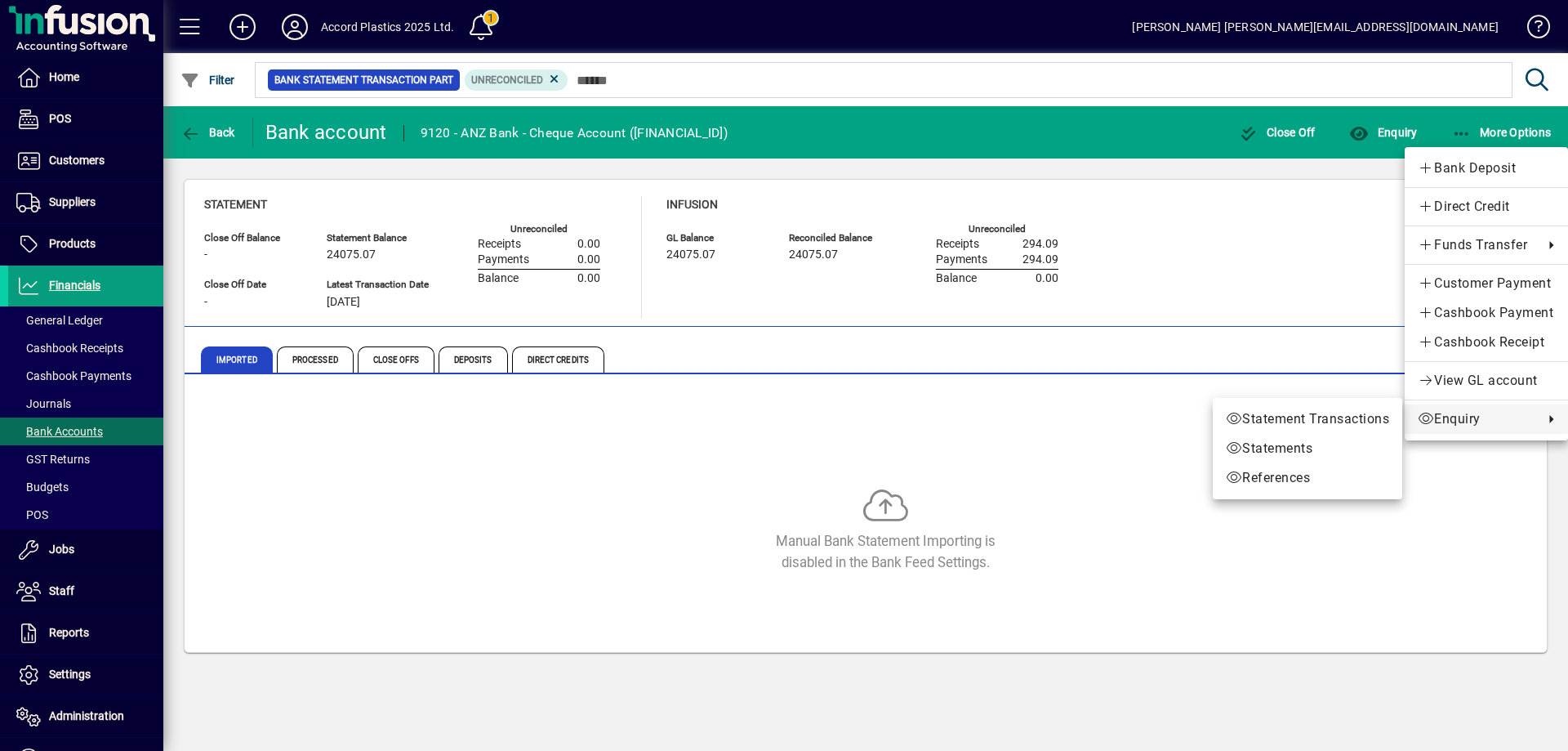
click at [615, 282] on div at bounding box center [784, 375] width 1568 height 751
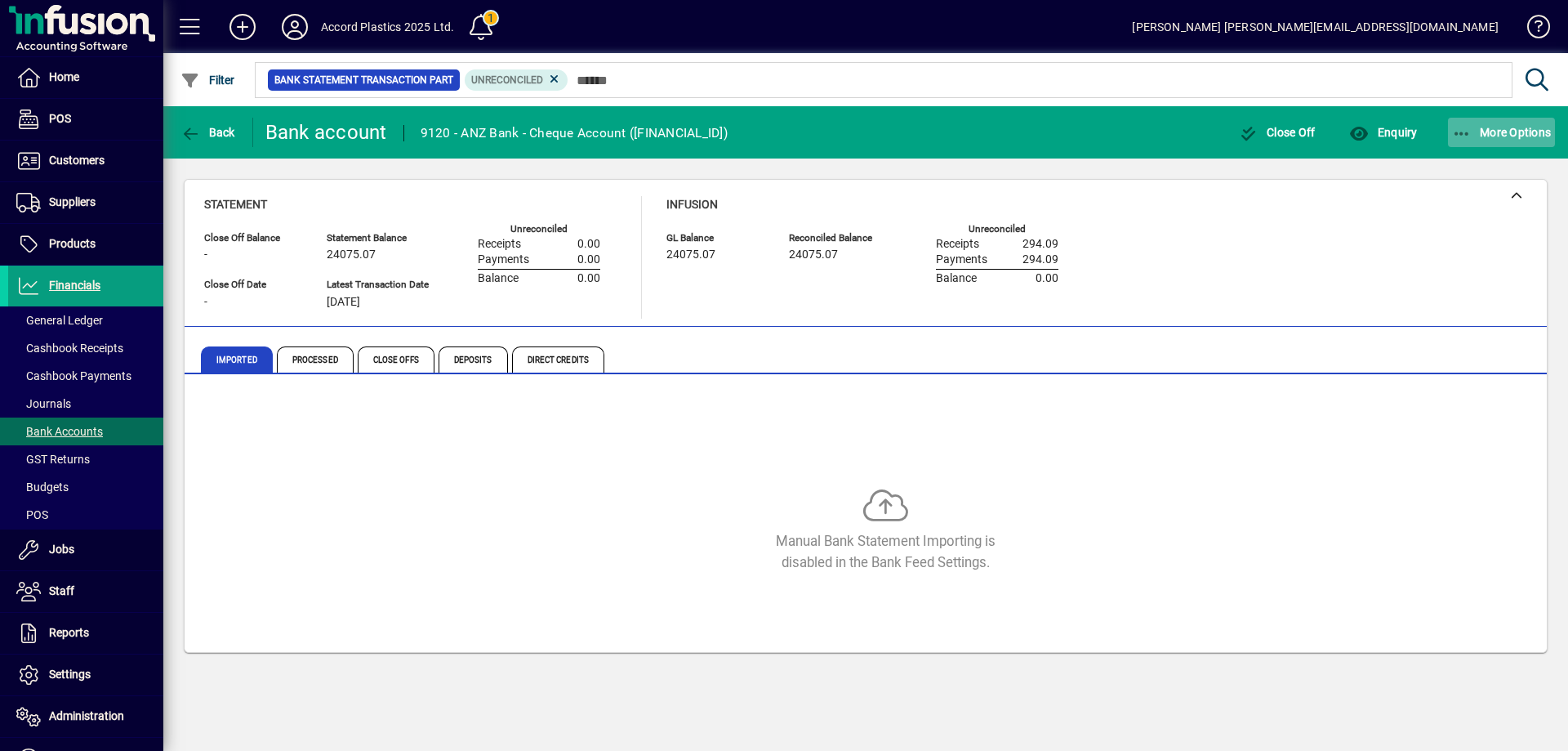
click at [1474, 130] on span "More Options" at bounding box center [1502, 132] width 99 height 13
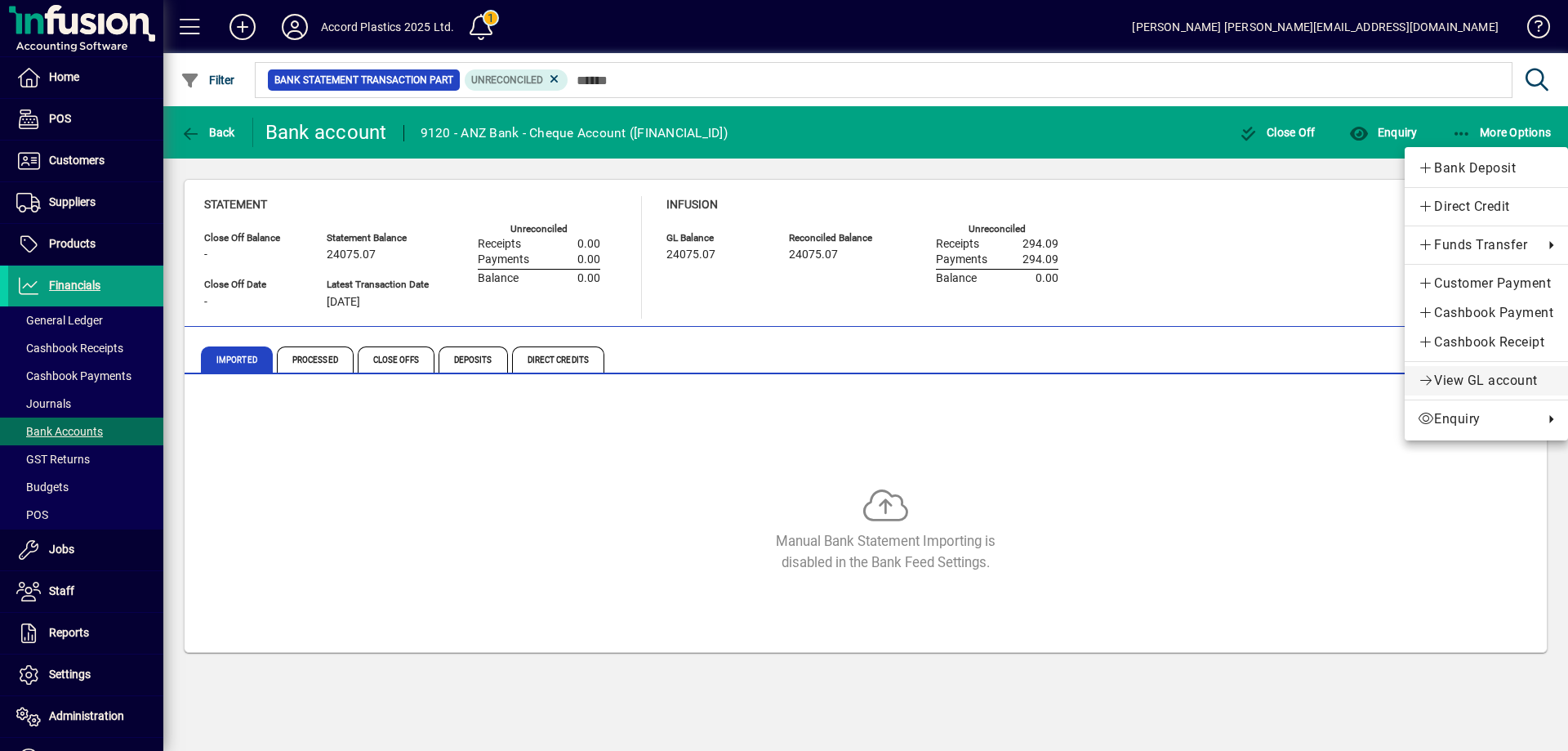
click at [1453, 384] on span "View GL account" at bounding box center [1486, 381] width 137 height 20
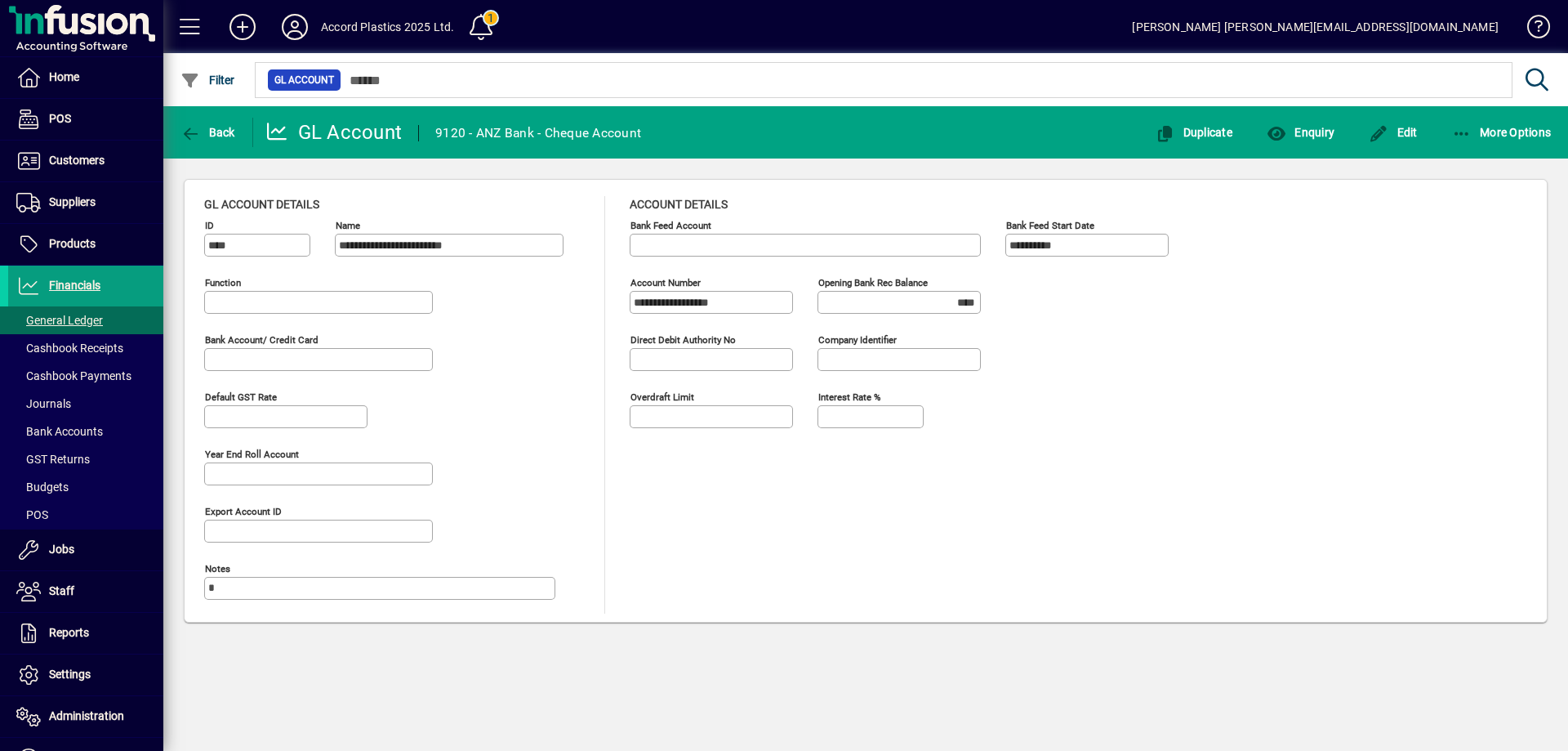
type input "**********"
click at [962, 251] on mat-form-field "**********" at bounding box center [805, 246] width 351 height 57
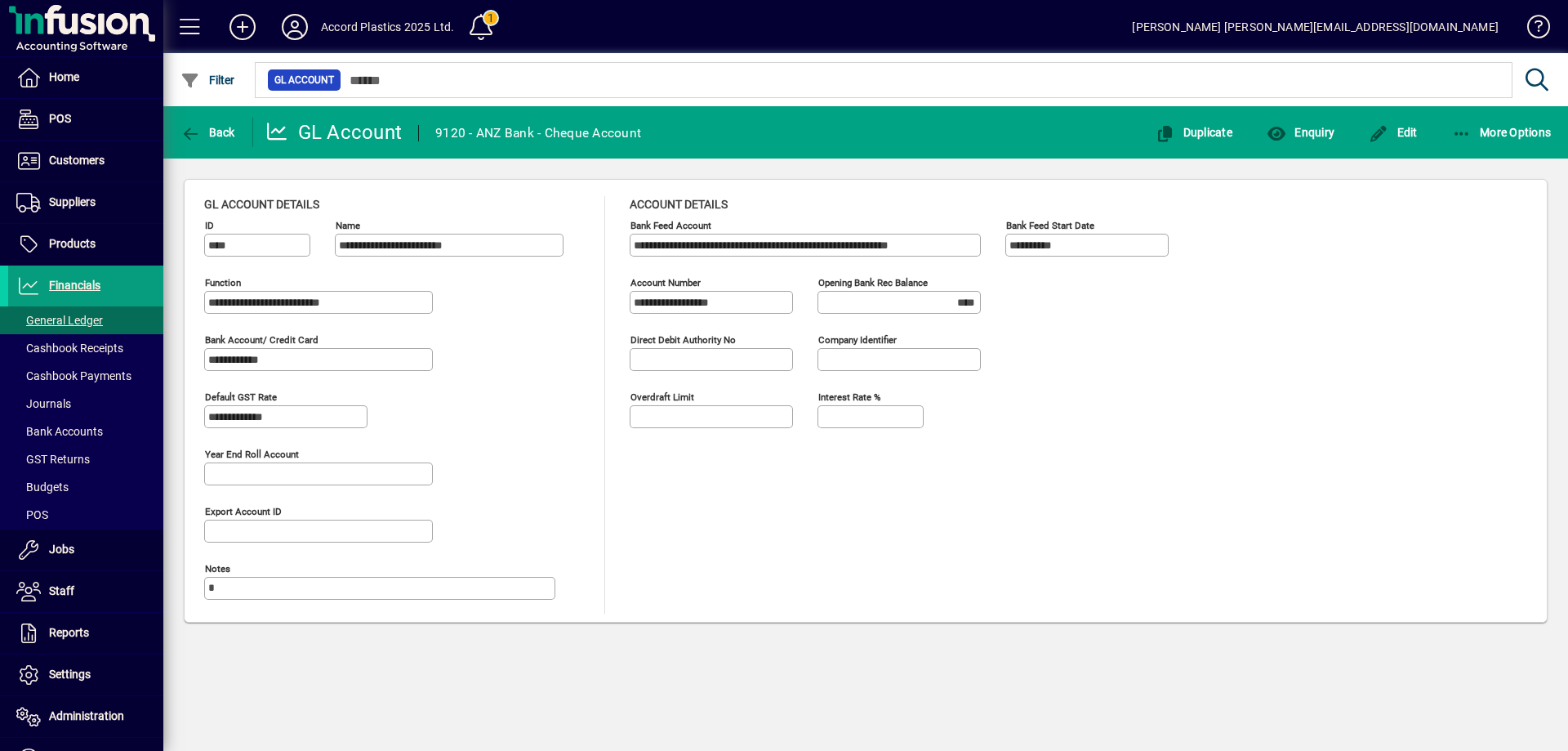
click at [921, 251] on mat-form-field "**********" at bounding box center [805, 246] width 351 height 57
click at [1401, 136] on span "Edit" at bounding box center [1394, 132] width 49 height 13
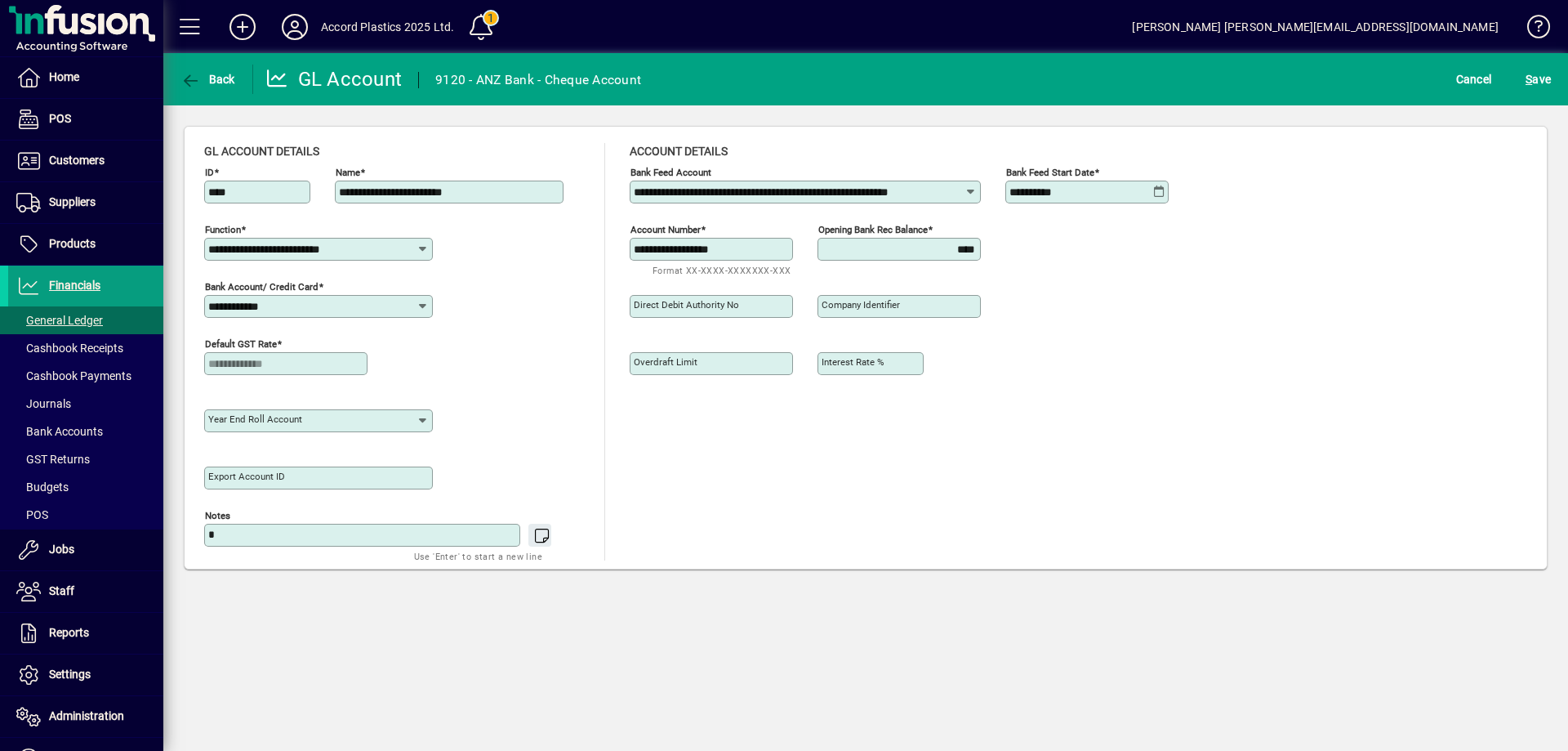
click at [879, 195] on input "**********" at bounding box center [799, 192] width 330 height 13
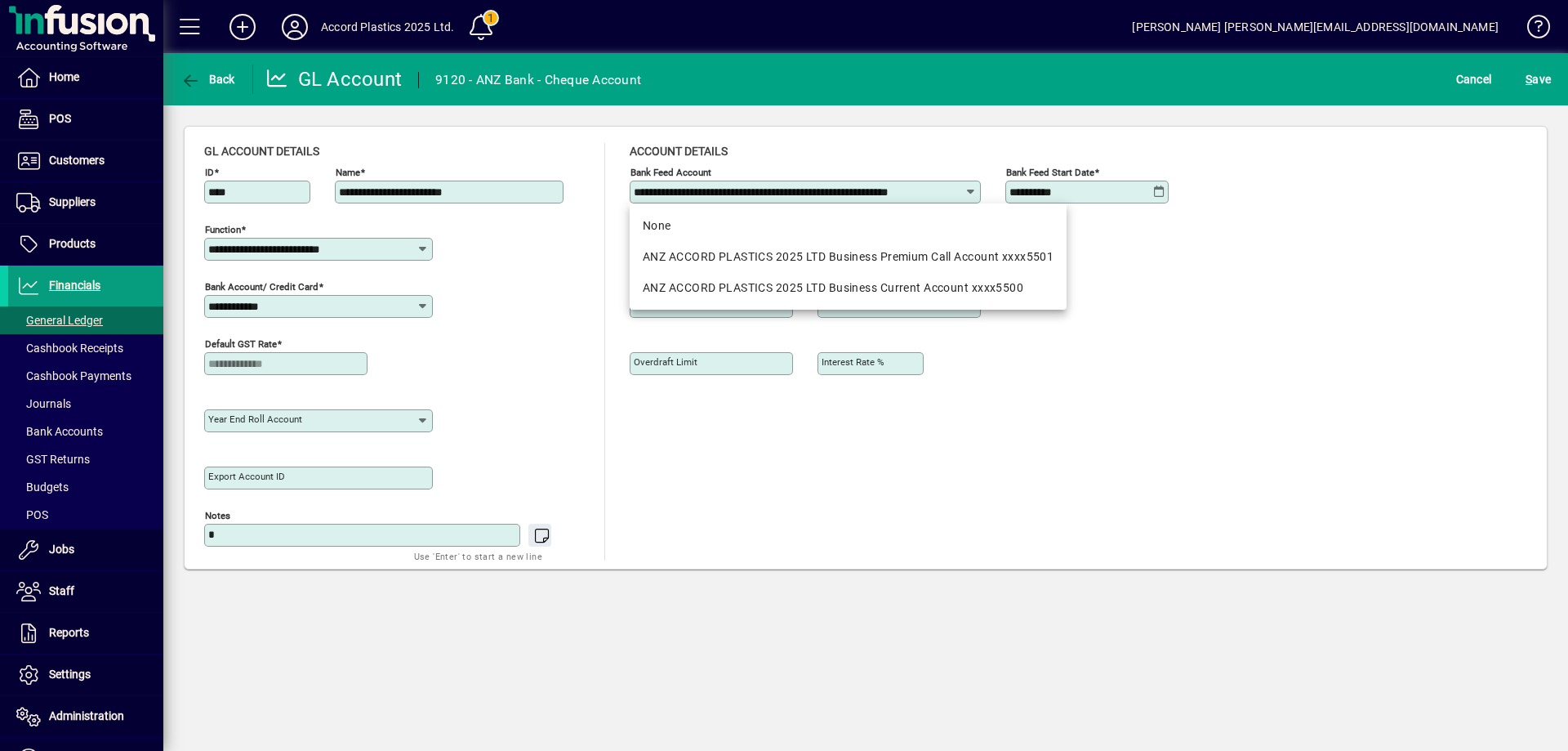
click at [1309, 253] on div "**********" at bounding box center [866, 352] width 1323 height 417
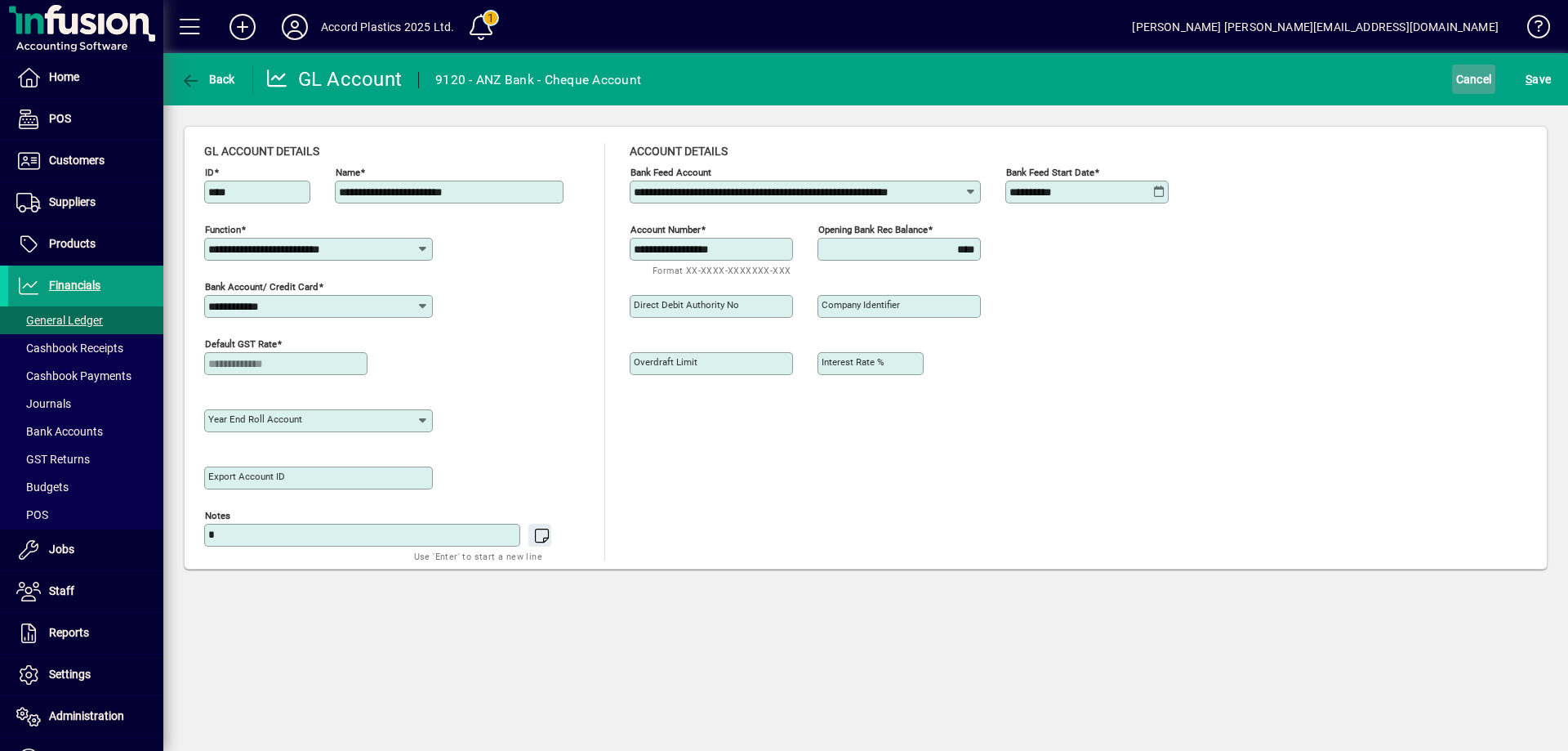
click at [1474, 88] on span "Cancel" at bounding box center [1474, 80] width 36 height 26
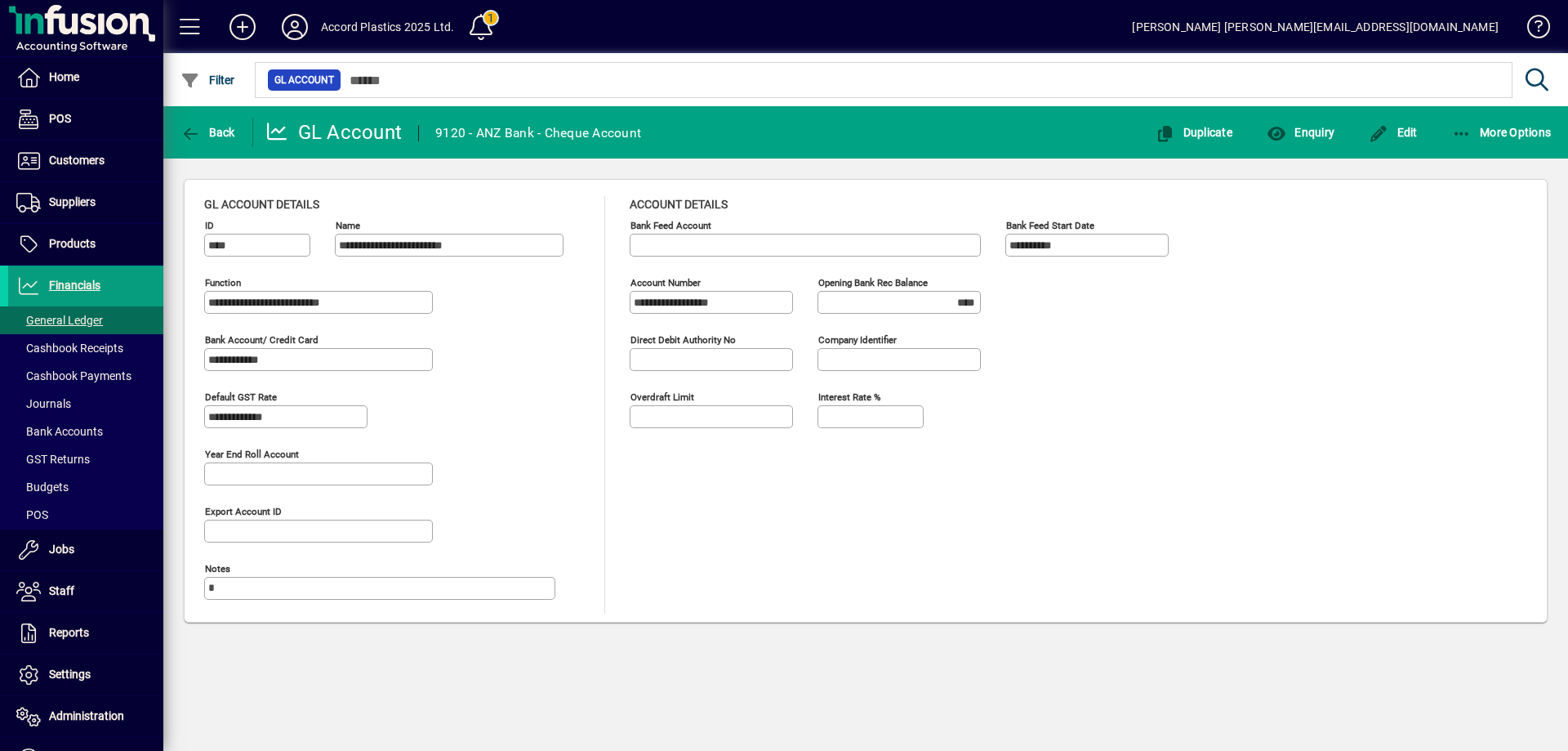
type input "**********"
click at [206, 129] on span "Back" at bounding box center [208, 132] width 54 height 13
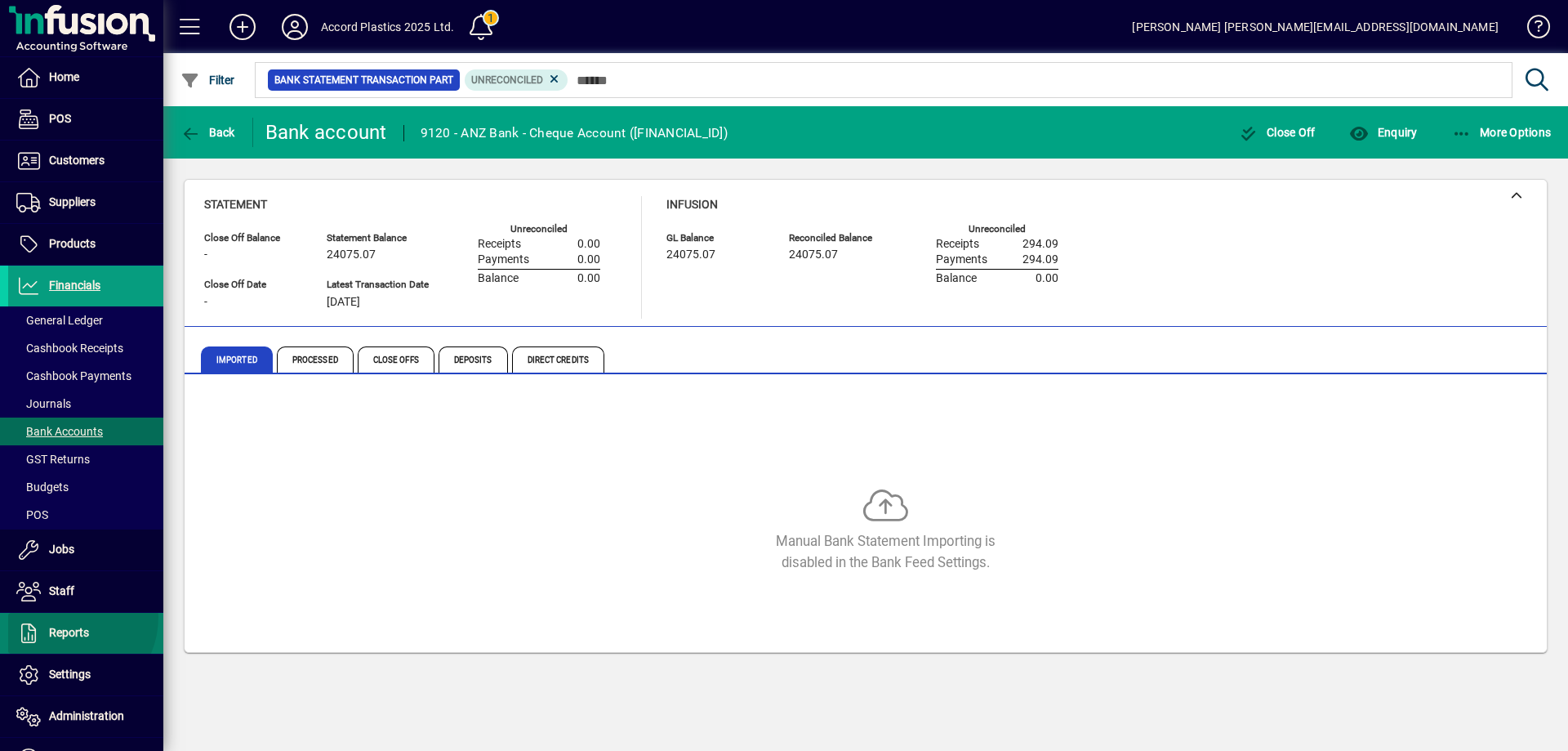
drag, startPoint x: 65, startPoint y: 618, endPoint x: 61, endPoint y: 633, distance: 15.5
drag, startPoint x: 61, startPoint y: 633, endPoint x: 442, endPoint y: 539, distance: 392.4
click at [442, 539] on div "Manual Bank Statement Importing is disabled in the Bank Feed Settings." at bounding box center [886, 530] width 1363 height 85
click at [489, 30] on span at bounding box center [481, 27] width 39 height 39
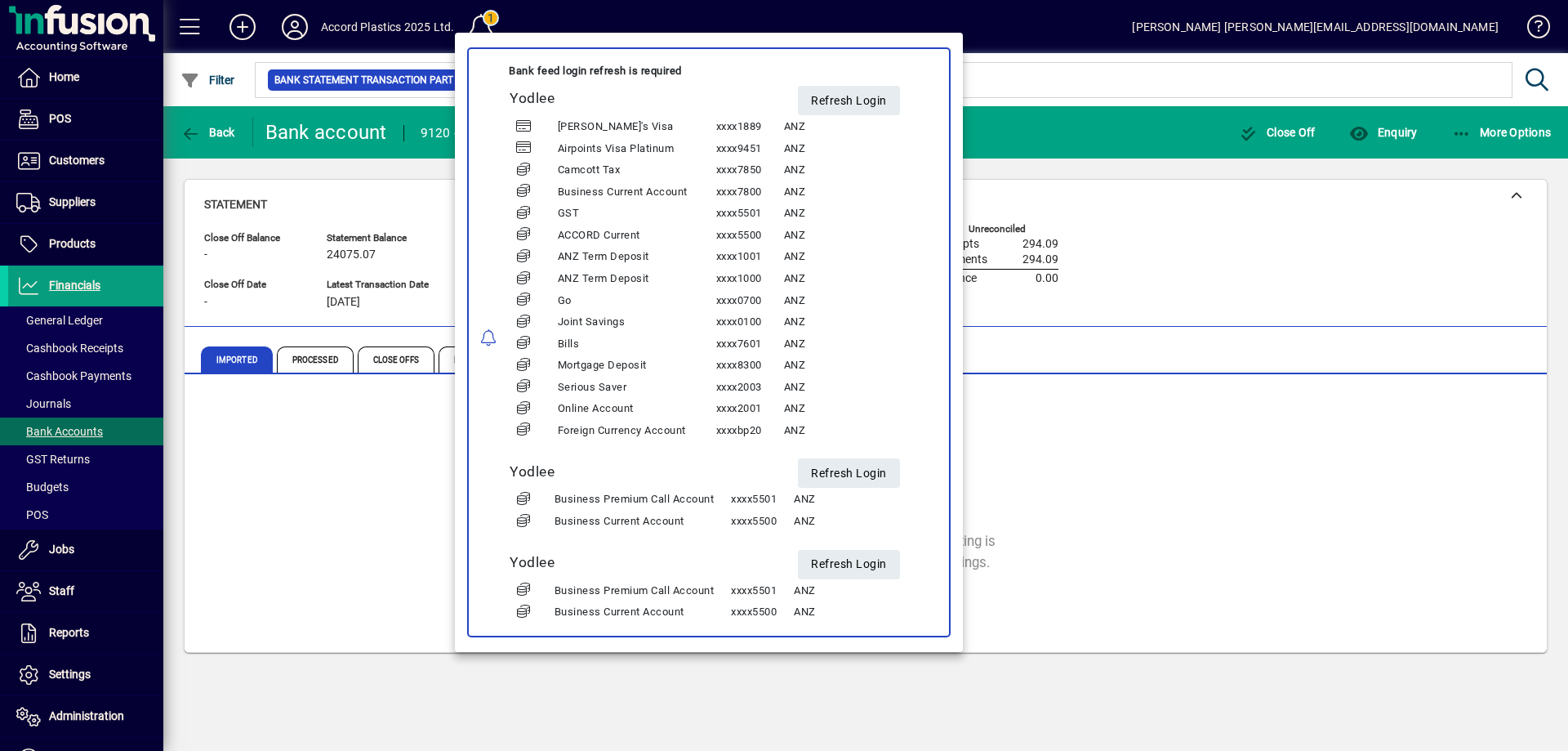
click at [1194, 448] on div at bounding box center [784, 375] width 1568 height 751
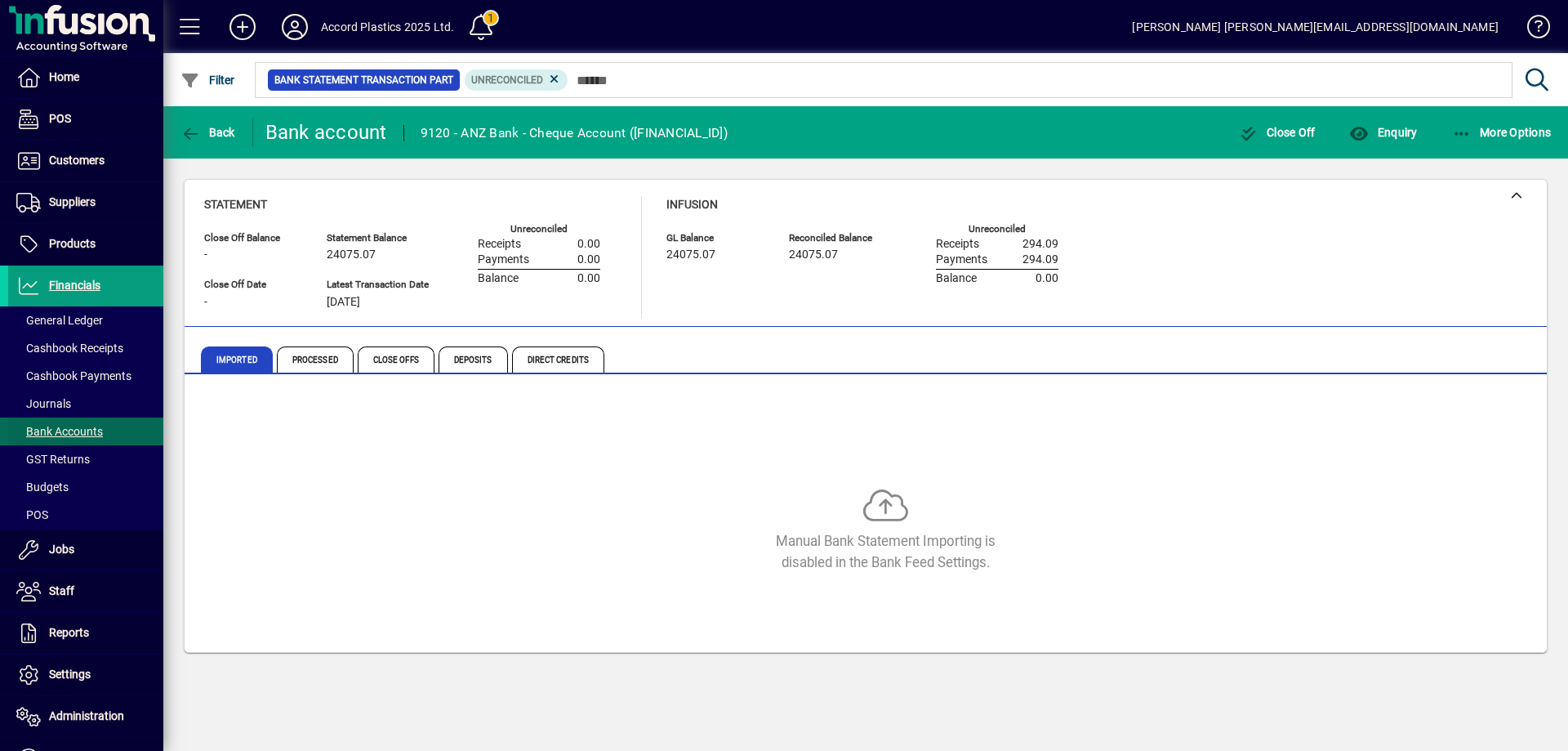
click at [41, 434] on span "Bank Accounts" at bounding box center [59, 431] width 86 height 13
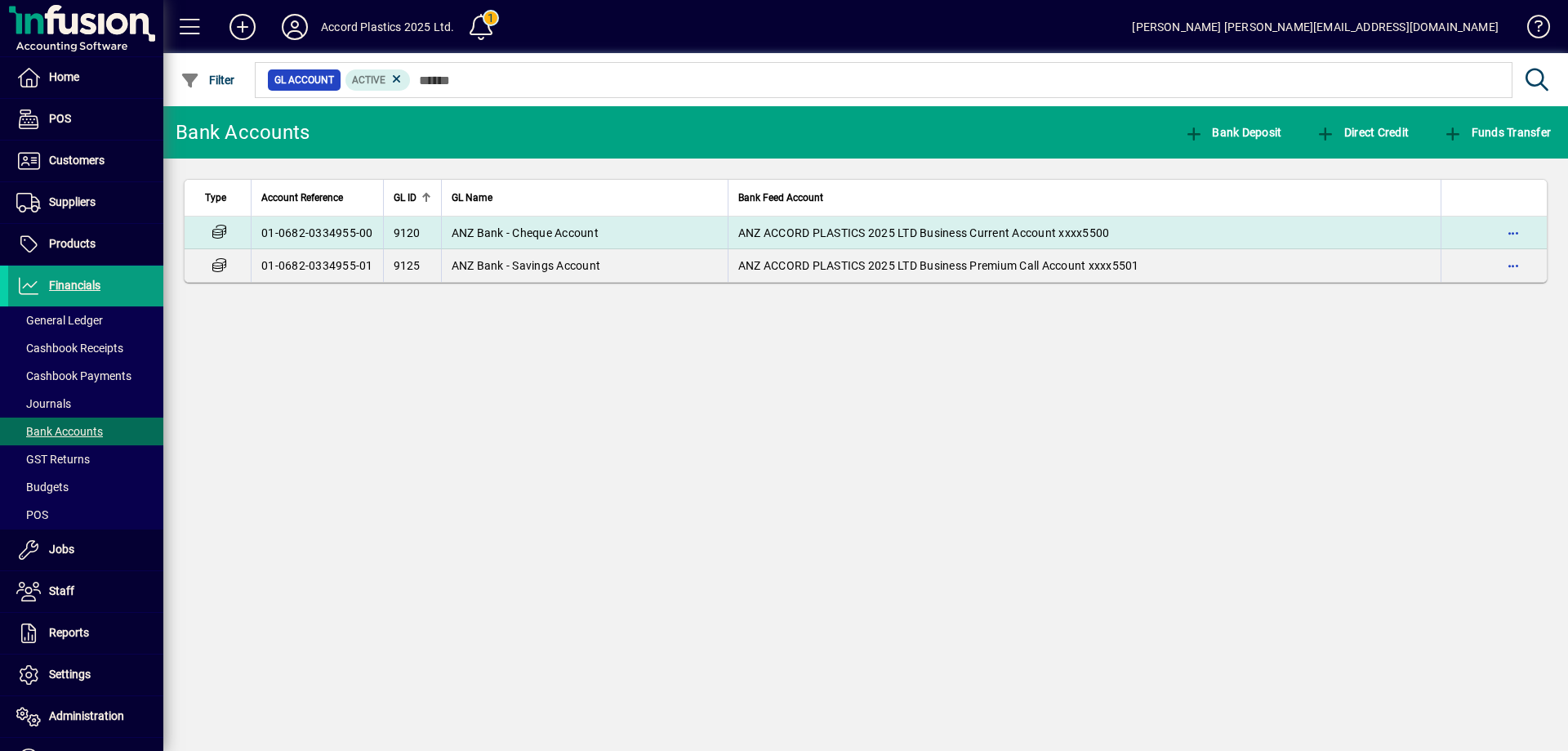
click at [345, 235] on td "01-0682-0334955-00" at bounding box center [317, 233] width 132 height 33
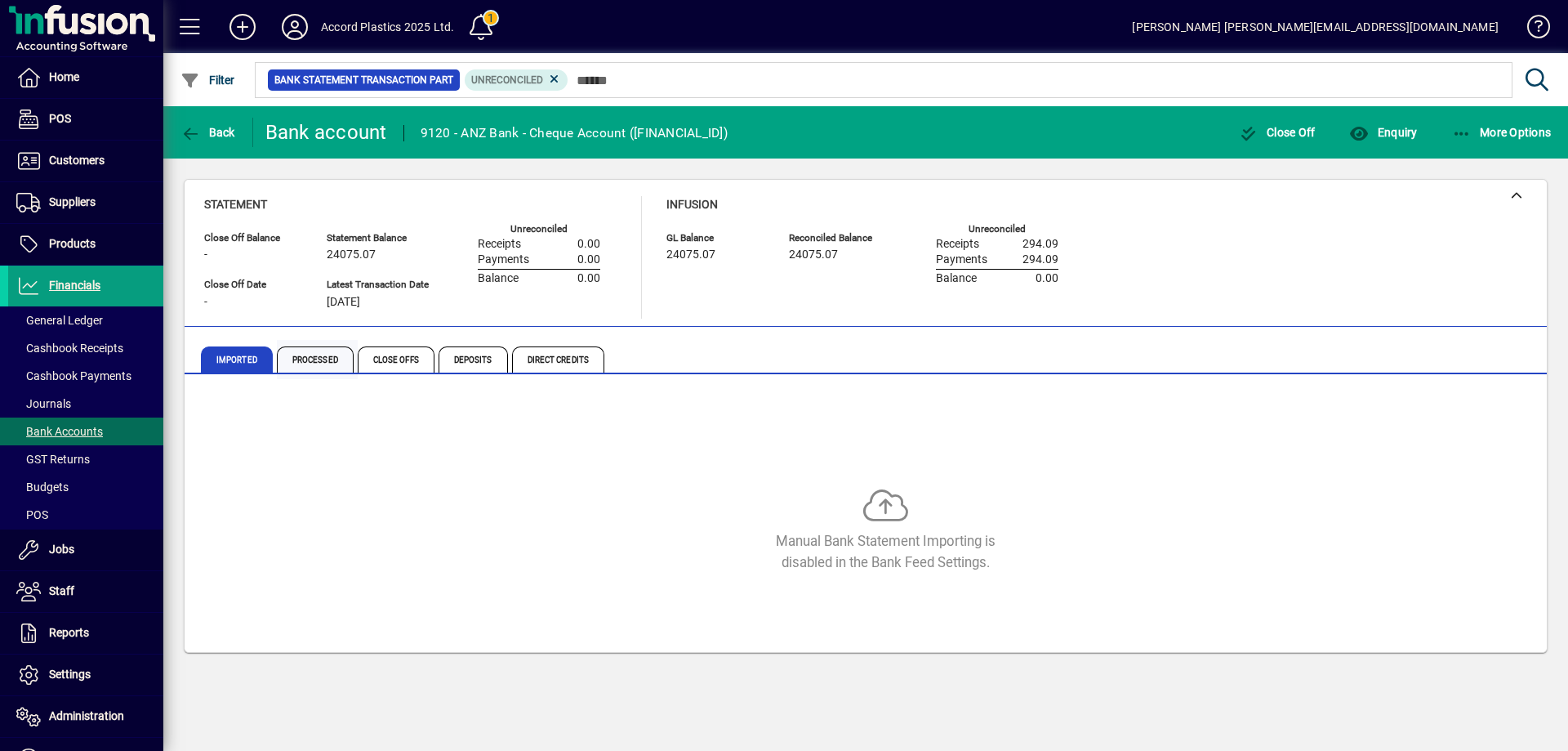
click at [308, 364] on span "Processed" at bounding box center [315, 360] width 77 height 26
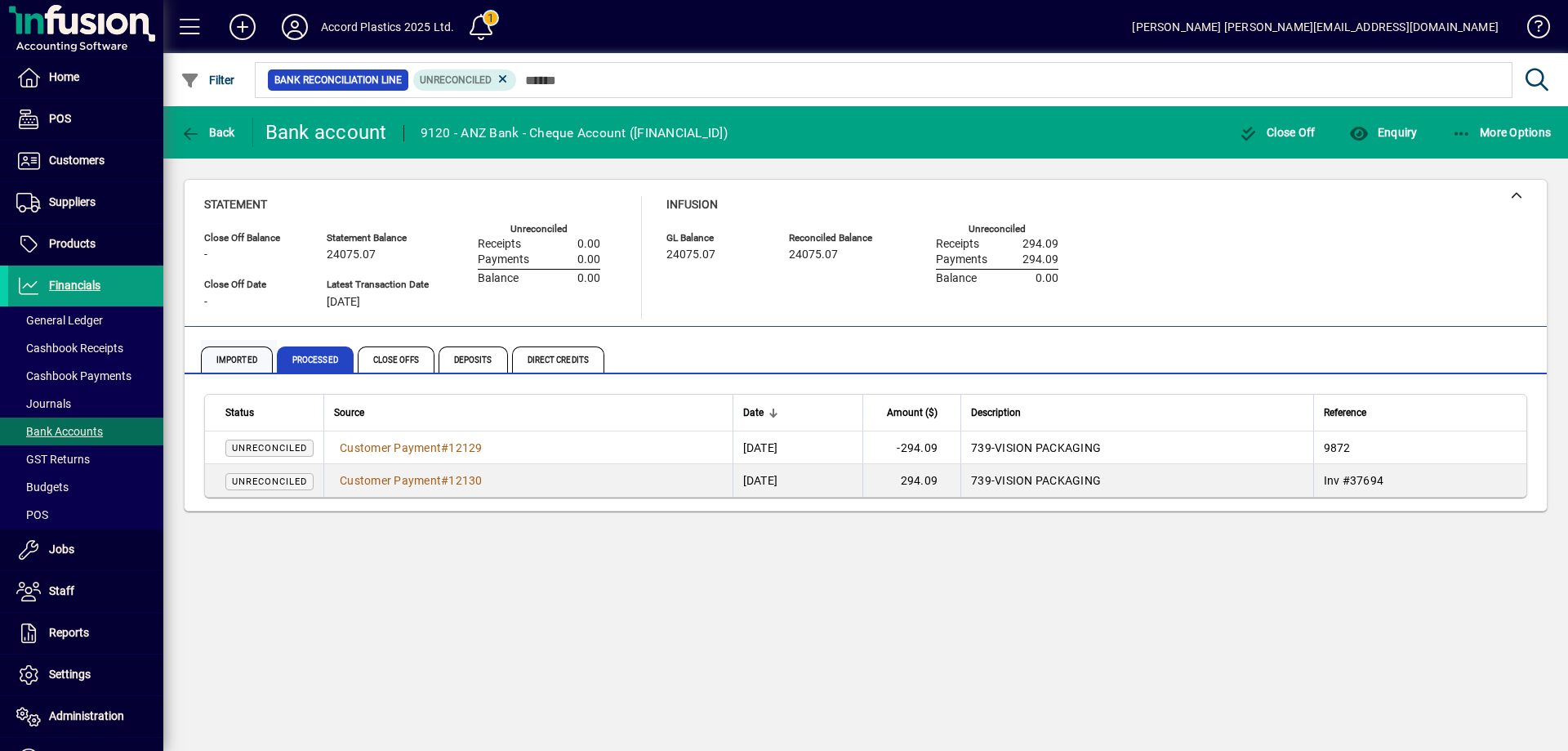
click at [258, 353] on span "Imported" at bounding box center [236, 360] width 72 height 26
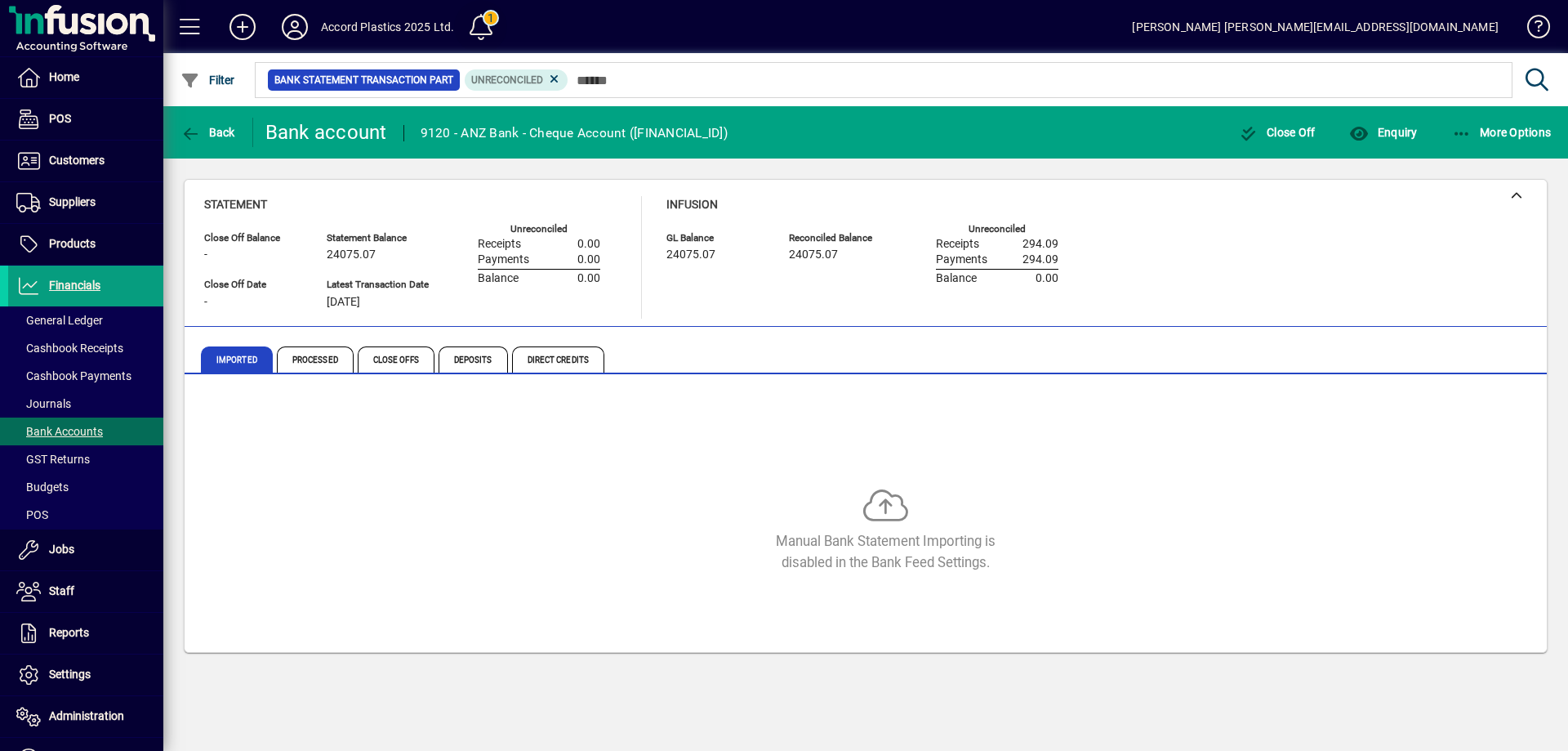
click at [486, 29] on span at bounding box center [481, 27] width 39 height 39
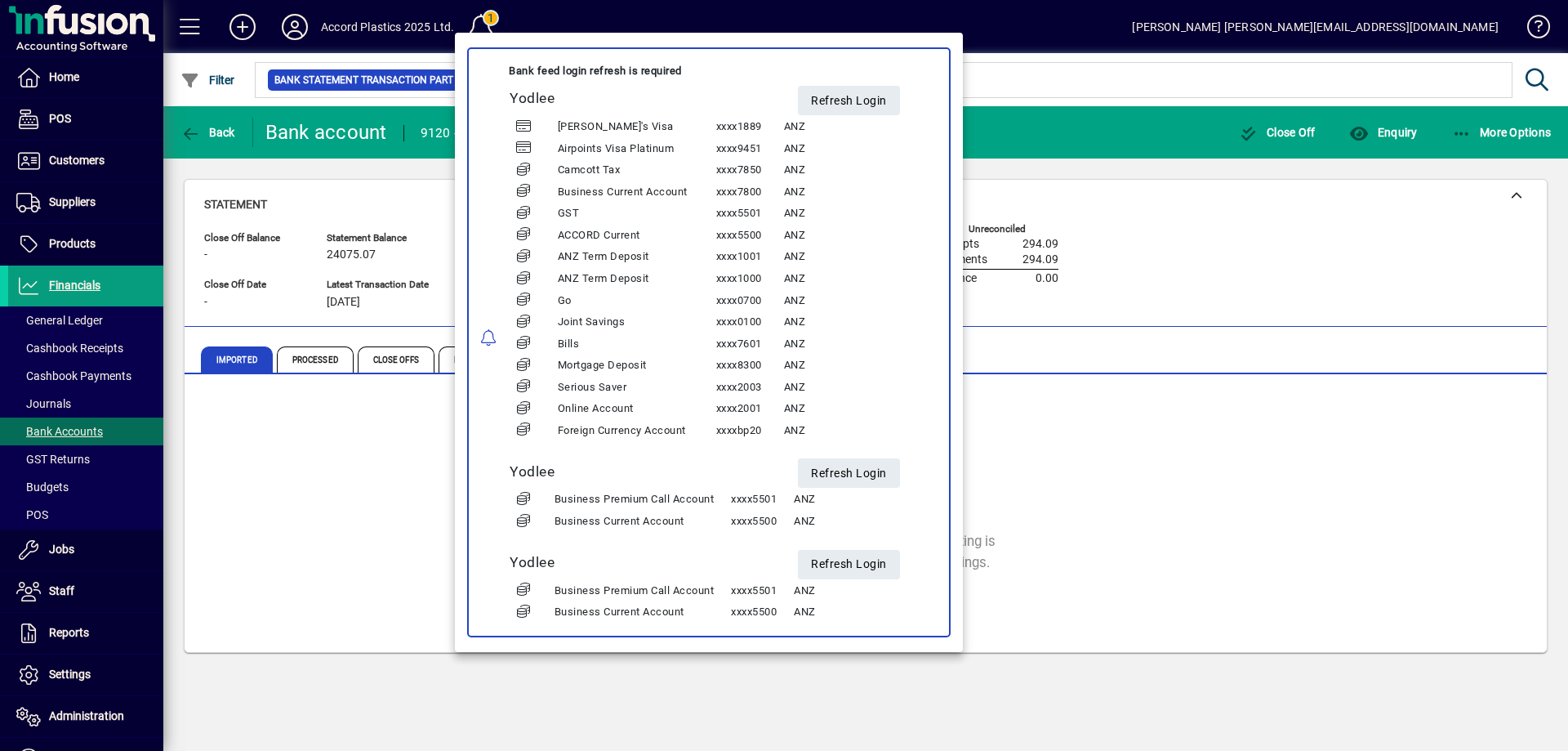
click at [1141, 42] on div at bounding box center [784, 375] width 1568 height 751
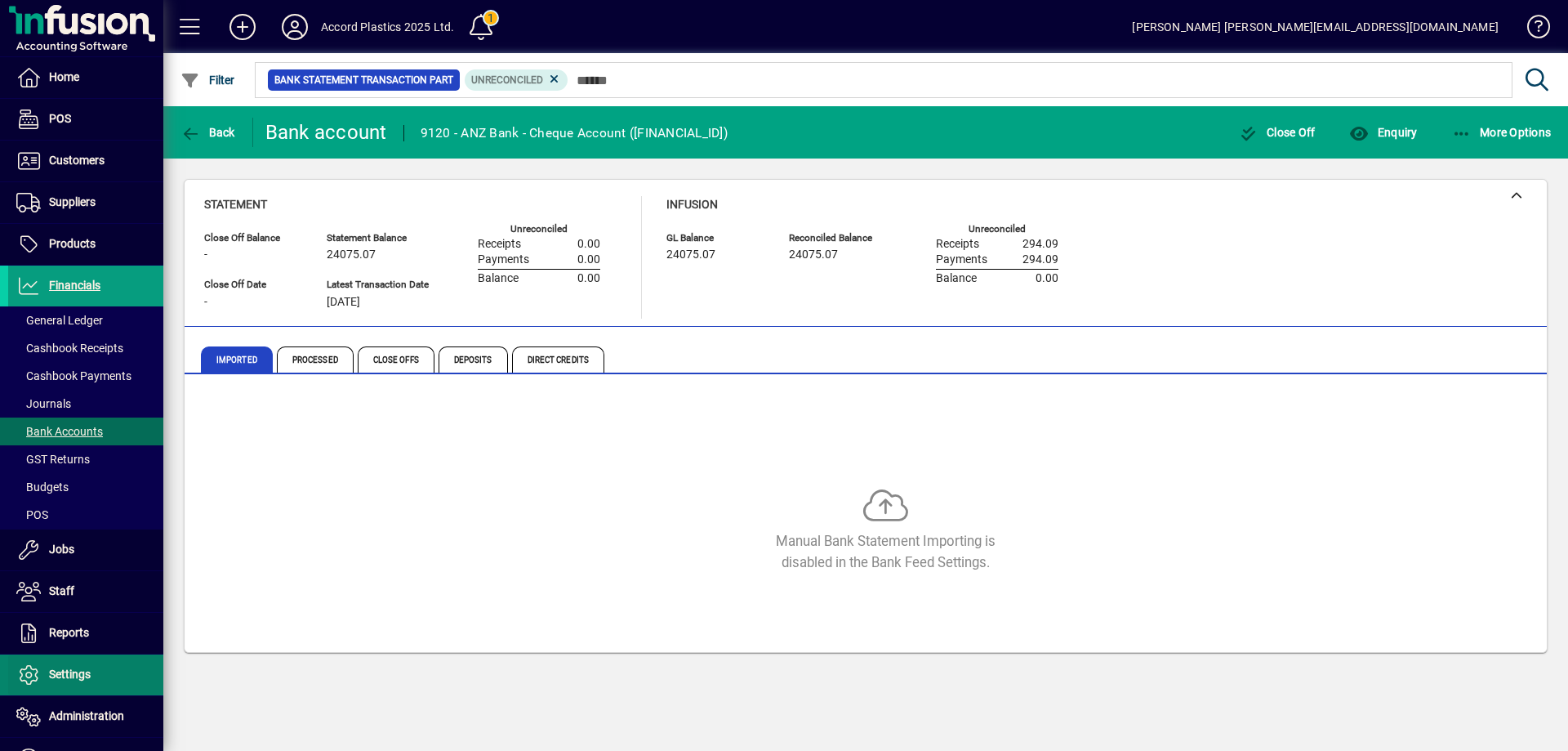
click at [66, 671] on span "Settings" at bounding box center [69, 674] width 41 height 13
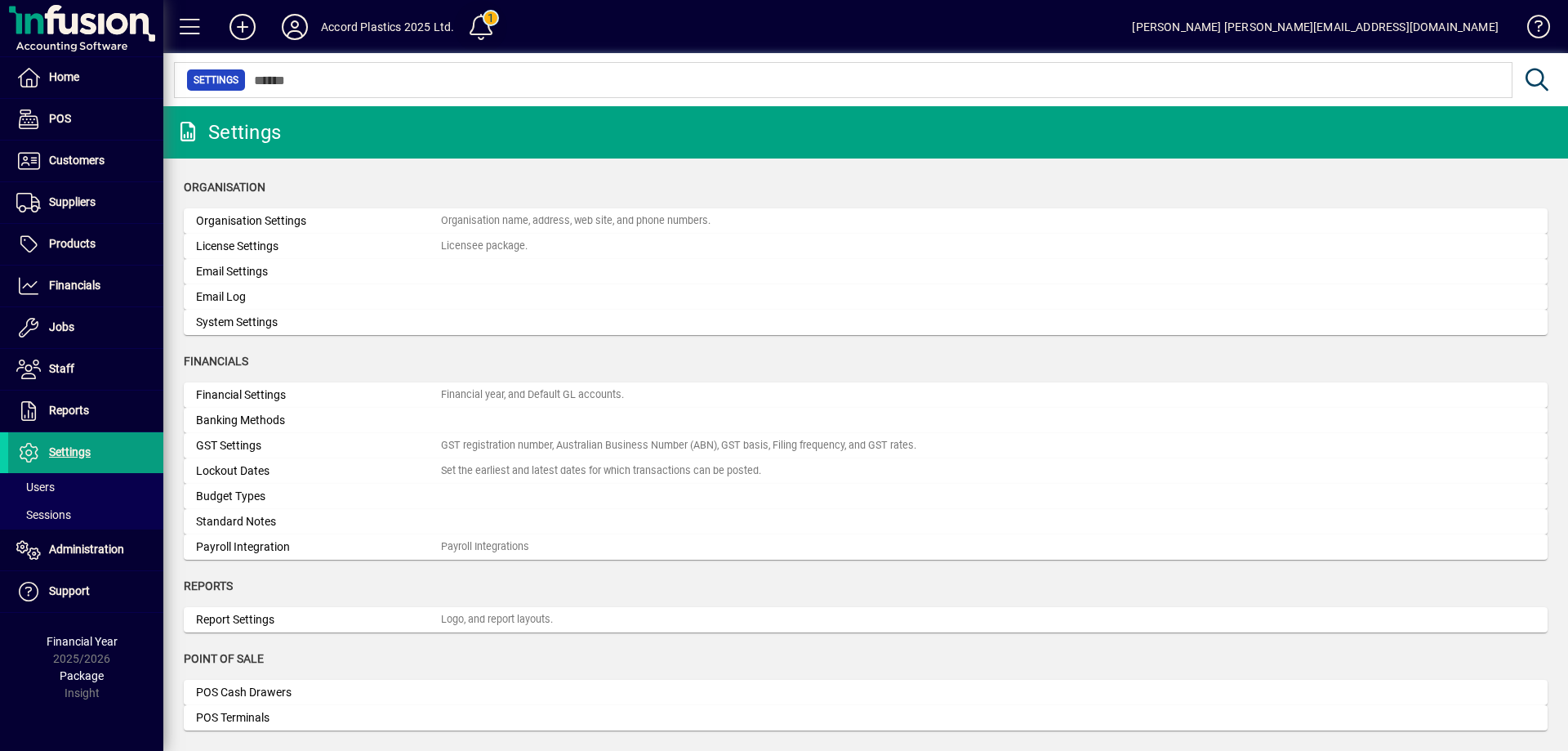
click at [485, 25] on span at bounding box center [481, 27] width 39 height 39
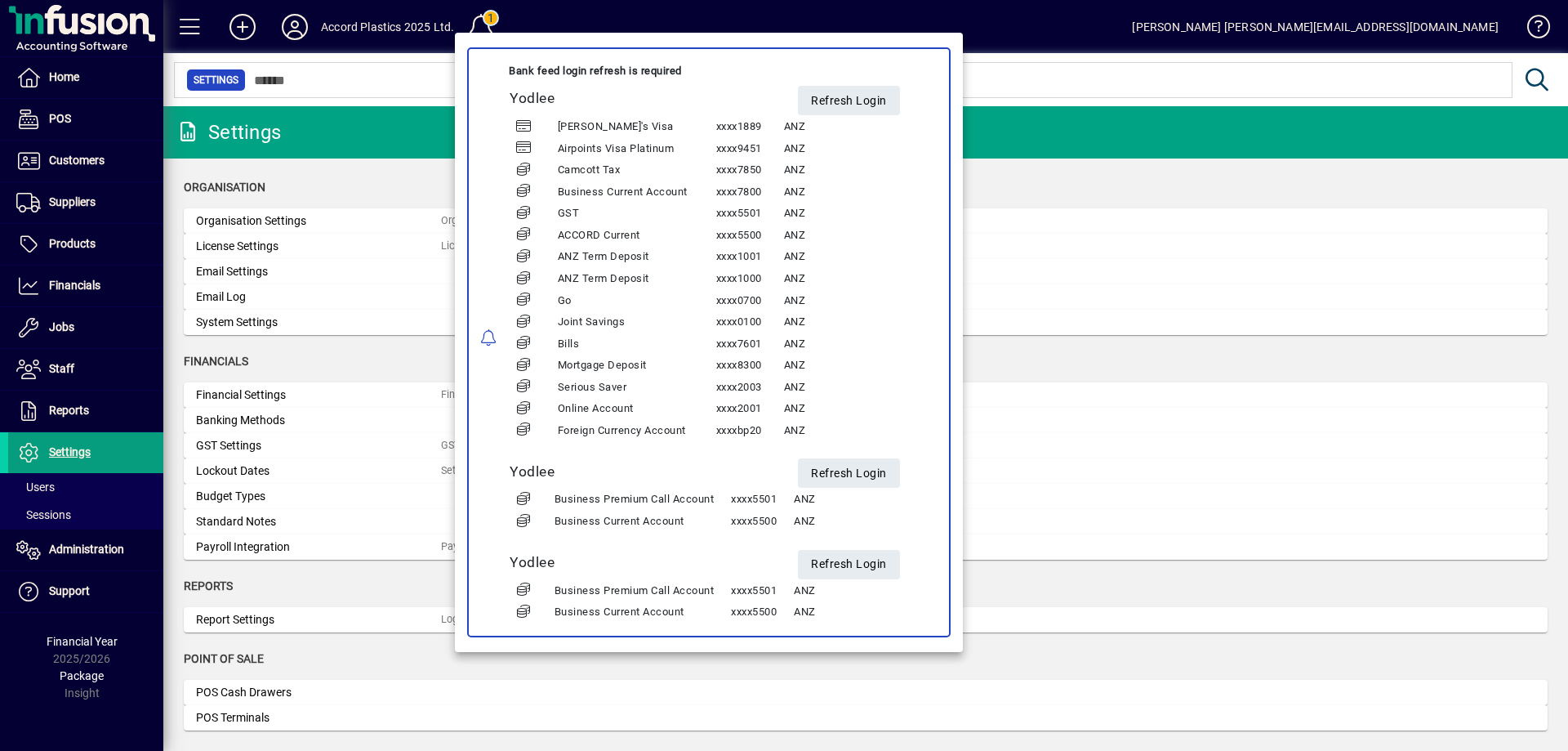
click at [560, 7] on div at bounding box center [784, 375] width 1568 height 751
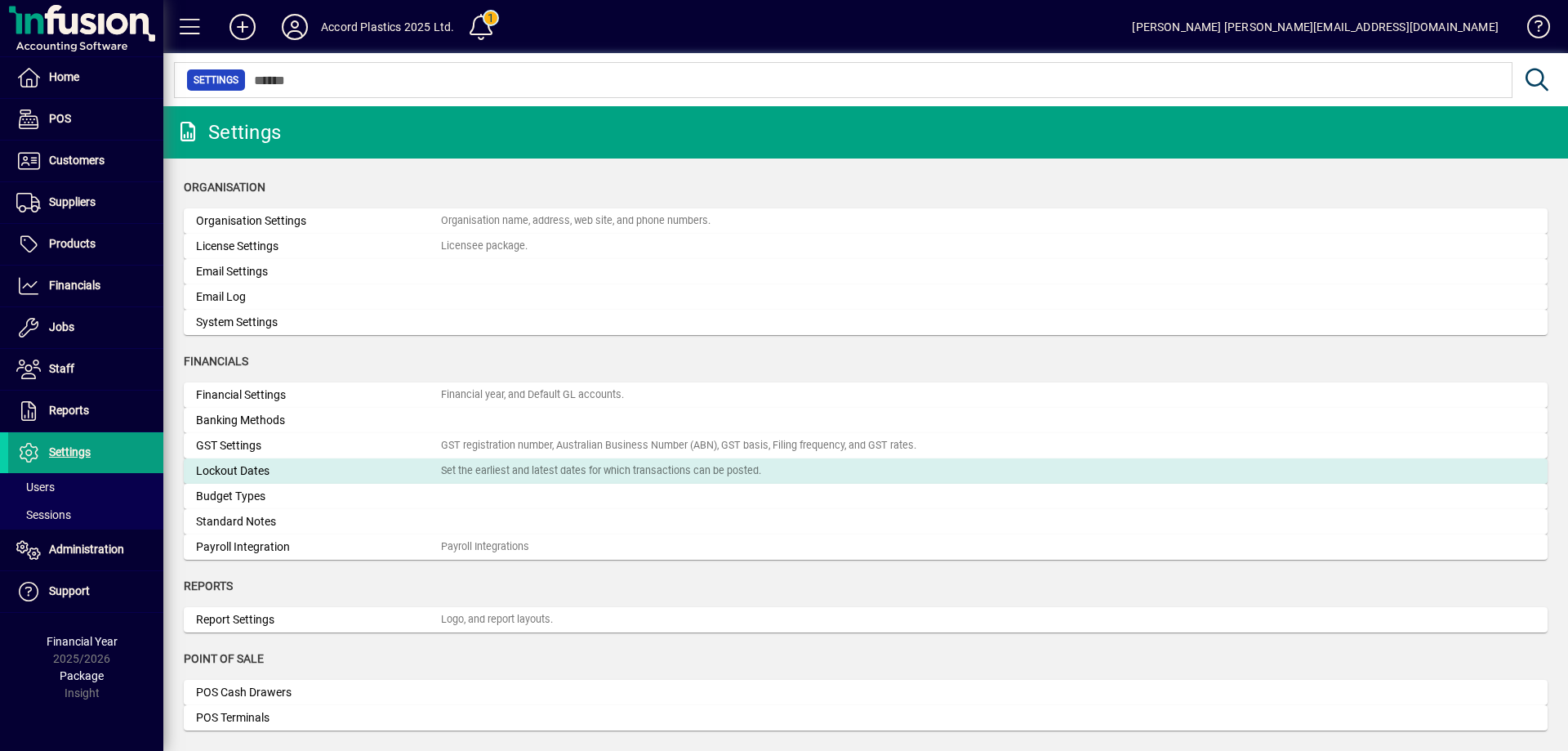
click at [269, 463] on div "Lockout Dates" at bounding box center [318, 471] width 245 height 17
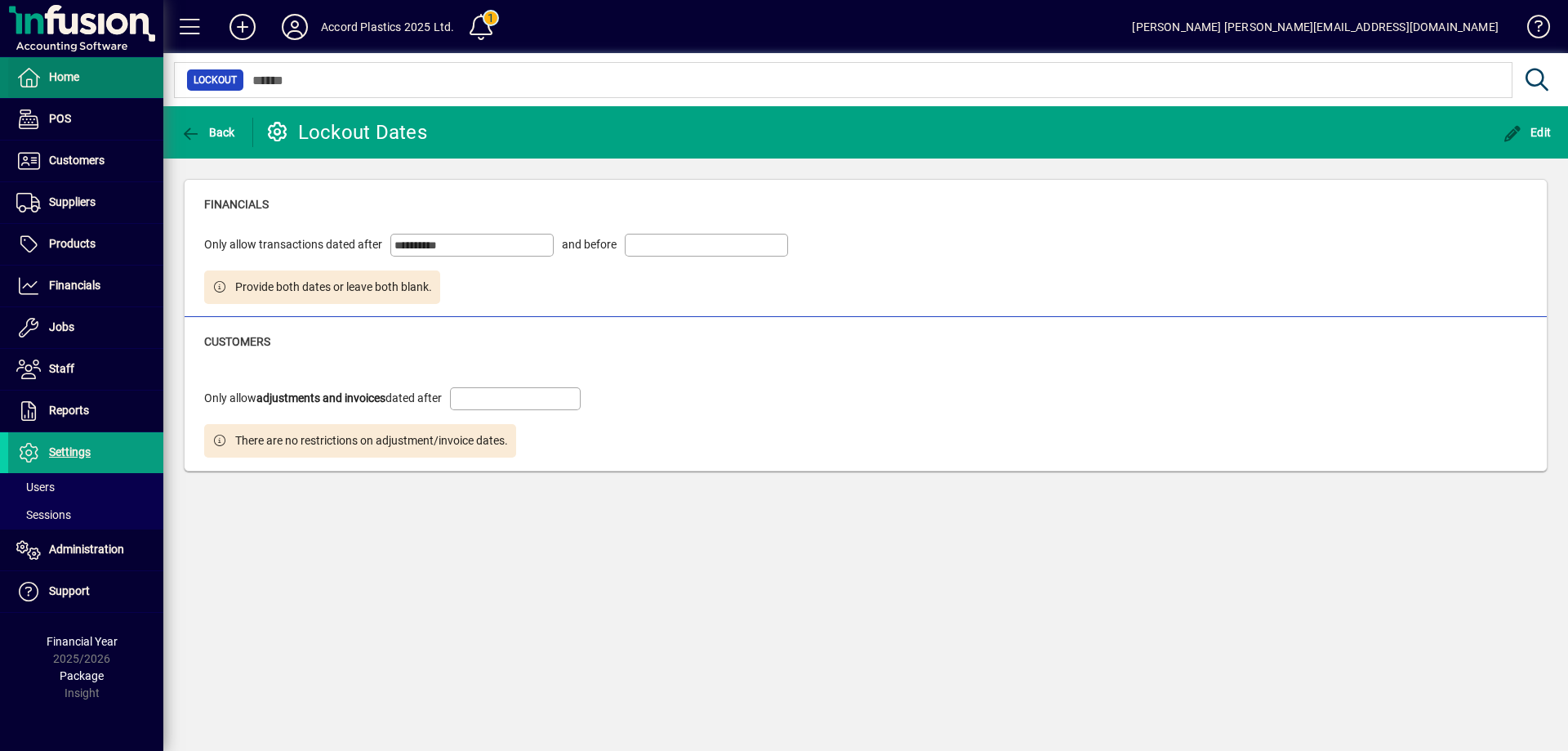
click at [70, 88] on span at bounding box center [86, 78] width 156 height 39
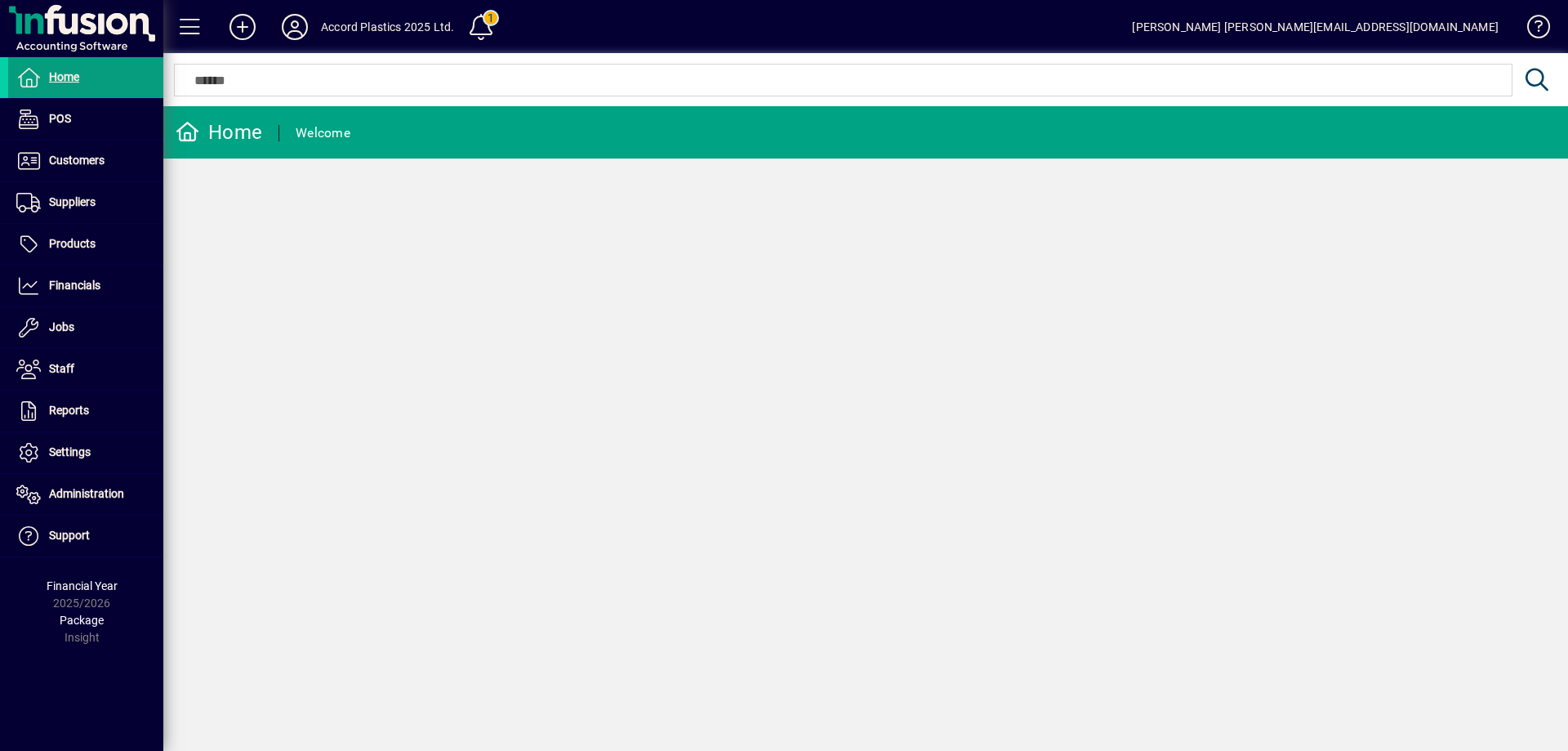
click at [300, 22] on icon at bounding box center [294, 27] width 33 height 26
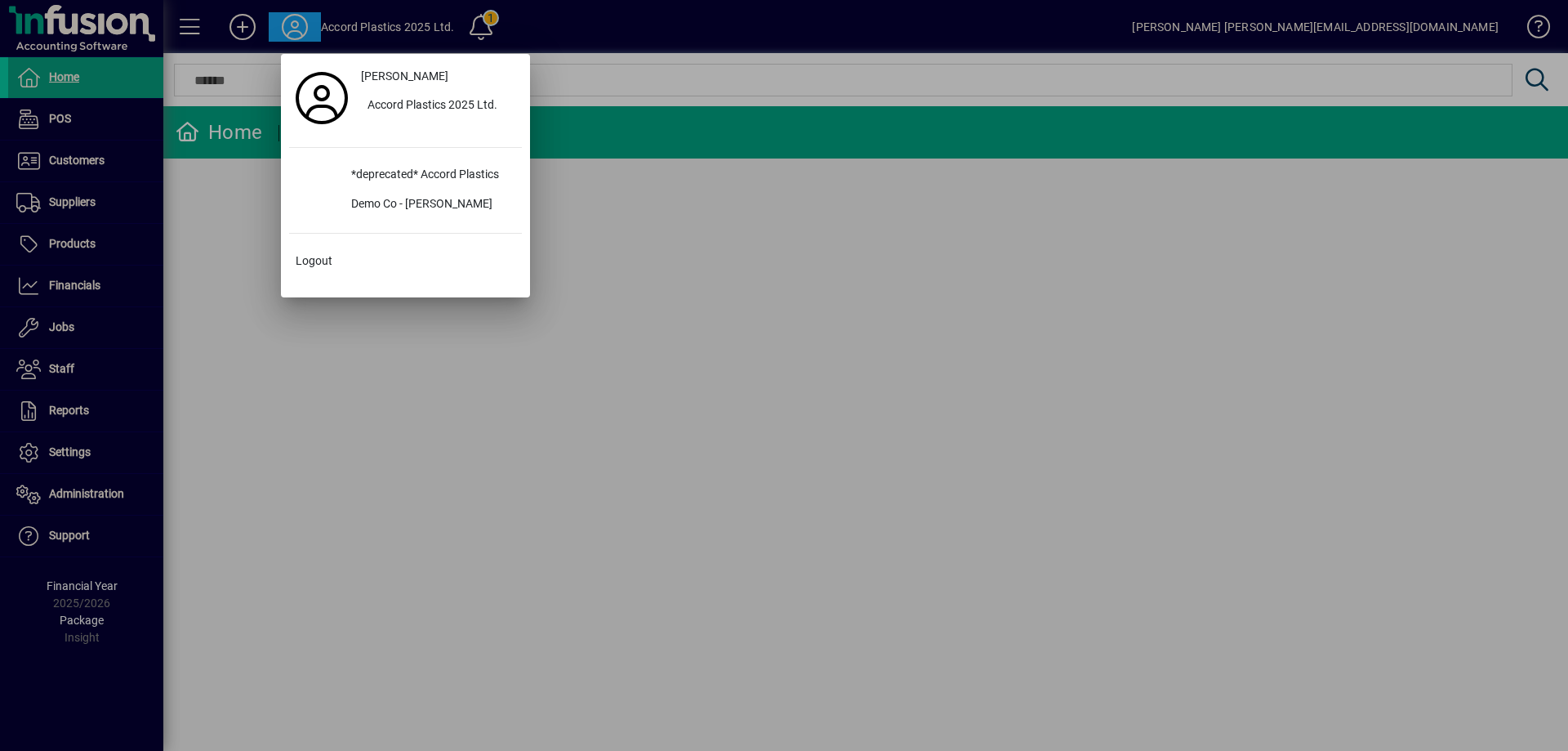
click at [613, 22] on div at bounding box center [784, 375] width 1568 height 751
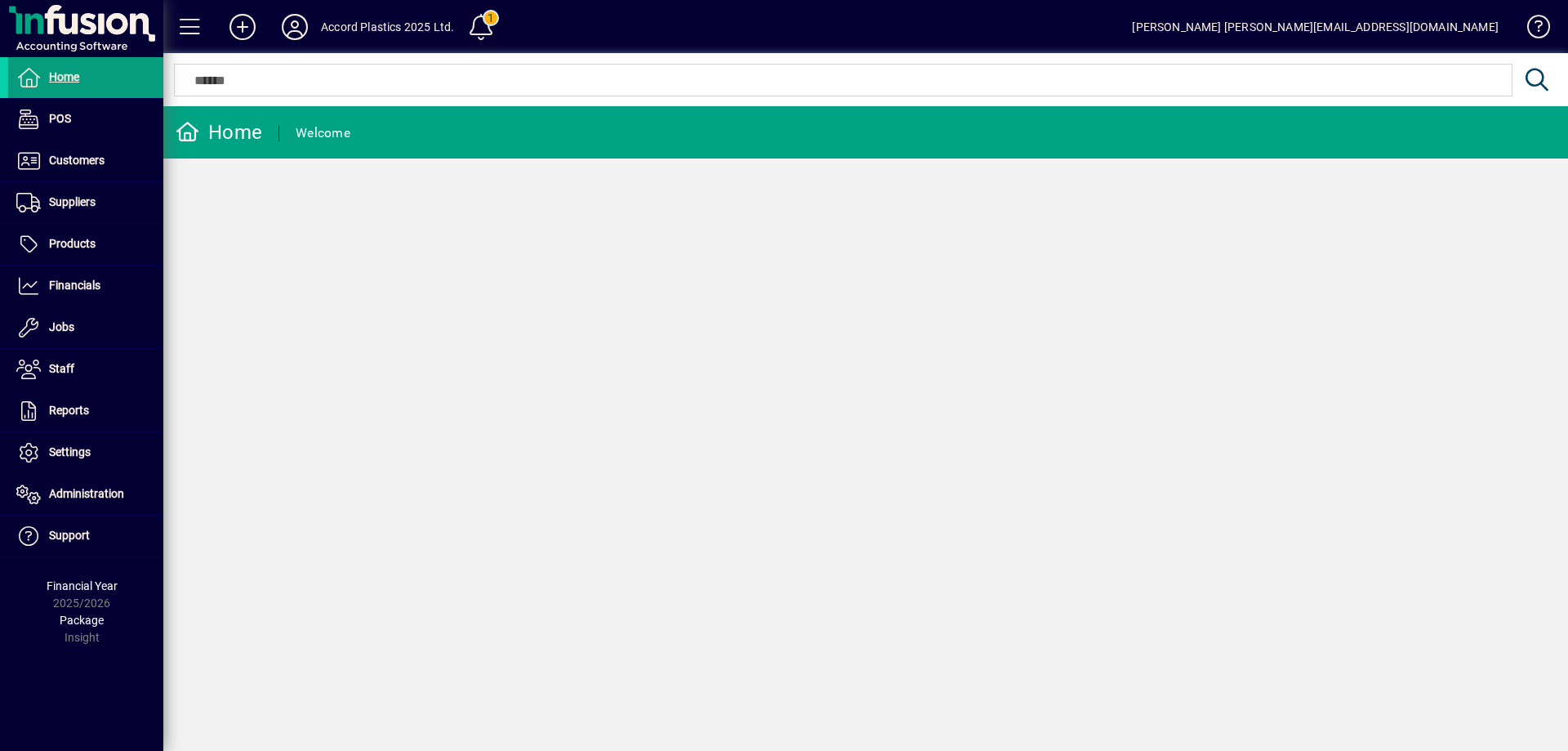
click at [477, 23] on span at bounding box center [481, 27] width 39 height 39
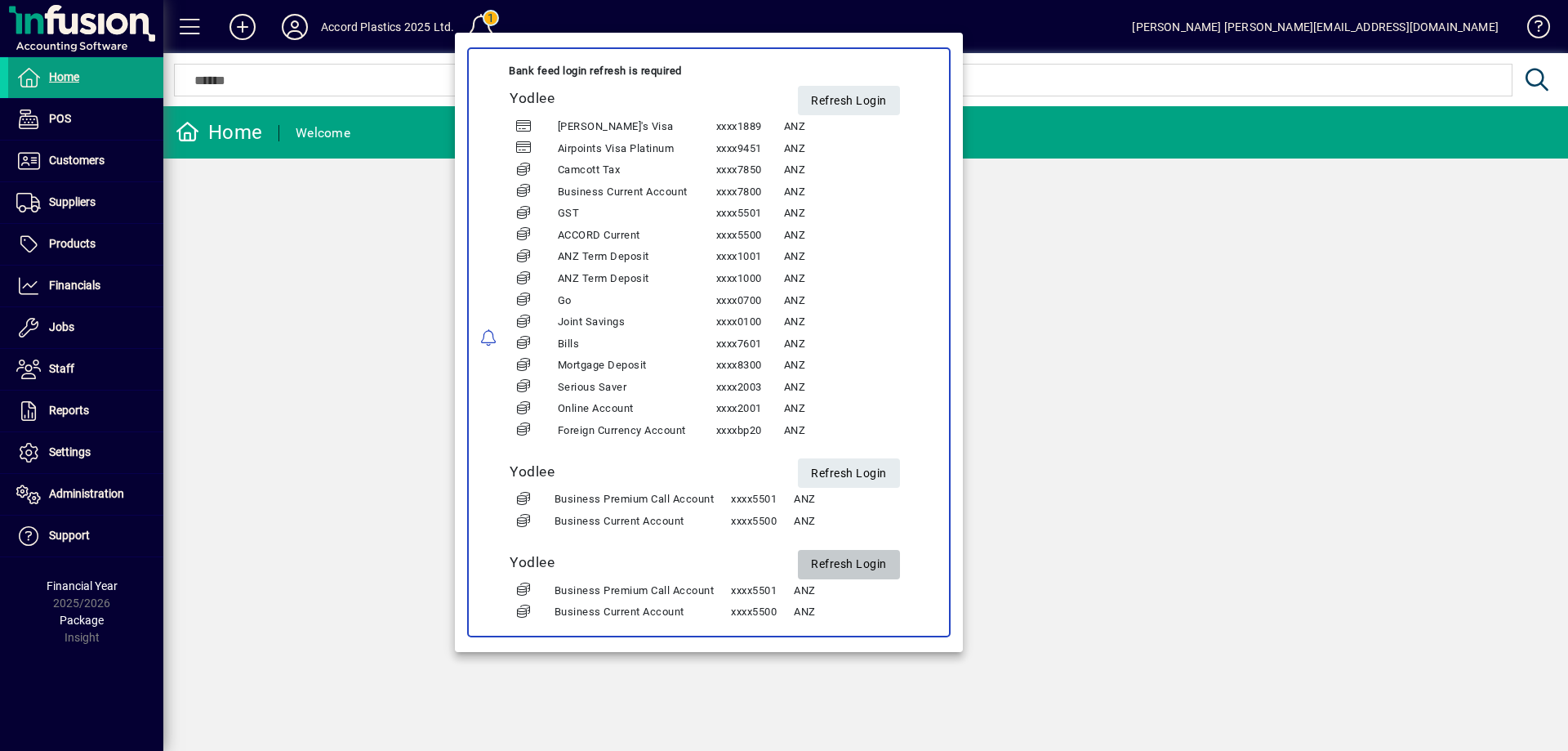
click at [868, 562] on span "Refresh Login" at bounding box center [848, 563] width 76 height 27
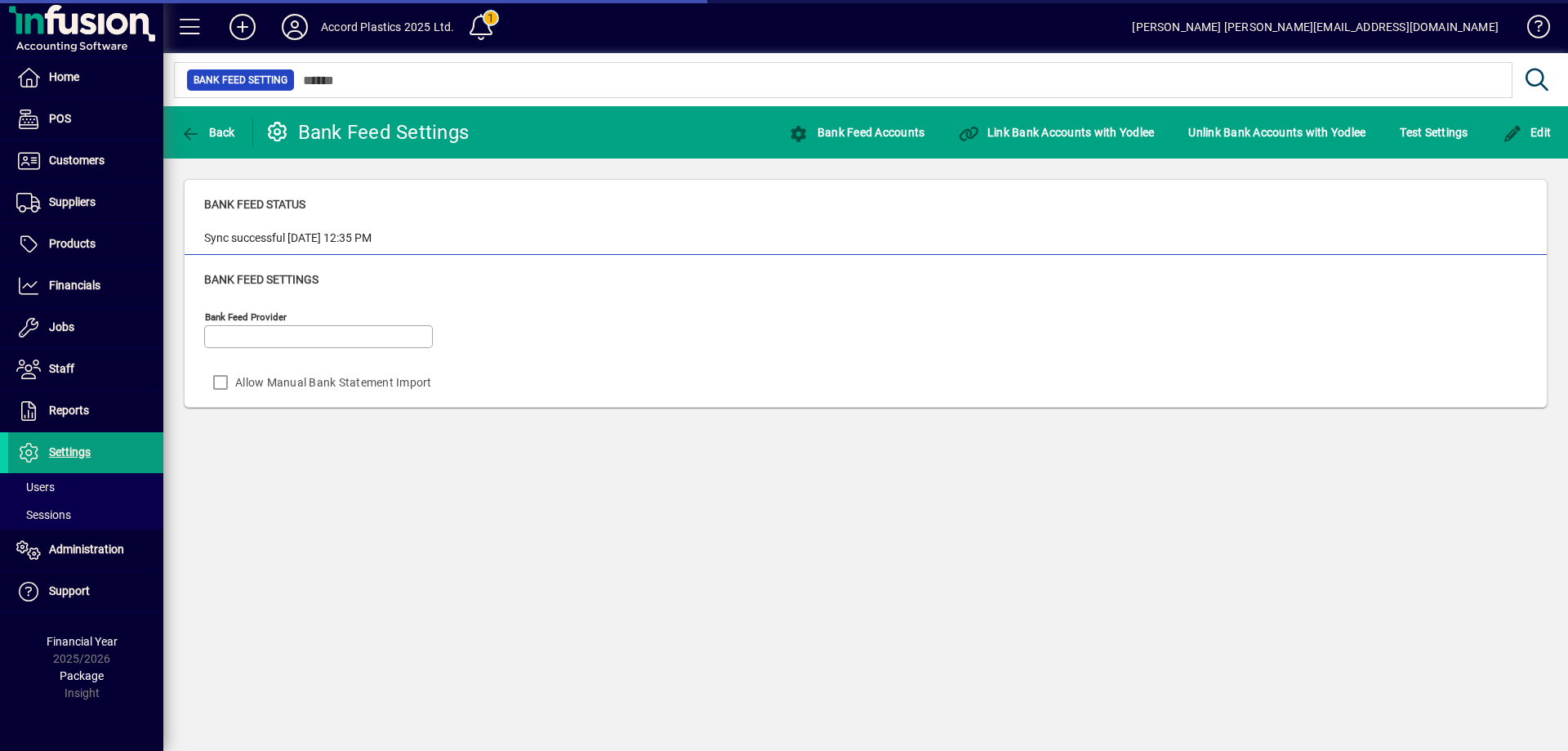
type input "******"
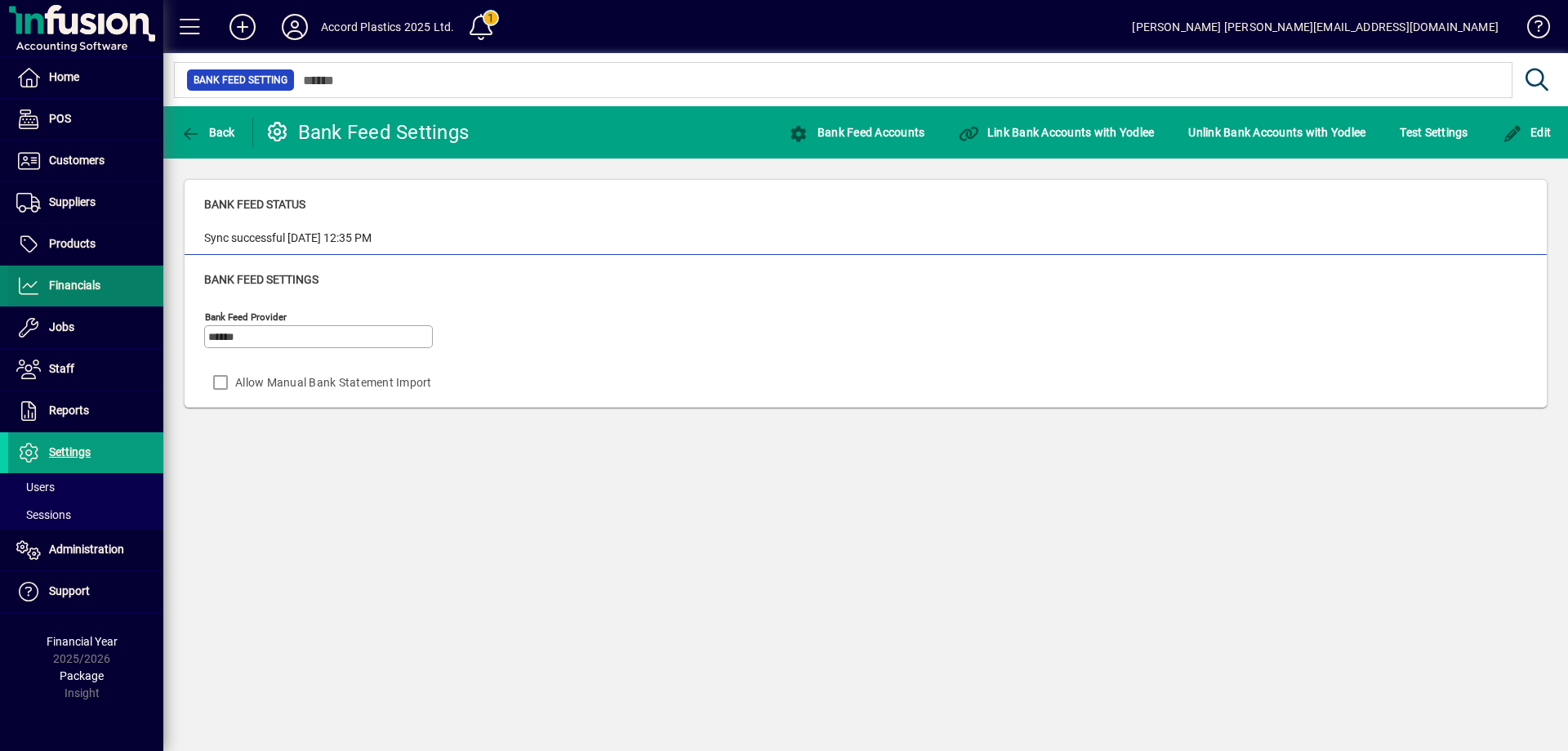
click at [73, 290] on span "Financials" at bounding box center [74, 285] width 52 height 13
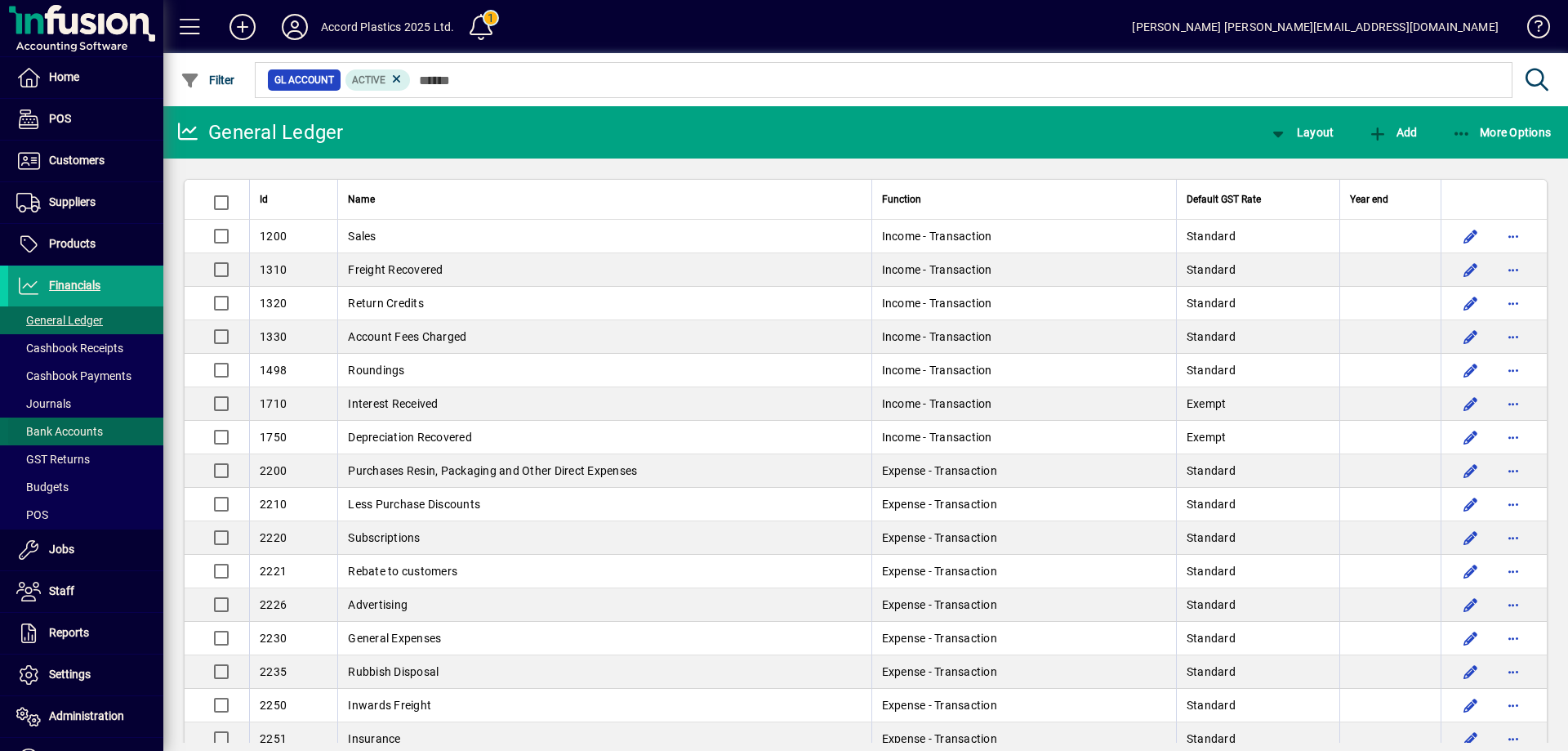
click at [73, 437] on span "Bank Accounts" at bounding box center [59, 431] width 86 height 13
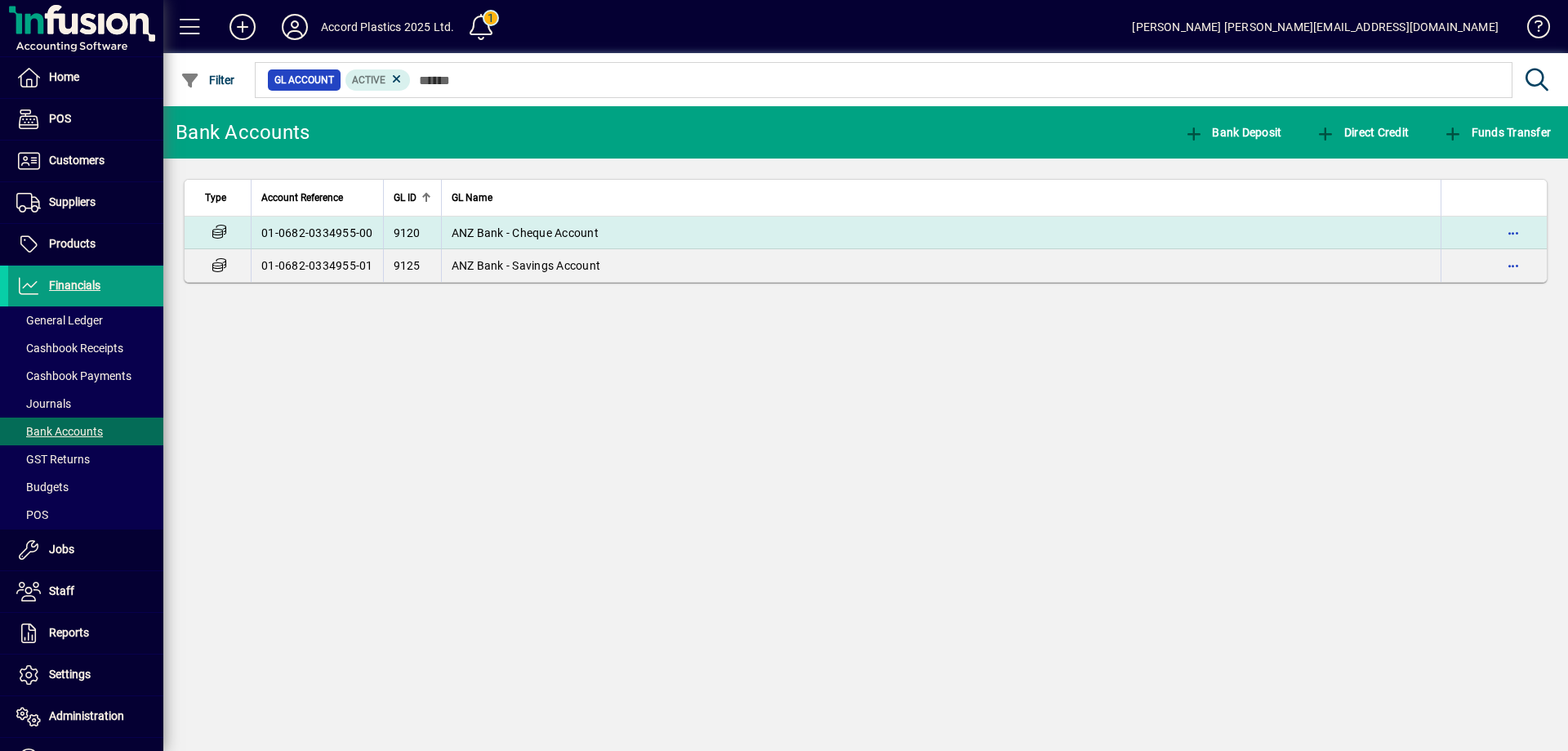
click at [512, 233] on span "ANZ Bank - Cheque Account" at bounding box center [525, 233] width 147 height 13
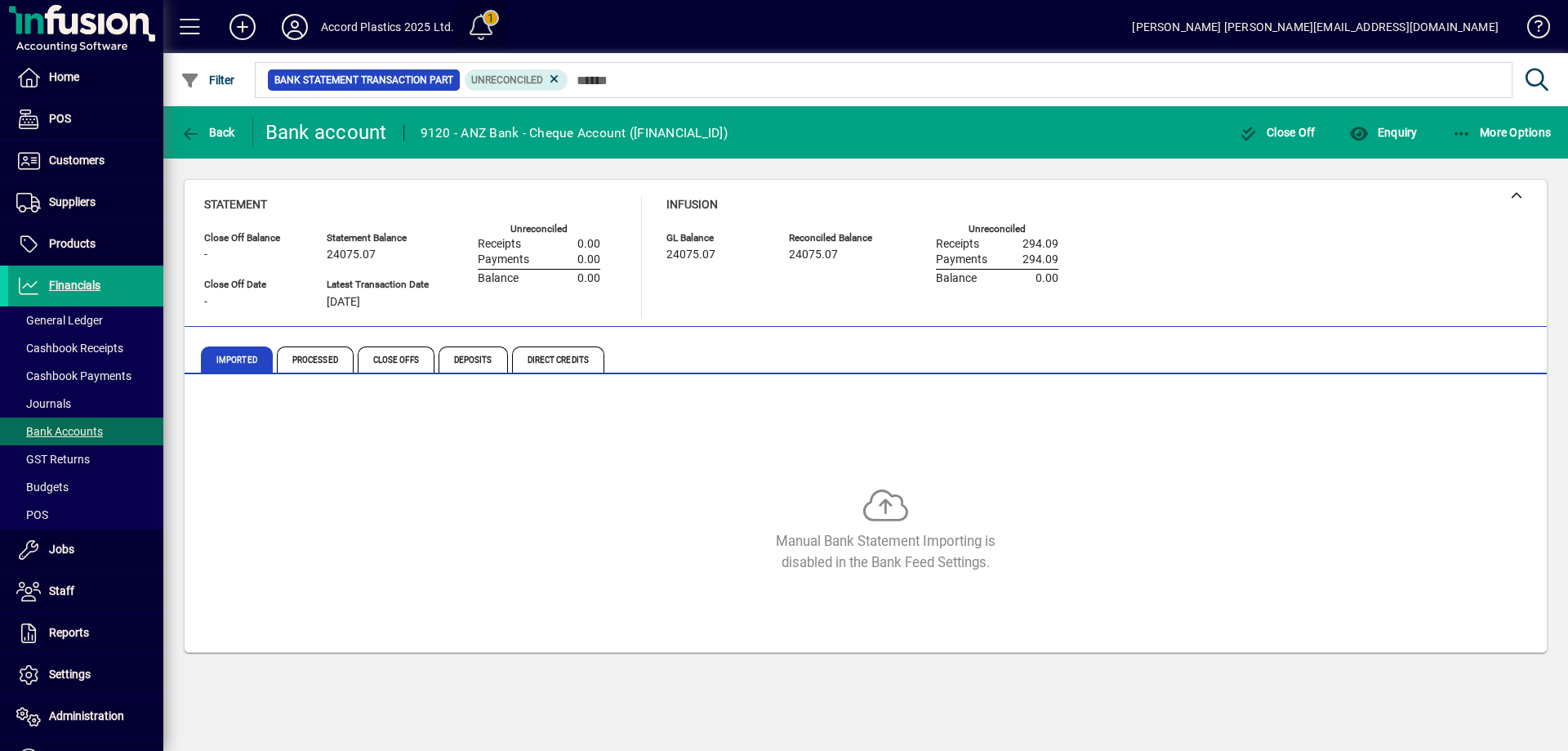
click at [495, 23] on span at bounding box center [481, 27] width 39 height 39
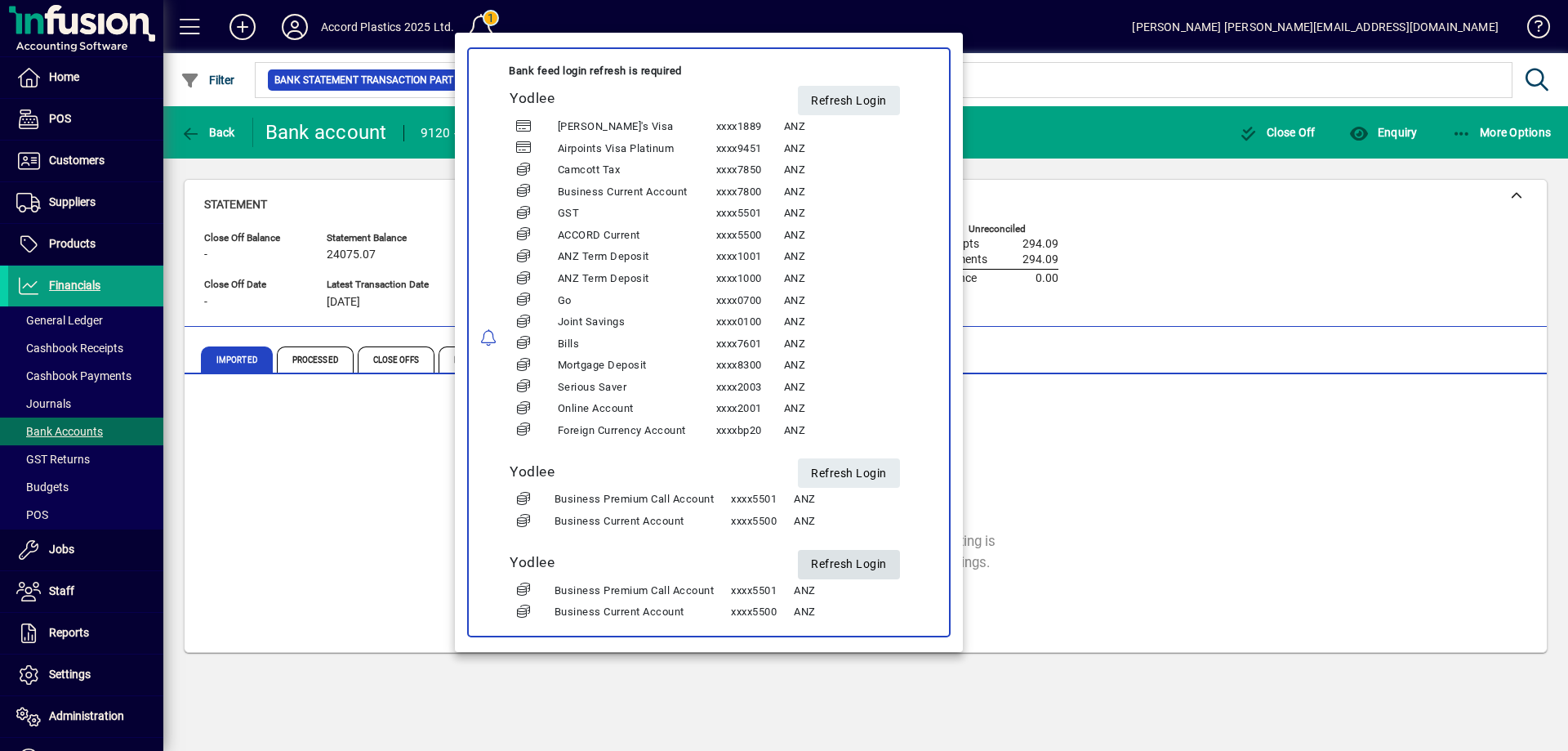
click at [867, 566] on span "Refresh Login" at bounding box center [848, 563] width 76 height 27
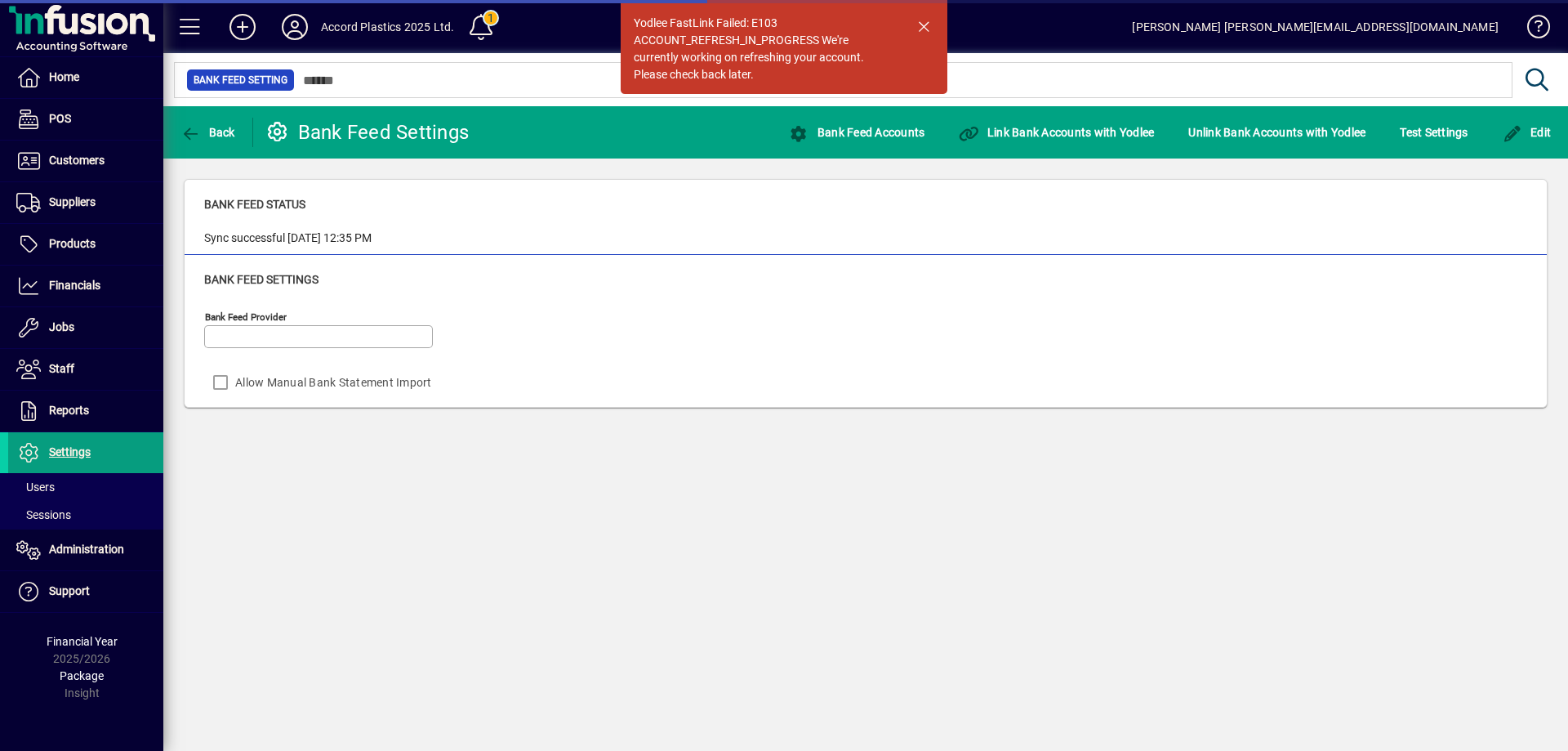
type input "******"
click at [931, 17] on span "button" at bounding box center [924, 26] width 39 height 39
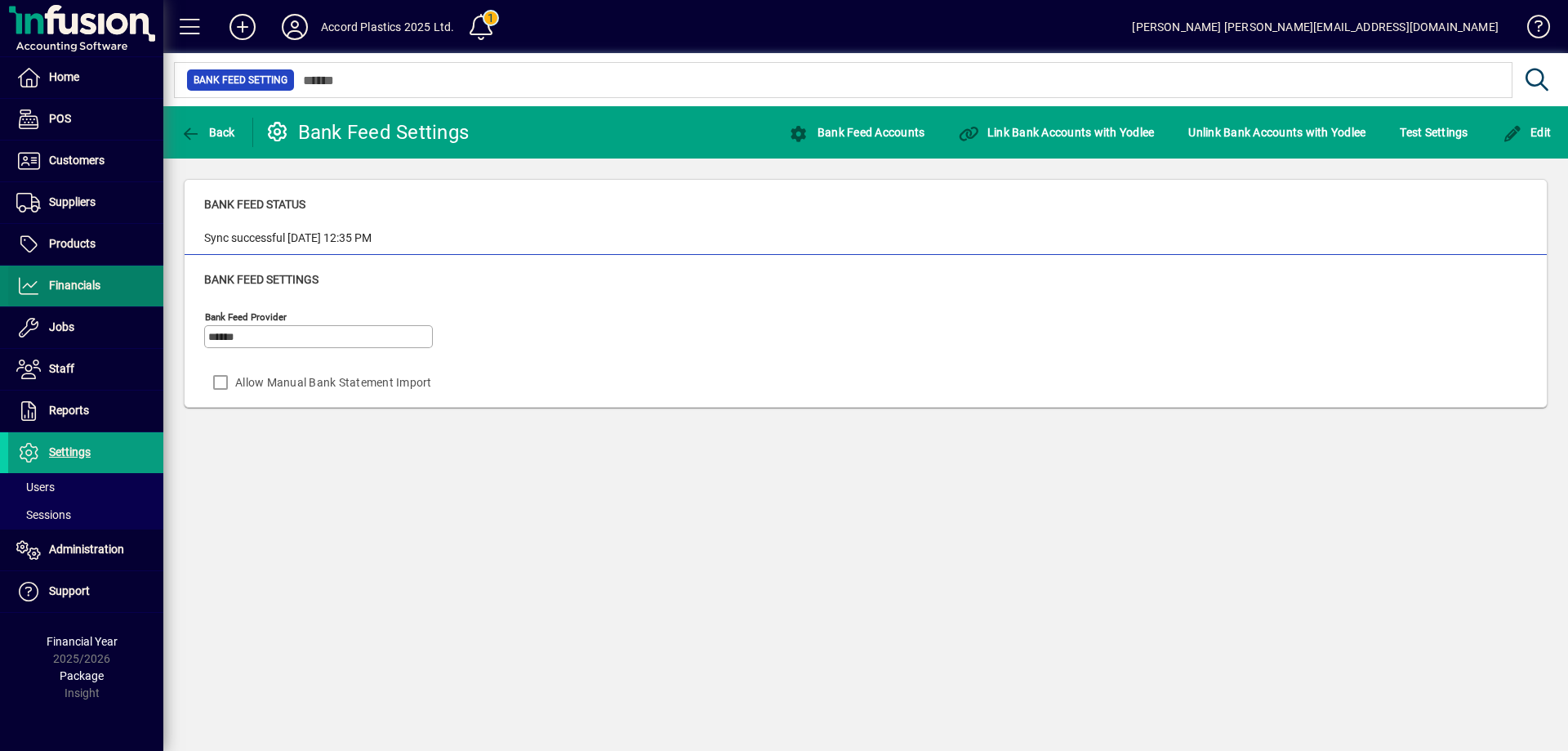
click at [84, 275] on span at bounding box center [86, 286] width 156 height 39
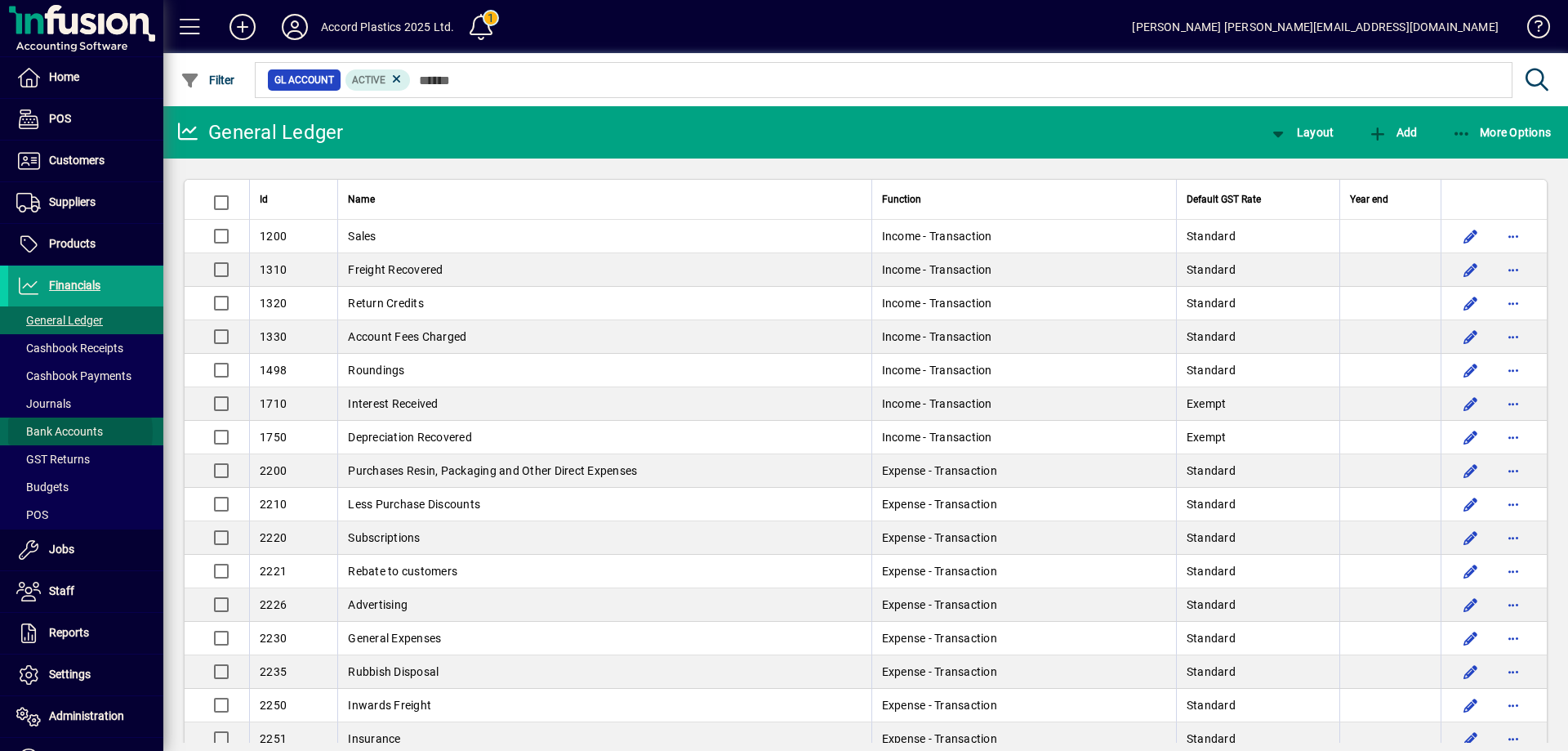
click at [69, 432] on span "Bank Accounts" at bounding box center [59, 431] width 86 height 13
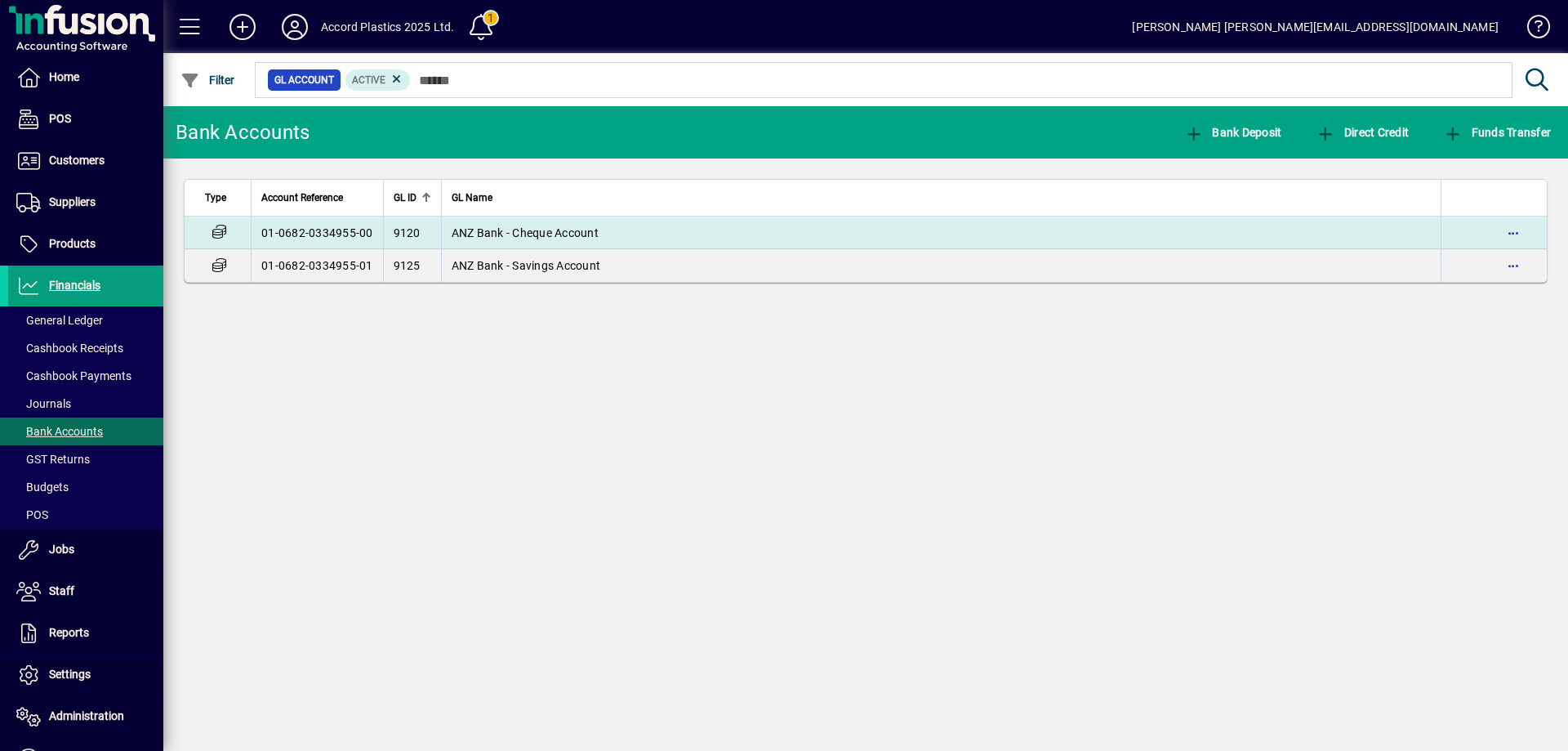
click at [547, 232] on span "ANZ Bank - Cheque Account" at bounding box center [525, 233] width 147 height 13
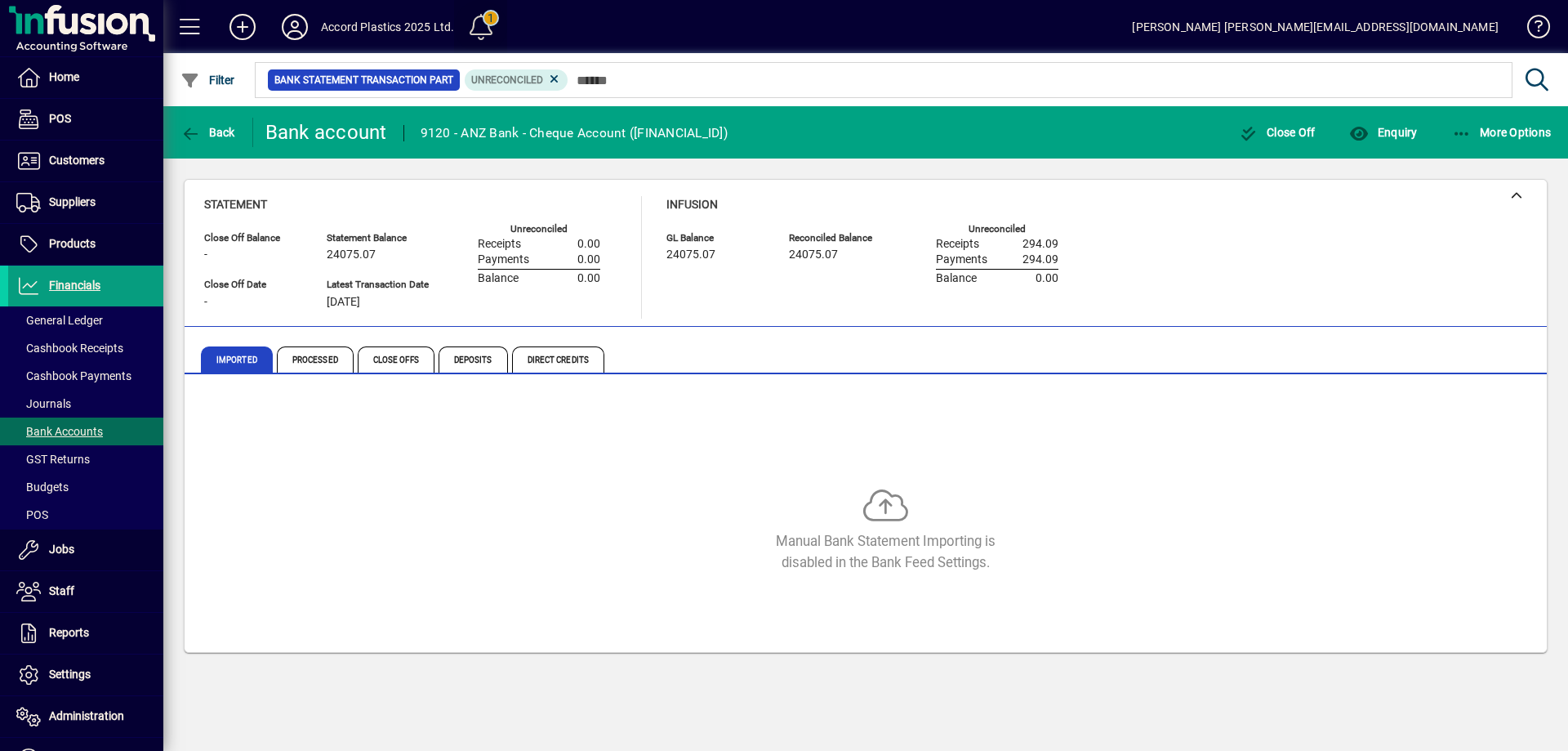
click at [473, 32] on span at bounding box center [481, 27] width 39 height 39
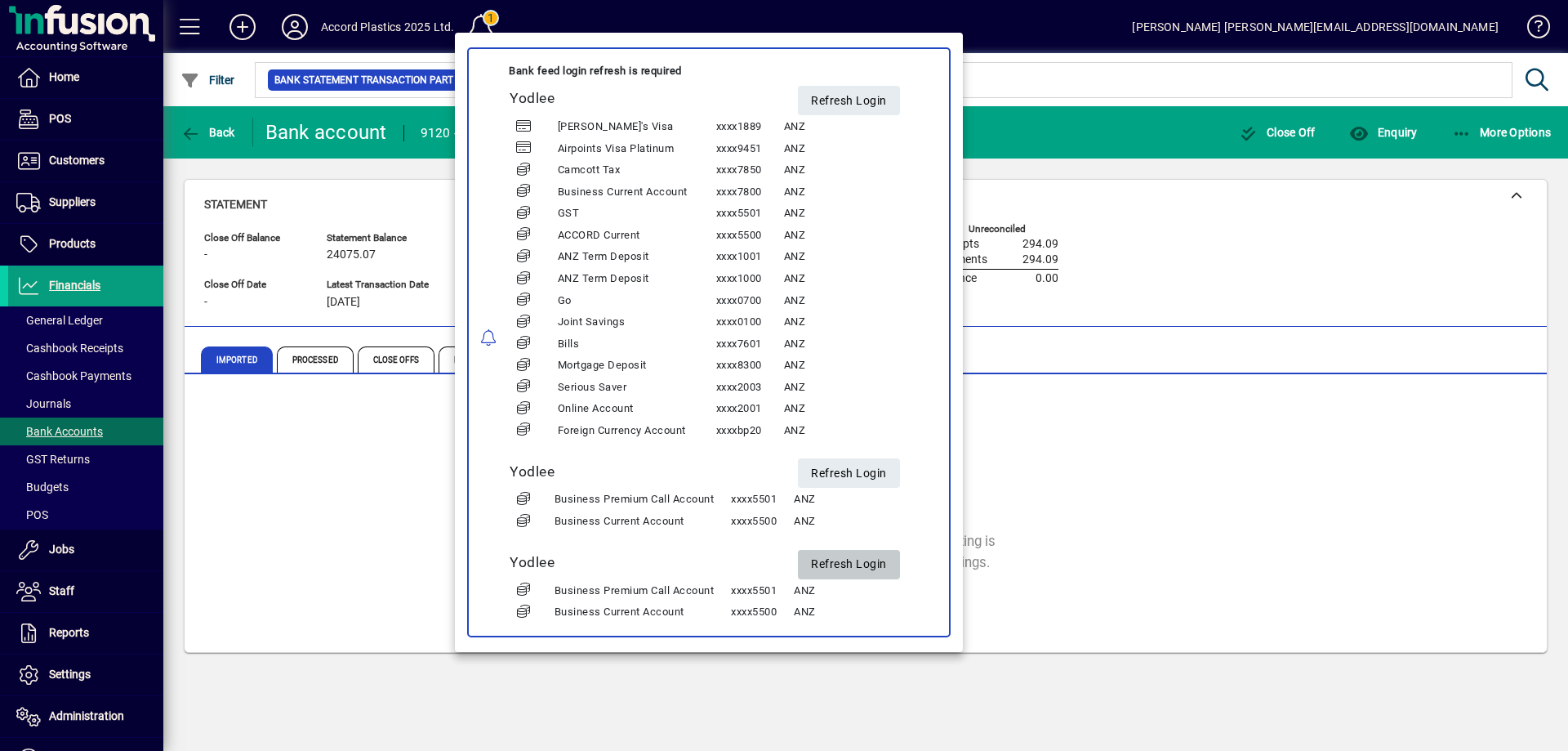
click at [850, 552] on span "Refresh Login" at bounding box center [848, 563] width 76 height 27
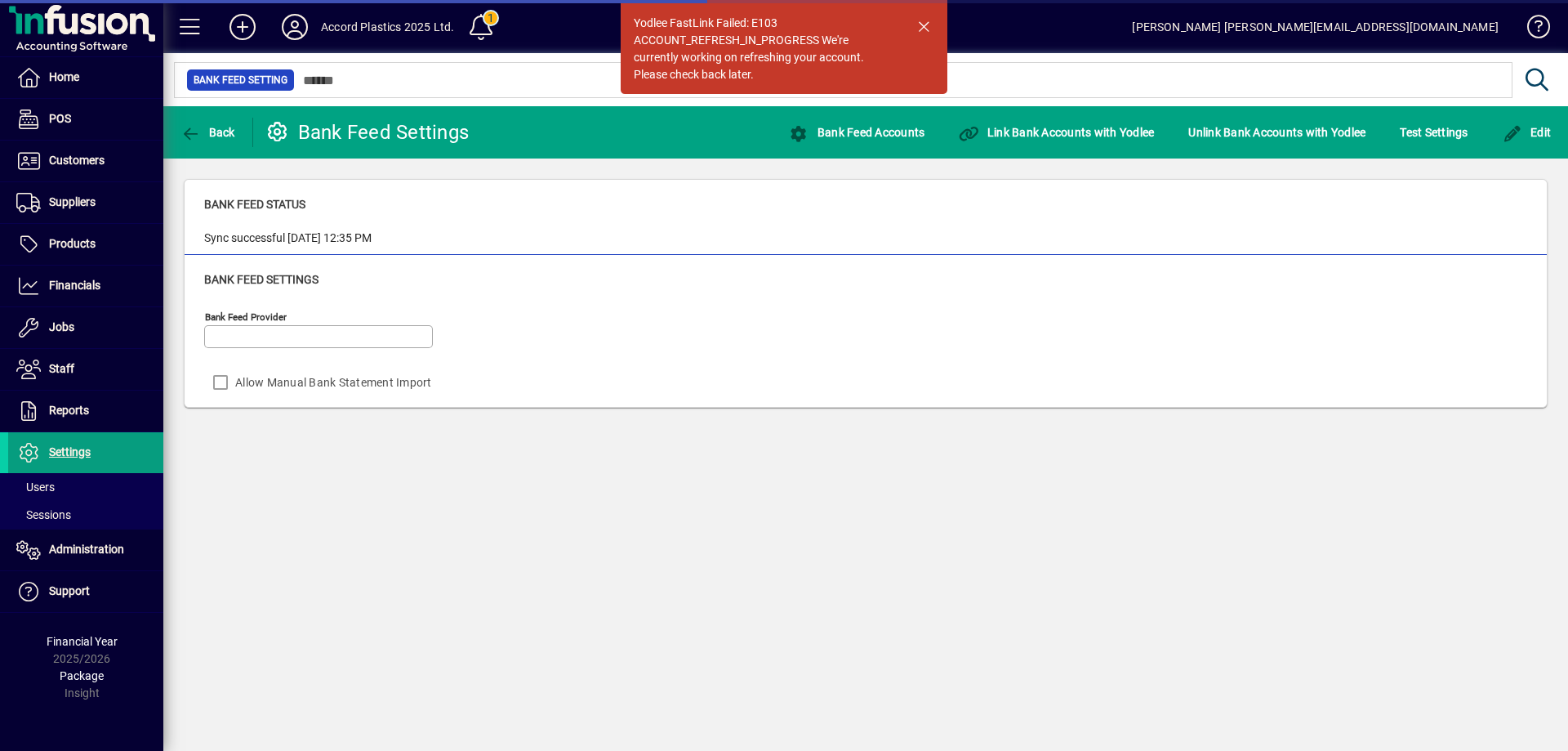
type input "******"
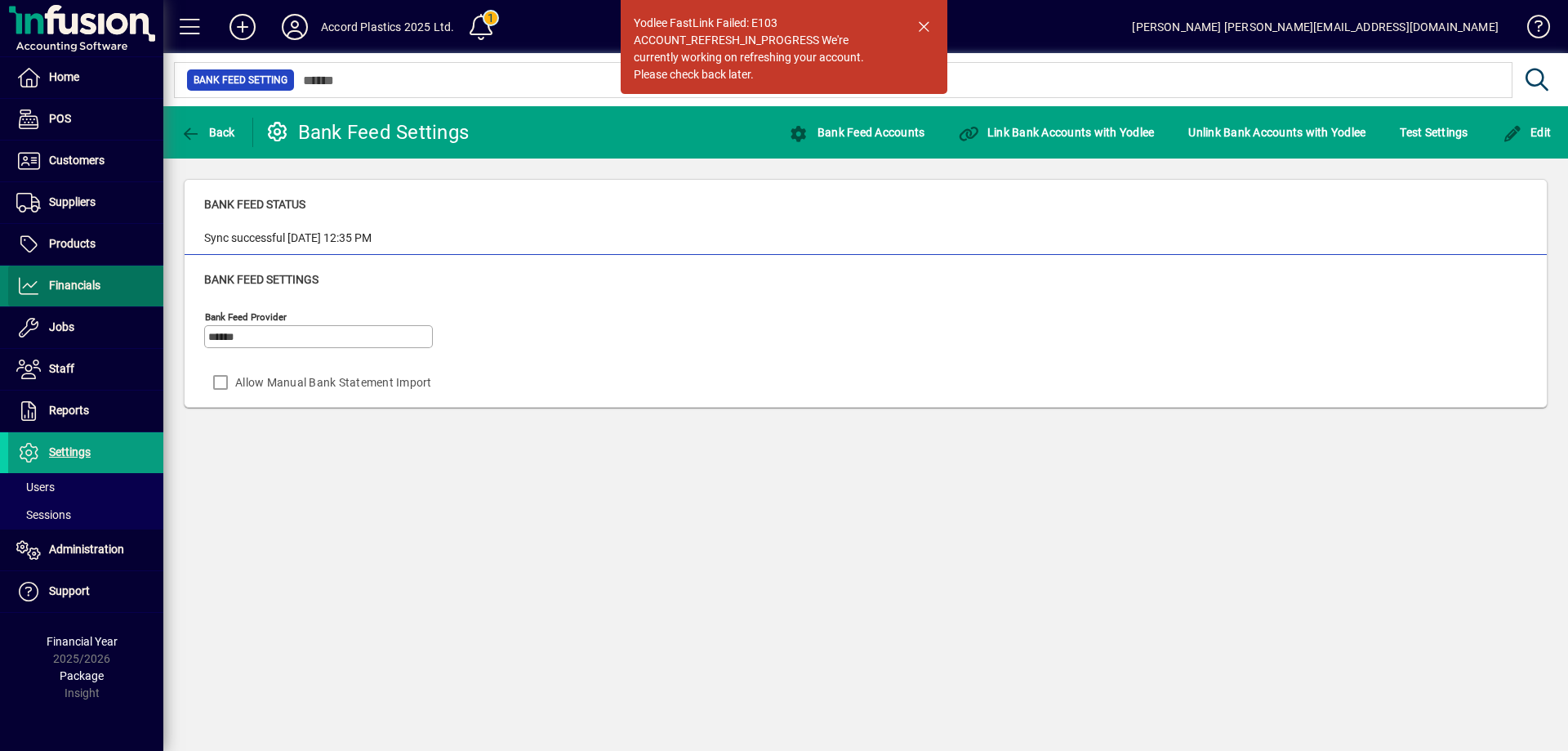
click at [87, 278] on span "Financials" at bounding box center [74, 285] width 52 height 13
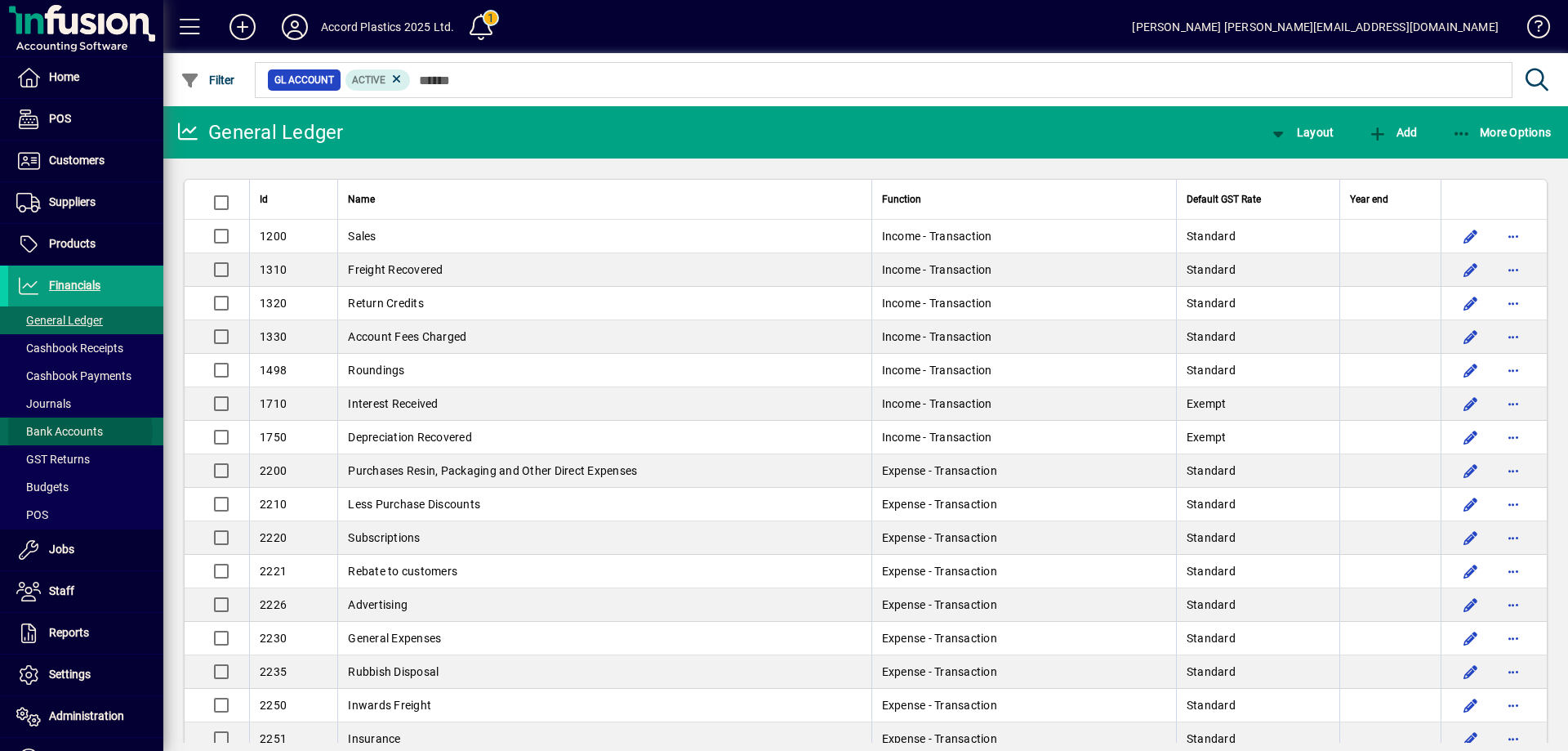
click at [78, 431] on span "Bank Accounts" at bounding box center [59, 431] width 86 height 13
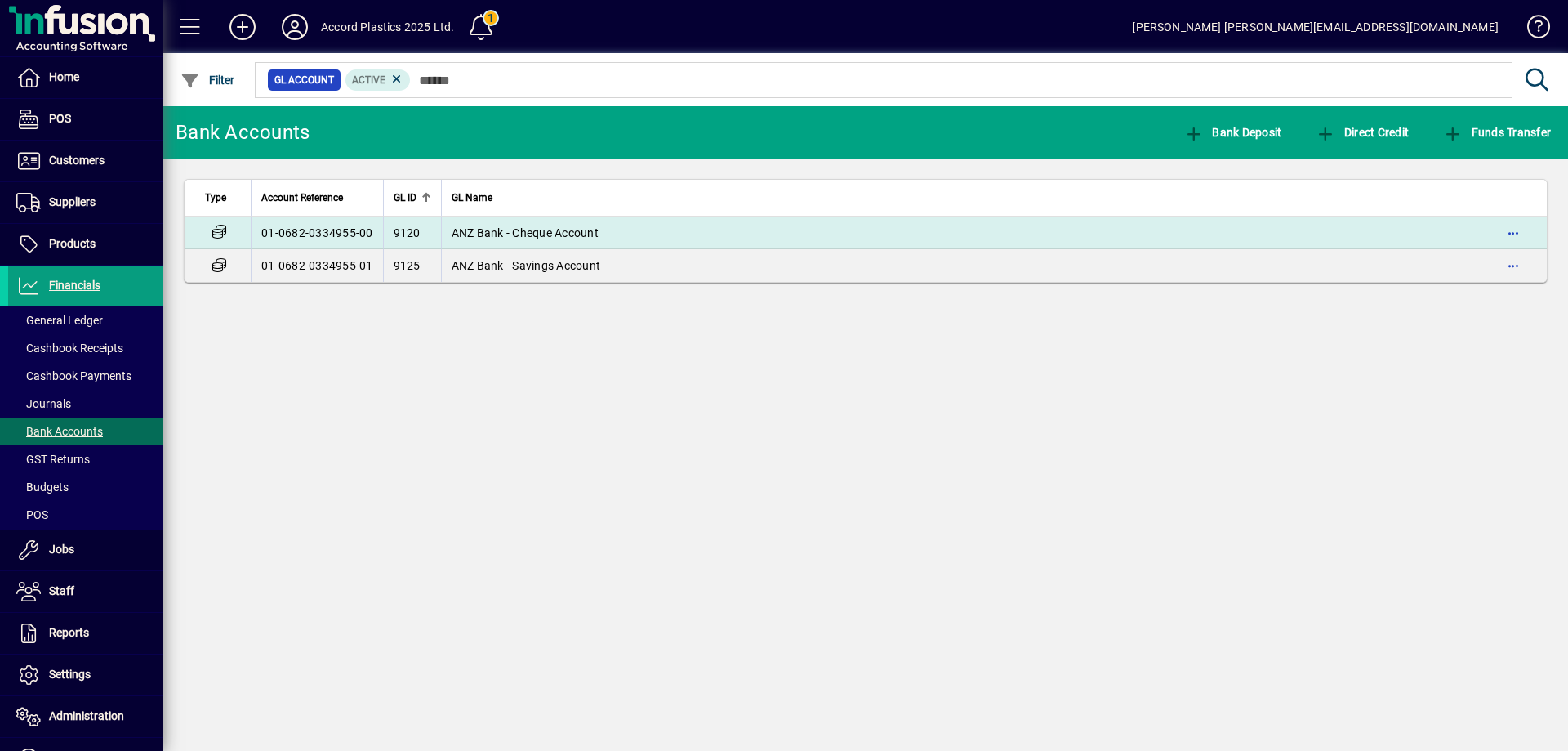
click at [614, 239] on td "ANZ Bank - Cheque Account" at bounding box center [942, 233] width 1001 height 33
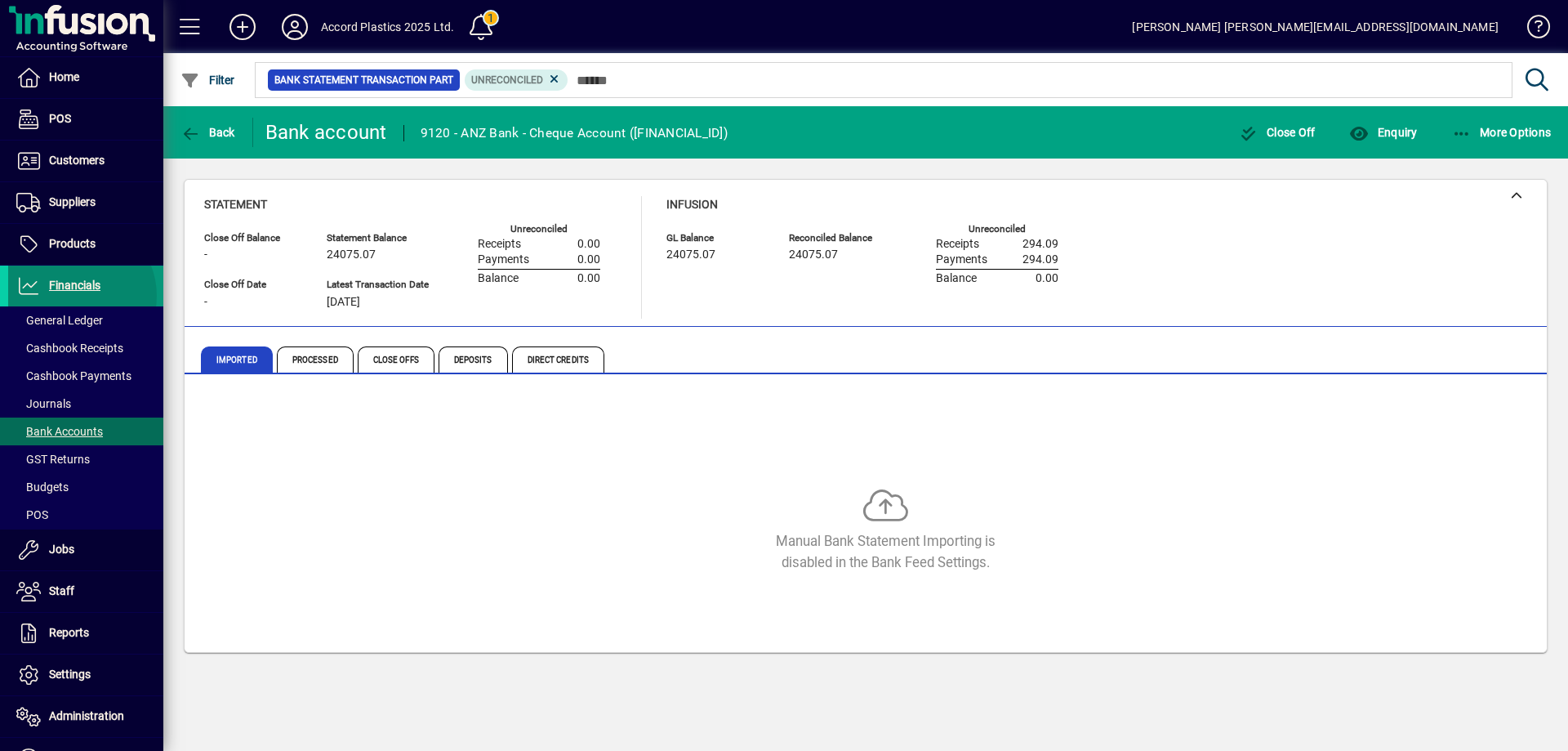
click at [73, 295] on span at bounding box center [86, 286] width 156 height 39
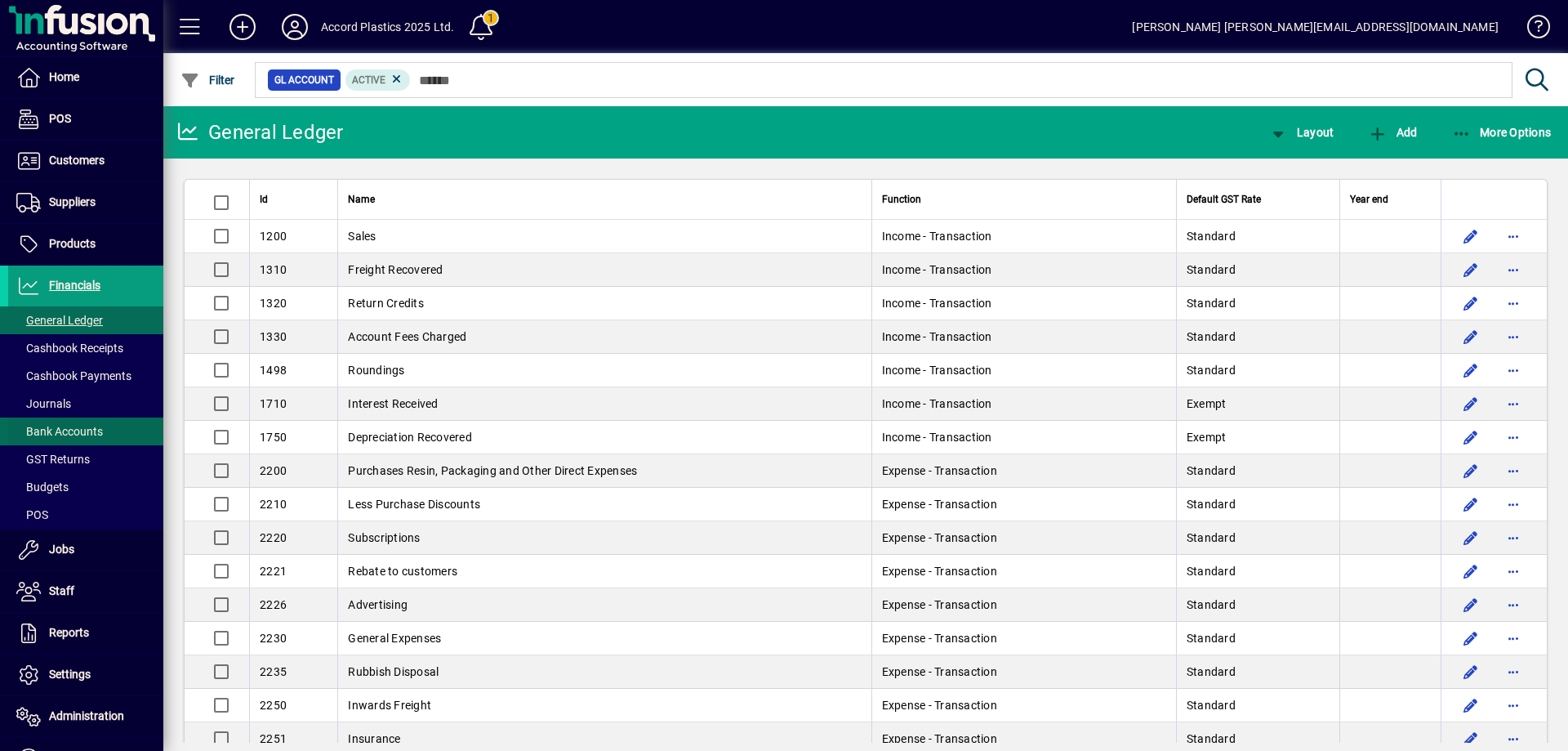
click at [94, 435] on span "Bank Accounts" at bounding box center [59, 431] width 86 height 13
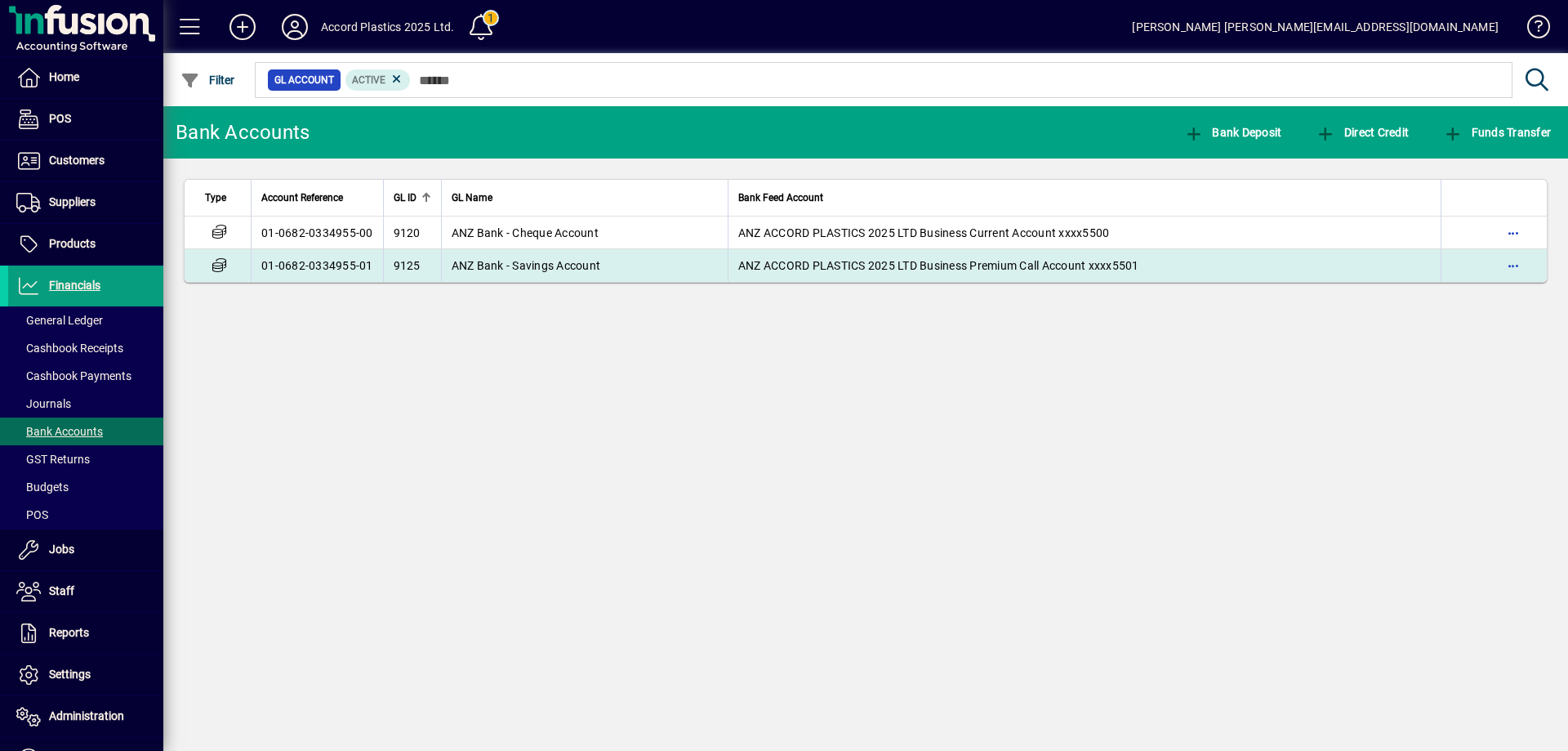
click at [1116, 278] on td "ANZ ACCORD PLASTICS 2025 LTD Business Premium Call Account xxxx5501" at bounding box center [1084, 265] width 713 height 33
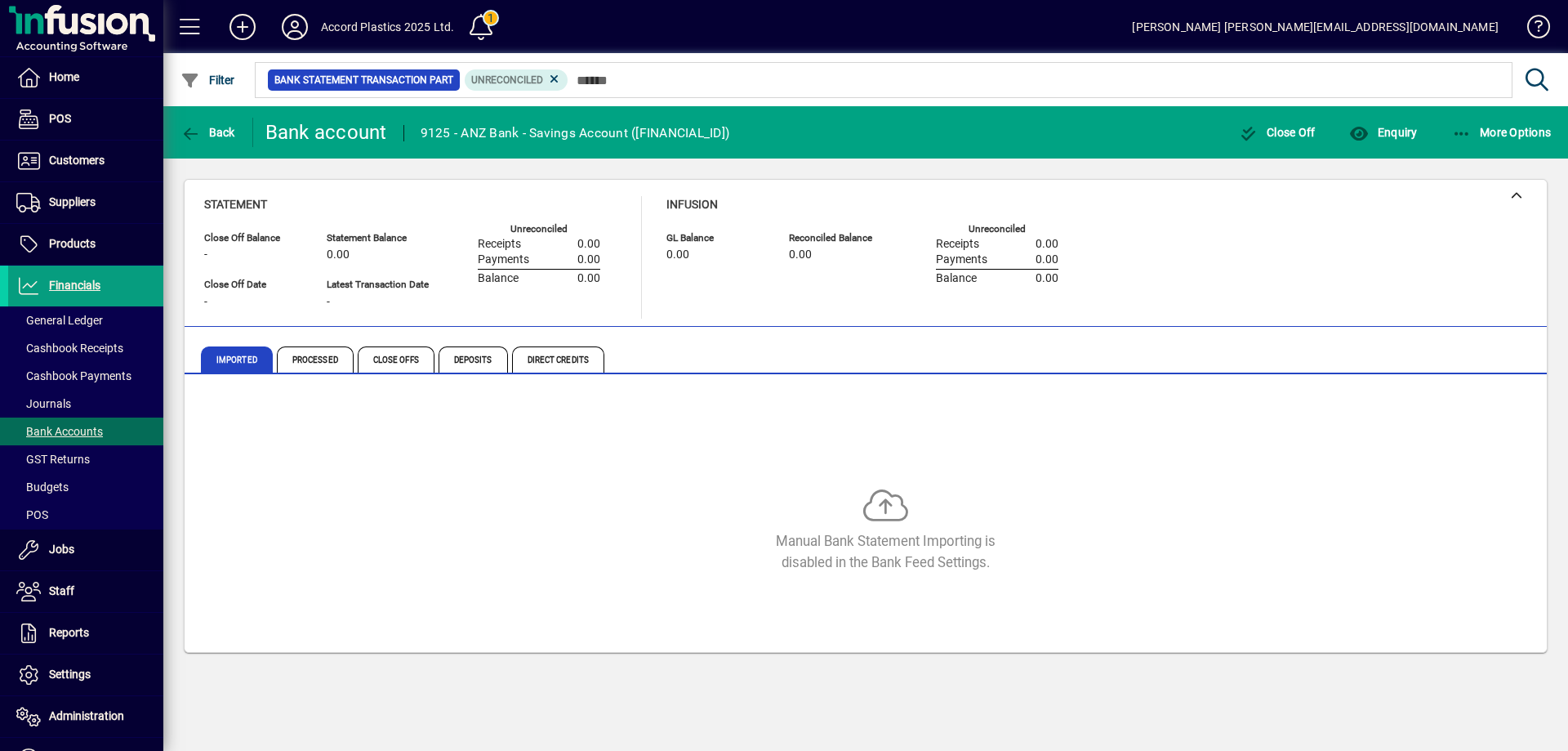
click at [215, 112] on mat-toolbar-row "Back Bank account 9125 - ANZ Bank - Savings Account ([FINANCIAL_ID]) Close Off …" at bounding box center [865, 132] width 1405 height 53
click at [223, 132] on span "Back" at bounding box center [208, 132] width 54 height 13
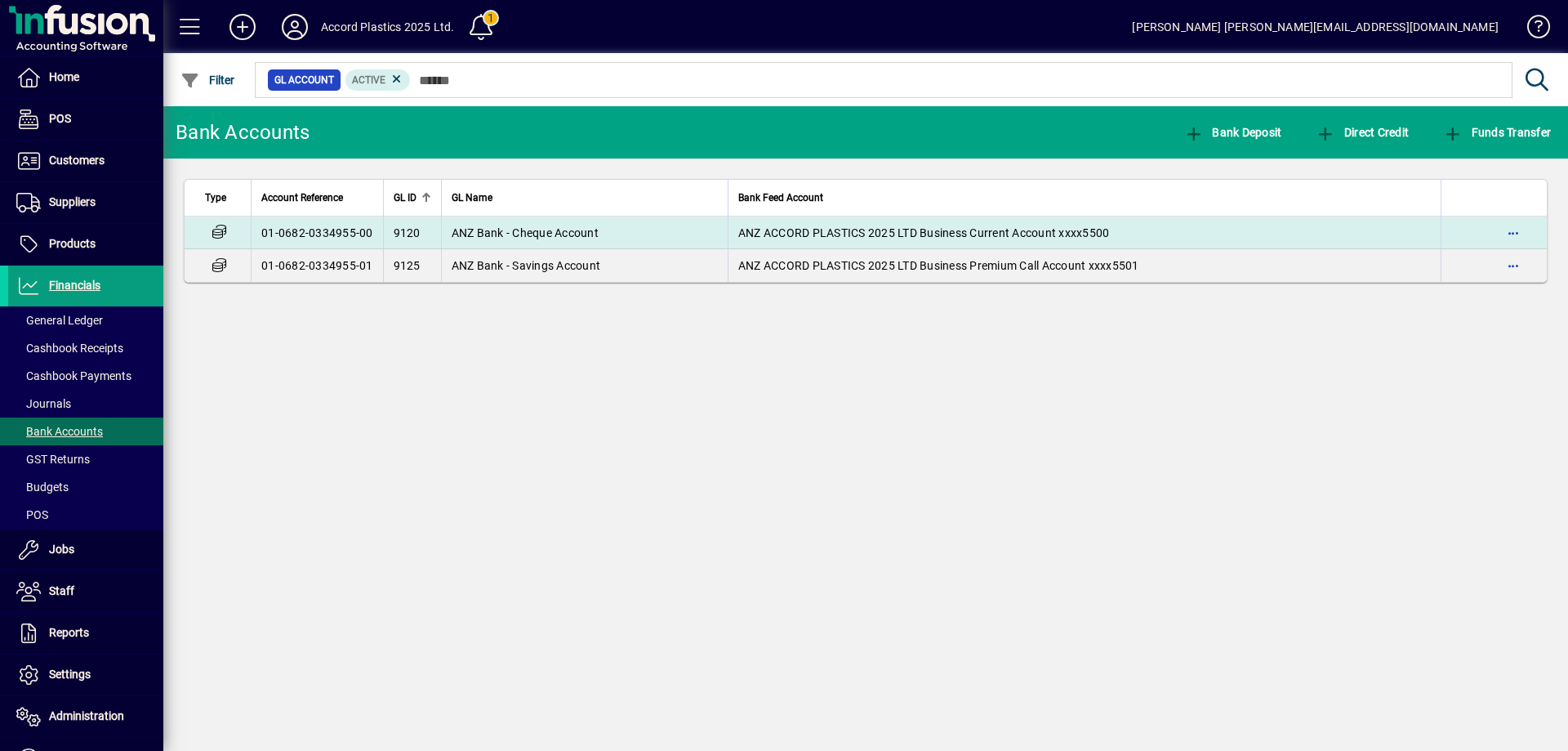
click at [739, 237] on span "ANZ ACCORD PLASTICS 2025 LTD Business Current Account xxxx5500" at bounding box center [924, 233] width 372 height 13
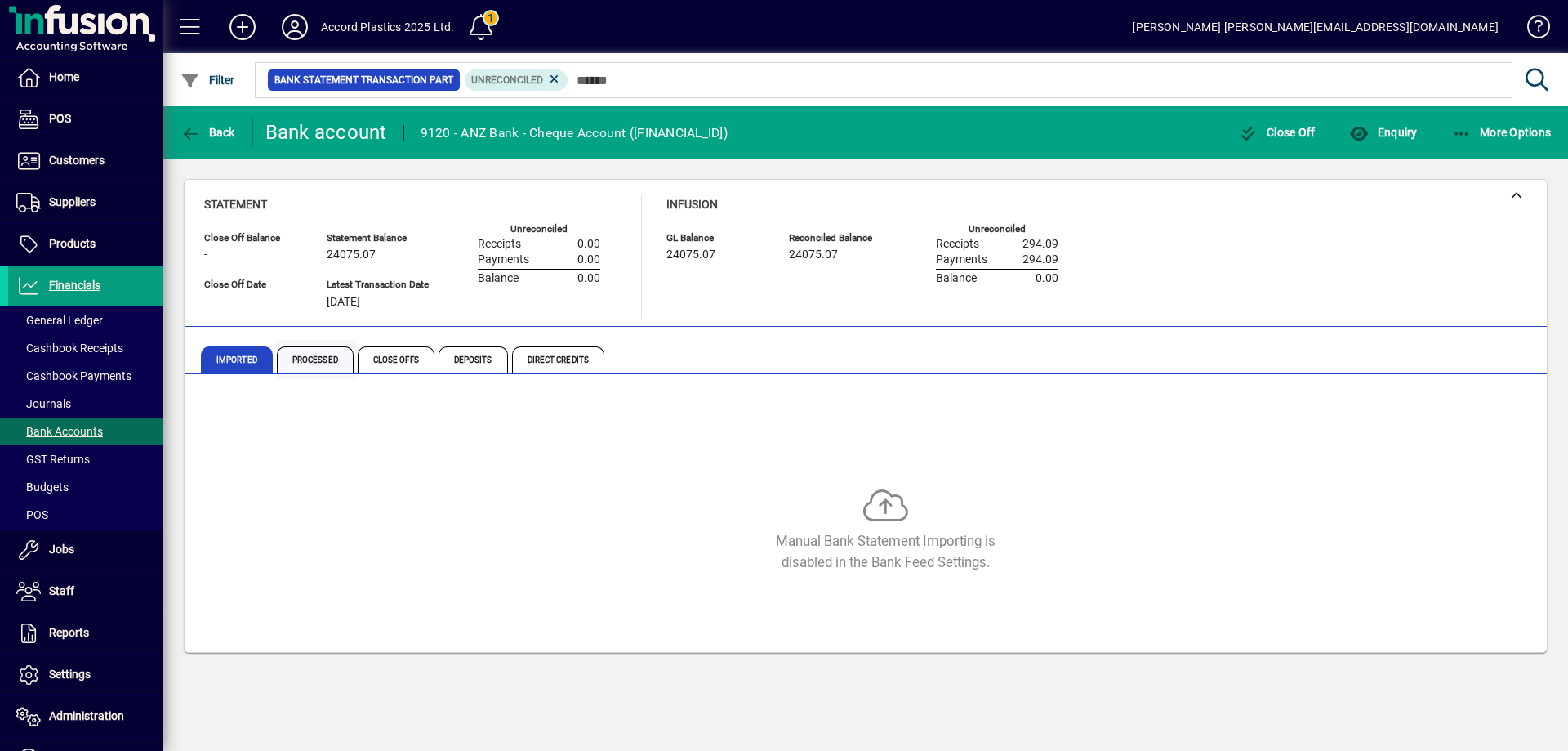
click at [320, 353] on span "Processed" at bounding box center [315, 360] width 77 height 26
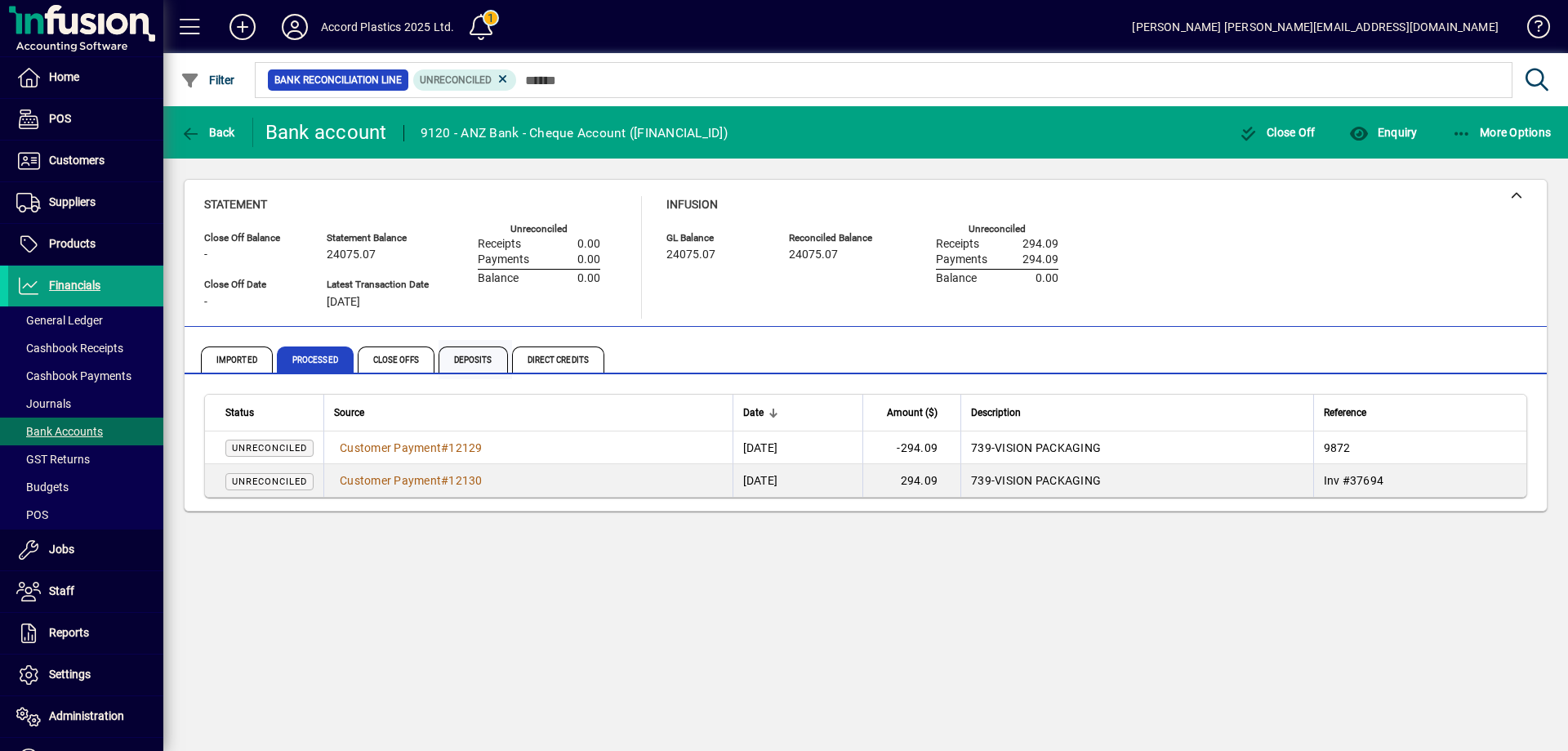
click at [451, 364] on span "Deposits" at bounding box center [473, 360] width 69 height 26
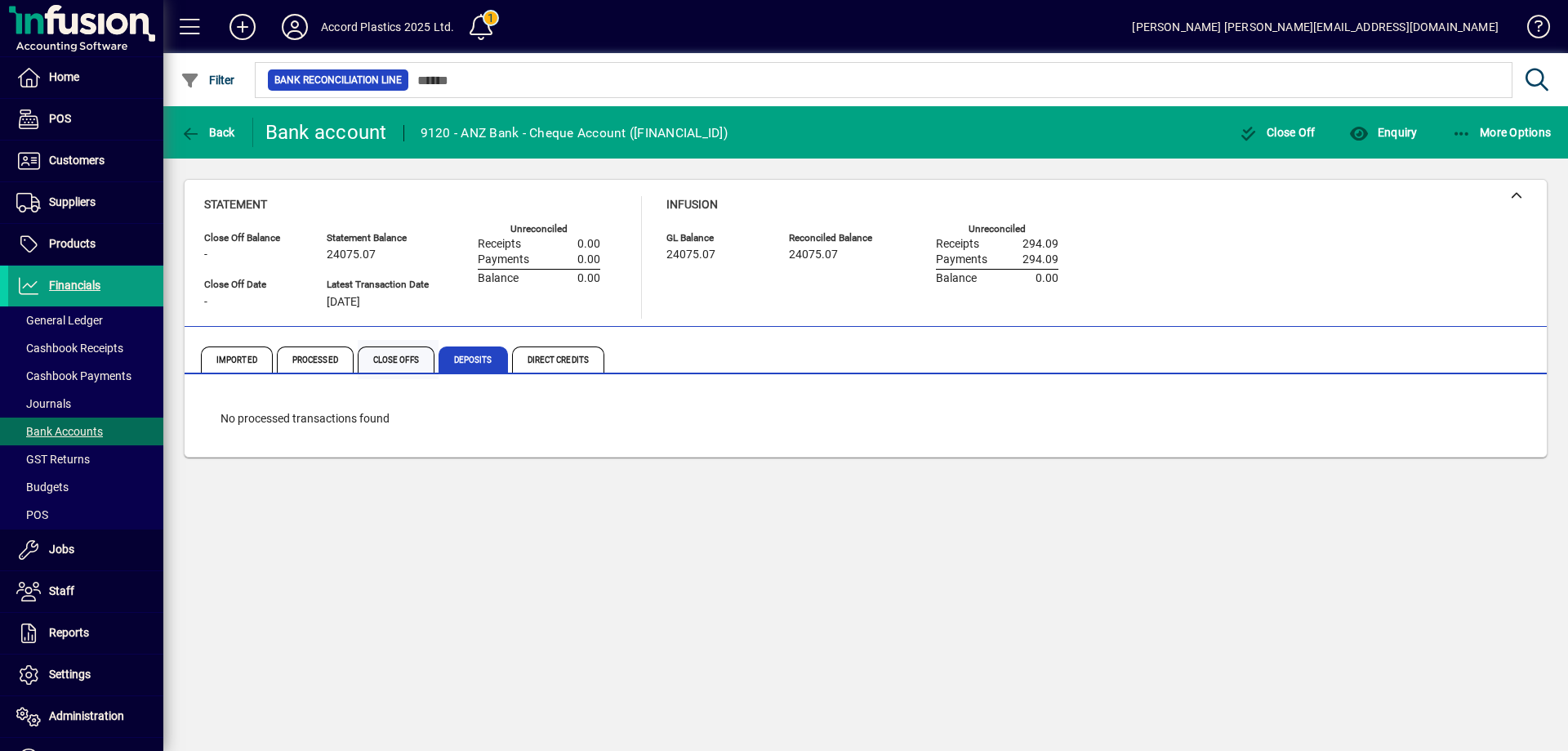
click at [398, 363] on span "Close Offs" at bounding box center [396, 360] width 77 height 26
click at [577, 364] on span "Direct Credits" at bounding box center [558, 360] width 92 height 26
click at [237, 359] on span "Imported" at bounding box center [236, 360] width 72 height 26
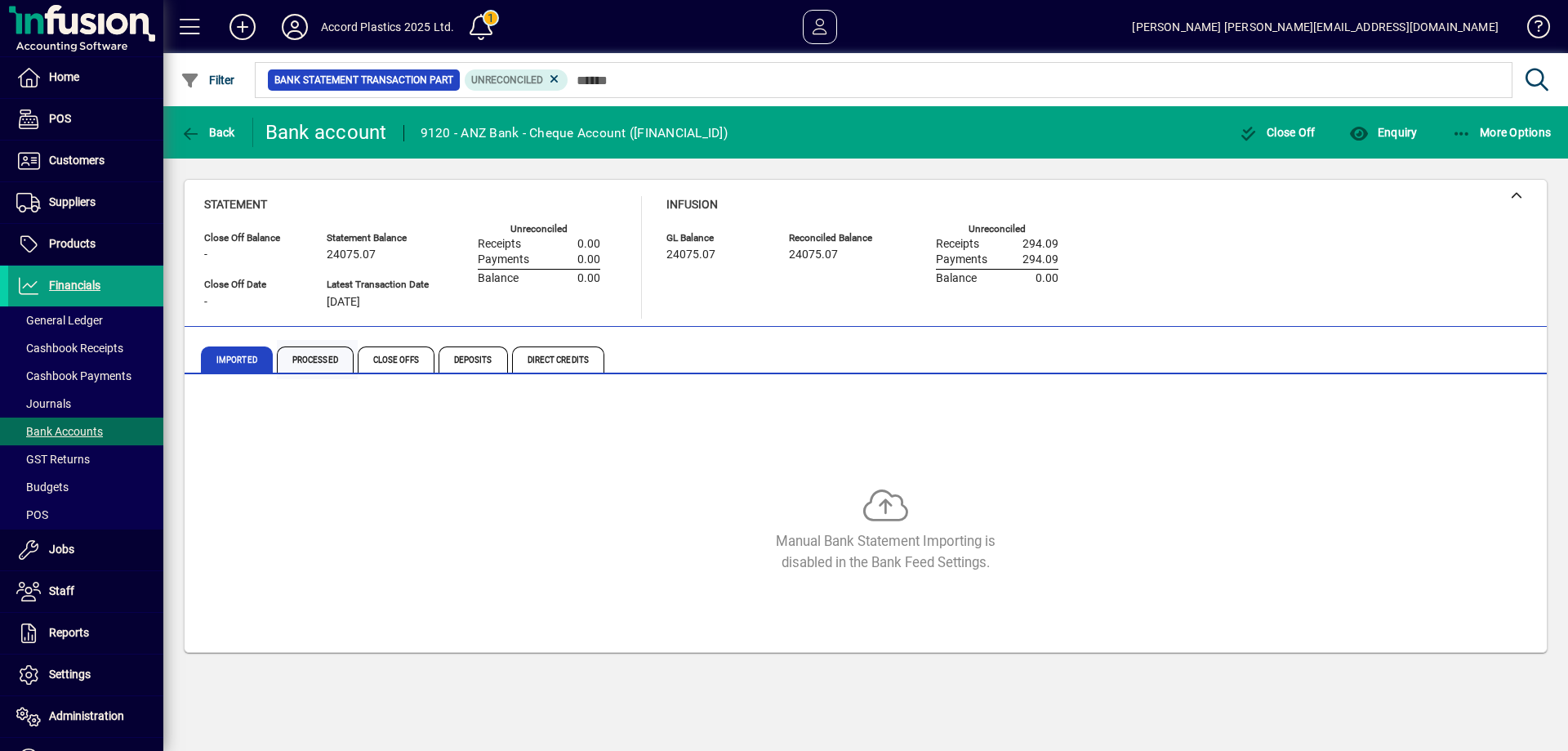
click at [329, 356] on span "Processed" at bounding box center [315, 360] width 77 height 26
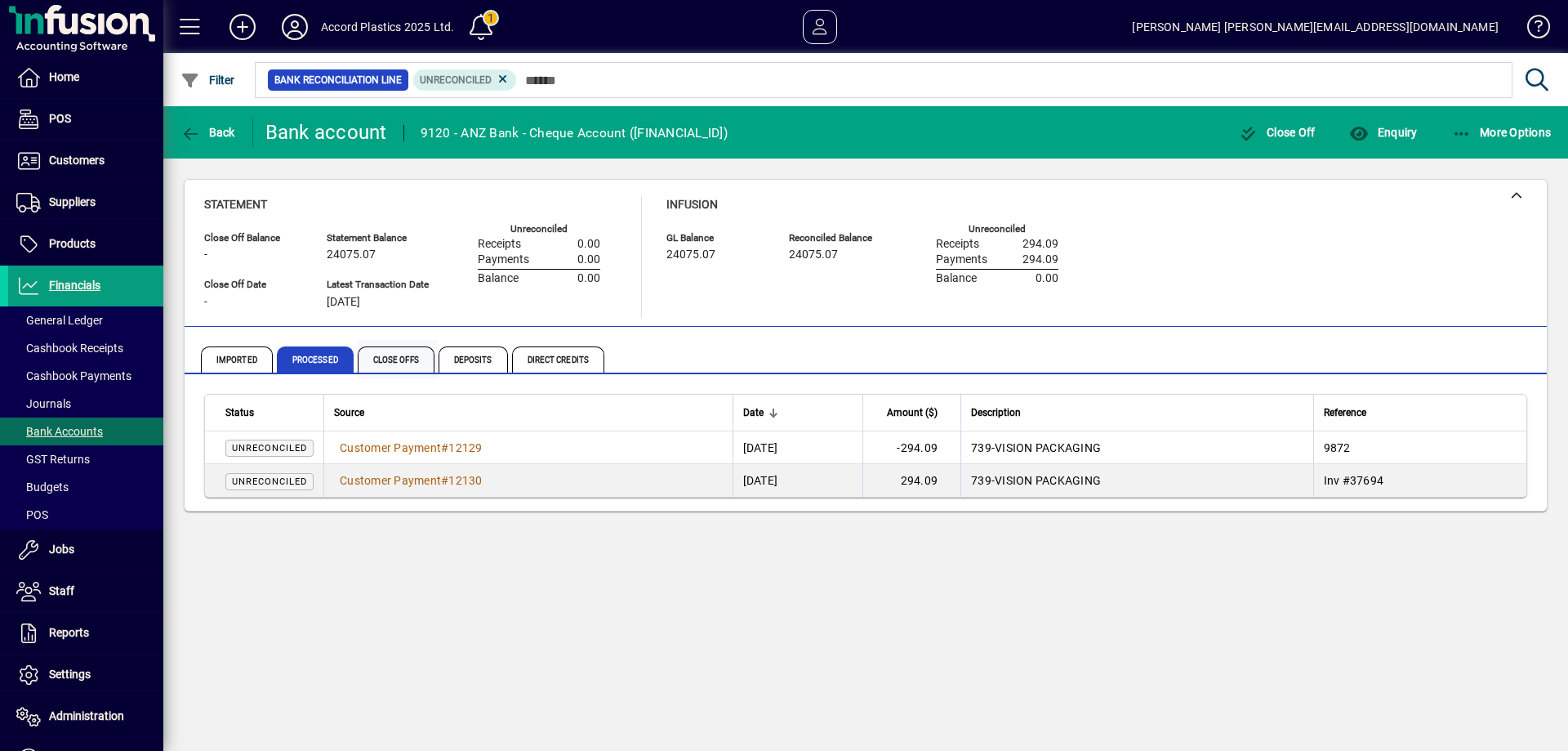
click at [397, 345] on span "Close Offs" at bounding box center [398, 360] width 81 height 39
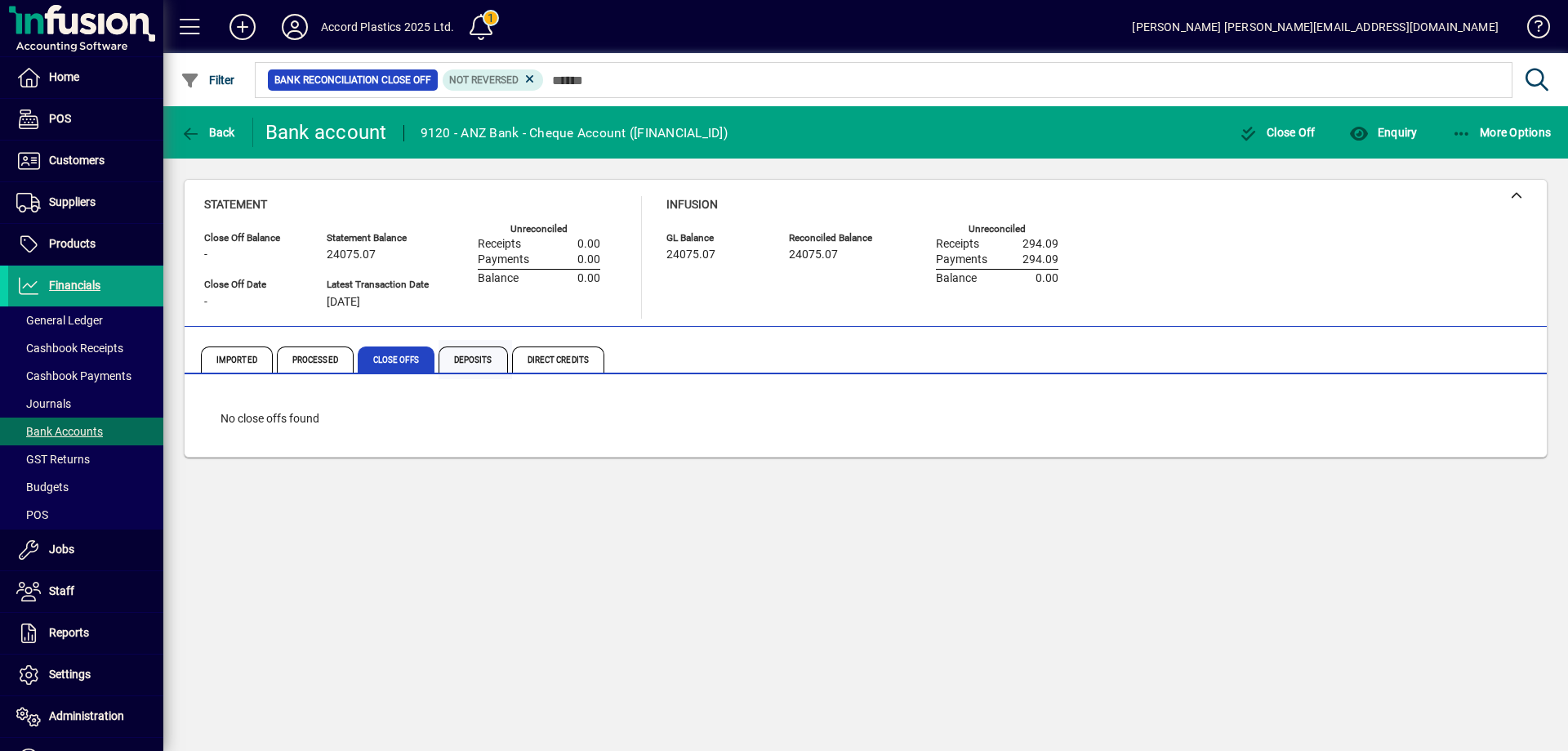
click at [485, 349] on span "Deposits" at bounding box center [473, 360] width 69 height 26
click at [533, 347] on span "Direct Credits" at bounding box center [558, 360] width 92 height 26
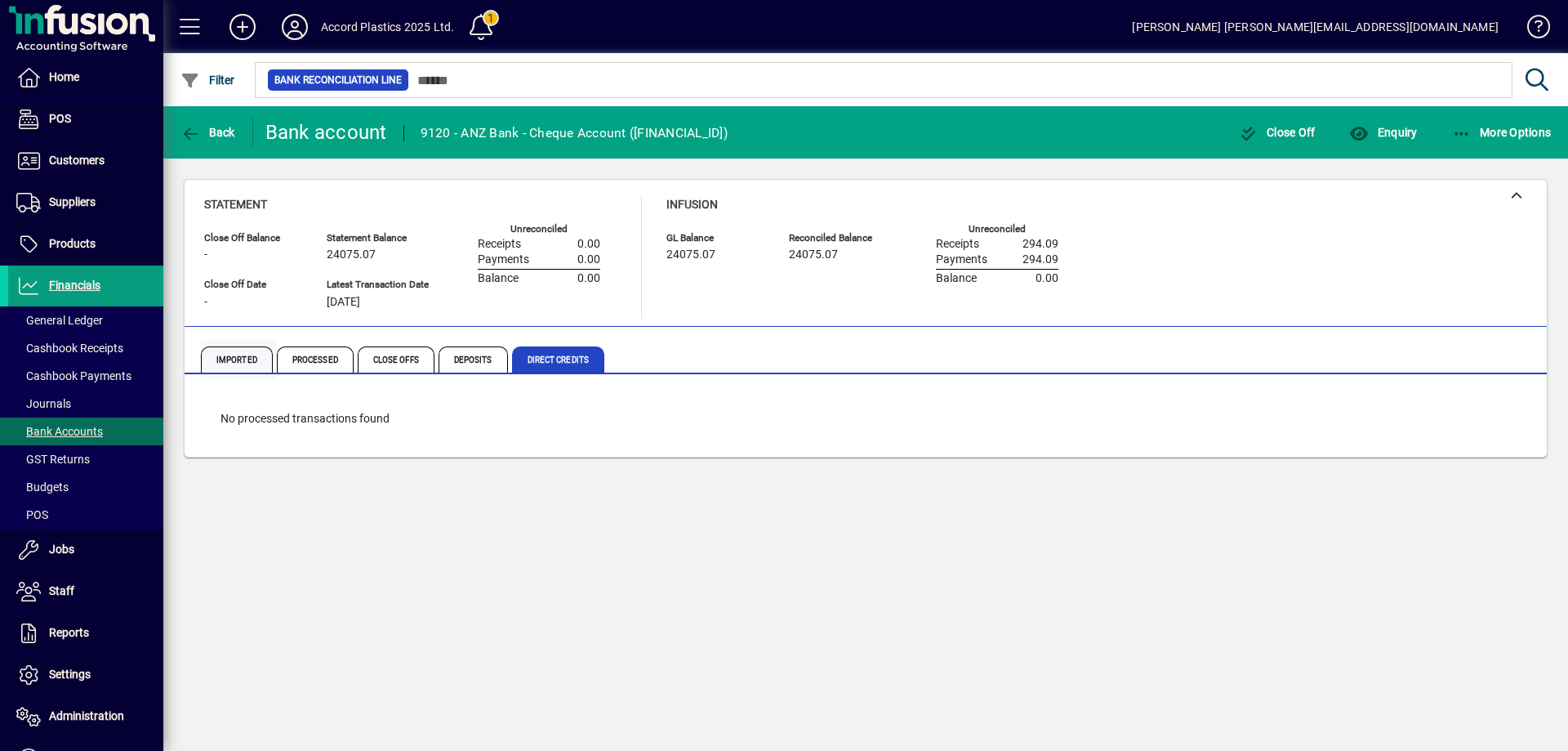
click at [235, 365] on span "Imported" at bounding box center [236, 360] width 72 height 26
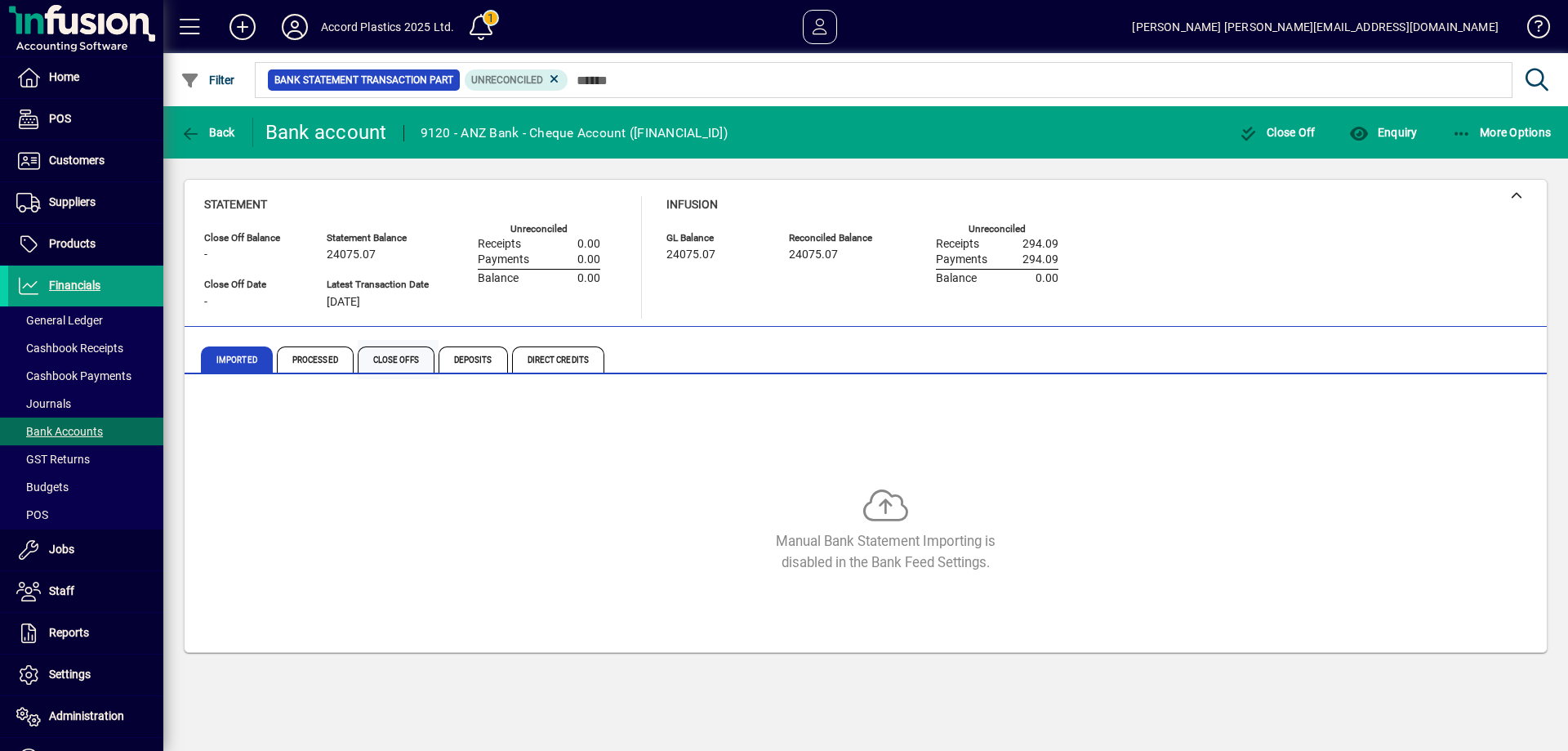
click at [390, 364] on span "Close Offs" at bounding box center [396, 360] width 77 height 26
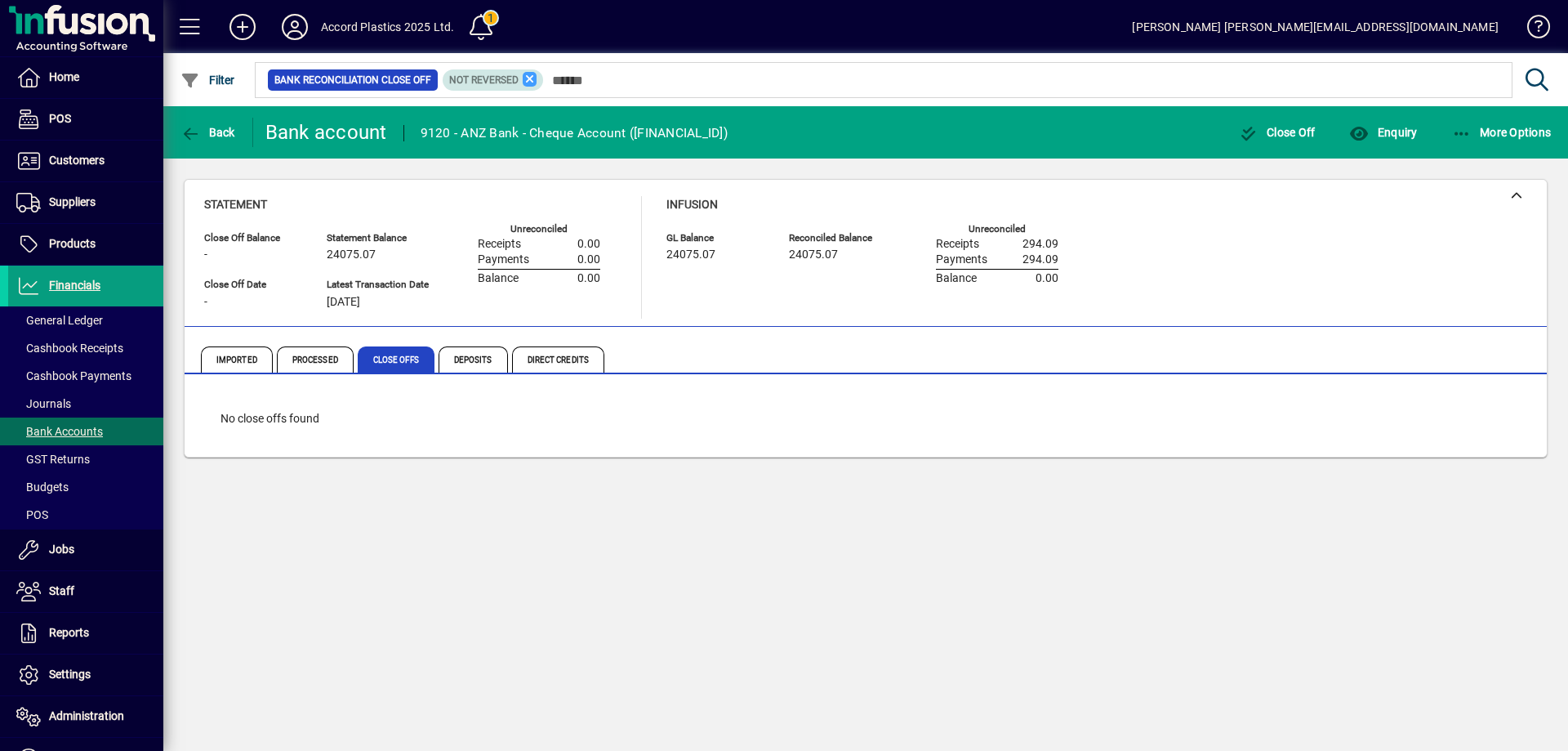
click at [530, 80] on icon at bounding box center [530, 80] width 15 height 15
click at [479, 361] on span "Deposits" at bounding box center [473, 360] width 69 height 26
click at [545, 349] on span "Direct Credits" at bounding box center [558, 360] width 92 height 26
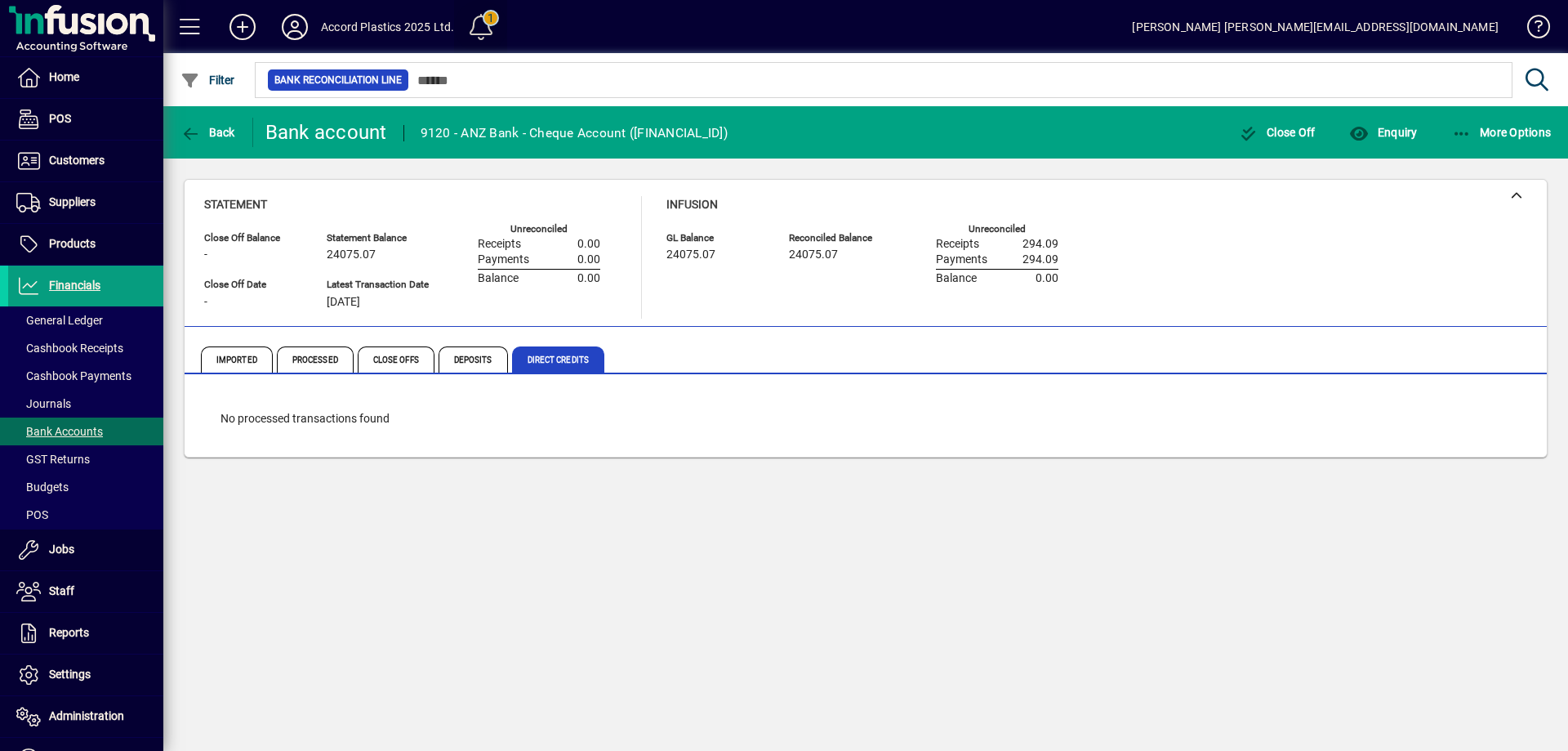
click at [478, 23] on span at bounding box center [481, 27] width 39 height 39
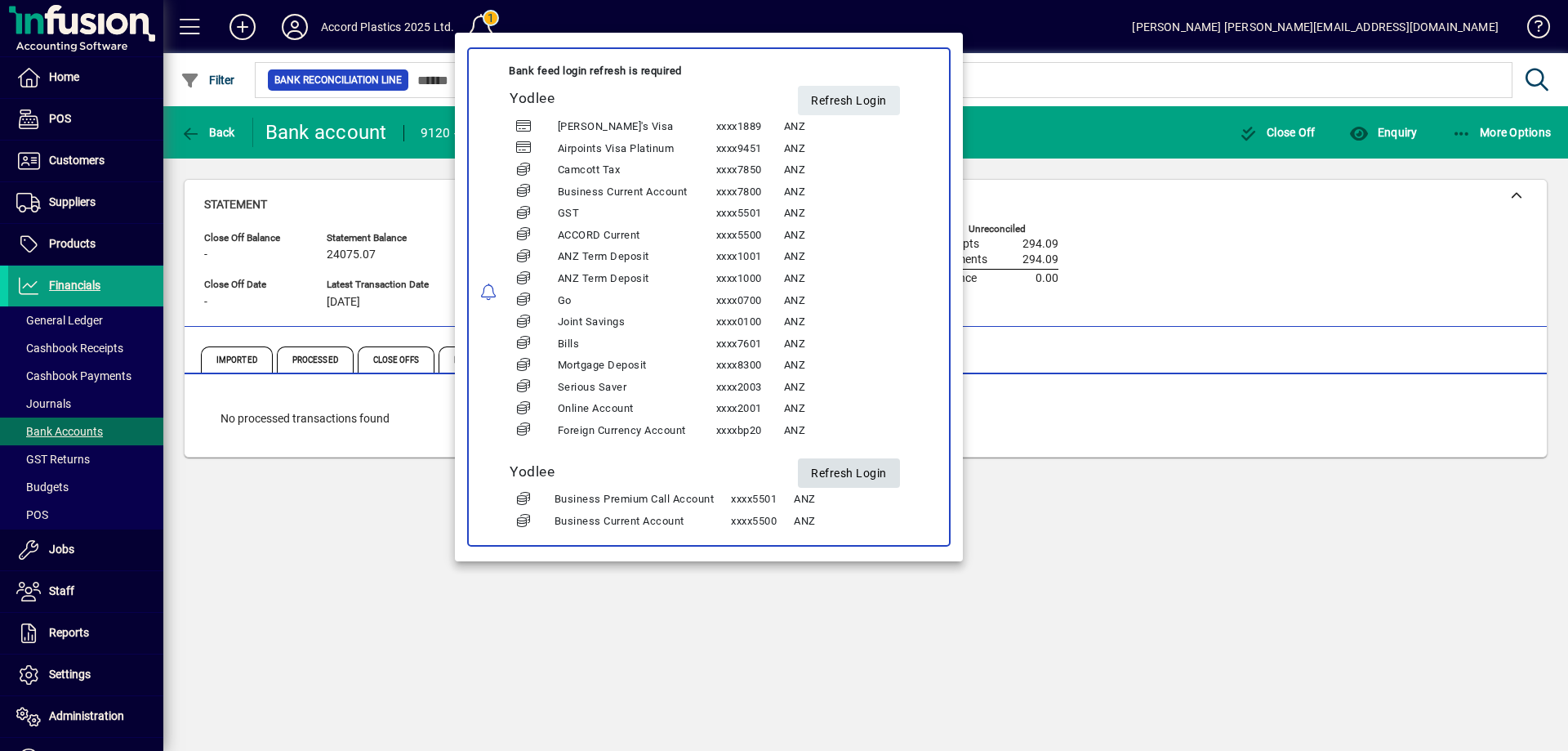
click at [848, 477] on span "Refresh Login" at bounding box center [848, 473] width 76 height 27
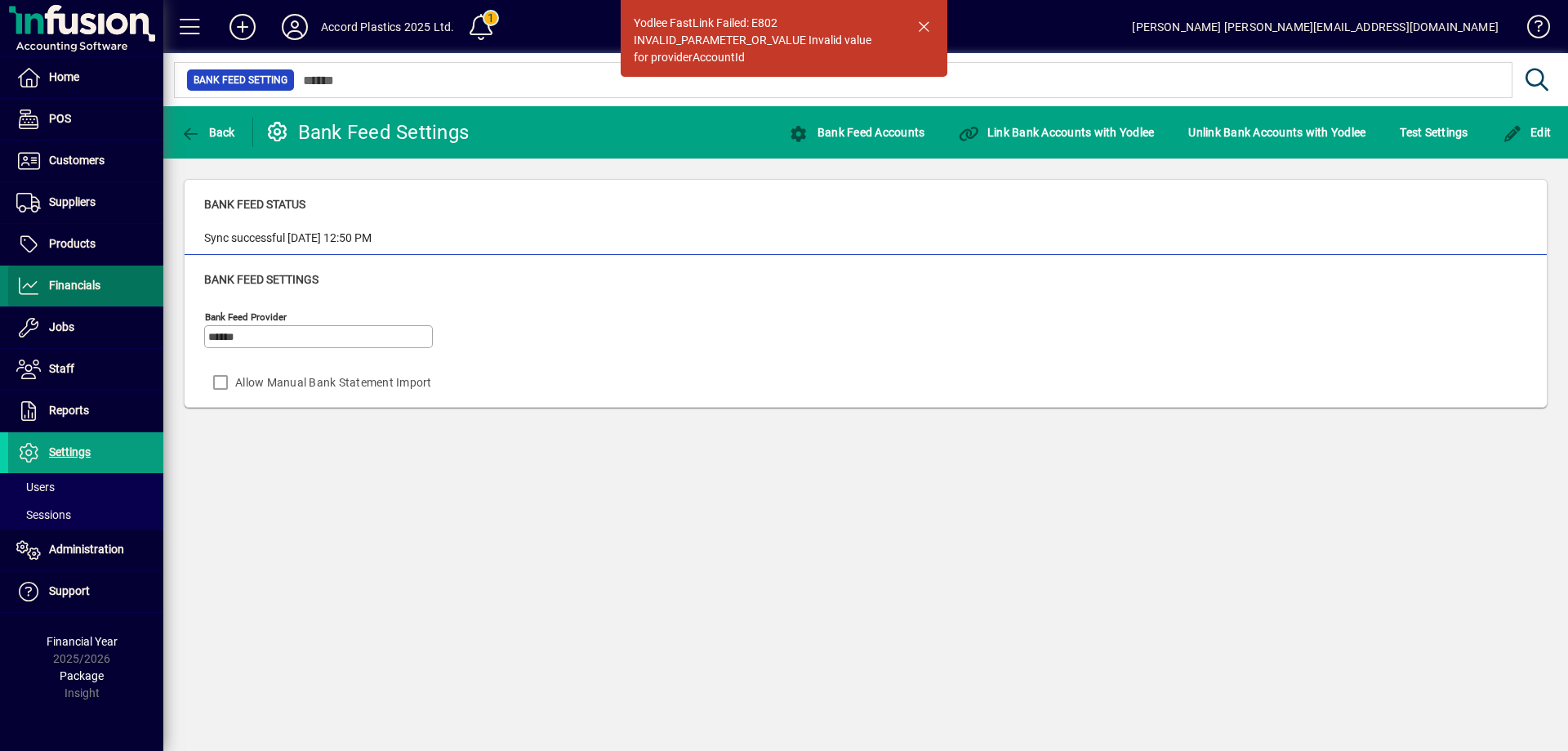
click at [77, 295] on span "Financials" at bounding box center [54, 286] width 92 height 20
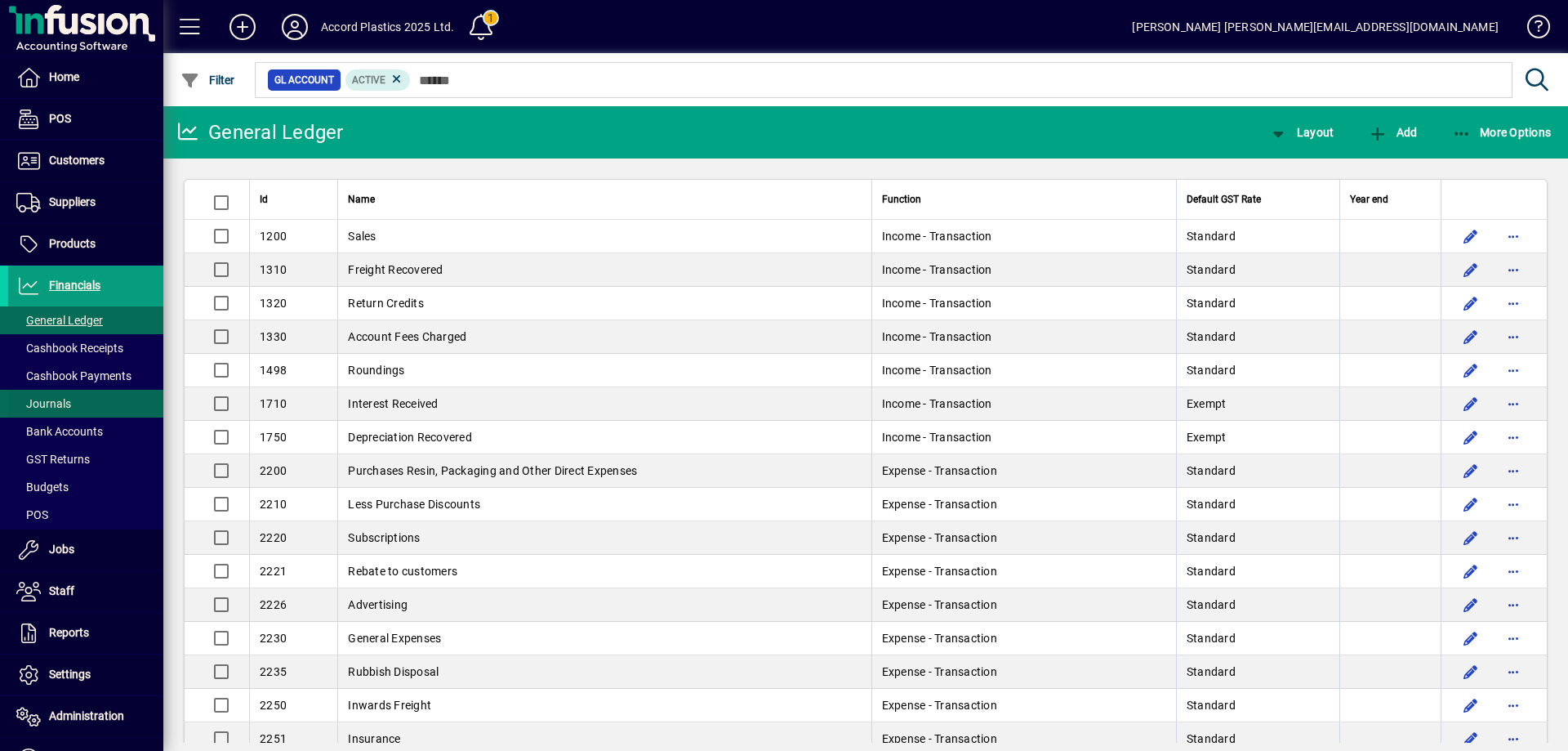
click at [67, 406] on span "Journals" at bounding box center [43, 404] width 54 height 13
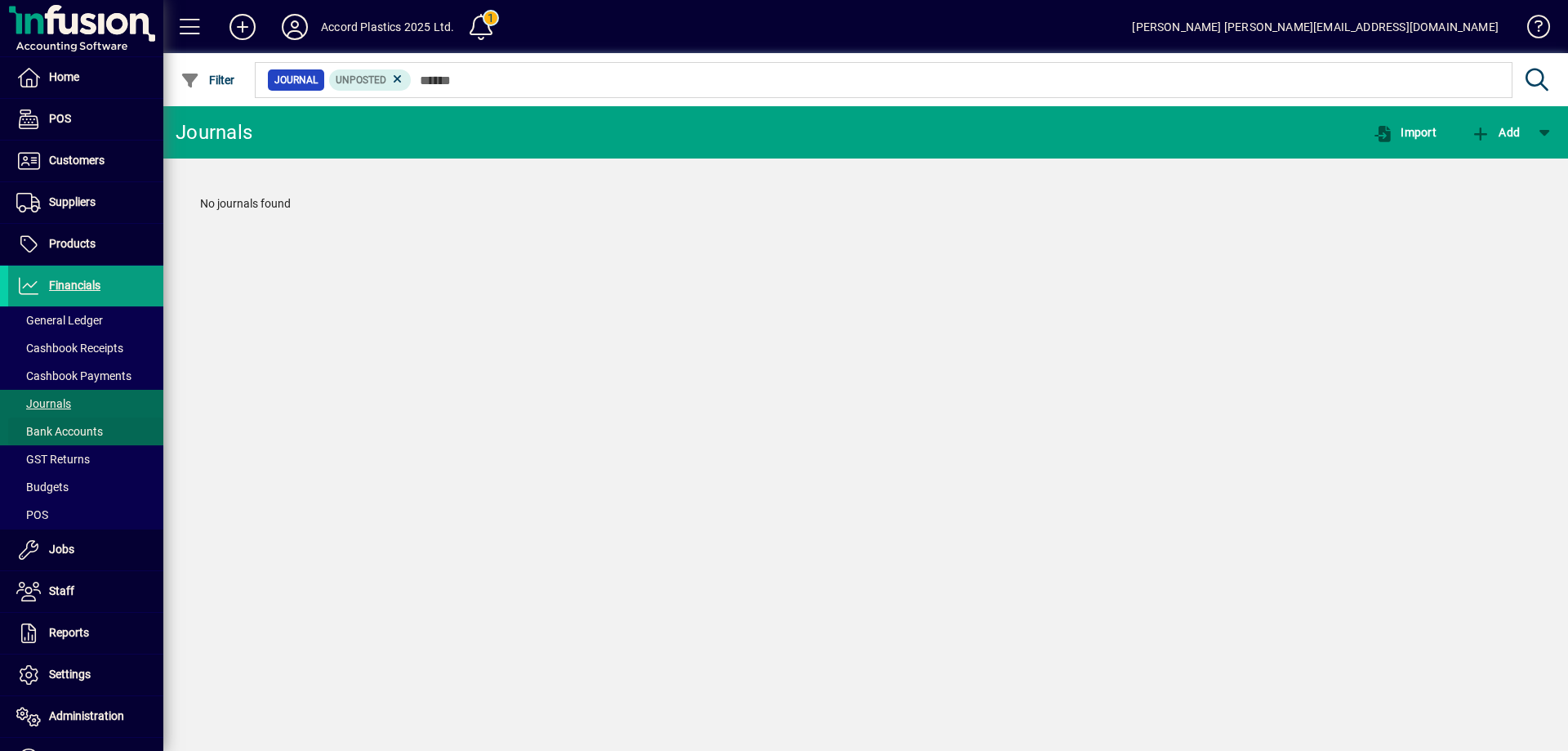
click at [67, 429] on span "Bank Accounts" at bounding box center [59, 431] width 86 height 13
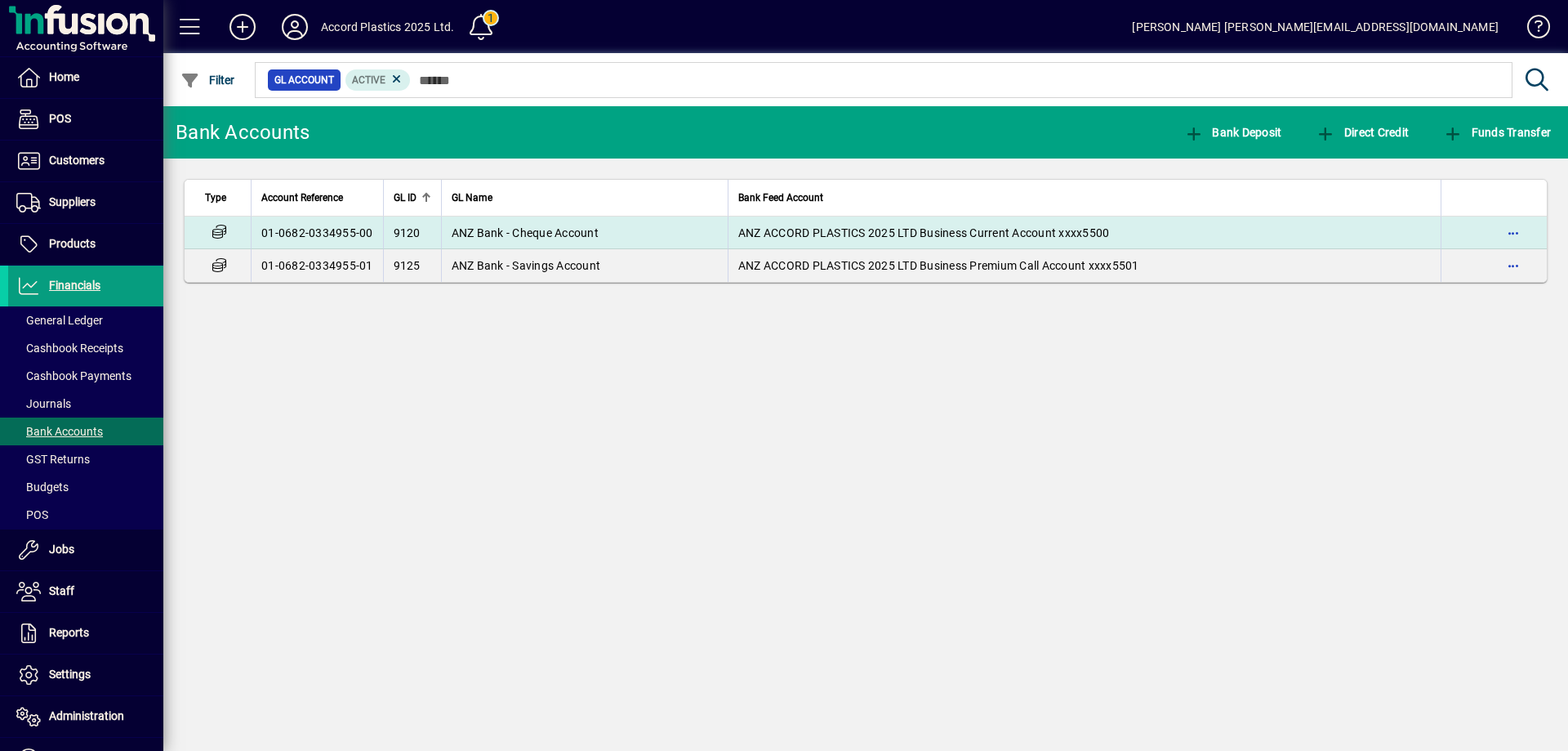
click at [448, 231] on td "ANZ Bank - Cheque Account" at bounding box center [585, 233] width 287 height 33
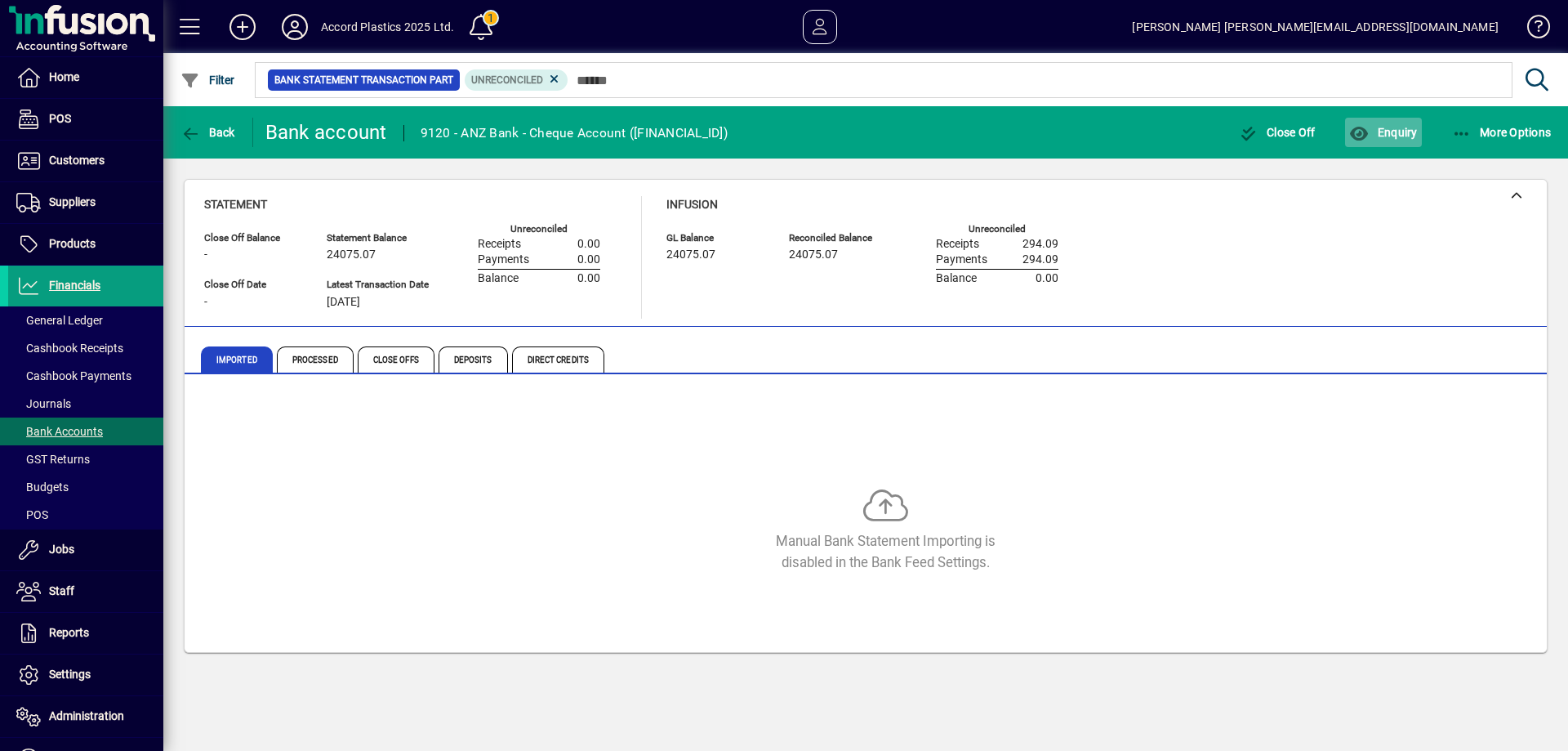
click at [1406, 128] on span "Enquiry" at bounding box center [1383, 132] width 67 height 13
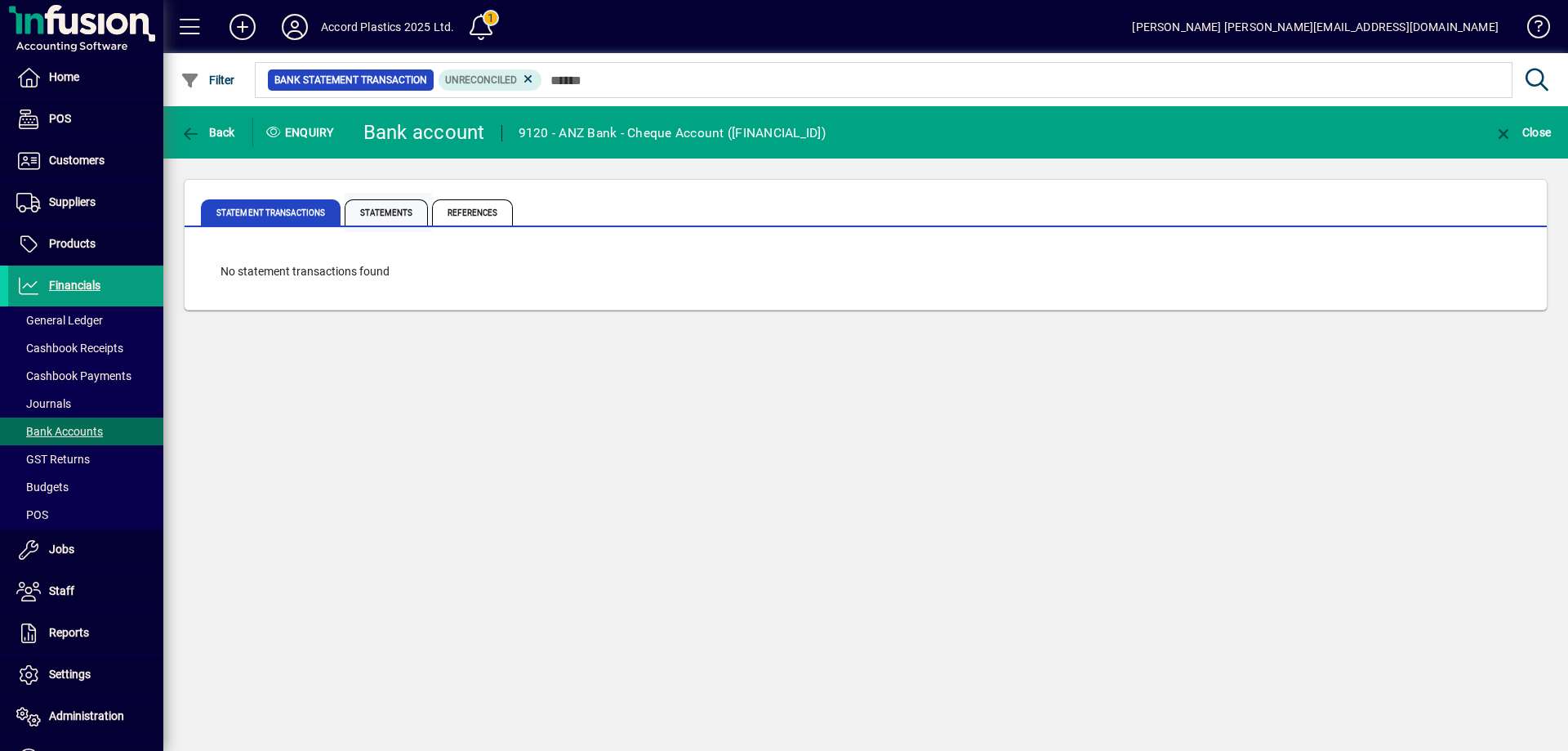
click at [364, 210] on span "Statements" at bounding box center [386, 213] width 83 height 26
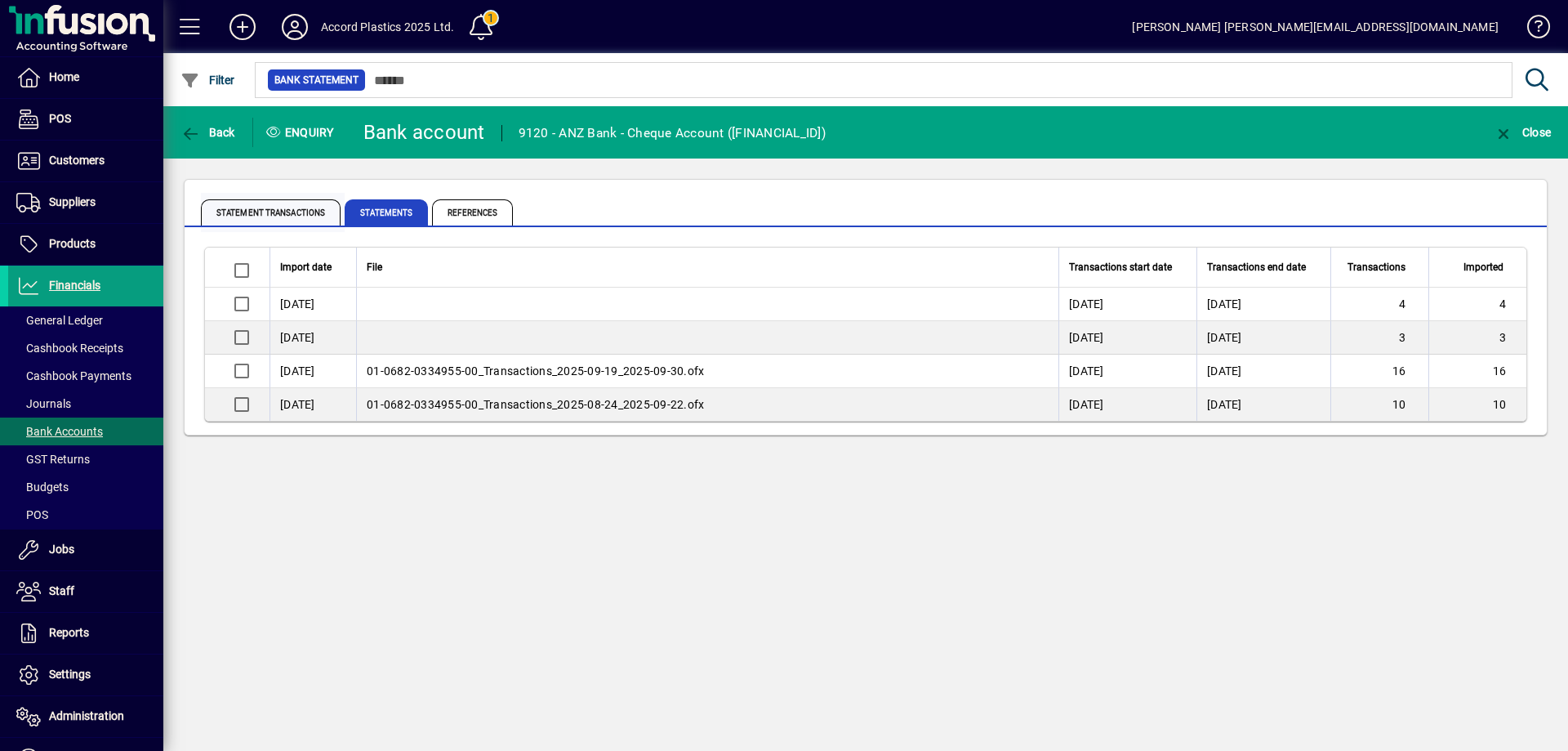
click at [293, 208] on span "Statement Transactions" at bounding box center [270, 213] width 140 height 26
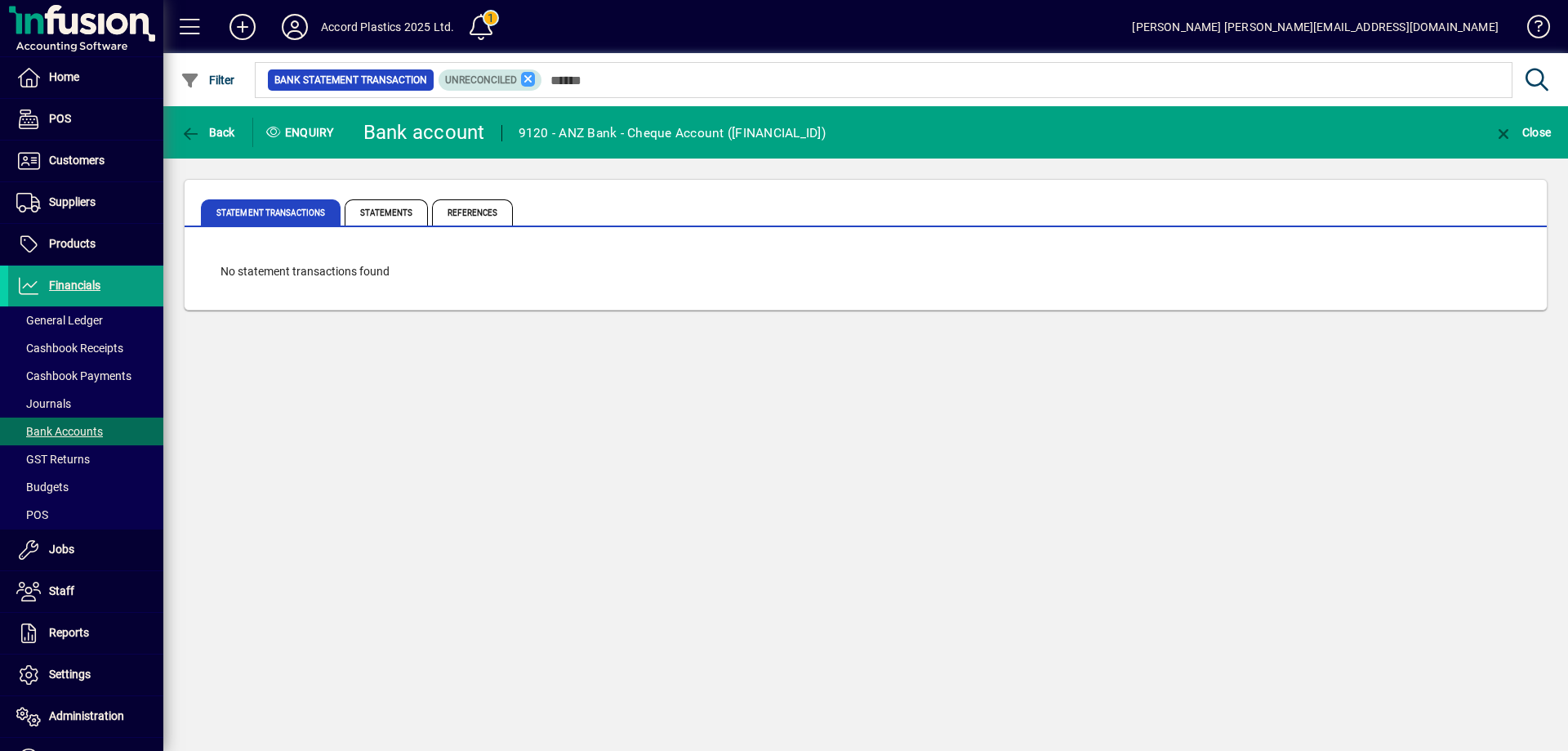
click at [525, 77] on icon at bounding box center [529, 80] width 15 height 15
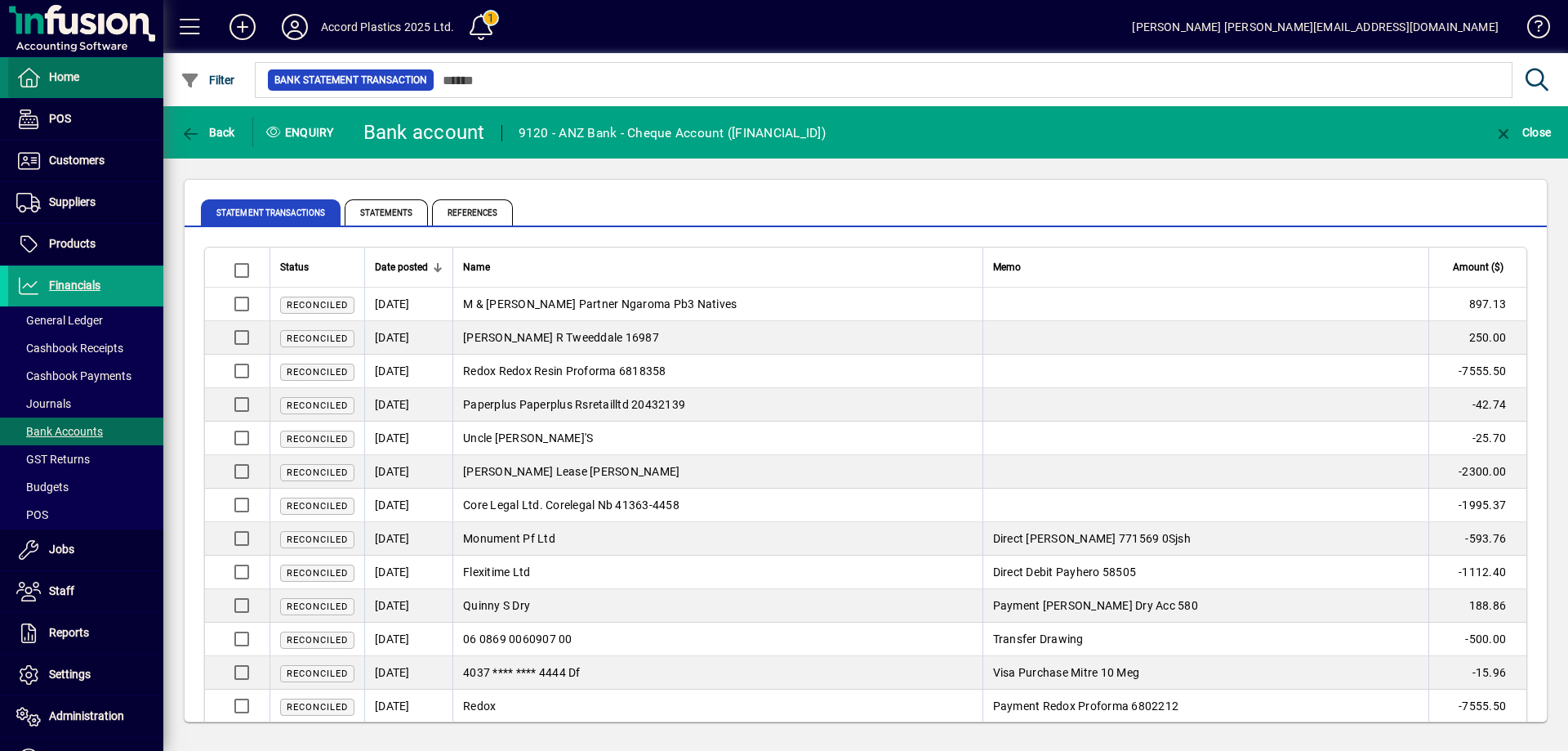
click at [95, 86] on span at bounding box center [86, 78] width 156 height 39
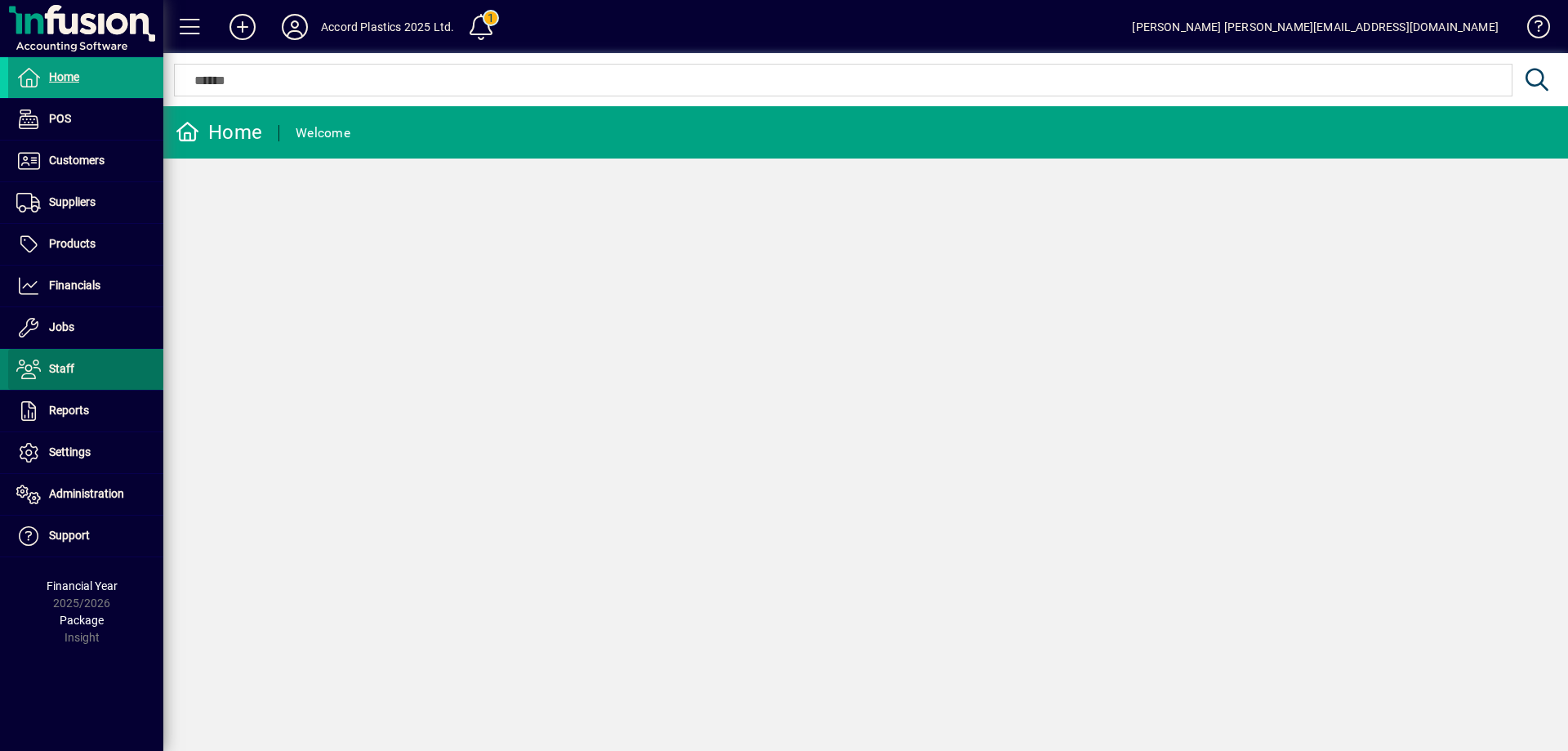
click at [78, 380] on span at bounding box center [86, 369] width 156 height 39
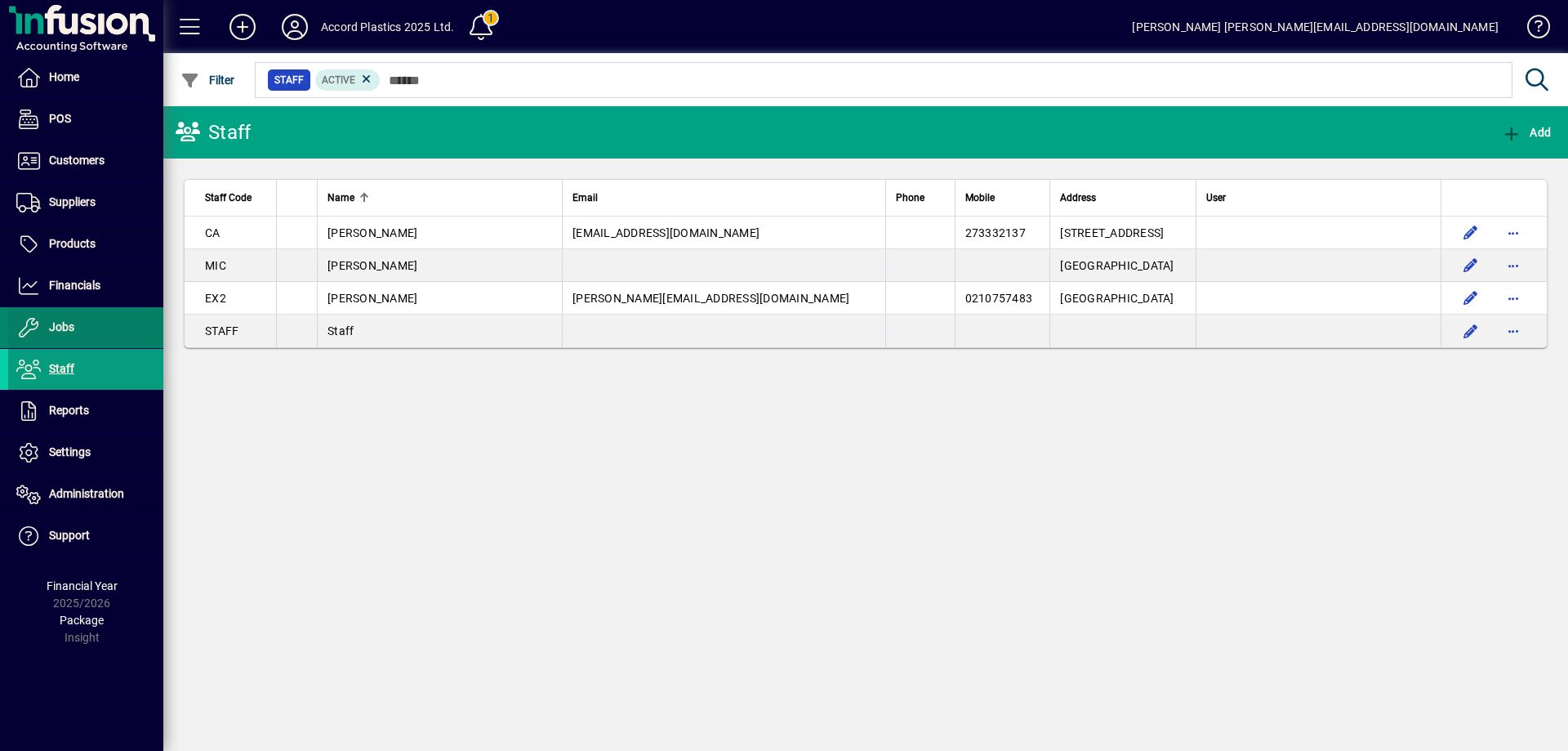
click at [104, 326] on span at bounding box center [86, 328] width 156 height 39
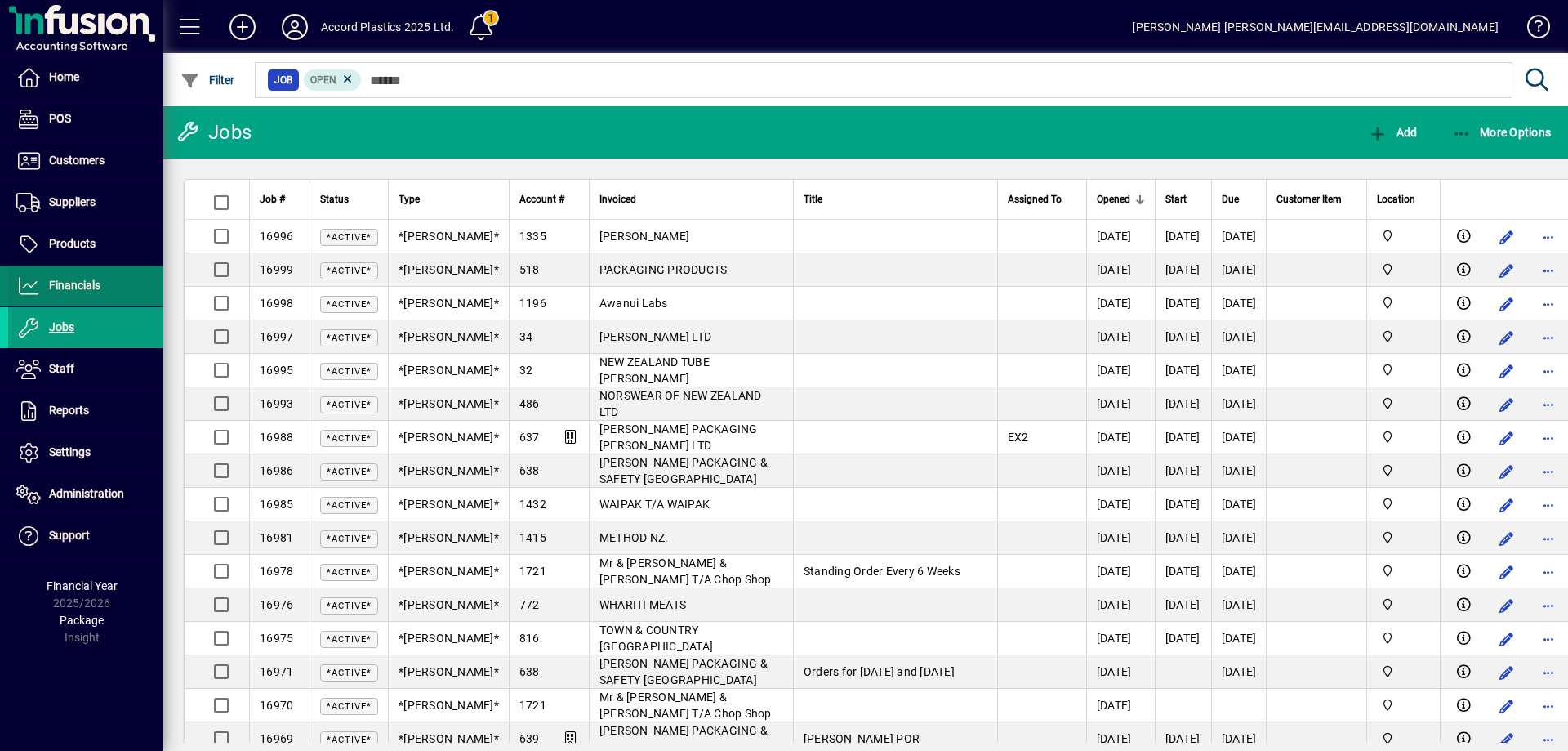
click at [107, 294] on span at bounding box center [86, 286] width 156 height 39
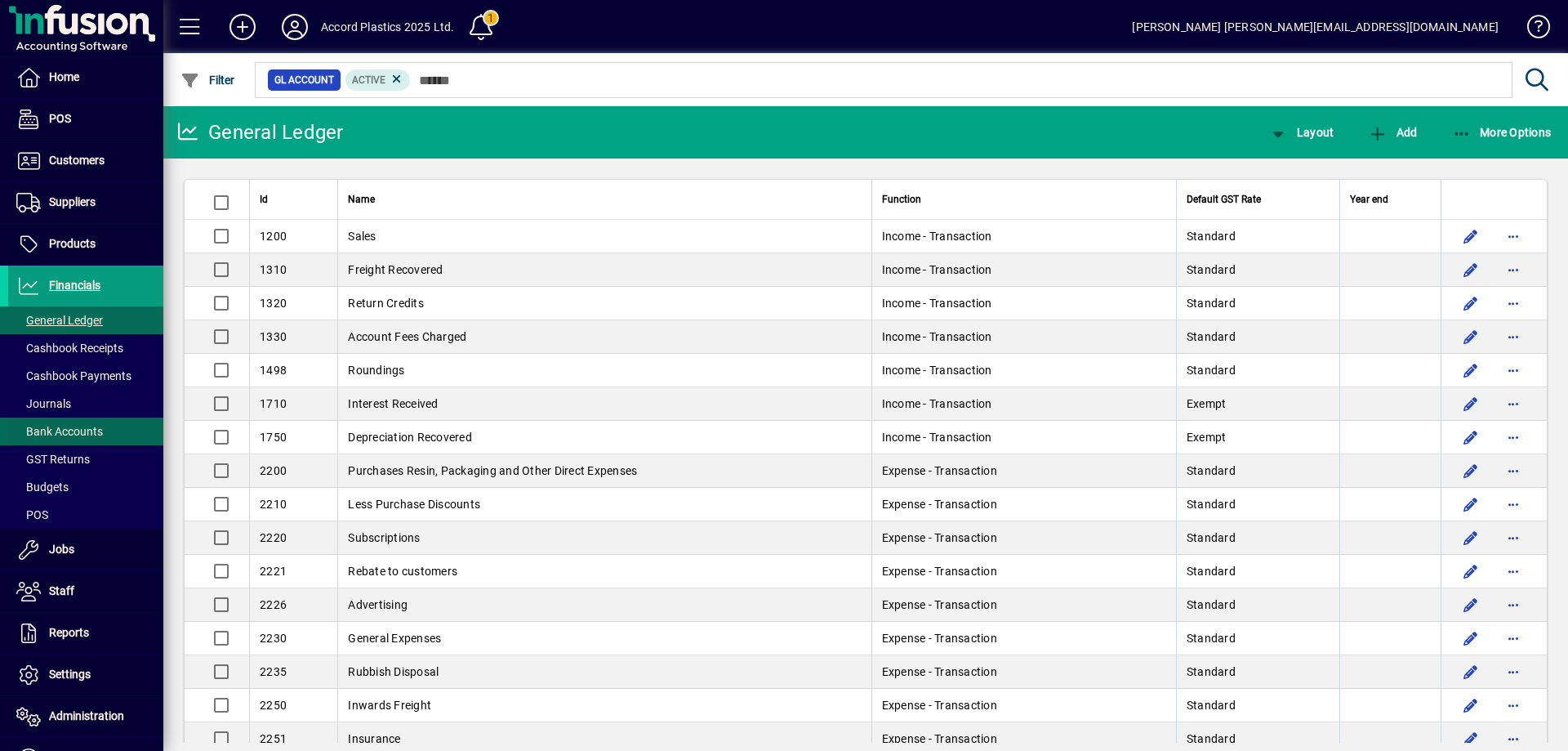
click at [68, 433] on span "Bank Accounts" at bounding box center [59, 431] width 86 height 13
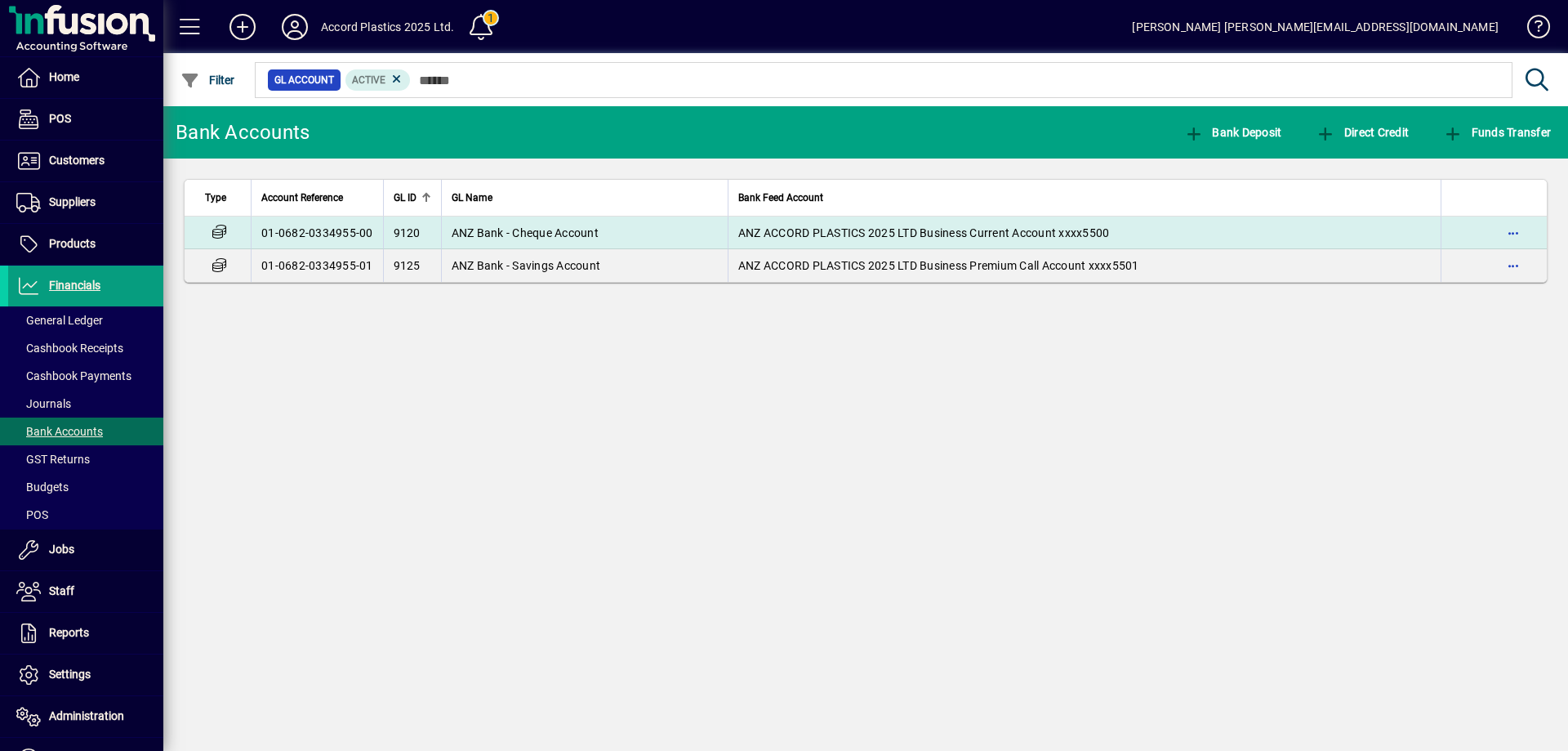
click at [603, 236] on td "ANZ Bank - Cheque Account" at bounding box center [585, 233] width 287 height 33
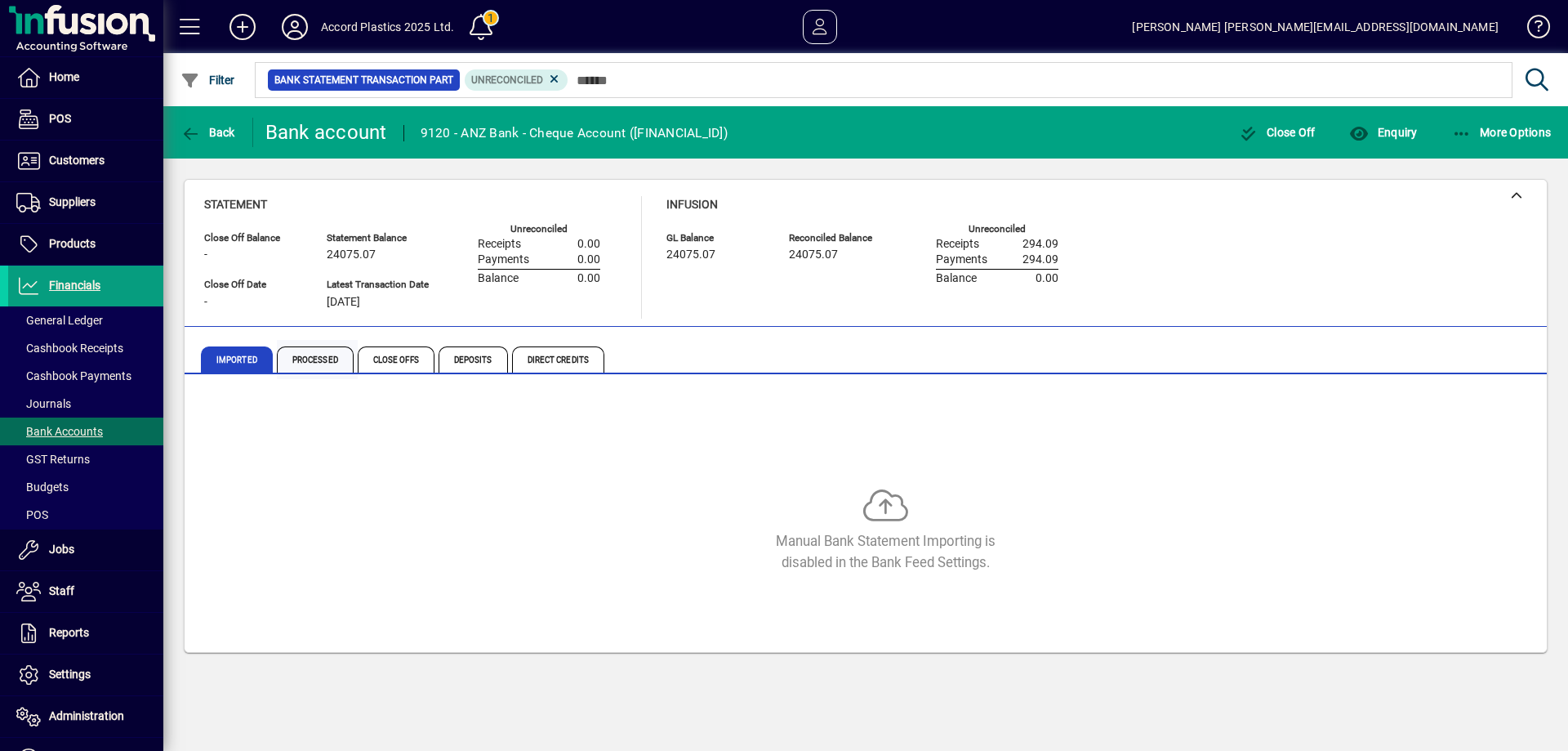
click at [320, 366] on span "Processed" at bounding box center [315, 360] width 77 height 26
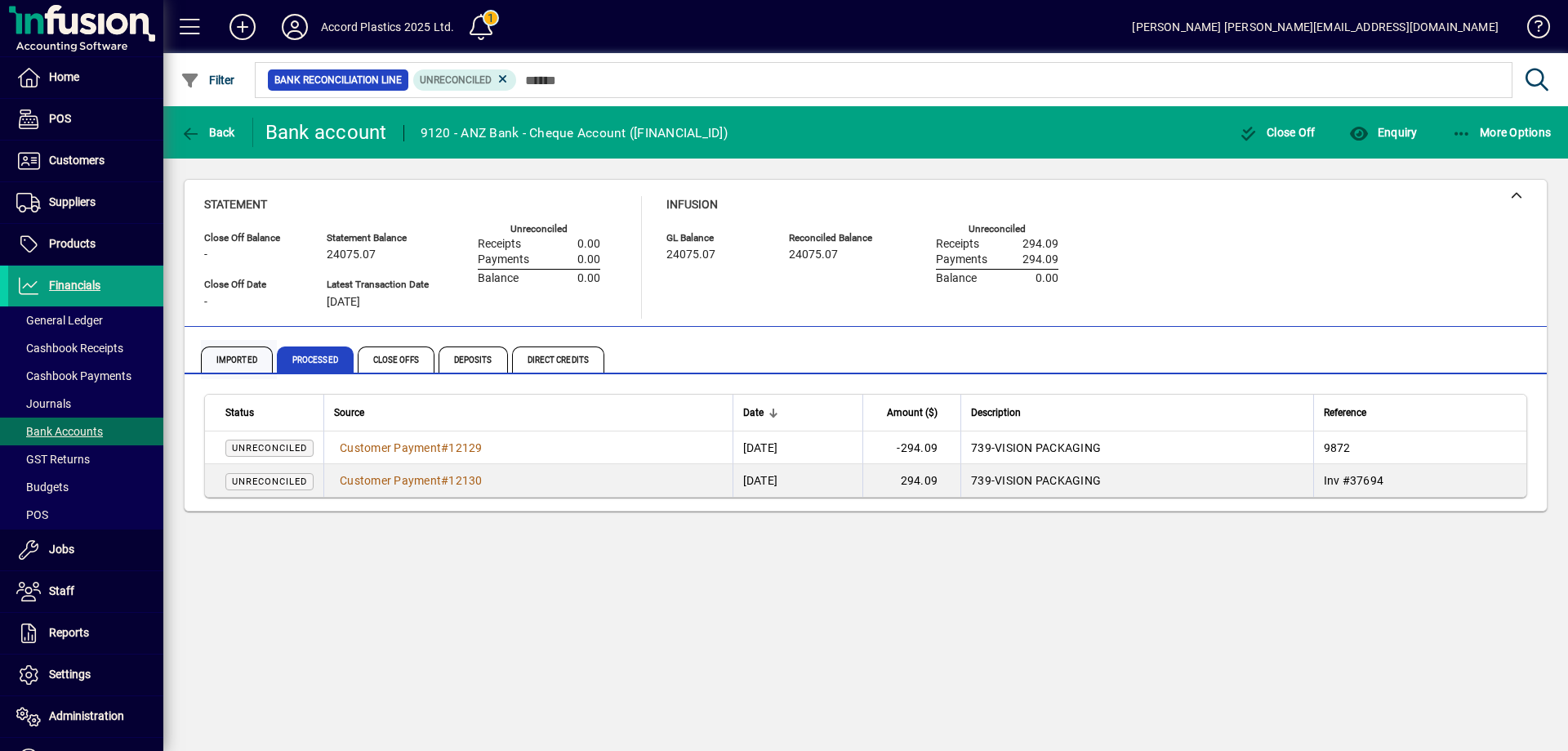
click at [221, 366] on span "Imported" at bounding box center [236, 360] width 72 height 26
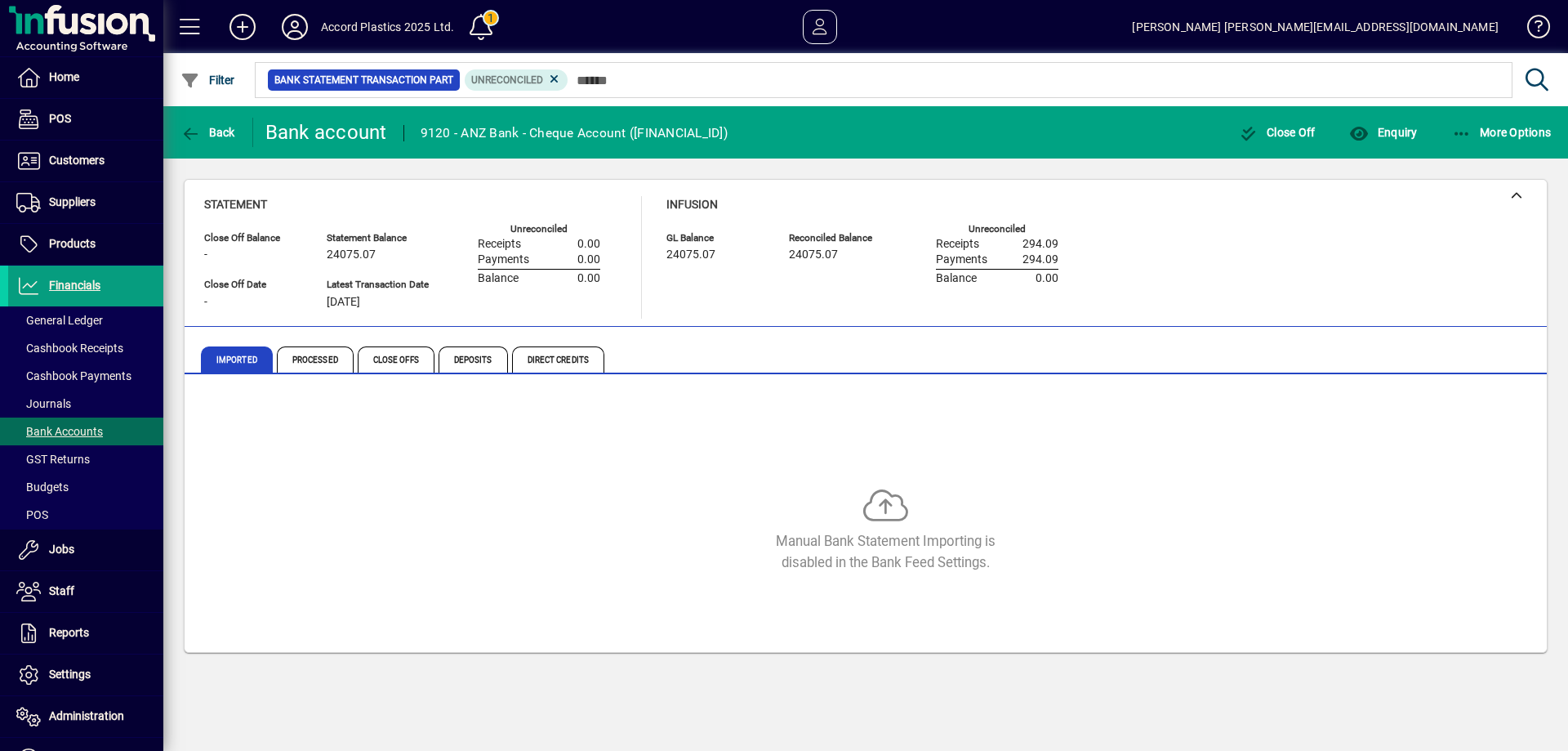
drag, startPoint x: 713, startPoint y: 256, endPoint x: 655, endPoint y: 261, distance: 58.2
click at [655, 261] on div "Statement Close Off Balance - Close Off Date - Statement Balance 24075.07 Lates…" at bounding box center [644, 257] width 879 height 123
drag, startPoint x: 789, startPoint y: 252, endPoint x: 843, endPoint y: 245, distance: 54.5
click at [843, 245] on div "Reconciled Balance 24075.07" at bounding box center [838, 256] width 98 height 53
click at [841, 251] on div "24075.07" at bounding box center [838, 254] width 98 height 18
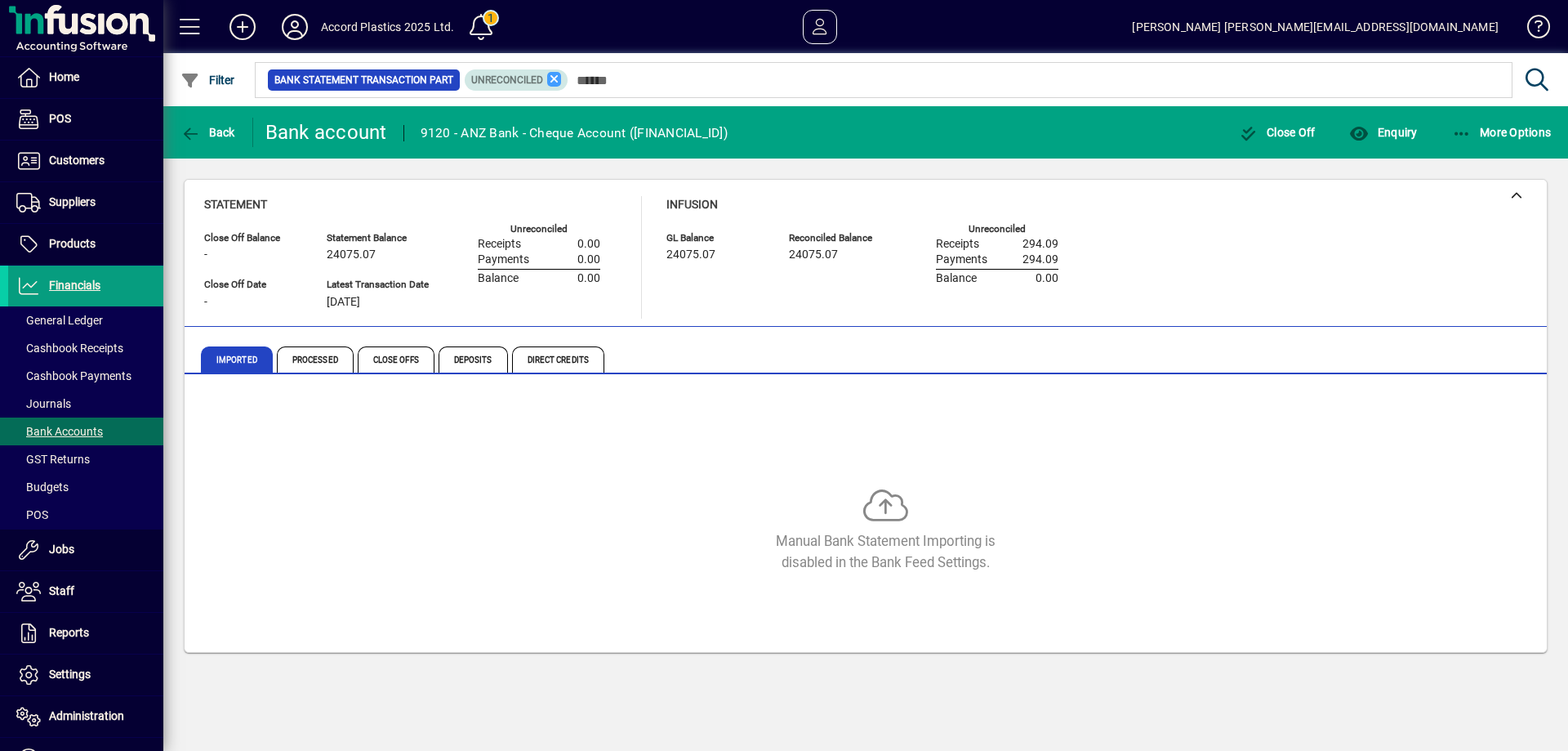
click at [557, 80] on icon at bounding box center [555, 80] width 15 height 15
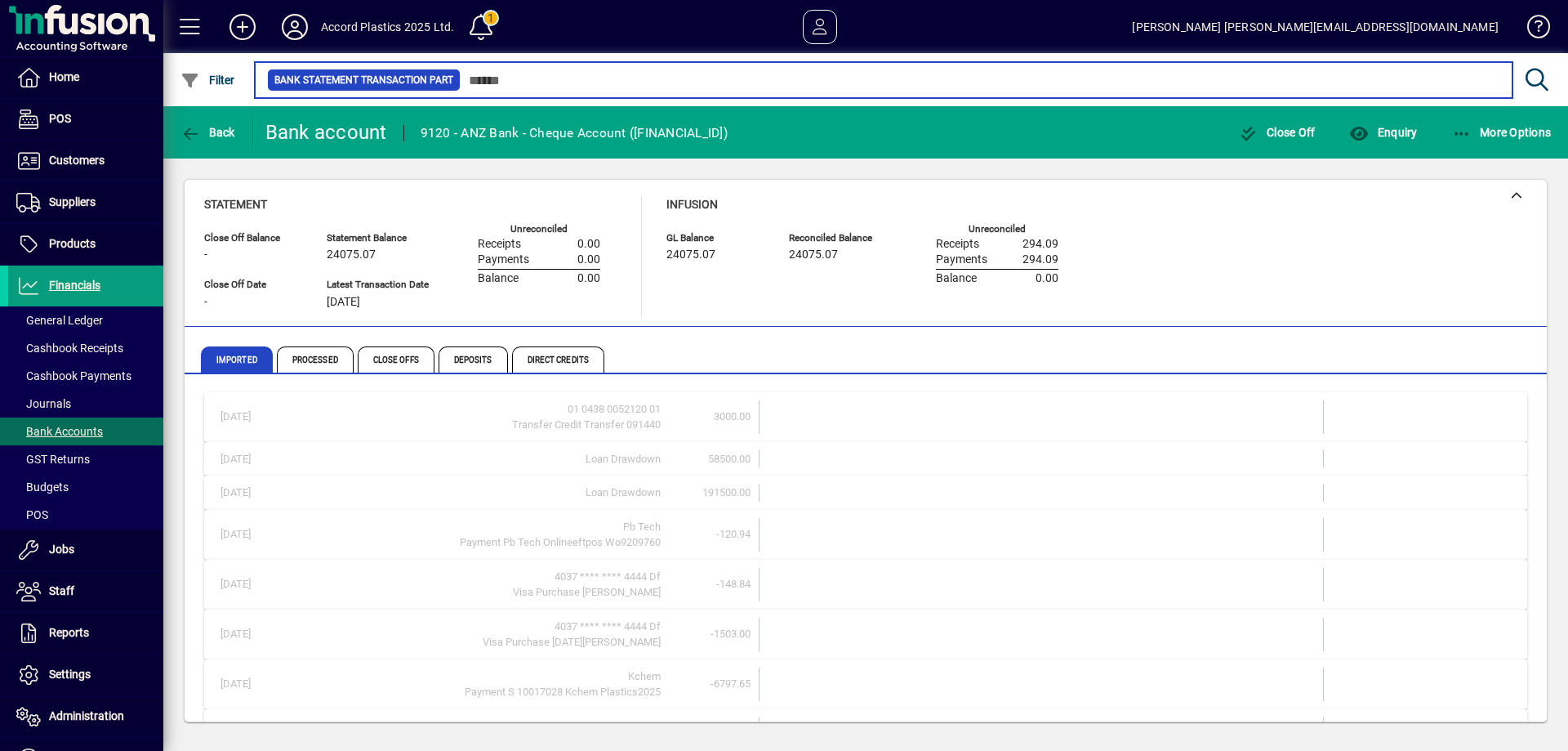
scroll to position [695, 0]
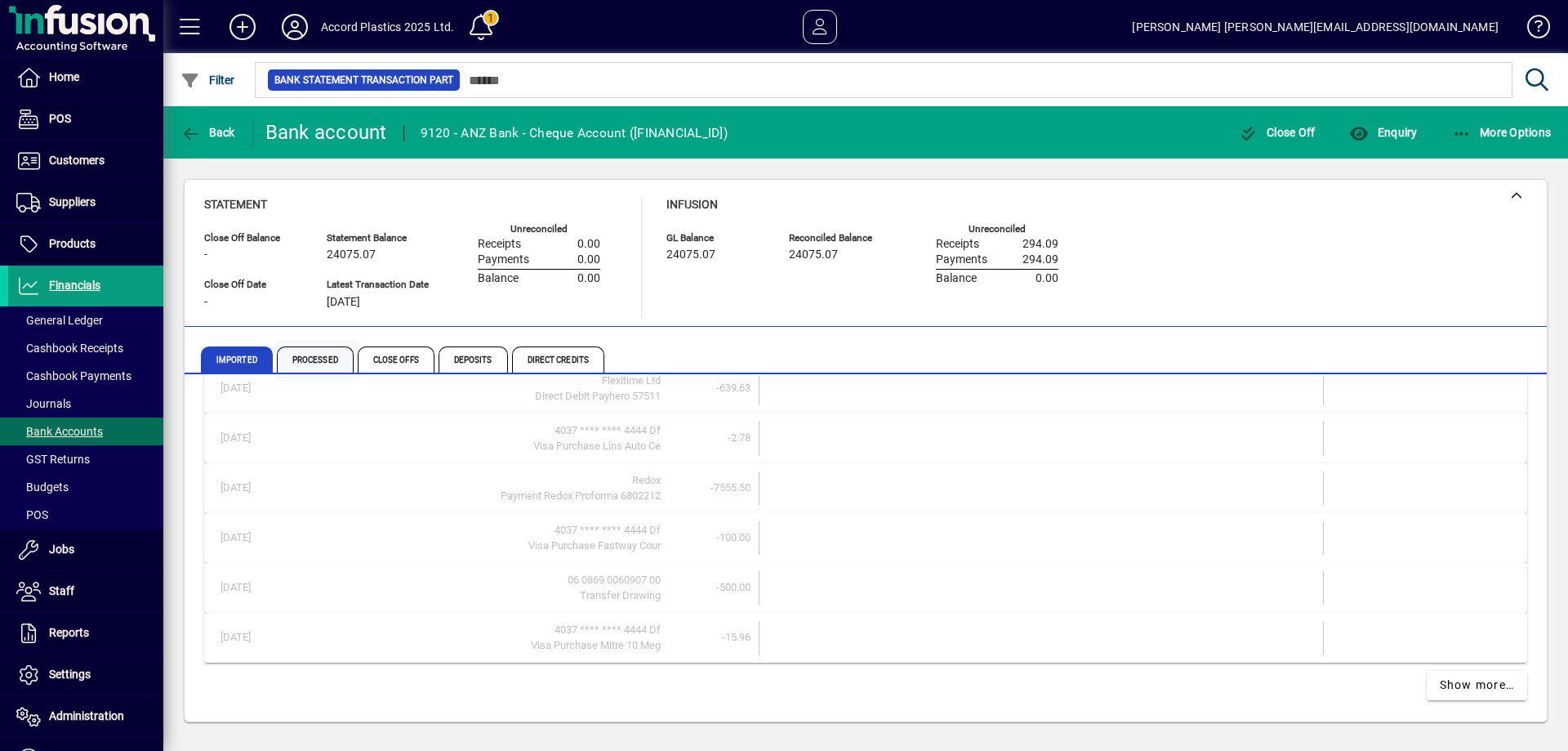
click at [317, 353] on span "Processed" at bounding box center [315, 360] width 77 height 26
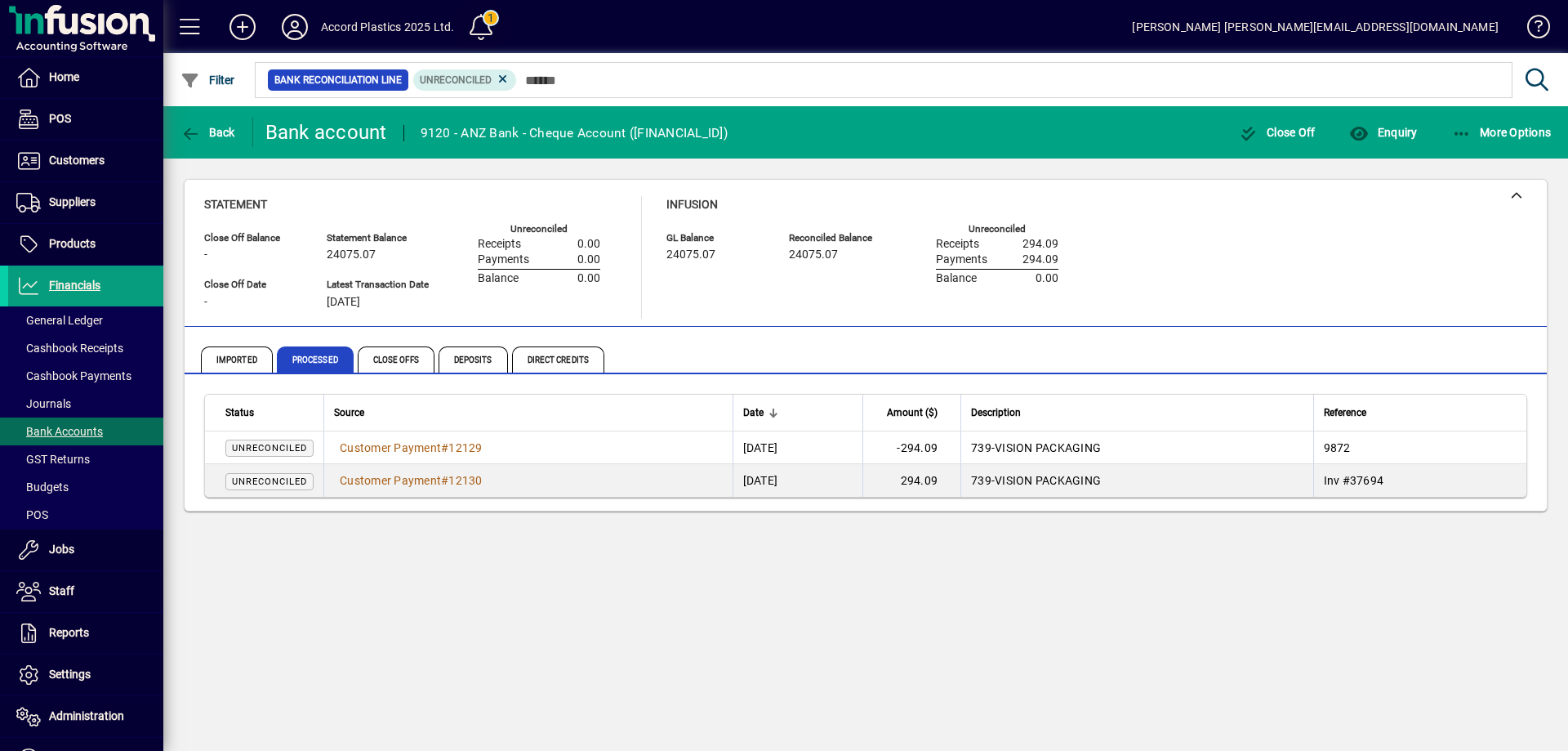
click at [484, 29] on span at bounding box center [481, 27] width 39 height 39
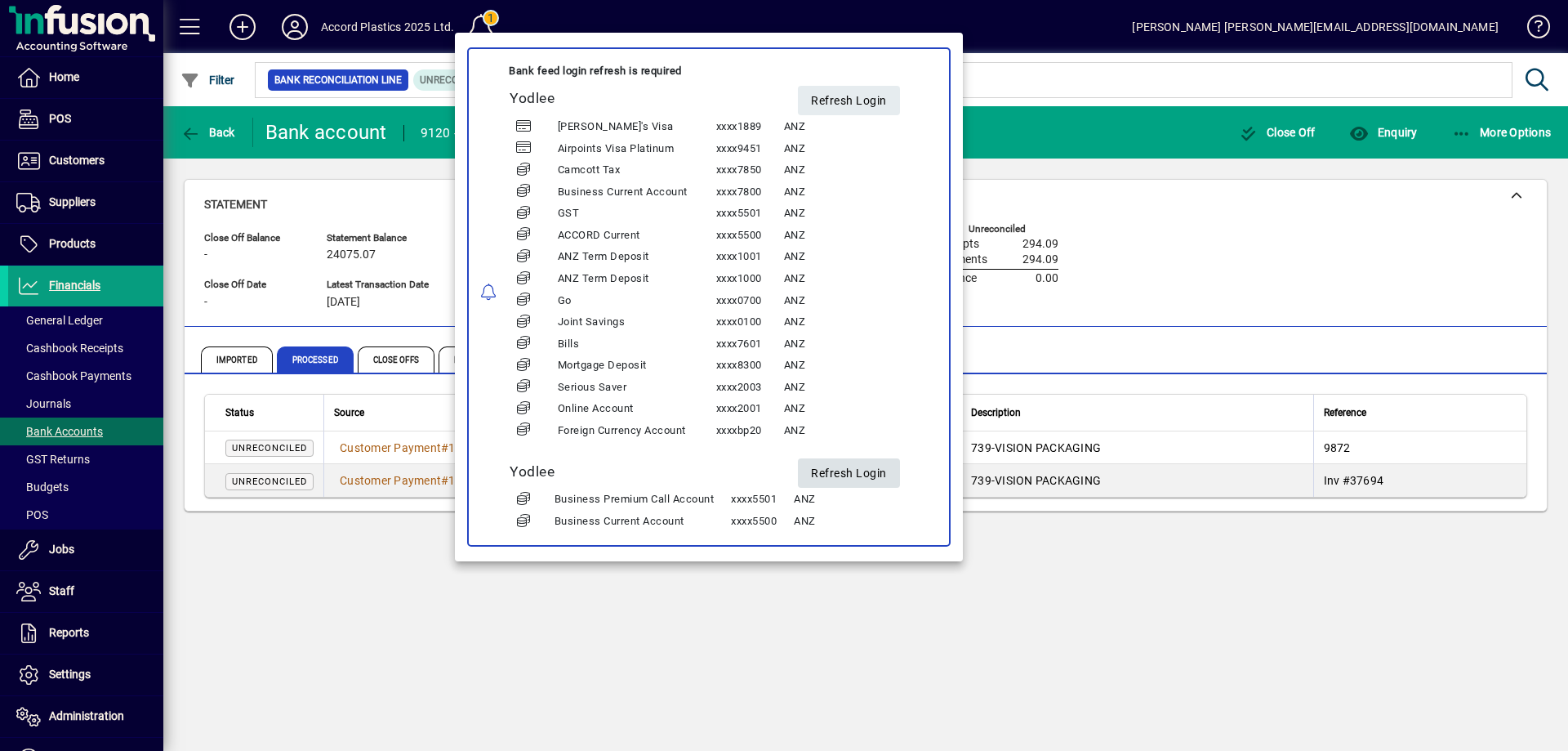
click at [840, 469] on span "Refresh Login" at bounding box center [848, 473] width 76 height 27
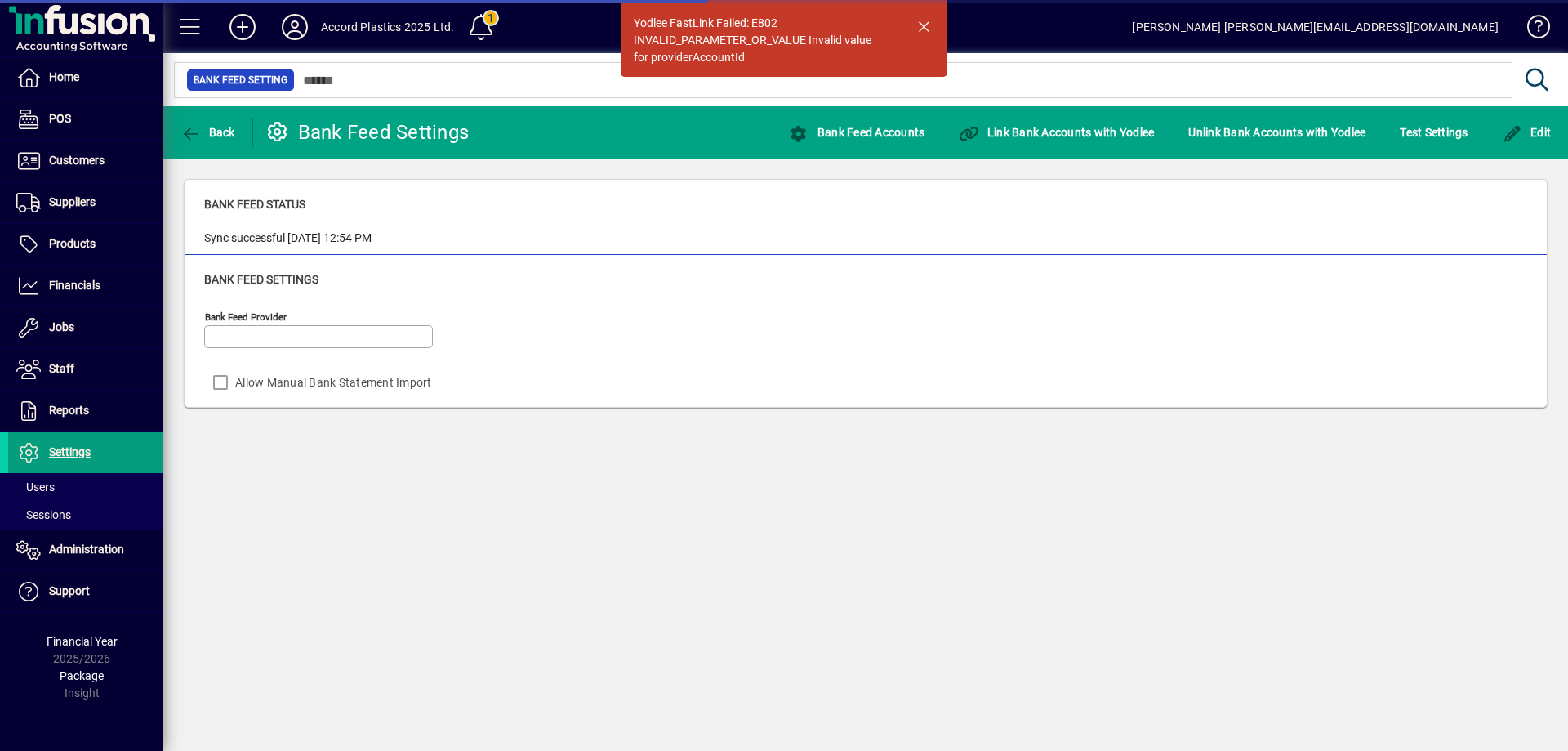
type input "******"
click at [918, 25] on span "button" at bounding box center [924, 26] width 39 height 39
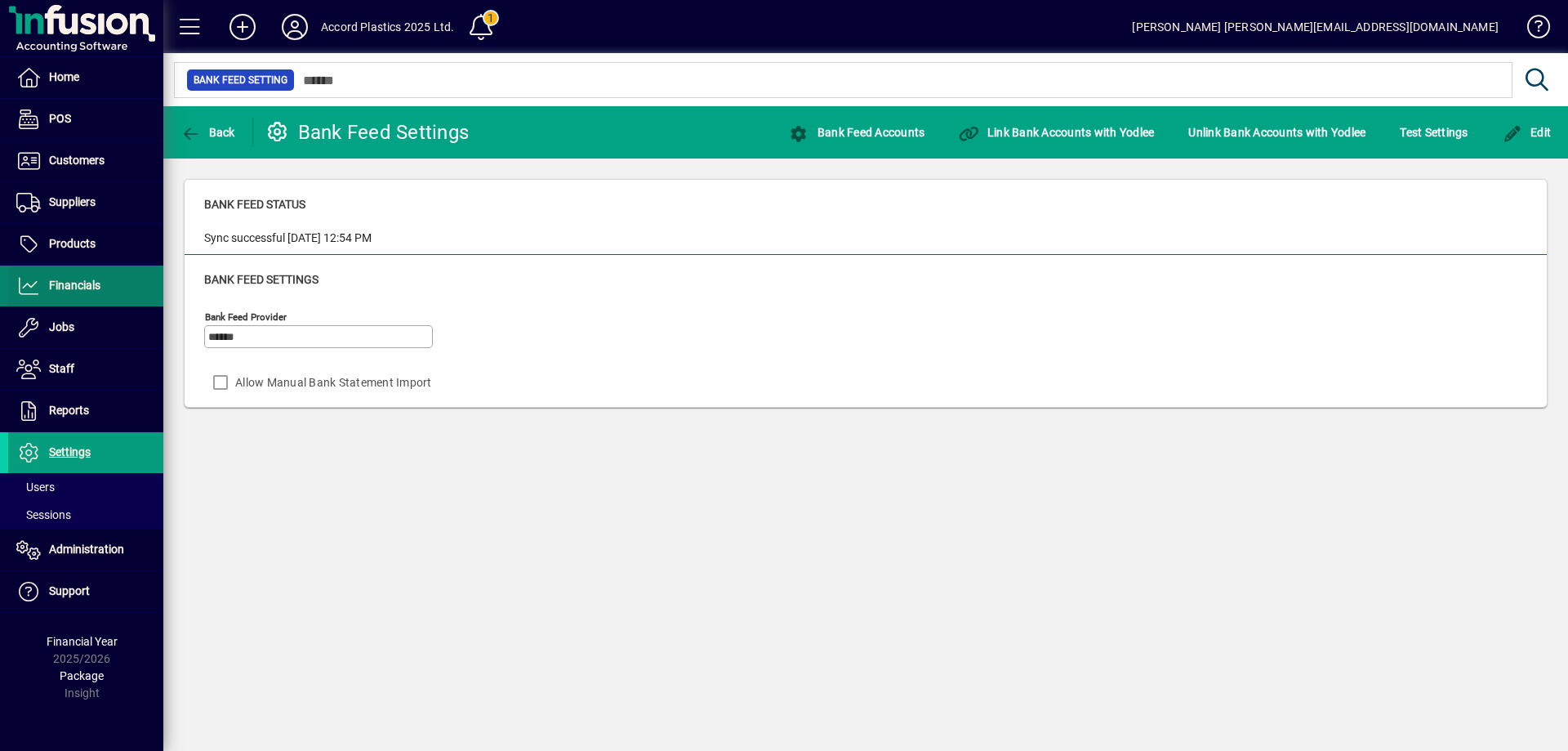
click at [103, 290] on span at bounding box center [86, 286] width 156 height 39
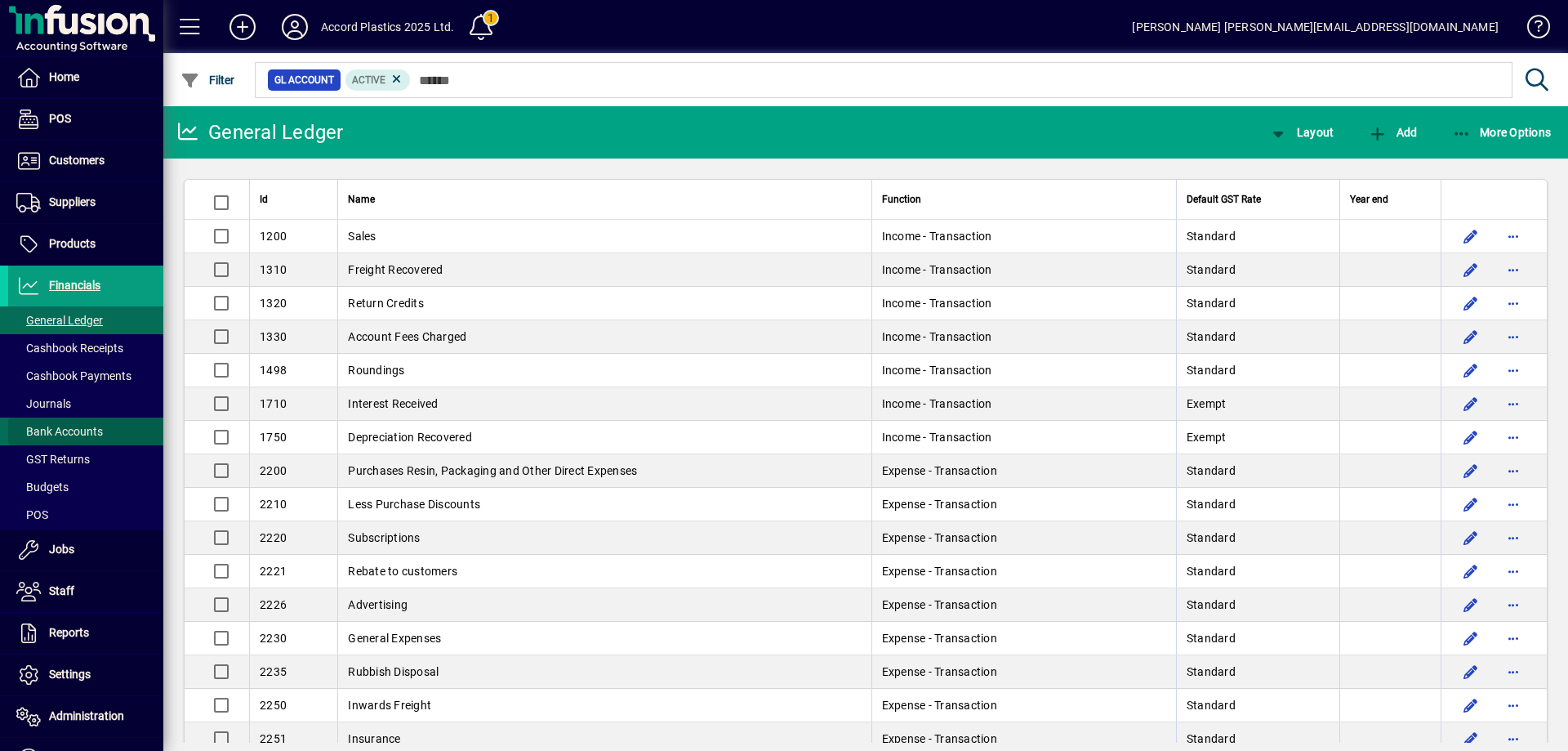
click at [92, 424] on span "Bank Accounts" at bounding box center [55, 431] width 95 height 17
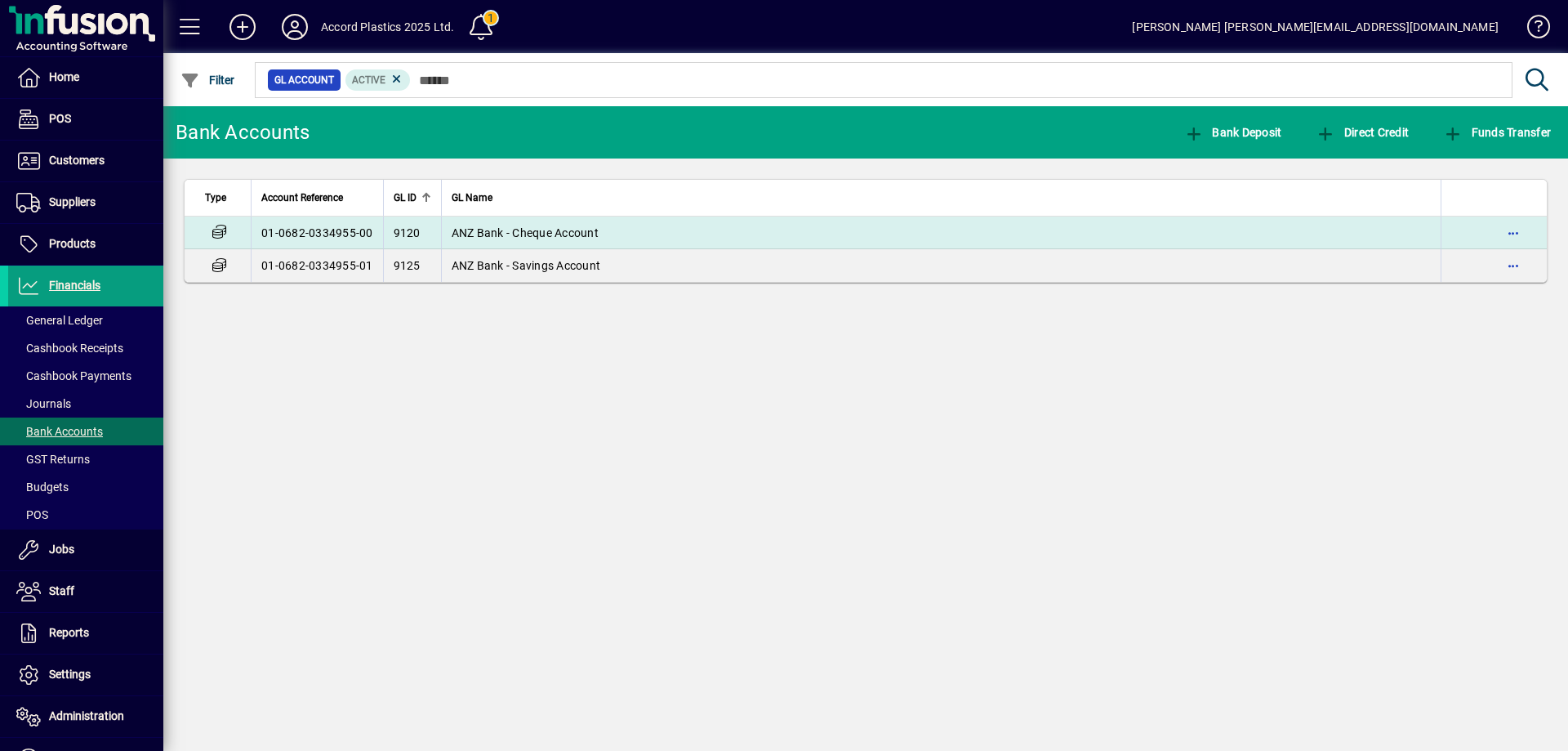
click at [619, 236] on td "ANZ Bank - Cheque Account" at bounding box center [942, 233] width 1001 height 33
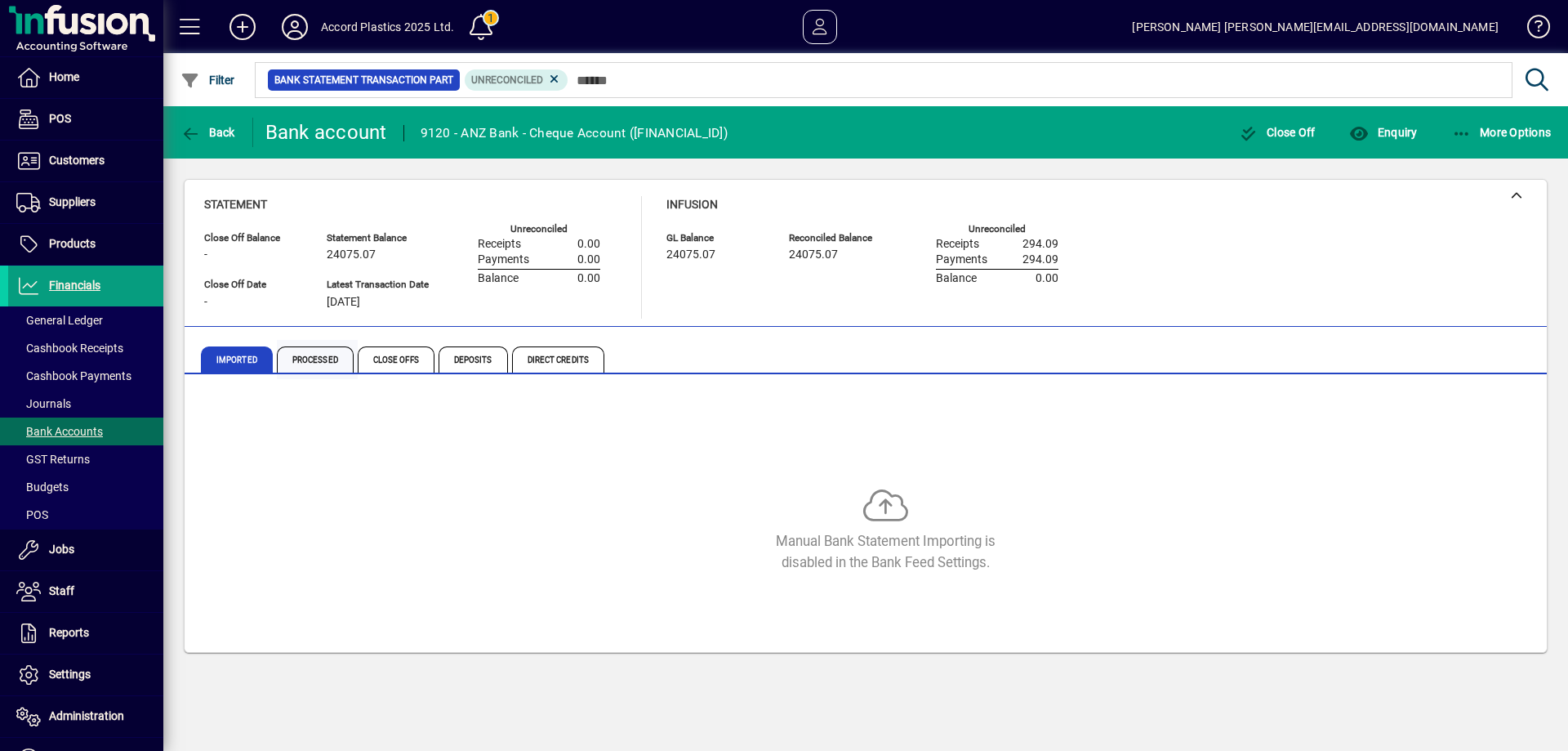
click at [321, 363] on span "Processed" at bounding box center [315, 360] width 77 height 26
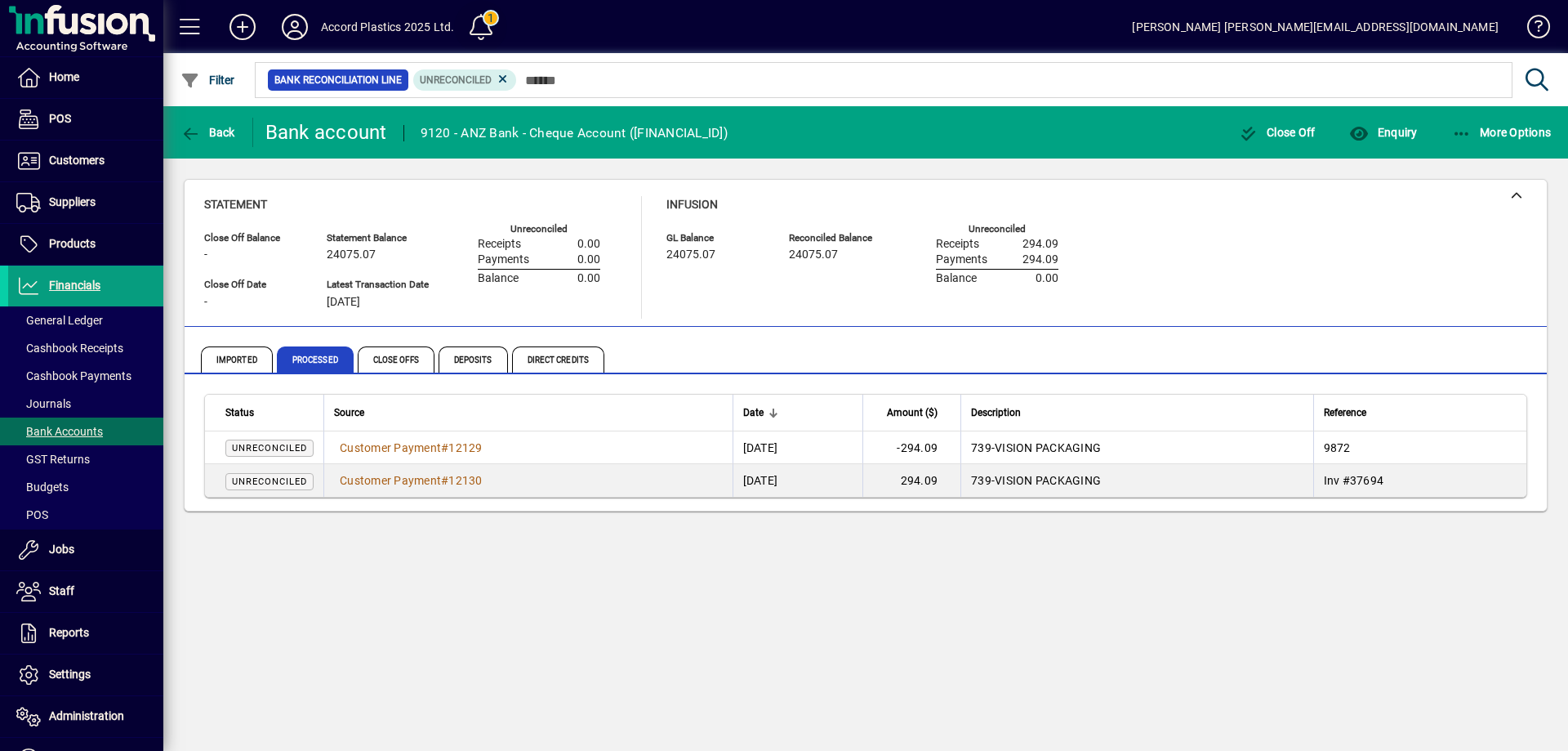
click at [486, 26] on span at bounding box center [481, 27] width 39 height 39
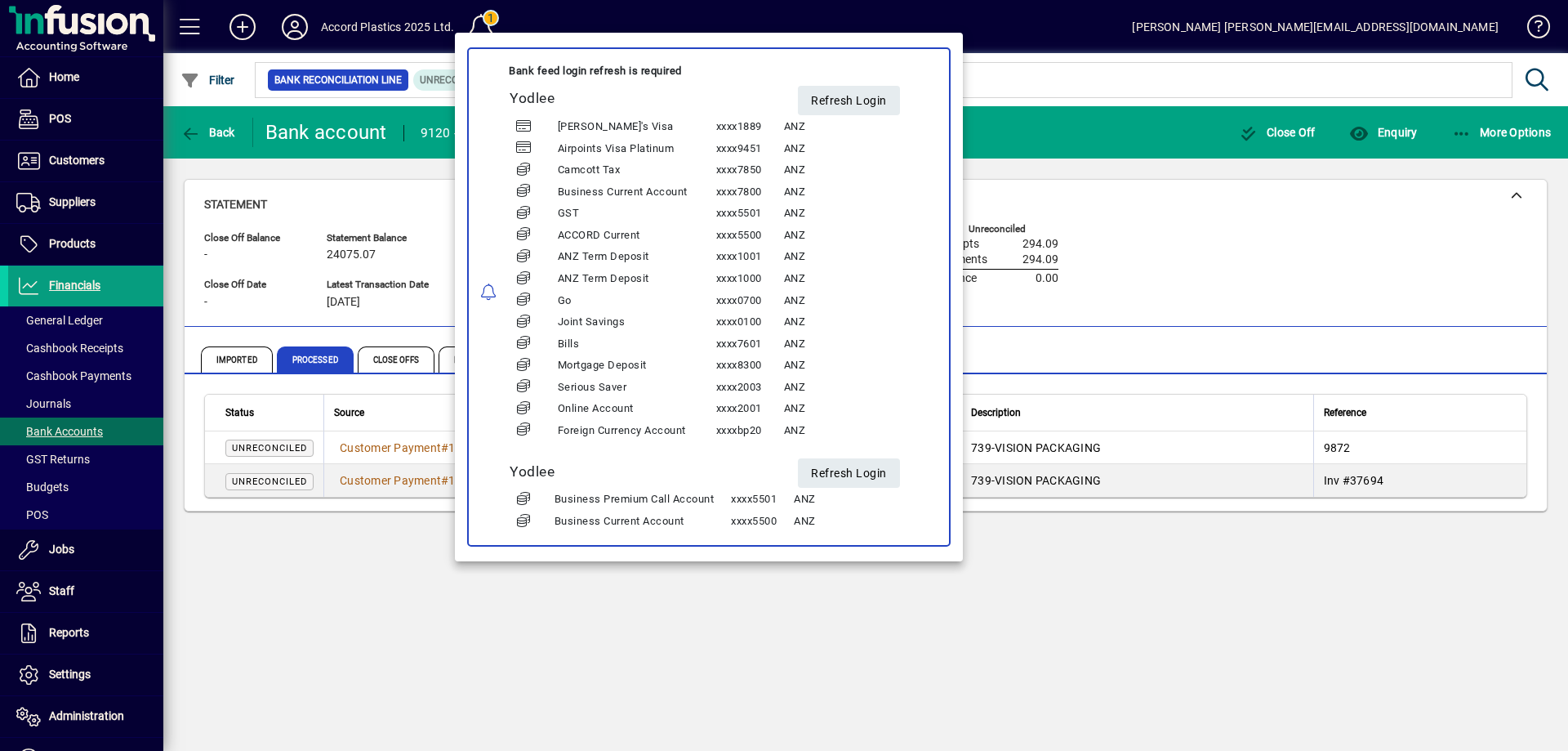
click at [1109, 36] on div at bounding box center [784, 375] width 1568 height 751
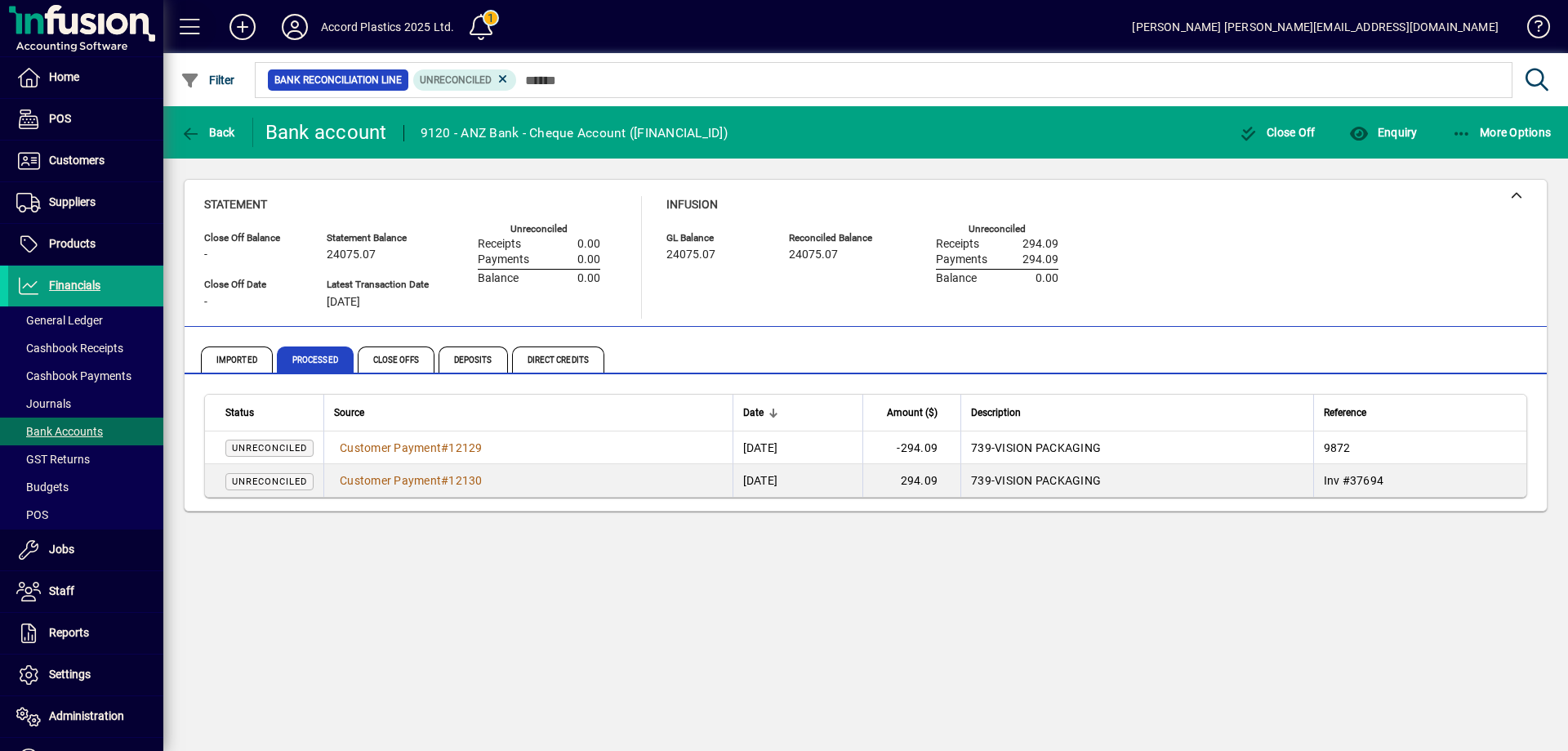
click at [192, 23] on span at bounding box center [190, 27] width 39 height 39
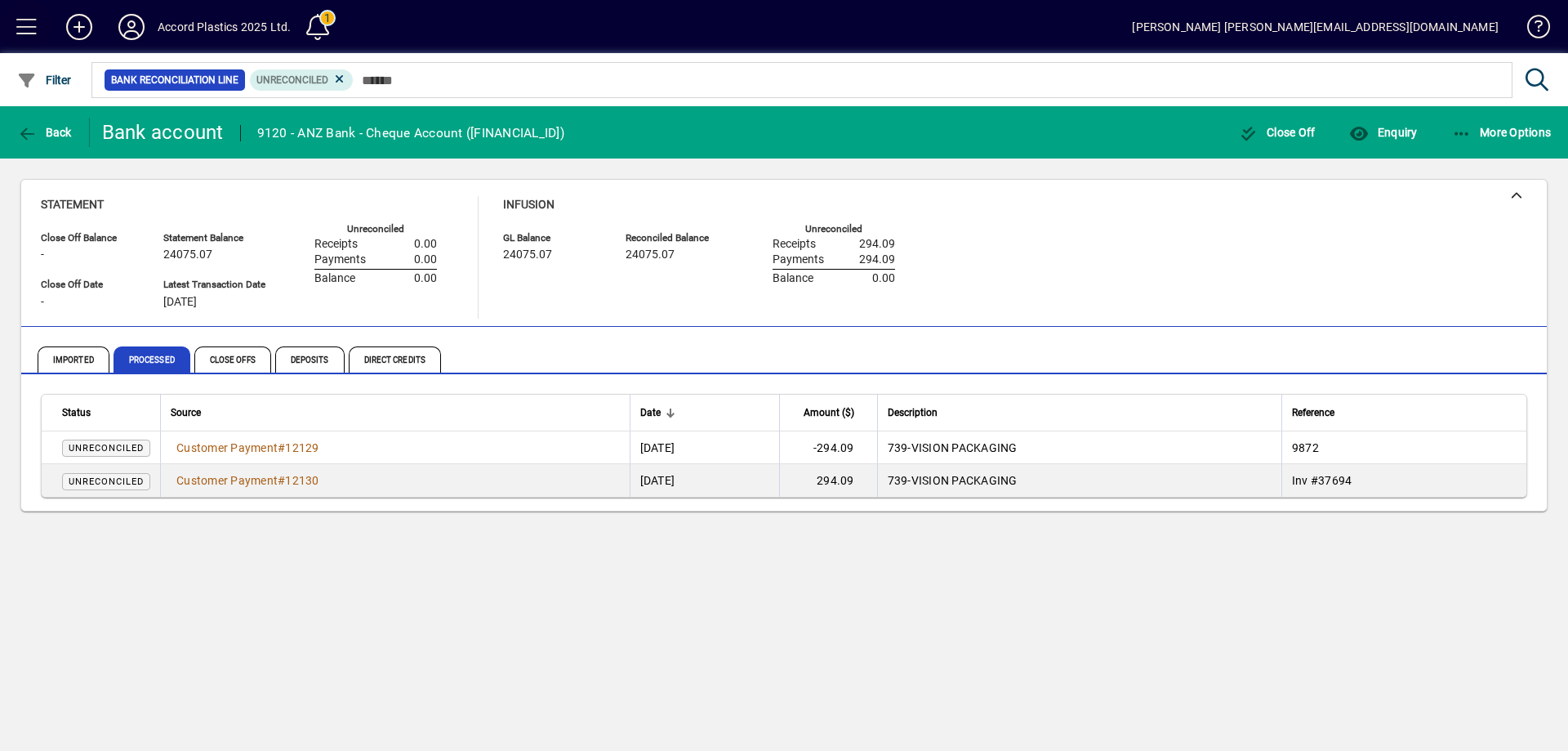
click at [24, 27] on span at bounding box center [27, 27] width 39 height 39
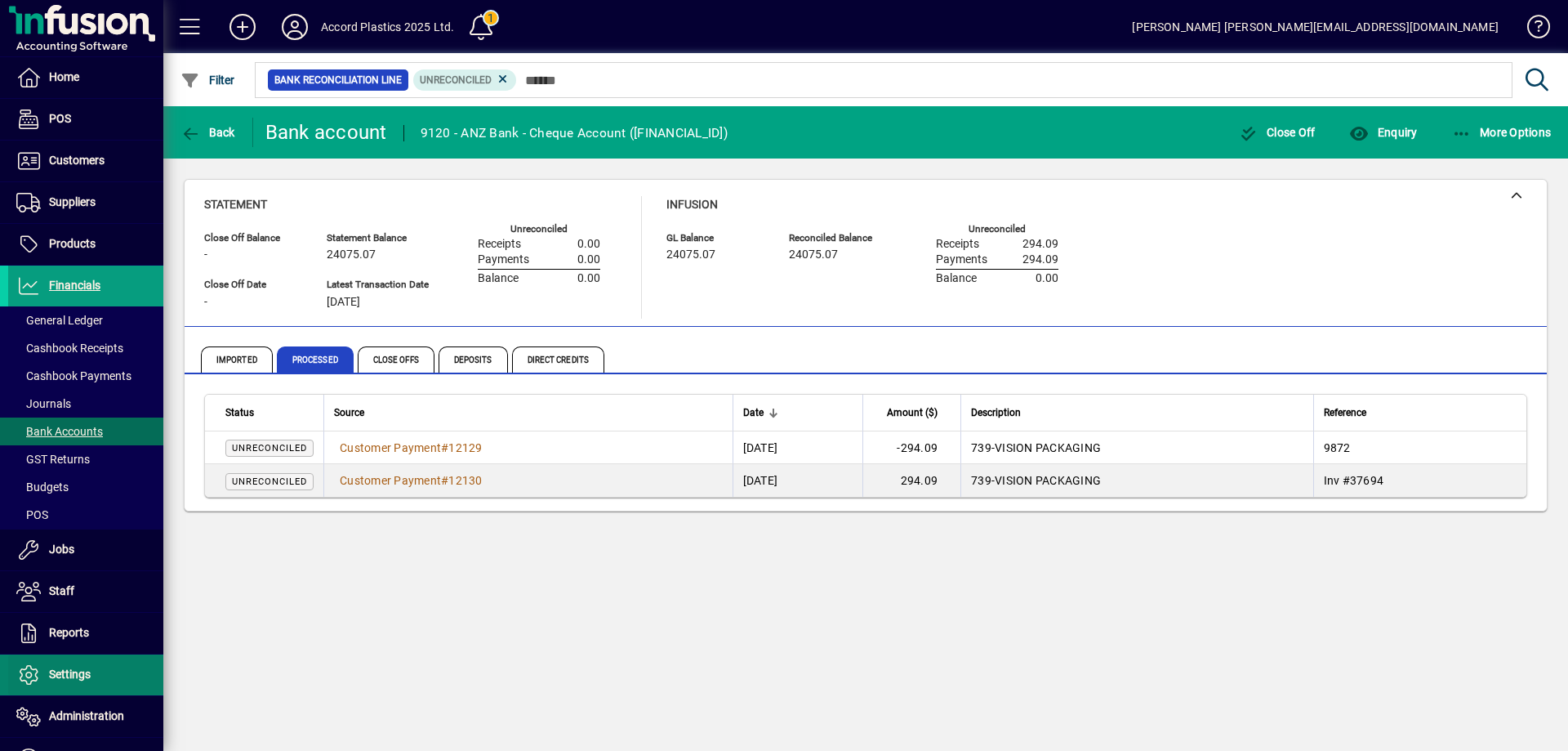
click at [61, 666] on span "Settings" at bounding box center [50, 674] width 82 height 20
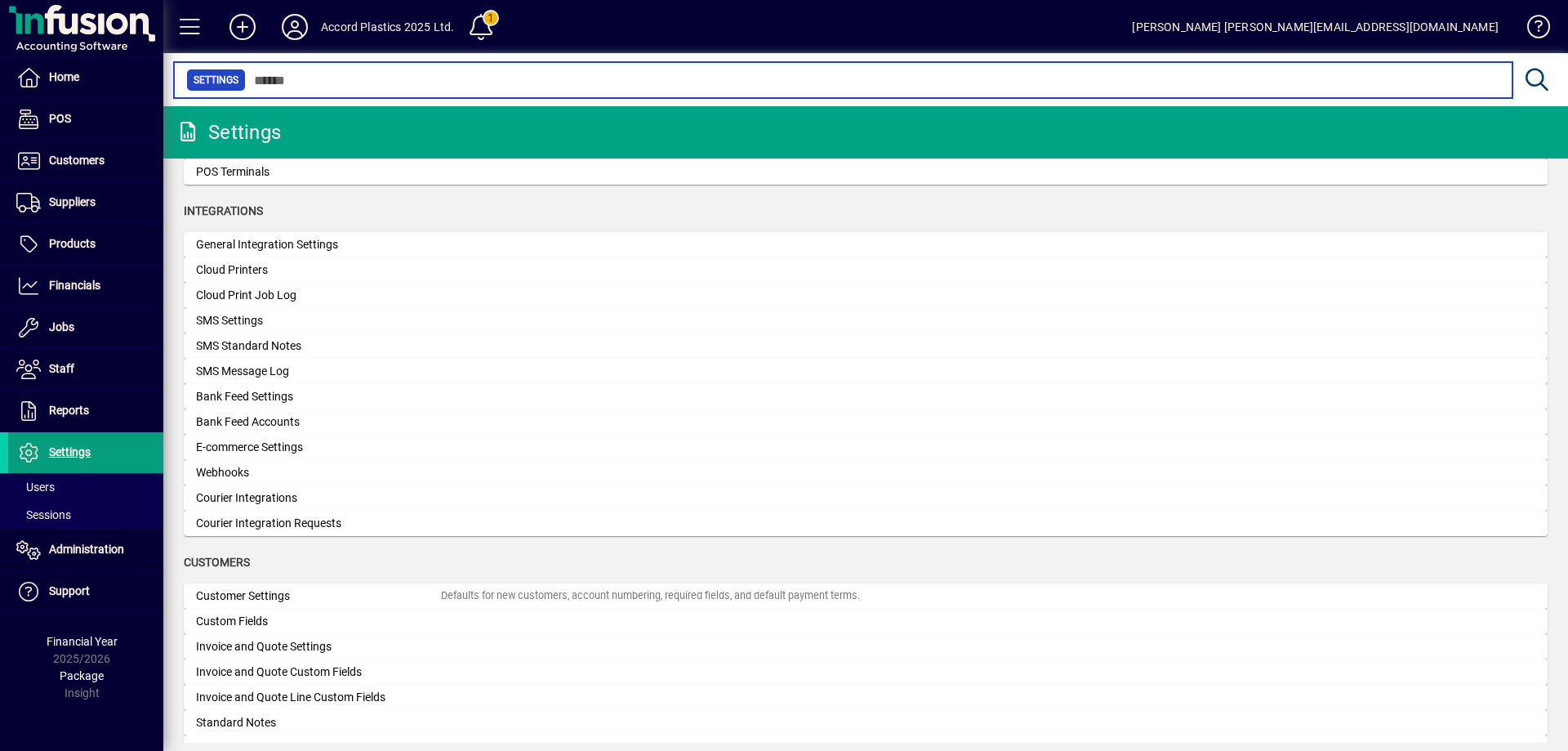
scroll to position [653, 0]
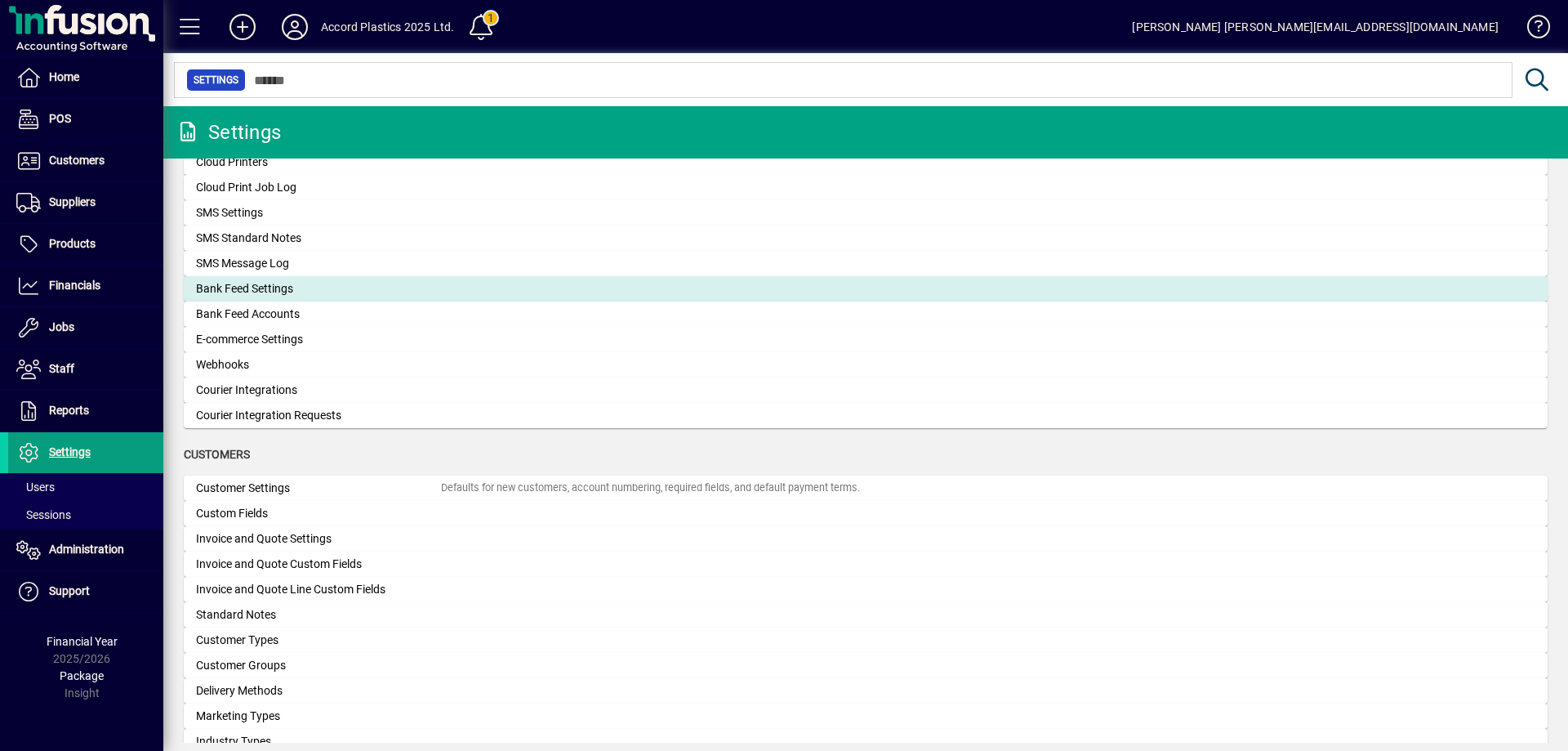
click at [263, 293] on div "Bank Feed Settings" at bounding box center [318, 289] width 245 height 17
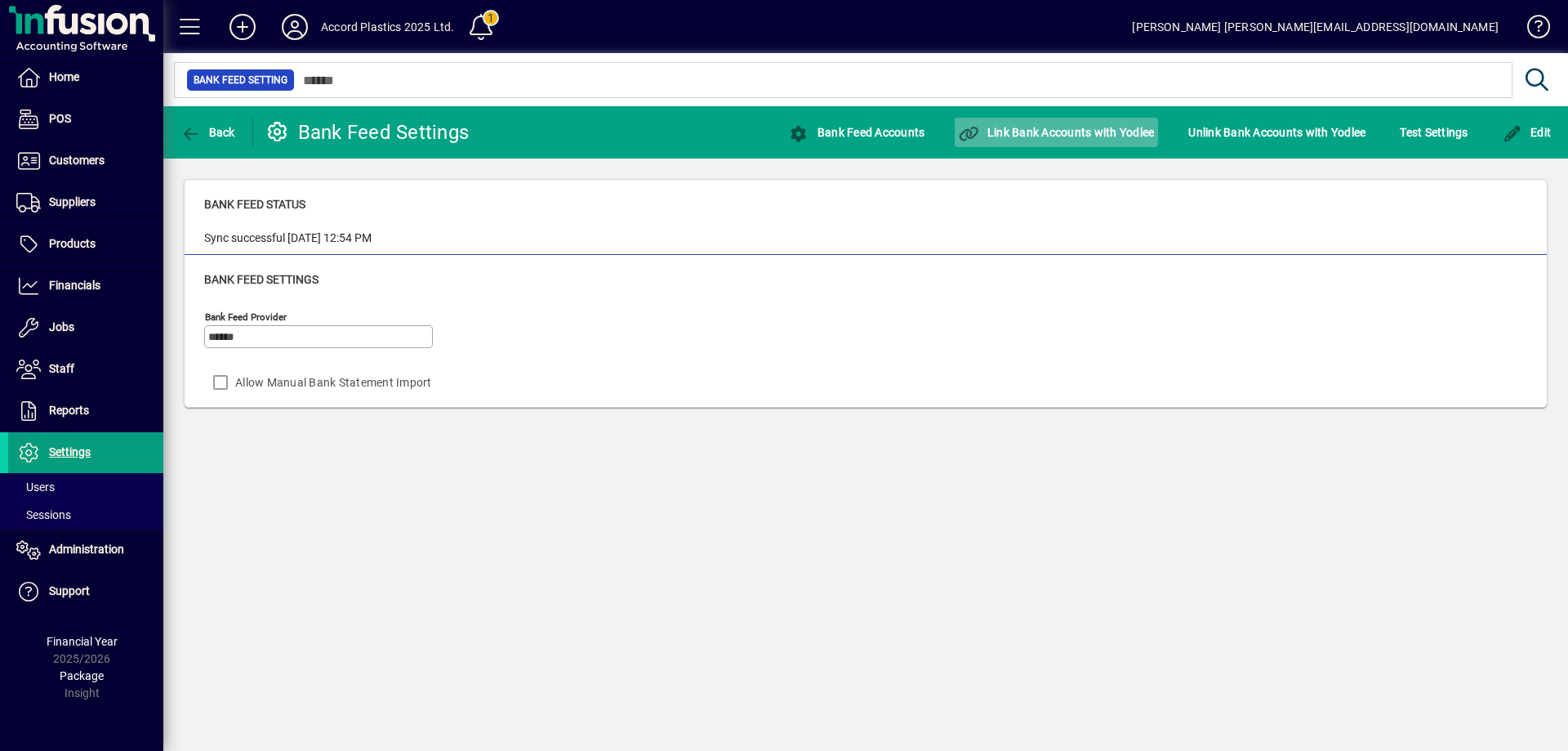
click at [1083, 130] on span "Link Bank Accounts with Yodlee" at bounding box center [1056, 132] width 195 height 13
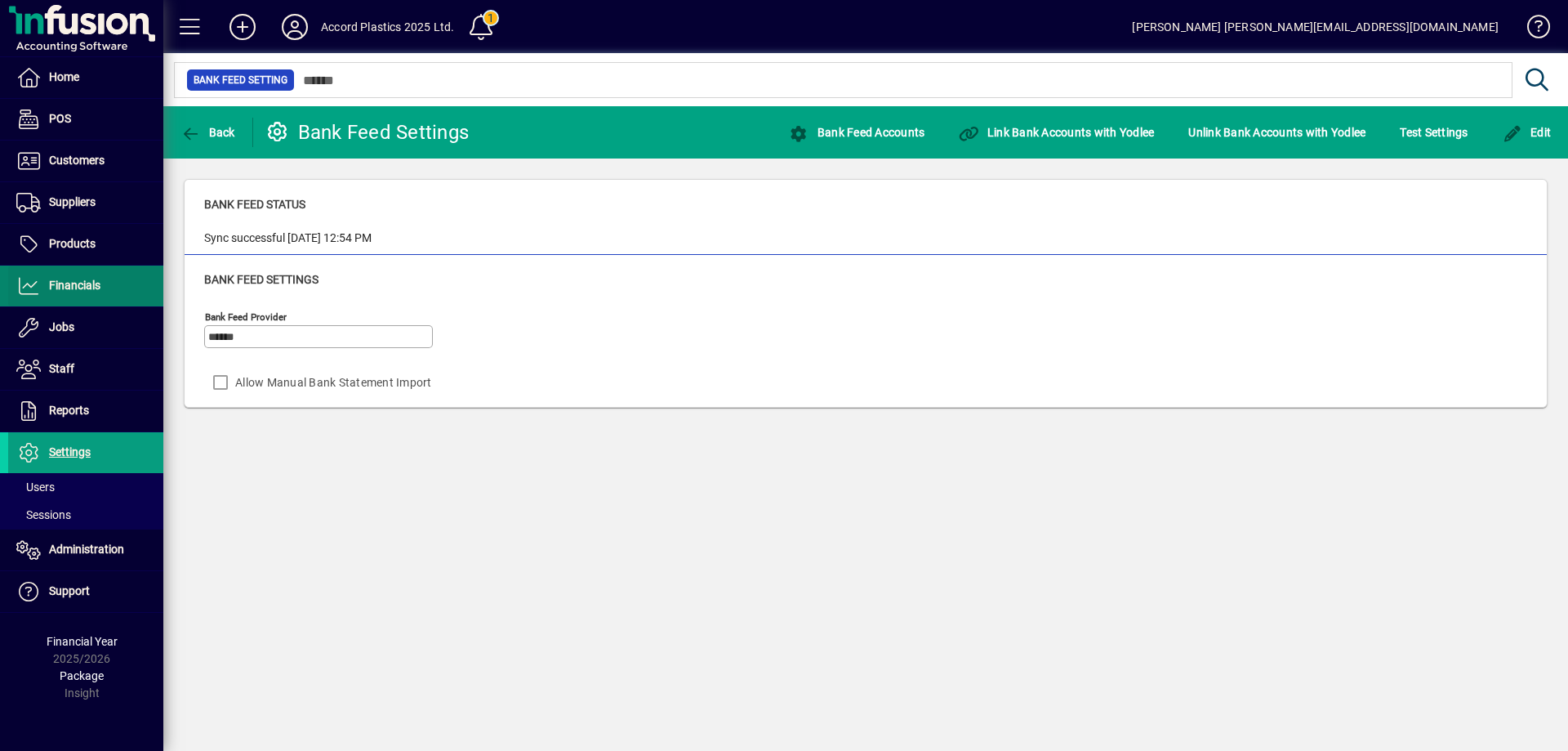
click at [90, 274] on span at bounding box center [86, 286] width 156 height 39
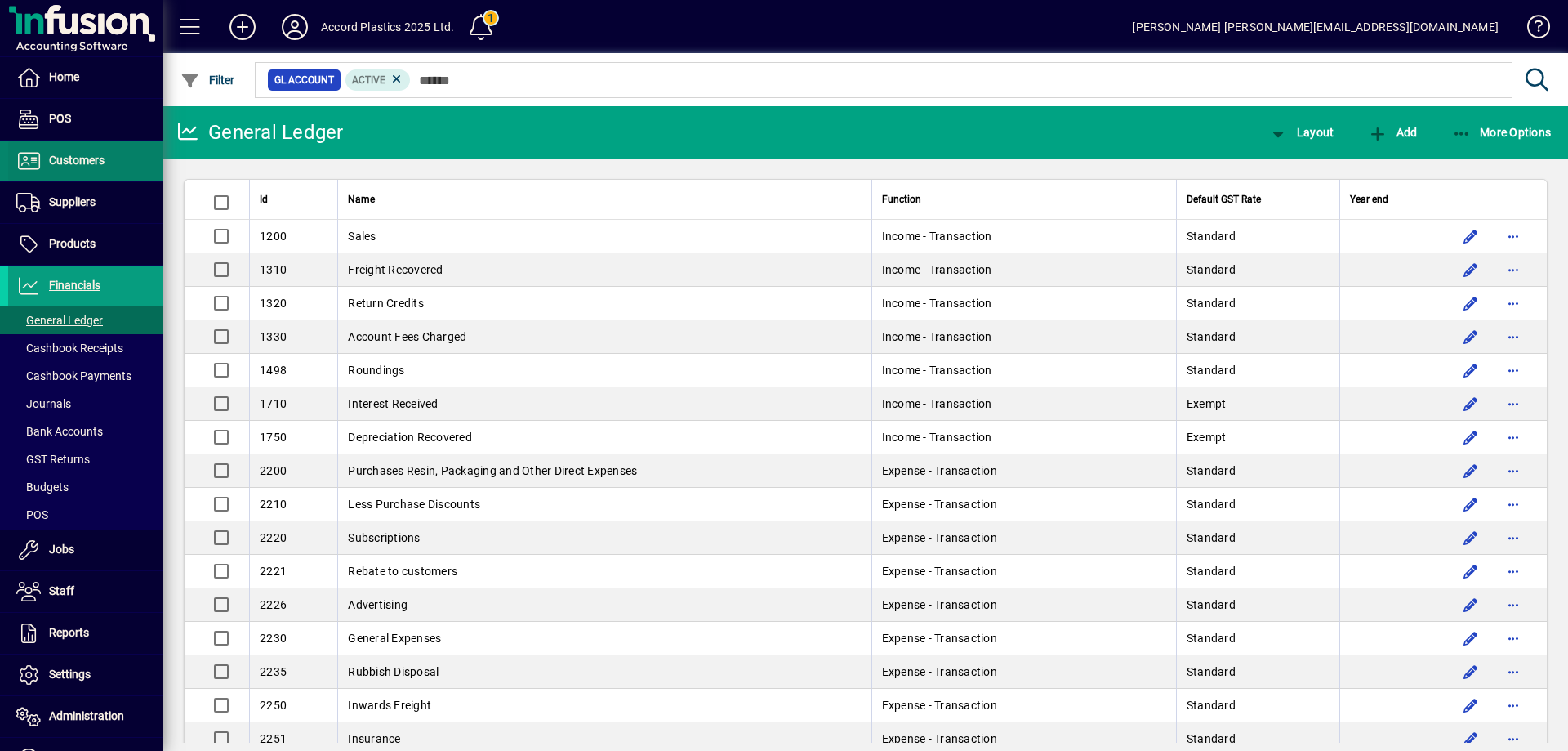
click at [84, 158] on span "Customers" at bounding box center [76, 160] width 55 height 13
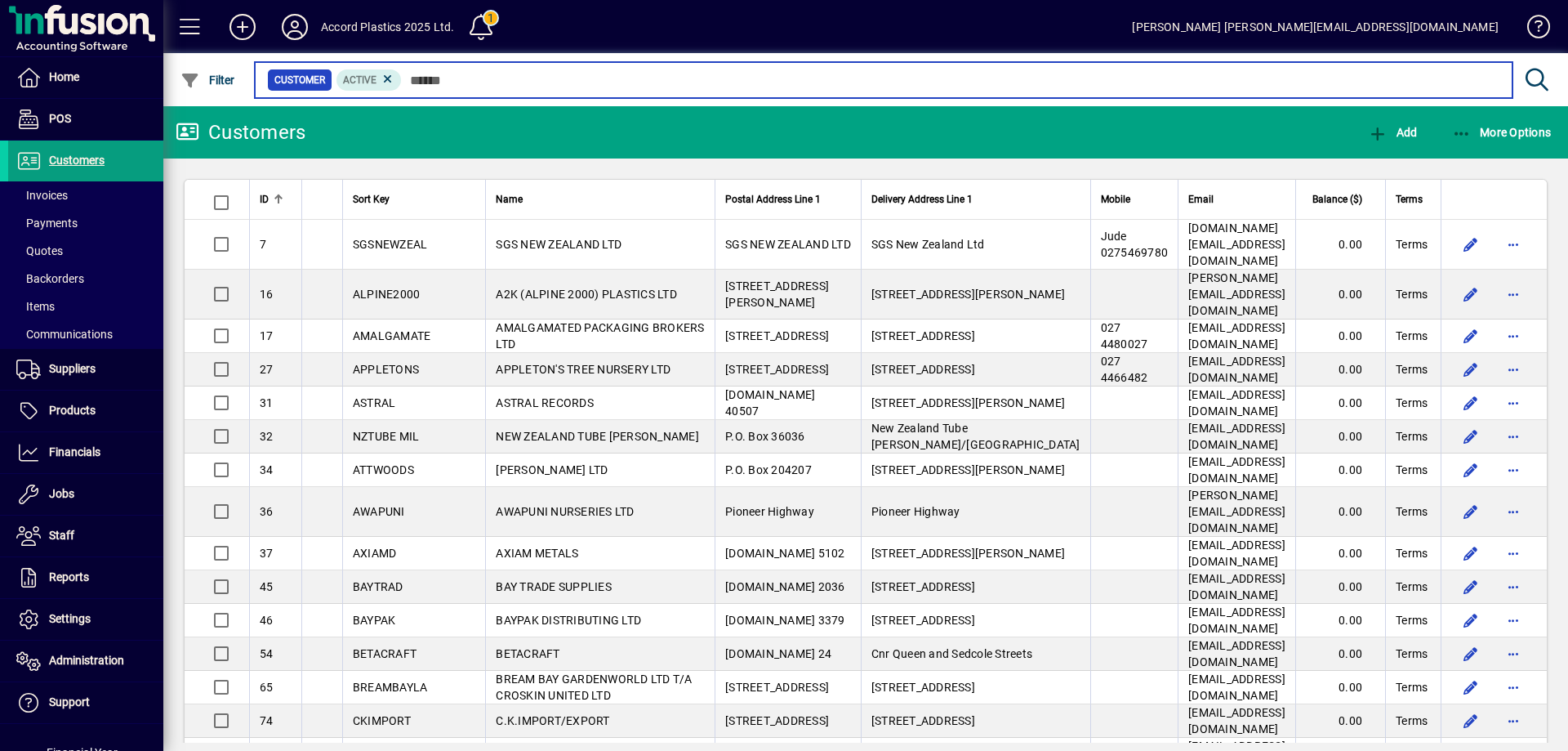
click at [428, 75] on input "text" at bounding box center [950, 80] width 1098 height 23
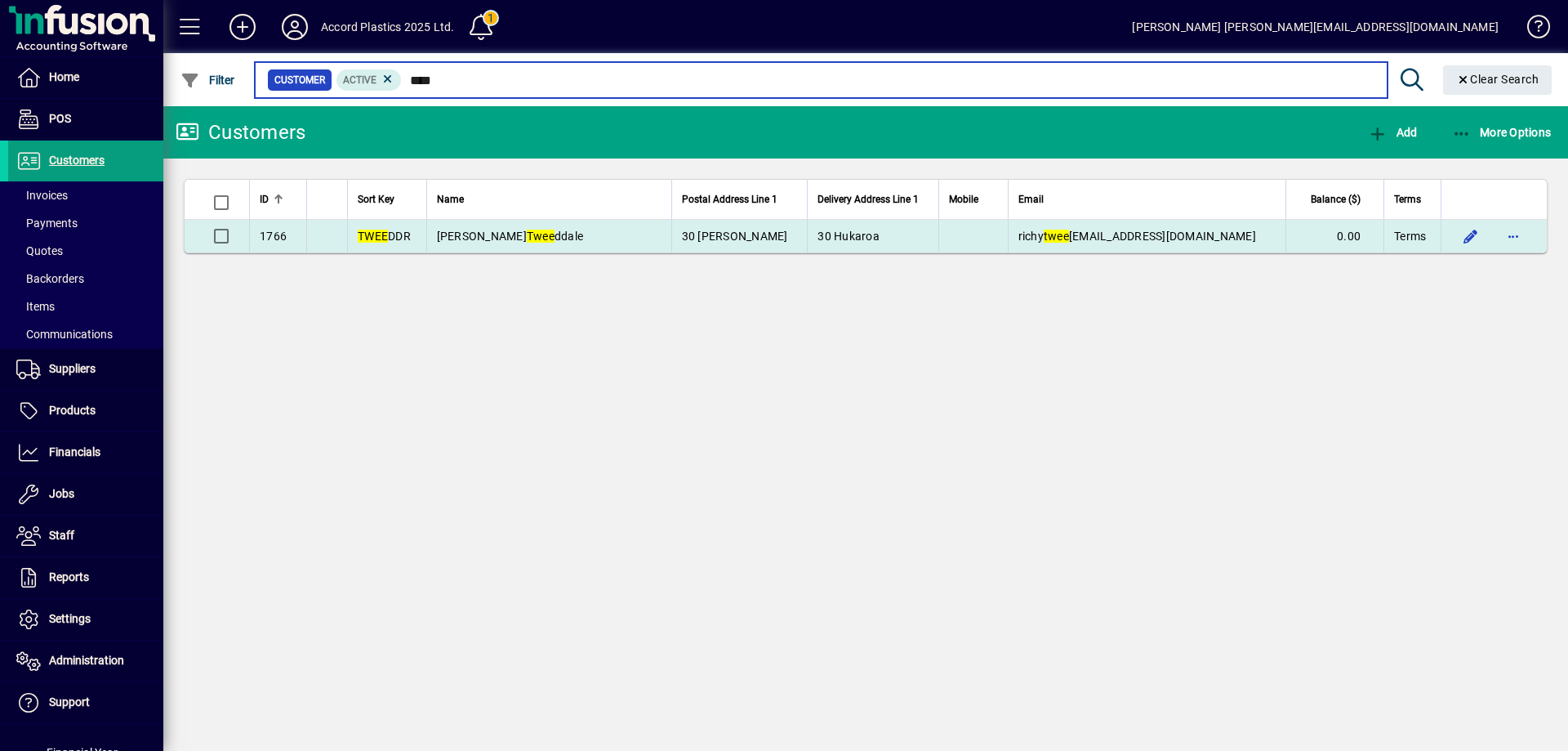
type input "****"
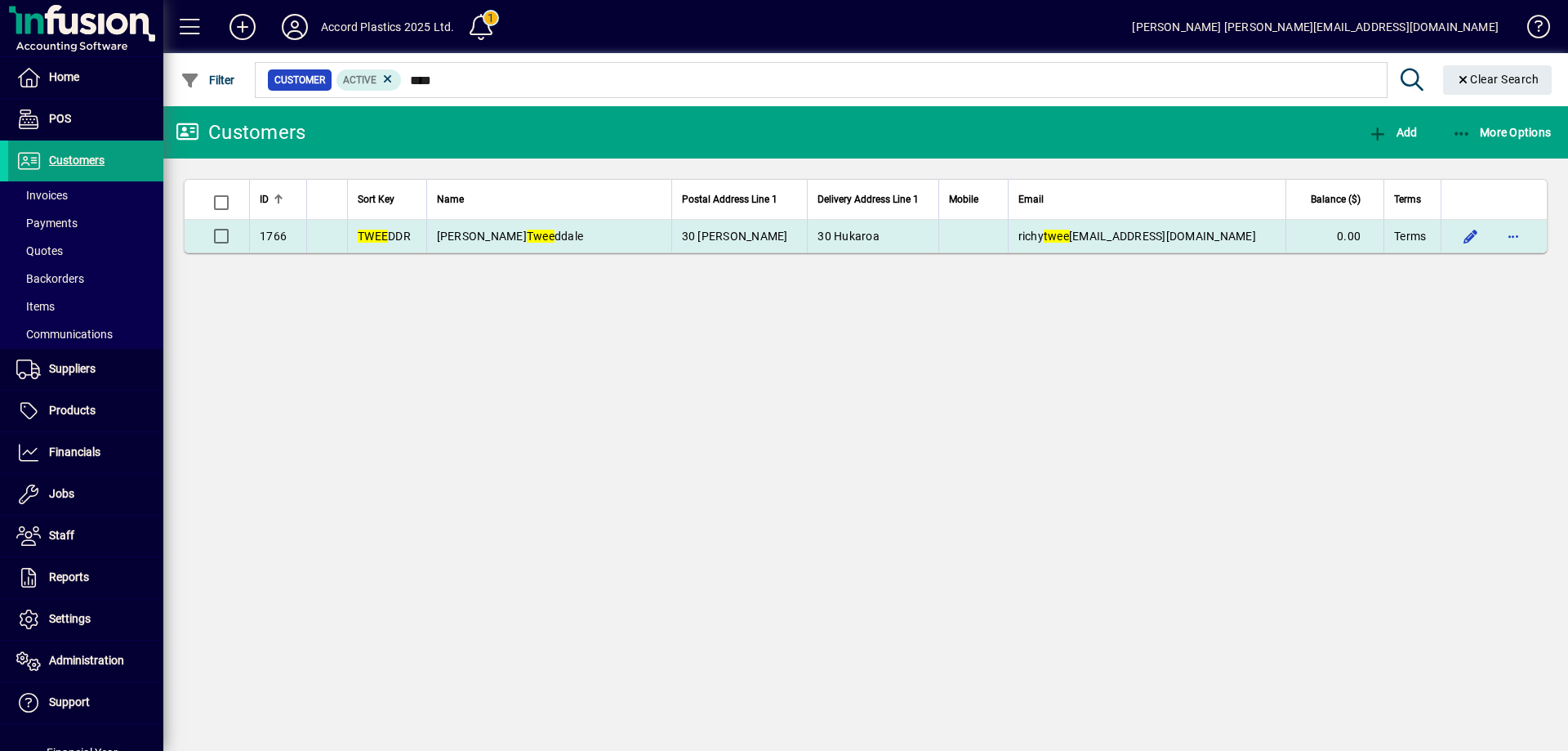
click at [587, 229] on td "Mr Richy Twee ddale" at bounding box center [548, 235] width 245 height 33
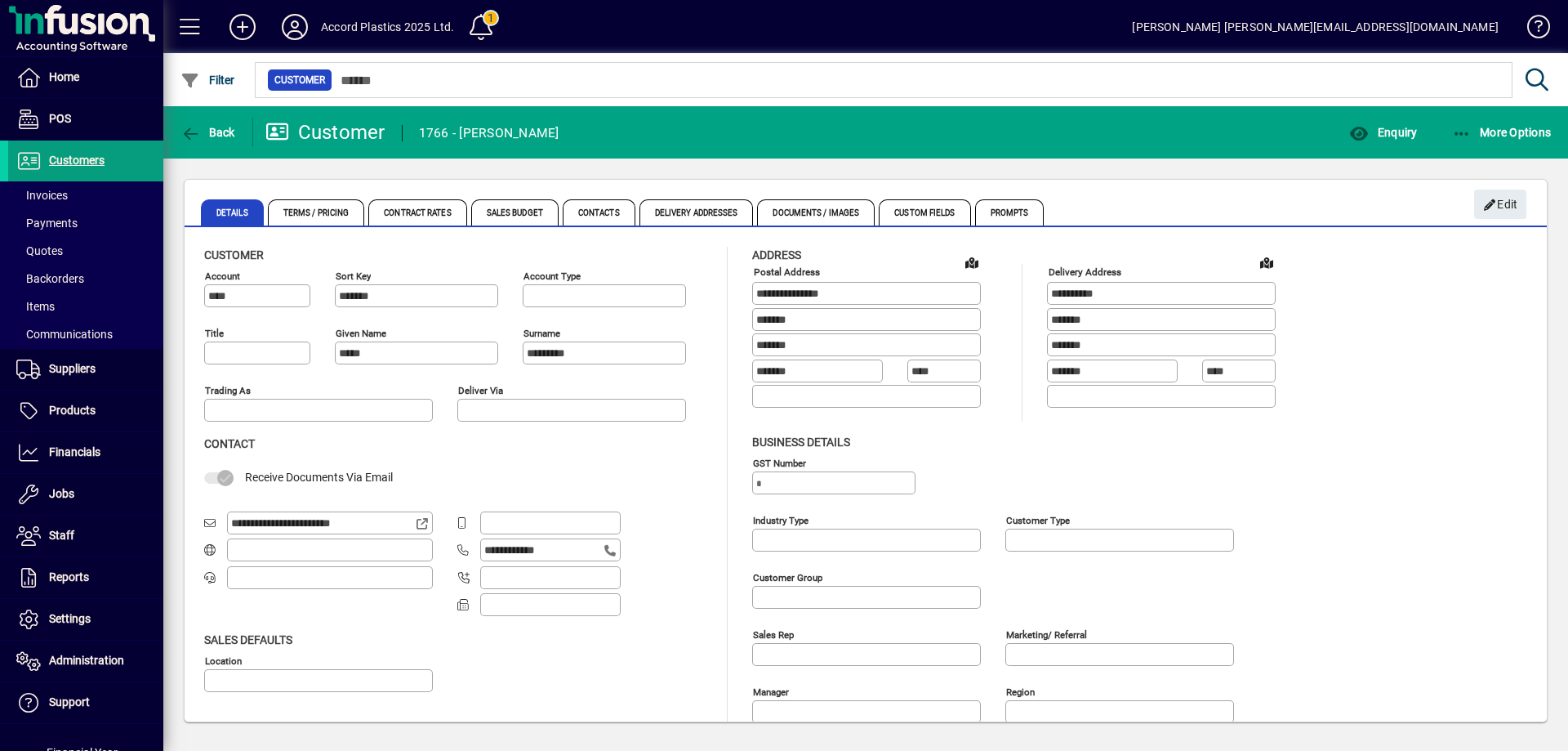
type input "**********"
type input "**"
type input "**********"
click at [342, 216] on span "Terms / Pricing" at bounding box center [317, 213] width 97 height 26
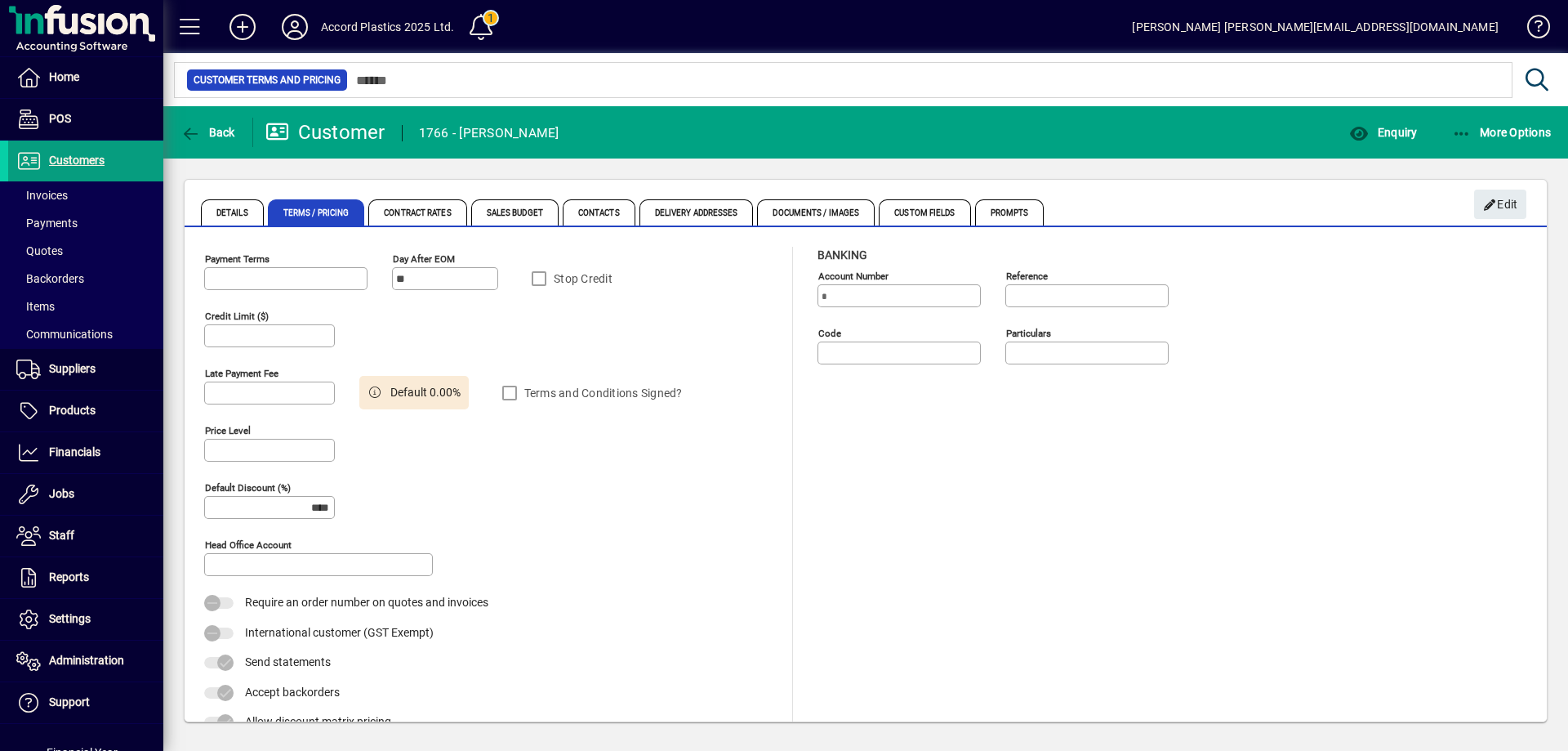
type input "**********"
type input "*****"
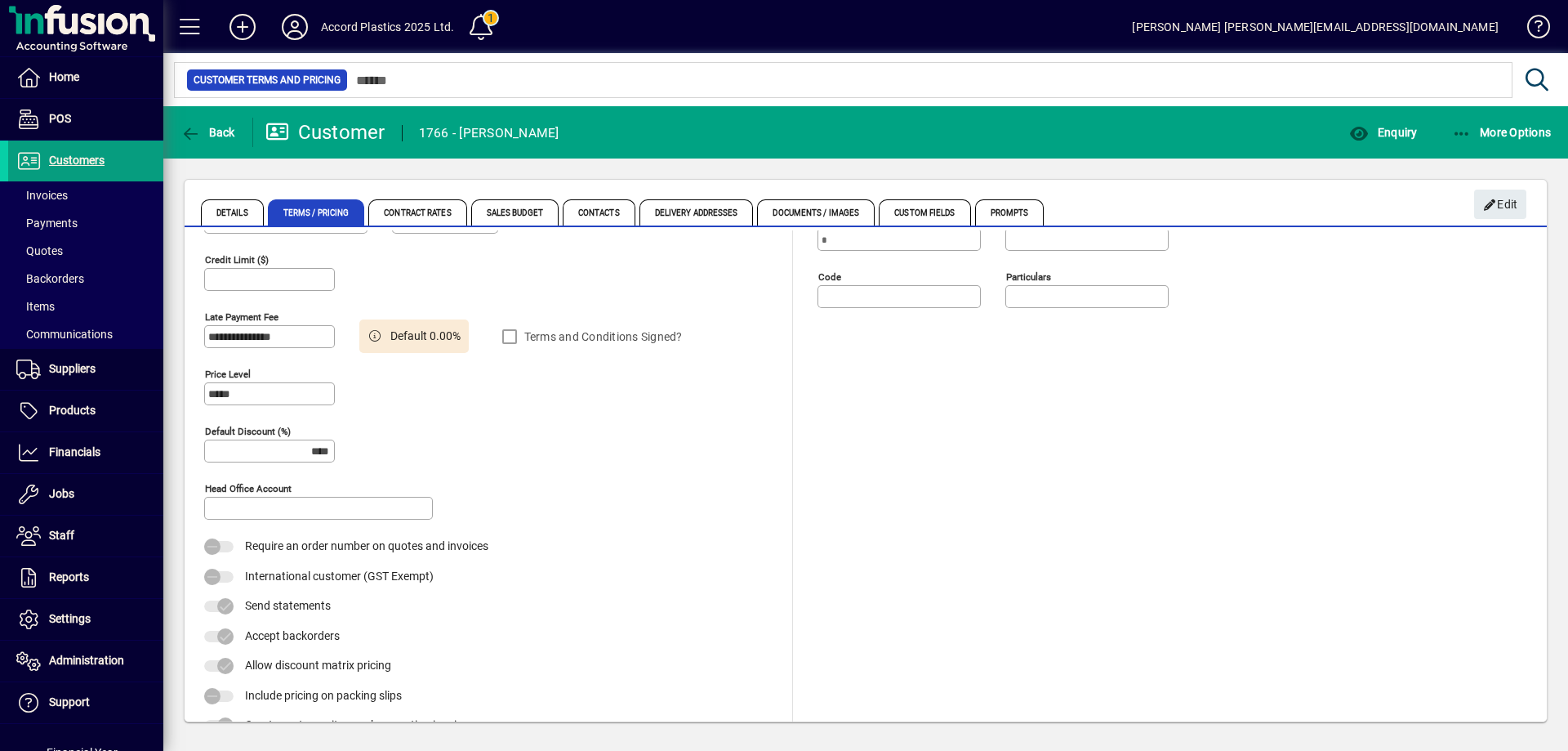
scroll to position [86, 0]
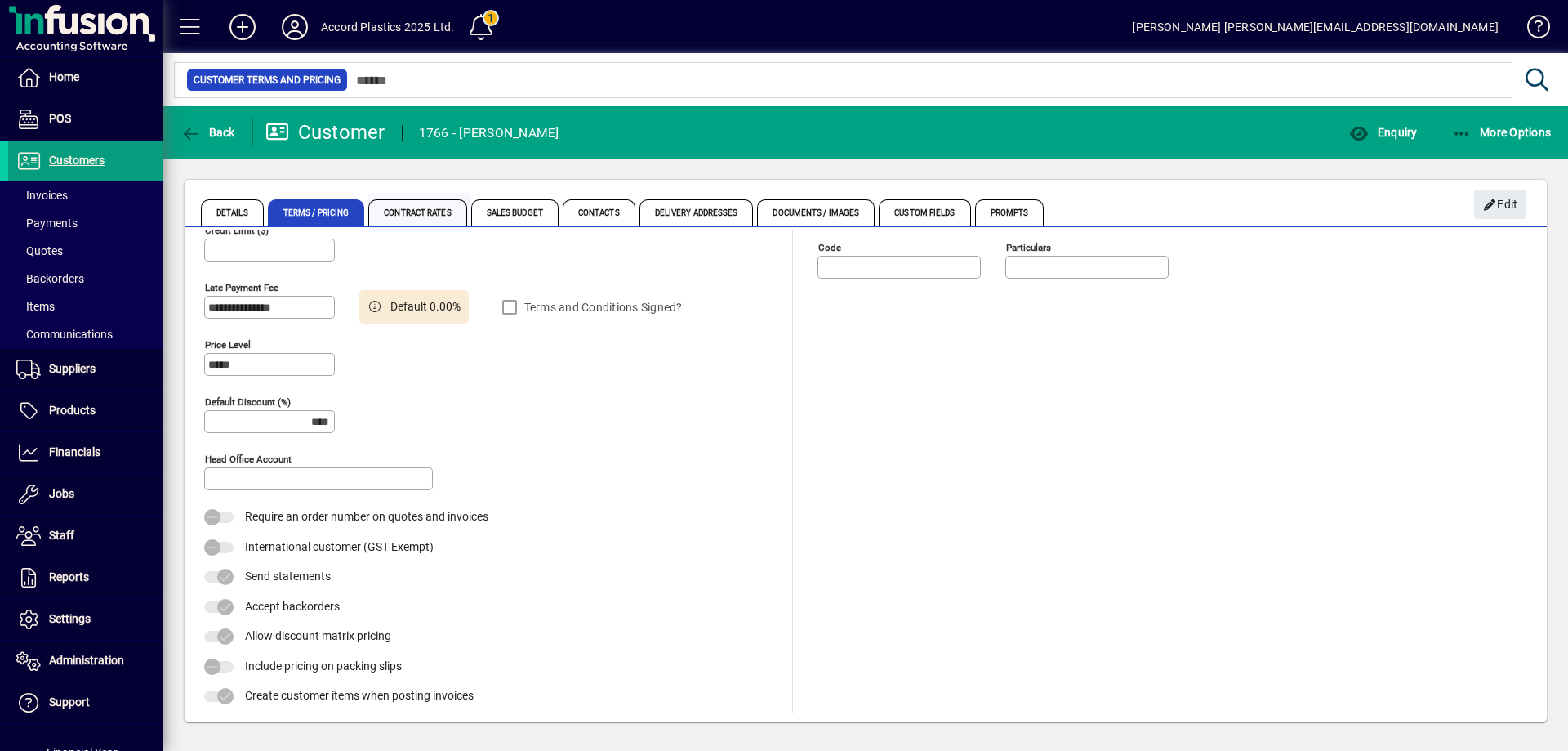
click at [429, 209] on span "Contract Rates" at bounding box center [417, 213] width 98 height 26
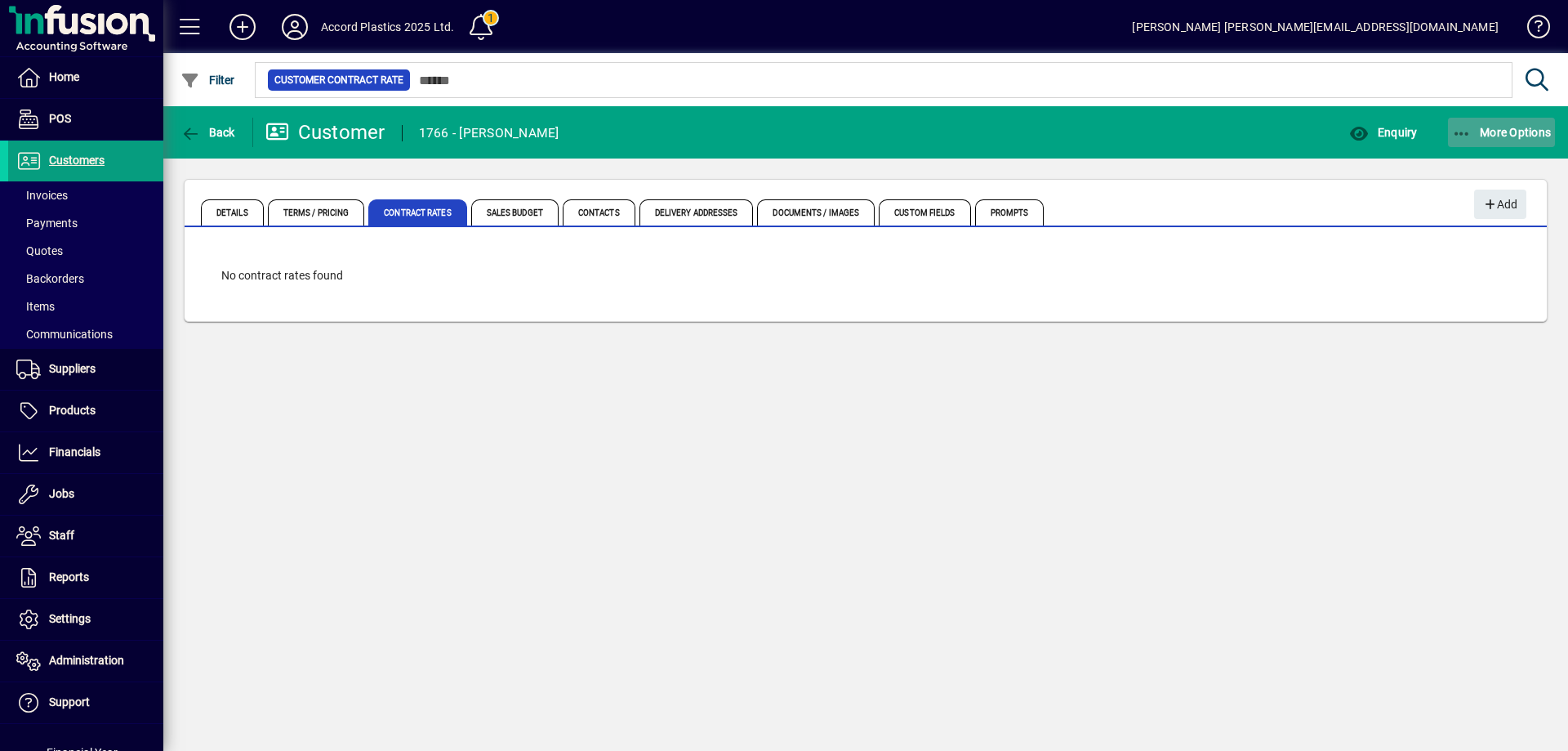
click at [1486, 140] on span "button" at bounding box center [1501, 132] width 108 height 39
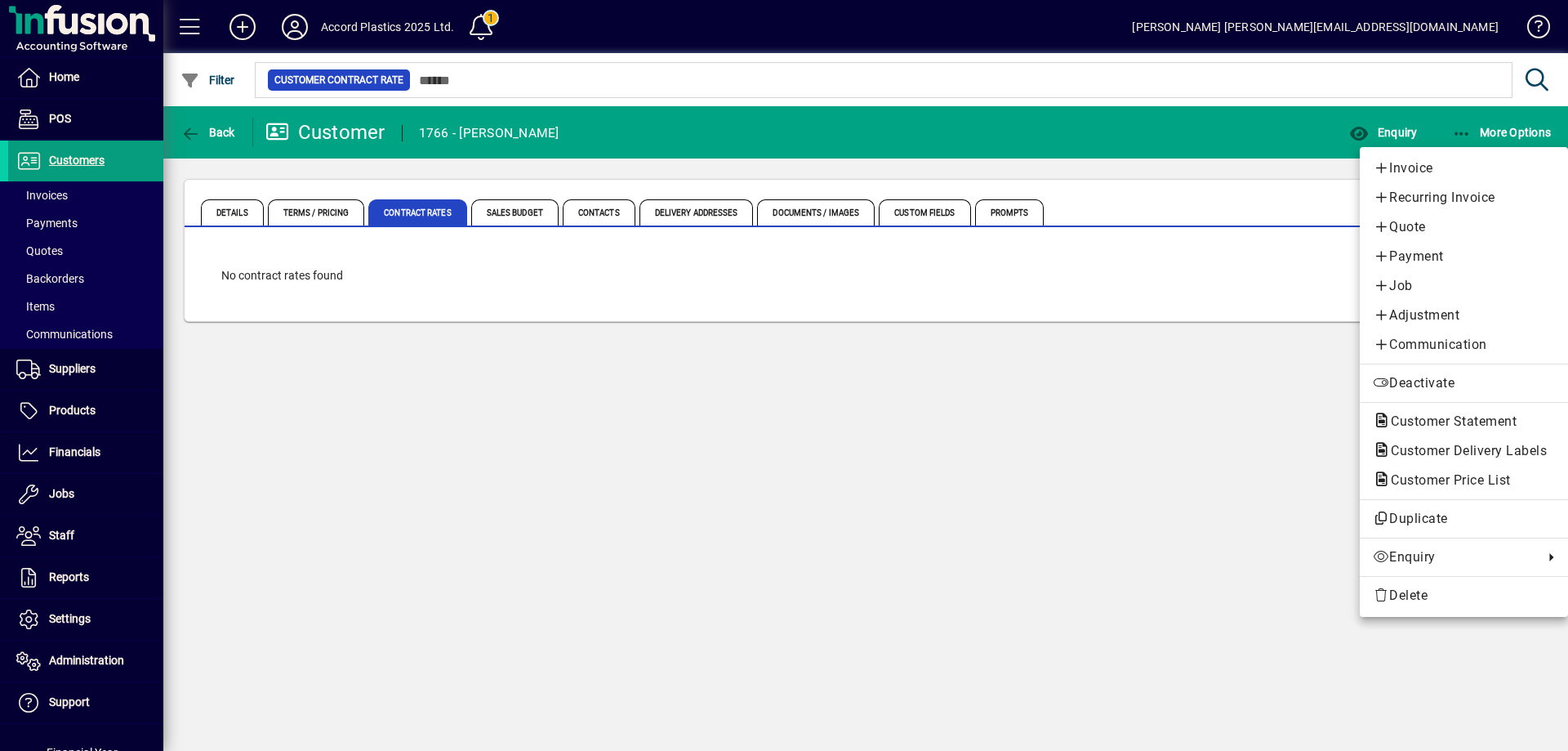
click at [1257, 217] on div at bounding box center [784, 375] width 1568 height 751
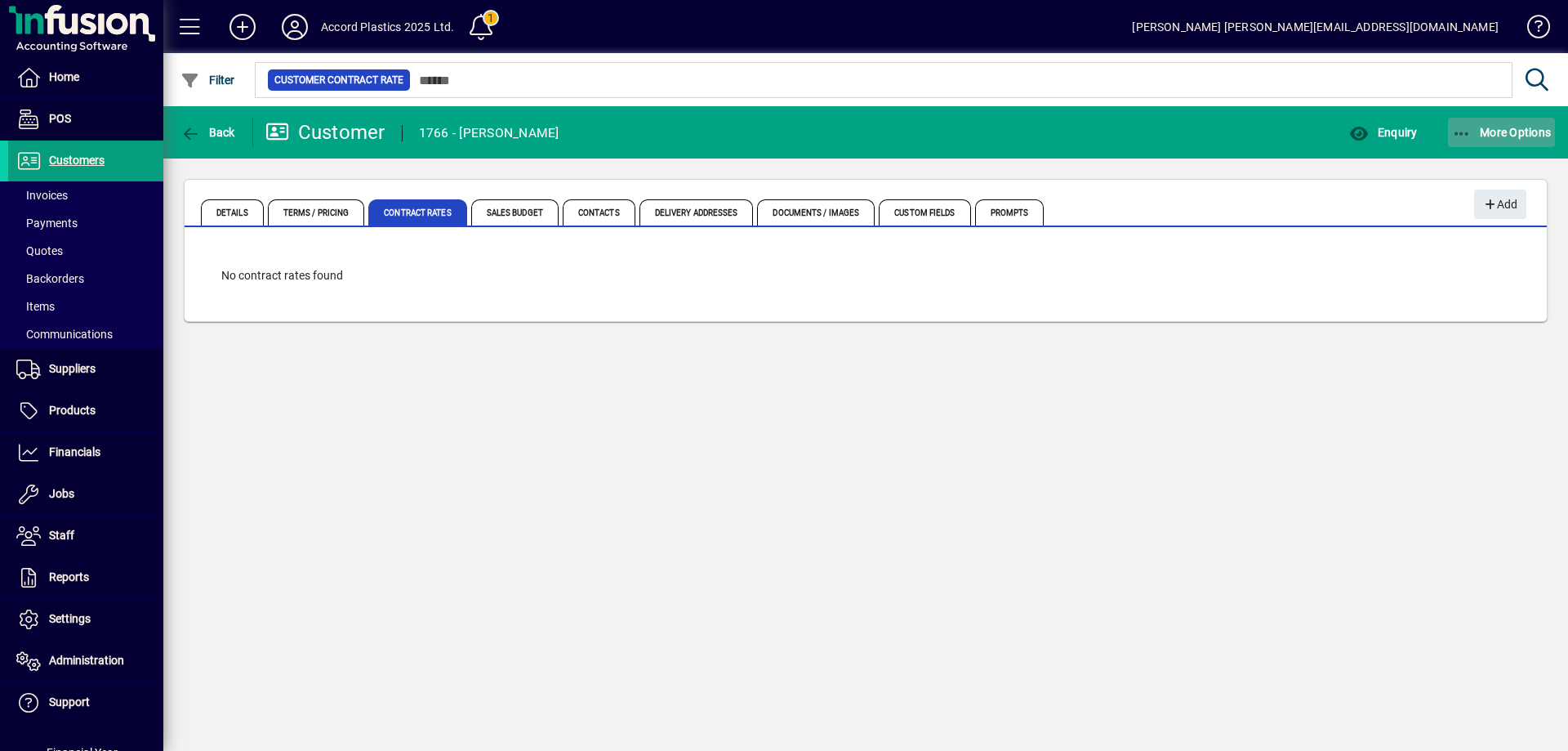
click at [1515, 143] on span "button" at bounding box center [1501, 132] width 108 height 39
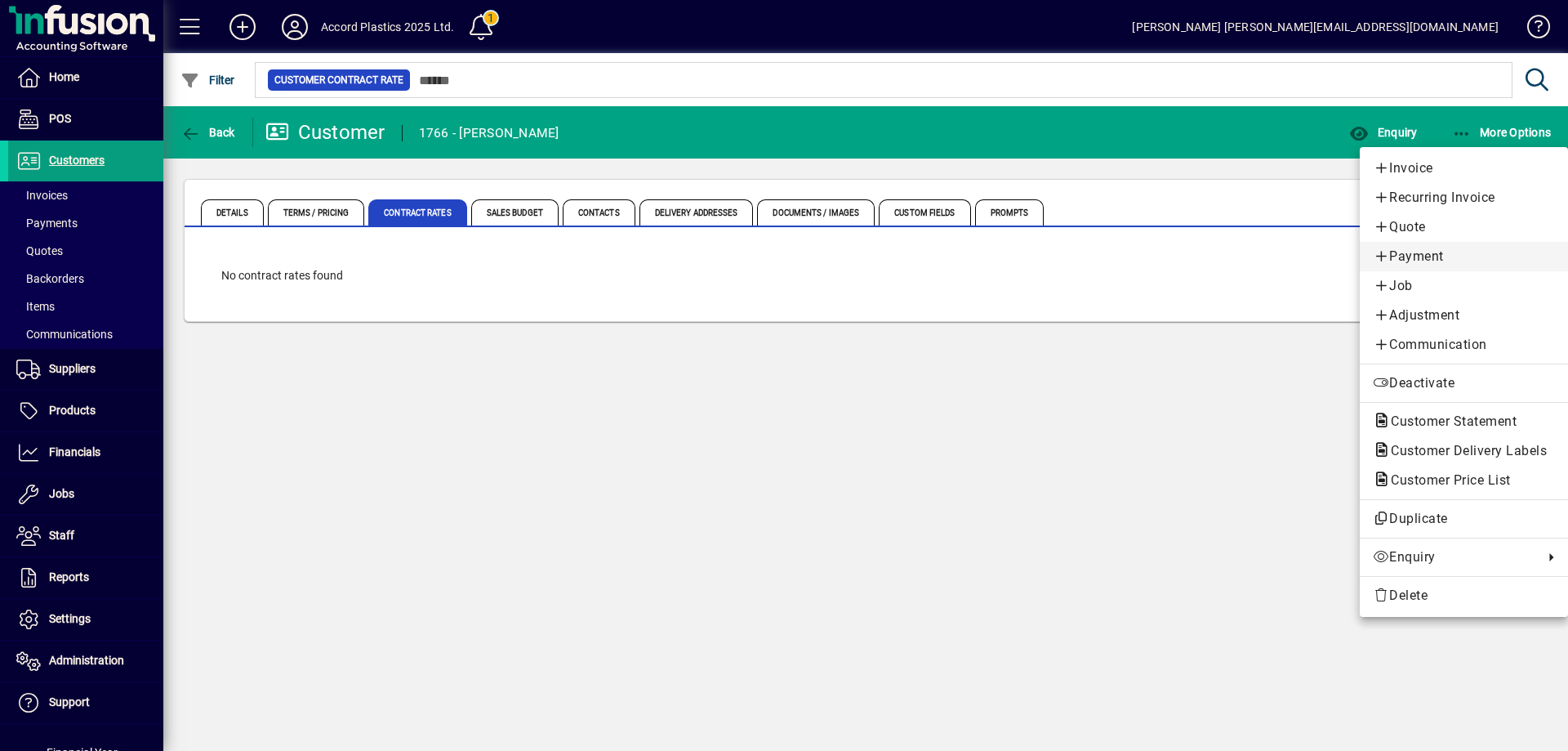
click at [1414, 266] on link "Payment" at bounding box center [1464, 256] width 208 height 29
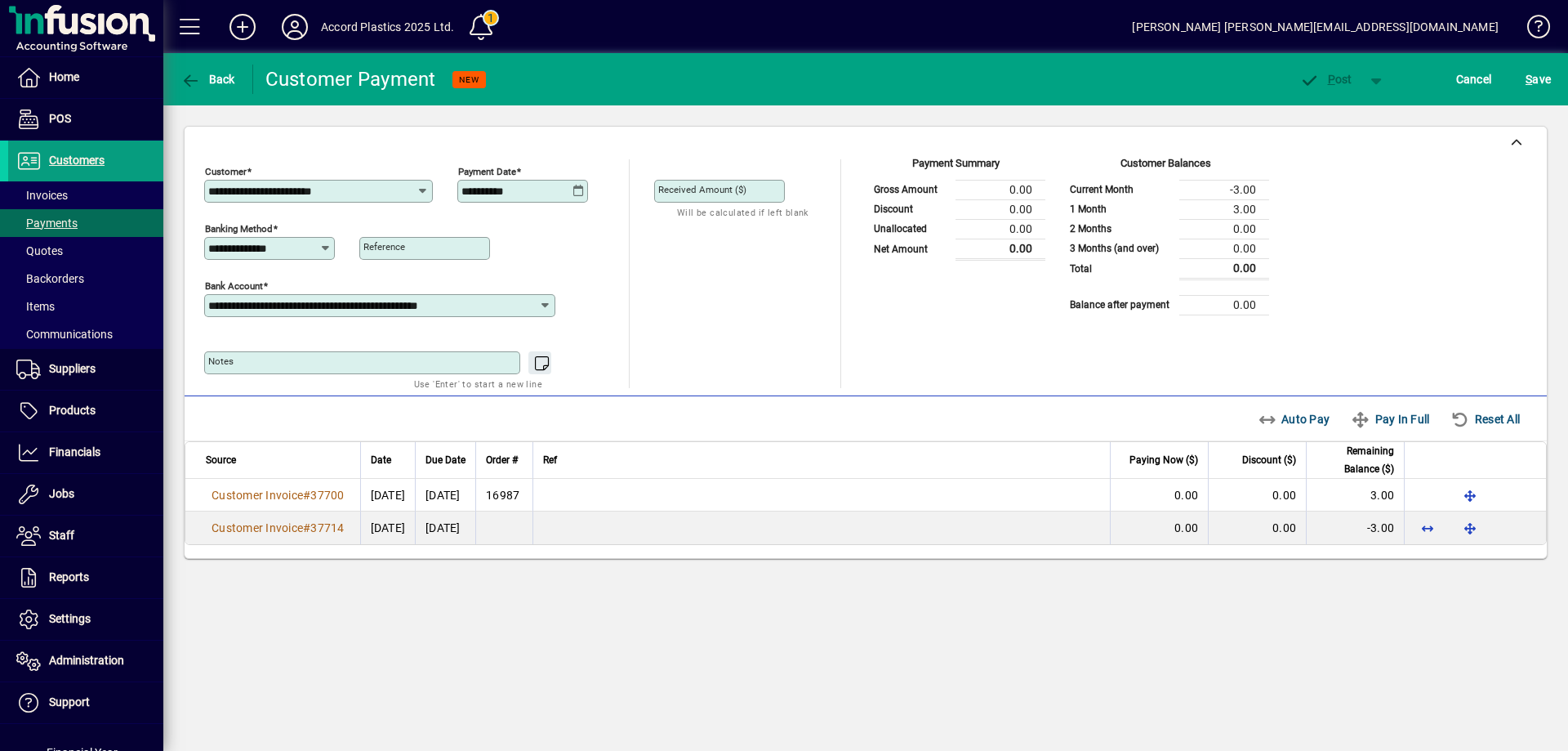
click at [683, 185] on mat-label "Received Amount ($)" at bounding box center [702, 189] width 88 height 11
click at [683, 185] on input "Received Amount ($)" at bounding box center [721, 191] width 126 height 13
type input "****"
click at [754, 306] on div "Unallocated Funds ($) 0.00 Allocate ($)" at bounding box center [739, 282] width 170 height 108
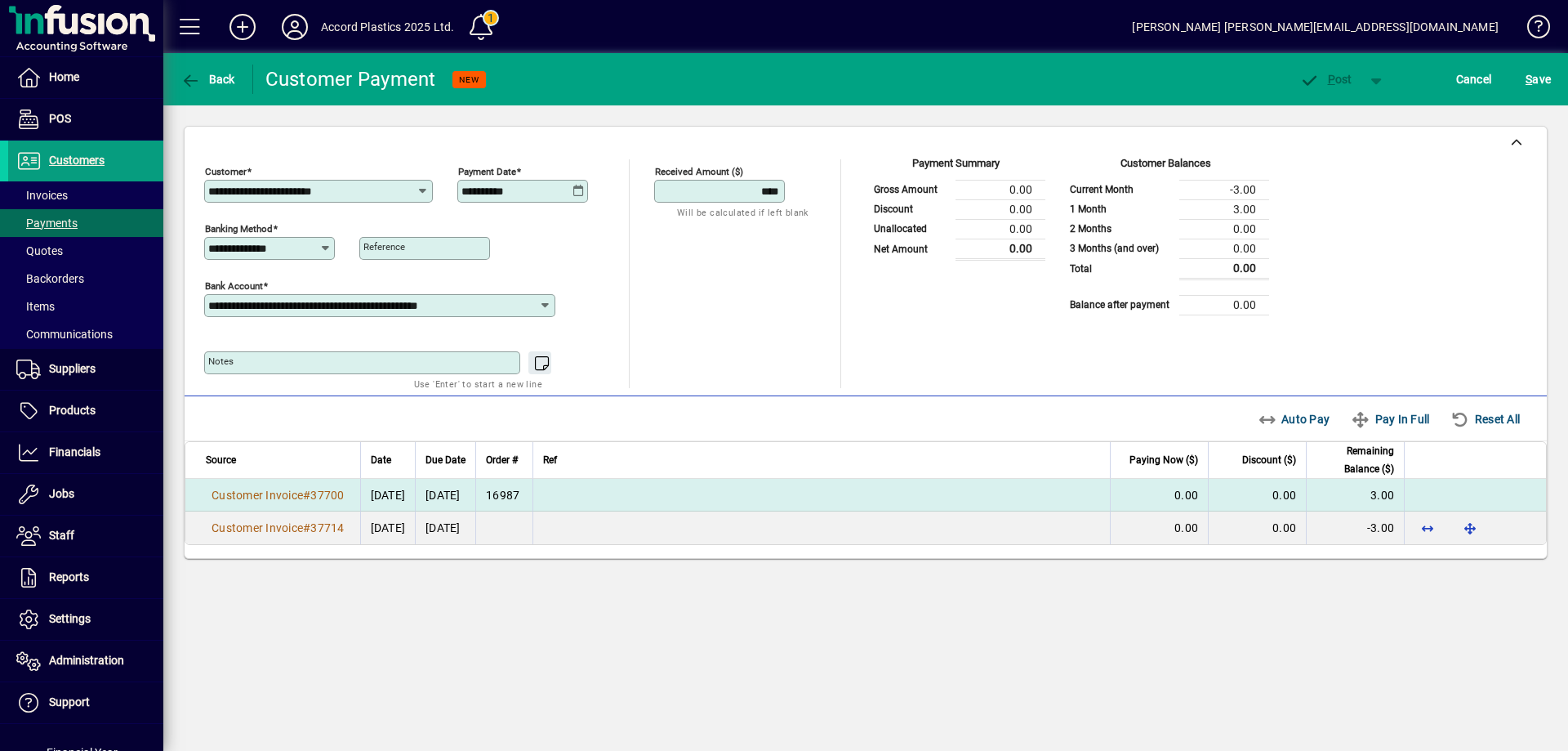
click at [1415, 489] on td at bounding box center [1475, 495] width 142 height 33
click at [1154, 496] on td "0.00" at bounding box center [1158, 495] width 98 height 33
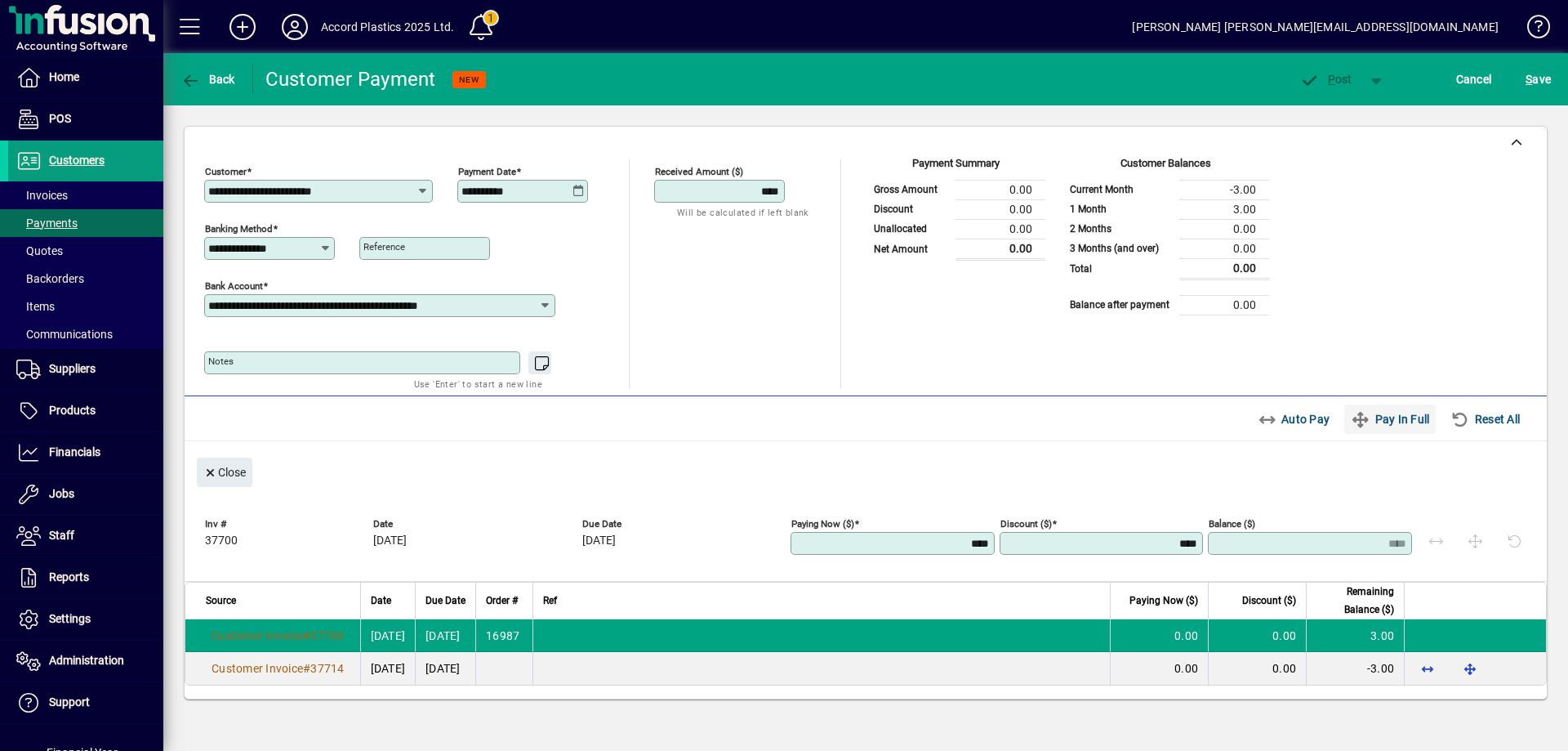
click at [1389, 424] on span "Pay In Full" at bounding box center [1390, 419] width 79 height 26
type input "****"
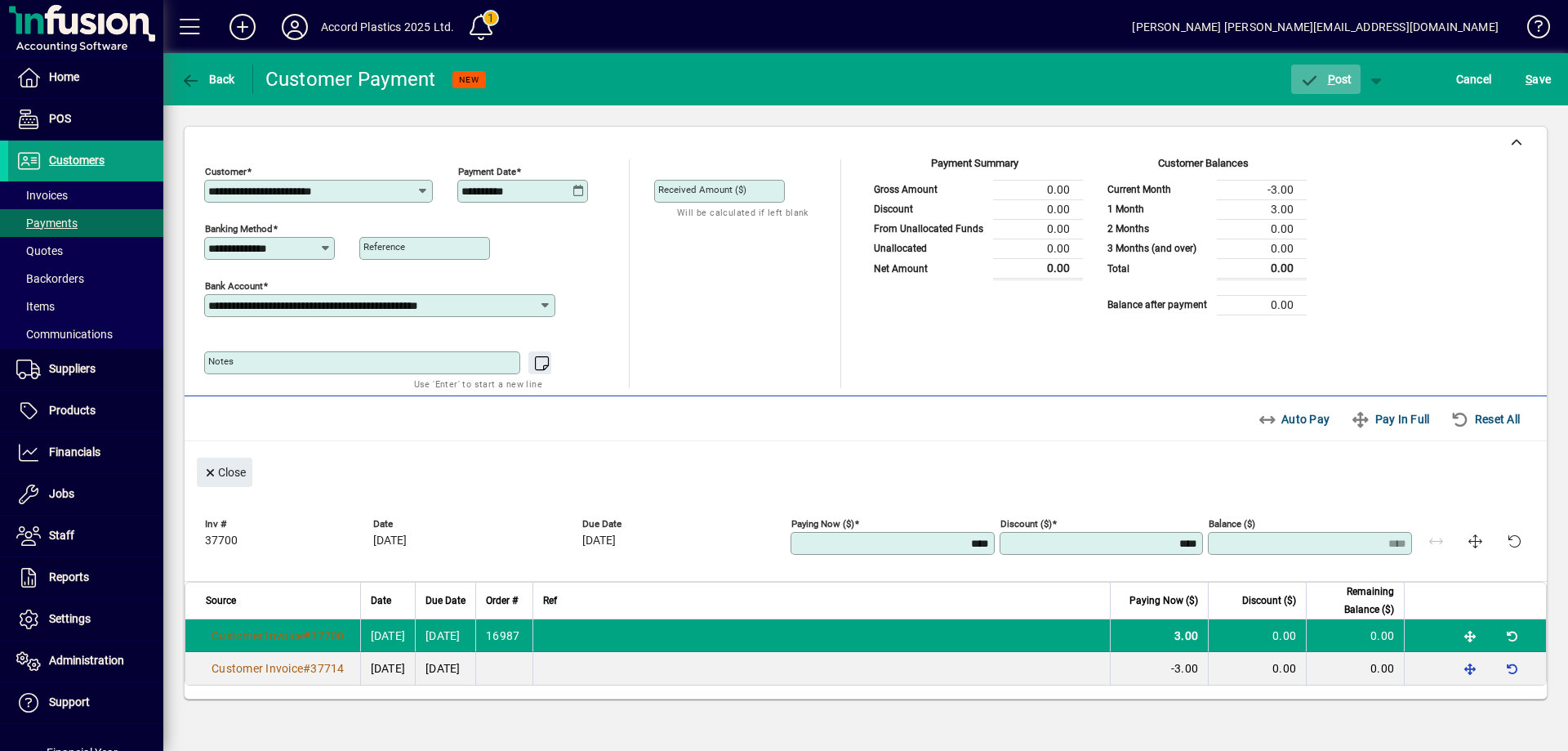
click at [1323, 73] on span "P ost" at bounding box center [1326, 80] width 53 height 13
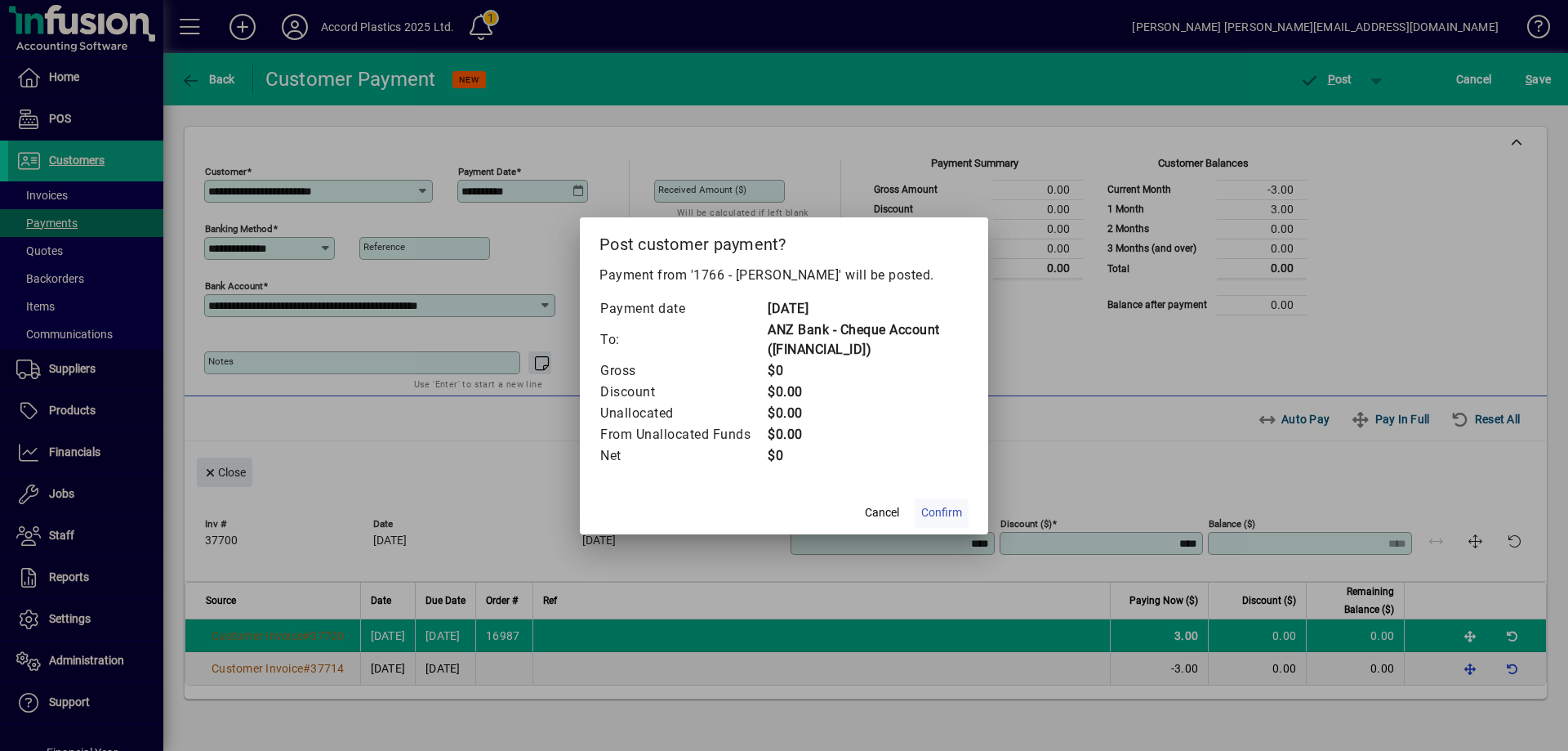
click at [941, 512] on span "Confirm" at bounding box center [942, 513] width 41 height 17
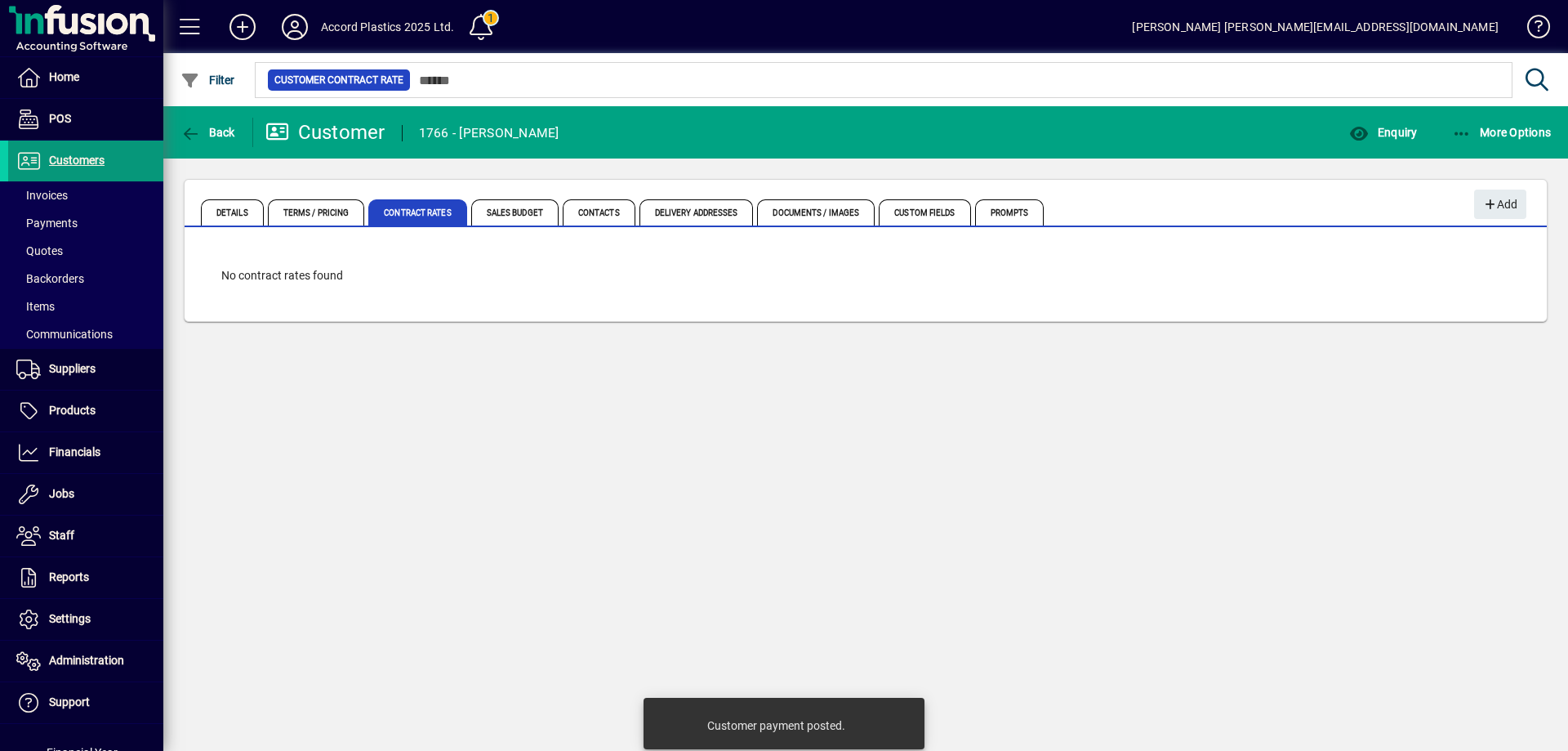
click at [92, 165] on span "Customers" at bounding box center [76, 160] width 55 height 13
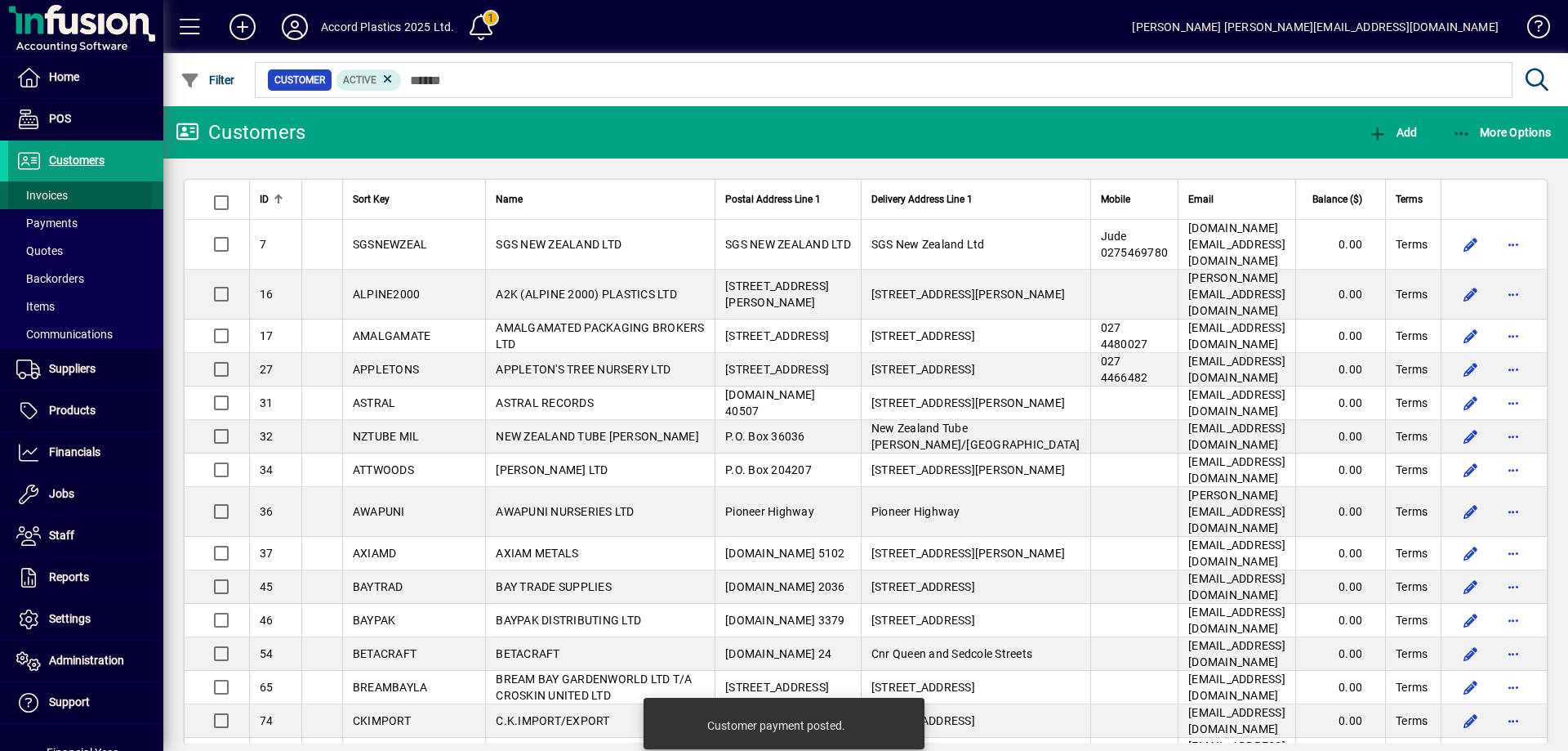
click at [60, 194] on span "Invoices" at bounding box center [41, 195] width 52 height 13
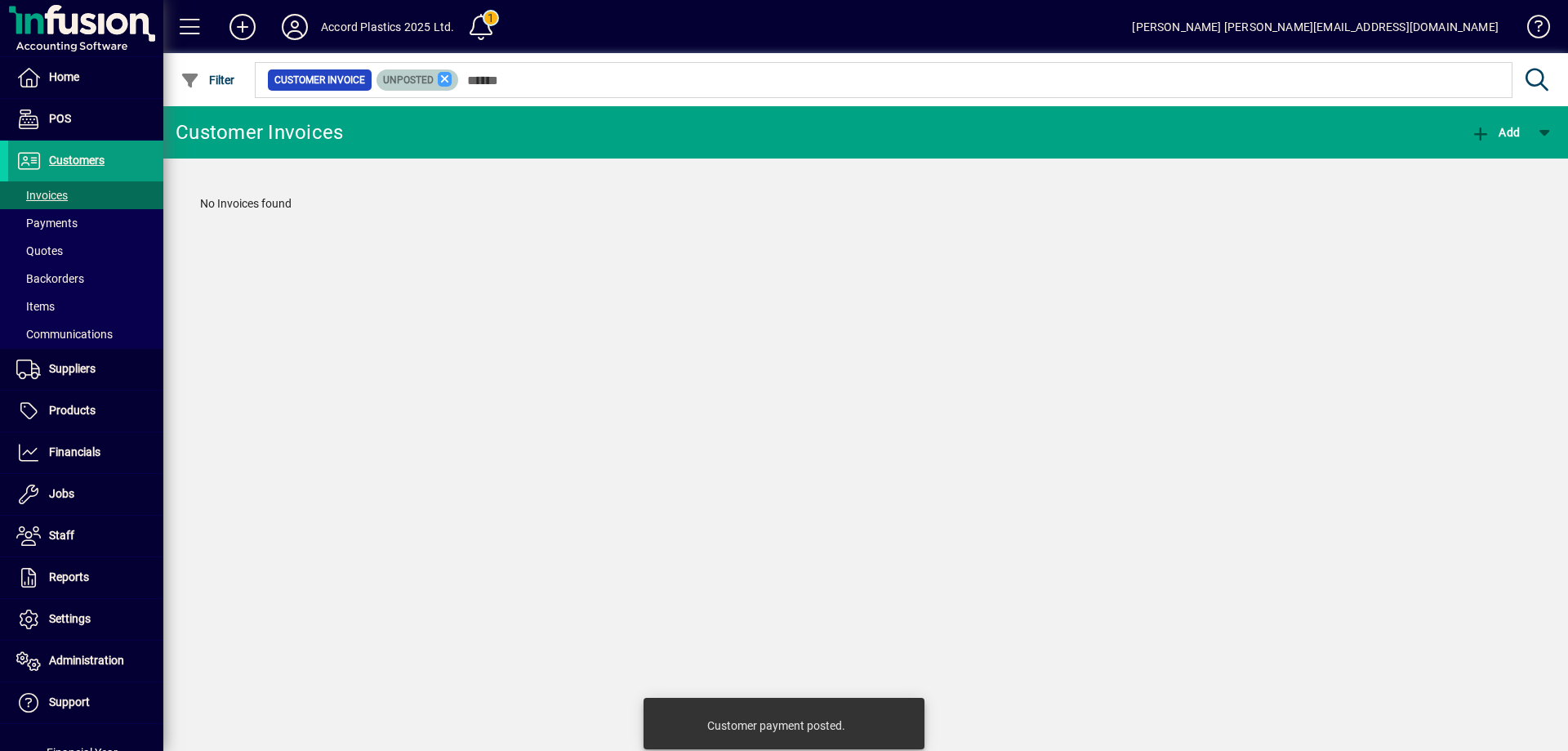
click at [443, 78] on icon at bounding box center [445, 80] width 15 height 15
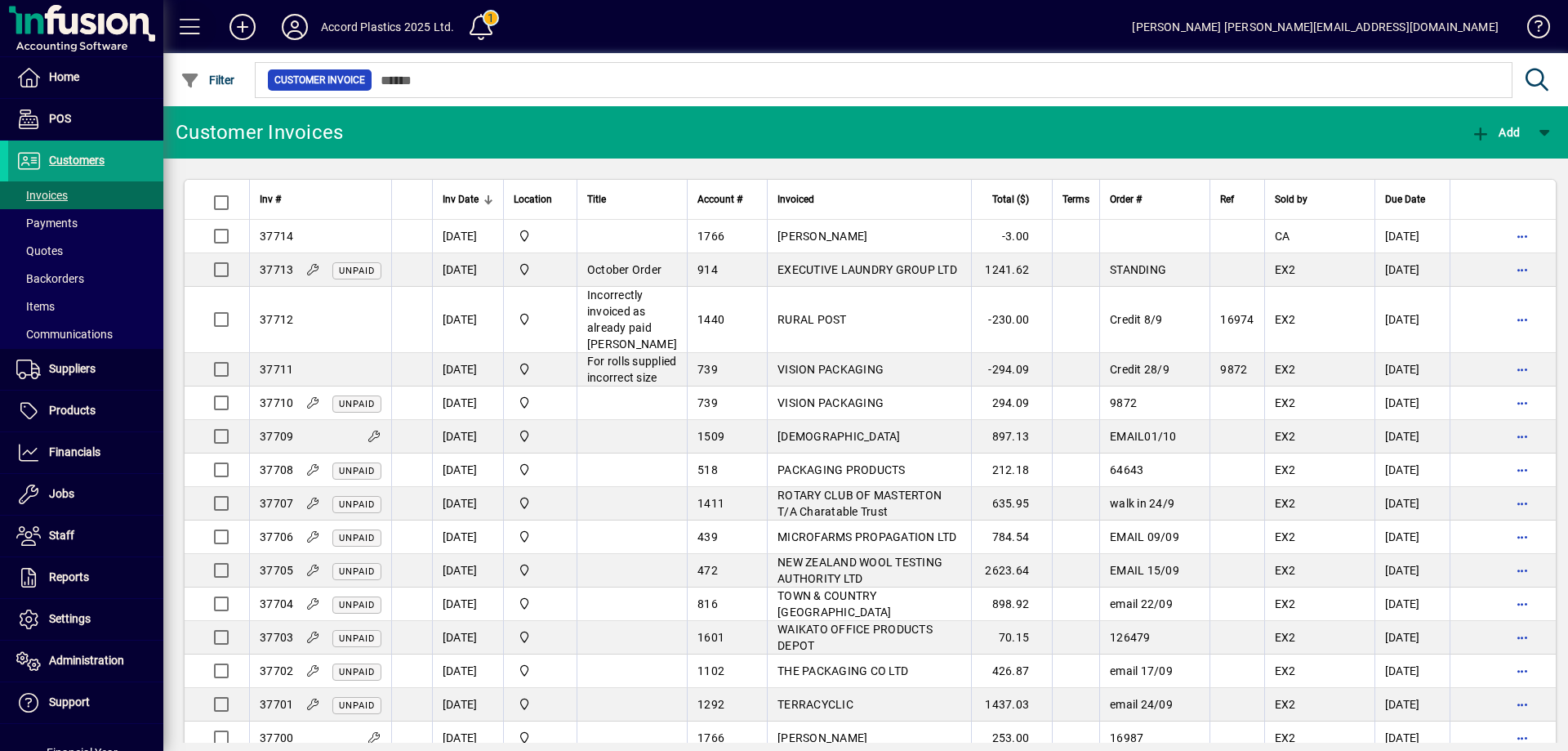
click at [189, 29] on span at bounding box center [190, 27] width 39 height 39
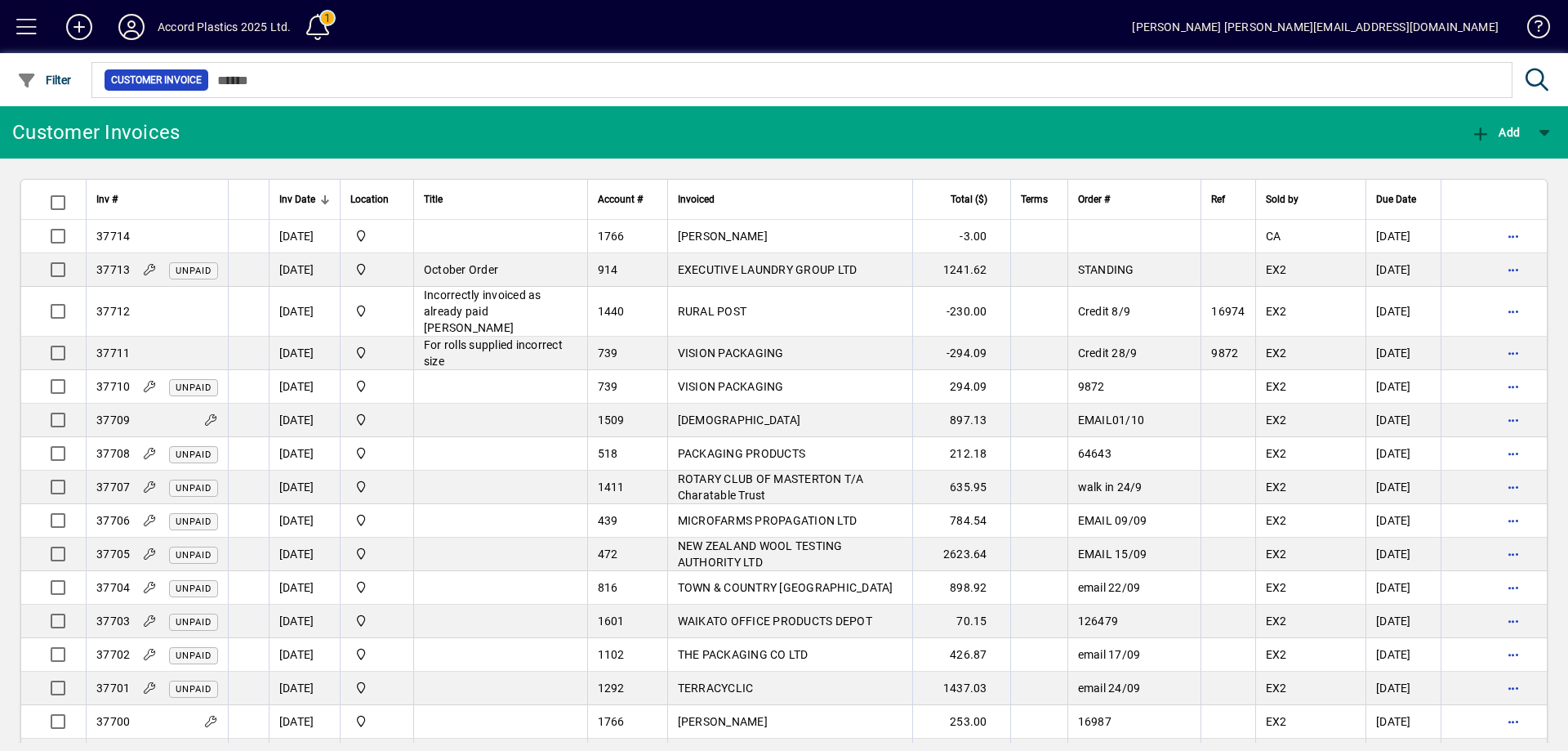
click at [27, 29] on span at bounding box center [27, 27] width 39 height 39
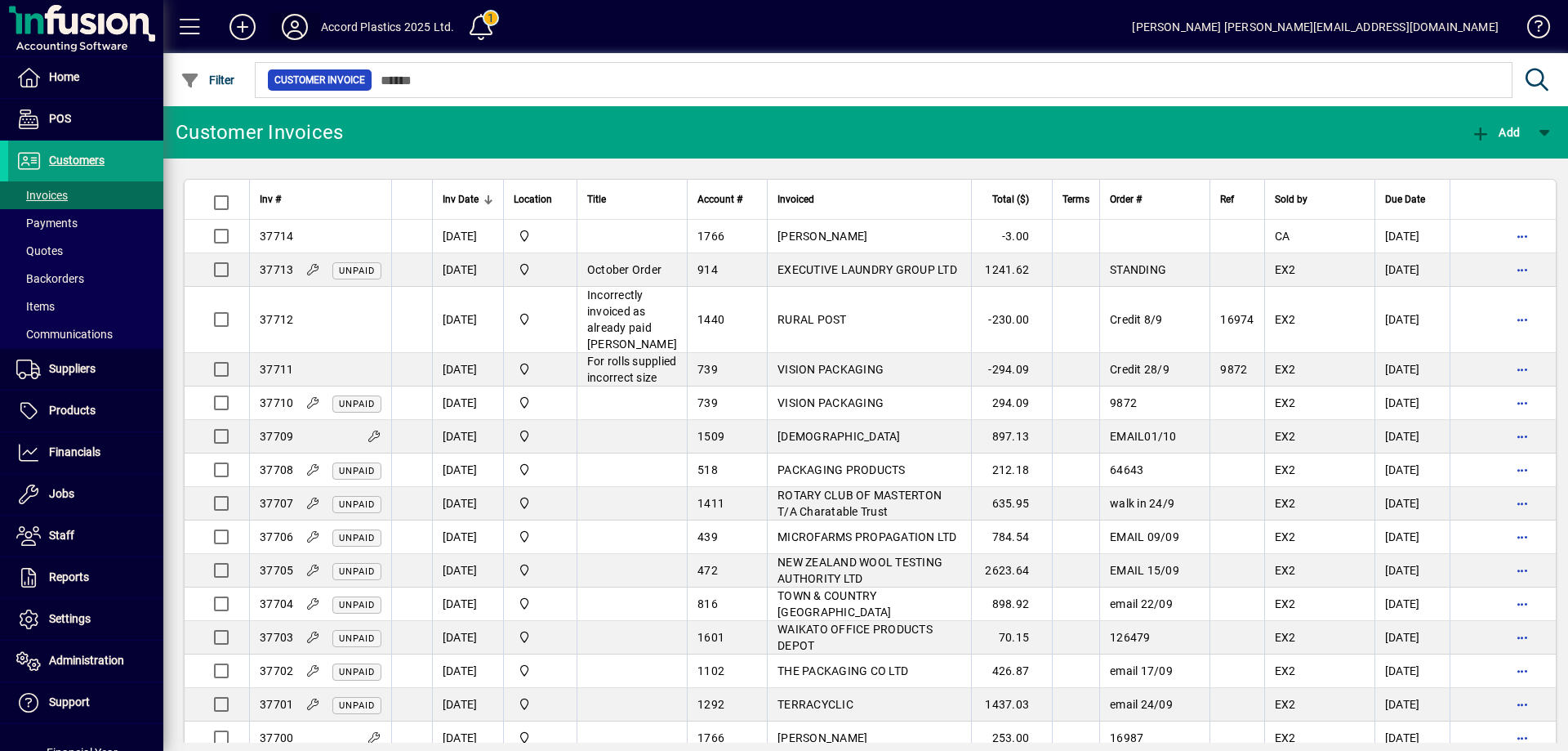
click at [295, 29] on icon at bounding box center [294, 27] width 33 height 26
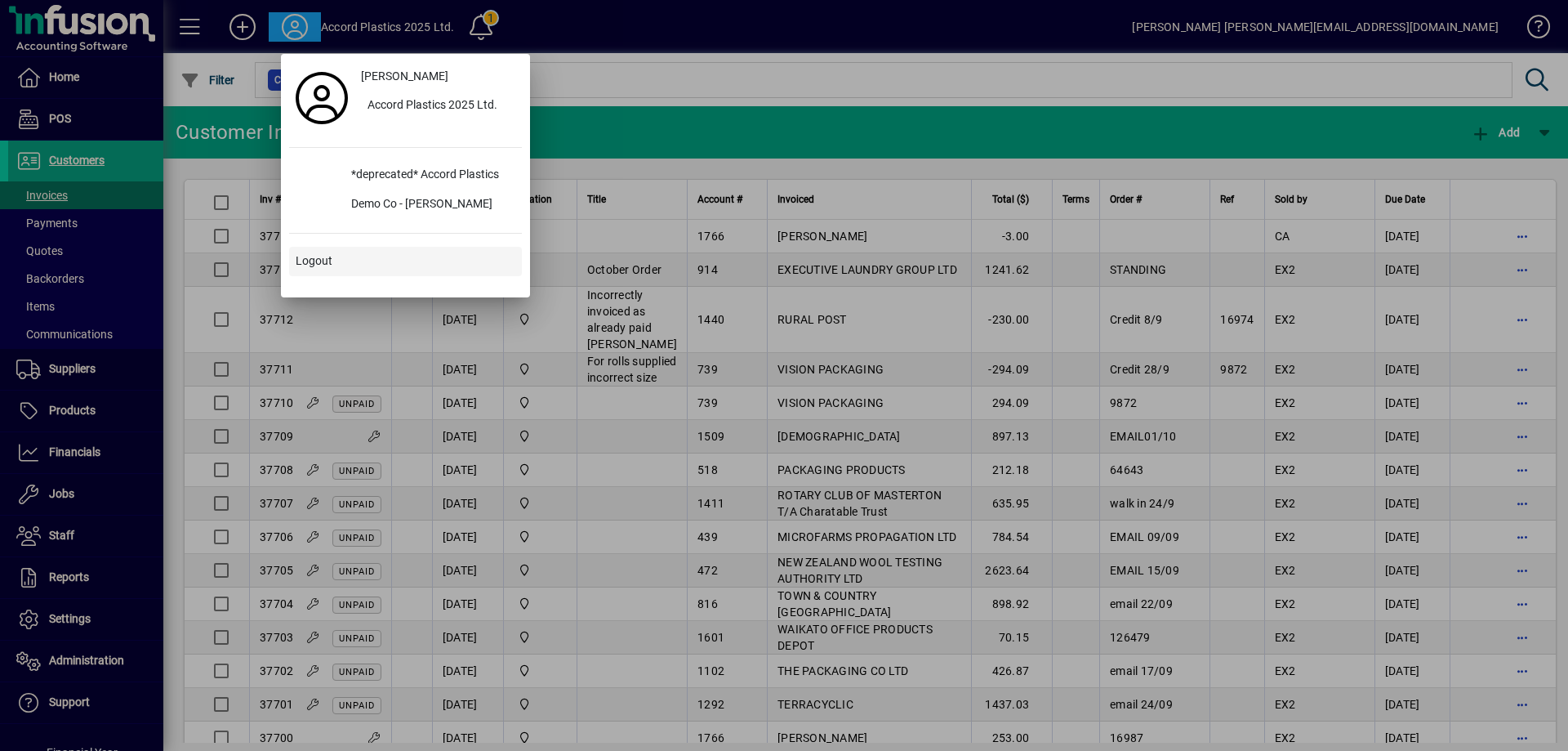
click at [302, 263] on span "Logout" at bounding box center [313, 261] width 37 height 17
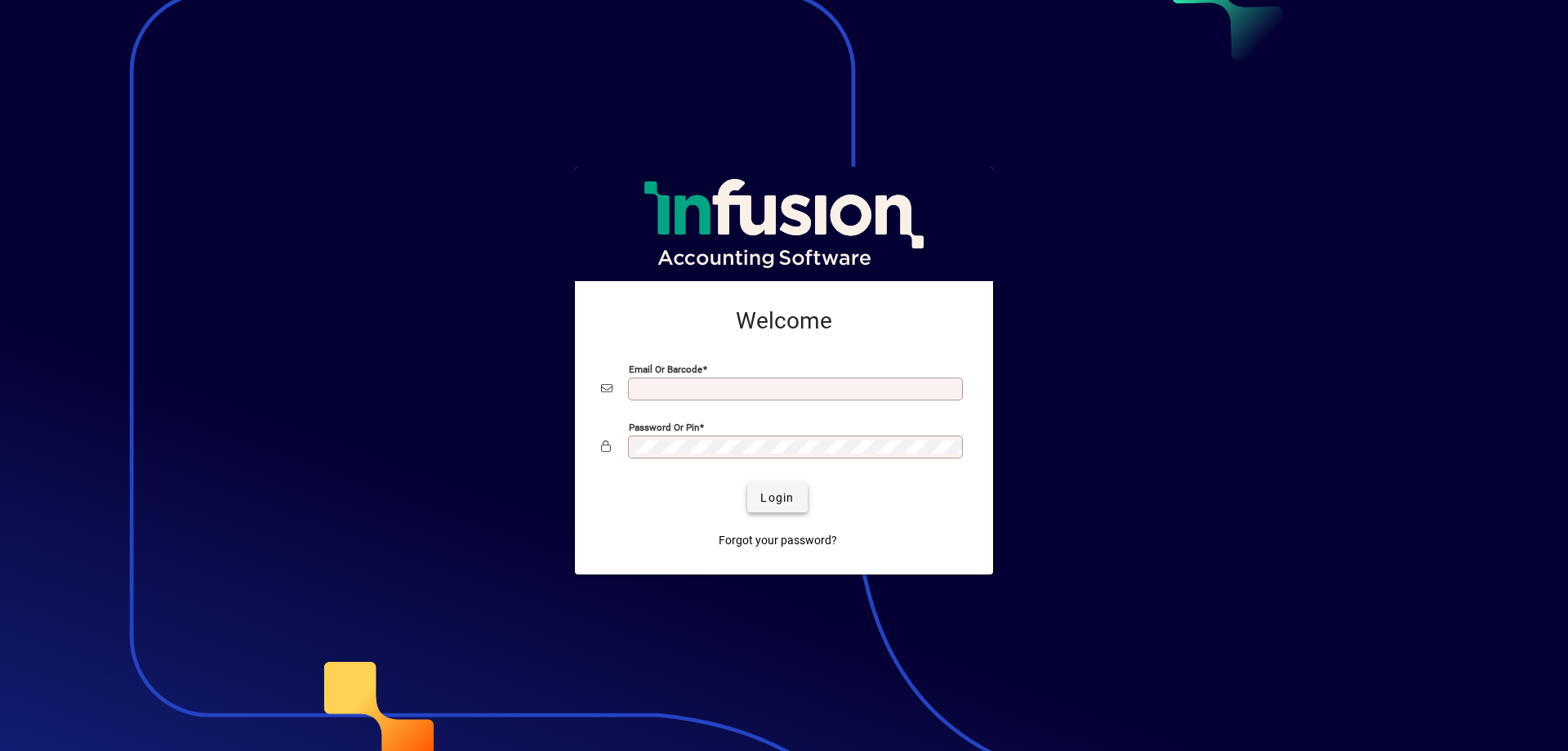
type input "**********"
click at [773, 495] on span "Login" at bounding box center [777, 498] width 34 height 17
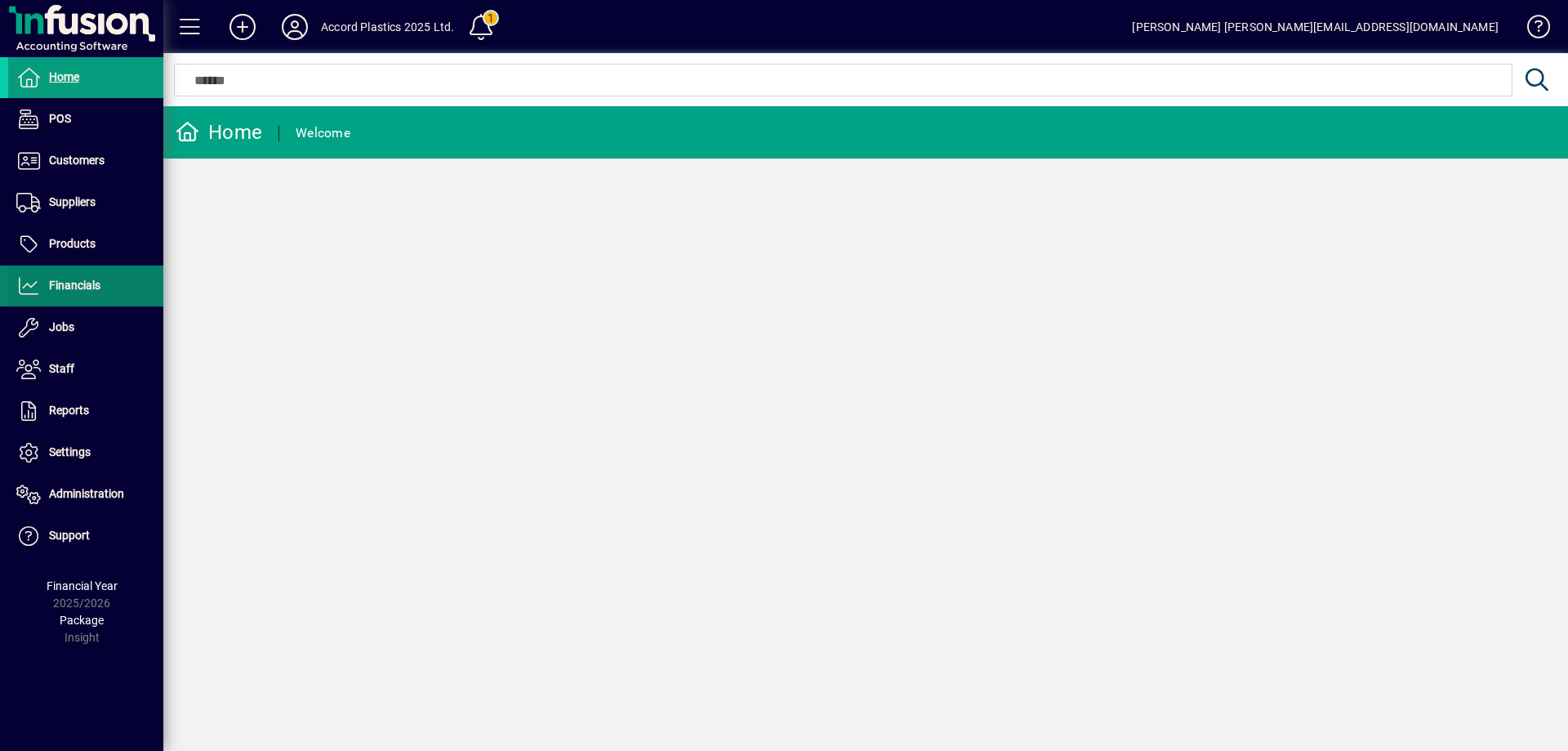
click at [80, 304] on span at bounding box center [86, 286] width 156 height 39
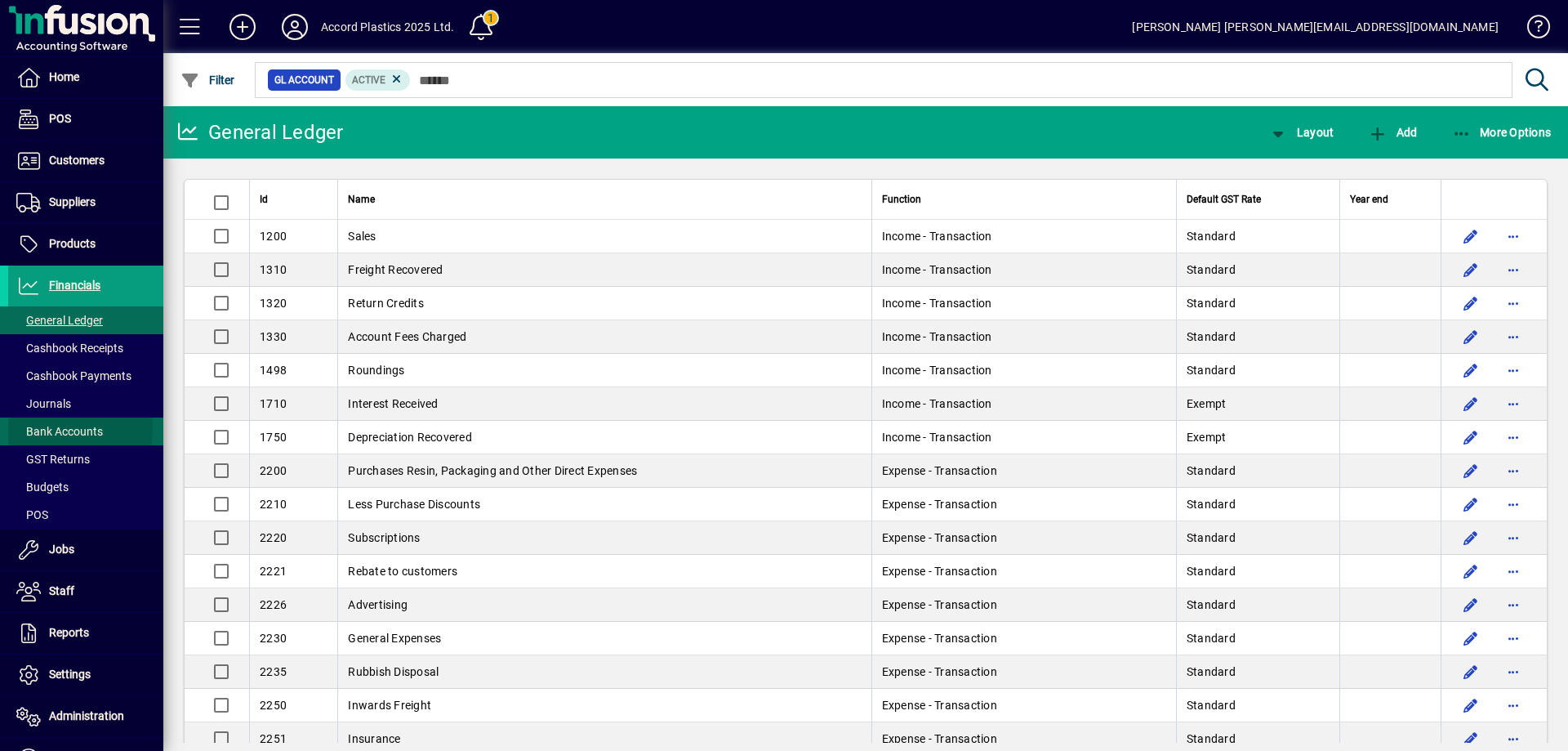
click at [54, 428] on span "Bank Accounts" at bounding box center [59, 431] width 86 height 13
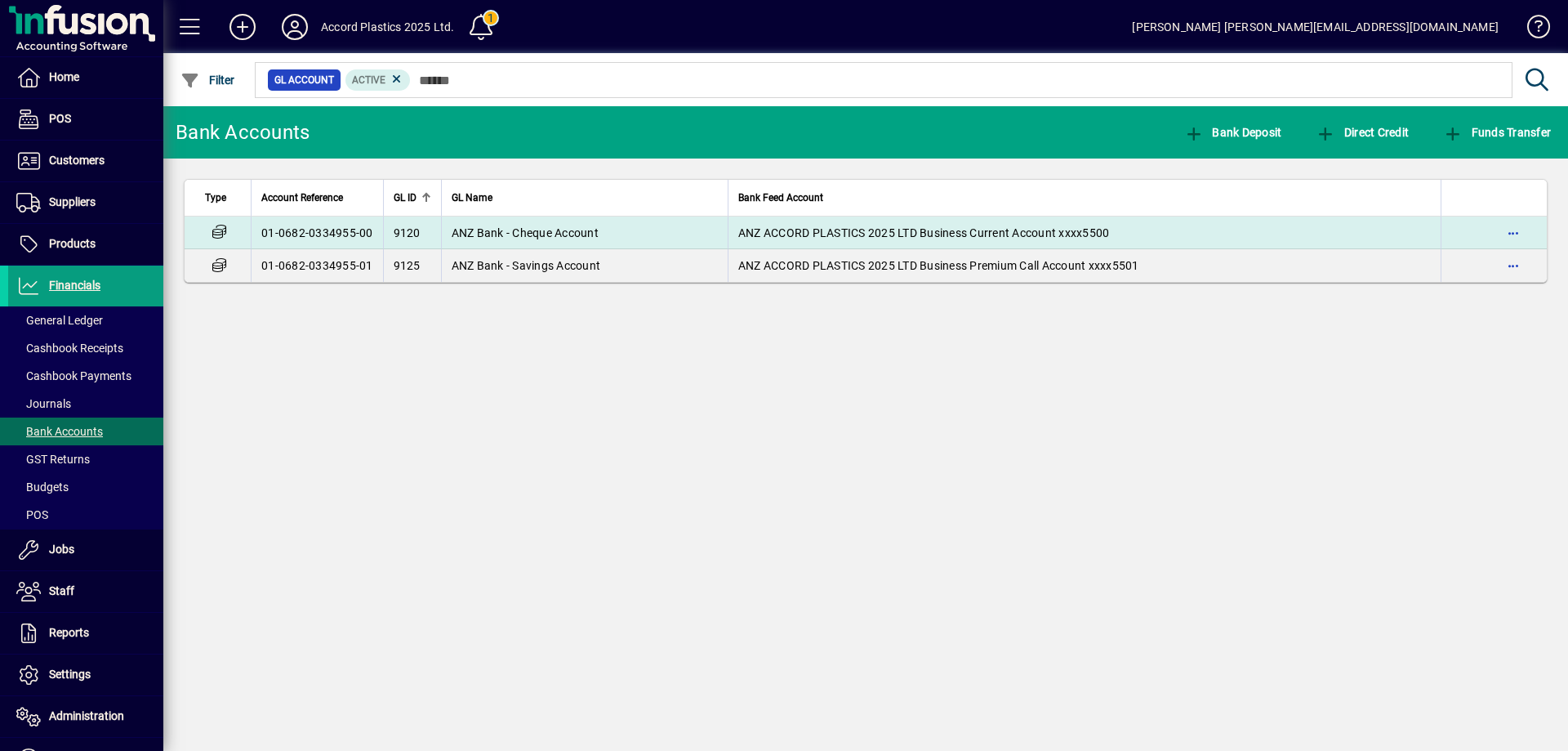
click at [559, 236] on span "ANZ Bank - Cheque Account" at bounding box center [525, 233] width 147 height 13
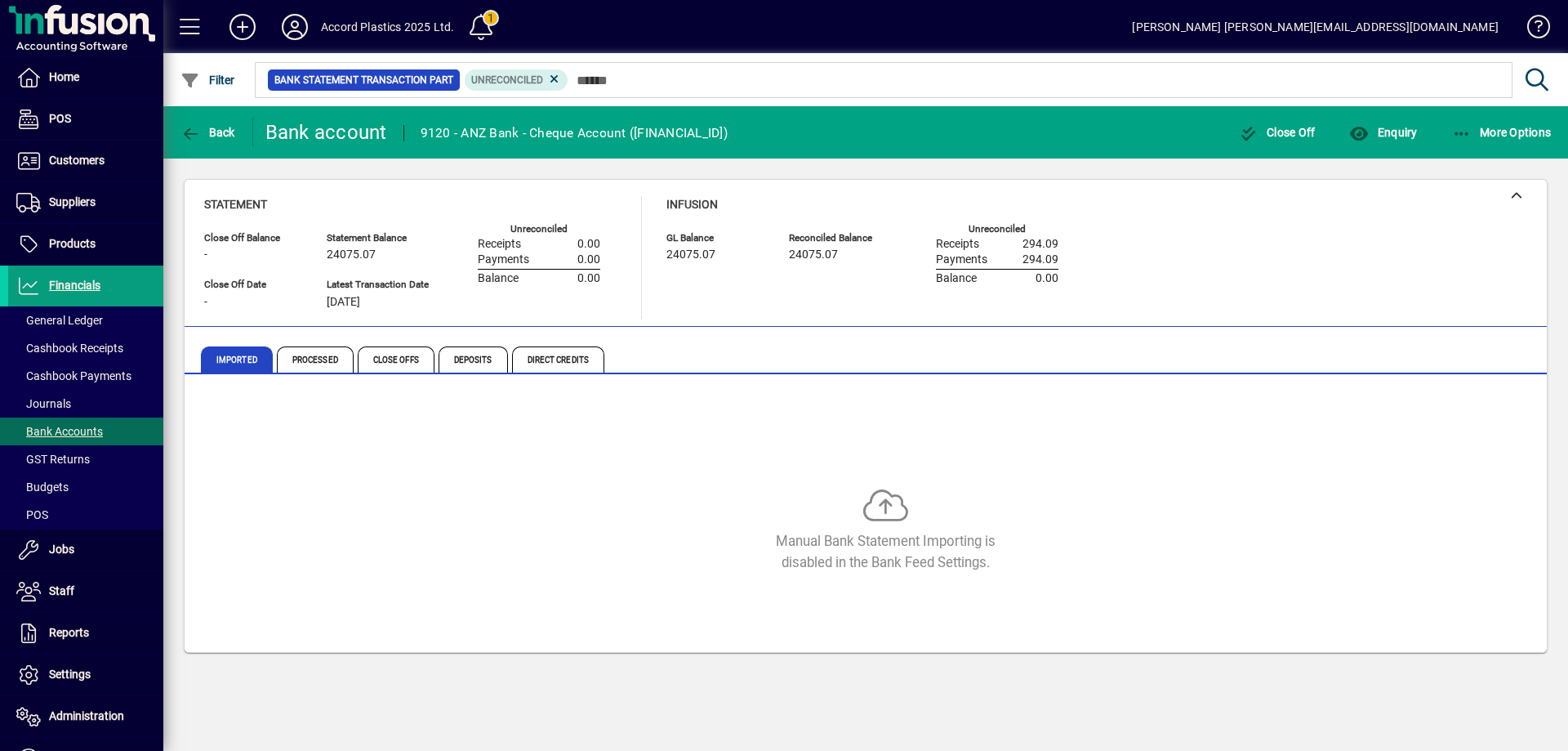
click at [491, 23] on span at bounding box center [481, 27] width 39 height 39
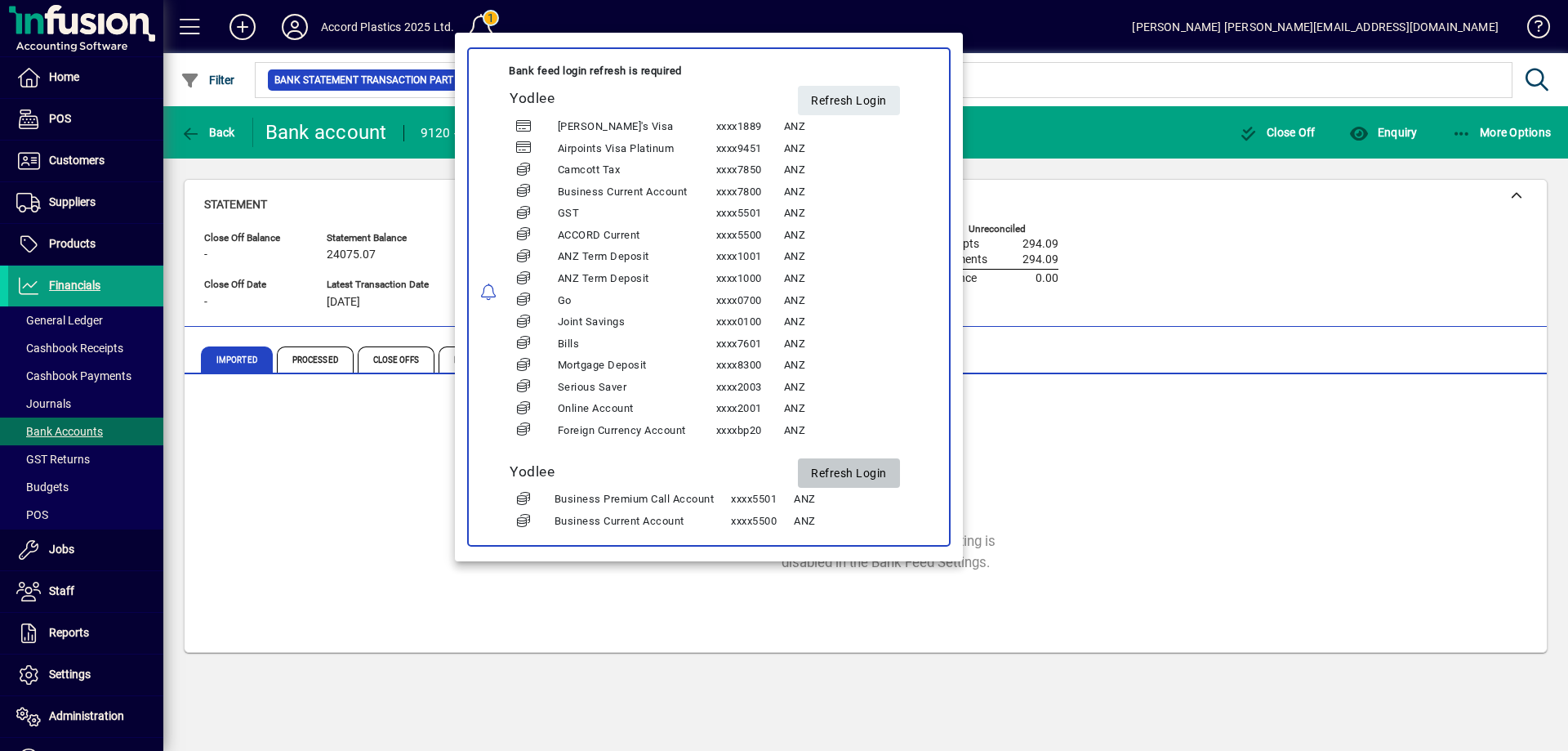
click at [874, 471] on span "Refresh Login" at bounding box center [848, 473] width 76 height 27
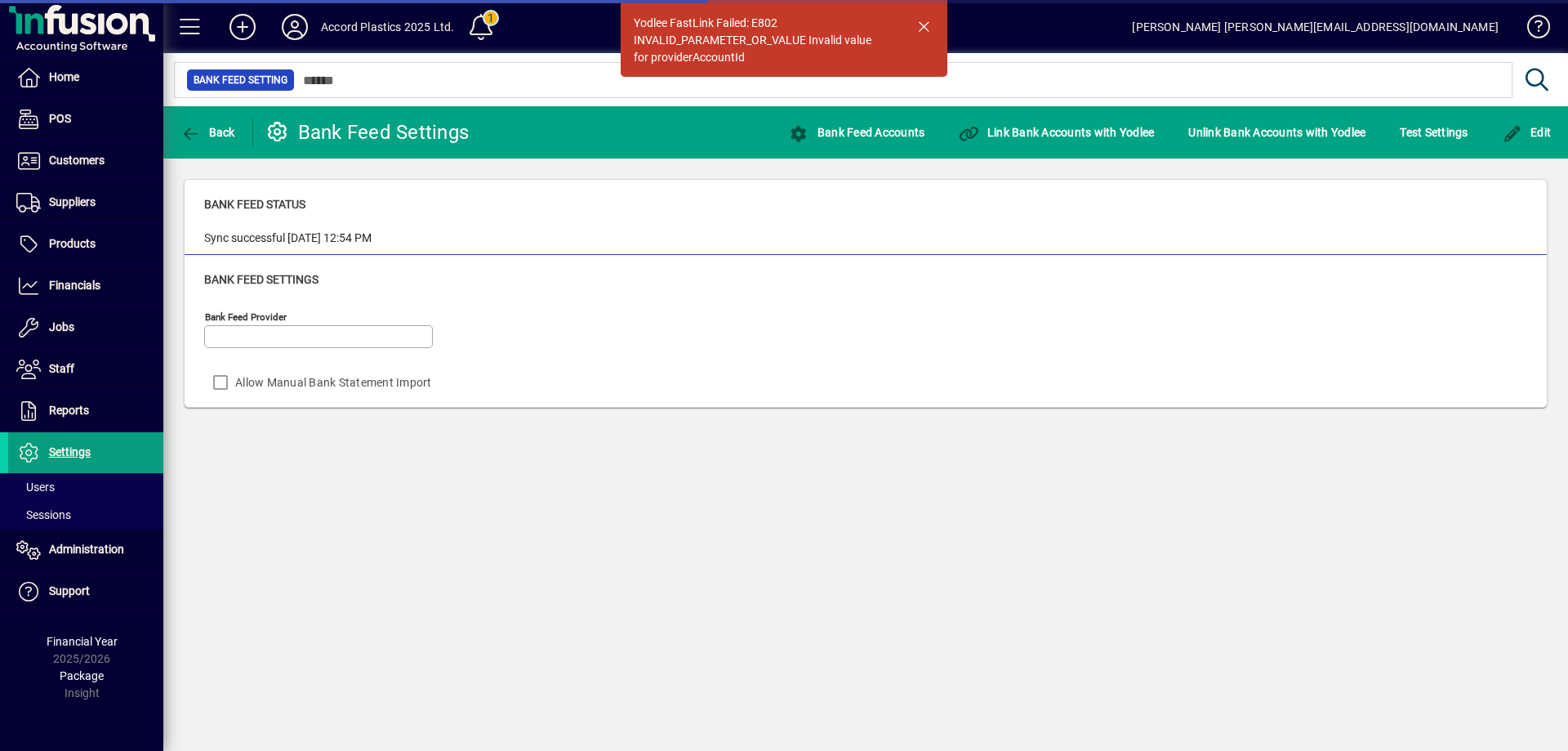
type input "******"
click at [931, 23] on span "button" at bounding box center [924, 26] width 39 height 39
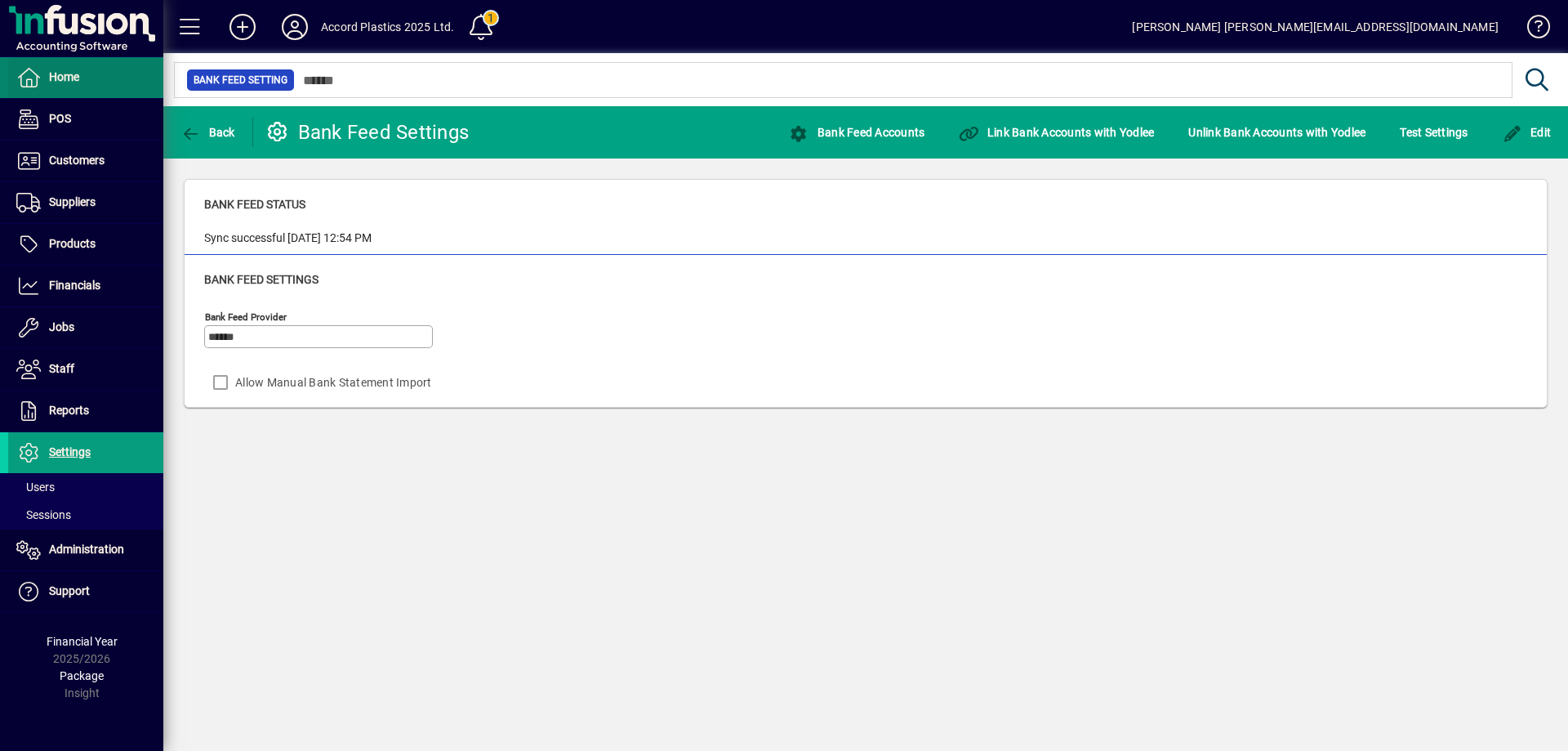
click at [79, 94] on span at bounding box center [86, 78] width 156 height 39
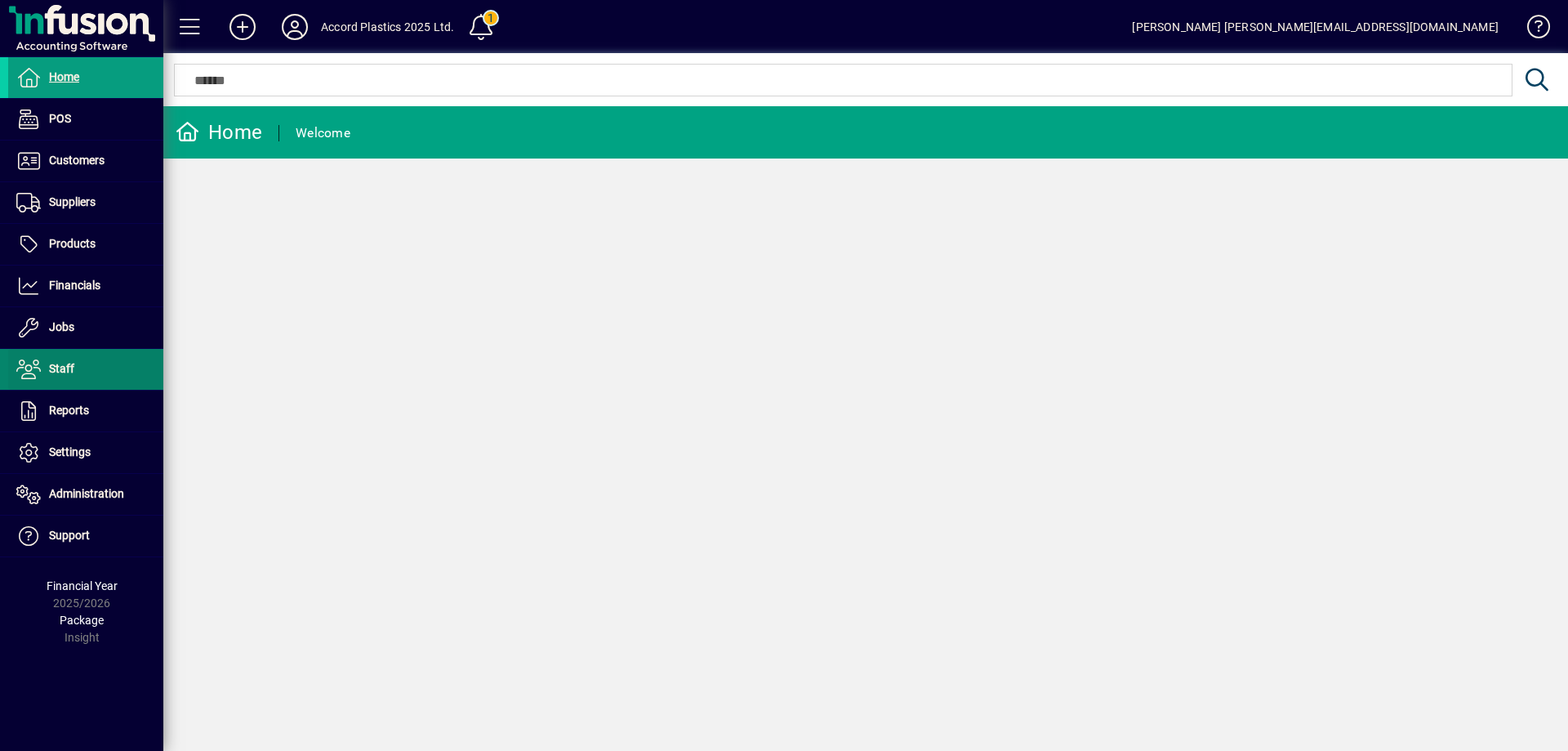
click at [76, 358] on span at bounding box center [86, 369] width 156 height 39
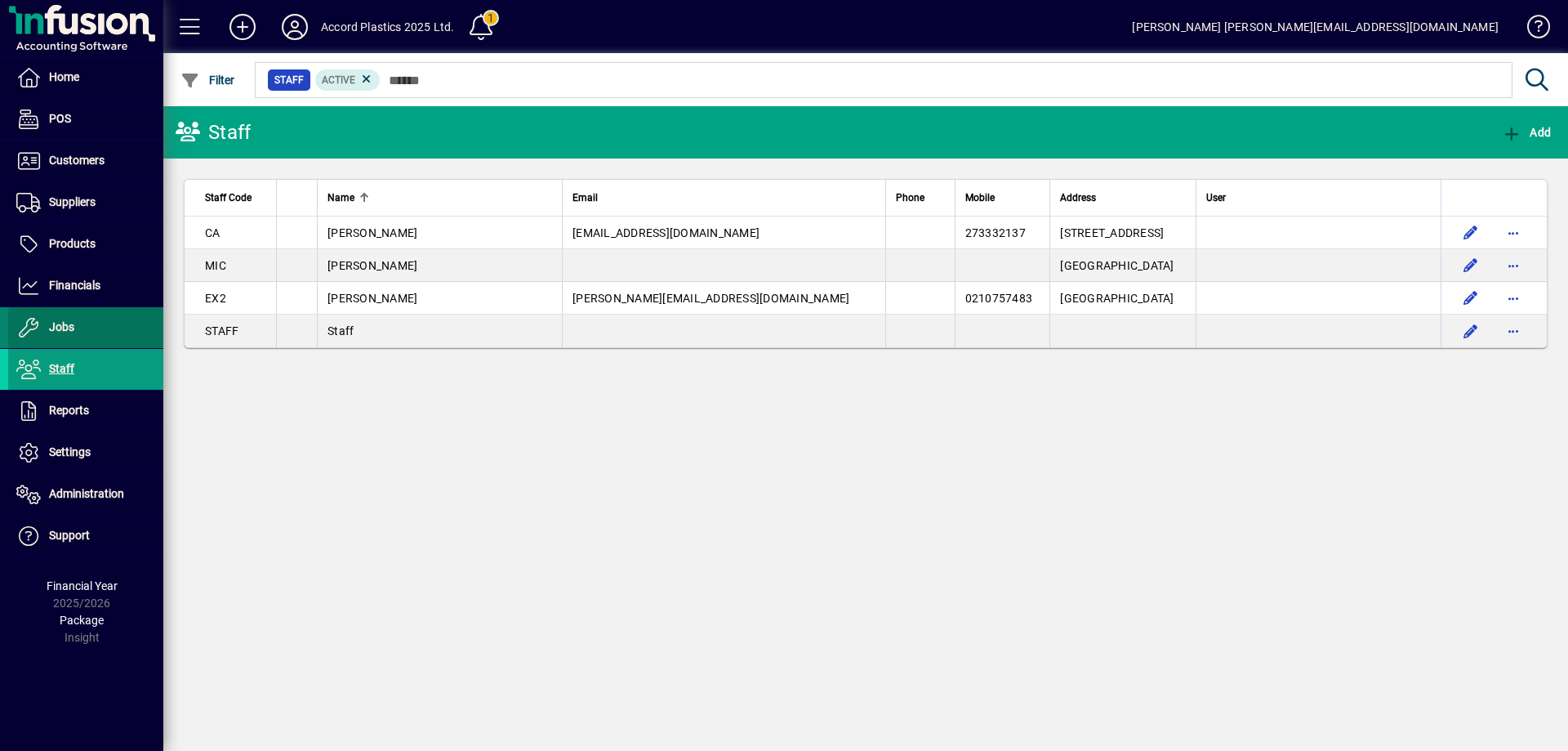
click at [89, 337] on span at bounding box center [86, 328] width 156 height 39
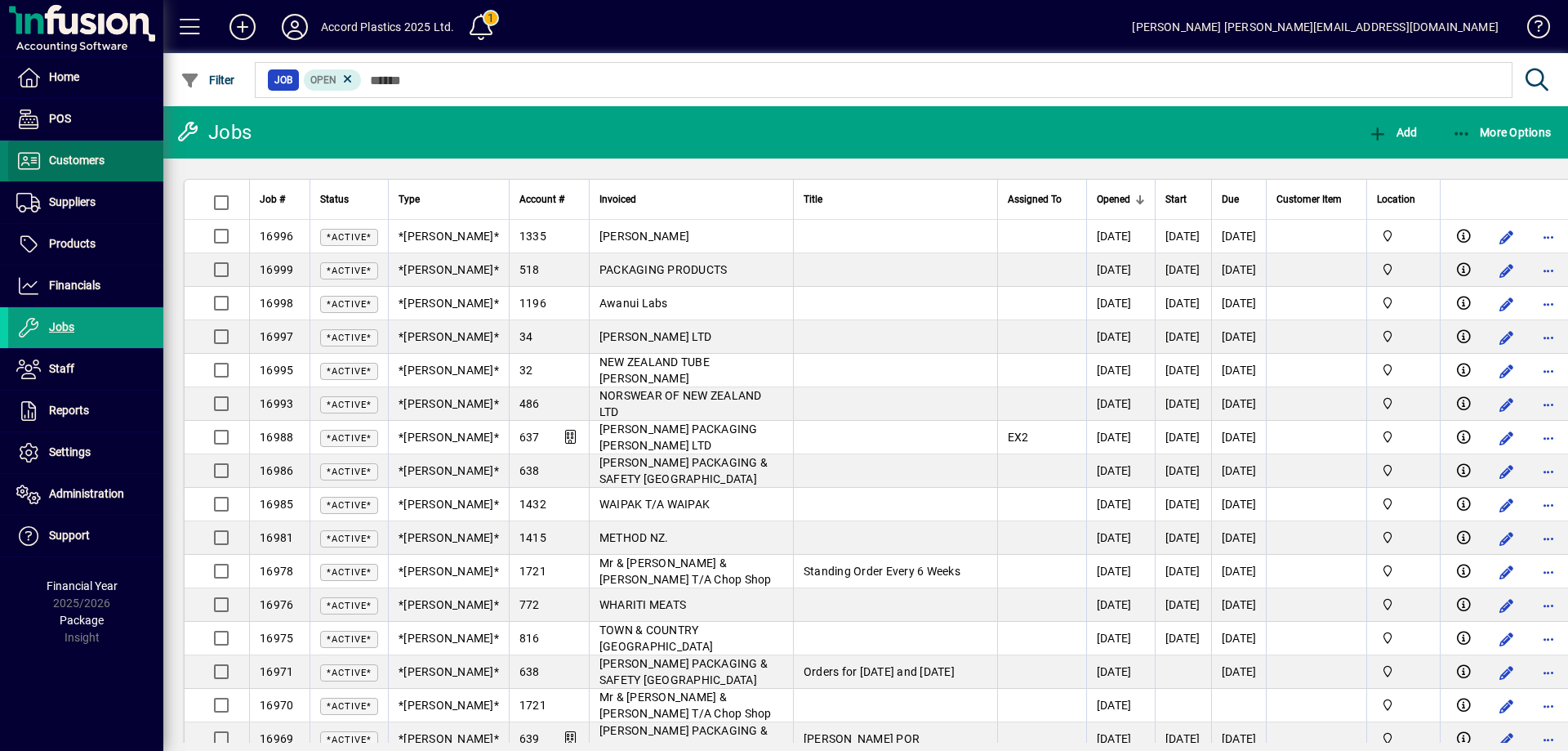
click at [95, 173] on span at bounding box center [86, 161] width 156 height 39
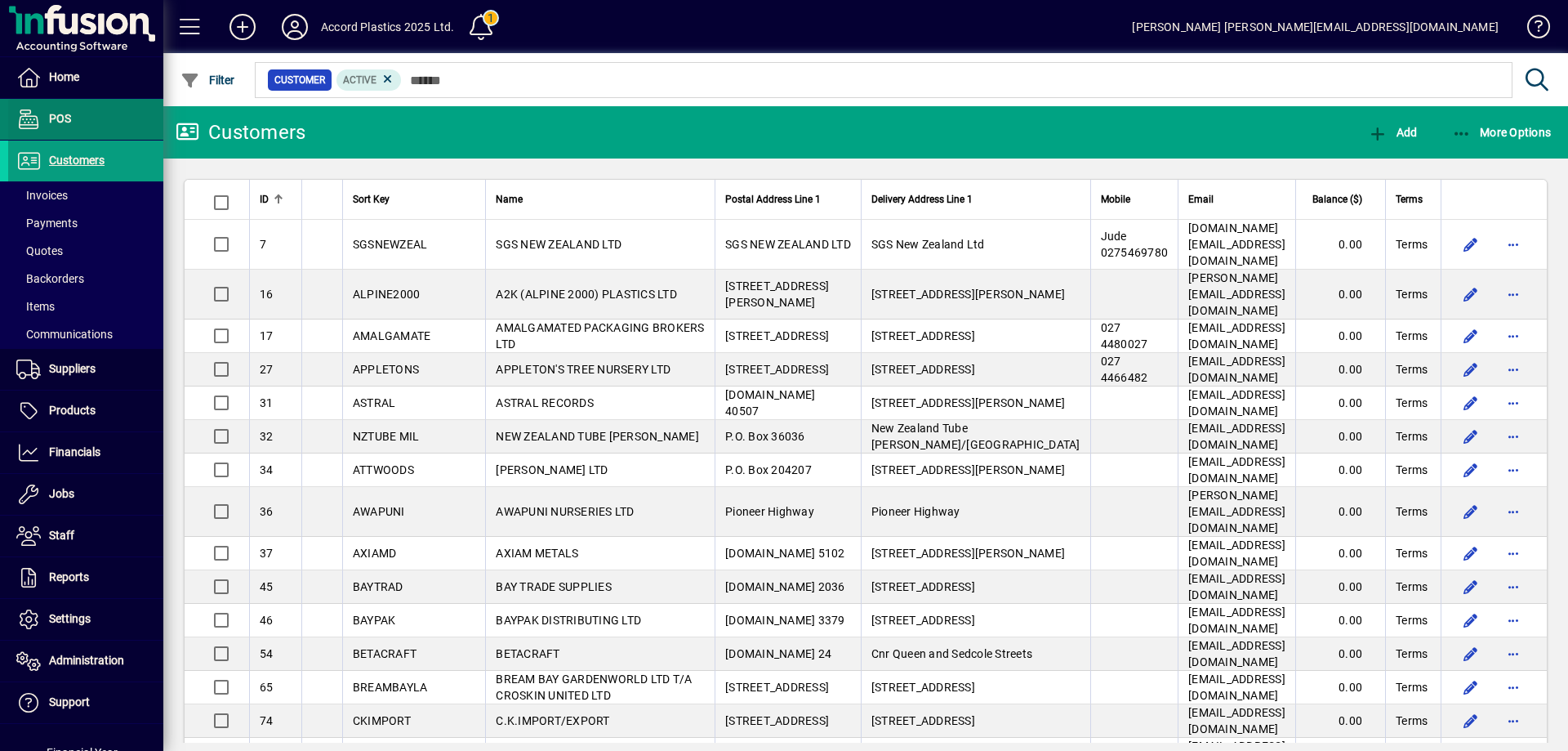
click at [93, 120] on span at bounding box center [86, 119] width 156 height 39
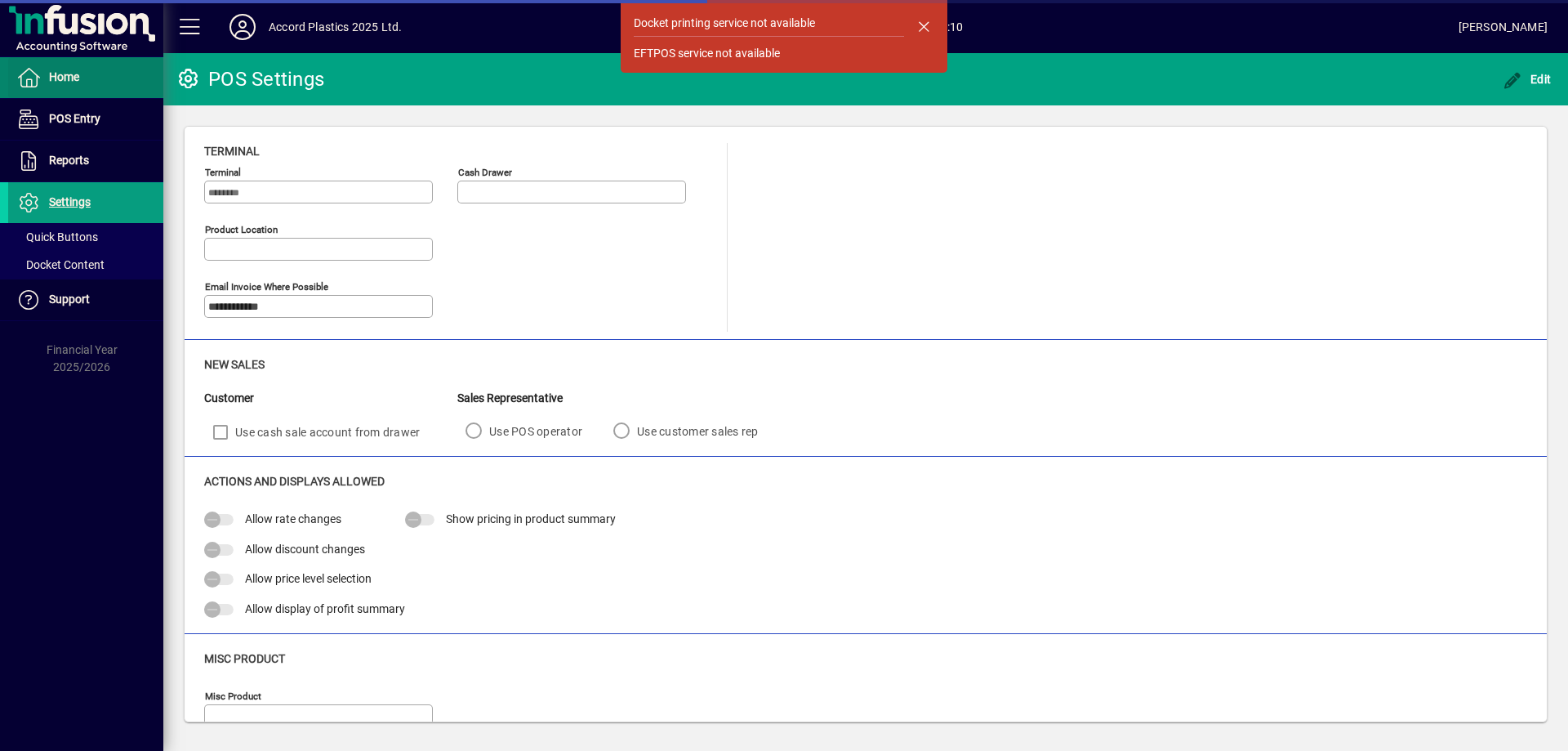
click at [97, 90] on span at bounding box center [86, 78] width 156 height 39
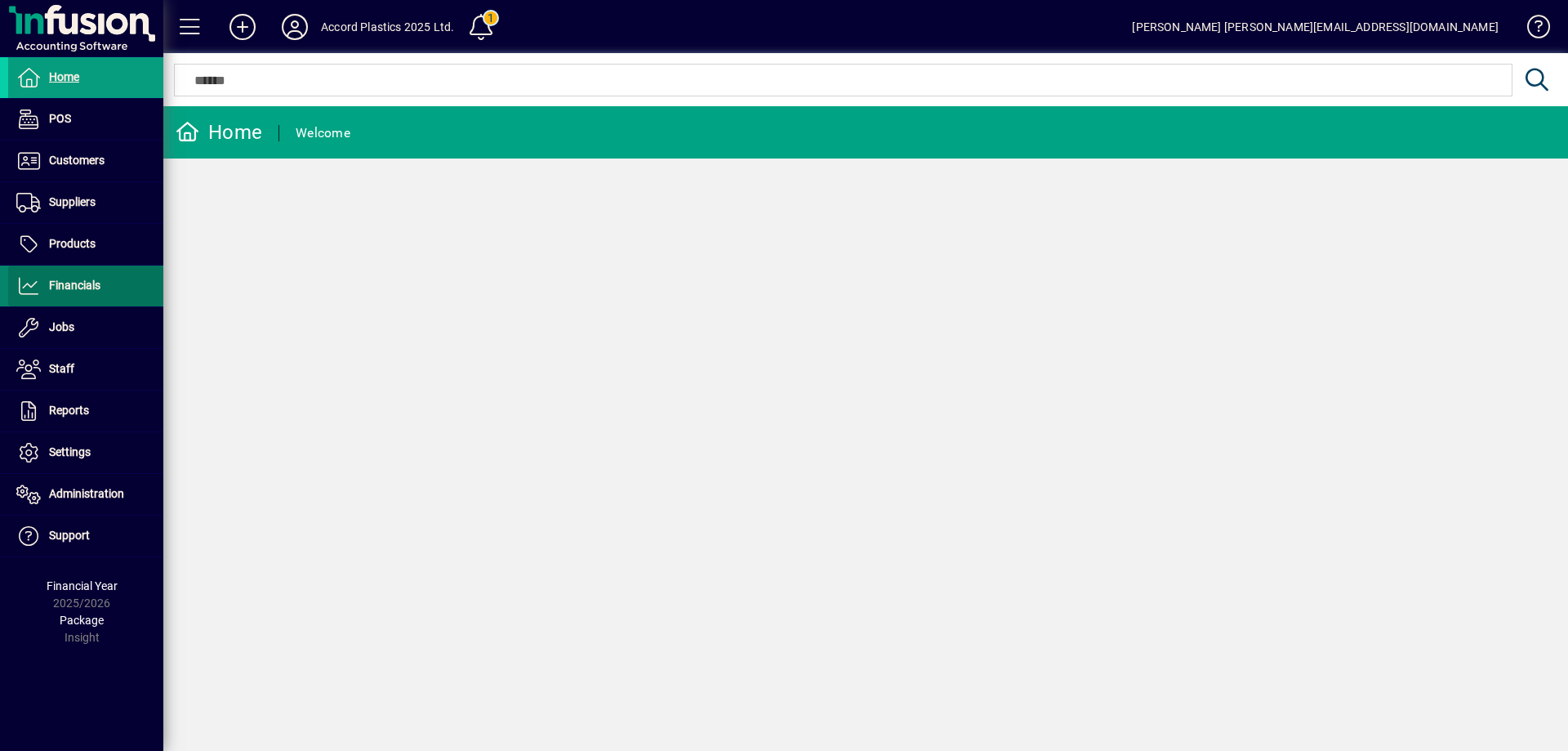
click at [92, 284] on span "Financials" at bounding box center [74, 285] width 52 height 13
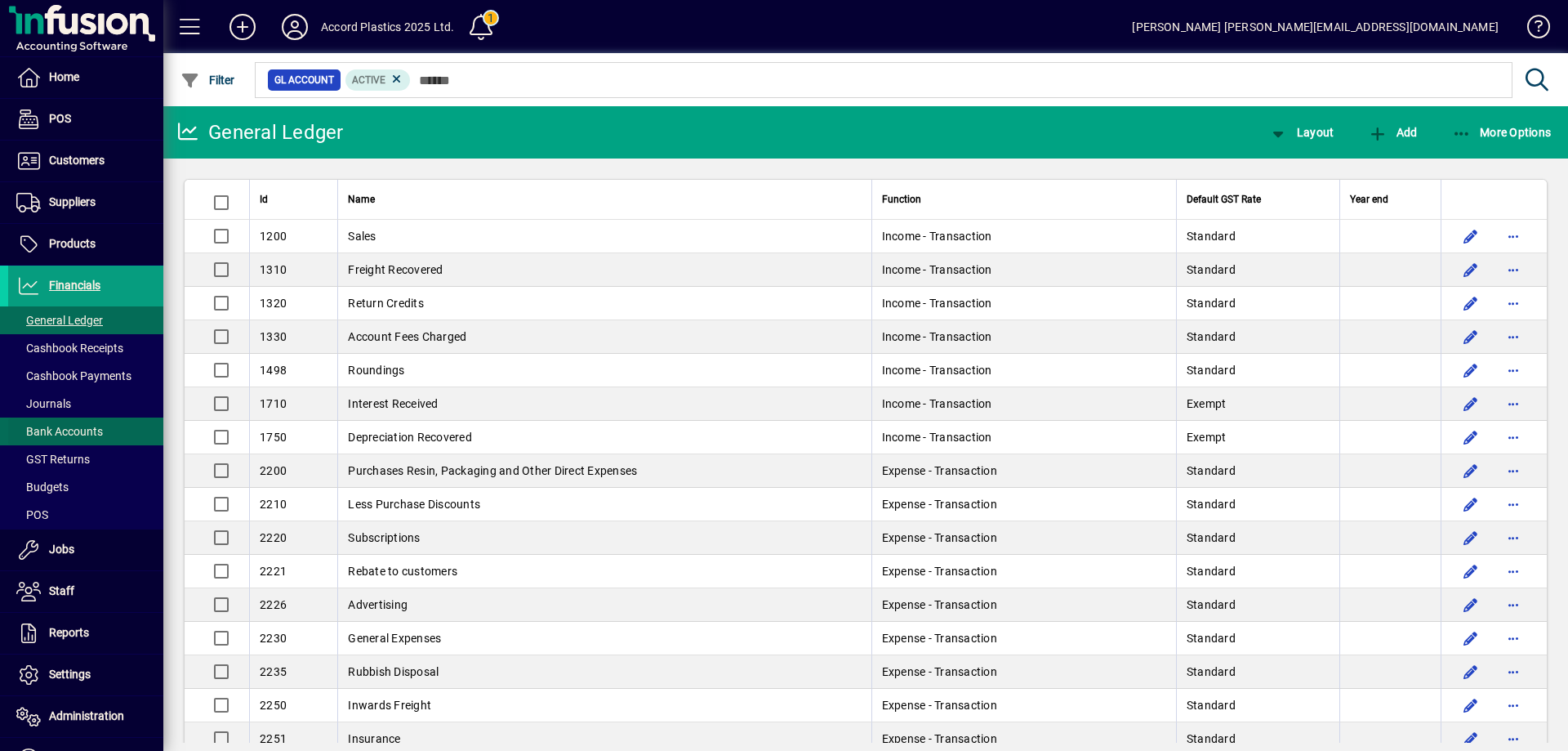
click at [72, 434] on span "Bank Accounts" at bounding box center [59, 431] width 86 height 13
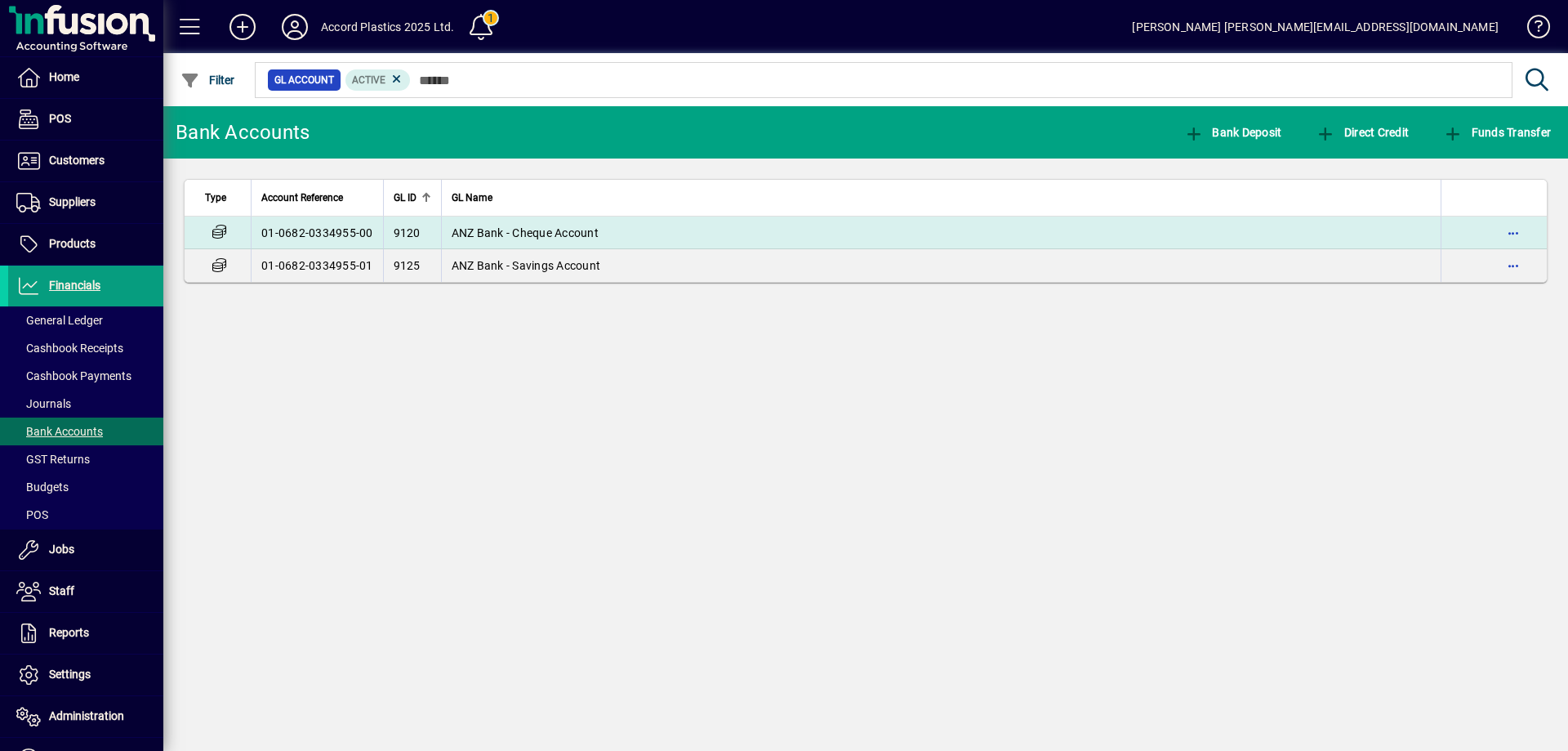
click at [536, 224] on td "ANZ Bank - Cheque Account" at bounding box center [942, 233] width 1001 height 33
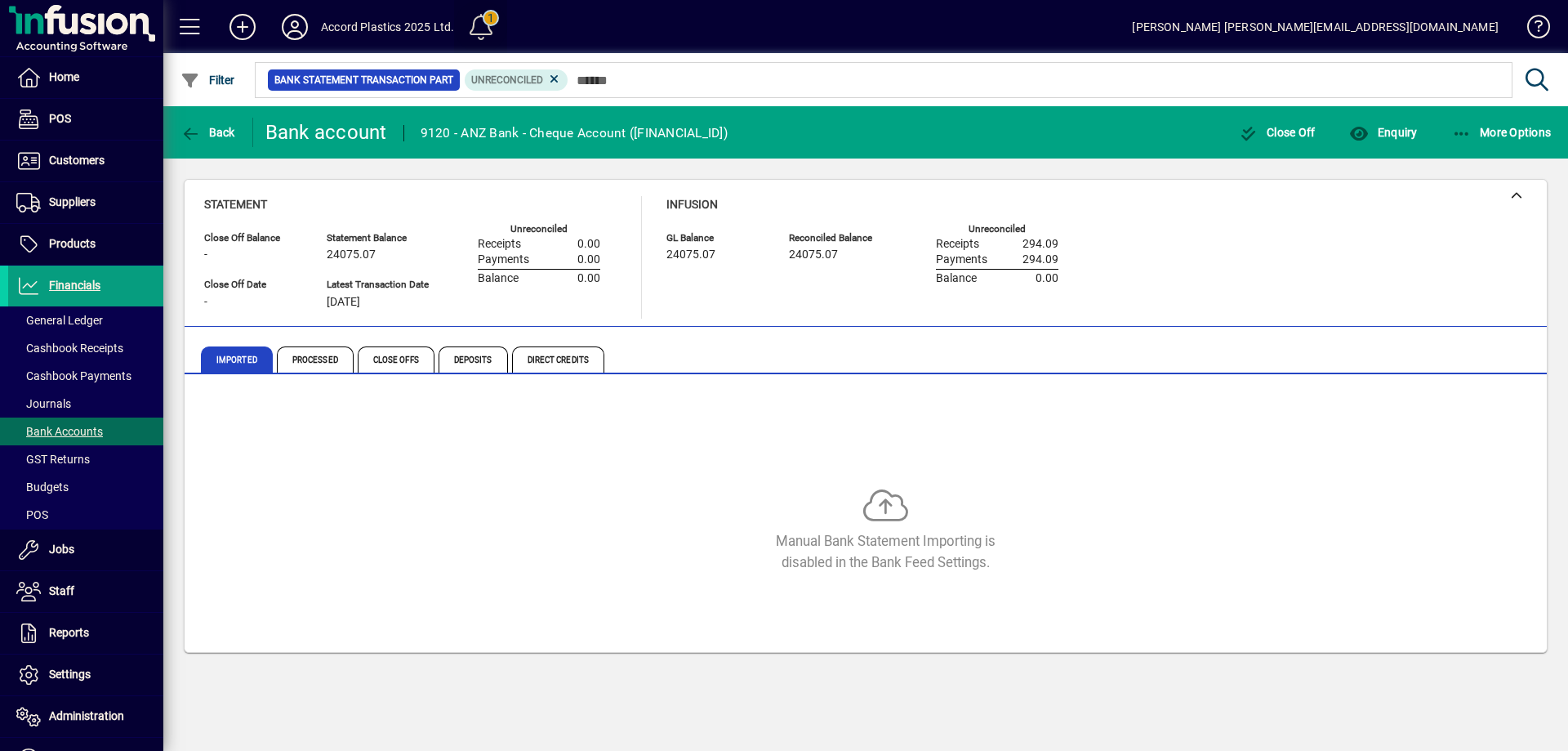
click at [480, 34] on span at bounding box center [481, 27] width 39 height 39
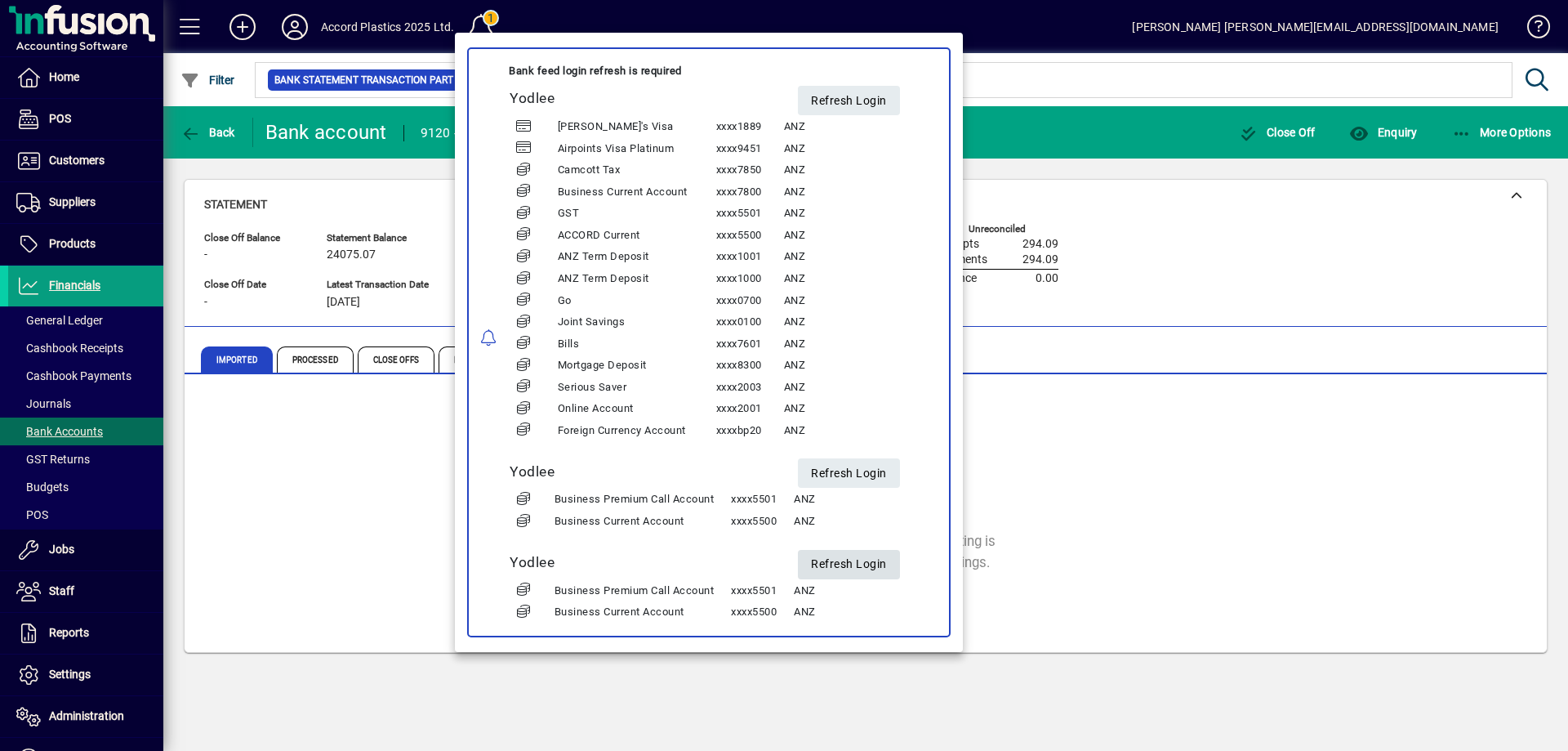
click at [864, 559] on span "Refresh Login" at bounding box center [848, 563] width 76 height 27
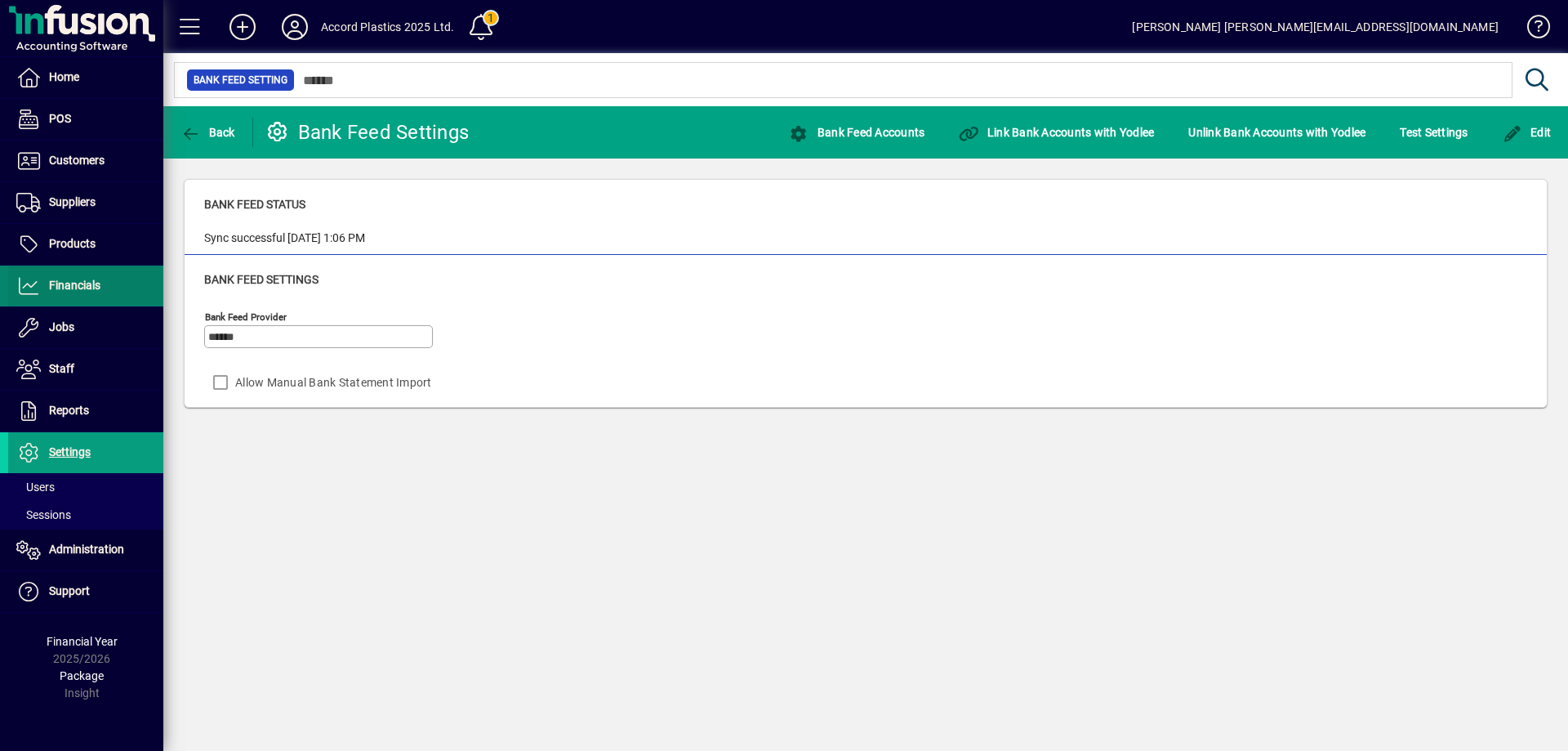
click at [78, 278] on span "Financials" at bounding box center [74, 285] width 52 height 13
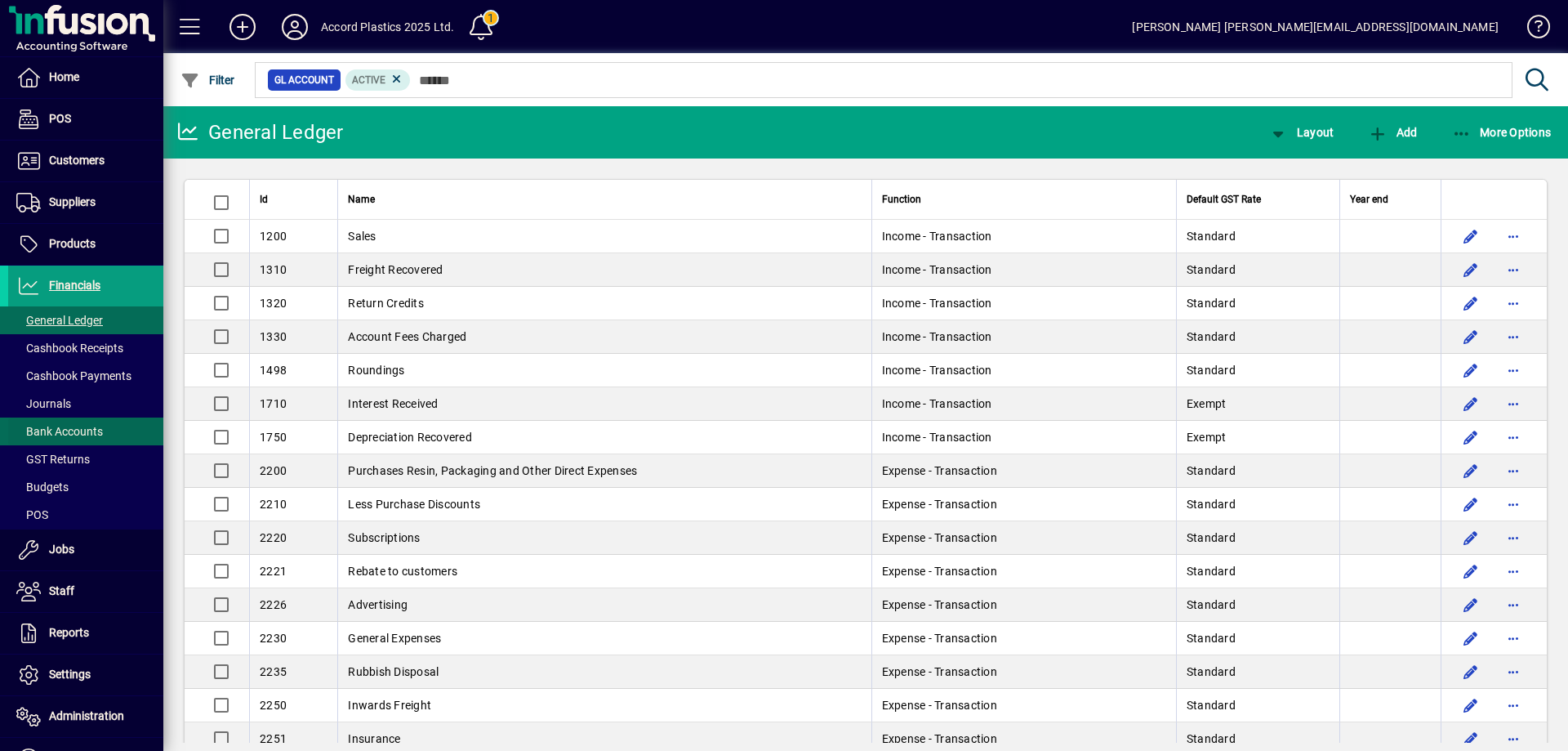
click at [63, 437] on span "Bank Accounts" at bounding box center [59, 431] width 86 height 13
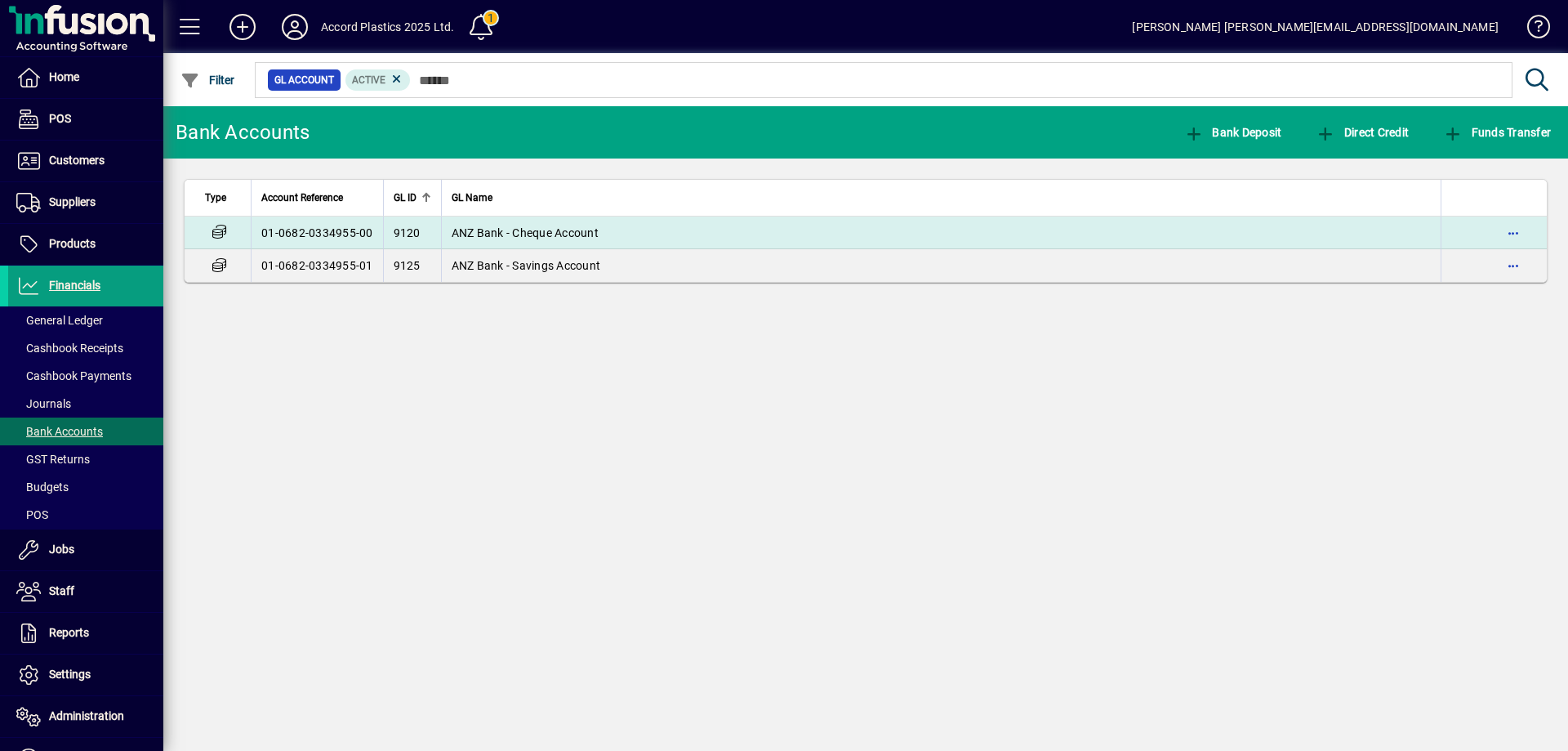
click at [545, 232] on span "ANZ Bank - Cheque Account" at bounding box center [525, 233] width 147 height 13
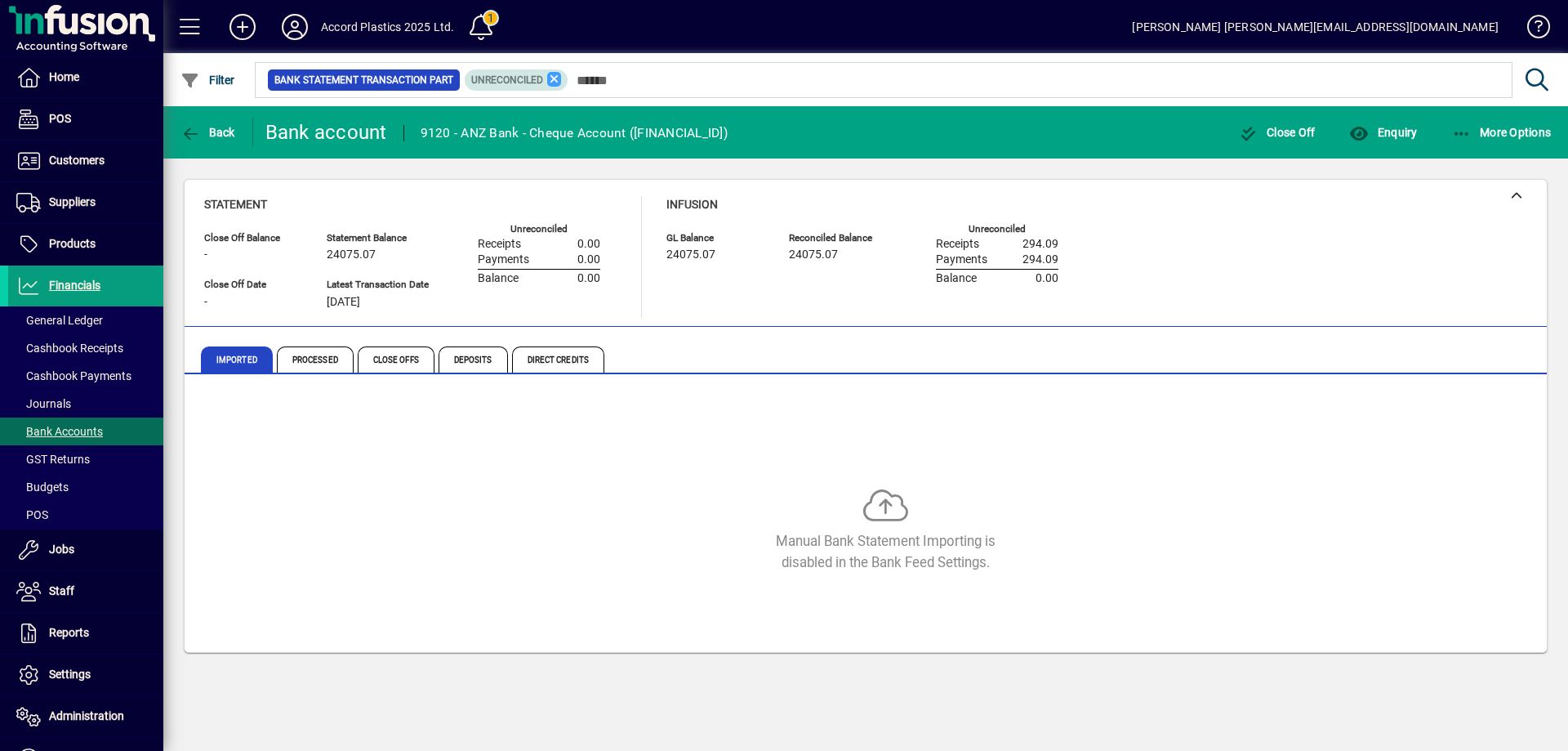
click at [547, 78] on icon at bounding box center [555, 80] width 15 height 15
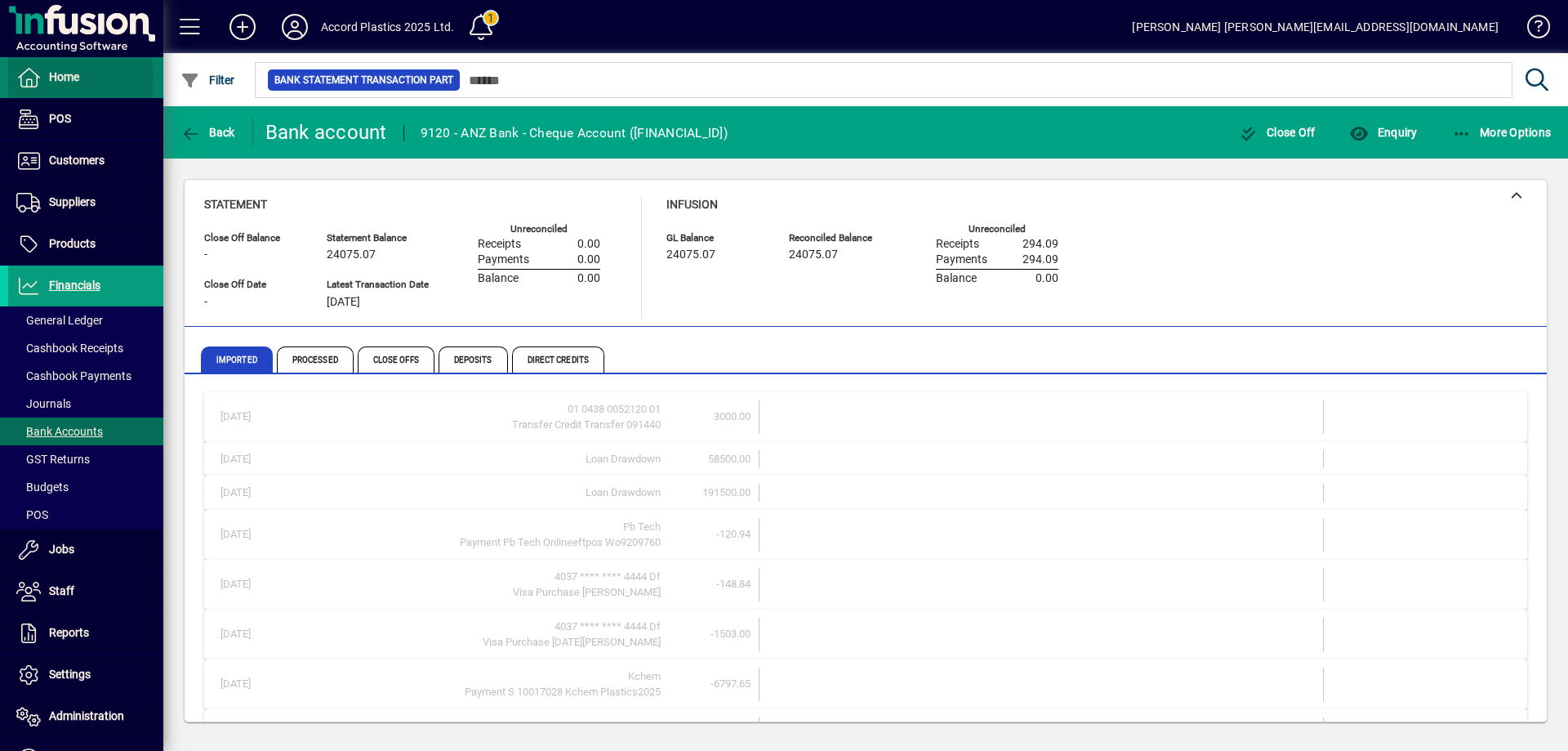
click at [63, 79] on span "Home" at bounding box center [64, 77] width 30 height 13
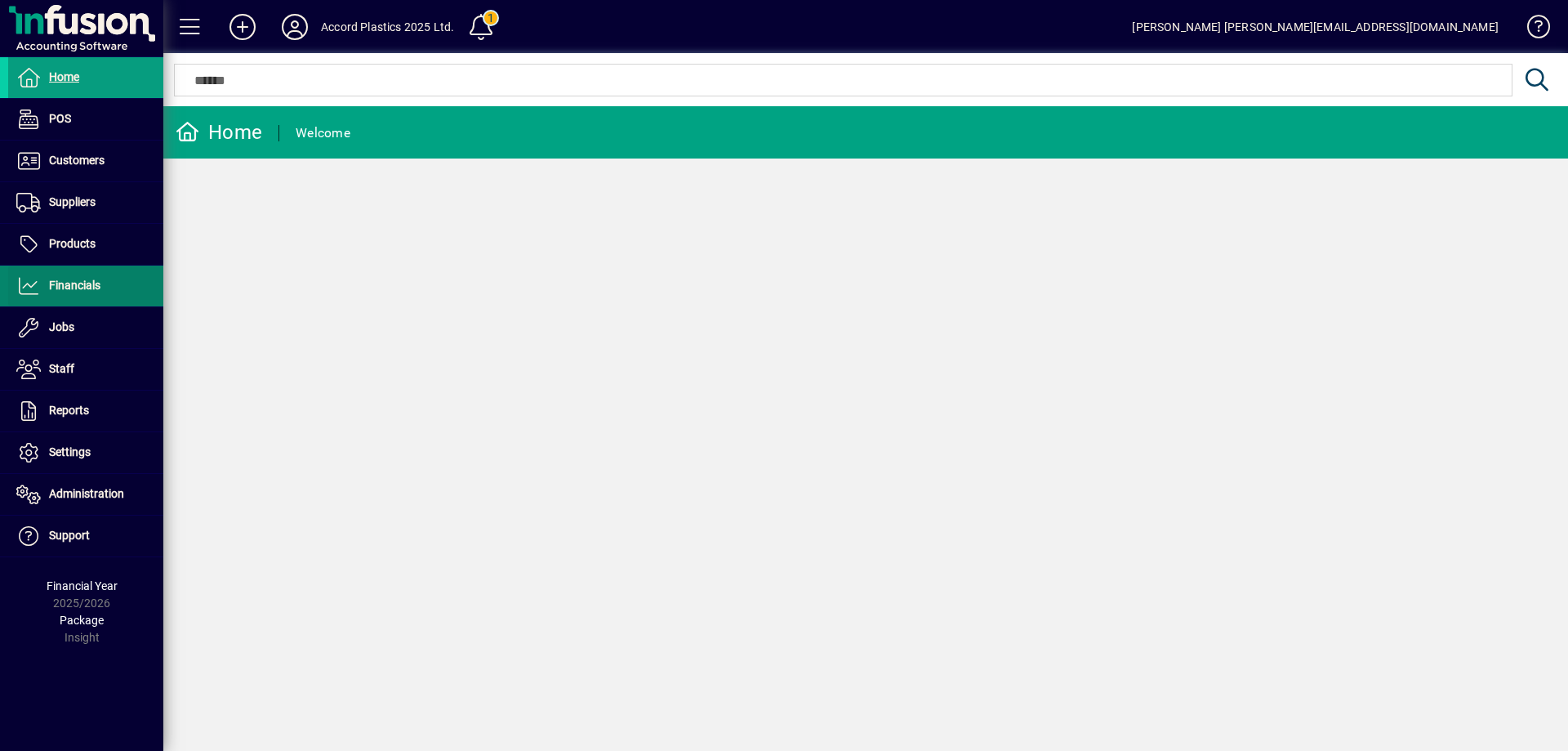
click at [54, 290] on span "Financials" at bounding box center [74, 285] width 52 height 13
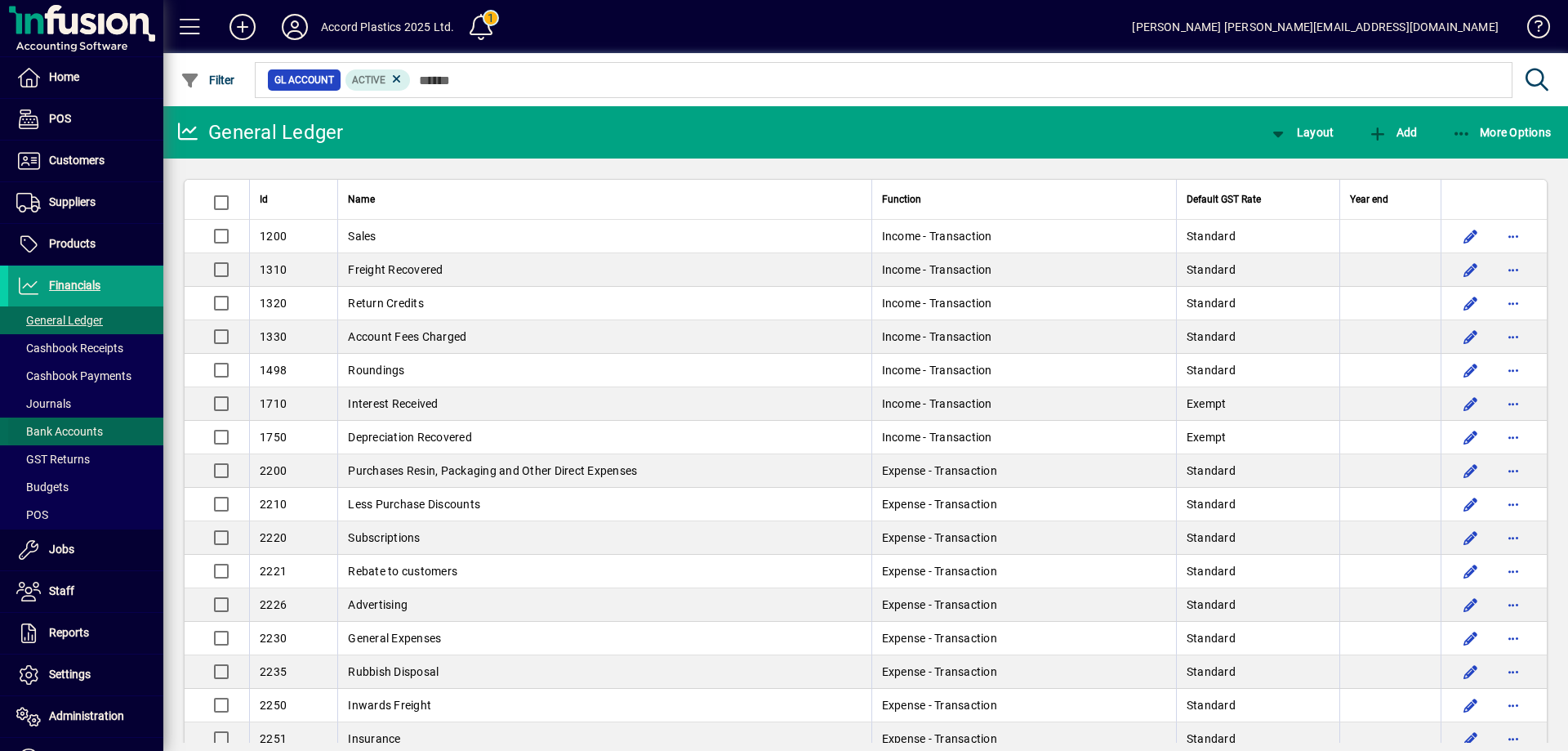
click at [48, 429] on span "Bank Accounts" at bounding box center [59, 431] width 86 height 13
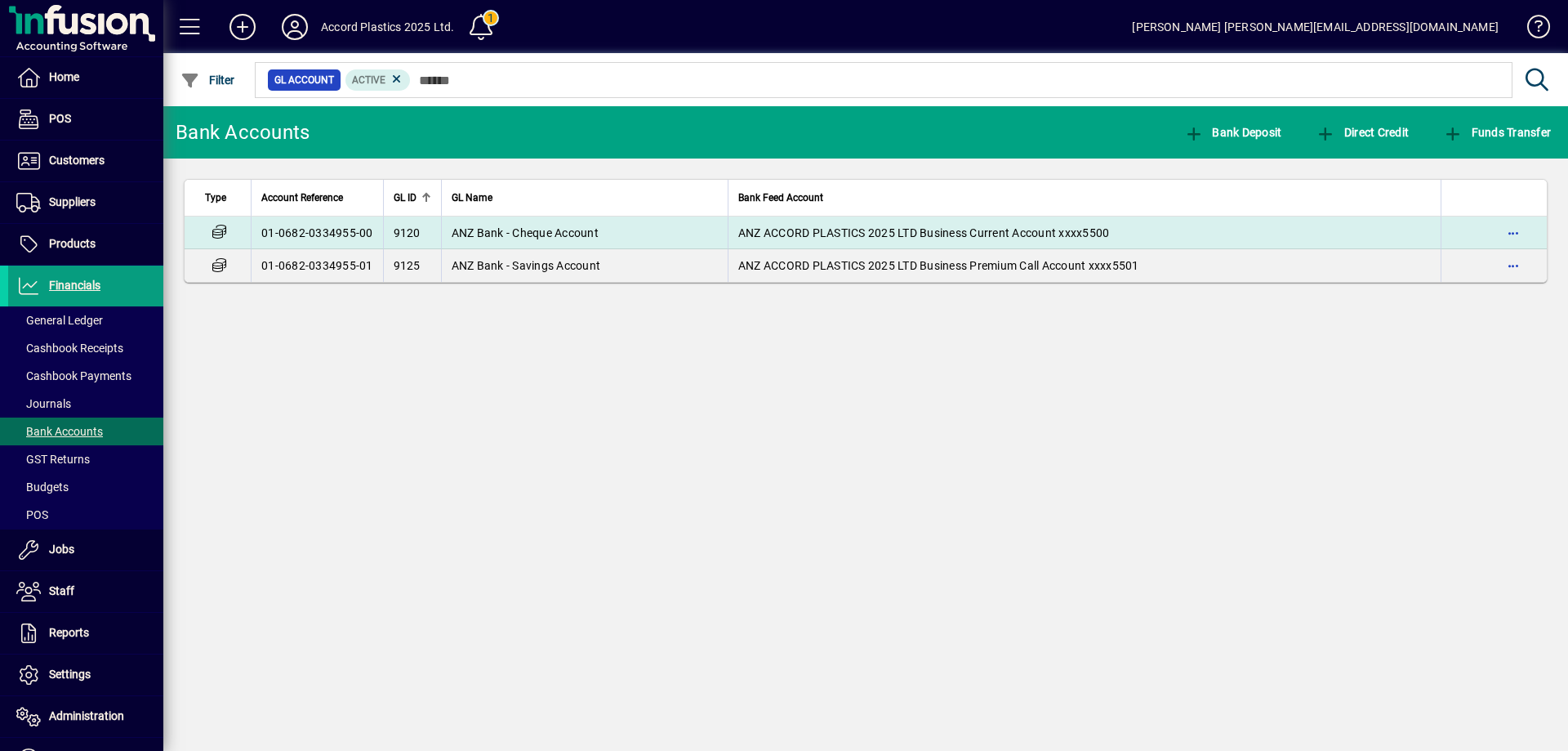
click at [629, 235] on td "ANZ Bank - Cheque Account" at bounding box center [585, 233] width 287 height 33
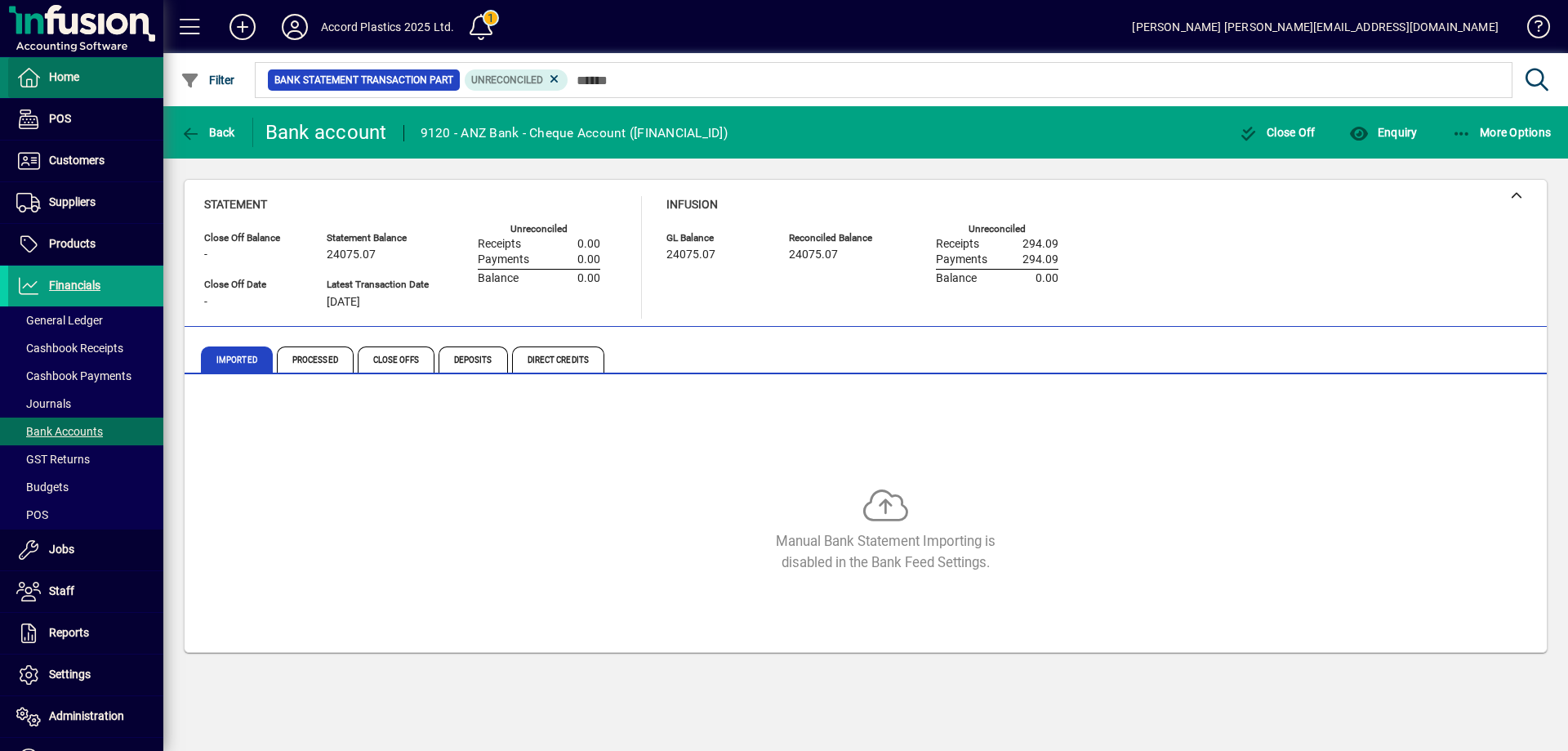
click at [88, 71] on span at bounding box center [86, 78] width 156 height 39
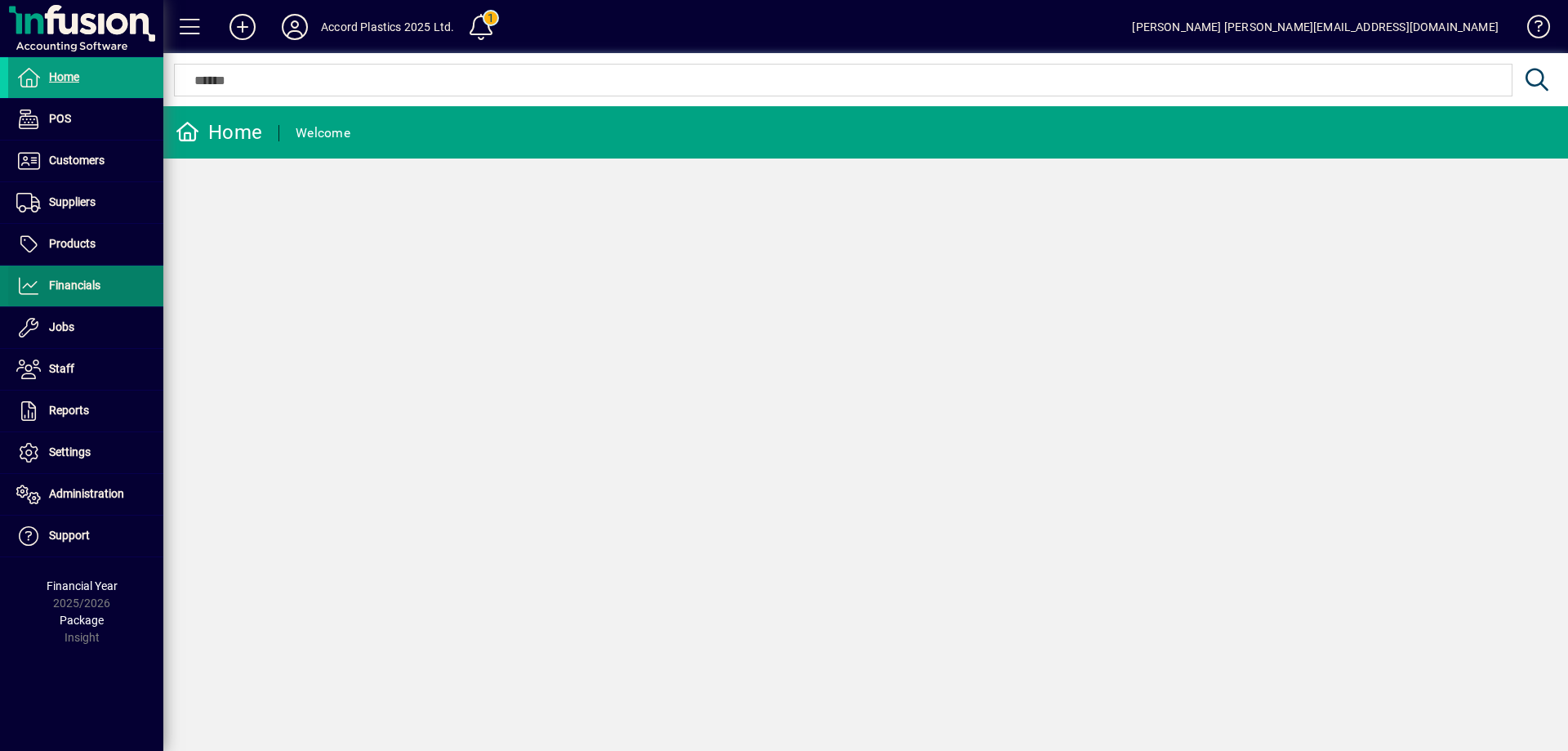
click at [90, 293] on span "Financials" at bounding box center [54, 286] width 92 height 20
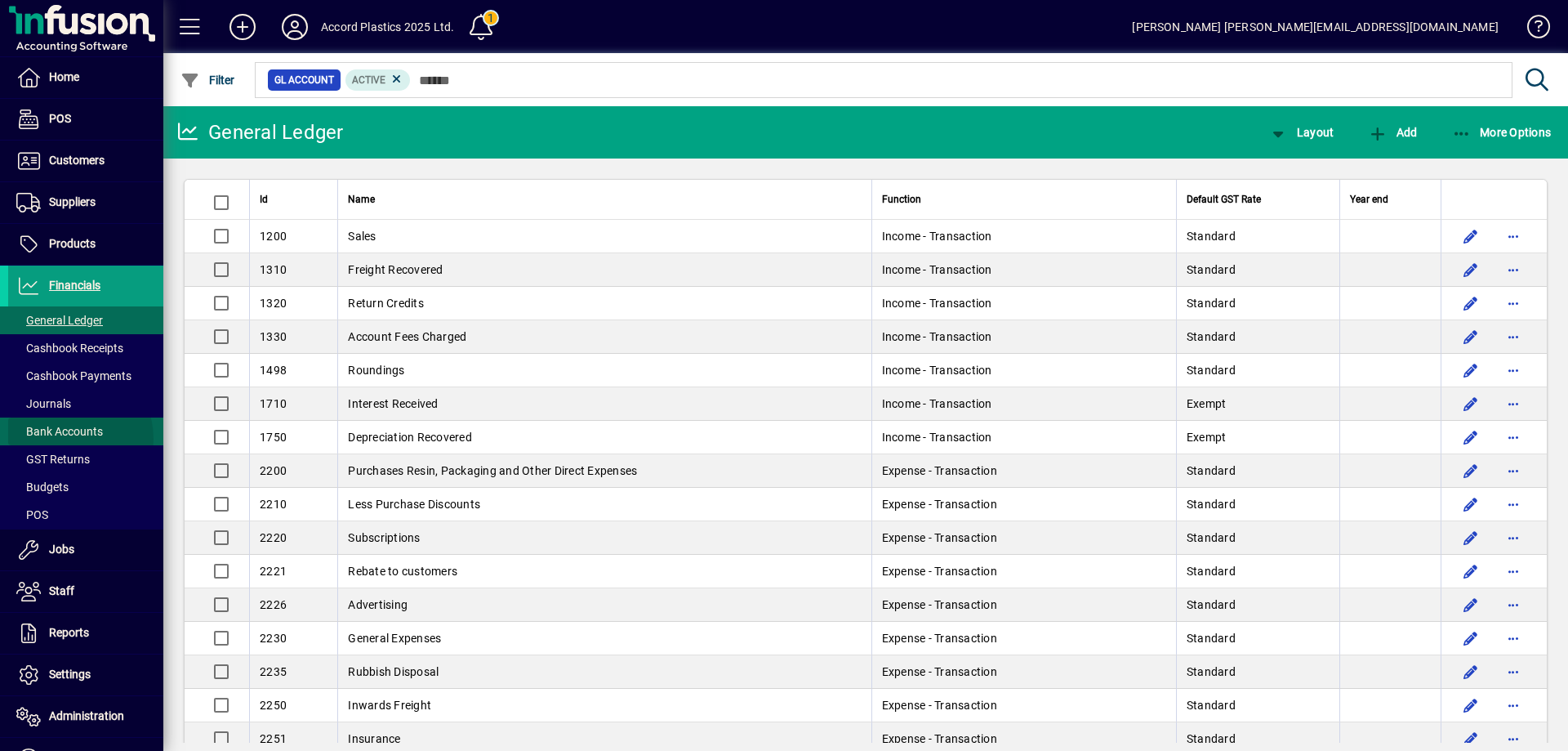
click at [66, 439] on span "Bank Accounts" at bounding box center [55, 431] width 95 height 17
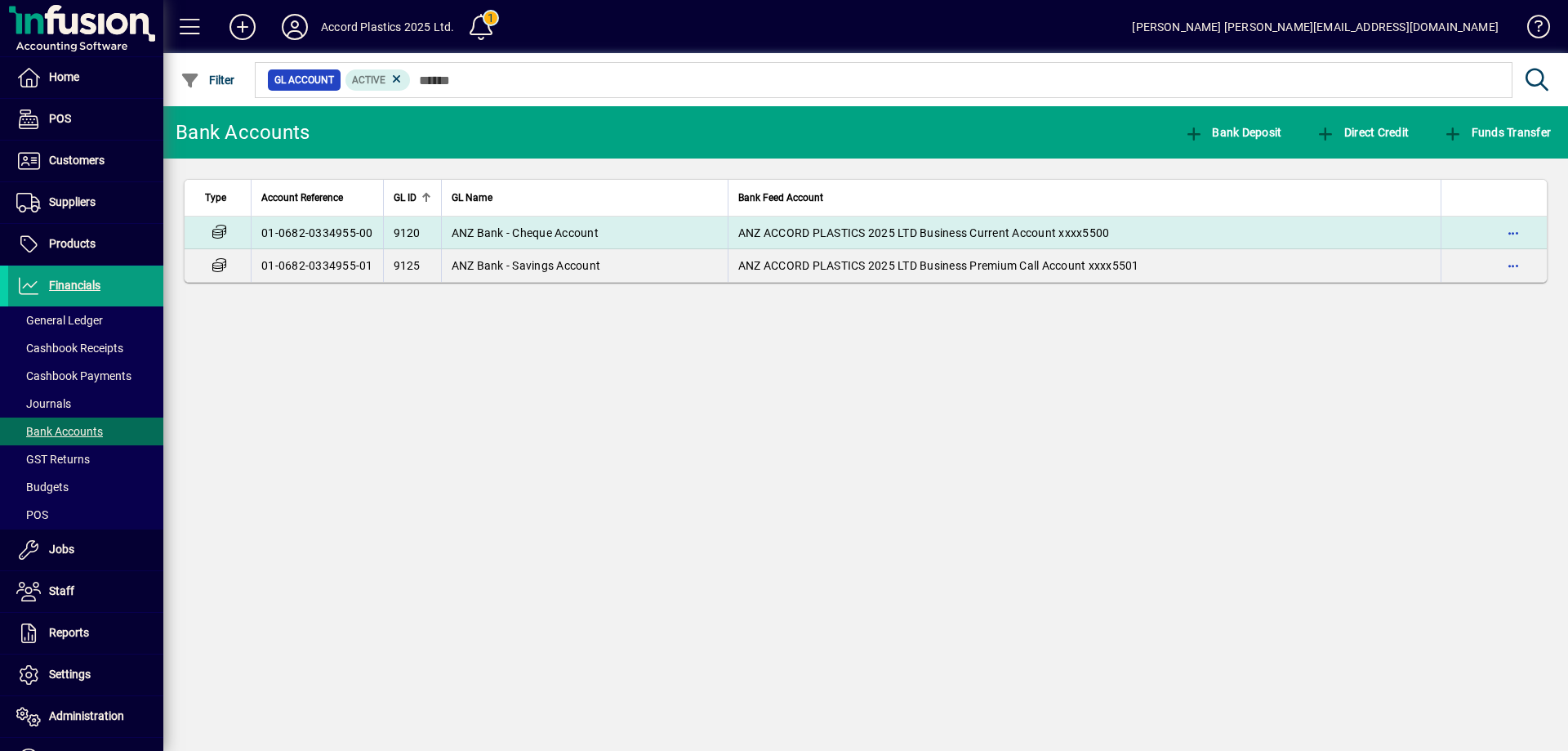
click at [853, 241] on td "ANZ ACCORD PLASTICS 2025 LTD Business Current Account xxxx5500" at bounding box center [1084, 233] width 713 height 33
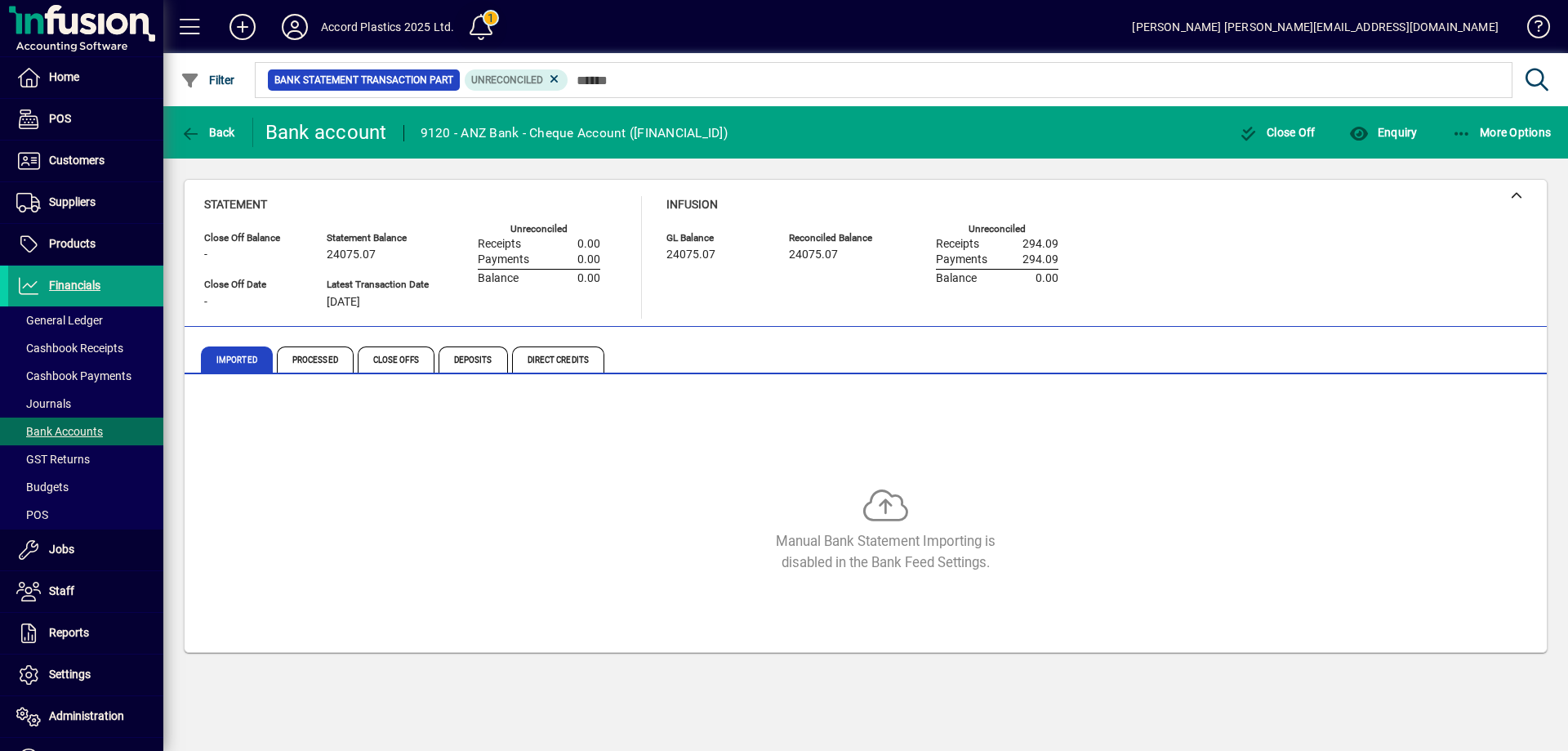
click at [496, 24] on span at bounding box center [481, 27] width 39 height 39
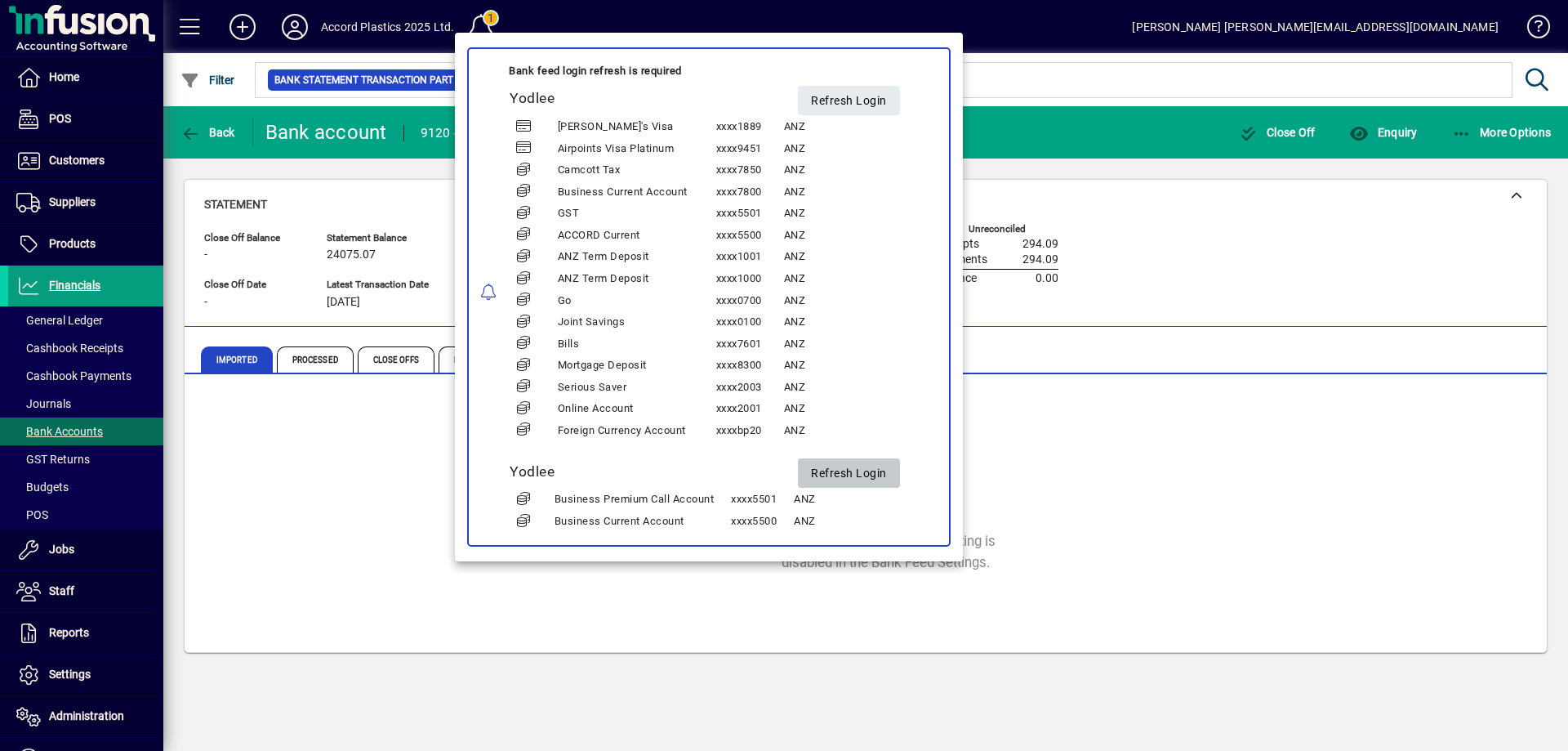
click at [815, 467] on span at bounding box center [848, 474] width 102 height 39
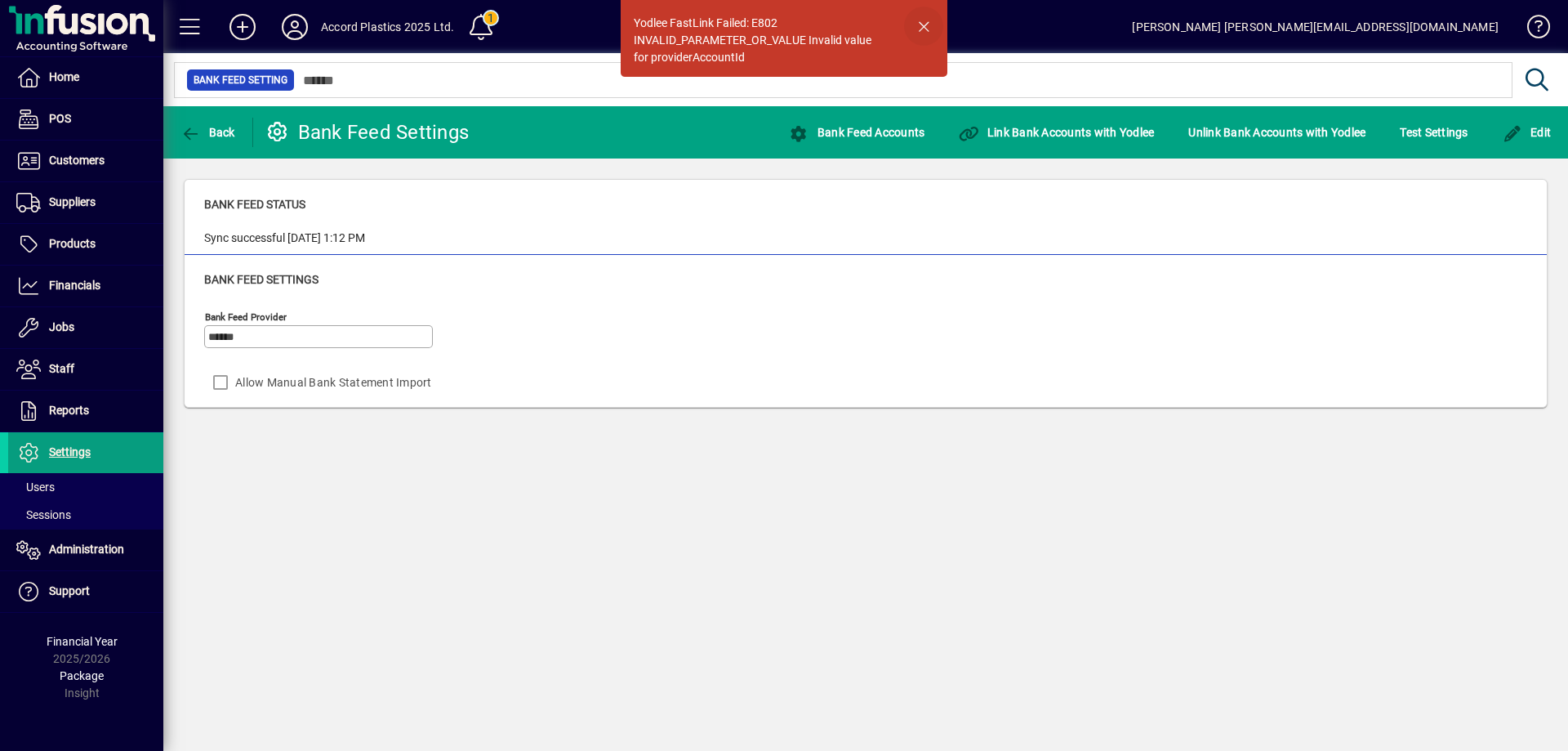
click at [931, 23] on span "button" at bounding box center [924, 26] width 39 height 39
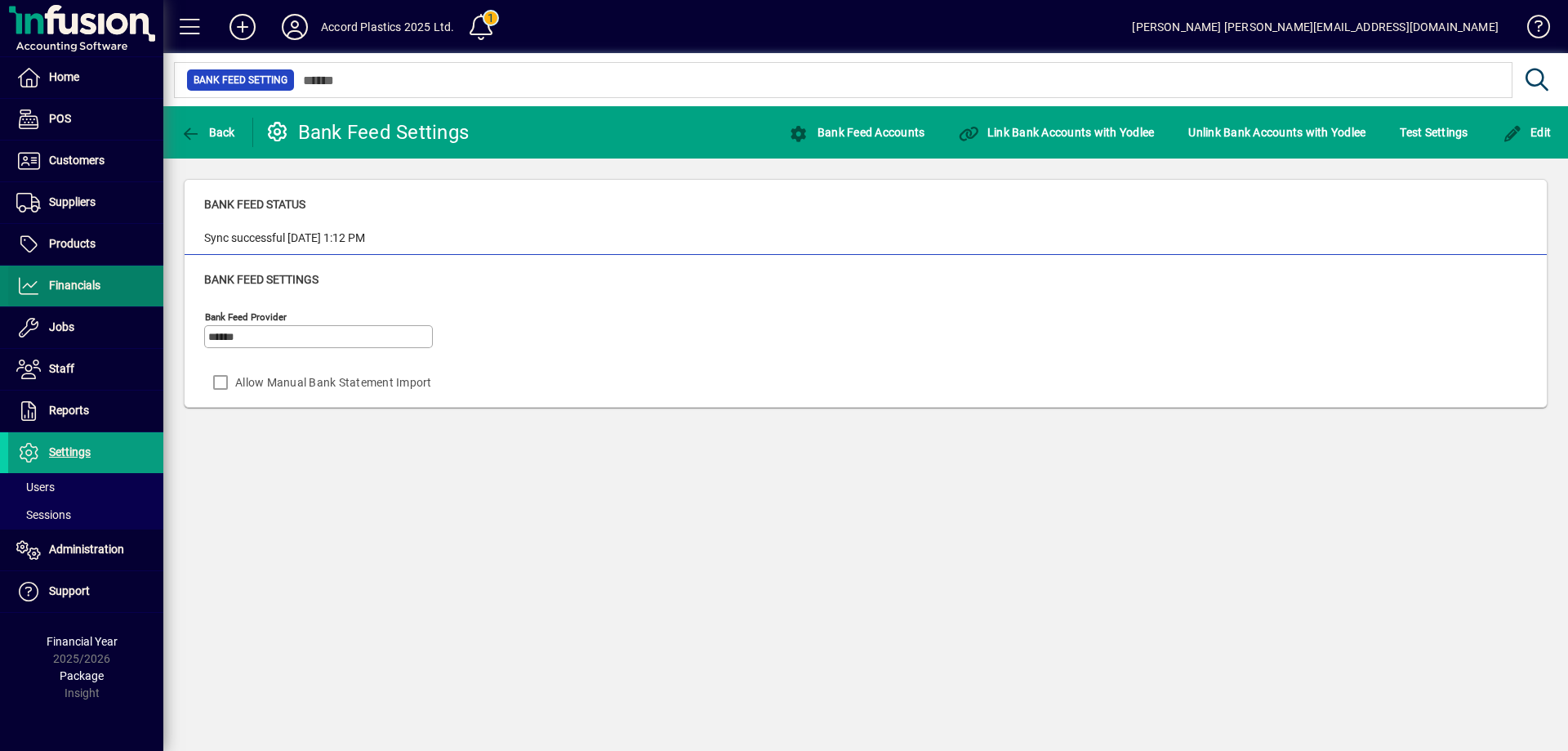
click at [36, 297] on span at bounding box center [86, 286] width 156 height 39
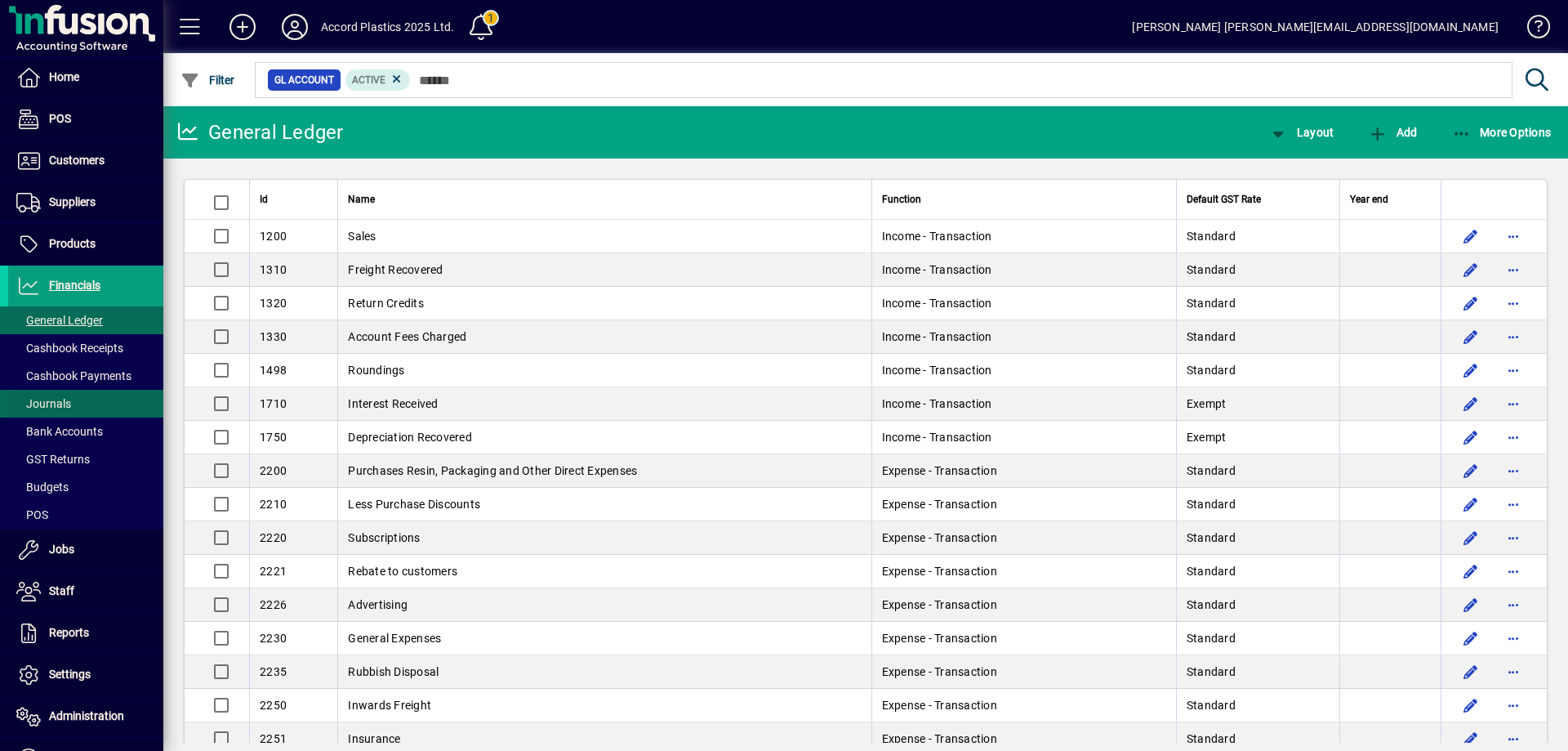
click at [73, 398] on span at bounding box center [86, 404] width 156 height 39
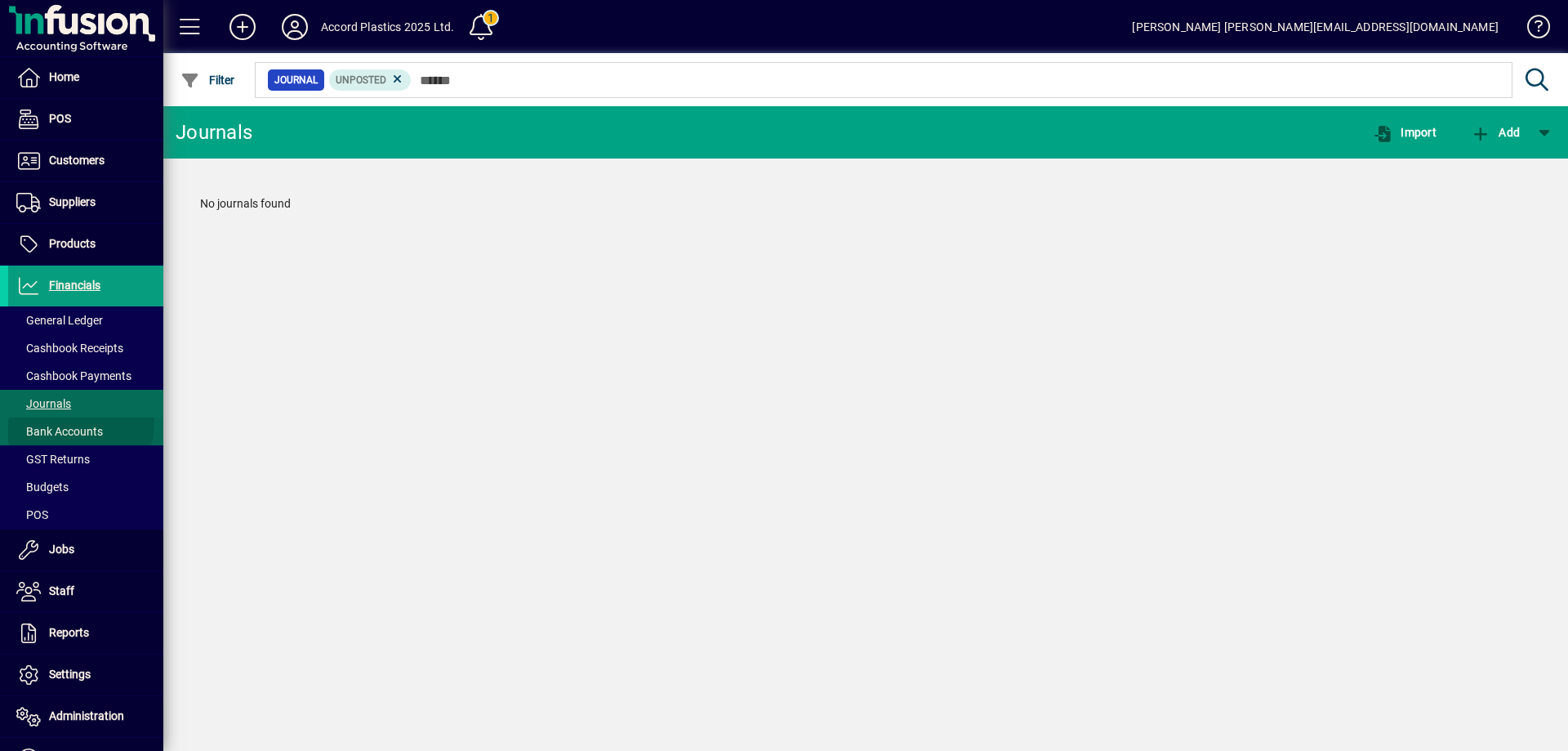
click at [69, 423] on span "Bank Accounts" at bounding box center [55, 431] width 95 height 17
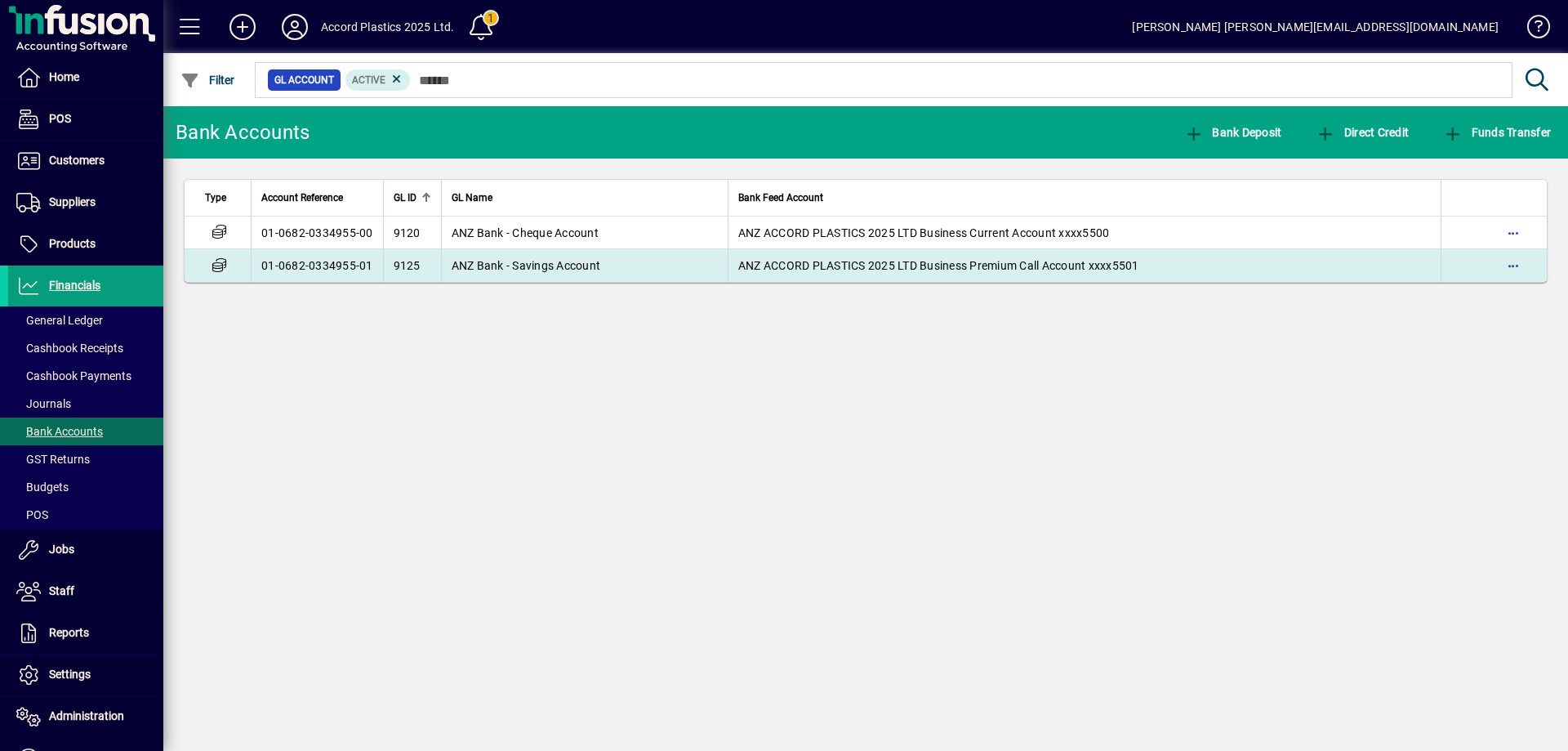
click at [559, 250] on td "ANZ Bank - Savings Account" at bounding box center [585, 265] width 287 height 33
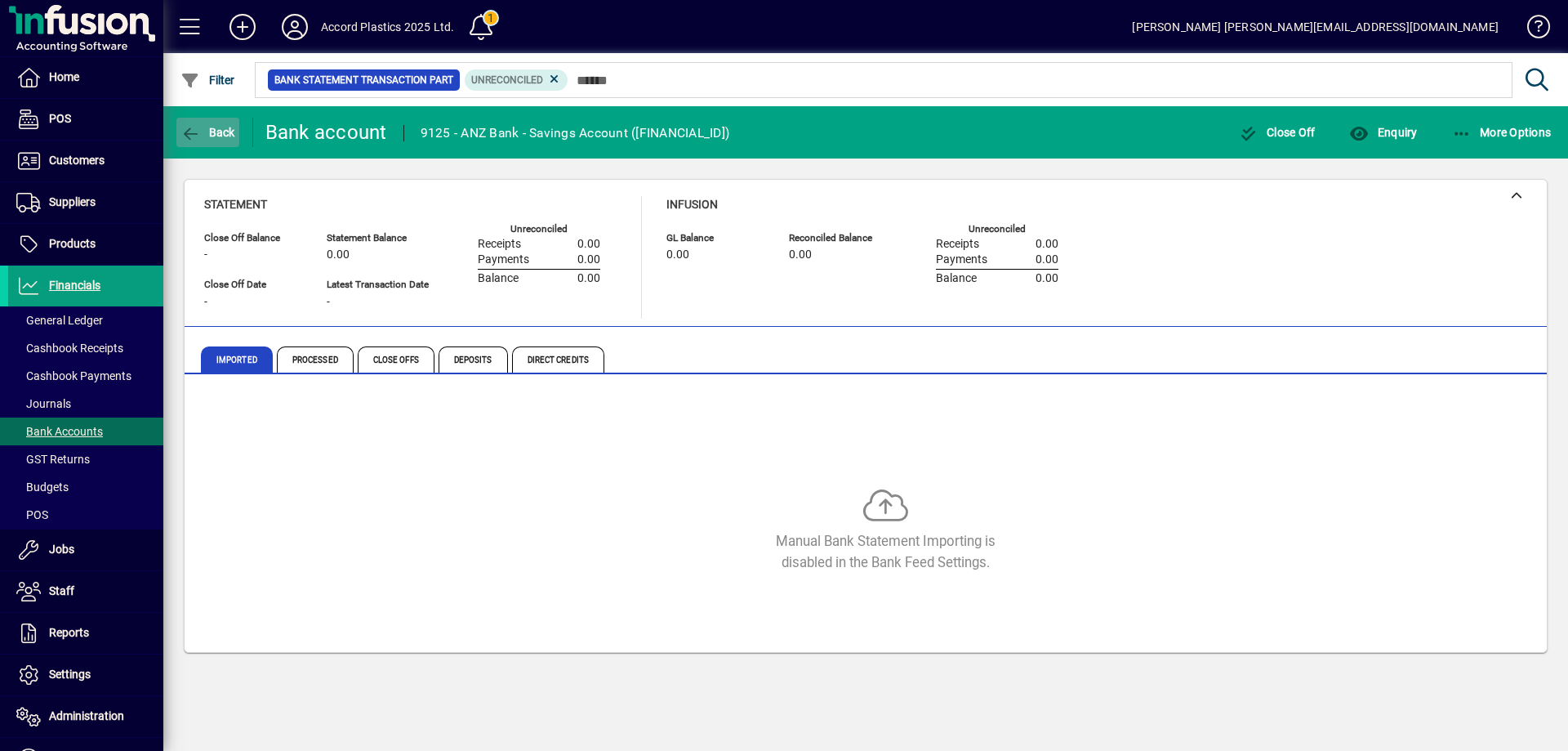
click at [219, 135] on span "Back" at bounding box center [208, 132] width 54 height 13
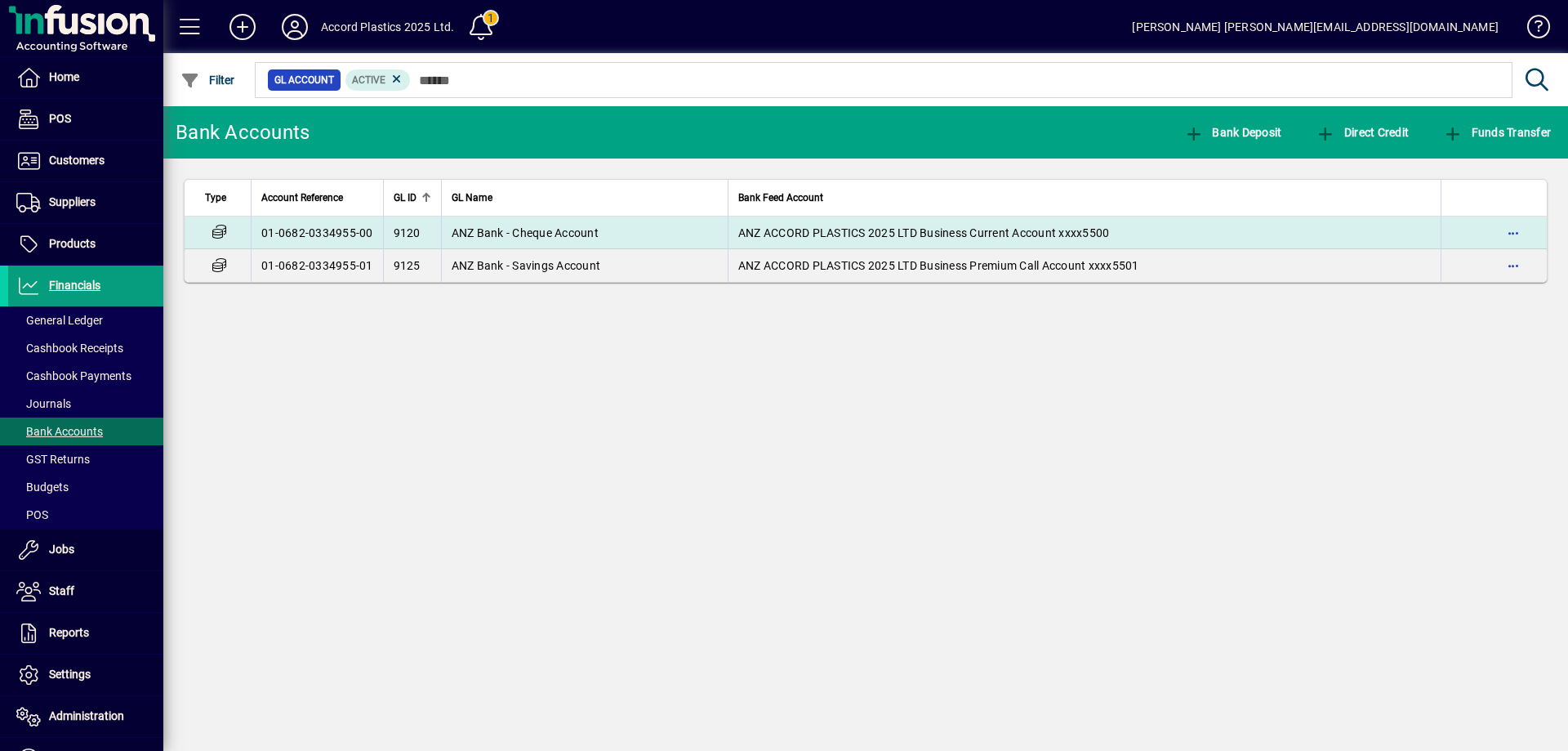
click at [560, 242] on td "ANZ Bank - Cheque Account" at bounding box center [585, 233] width 287 height 33
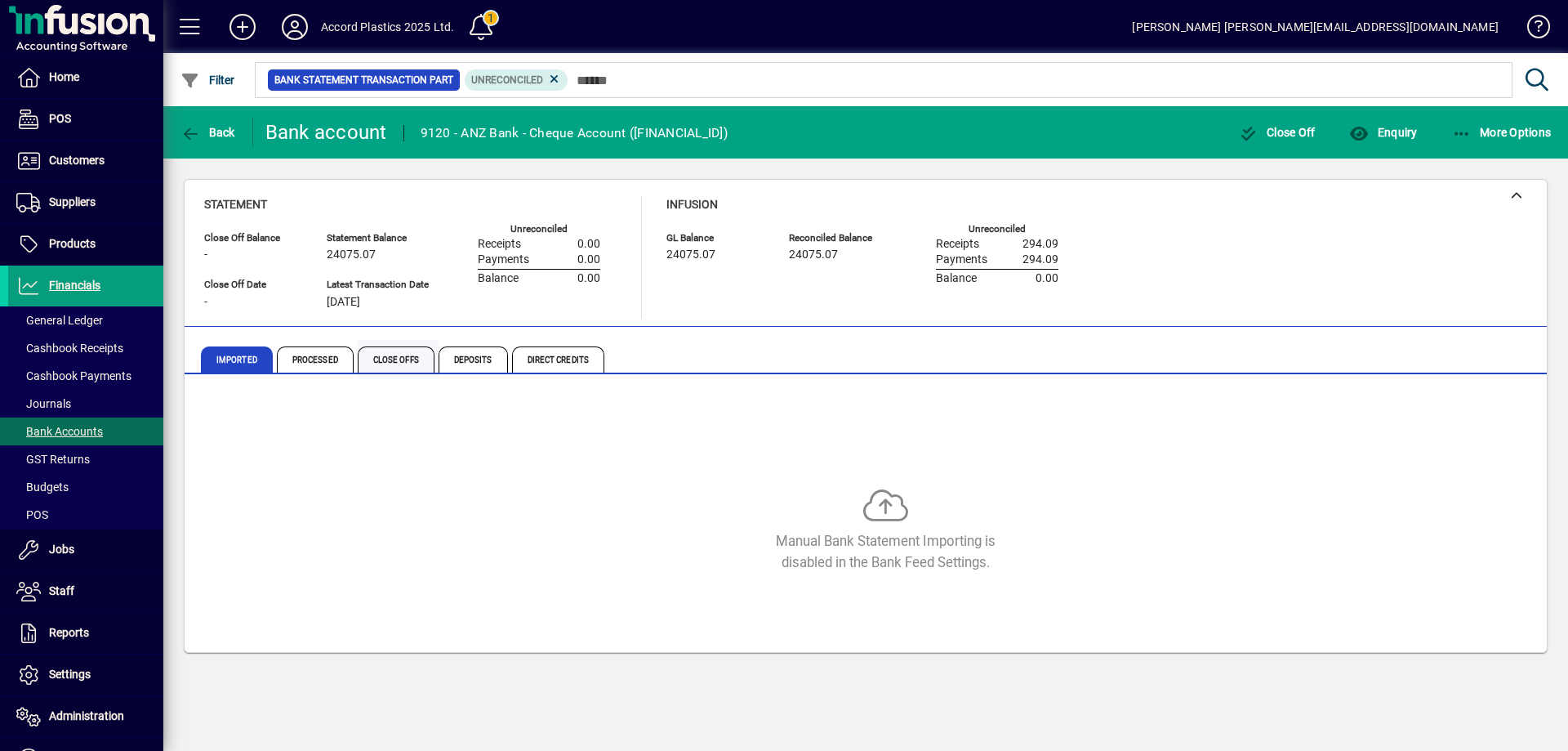
click at [378, 364] on span "Close Offs" at bounding box center [396, 360] width 77 height 26
